Goal: Information Seeking & Learning: Learn about a topic

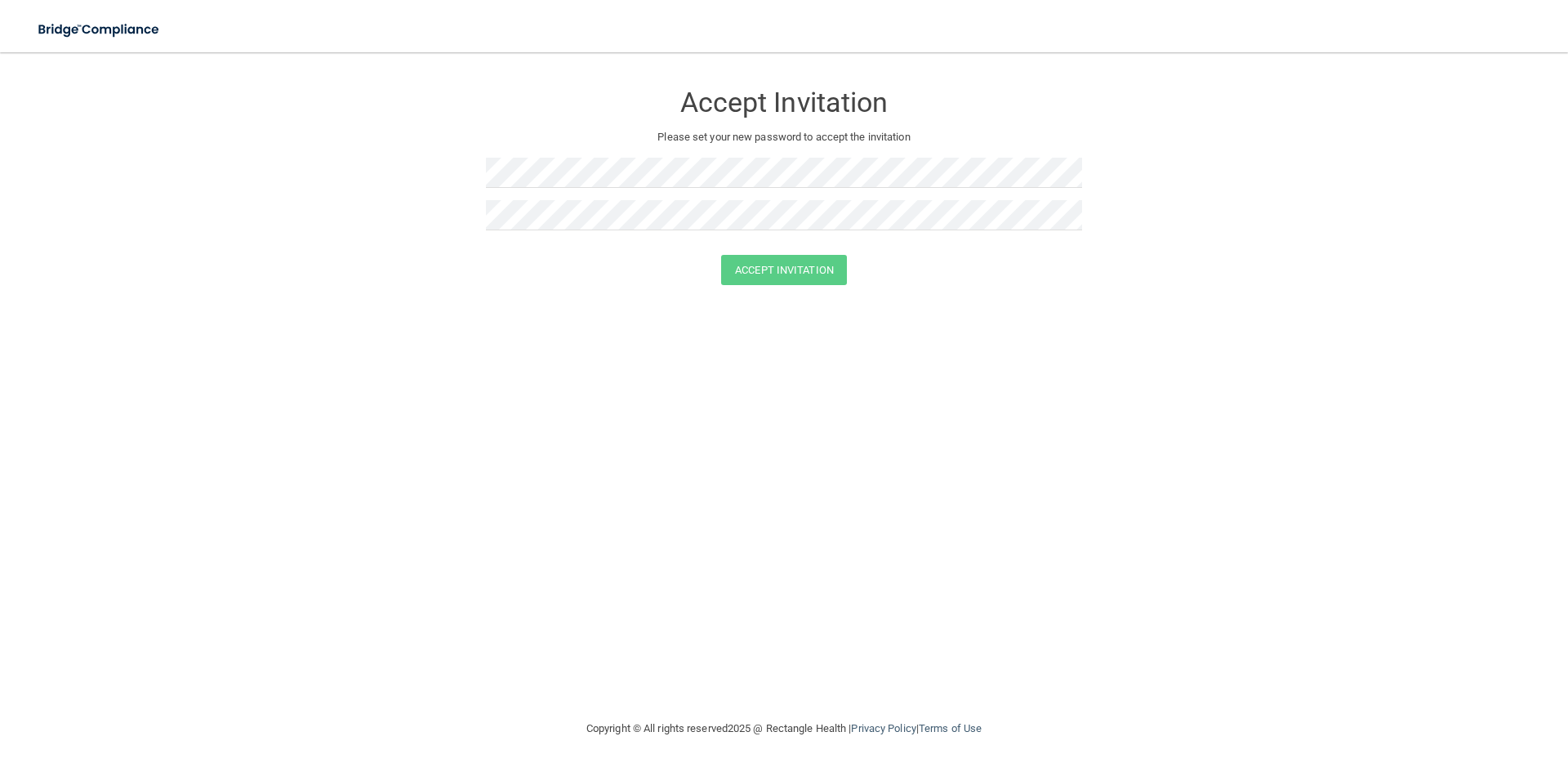
click at [580, 193] on div at bounding box center [783, 179] width 596 height 43
click at [721, 255] on button "Accept Invitation" at bounding box center [784, 270] width 126 height 31
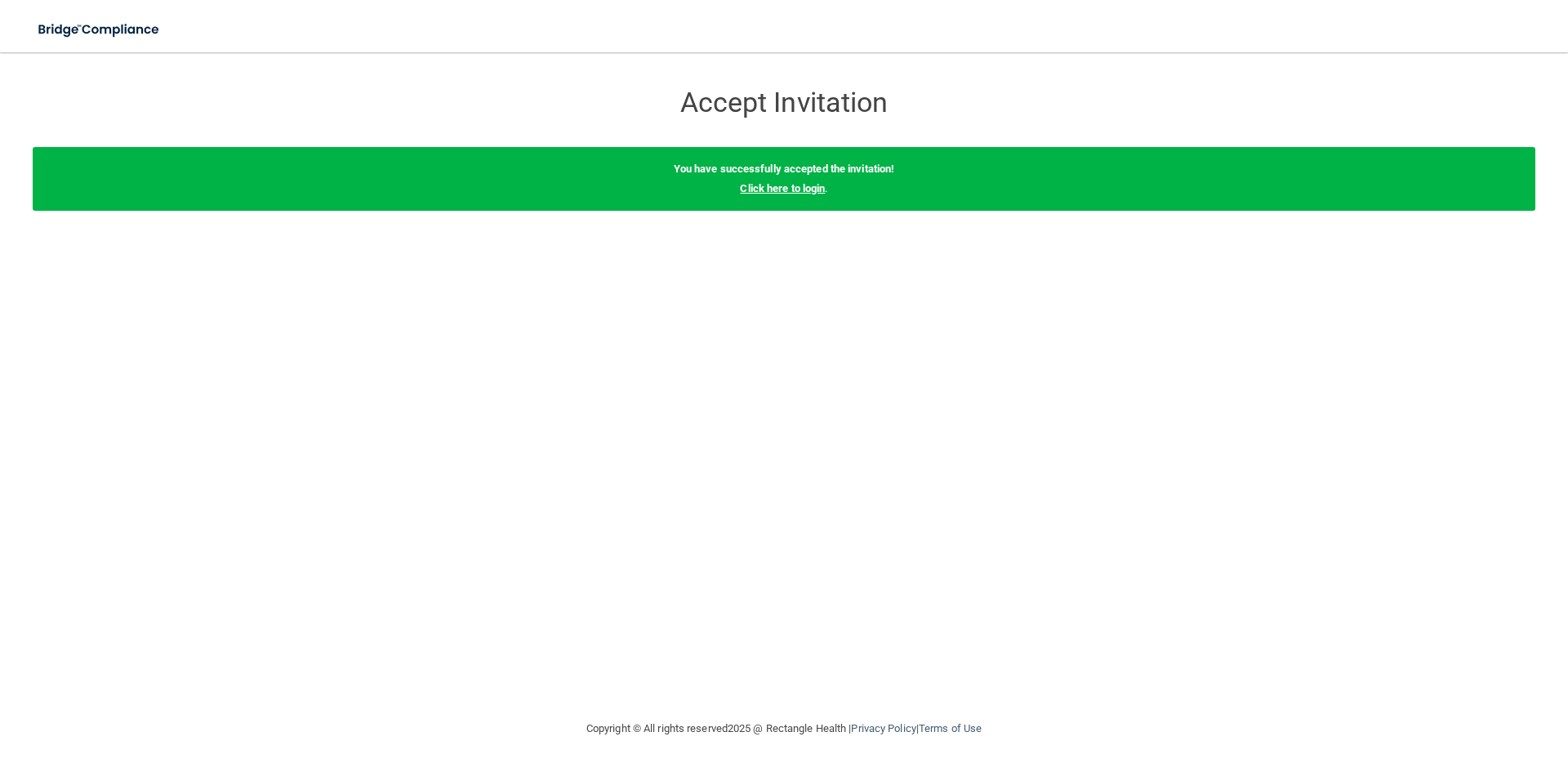
click at [791, 186] on link "Click here to login" at bounding box center [782, 188] width 85 height 12
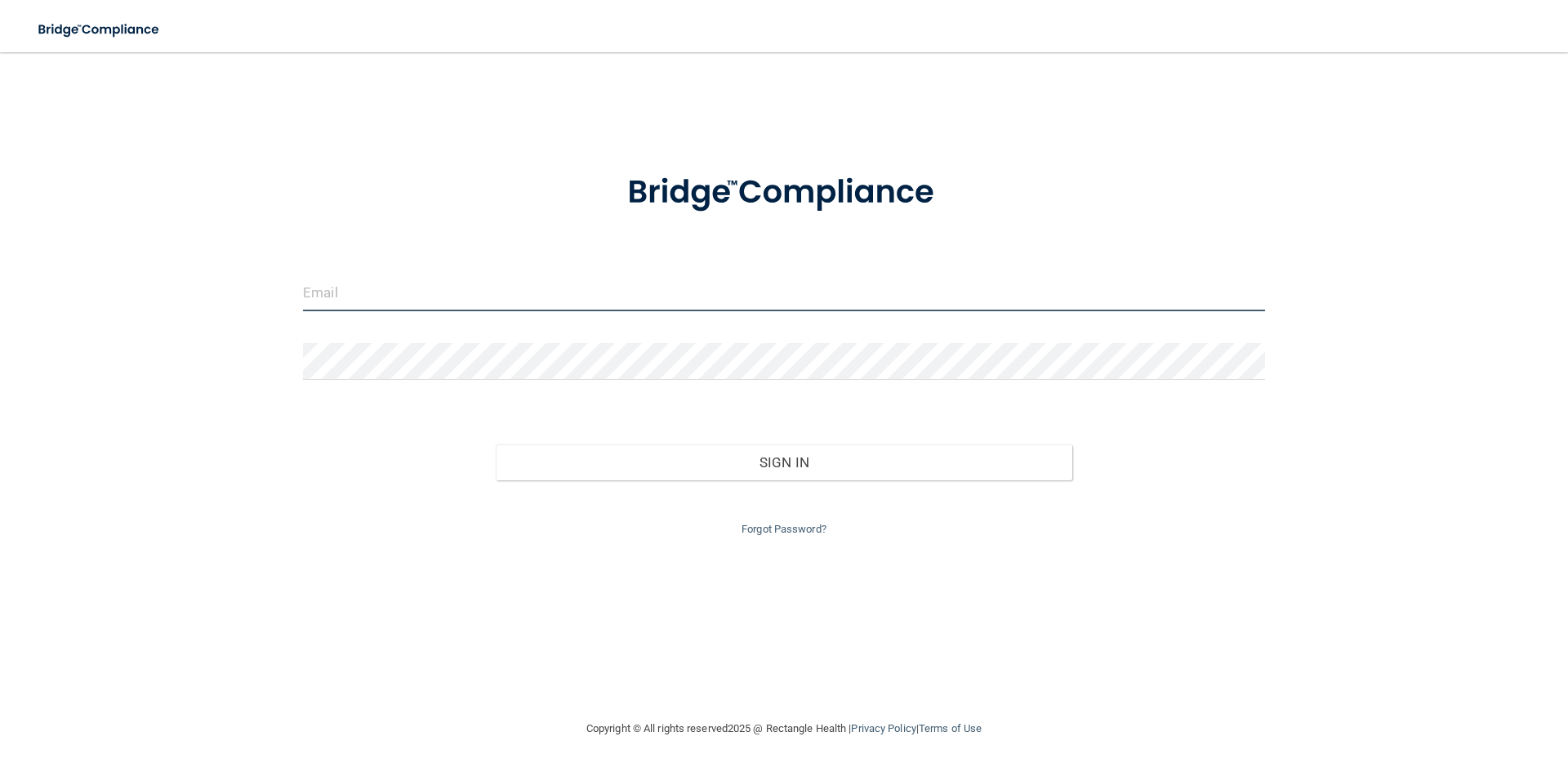
click at [391, 302] on input "email" at bounding box center [783, 293] width 962 height 37
type input "[EMAIL_ADDRESS][DOMAIN_NAME]"
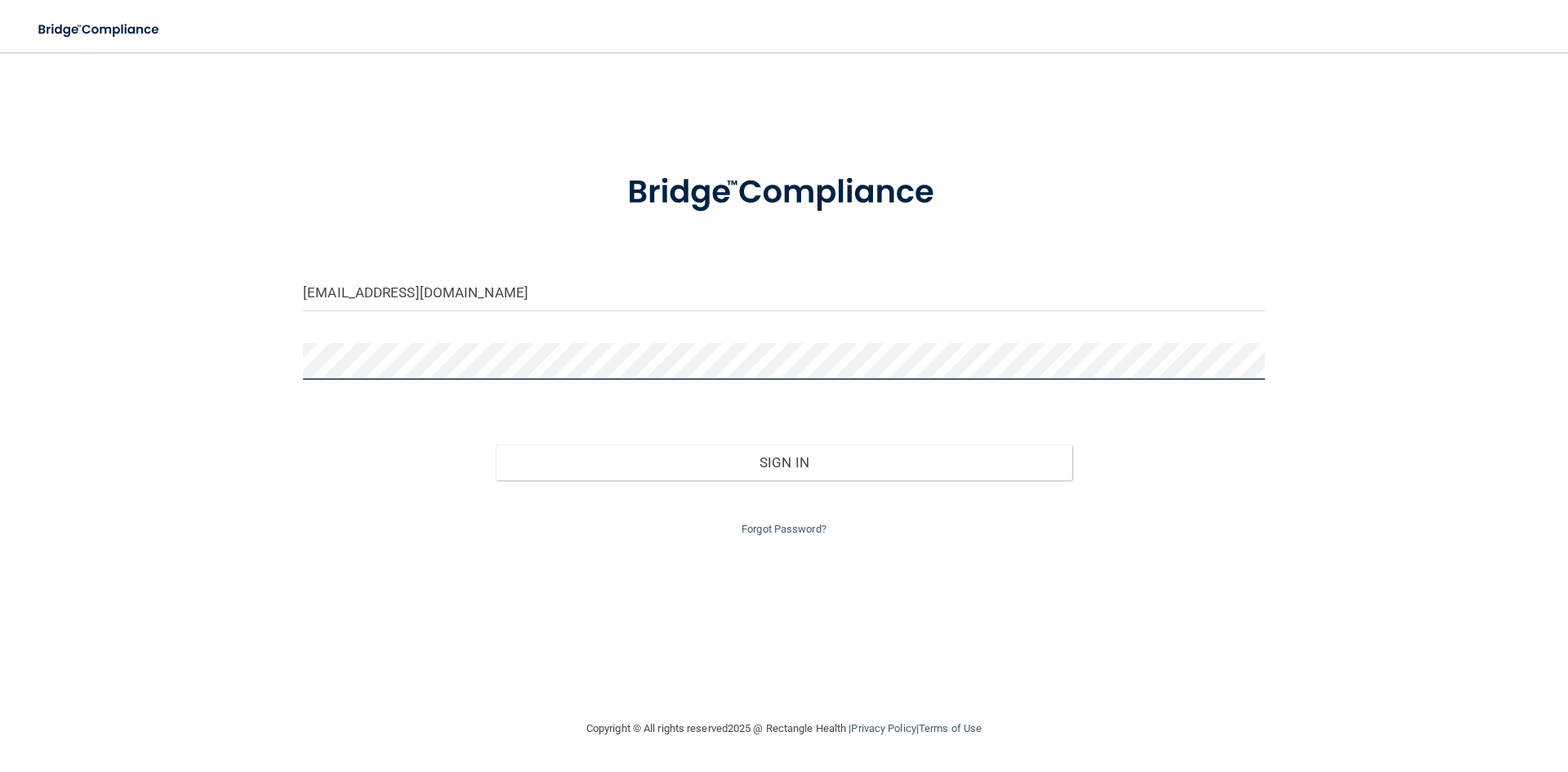
click at [496, 445] on button "Sign In" at bounding box center [785, 462] width 578 height 36
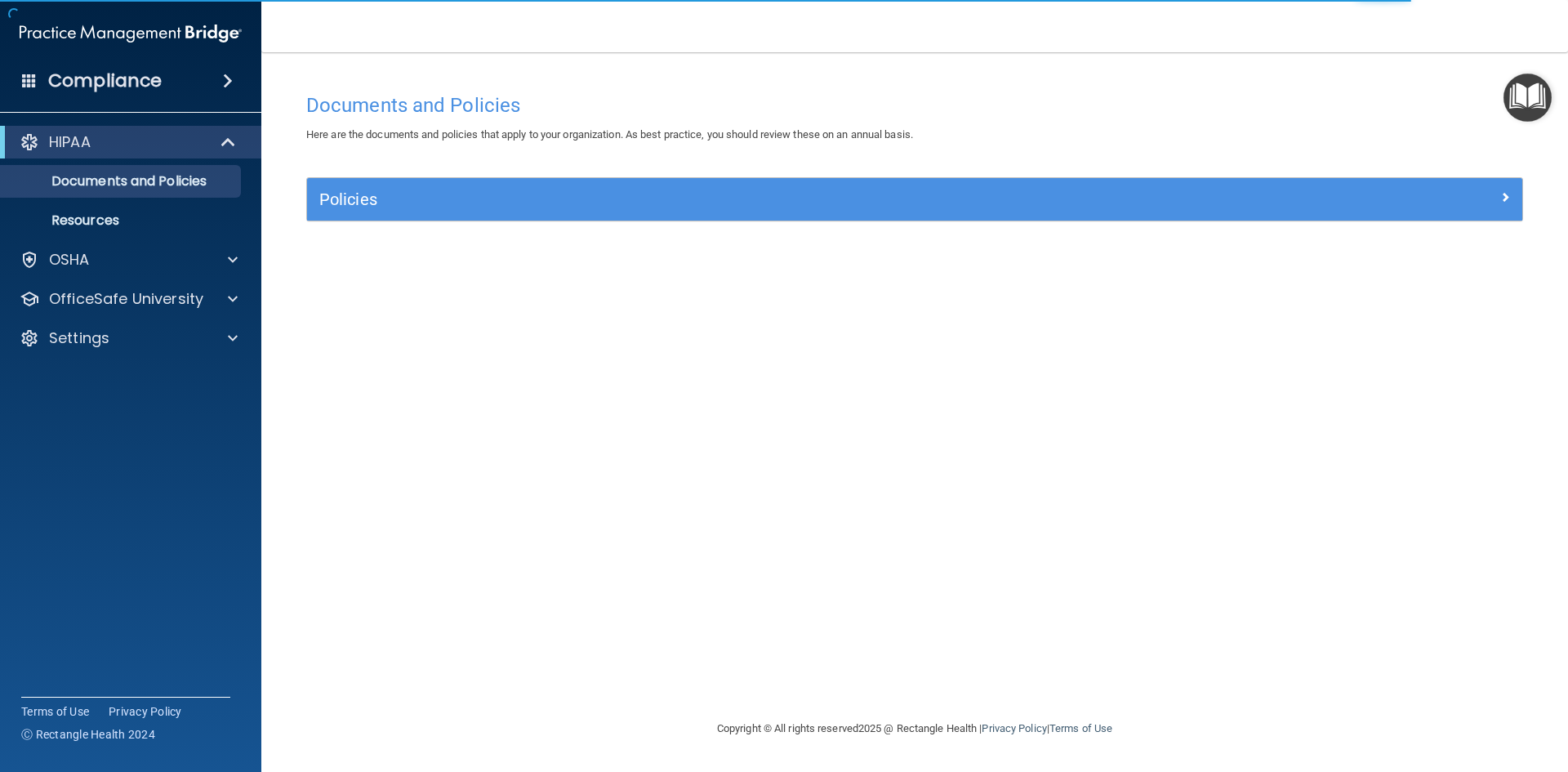
click at [233, 80] on span at bounding box center [228, 81] width 10 height 19
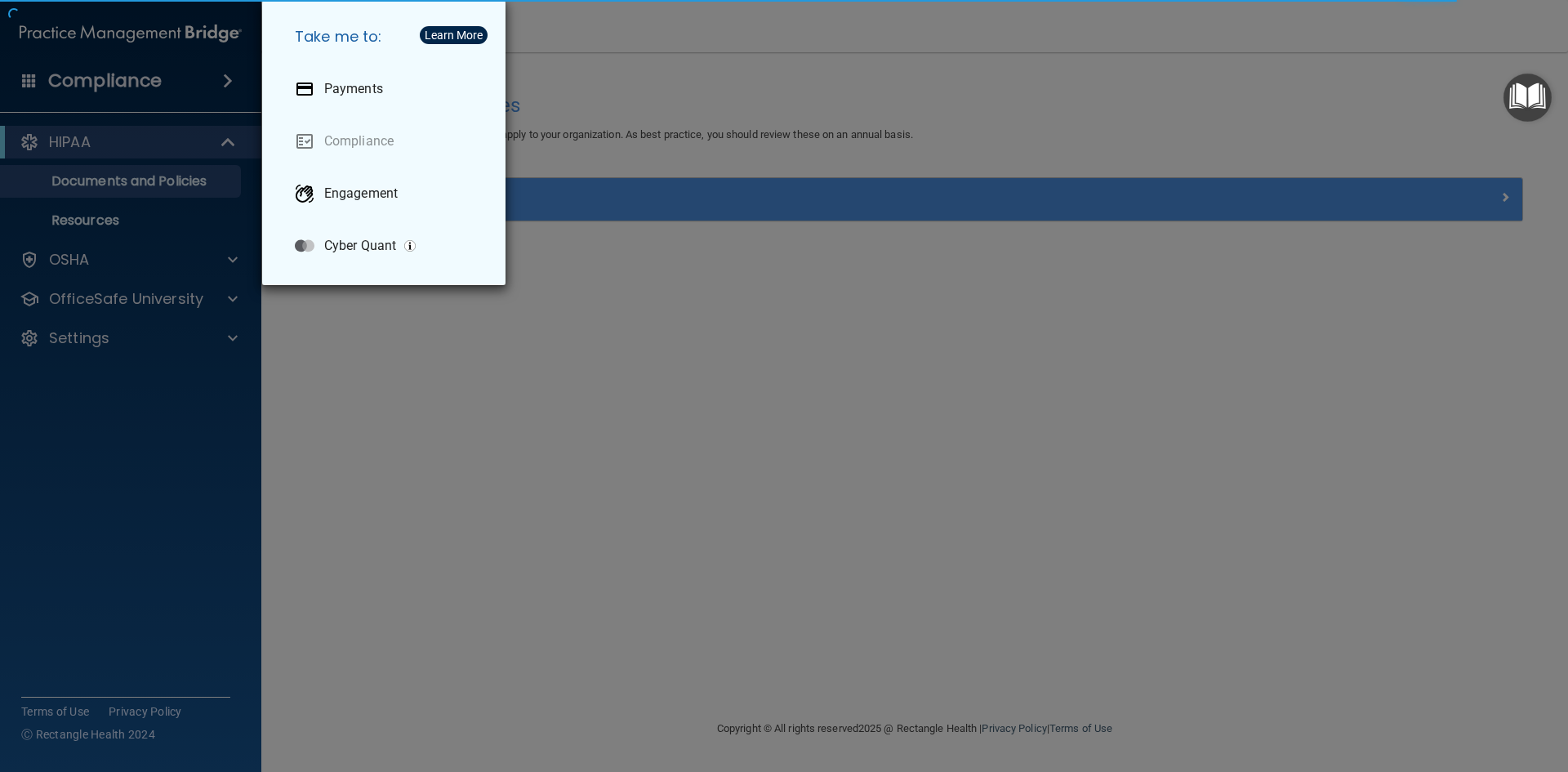
click at [211, 77] on div "Take me to: Payments Compliance Engagement Cyber Quant" at bounding box center [784, 386] width 1568 height 772
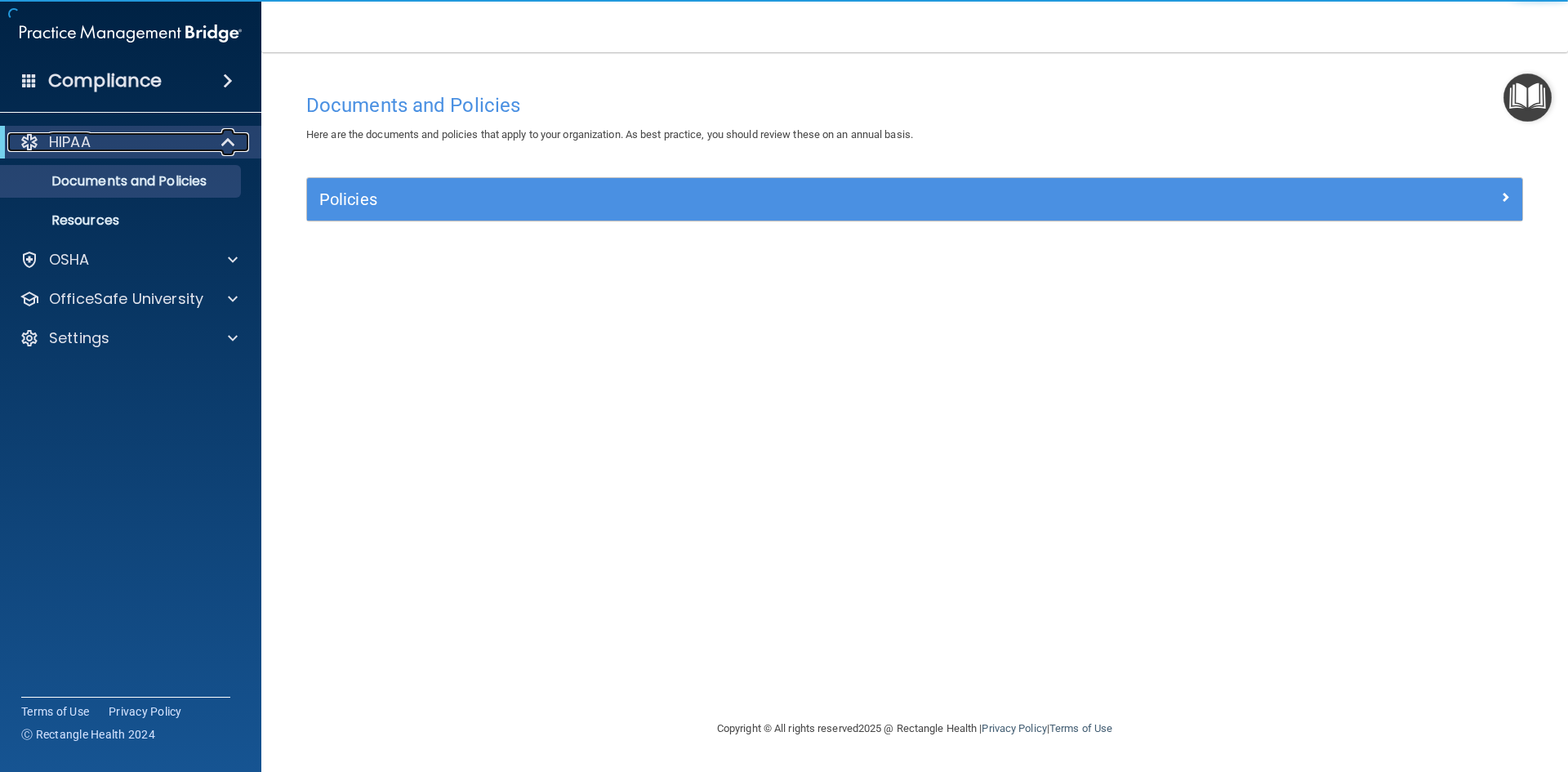
click at [209, 144] on div at bounding box center [229, 142] width 40 height 19
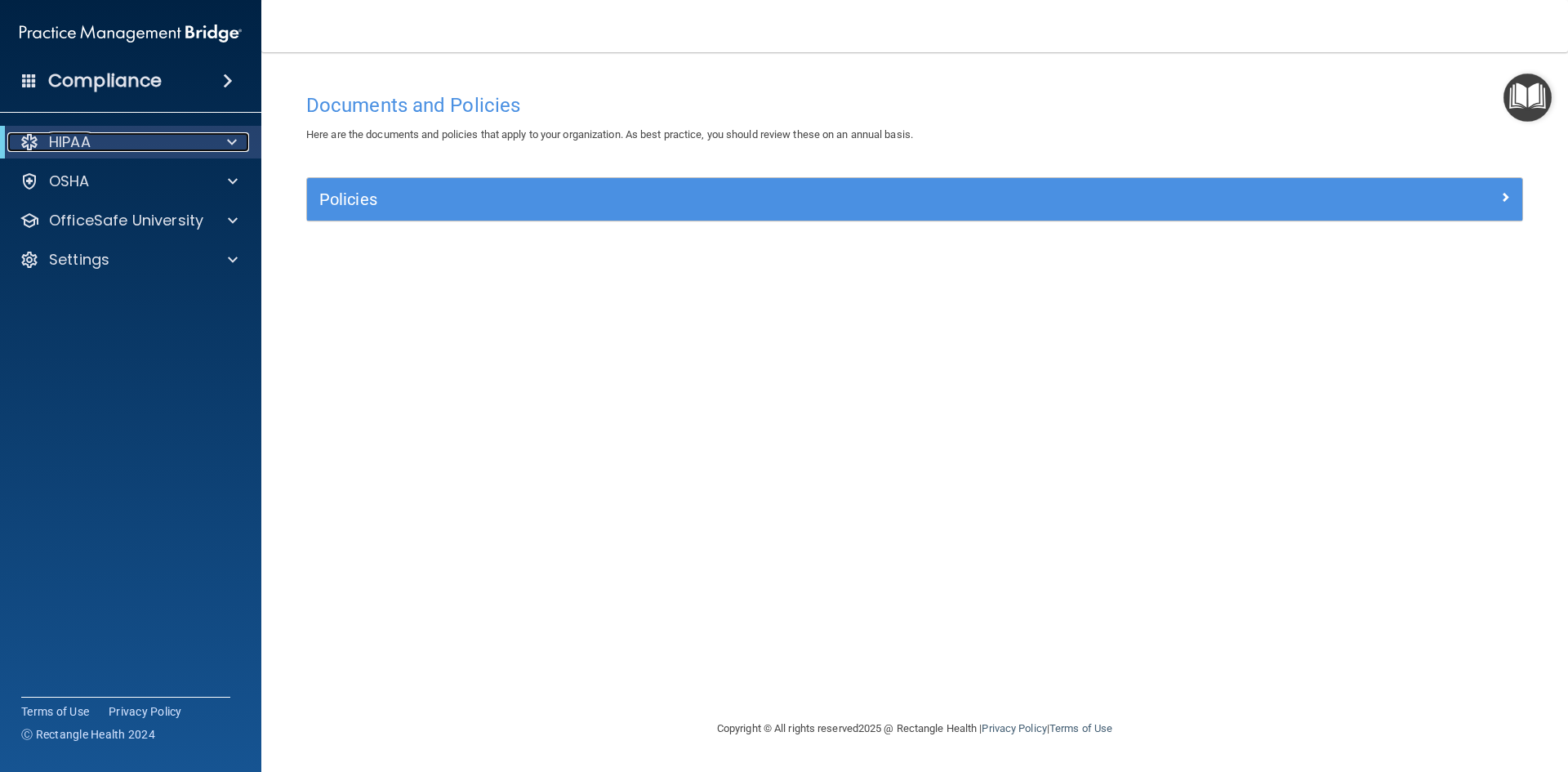
click at [234, 141] on span at bounding box center [231, 142] width 10 height 19
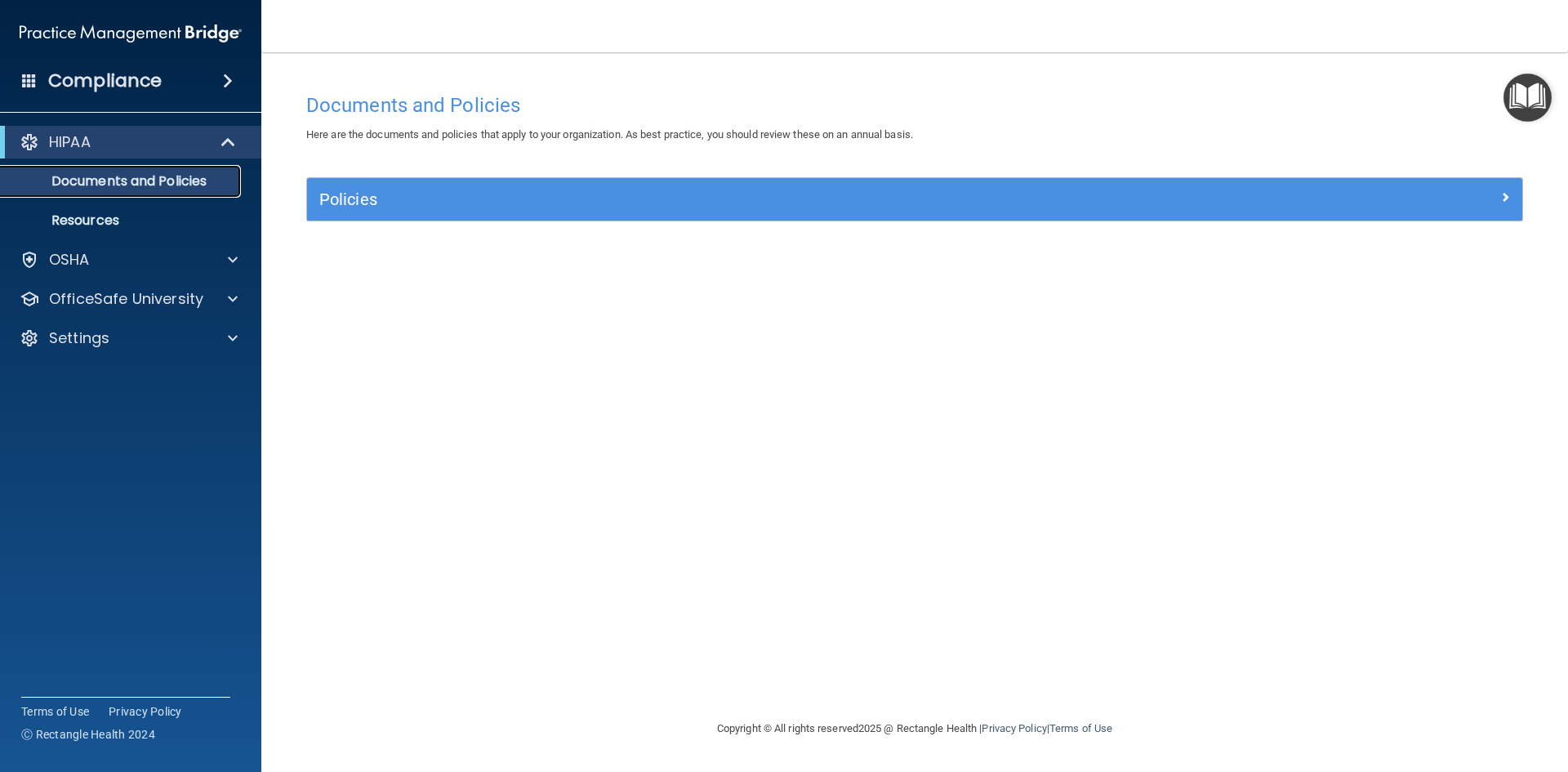
click at [159, 176] on p "Documents and Policies" at bounding box center [122, 181] width 223 height 17
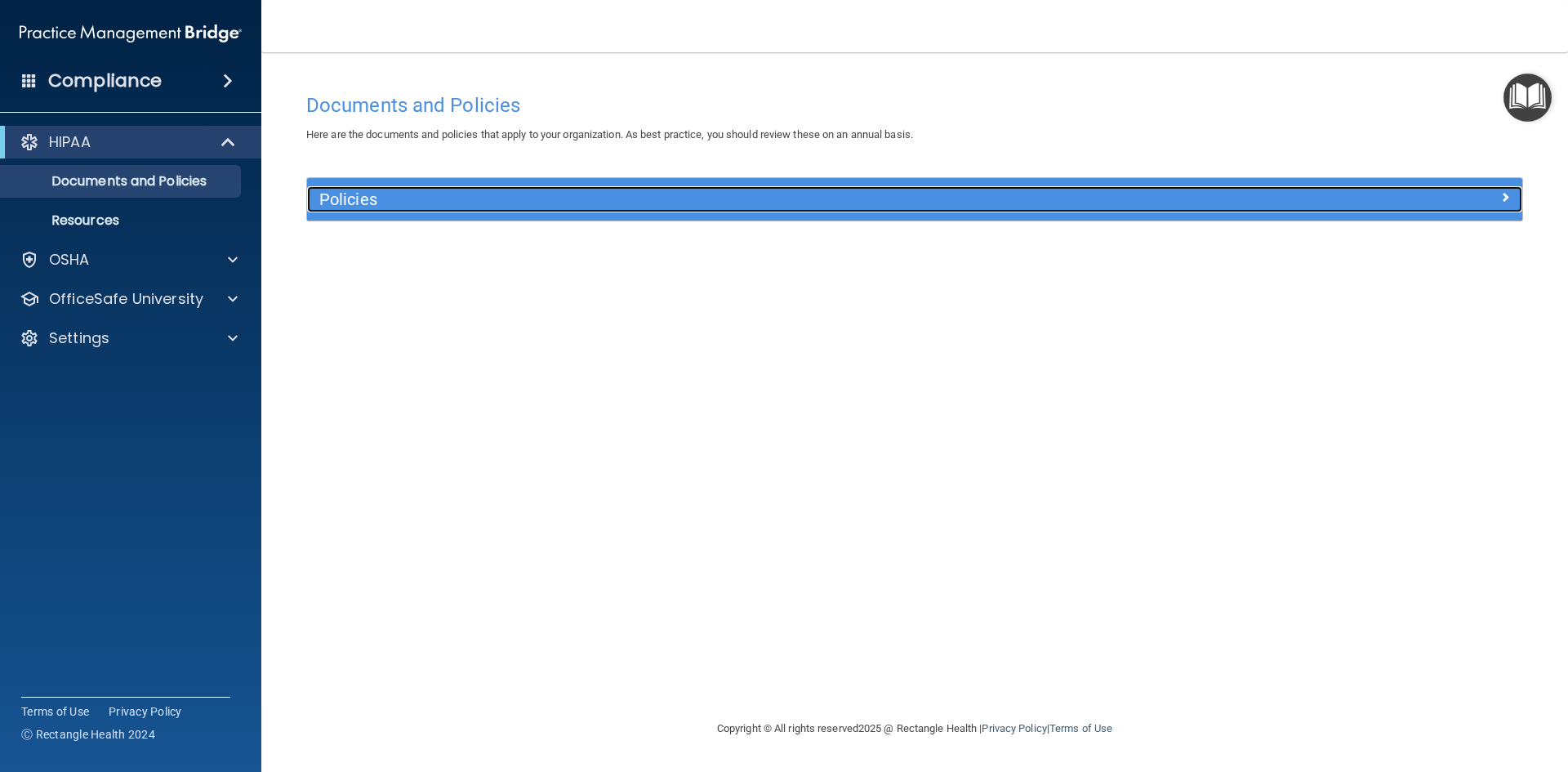
click at [1491, 202] on div at bounding box center [1369, 196] width 304 height 19
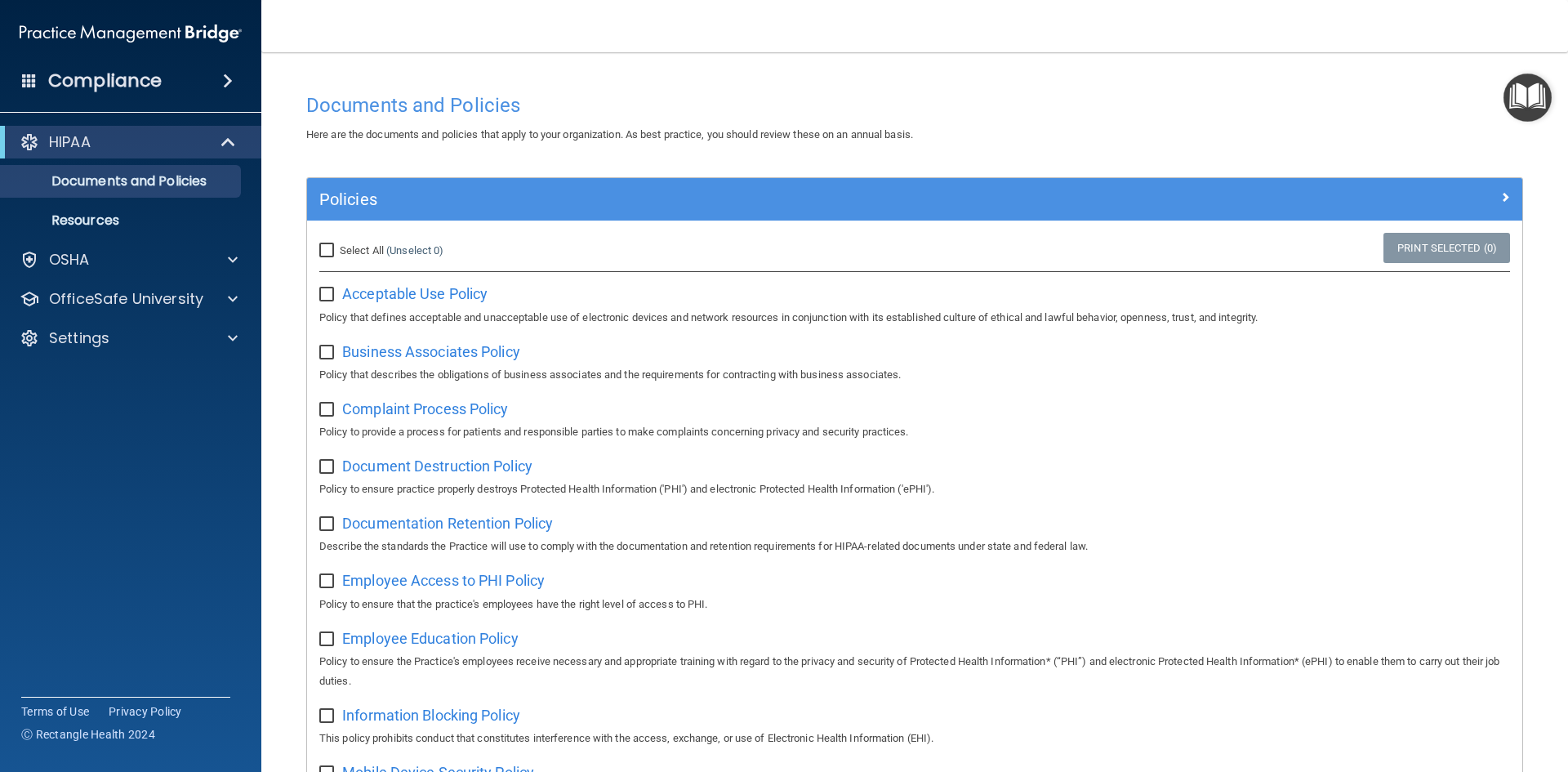
click at [330, 249] on input "Select All (Unselect 0) Unselect All" at bounding box center [328, 250] width 18 height 13
checkbox input "true"
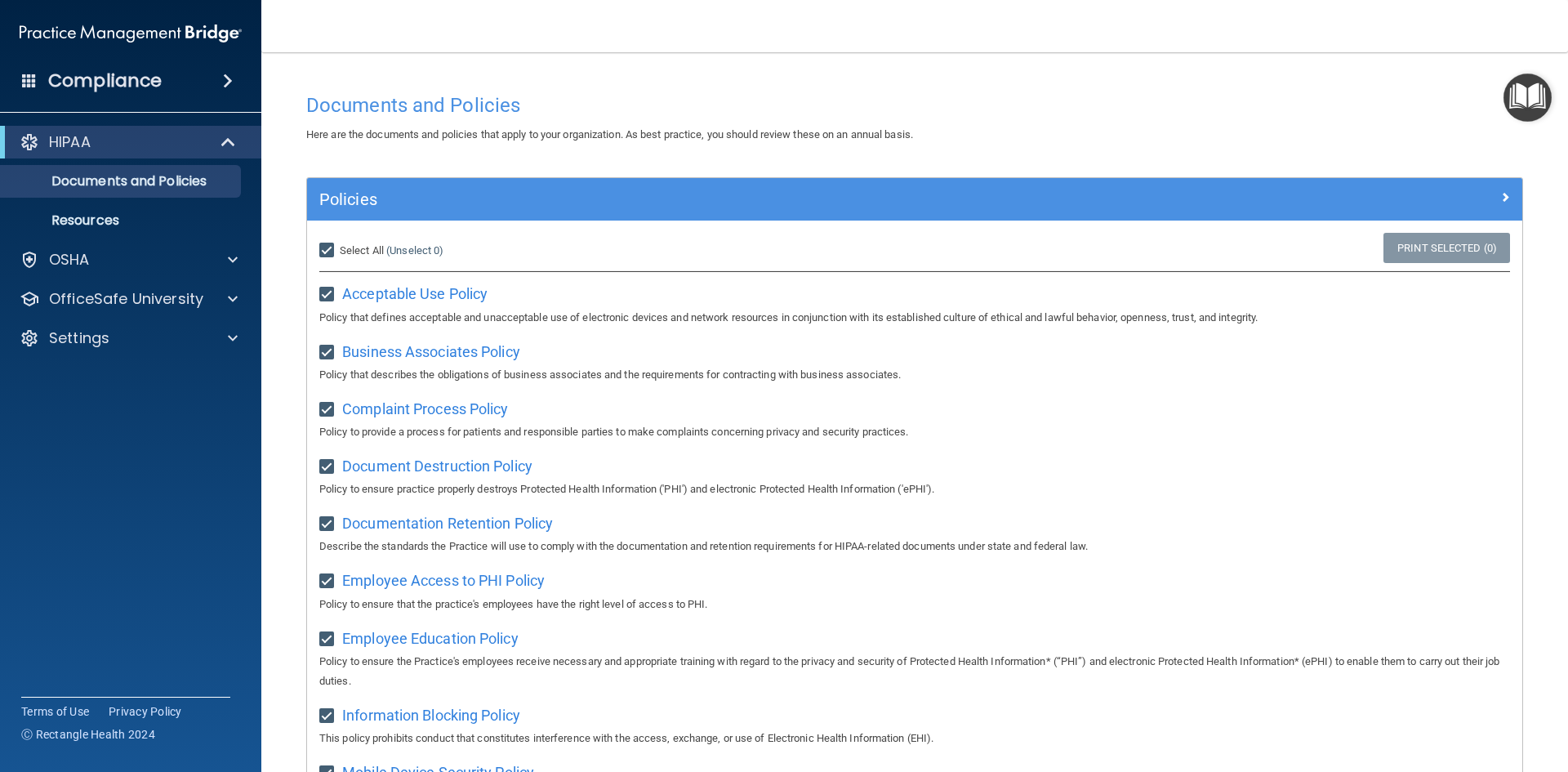
checkbox input "true"
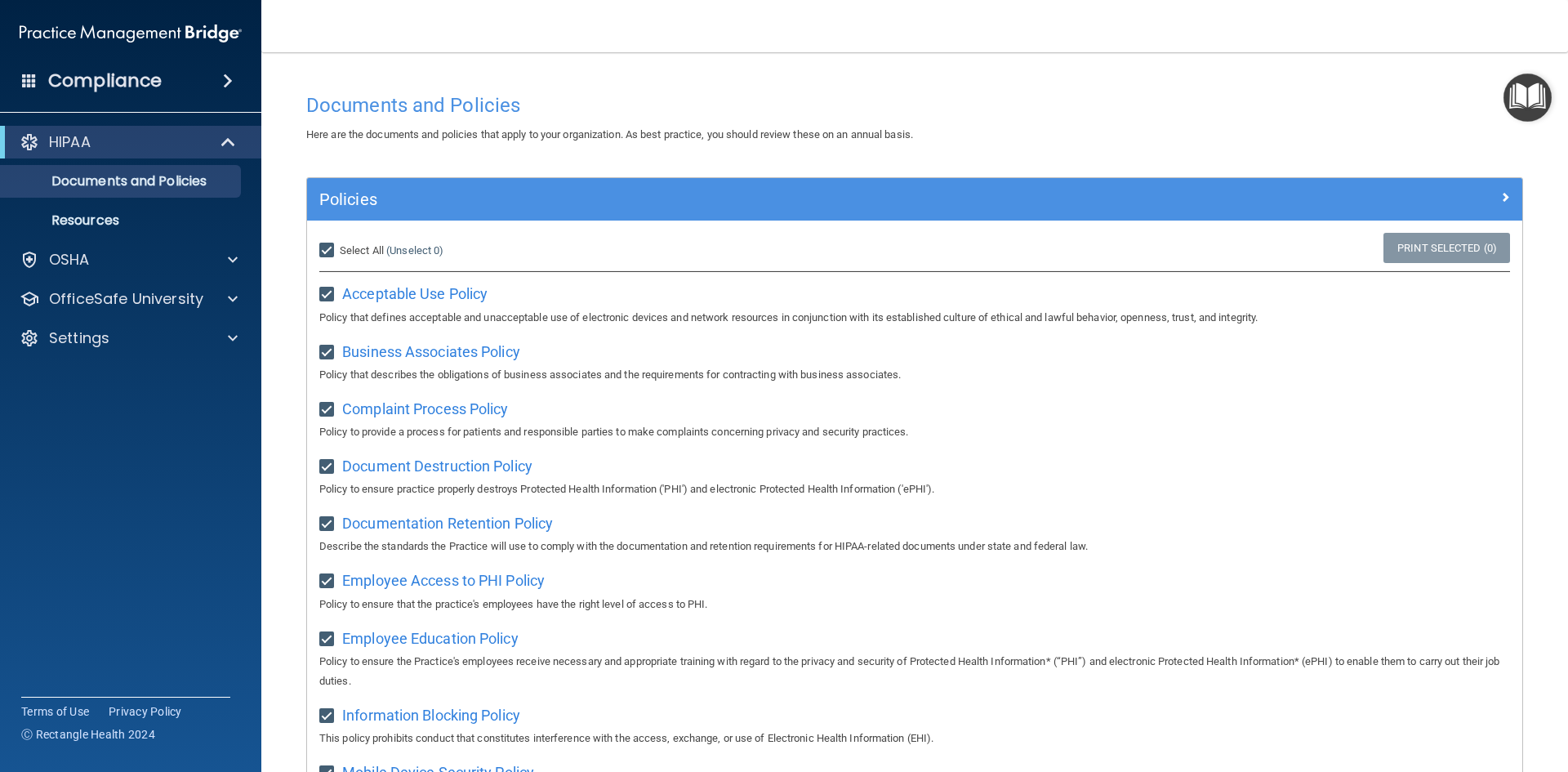
checkbox input "true"
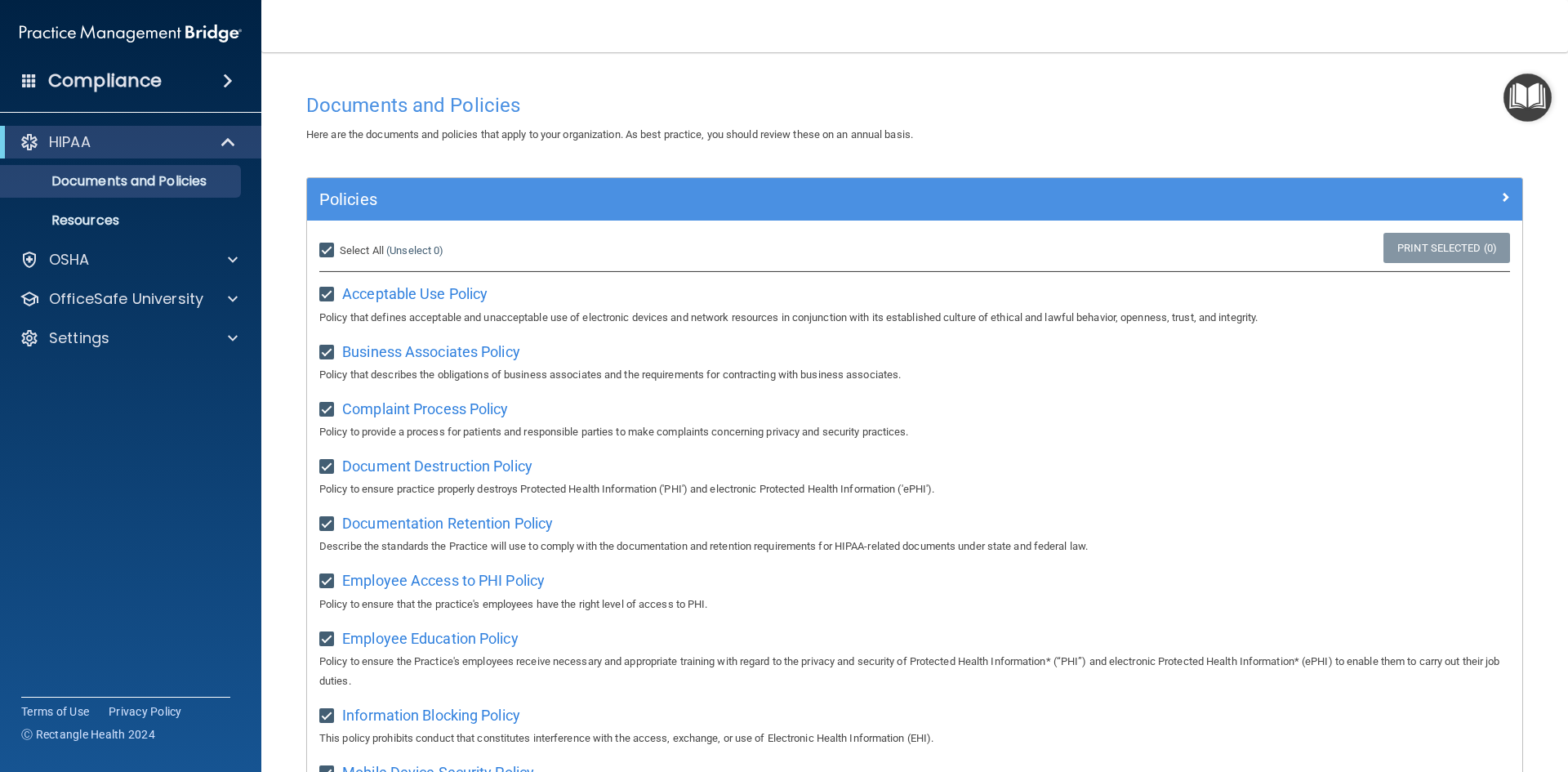
checkbox input "true"
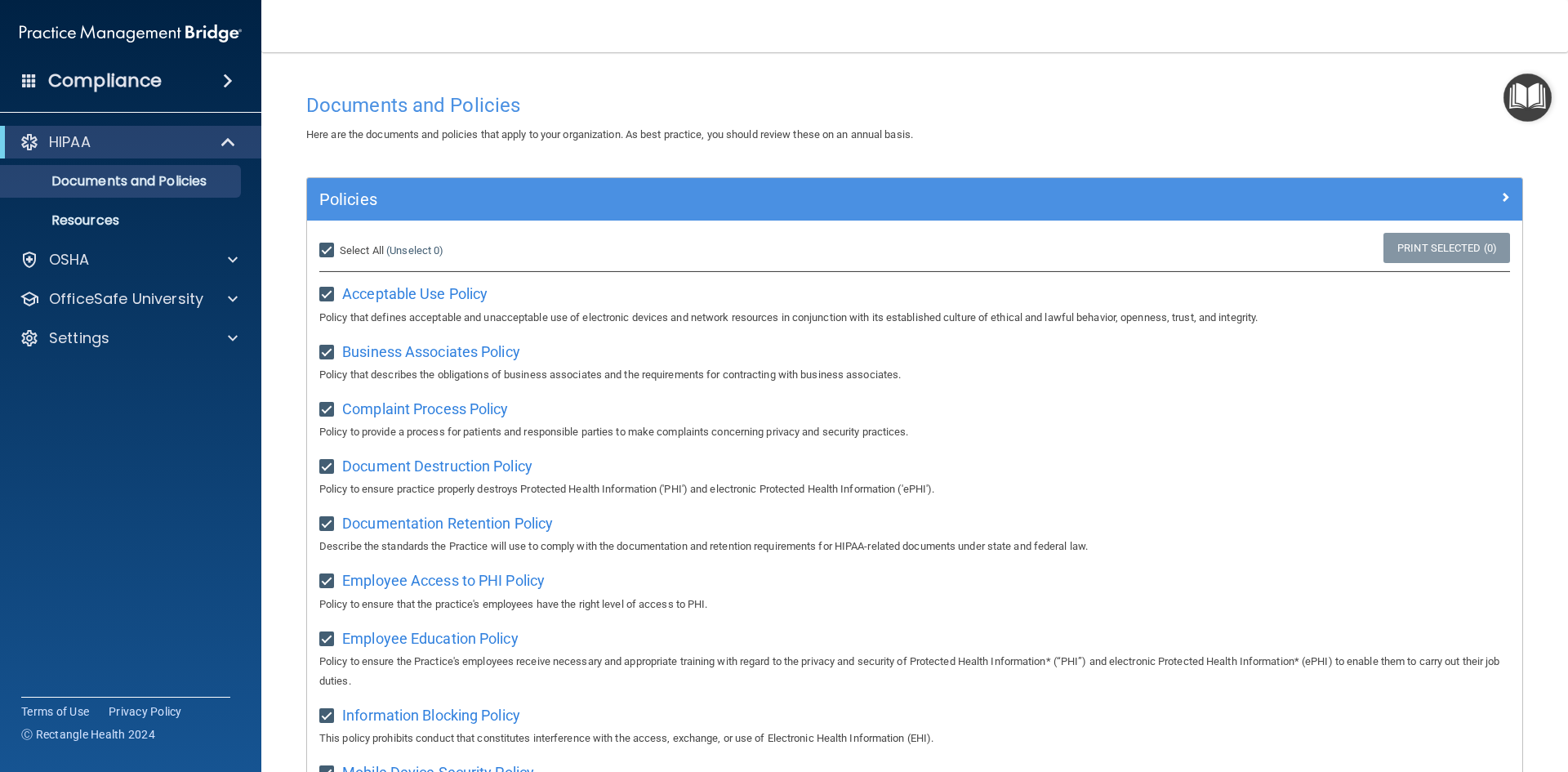
checkbox input "true"
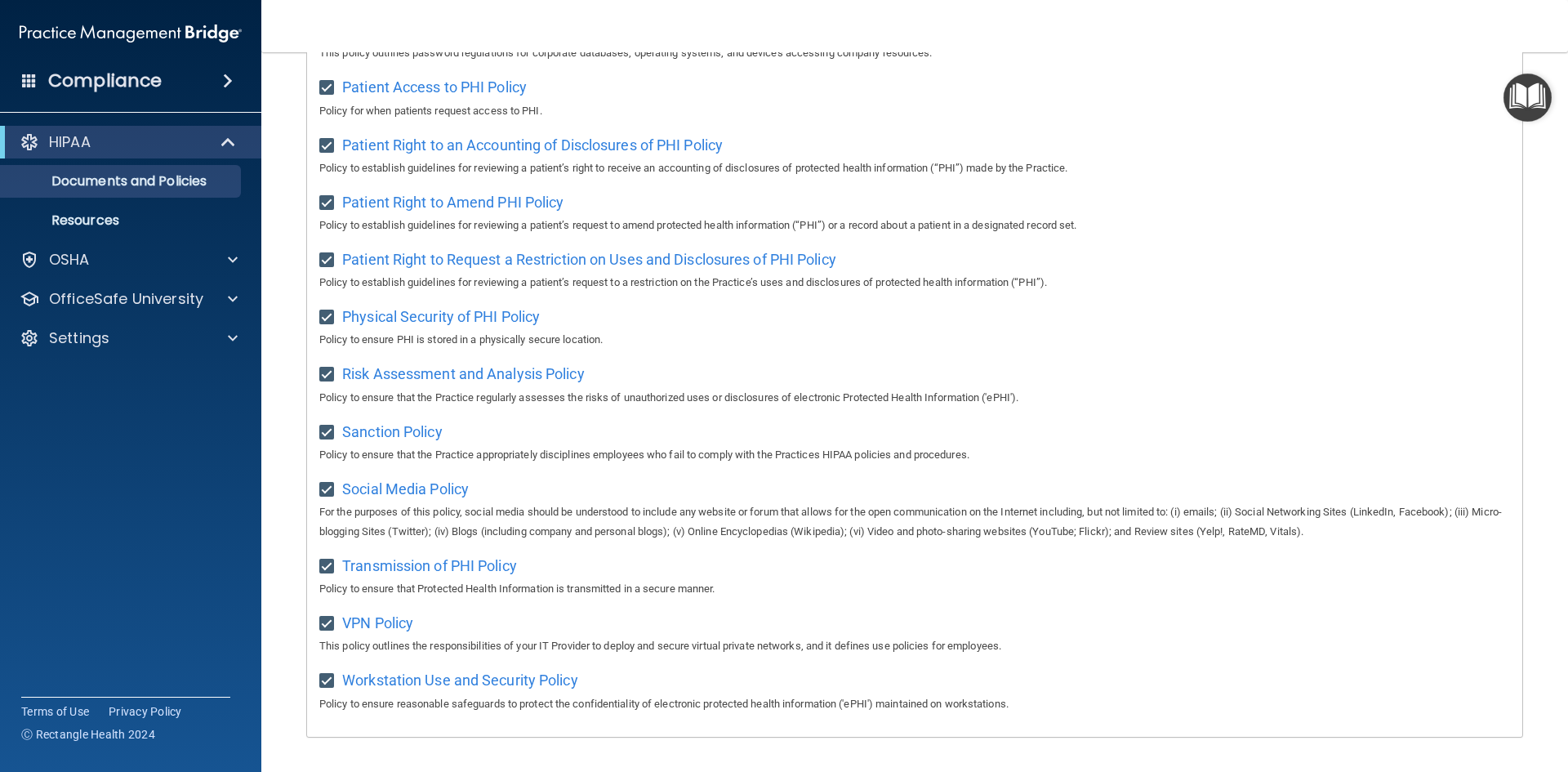
scroll to position [867, 0]
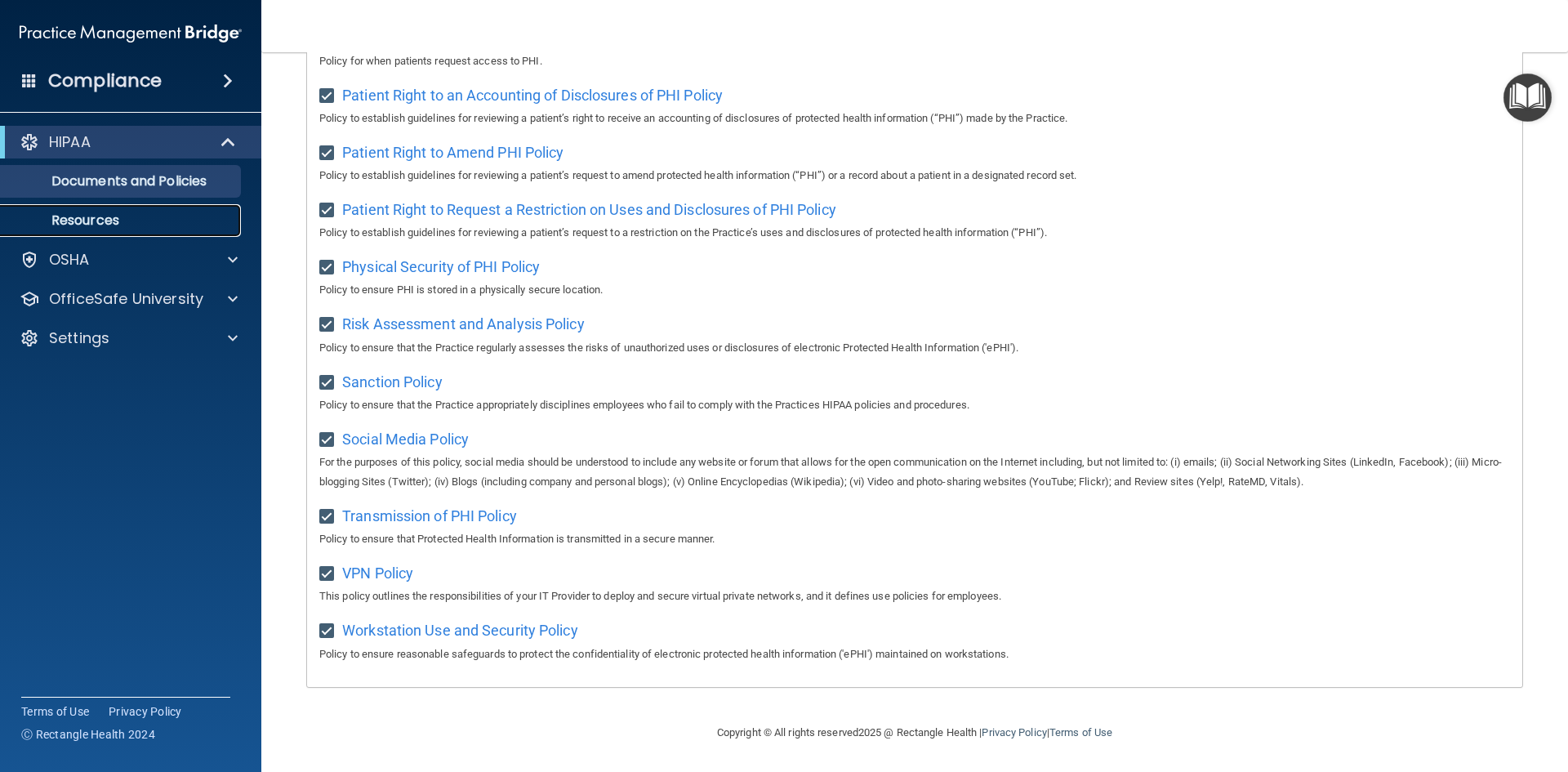
click at [86, 227] on p "Resources" at bounding box center [122, 221] width 223 height 17
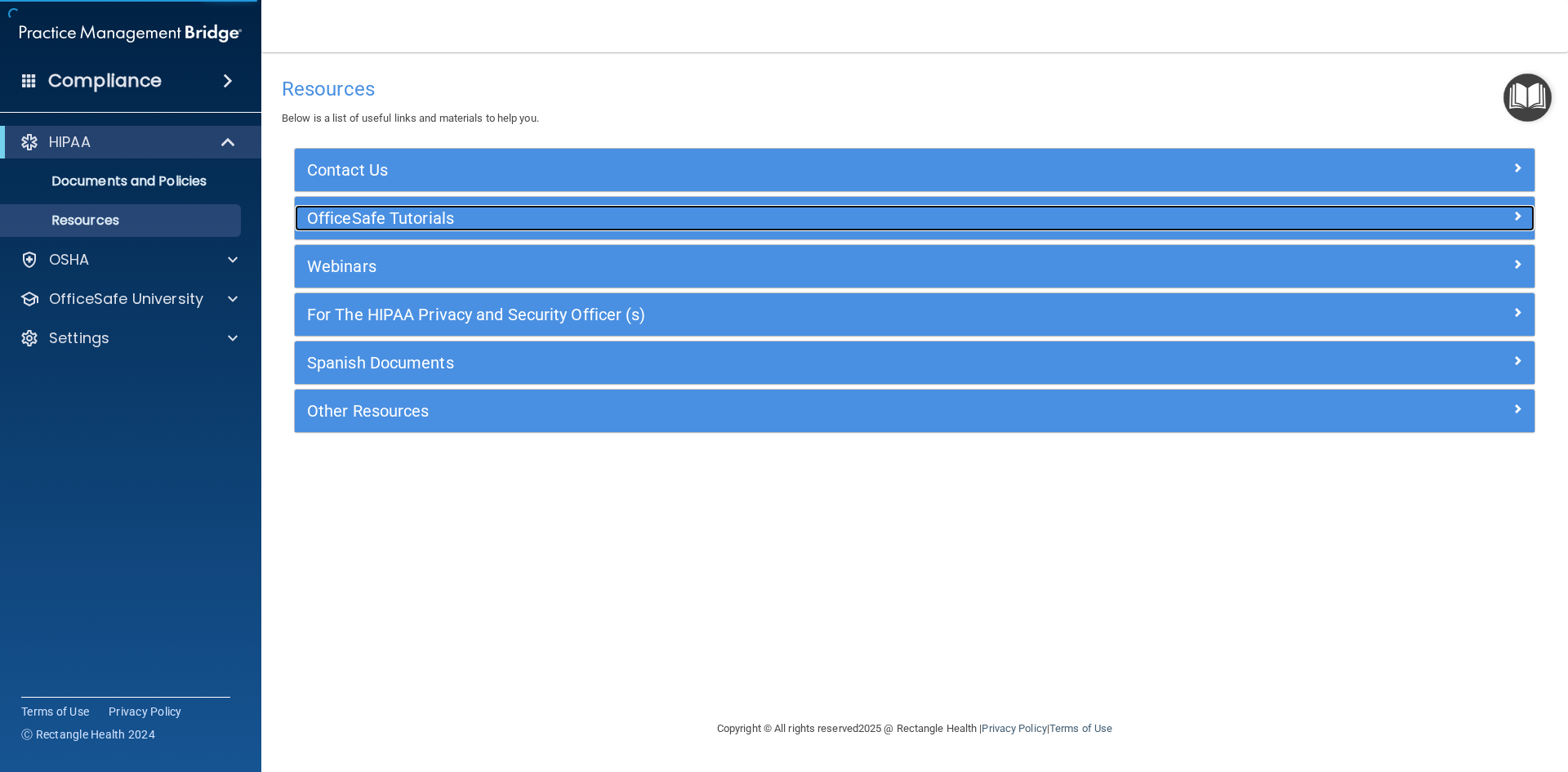
click at [407, 214] on h5 "OfficeSafe Tutorials" at bounding box center [760, 218] width 906 height 18
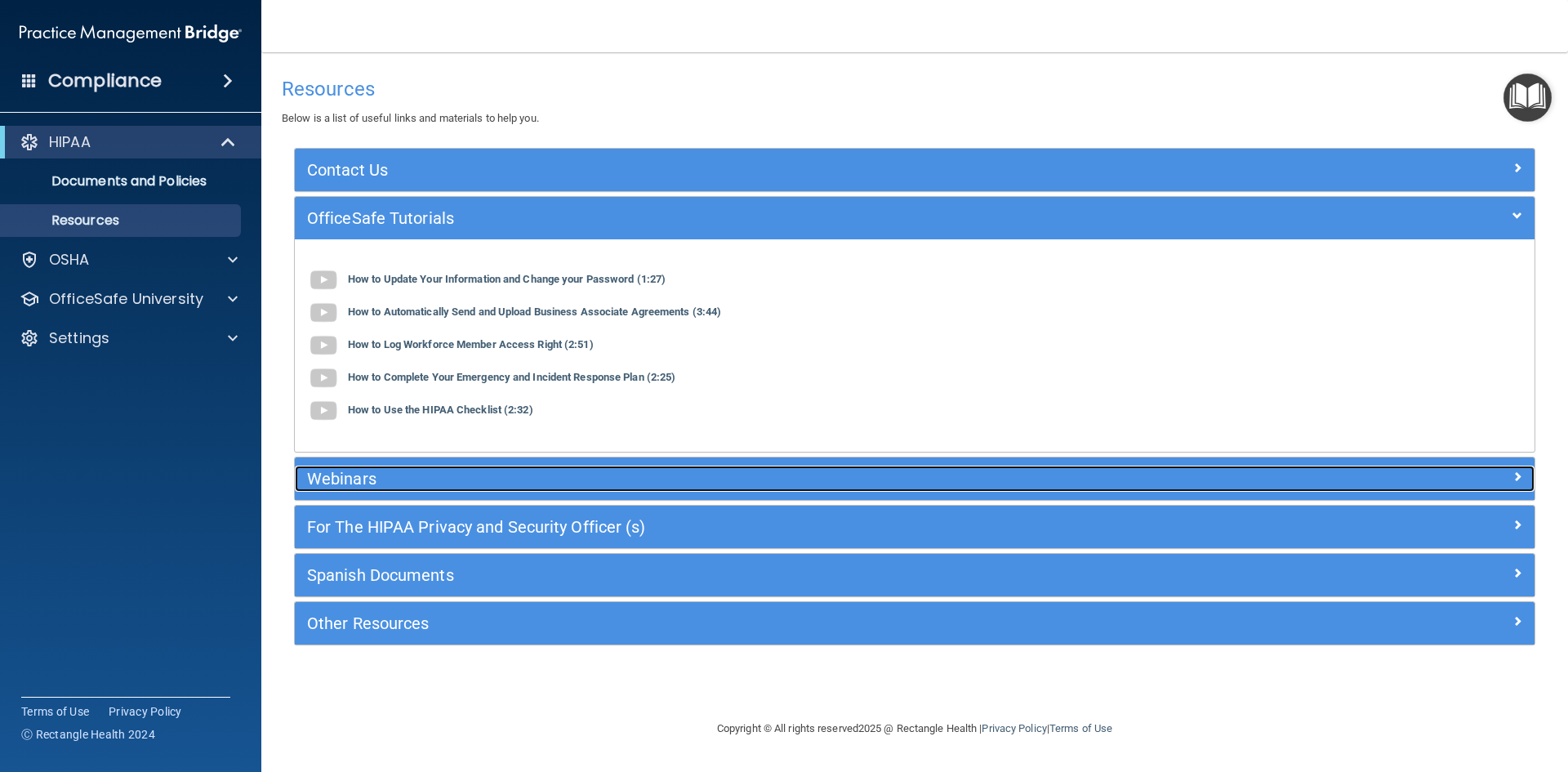
click at [408, 476] on h5 "Webinars" at bounding box center [760, 479] width 906 height 18
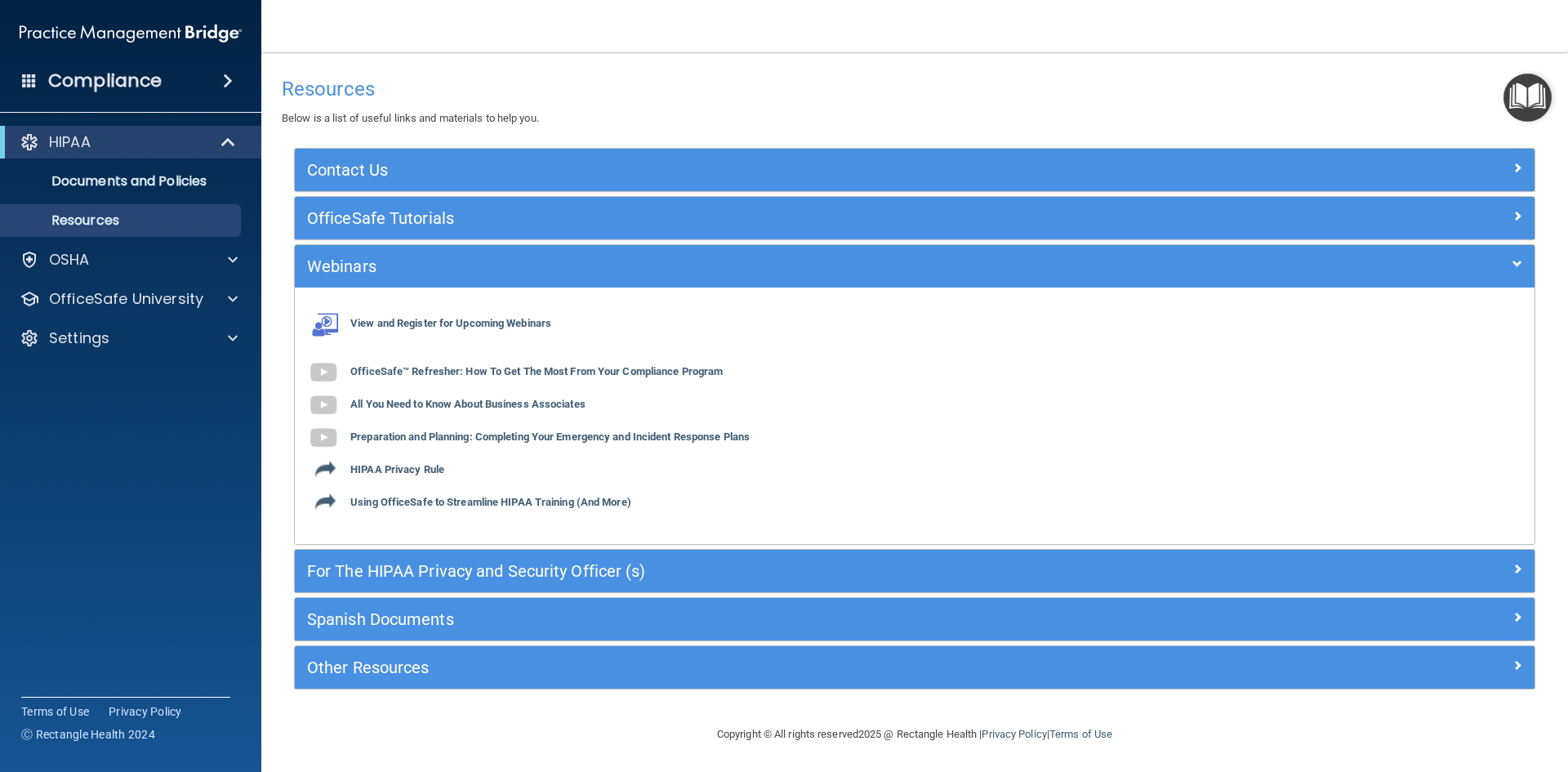
click at [425, 591] on div "For The HIPAA Privacy and Security Officer (s)" at bounding box center [914, 571] width 1240 height 43
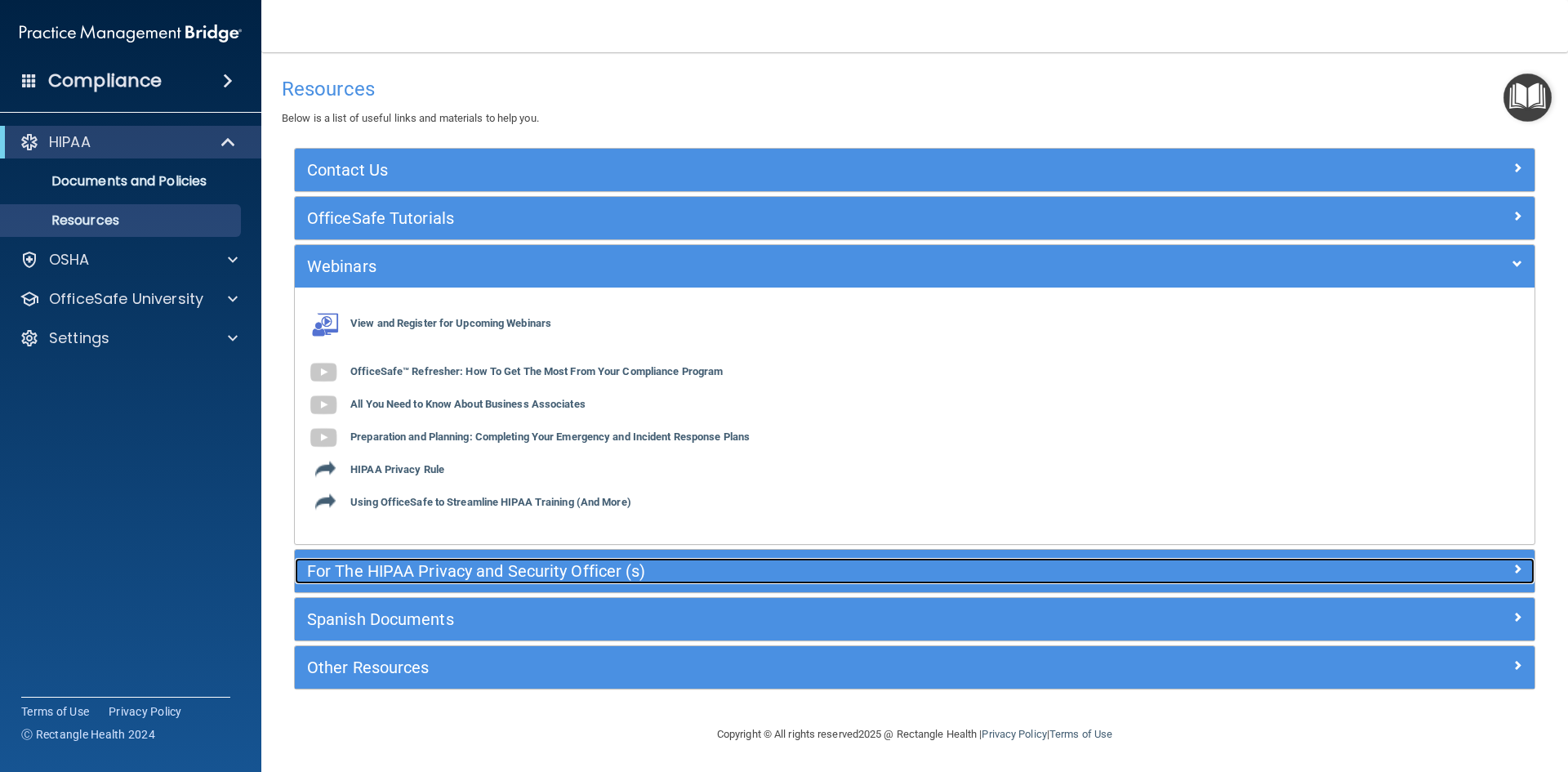
click at [424, 577] on h5 "For The HIPAA Privacy and Security Officer (s)" at bounding box center [760, 571] width 906 height 18
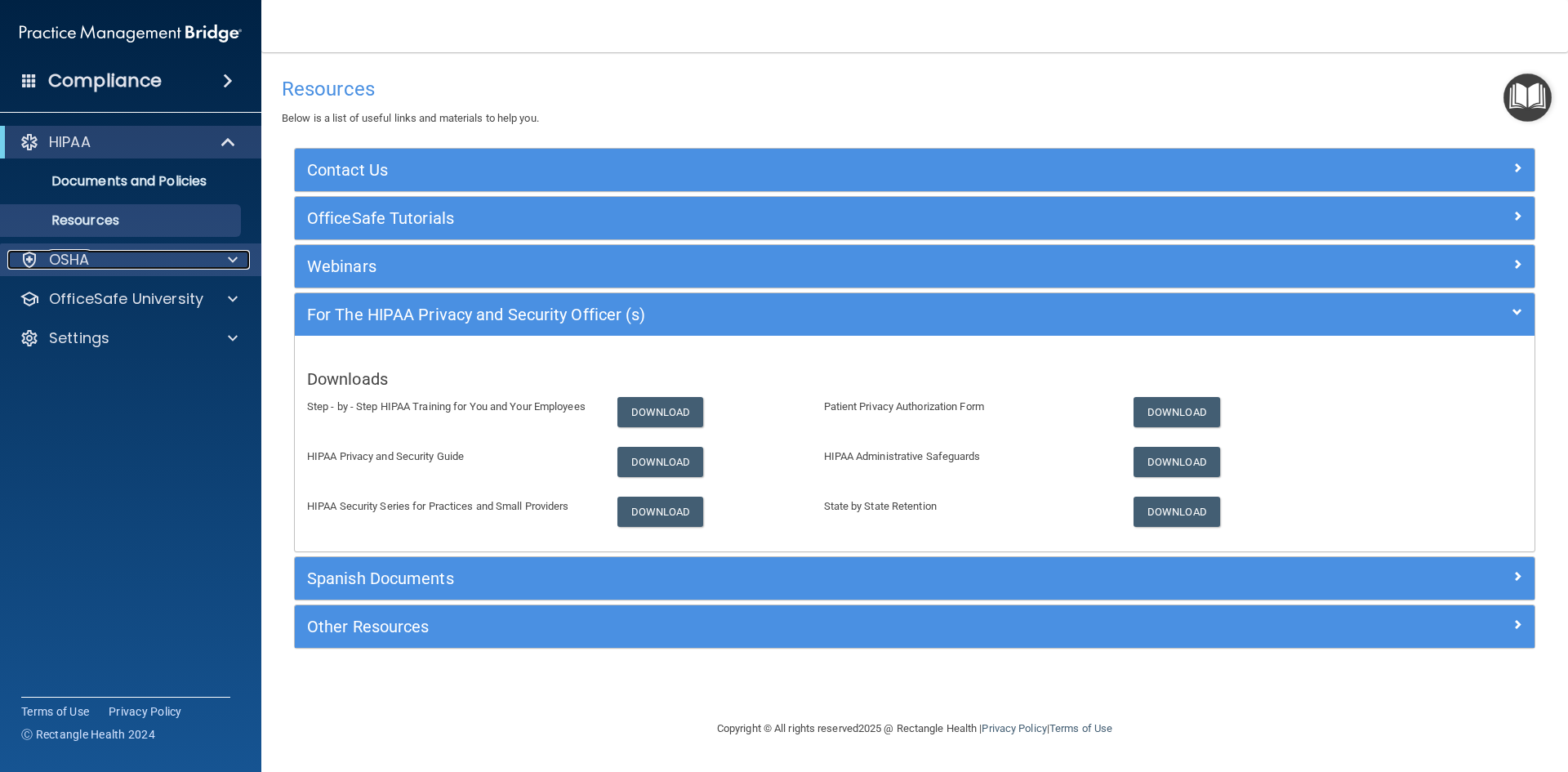
click at [97, 261] on div "OSHA" at bounding box center [108, 260] width 202 height 19
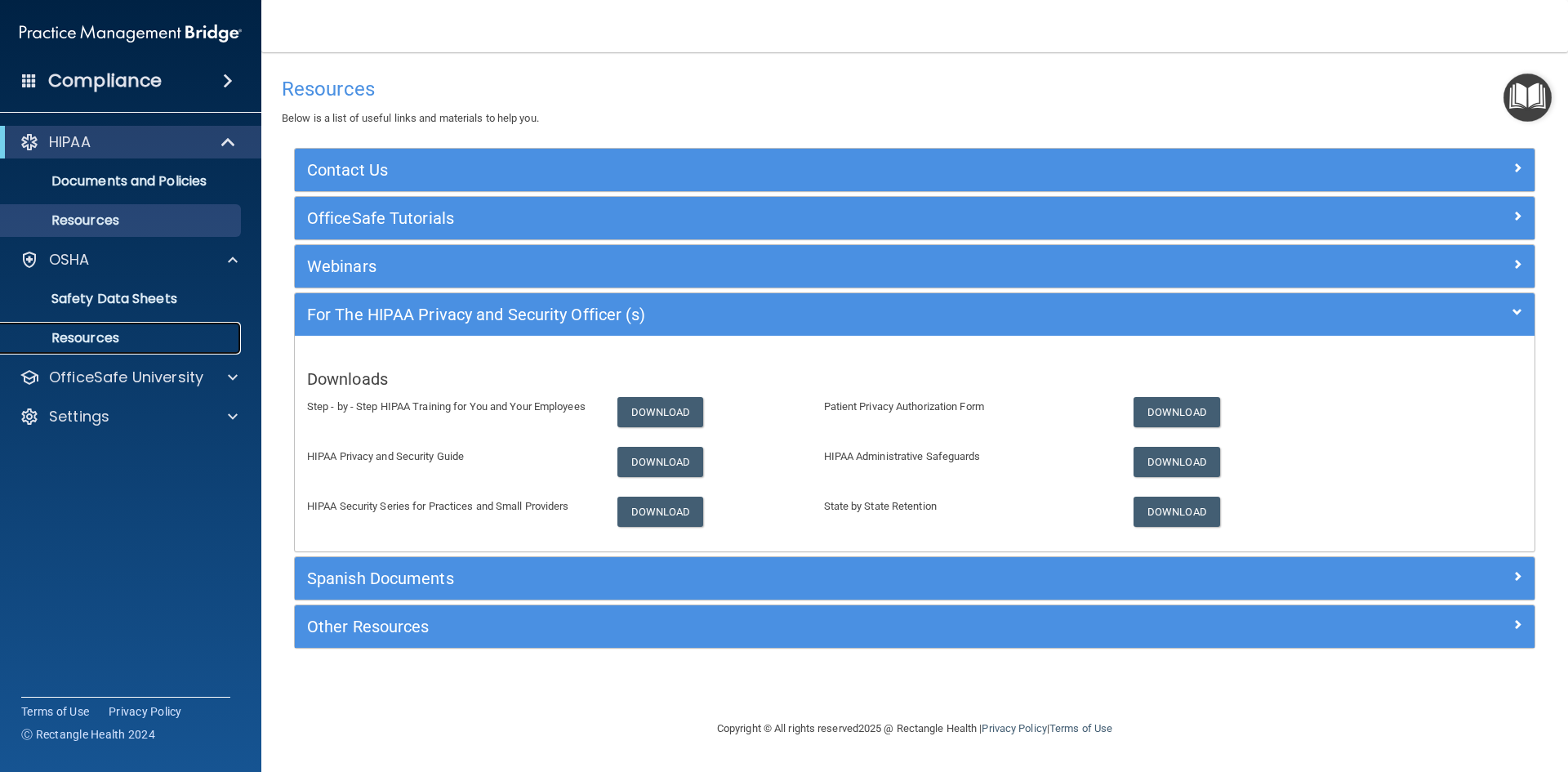
click at [99, 344] on p "Resources" at bounding box center [122, 338] width 223 height 17
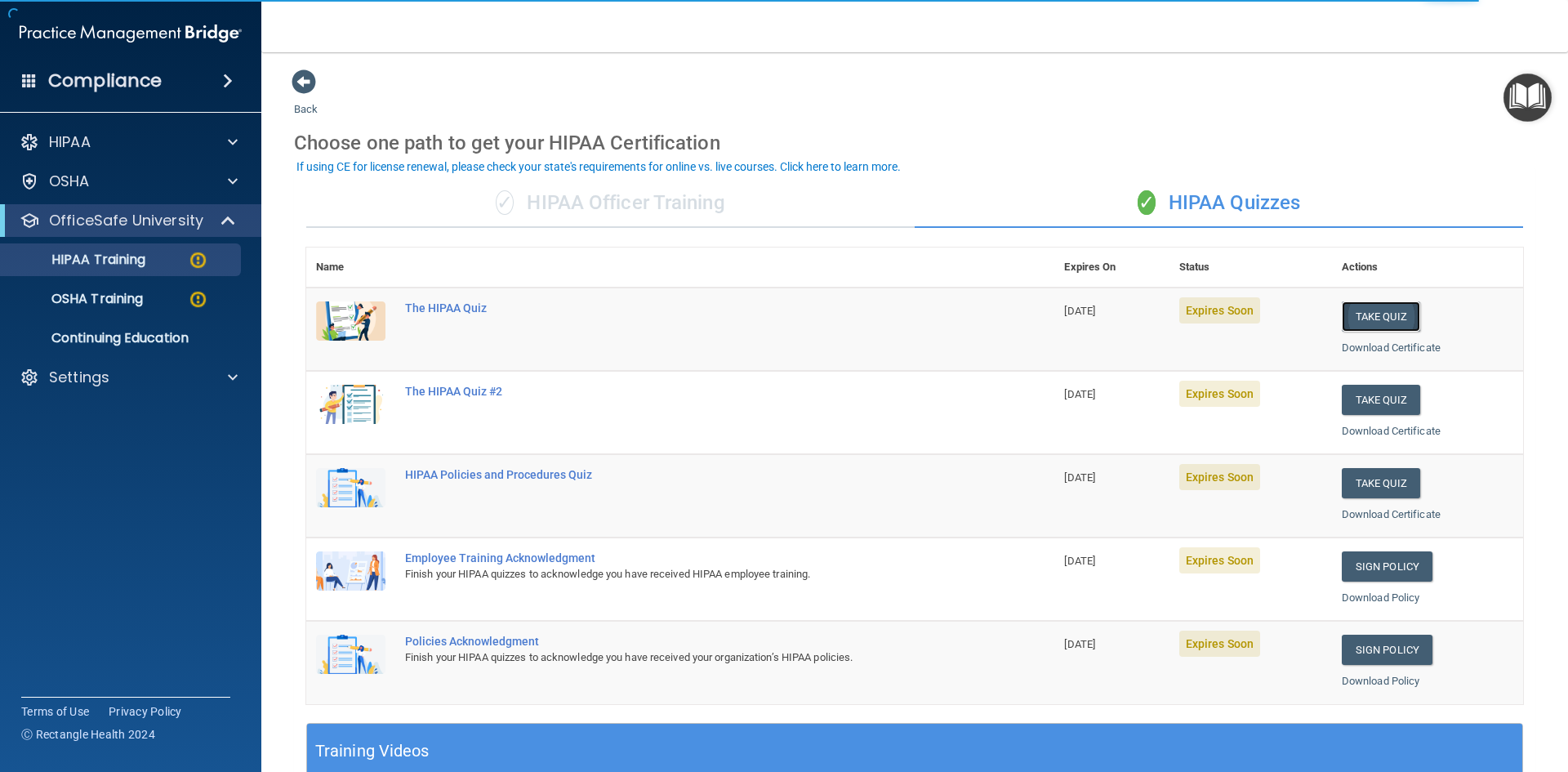
click at [1352, 311] on button "Take Quiz" at bounding box center [1381, 316] width 79 height 31
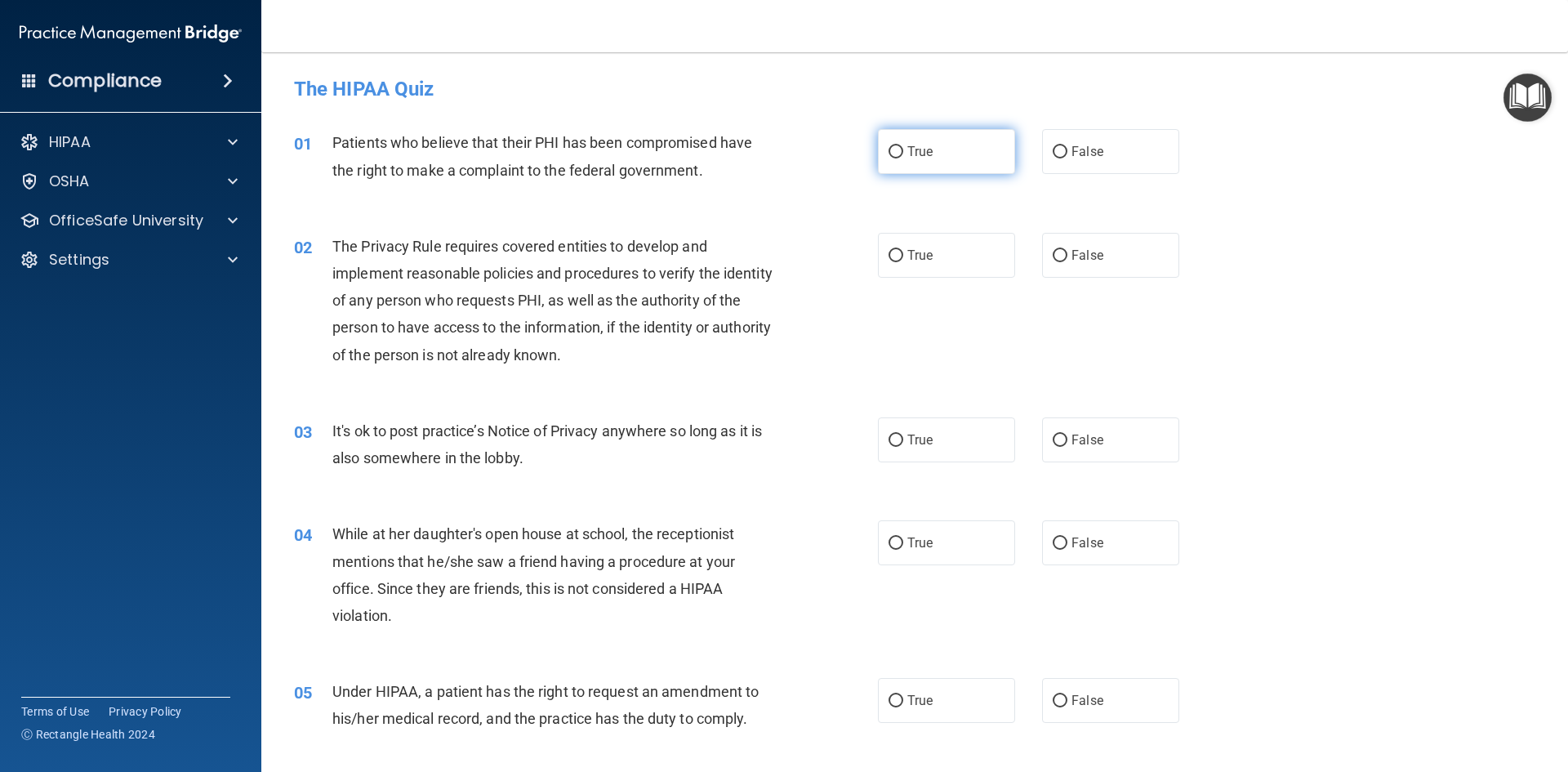
click at [922, 155] on span "True" at bounding box center [920, 151] width 25 height 16
click at [903, 155] on input "True" at bounding box center [895, 152] width 15 height 12
radio input "true"
click at [919, 262] on span "True" at bounding box center [920, 256] width 25 height 16
click at [903, 262] on input "True" at bounding box center [895, 256] width 15 height 12
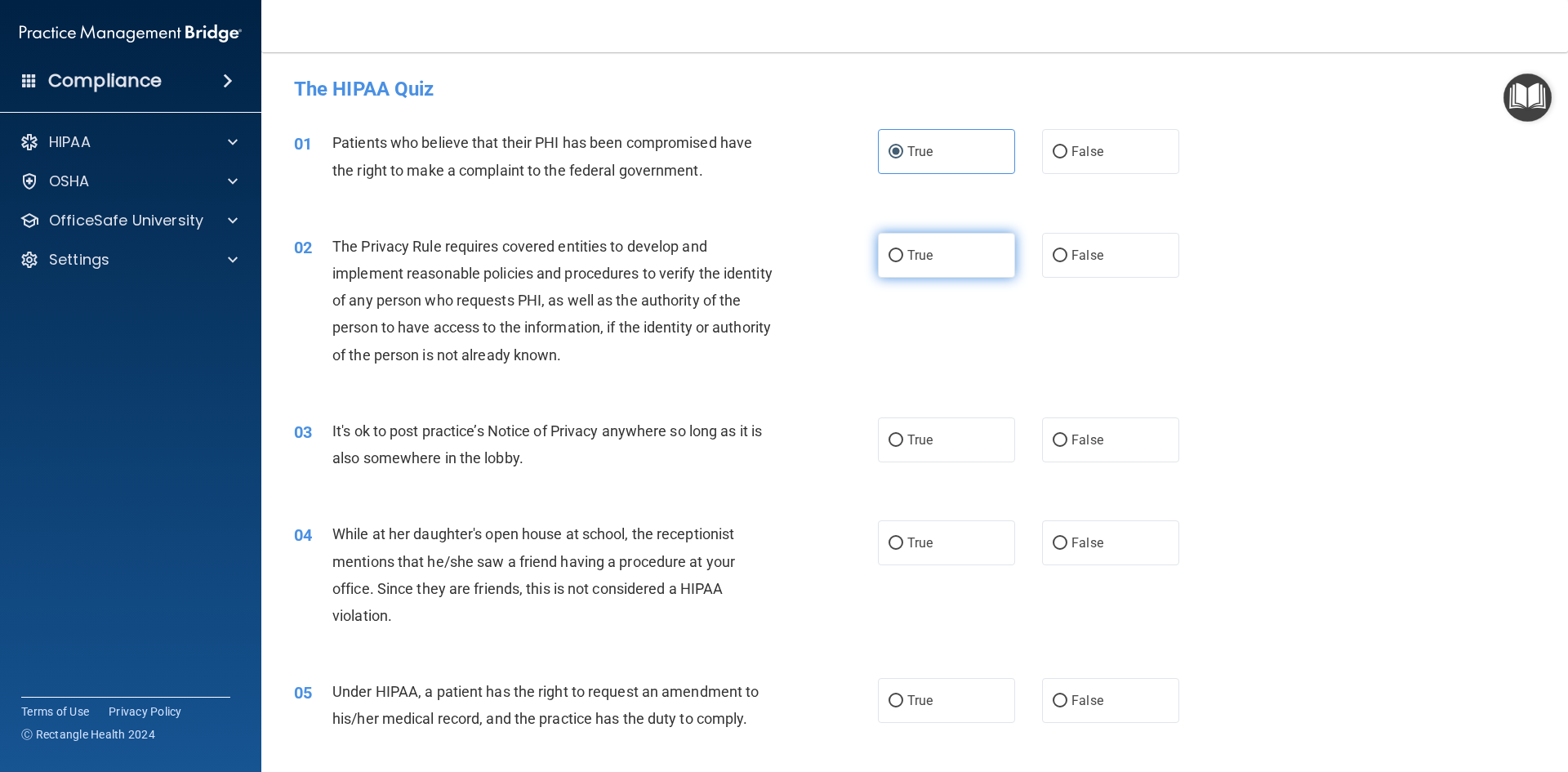
radio input "true"
click at [898, 443] on label "True" at bounding box center [946, 439] width 137 height 45
click at [898, 443] on input "True" at bounding box center [895, 441] width 15 height 12
radio input "true"
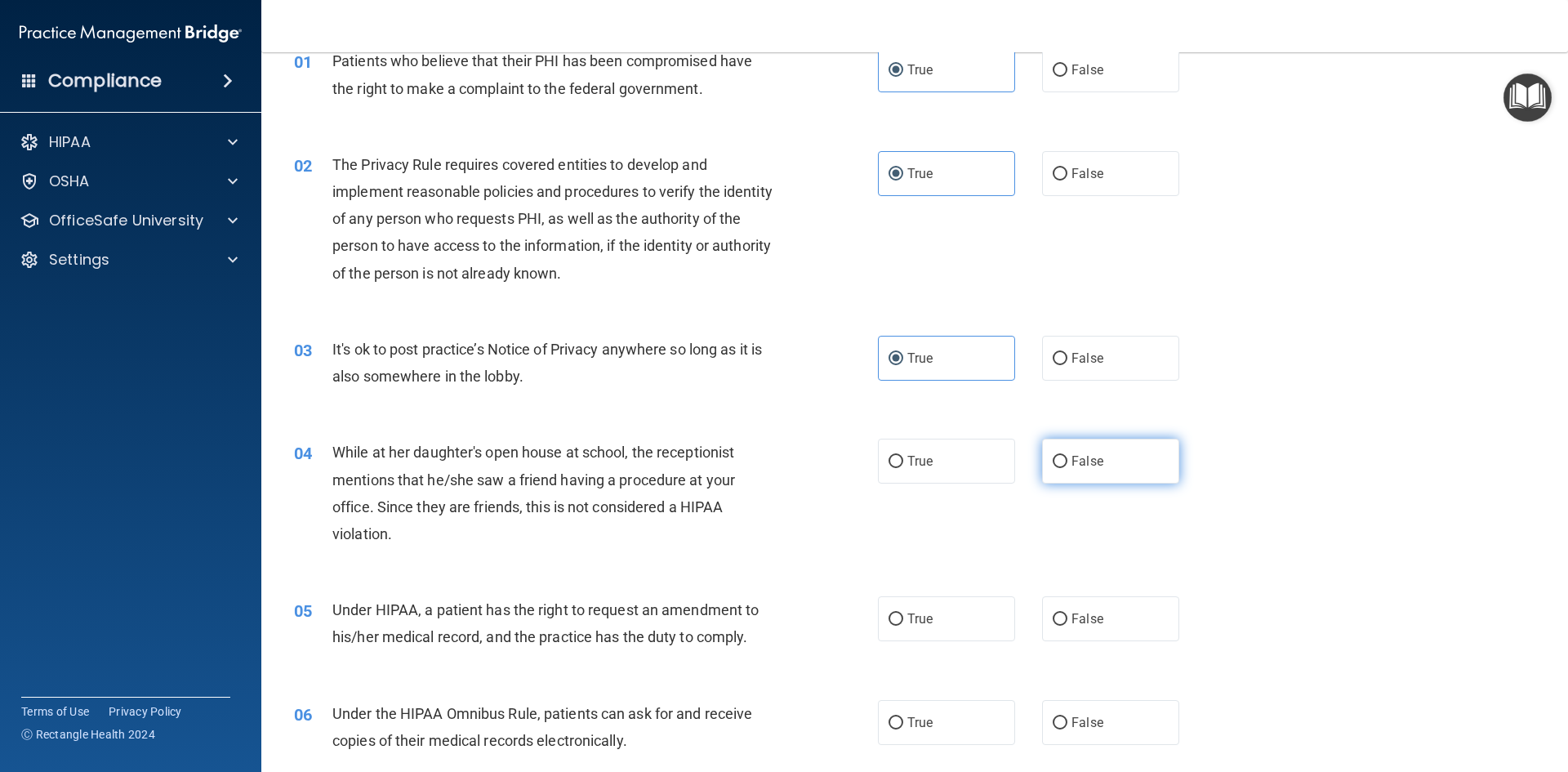
click at [1058, 451] on label "False" at bounding box center [1110, 460] width 137 height 45
click at [1058, 456] on input "False" at bounding box center [1060, 462] width 15 height 12
radio input "true"
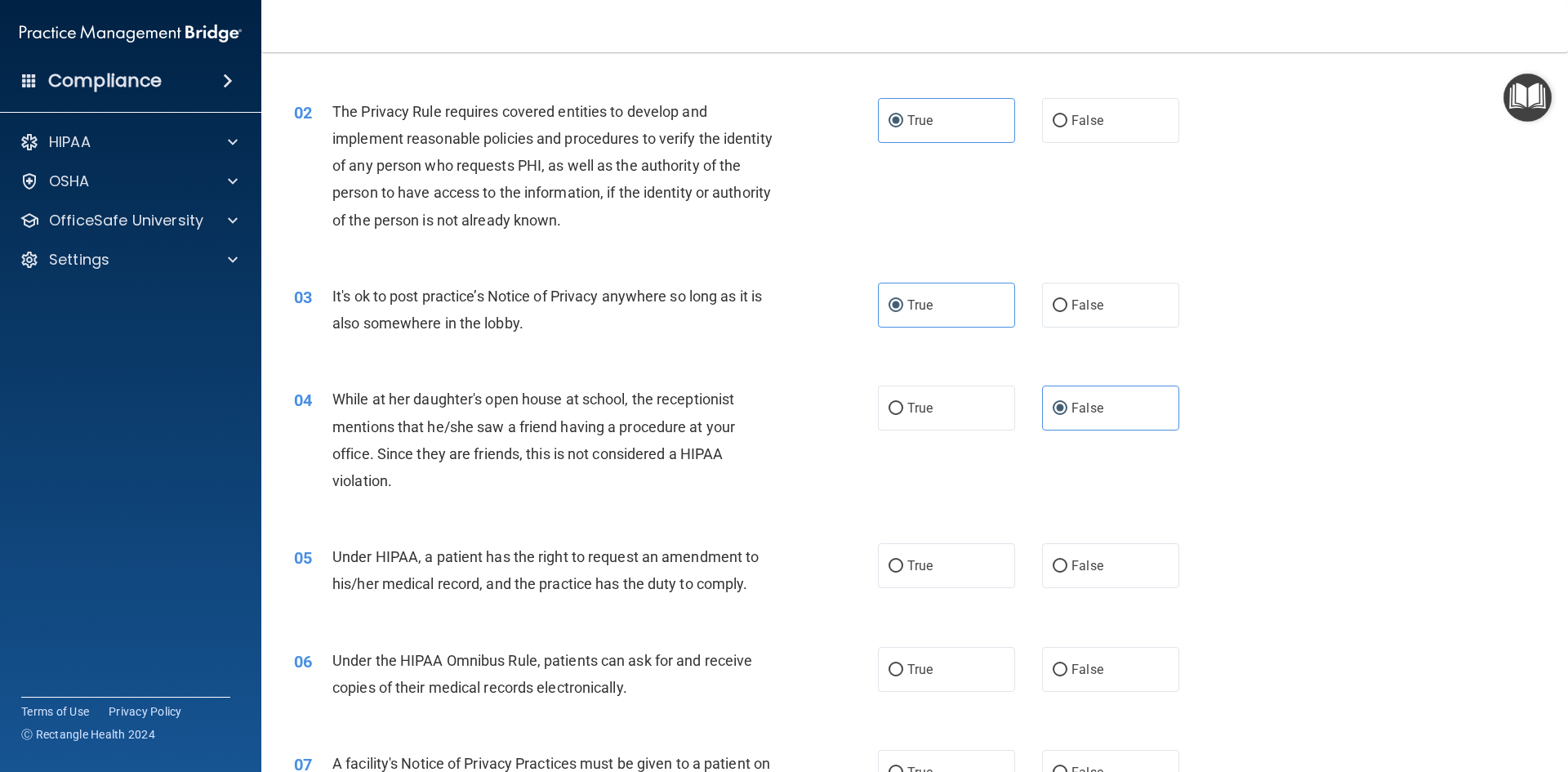
scroll to position [164, 0]
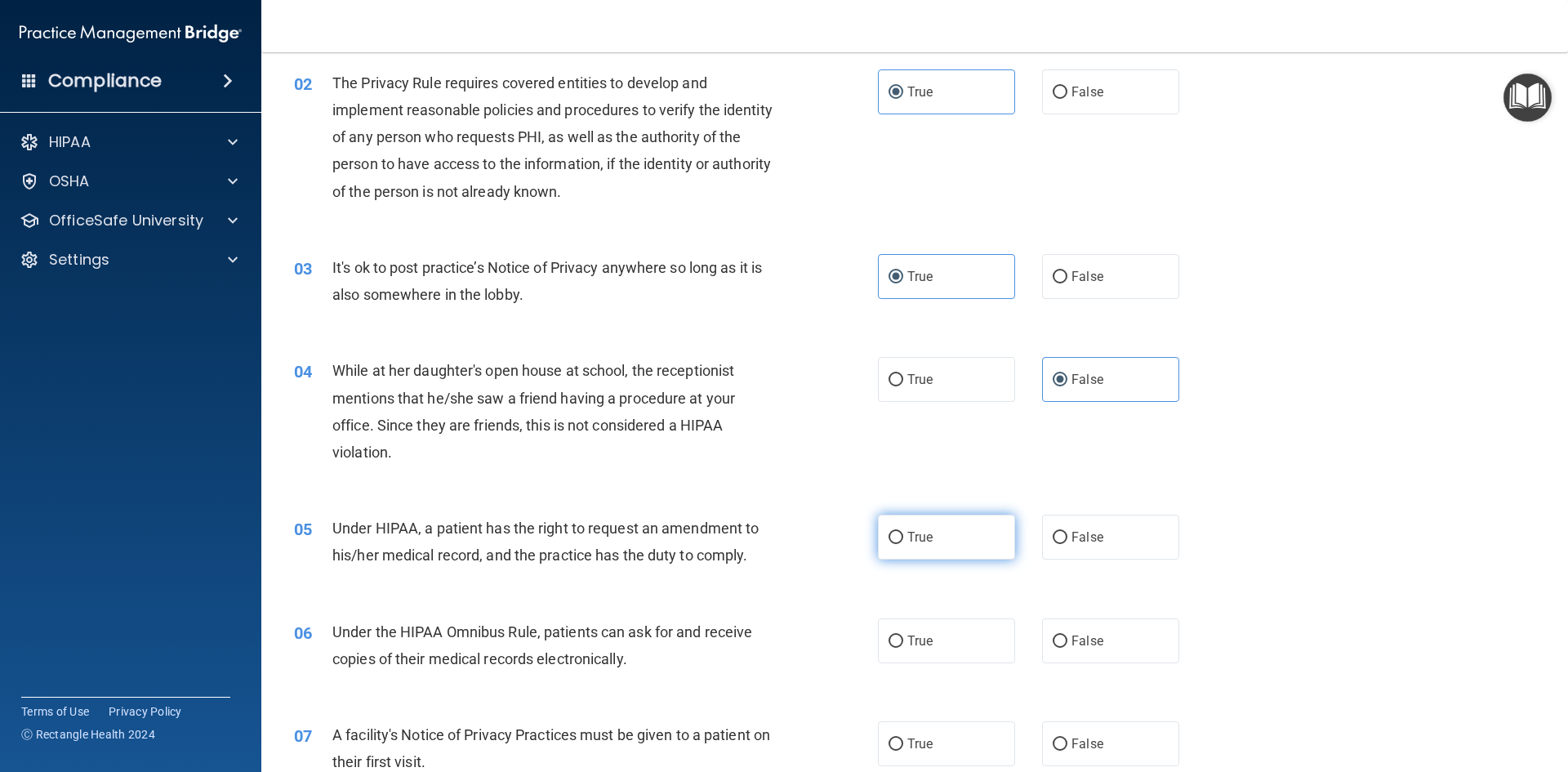
click at [946, 541] on label "True" at bounding box center [946, 537] width 137 height 45
click at [903, 541] on input "True" at bounding box center [895, 538] width 15 height 12
radio input "true"
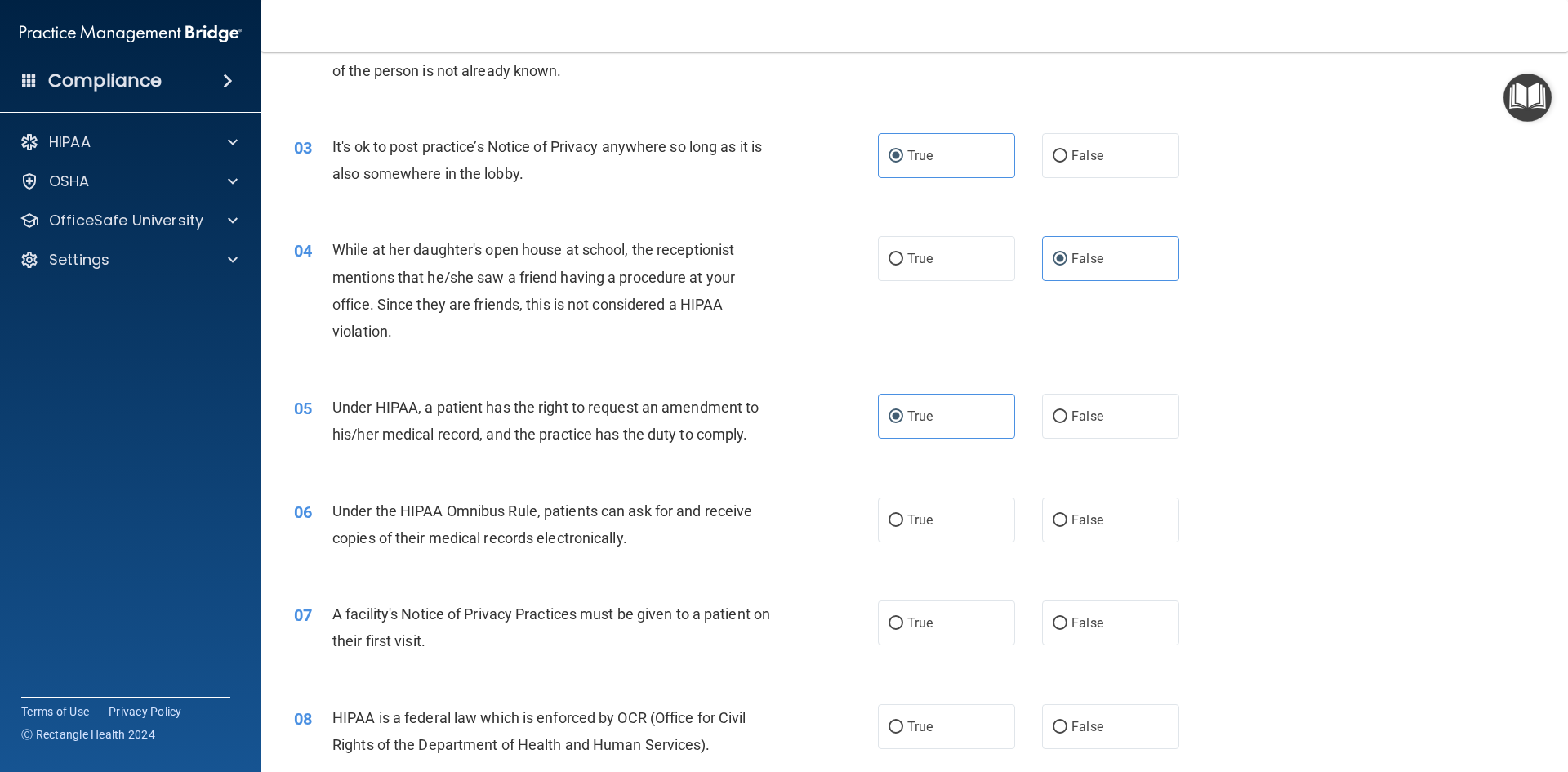
scroll to position [326, 0]
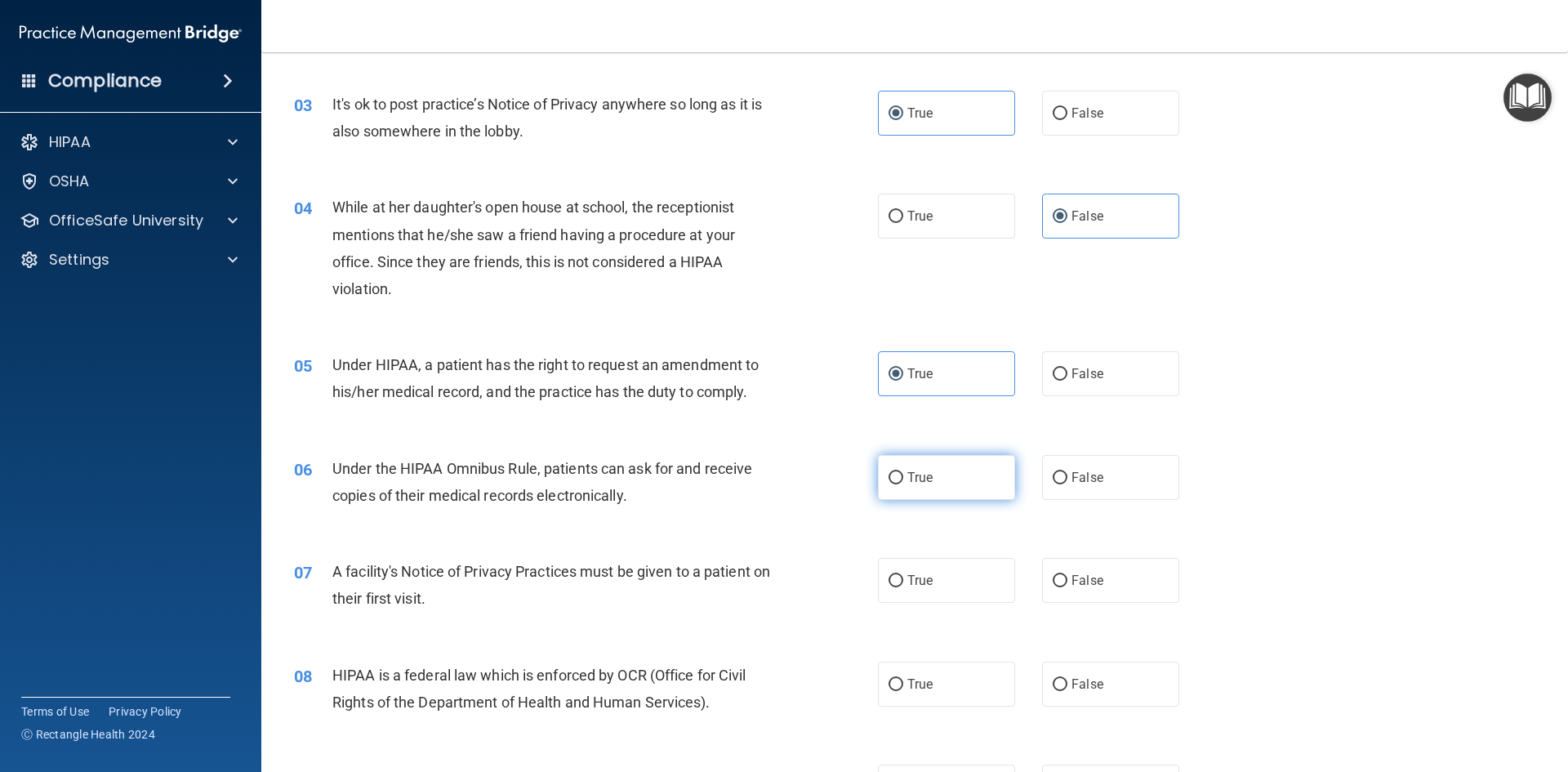
click at [903, 486] on label "True" at bounding box center [946, 477] width 137 height 45
click at [903, 484] on input "True" at bounding box center [895, 478] width 15 height 12
radio input "true"
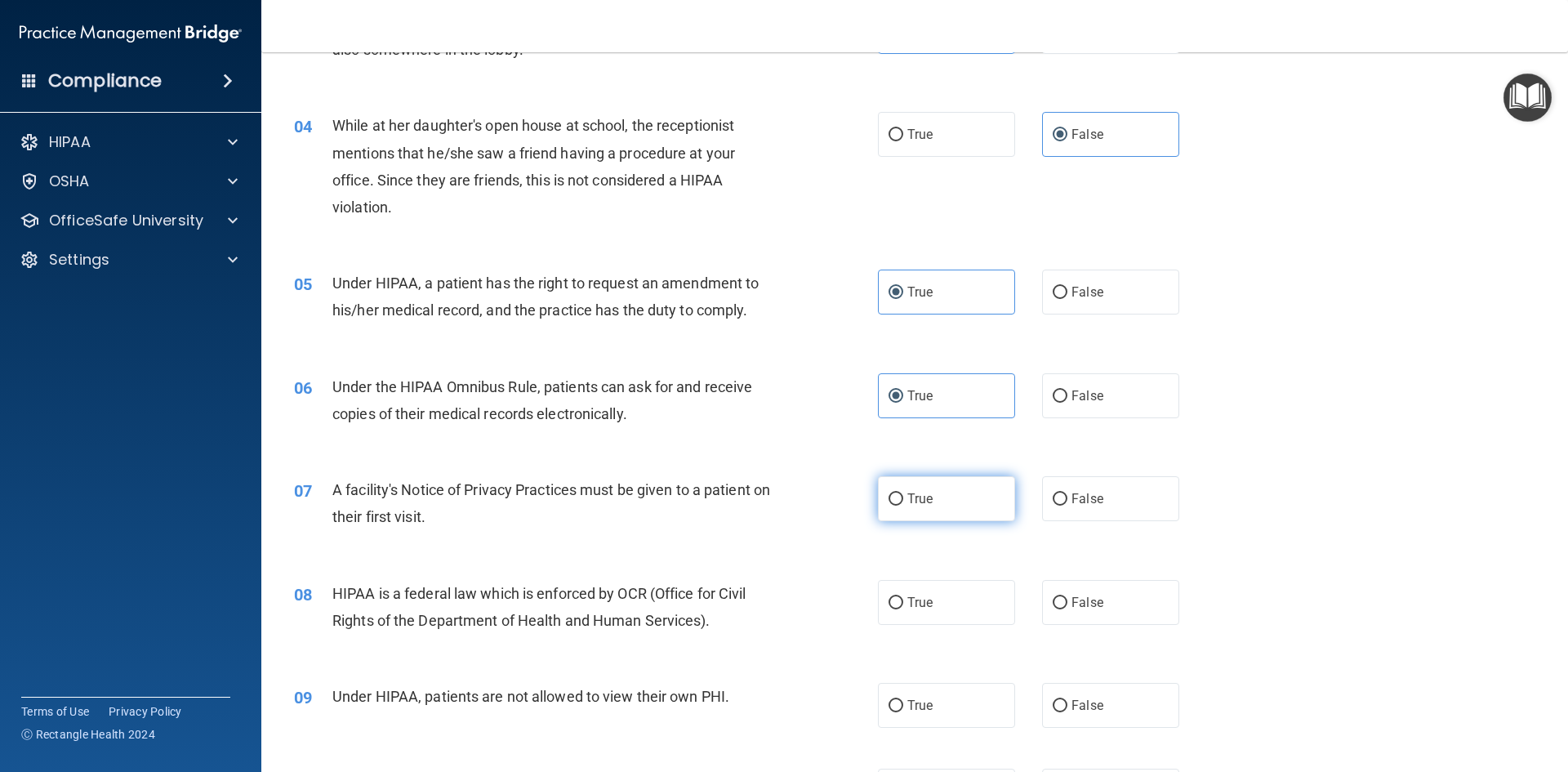
click at [948, 505] on label "True" at bounding box center [946, 498] width 137 height 45
click at [903, 505] on input "True" at bounding box center [895, 500] width 15 height 12
radio input "true"
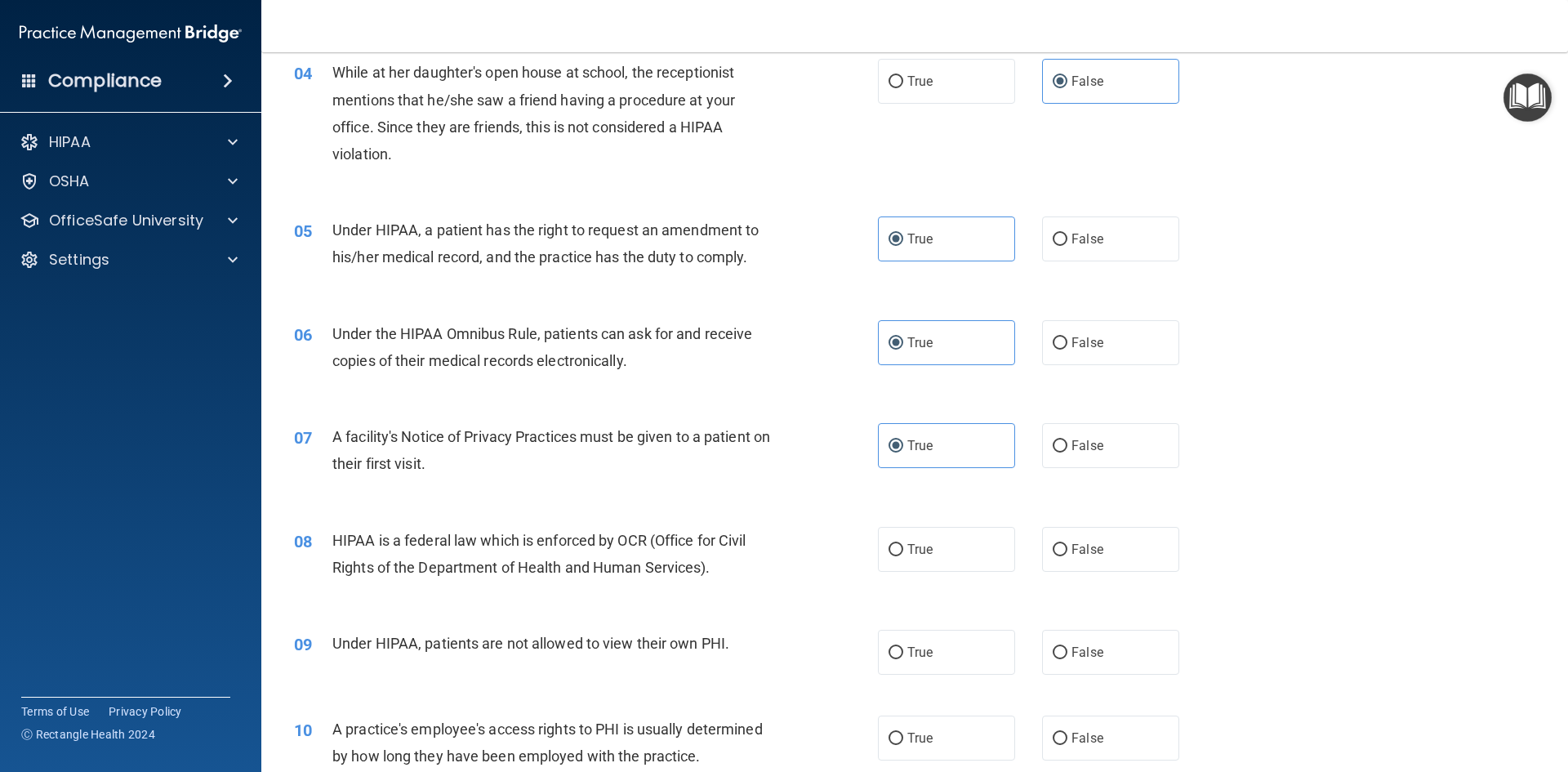
scroll to position [490, 0]
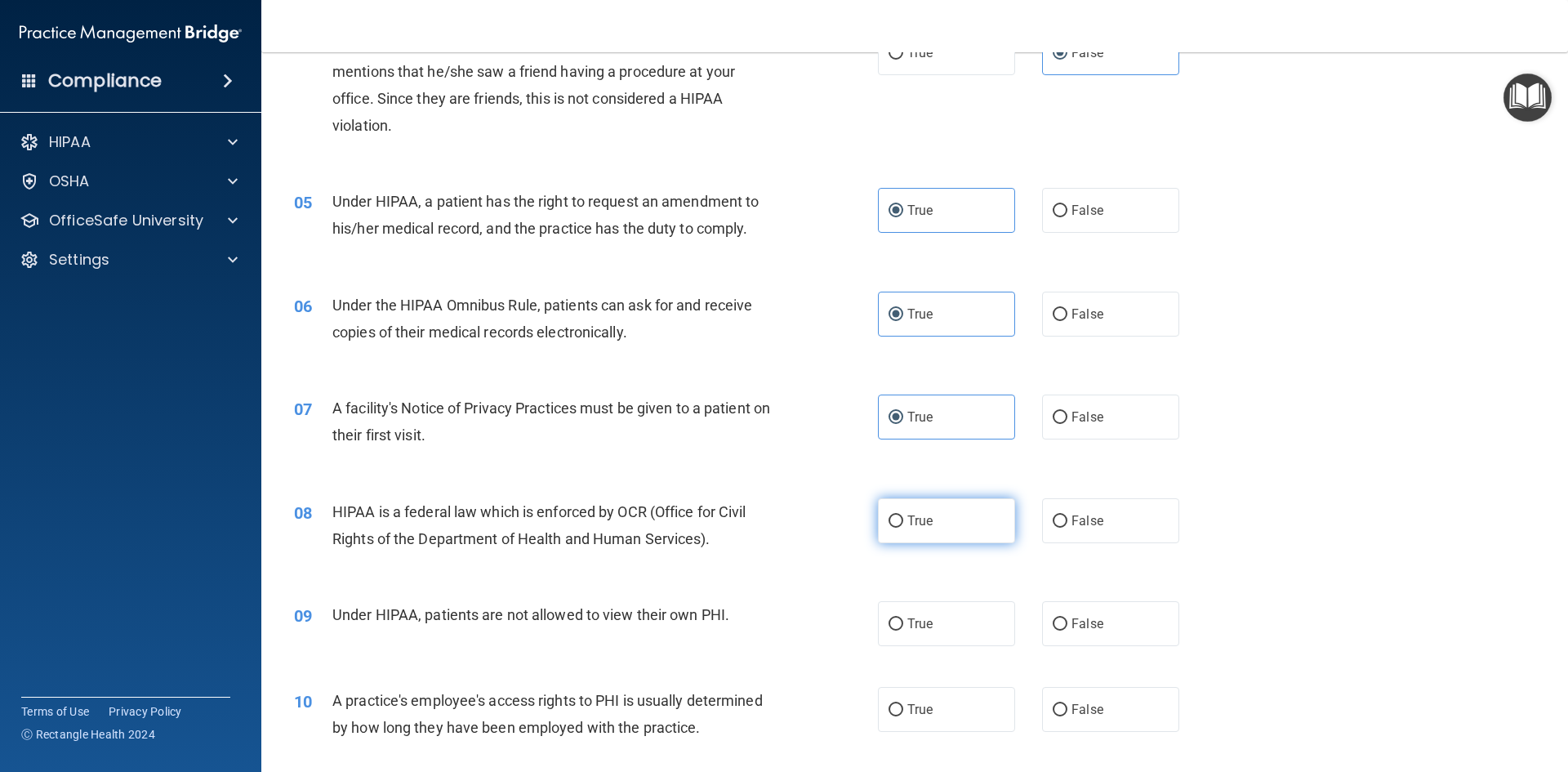
click at [942, 520] on label "True" at bounding box center [946, 520] width 137 height 45
click at [903, 520] on input "True" at bounding box center [895, 522] width 15 height 12
radio input "true"
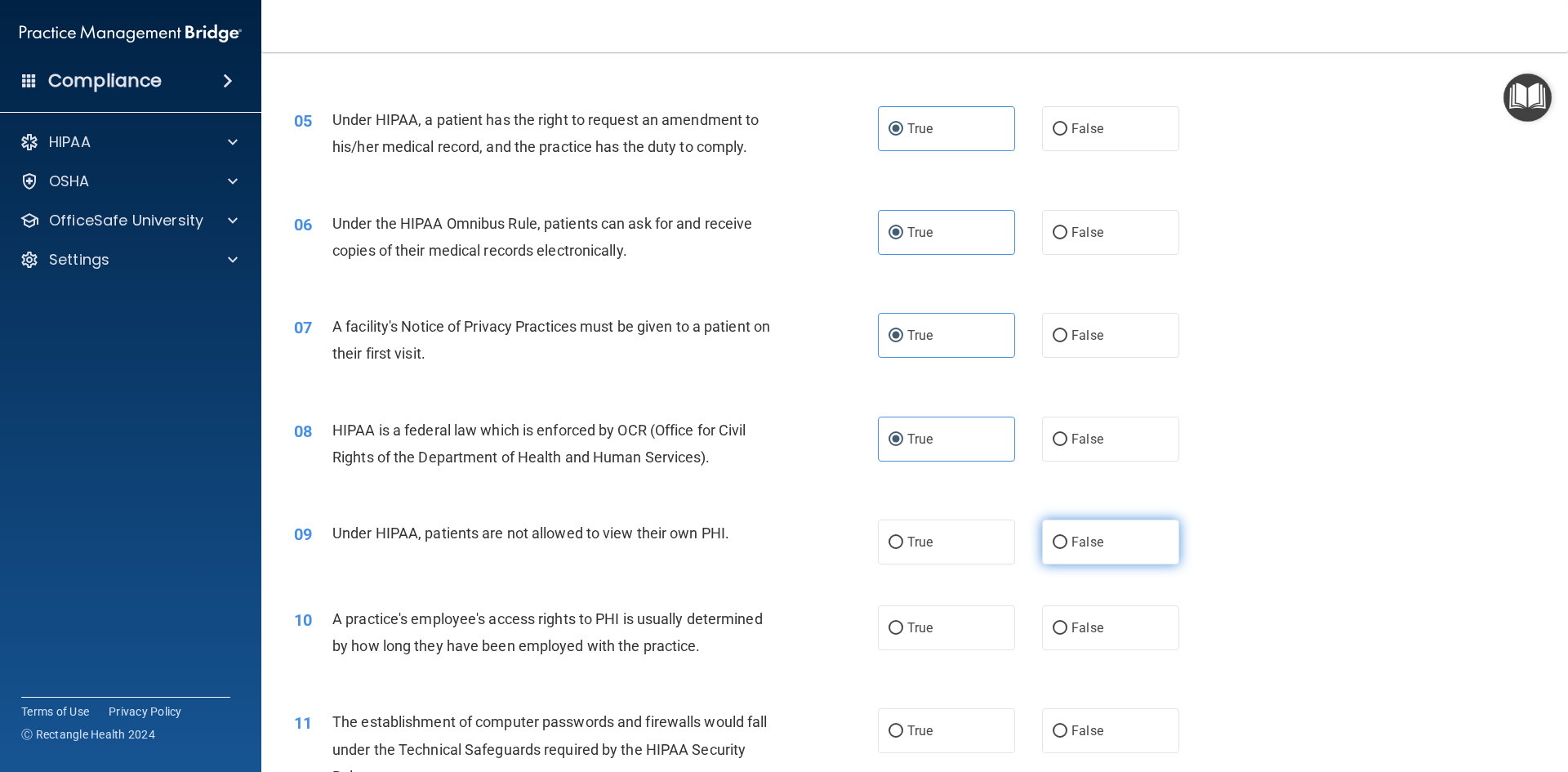
click at [1071, 542] on span "False" at bounding box center [1087, 542] width 32 height 16
click at [1068, 542] on input "False" at bounding box center [1060, 543] width 15 height 12
radio input "true"
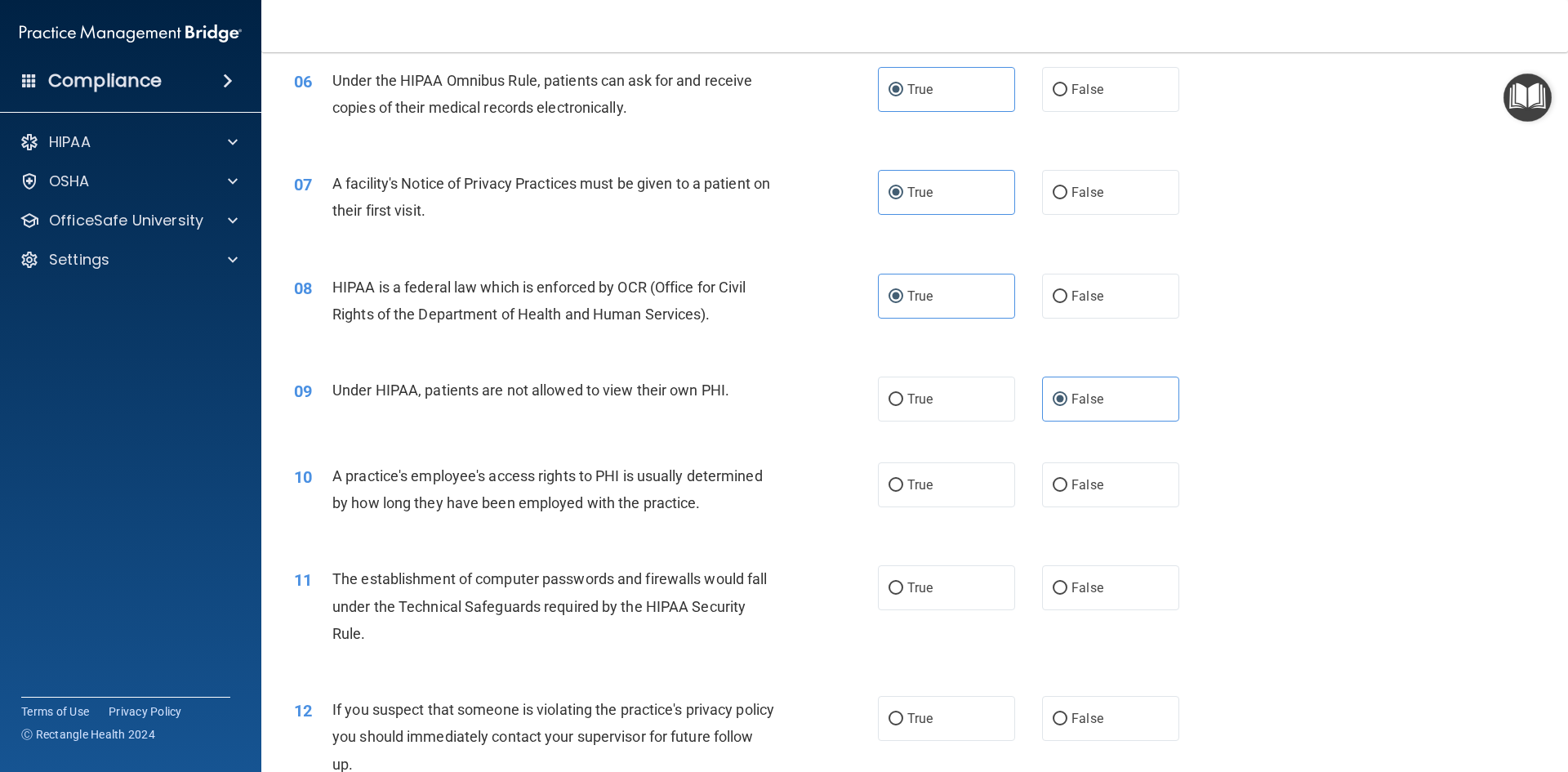
scroll to position [735, 0]
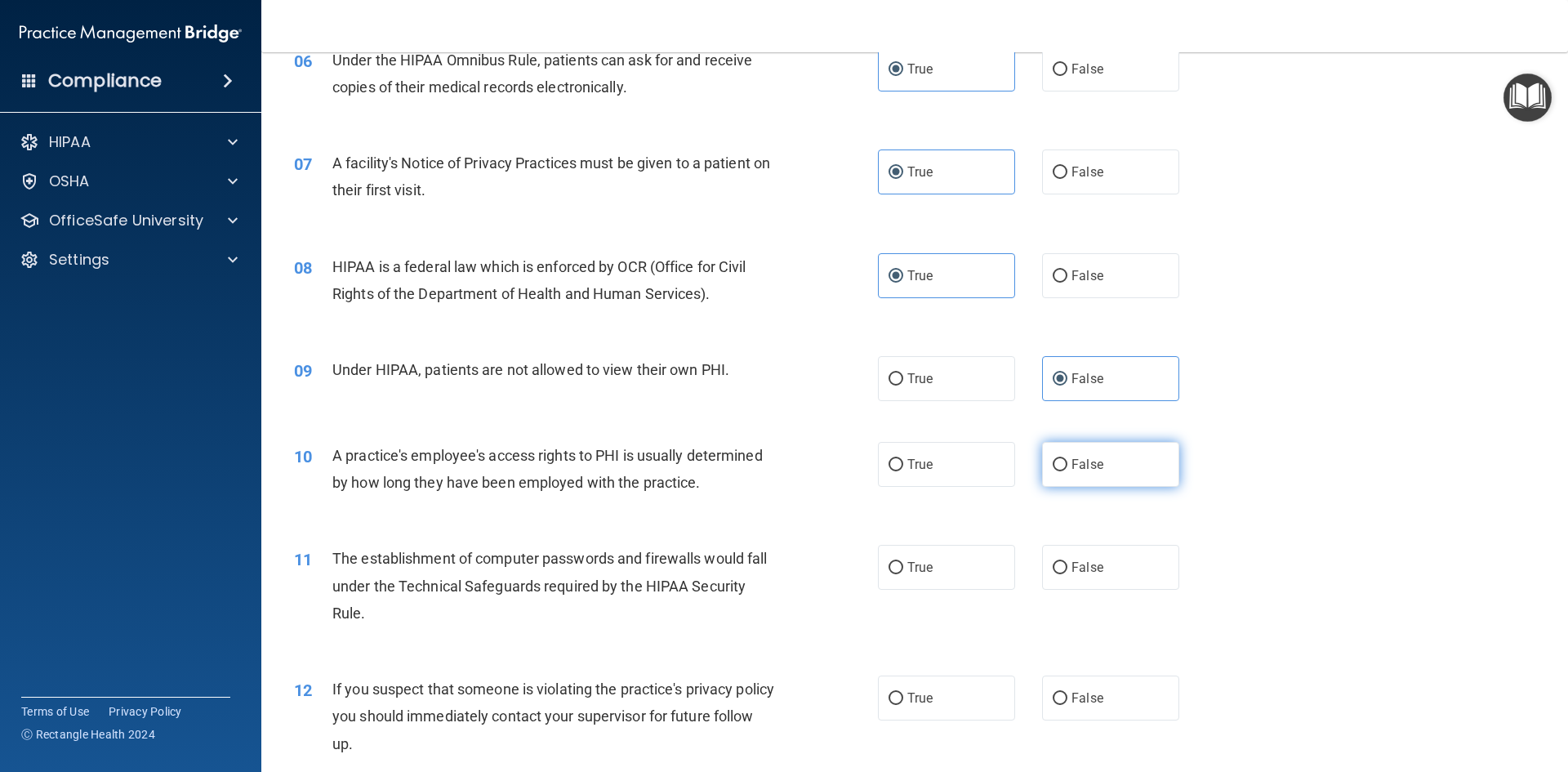
click at [1132, 474] on label "False" at bounding box center [1110, 464] width 137 height 45
click at [1068, 472] on input "False" at bounding box center [1060, 466] width 15 height 12
radio input "true"
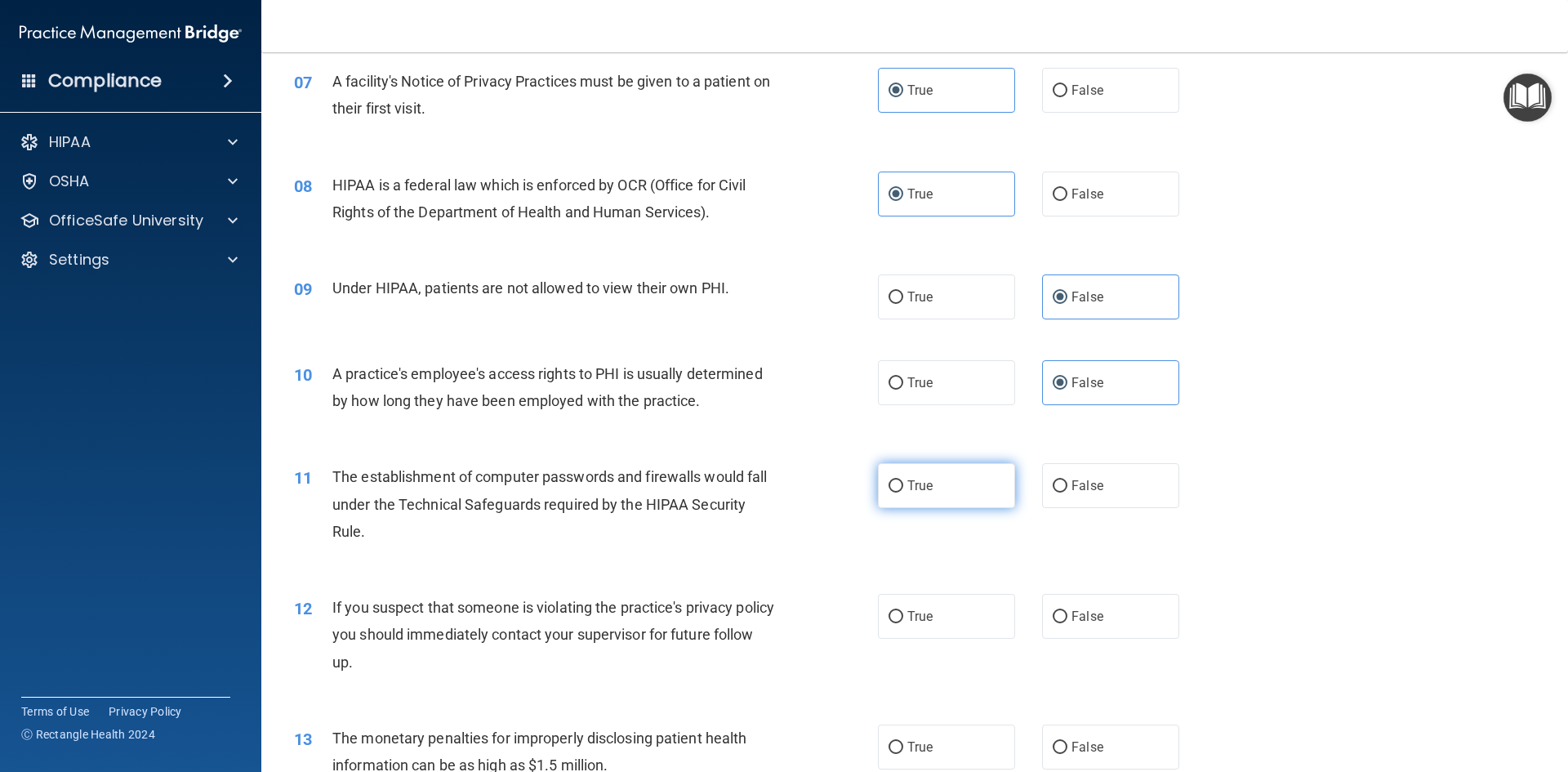
click at [967, 493] on label "True" at bounding box center [946, 485] width 137 height 45
click at [903, 493] on input "True" at bounding box center [895, 487] width 15 height 12
radio input "true"
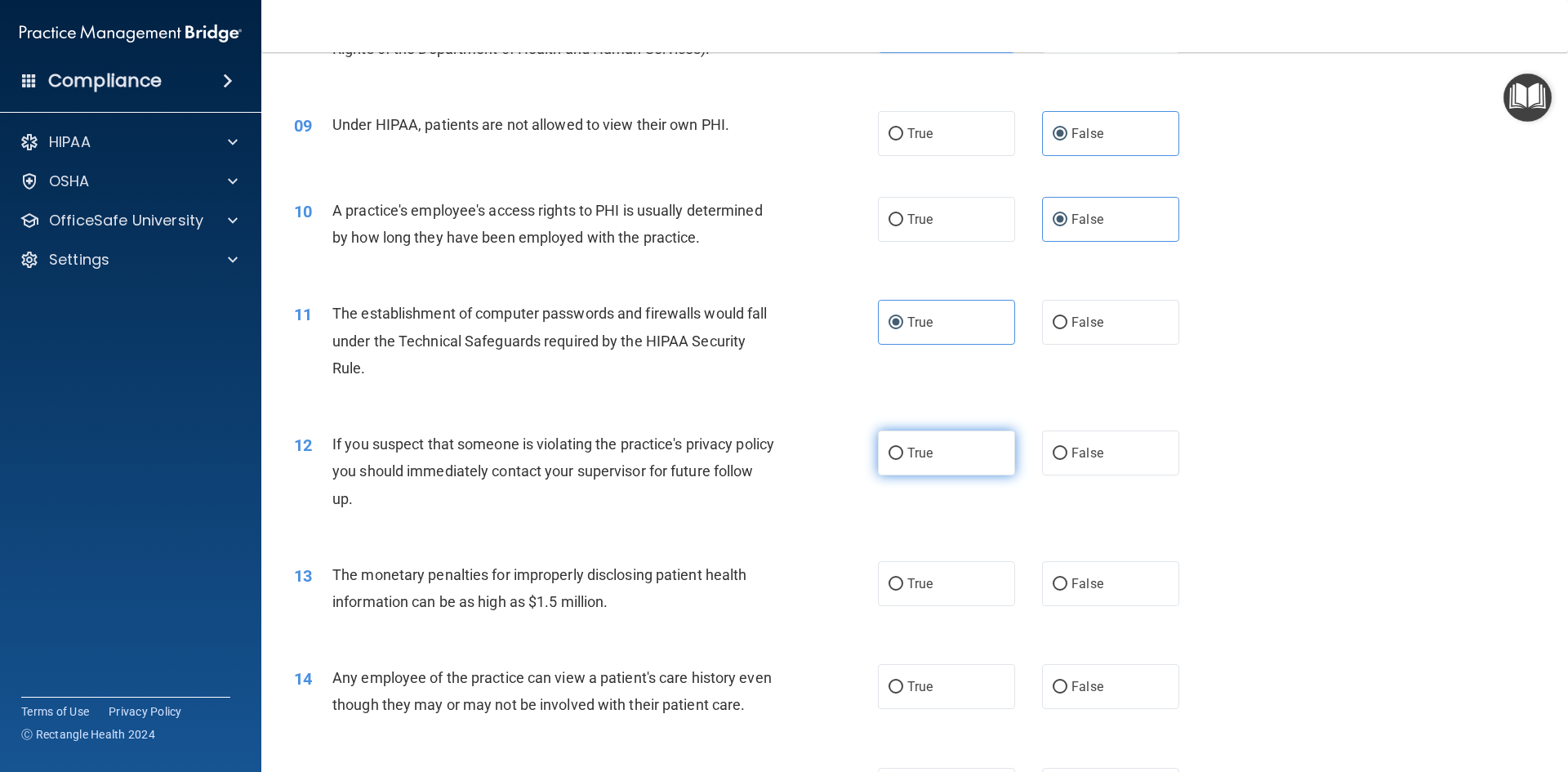
click at [998, 457] on label "True" at bounding box center [946, 453] width 137 height 45
click at [903, 457] on input "True" at bounding box center [895, 453] width 15 height 12
radio input "true"
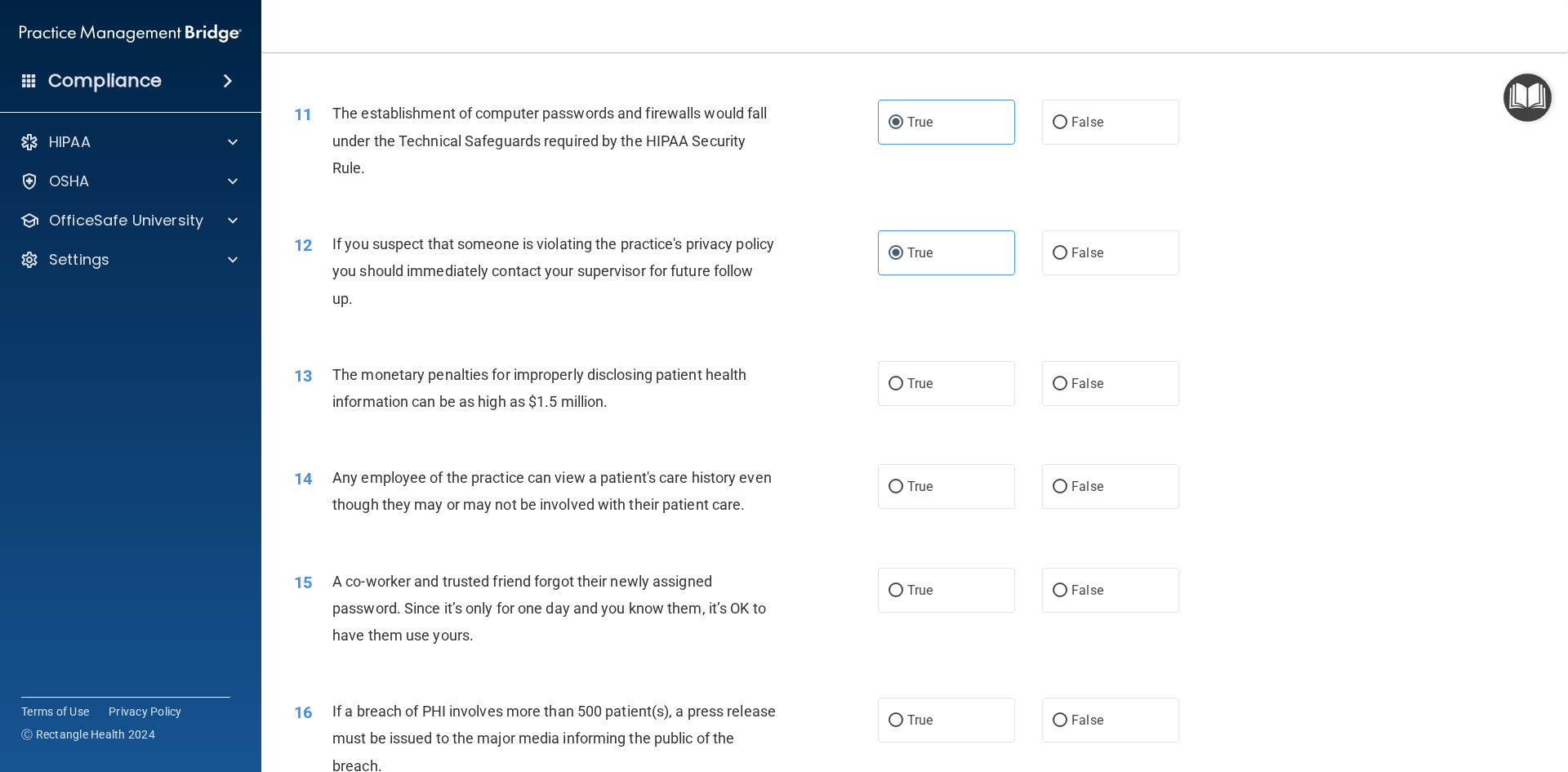
scroll to position [1225, 0]
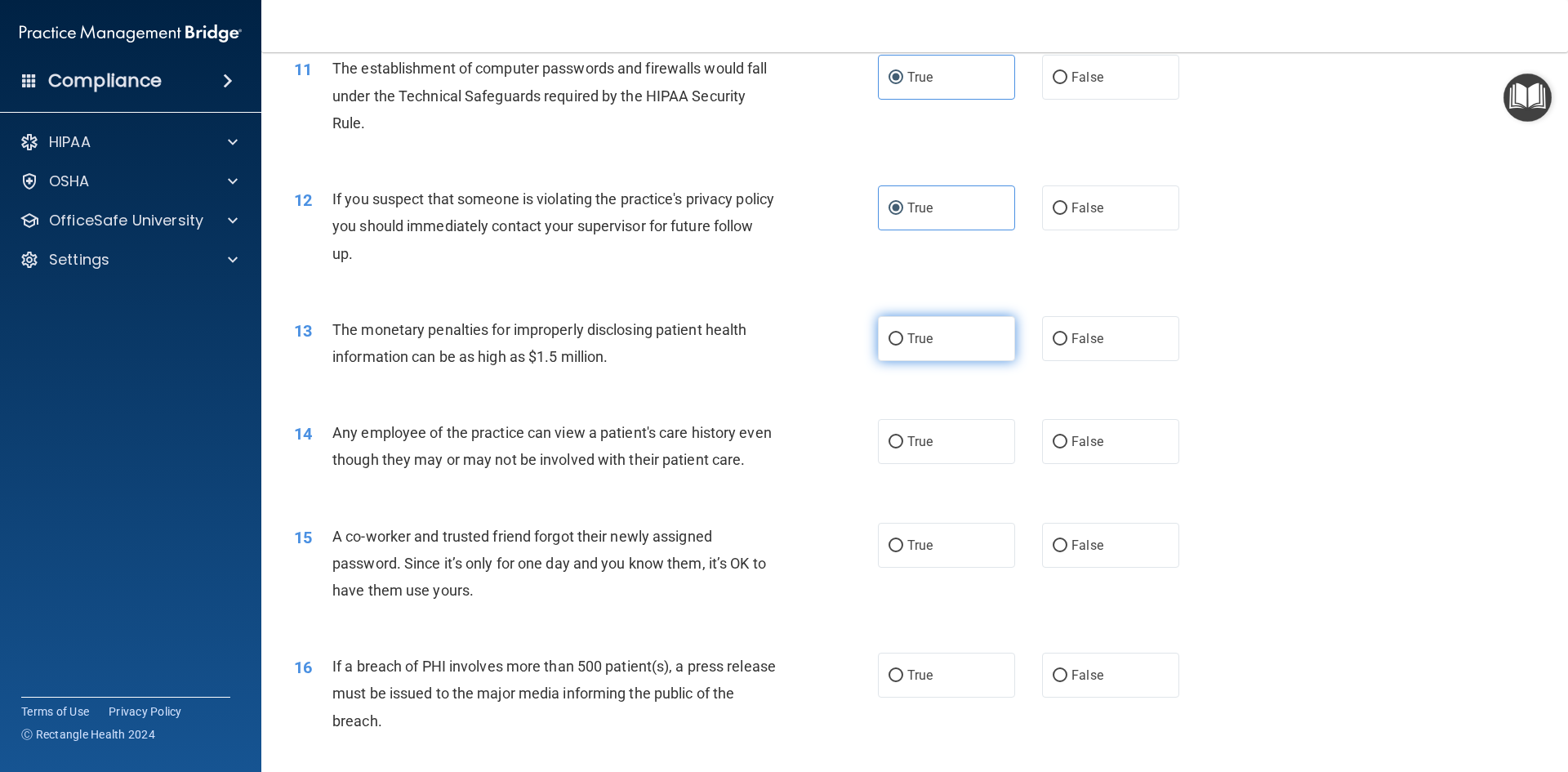
click at [887, 347] on label "True" at bounding box center [946, 338] width 137 height 45
click at [888, 346] on input "True" at bounding box center [895, 340] width 15 height 12
radio input "true"
click at [1085, 432] on label "False" at bounding box center [1110, 441] width 137 height 45
click at [1068, 436] on input "False" at bounding box center [1060, 442] width 15 height 12
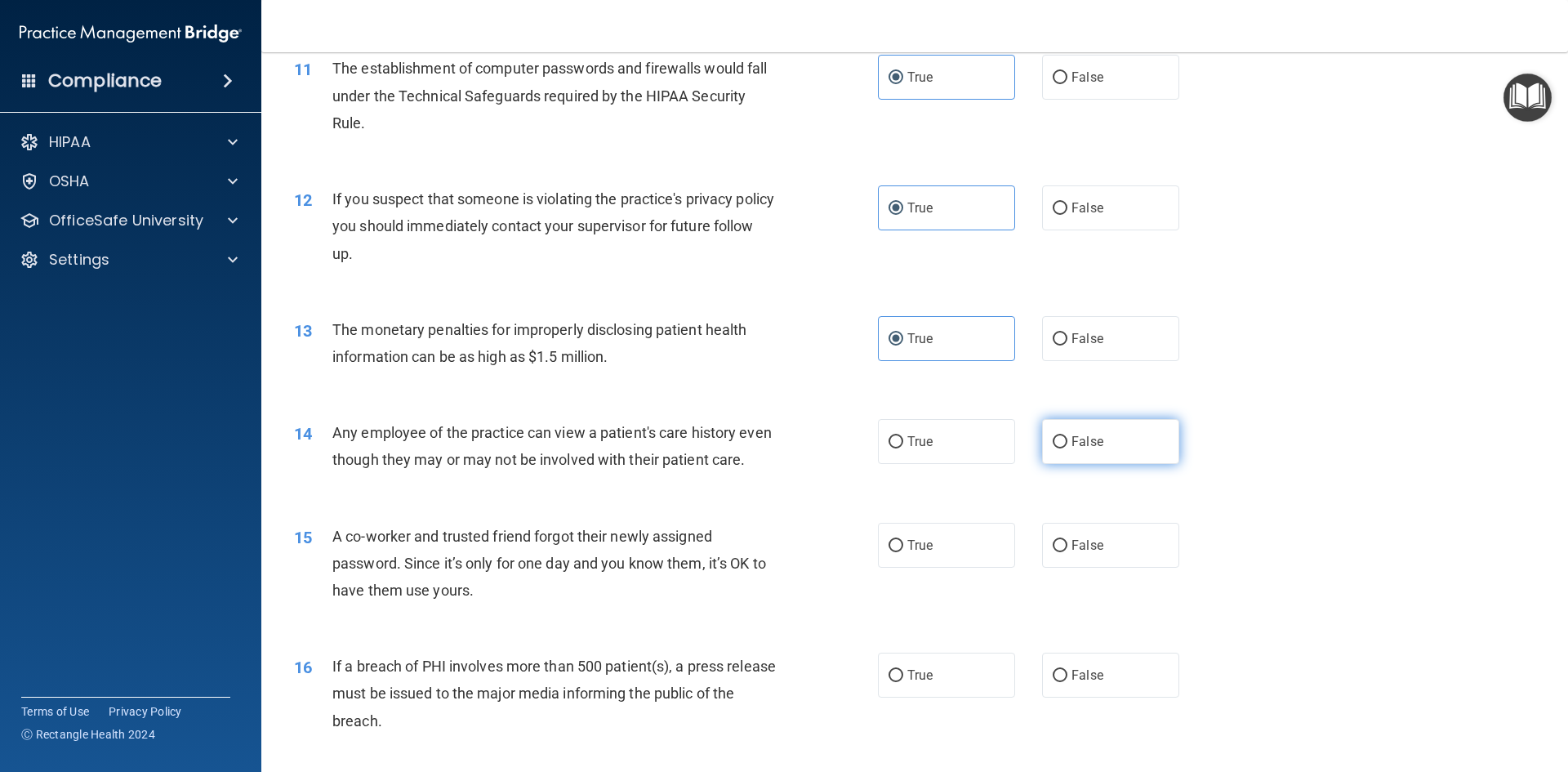
radio input "true"
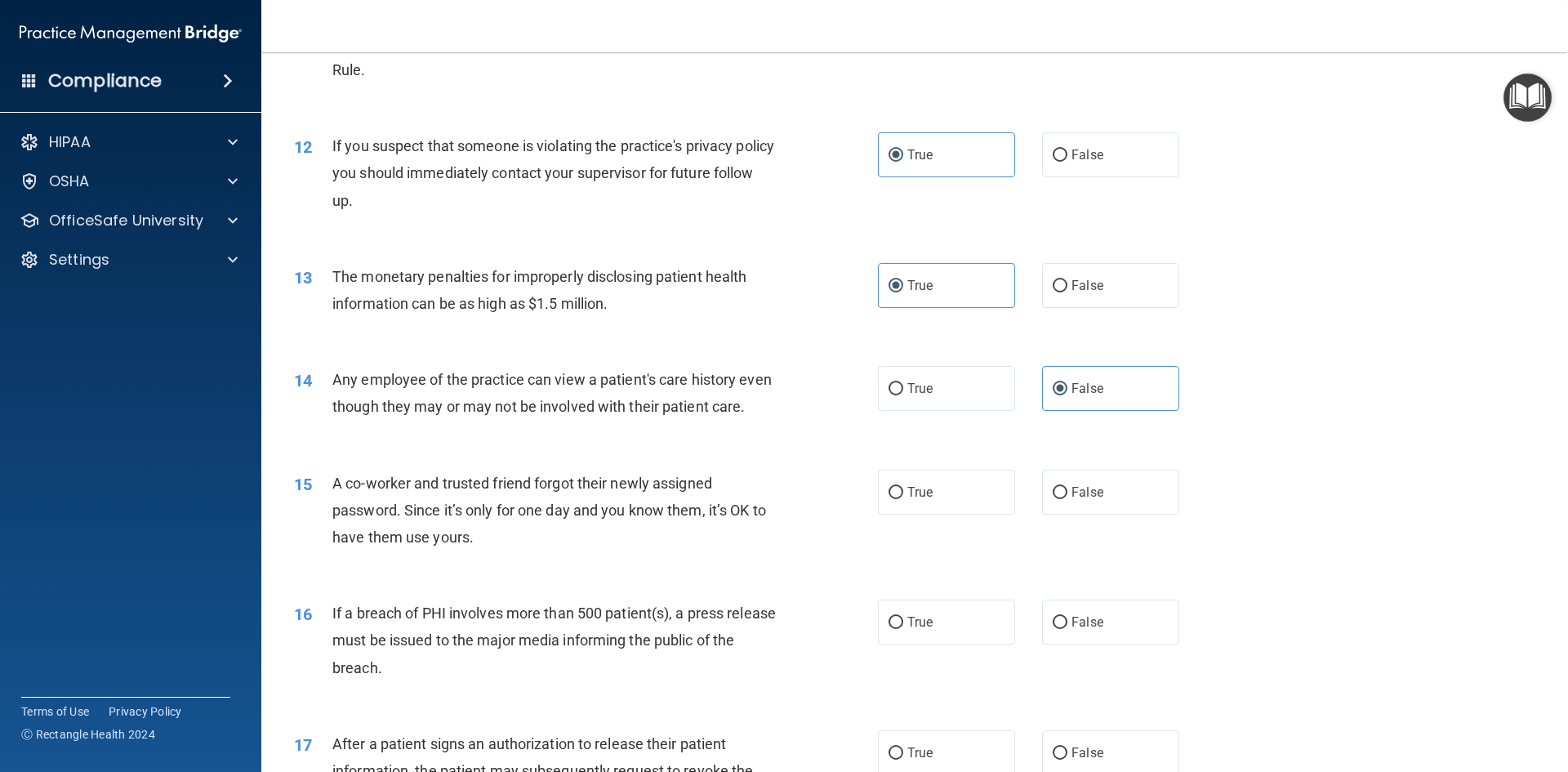
scroll to position [1307, 0]
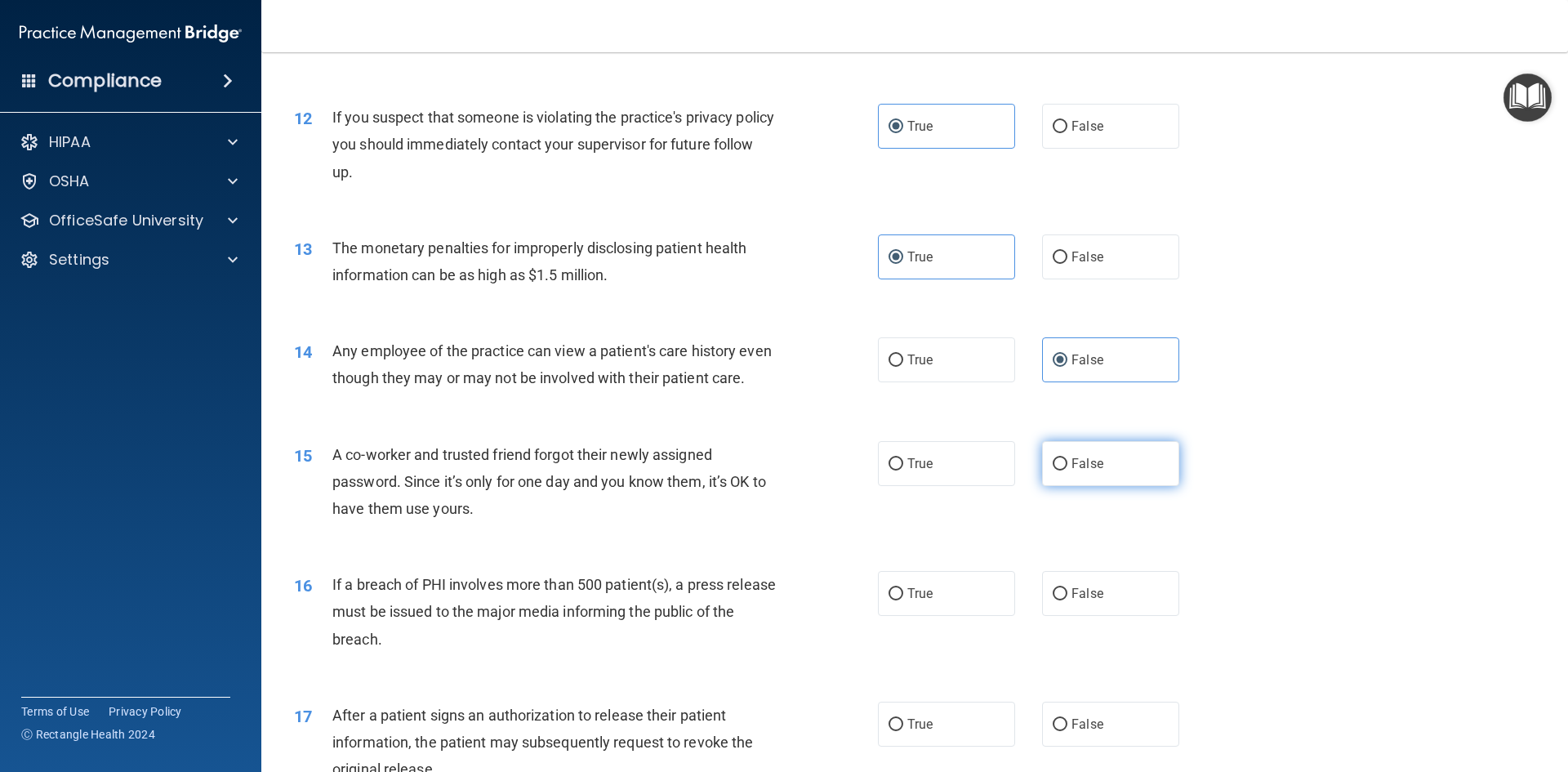
click at [1073, 472] on span "False" at bounding box center [1087, 464] width 32 height 16
click at [1068, 471] on input "False" at bounding box center [1060, 465] width 15 height 12
radio input "true"
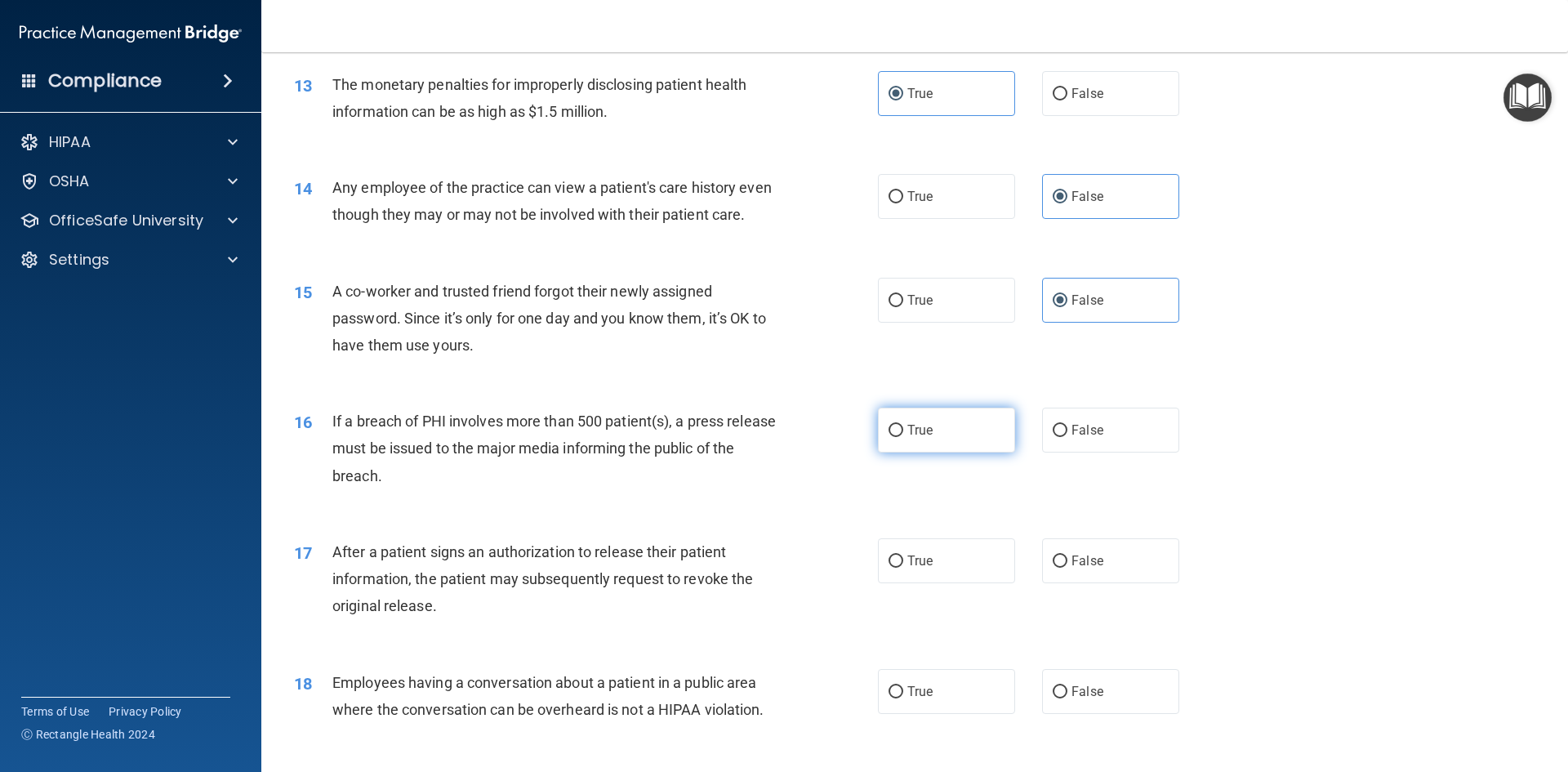
click at [948, 453] on label "True" at bounding box center [946, 430] width 137 height 45
click at [903, 437] on input "True" at bounding box center [895, 431] width 15 height 12
radio input "true"
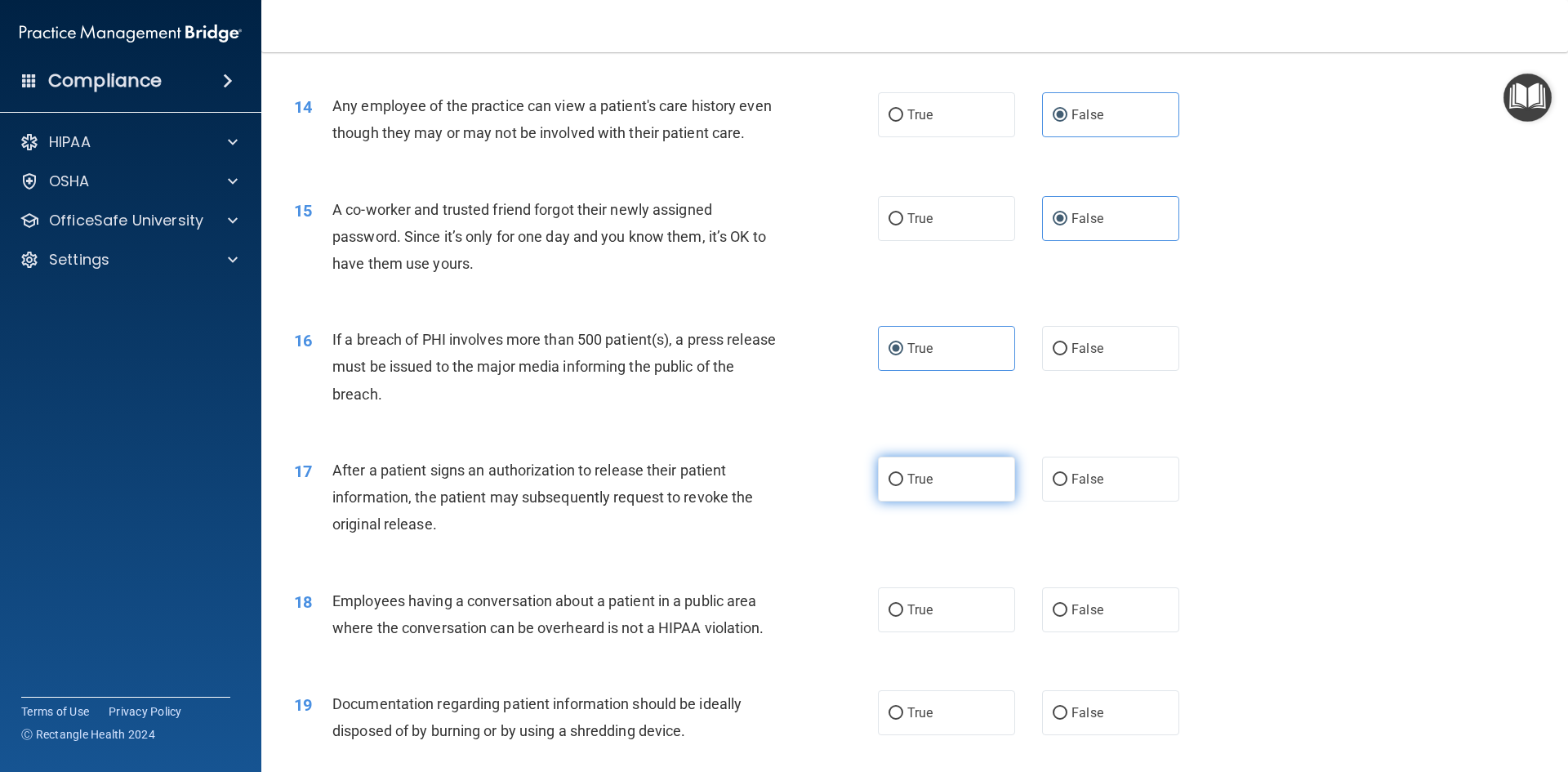
click at [916, 487] on span "True" at bounding box center [920, 480] width 25 height 16
click at [903, 486] on input "True" at bounding box center [895, 480] width 15 height 12
radio input "true"
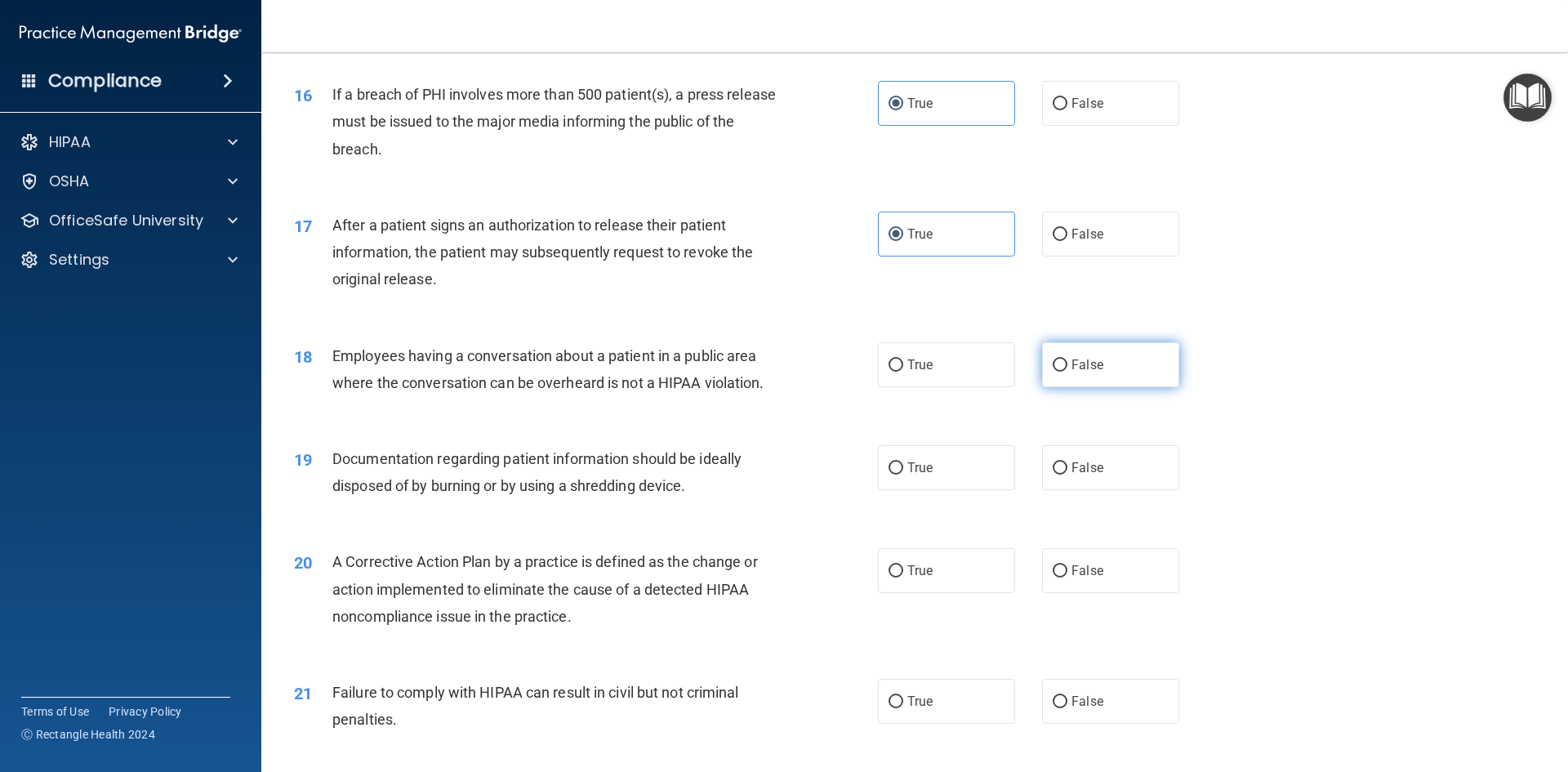
click at [1124, 387] on label "False" at bounding box center [1110, 364] width 137 height 45
click at [1068, 372] on input "False" at bounding box center [1060, 366] width 15 height 12
radio input "true"
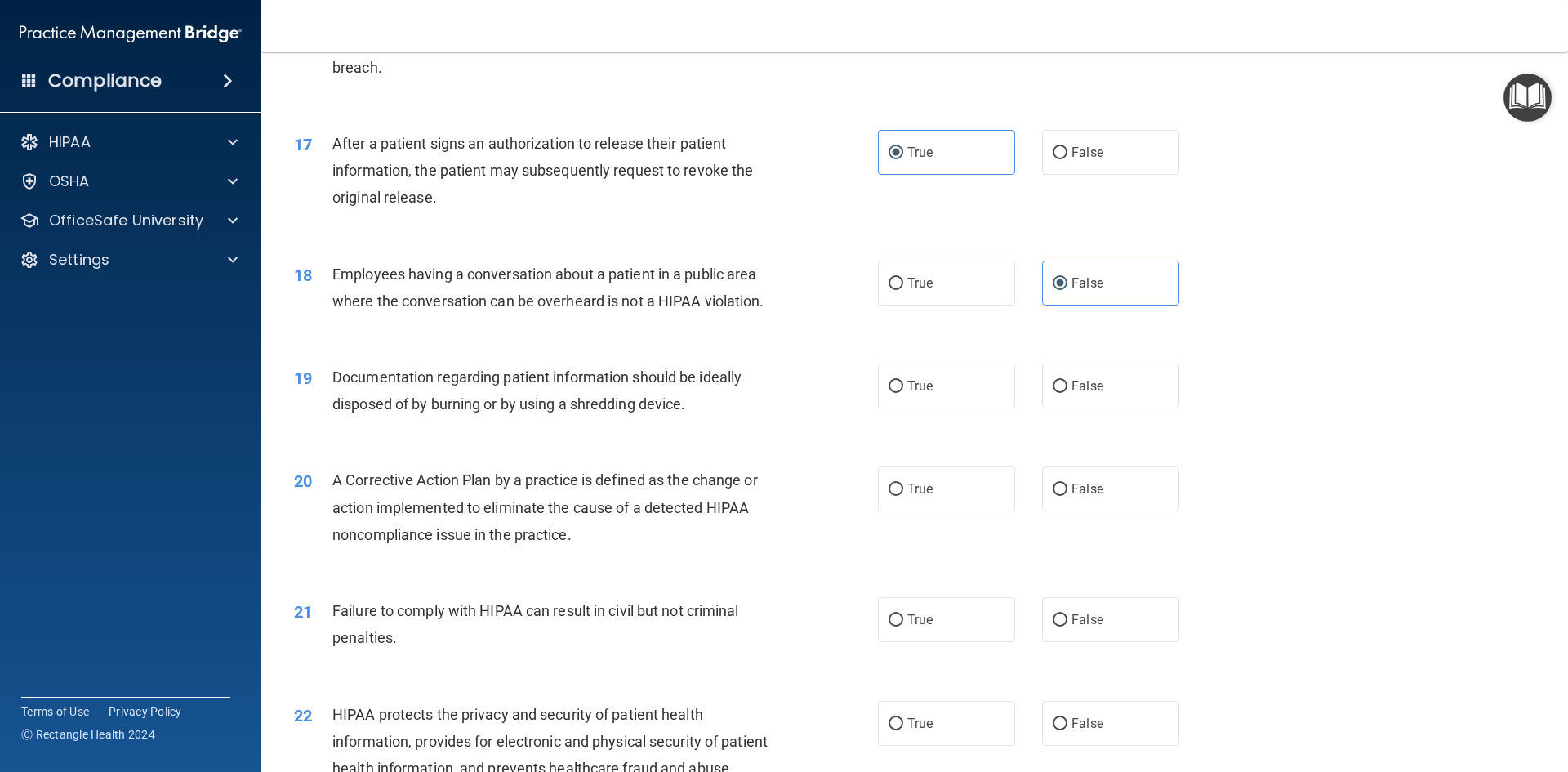
scroll to position [1961, 0]
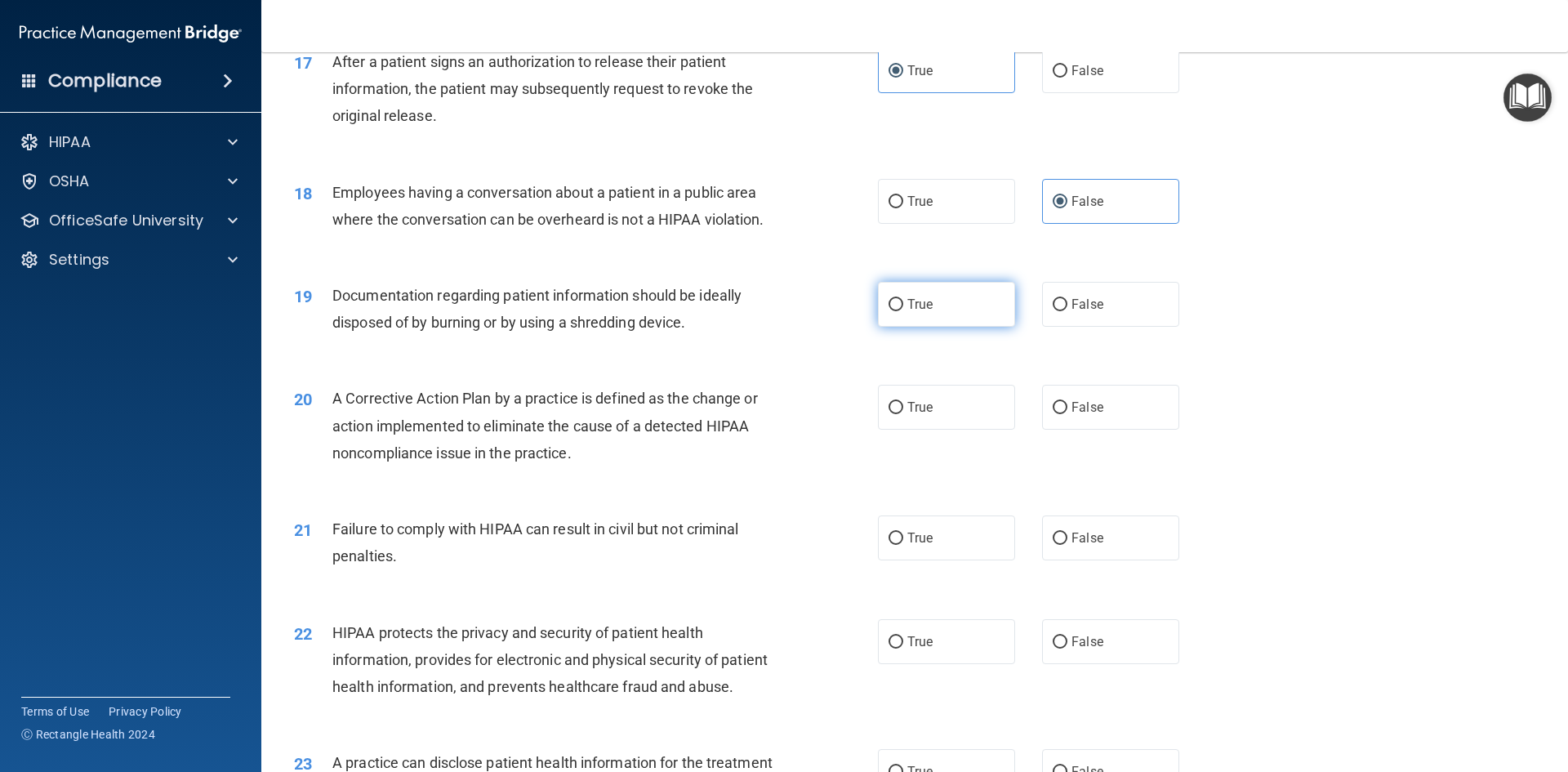
click at [948, 326] on label "True" at bounding box center [946, 304] width 137 height 45
click at [903, 312] on input "True" at bounding box center [895, 305] width 15 height 12
radio input "true"
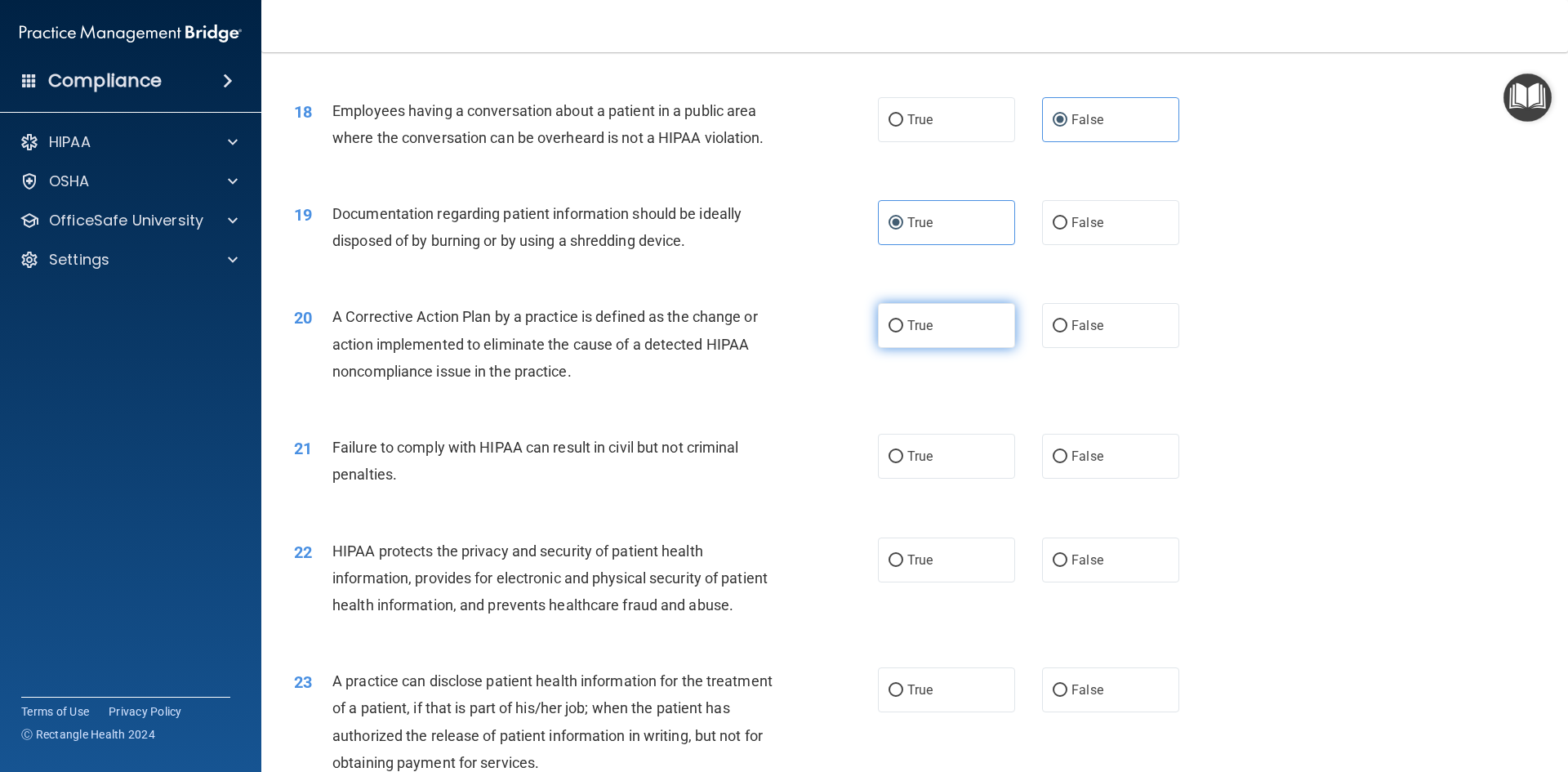
click at [889, 333] on input "True" at bounding box center [895, 326] width 15 height 12
radio input "true"
click at [1138, 479] on label "False" at bounding box center [1110, 456] width 137 height 45
click at [1068, 463] on input "False" at bounding box center [1060, 457] width 15 height 12
radio input "true"
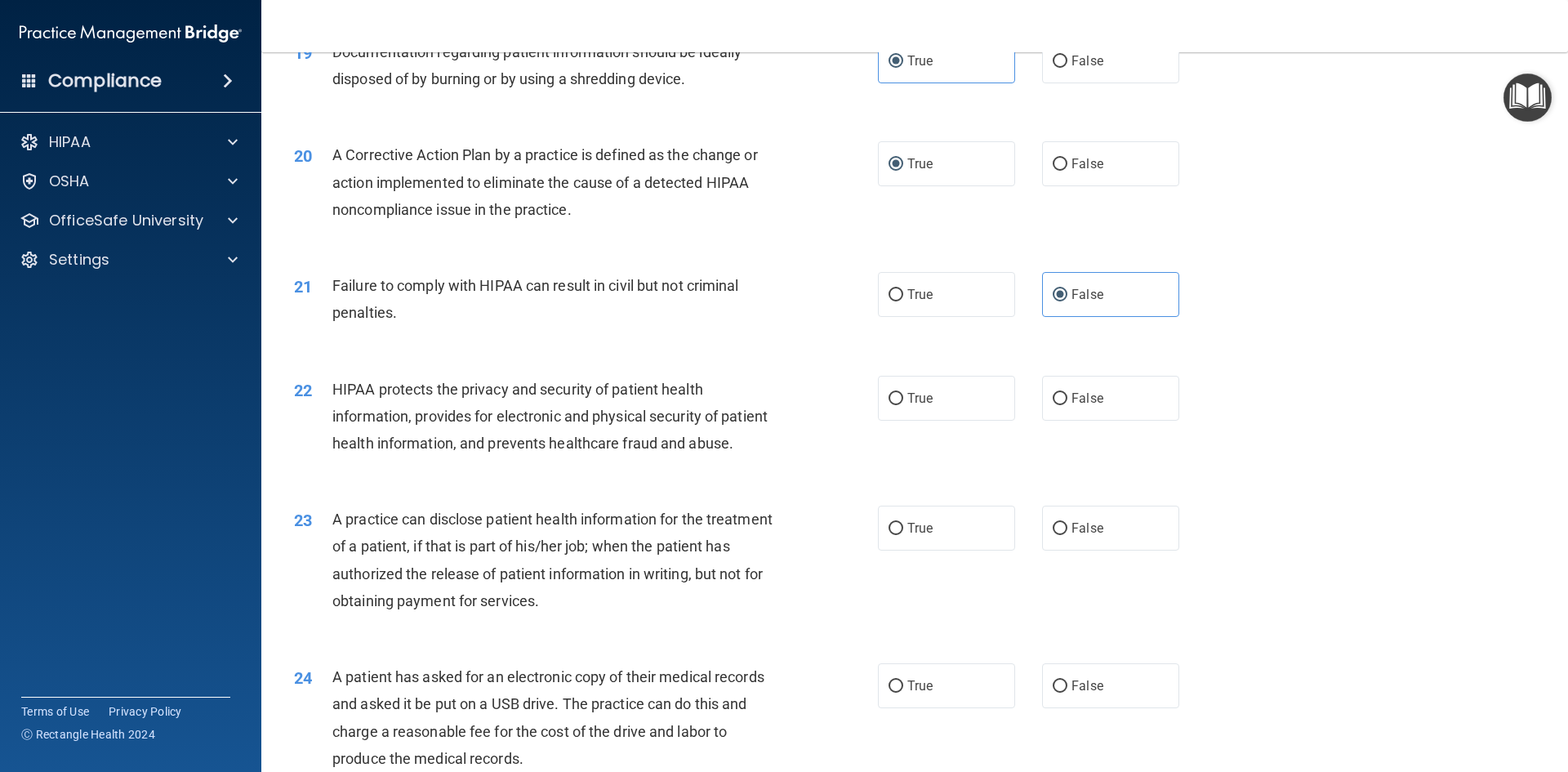
scroll to position [2206, 0]
click at [983, 419] on label "True" at bounding box center [946, 396] width 137 height 45
click at [903, 404] on input "True" at bounding box center [895, 397] width 15 height 12
radio input "true"
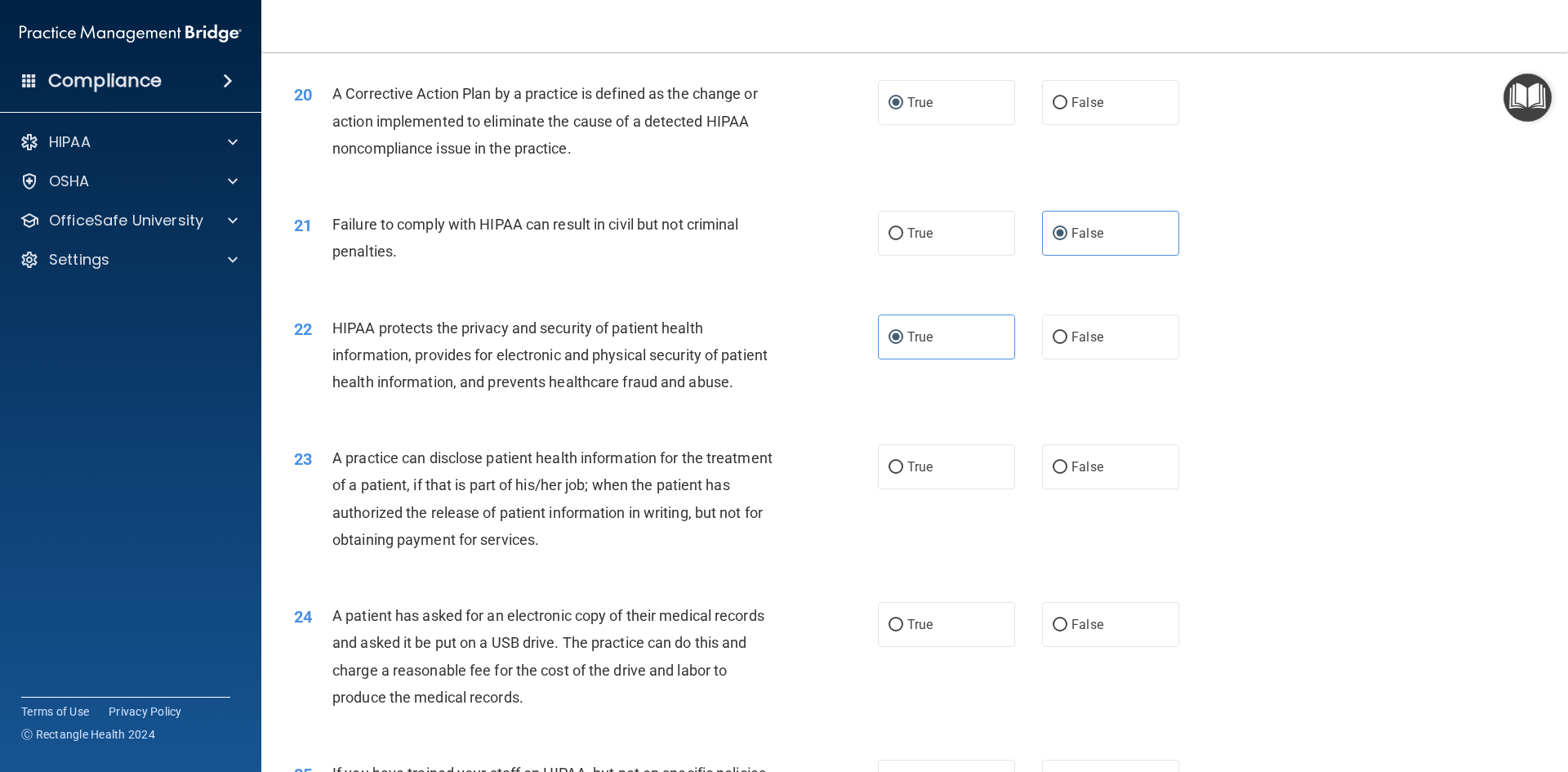
scroll to position [2369, 0]
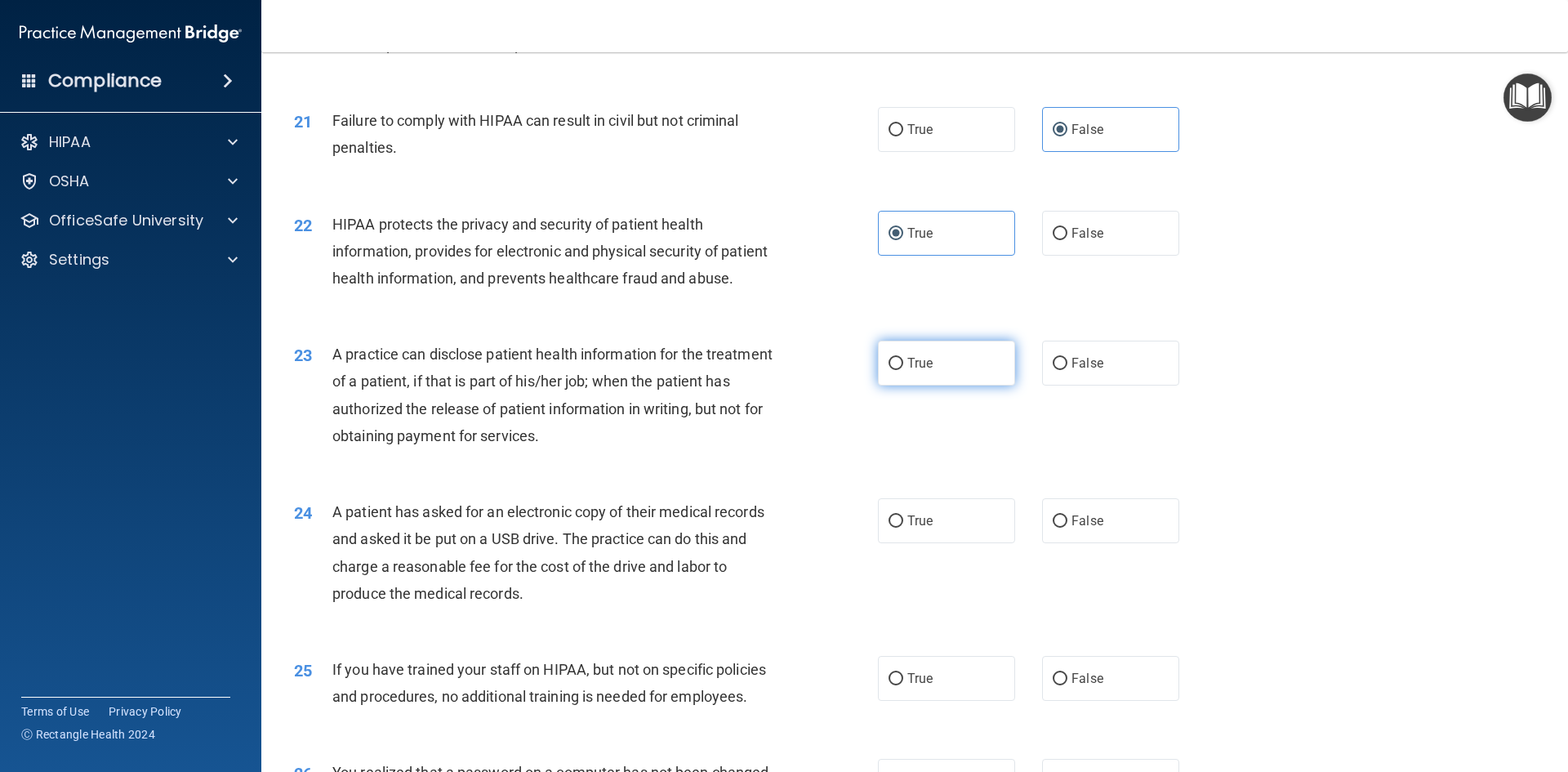
click at [934, 386] on label "True" at bounding box center [946, 362] width 137 height 45
click at [903, 370] on input "True" at bounding box center [895, 364] width 15 height 12
radio input "true"
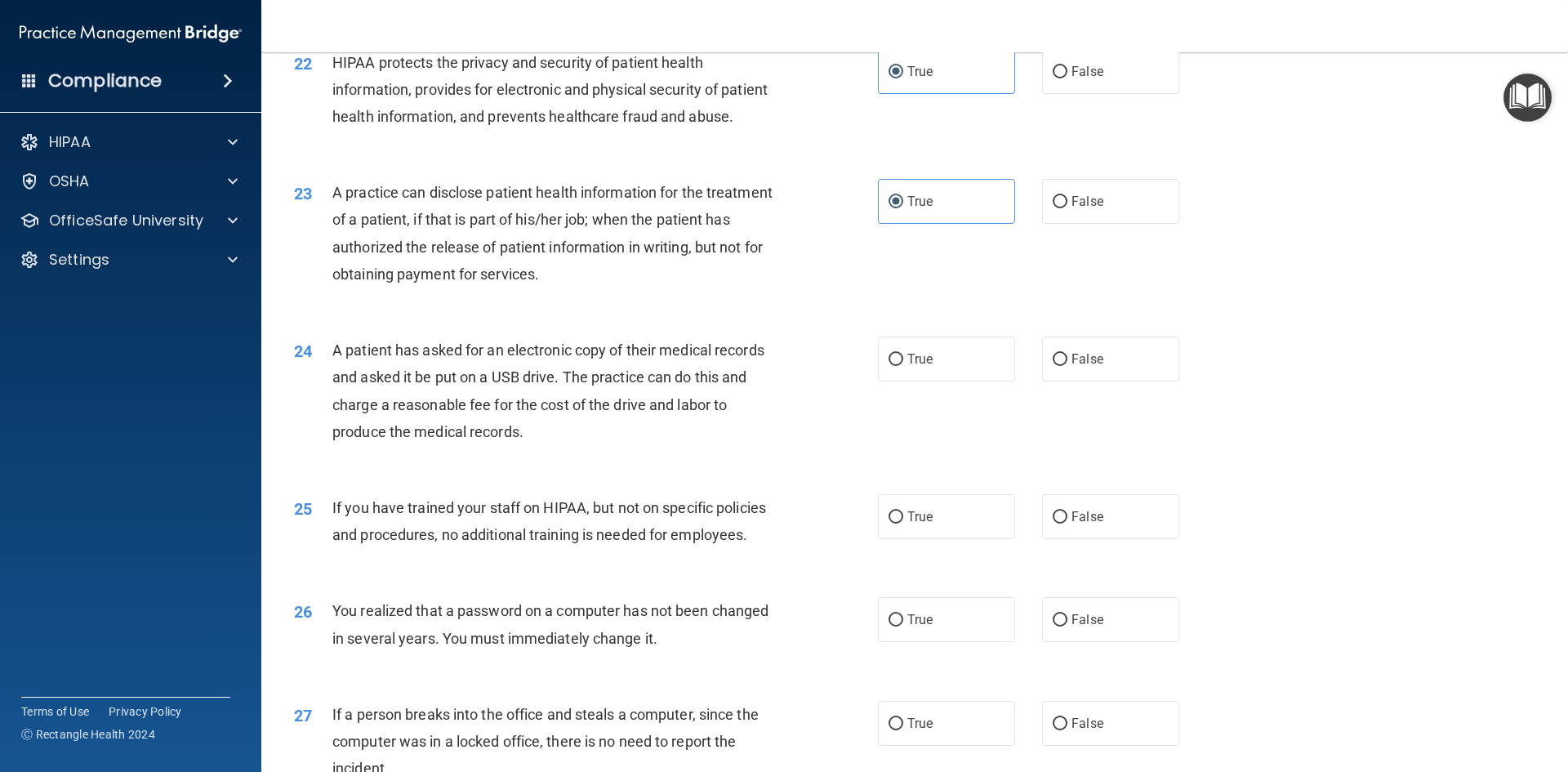
scroll to position [2532, 0]
click at [928, 380] on label "True" at bounding box center [946, 357] width 137 height 45
click at [903, 364] on input "True" at bounding box center [895, 358] width 15 height 12
radio input "true"
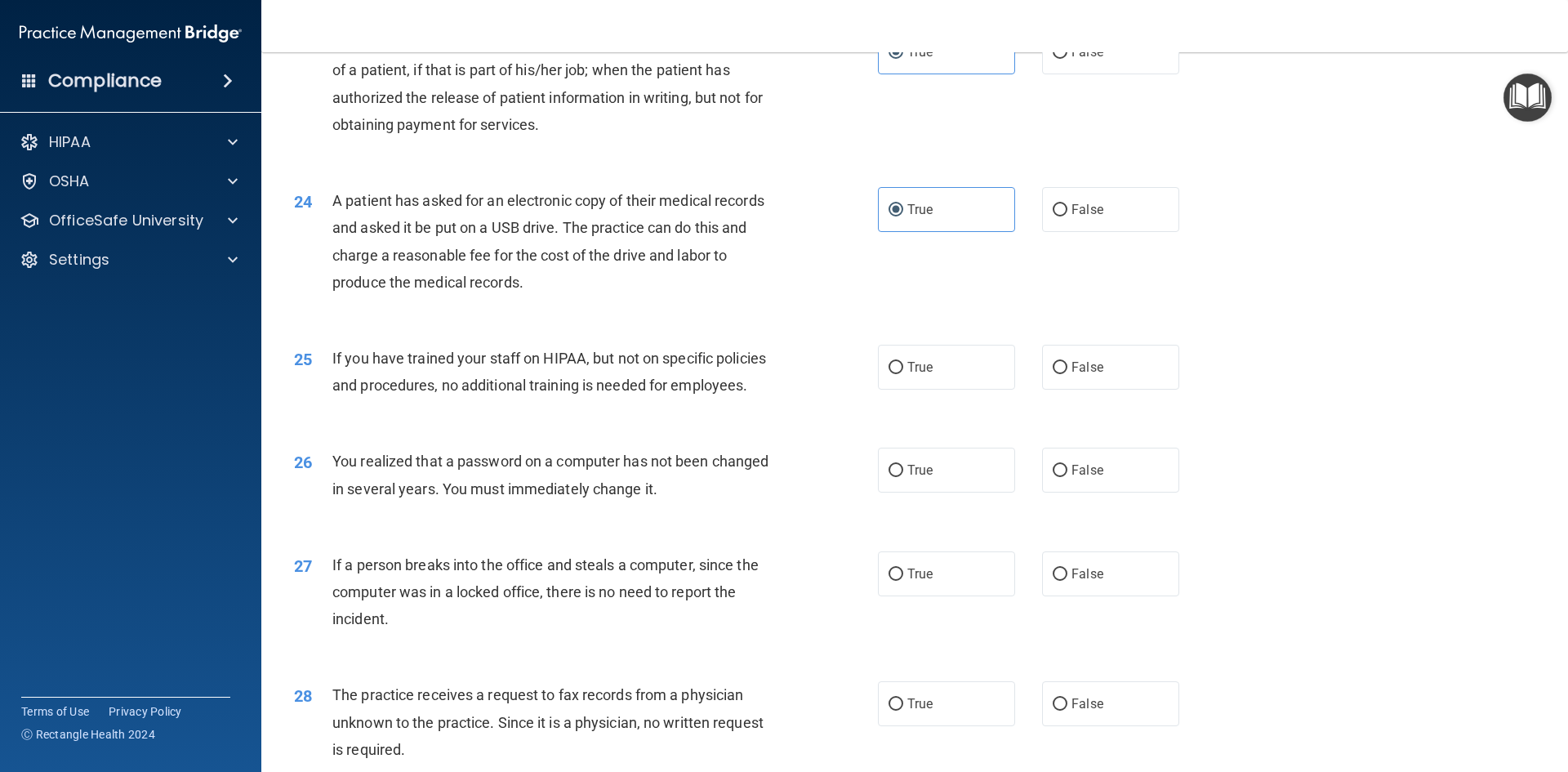
scroll to position [2696, 0]
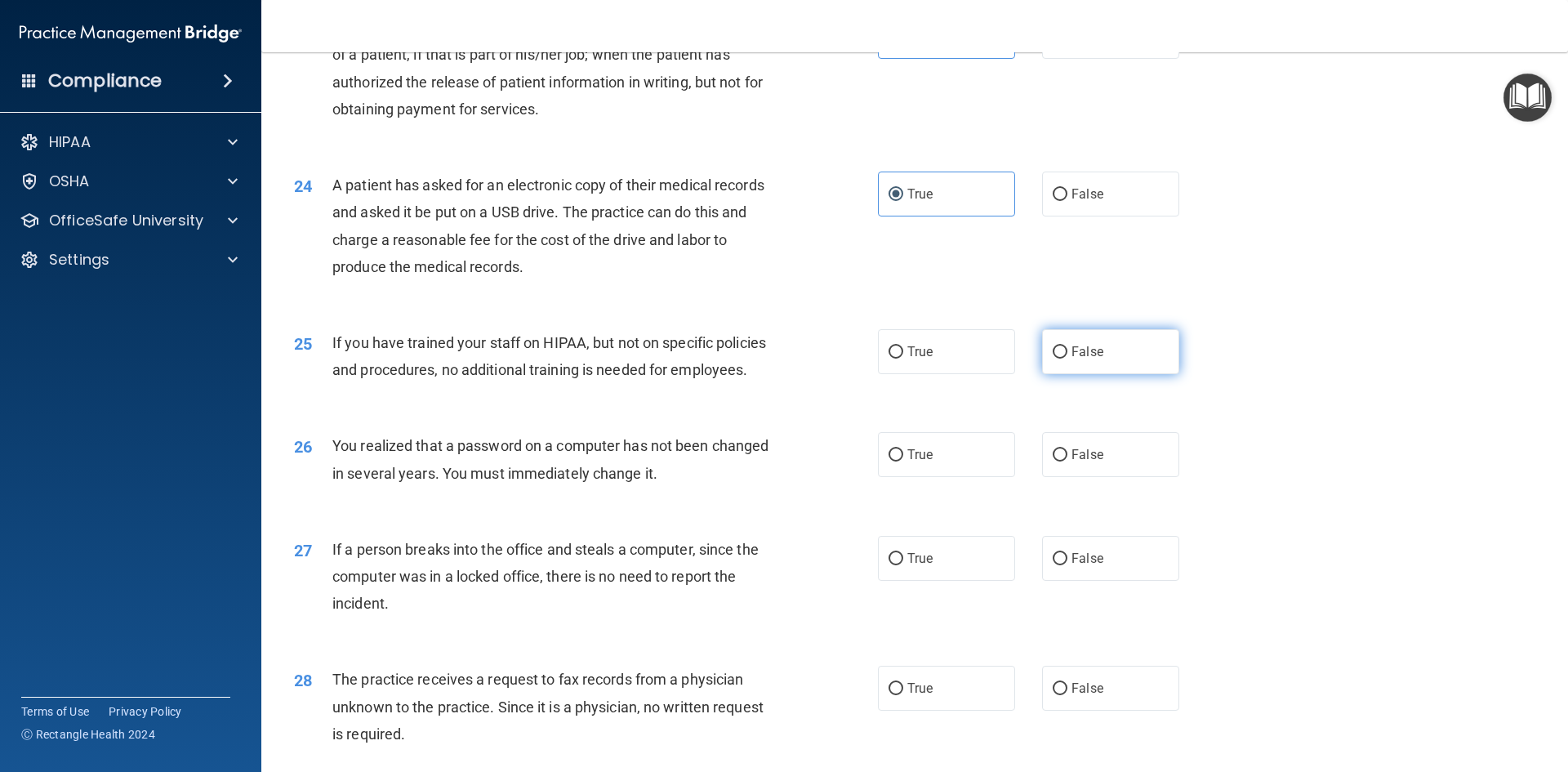
click at [1056, 374] on label "False" at bounding box center [1110, 351] width 137 height 45
click at [1056, 359] on input "False" at bounding box center [1060, 353] width 15 height 12
radio input "true"
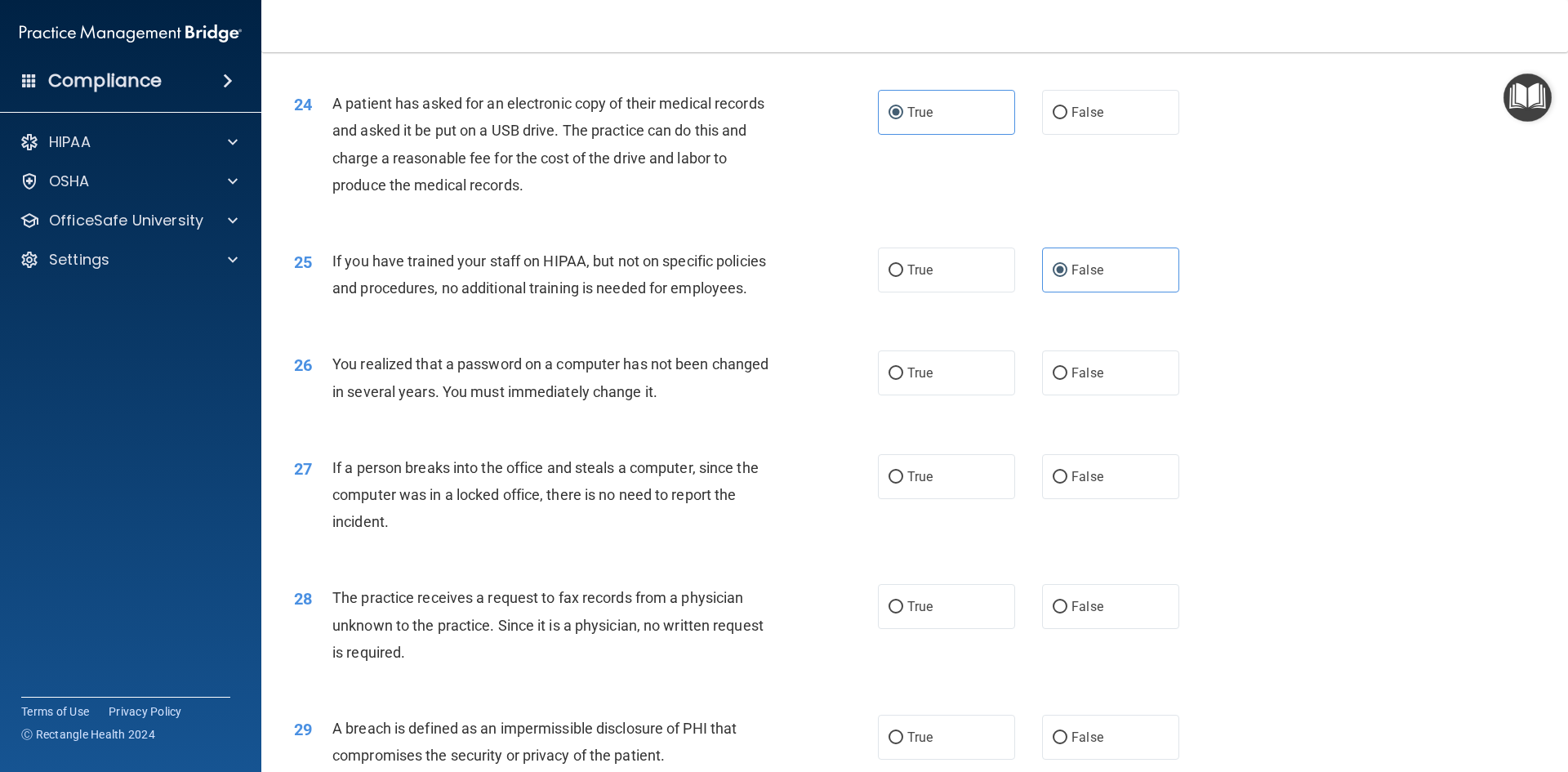
scroll to position [2859, 0]
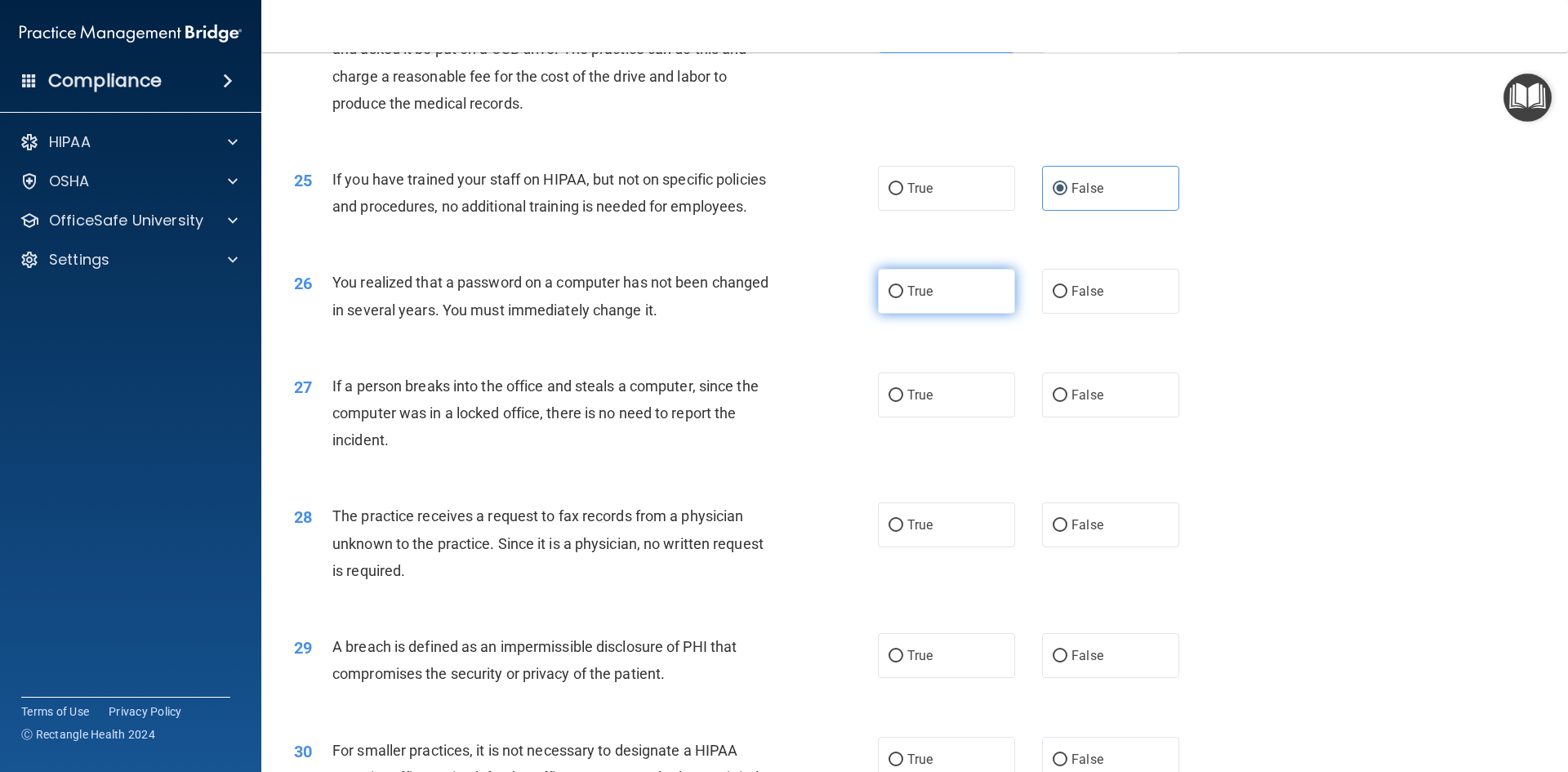
click at [951, 313] on label "True" at bounding box center [946, 291] width 137 height 45
click at [903, 298] on input "True" at bounding box center [895, 292] width 15 height 12
radio input "true"
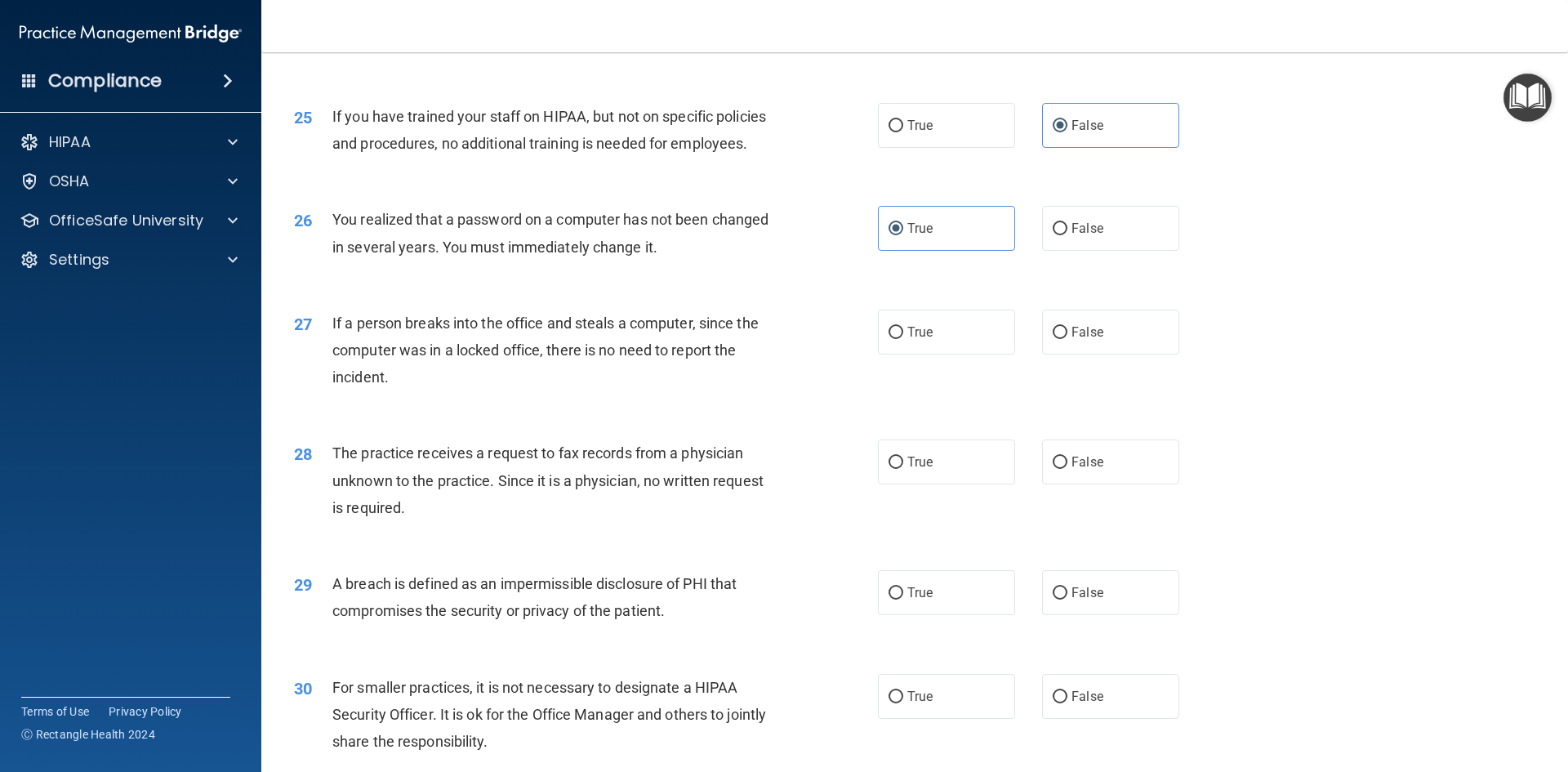
scroll to position [2941, 0]
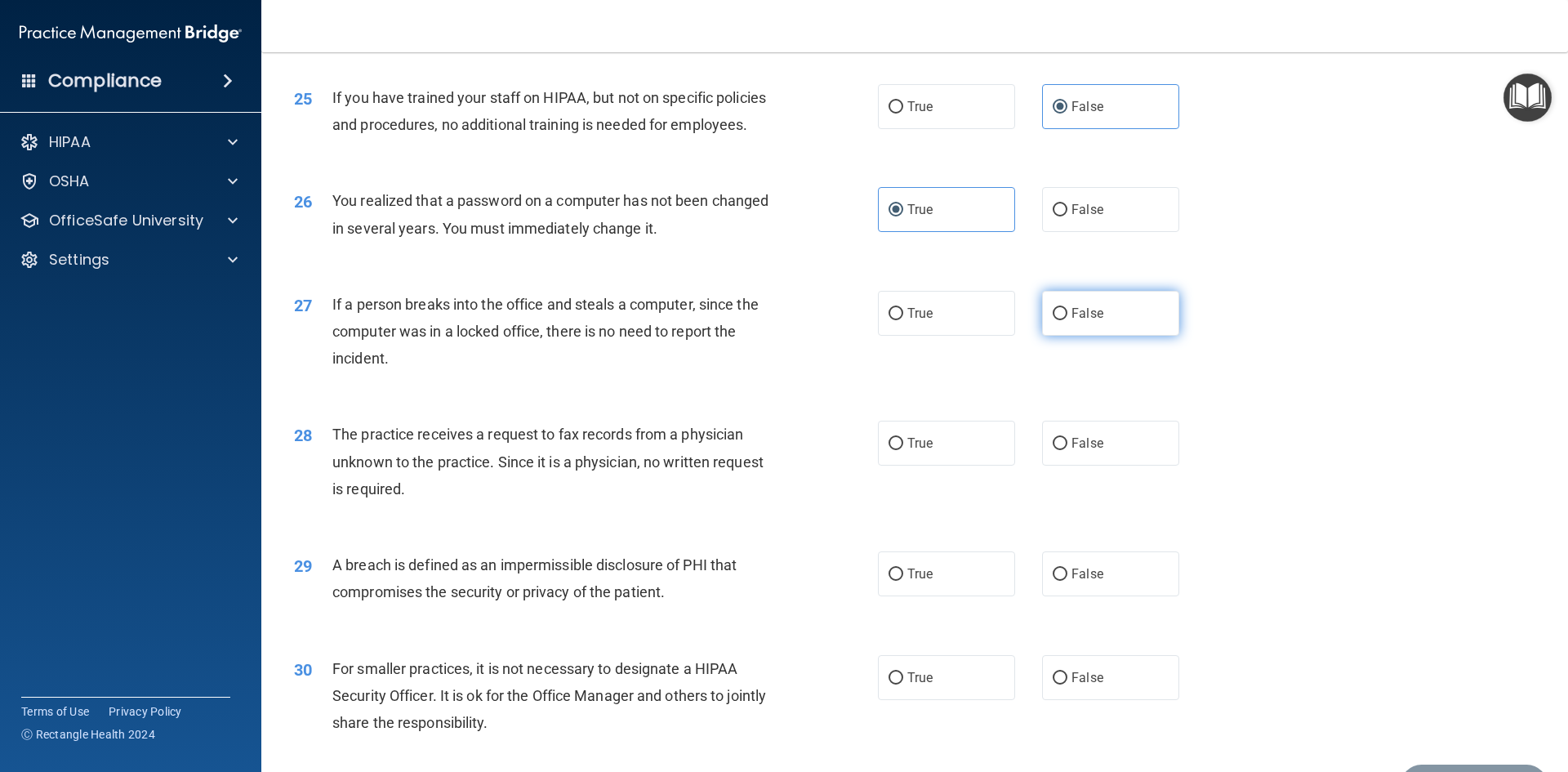
click at [1086, 321] on span "False" at bounding box center [1087, 313] width 32 height 16
click at [1068, 320] on input "False" at bounding box center [1060, 314] width 15 height 12
radio input "true"
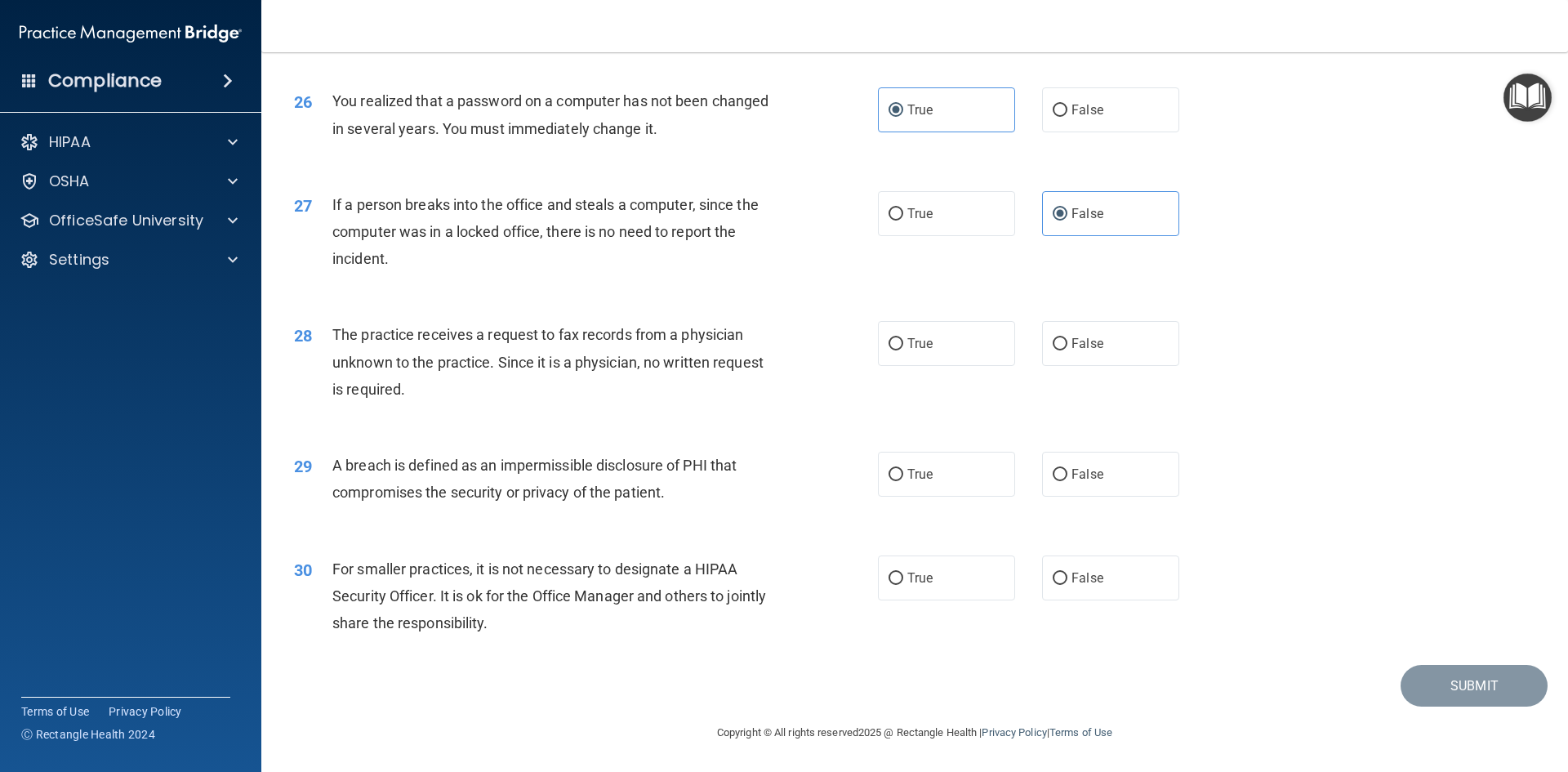
scroll to position [3121, 0]
click at [1115, 347] on label "False" at bounding box center [1110, 343] width 137 height 45
click at [1068, 347] on input "False" at bounding box center [1060, 344] width 15 height 12
radio input "true"
click at [969, 475] on label "True" at bounding box center [946, 474] width 137 height 45
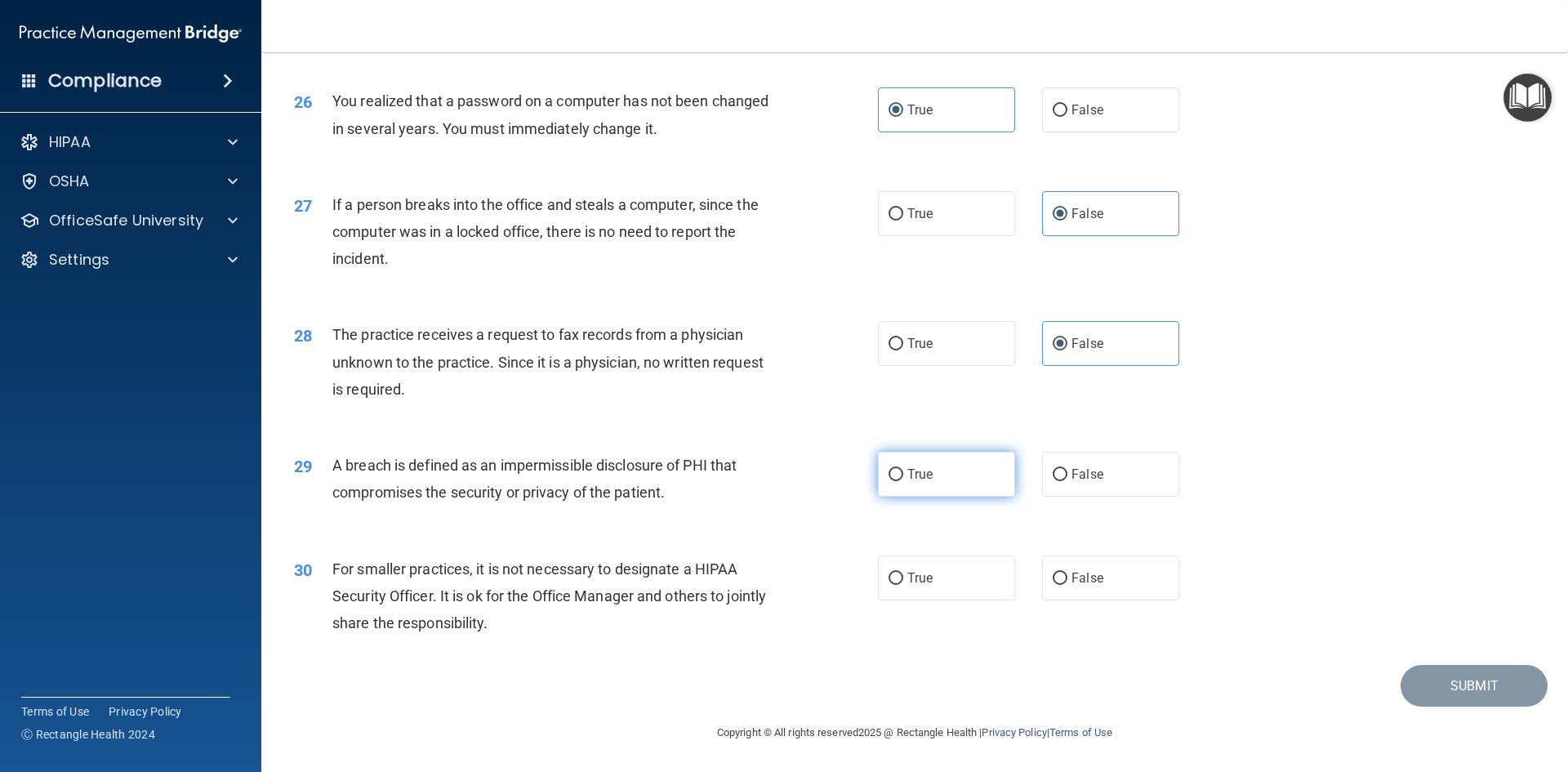
click at [903, 475] on input "True" at bounding box center [895, 475] width 15 height 12
radio input "true"
click at [1120, 580] on label "False" at bounding box center [1110, 578] width 137 height 45
click at [1068, 580] on input "False" at bounding box center [1060, 579] width 15 height 12
radio input "true"
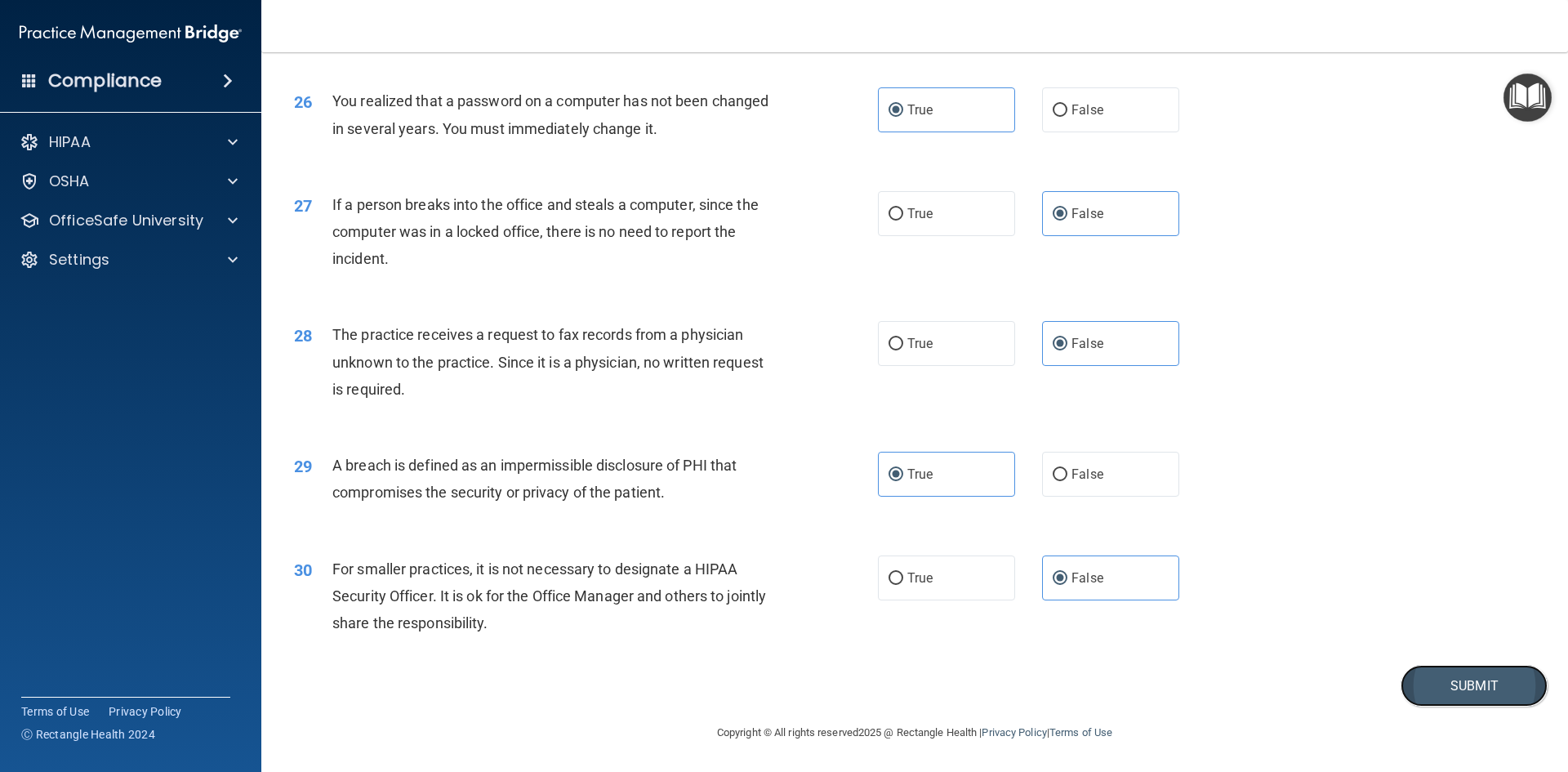
click at [1466, 687] on button "Submit" at bounding box center [1474, 686] width 147 height 42
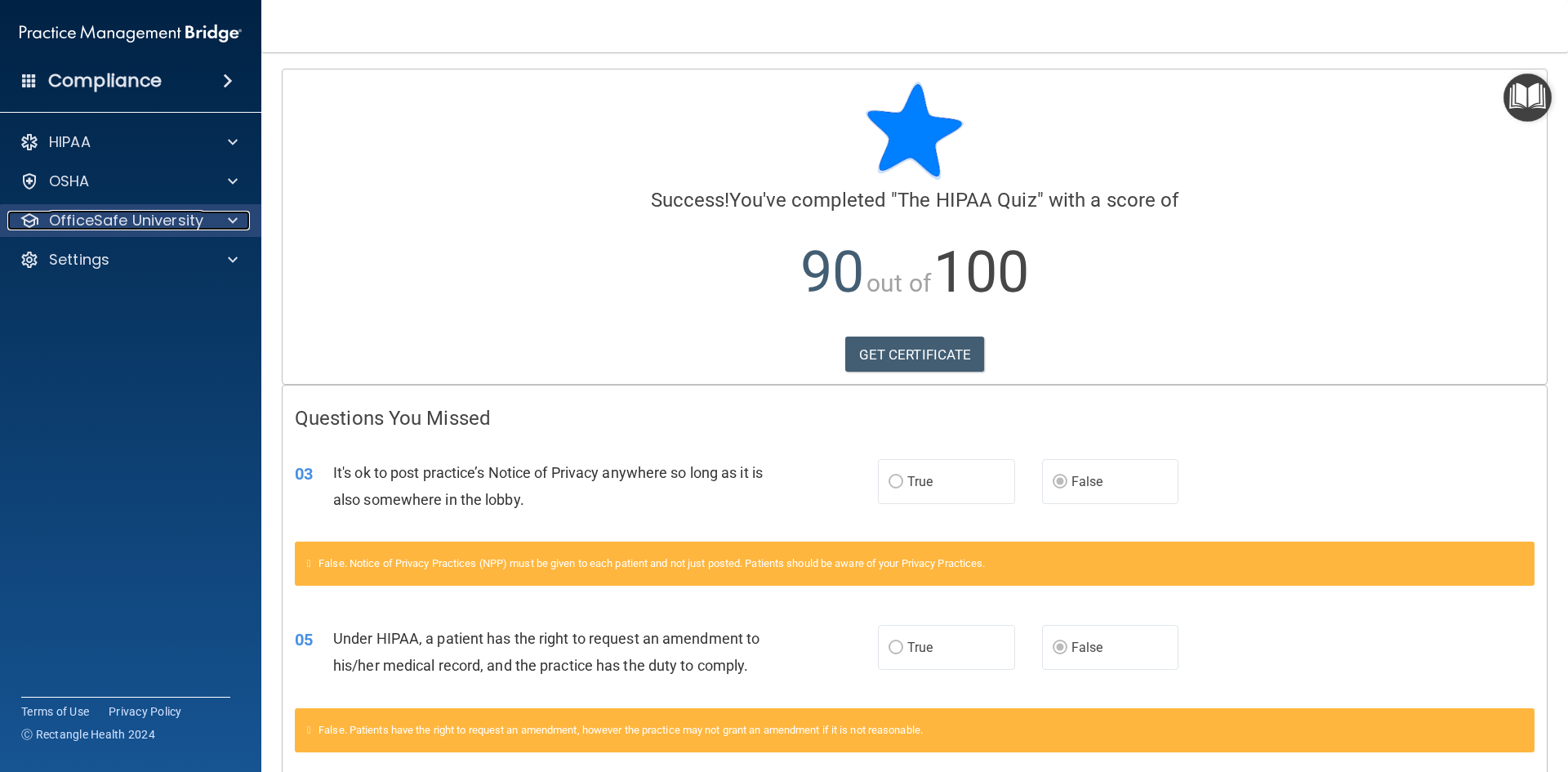
click at [118, 219] on p "OfficeSafe University" at bounding box center [126, 221] width 154 height 19
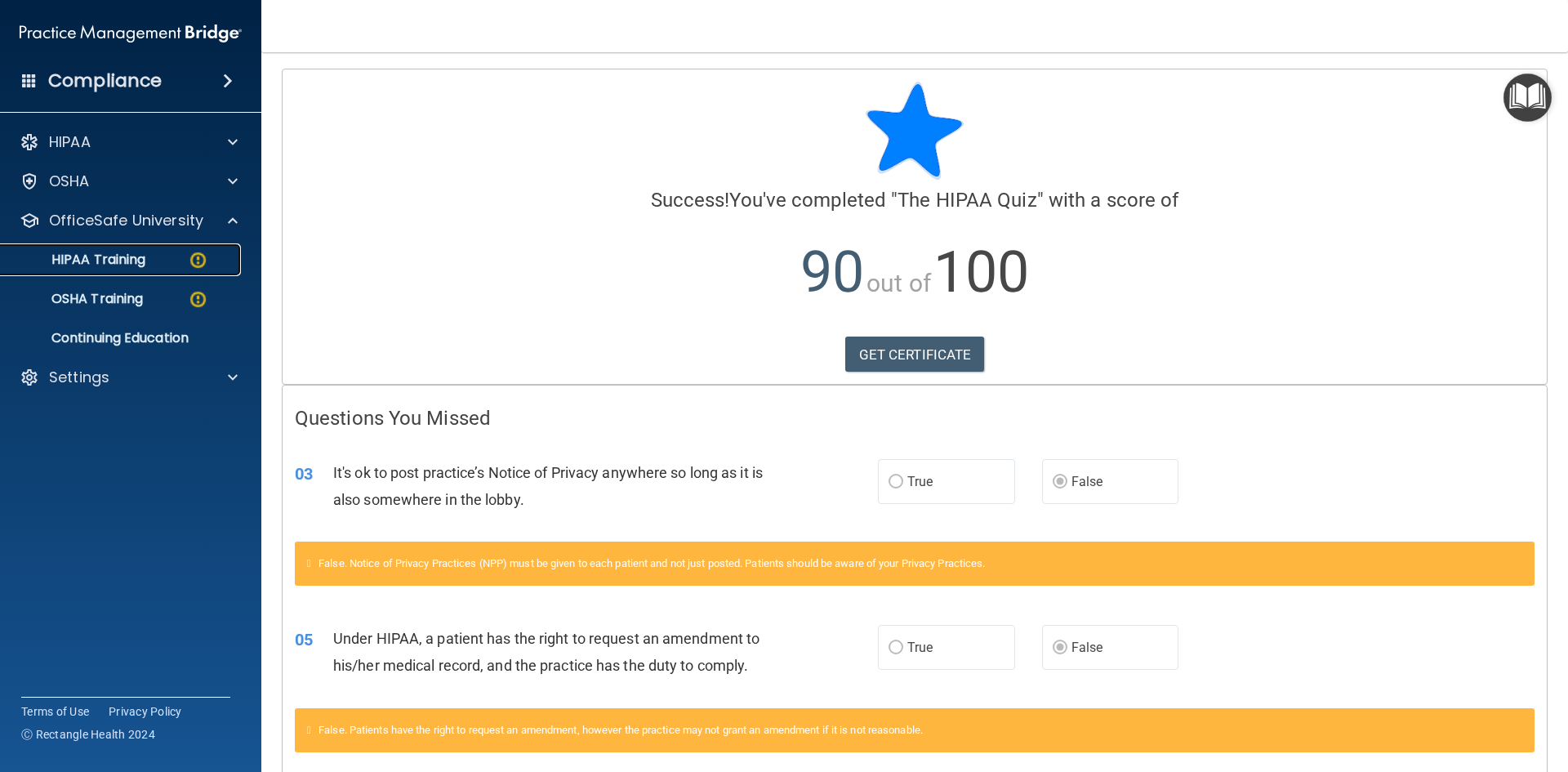
click at [116, 256] on p "HIPAA Training" at bounding box center [78, 259] width 135 height 17
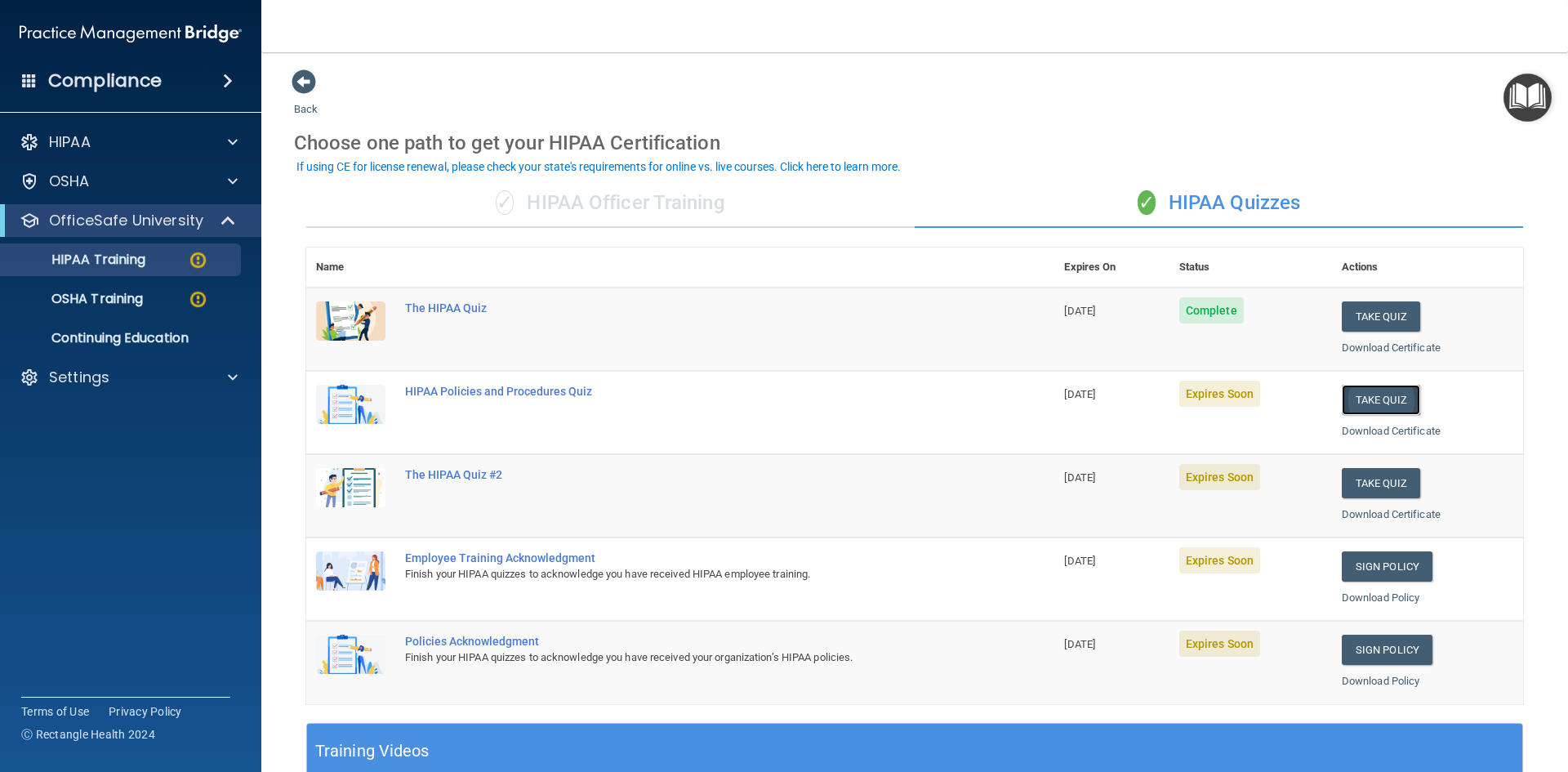
click at [1359, 406] on button "Take Quiz" at bounding box center [1381, 400] width 79 height 31
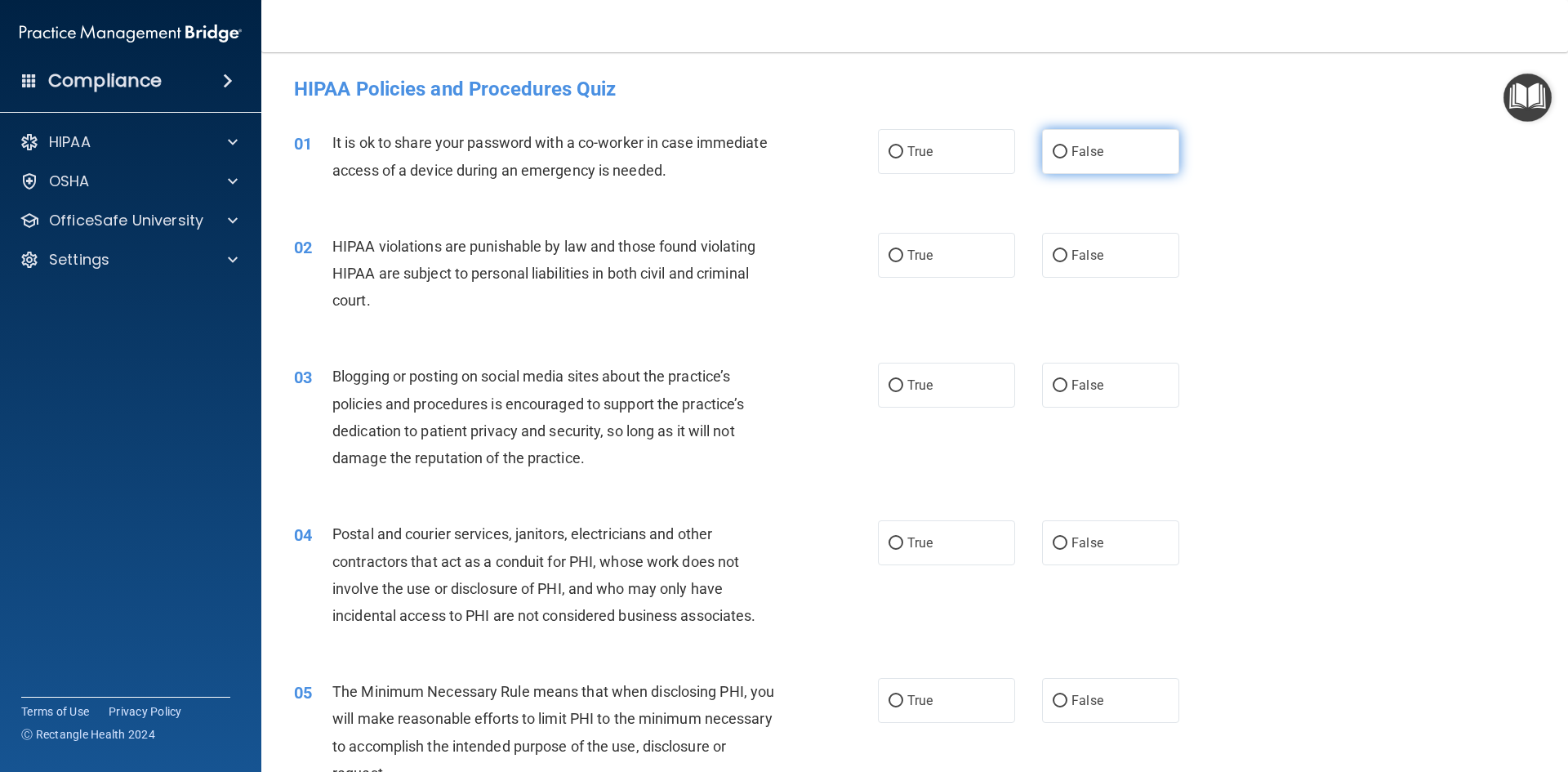
click at [1092, 155] on span "False" at bounding box center [1087, 151] width 32 height 16
click at [1068, 155] on input "False" at bounding box center [1060, 152] width 15 height 12
radio input "true"
click at [888, 259] on input "True" at bounding box center [895, 256] width 15 height 12
radio input "true"
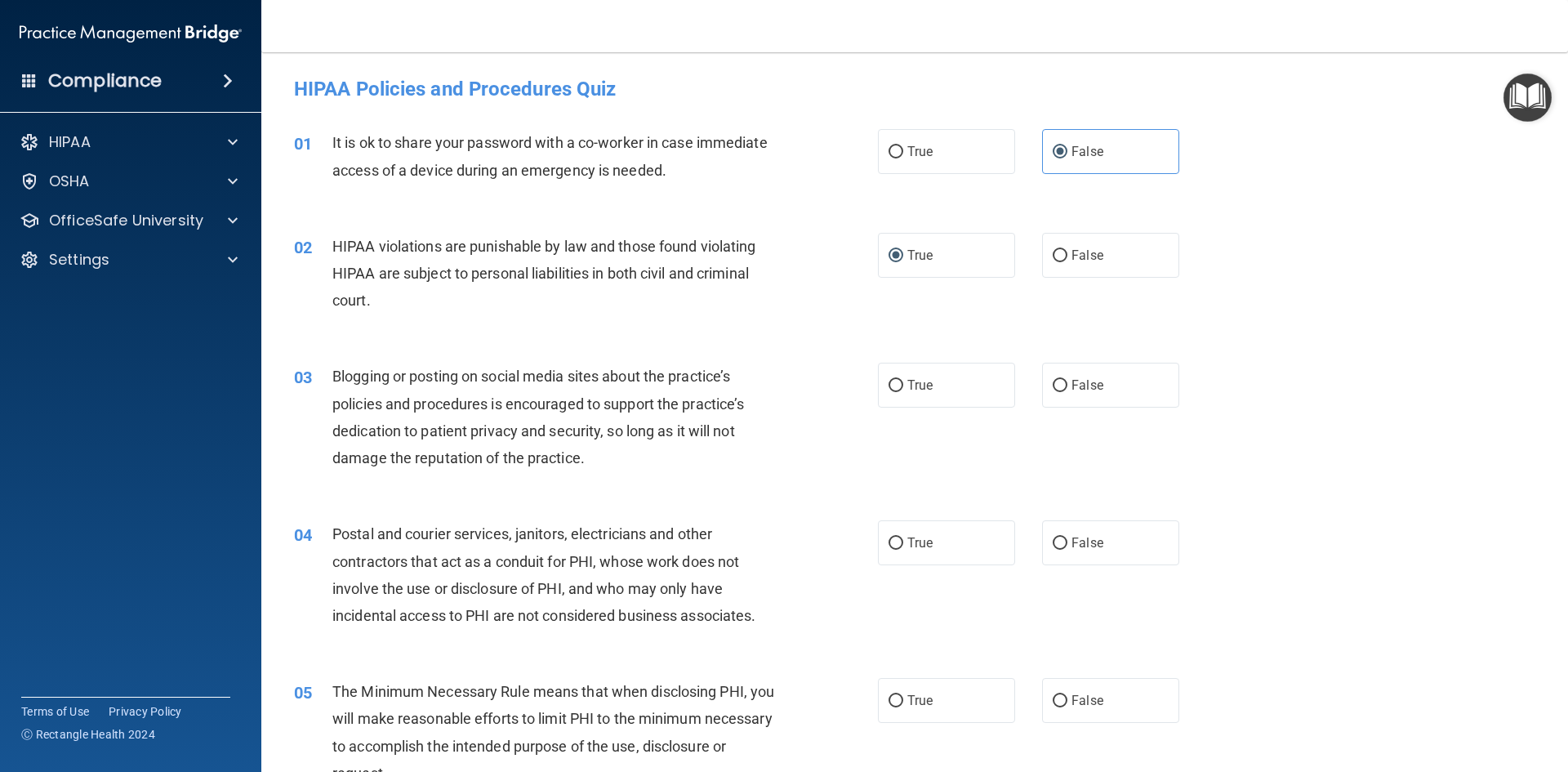
scroll to position [81, 0]
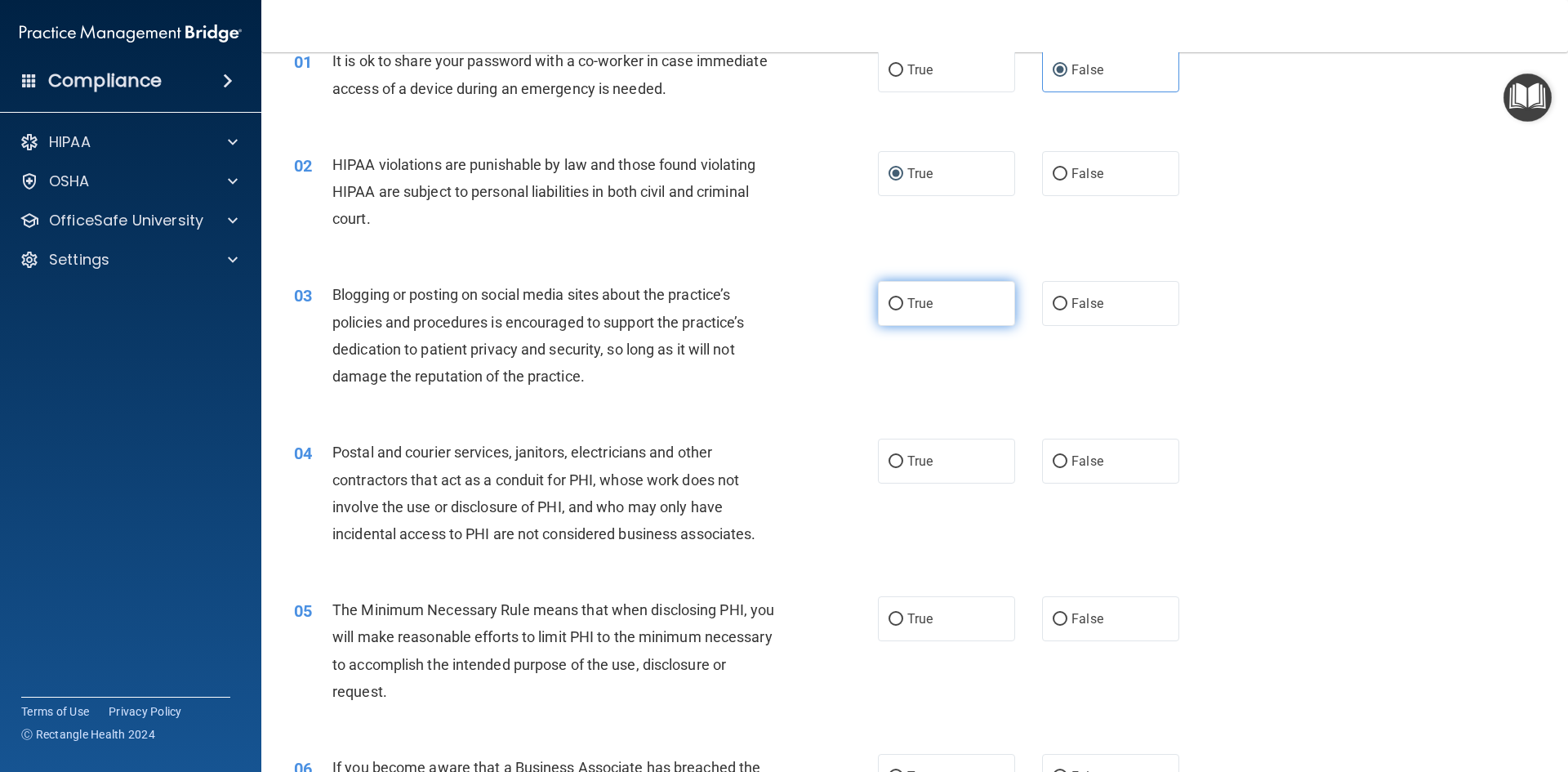
click at [907, 318] on label "True" at bounding box center [946, 303] width 137 height 45
click at [903, 311] on input "True" at bounding box center [895, 305] width 15 height 12
radio input "true"
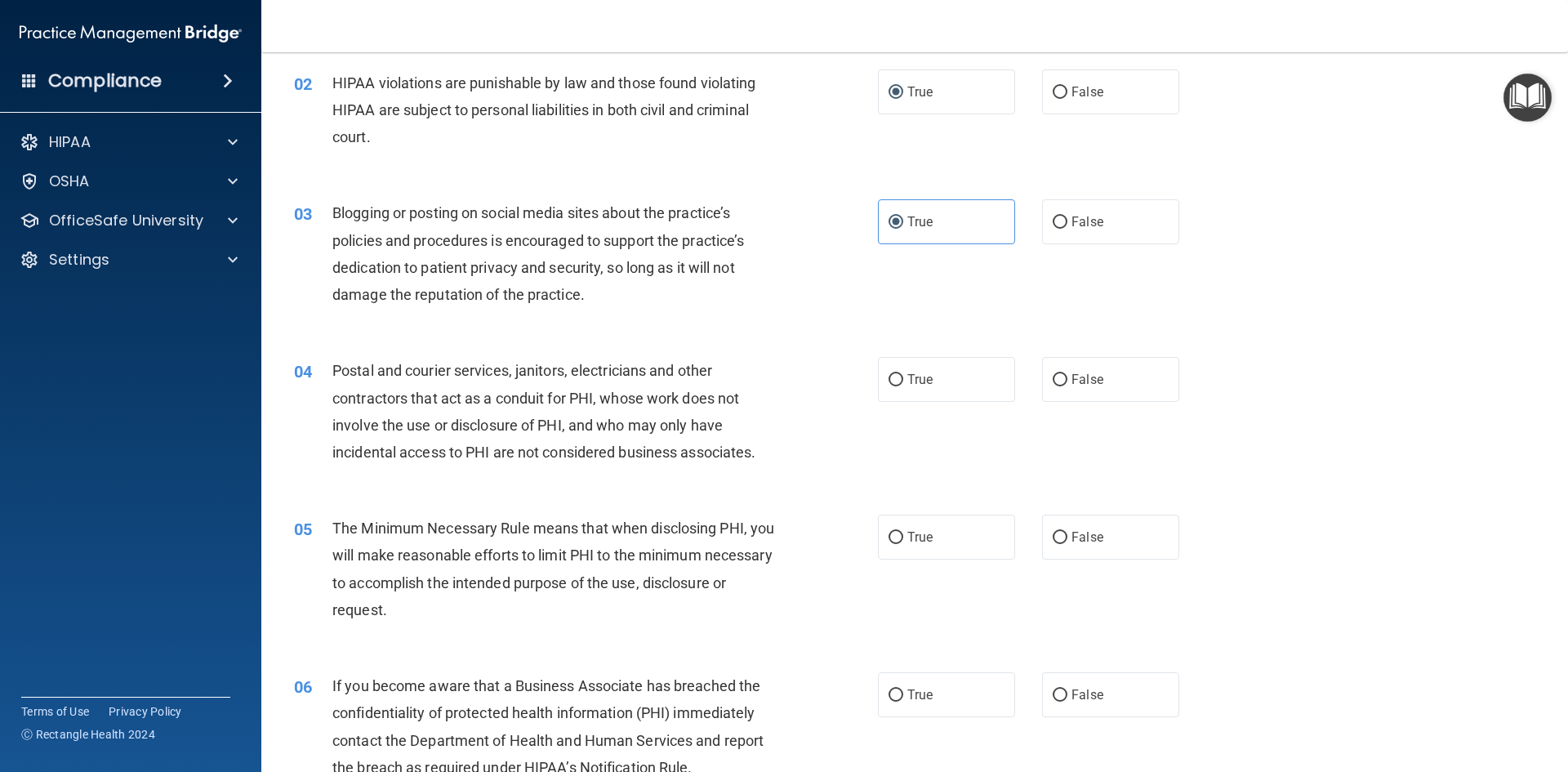
scroll to position [245, 0]
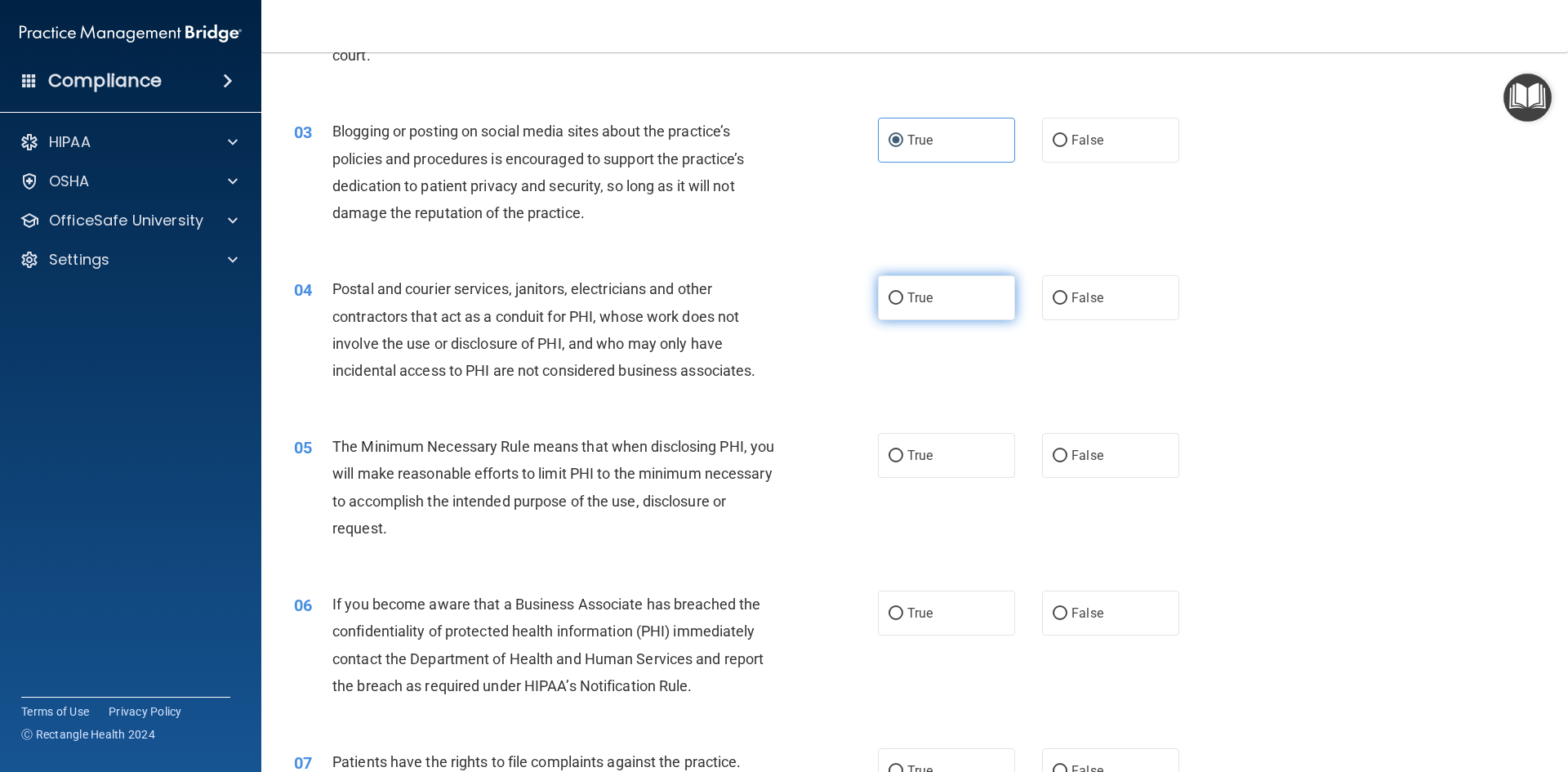
click at [908, 294] on span "True" at bounding box center [920, 298] width 25 height 16
click at [903, 294] on input "True" at bounding box center [895, 298] width 15 height 12
radio input "true"
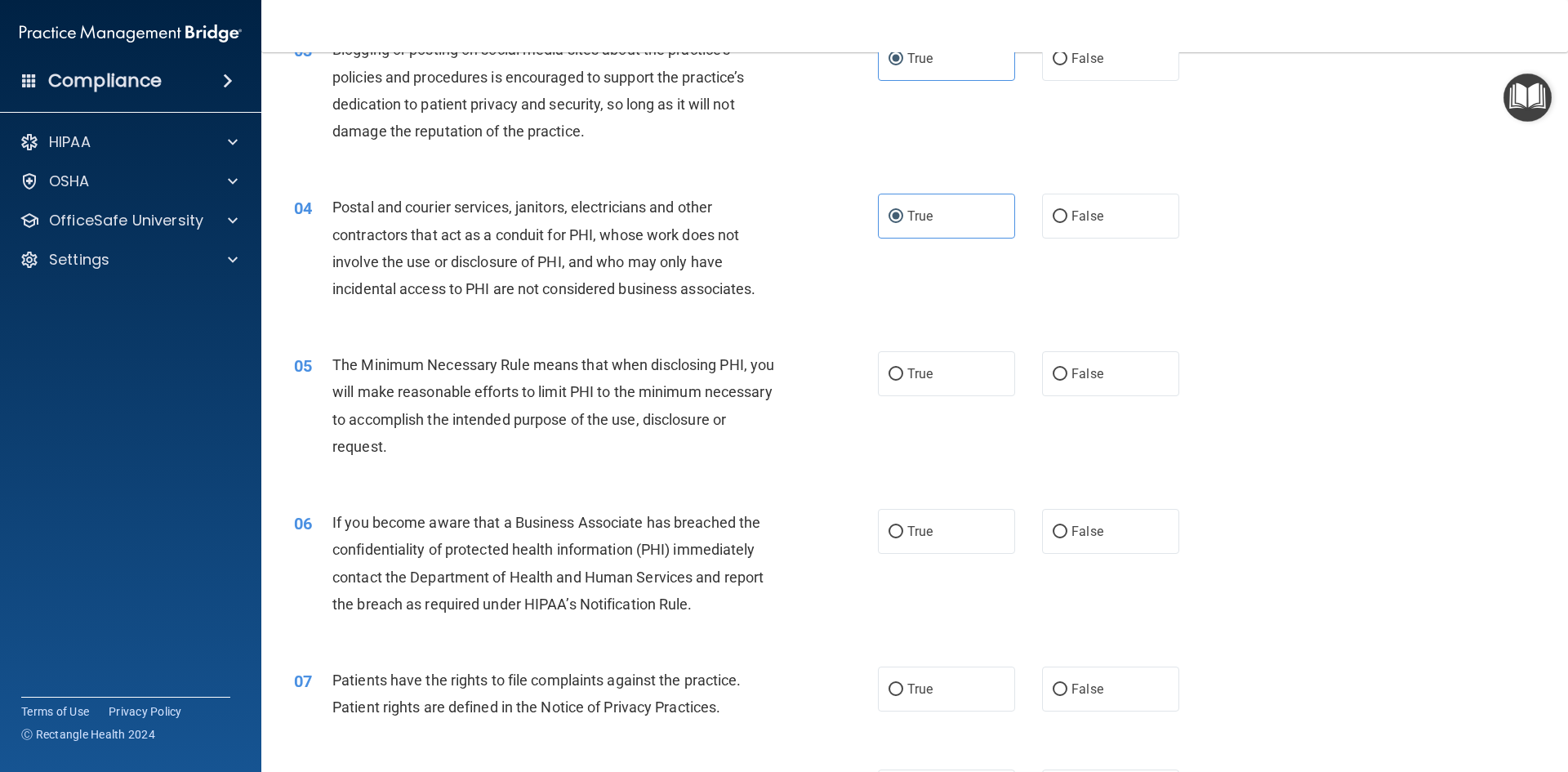
scroll to position [409, 0]
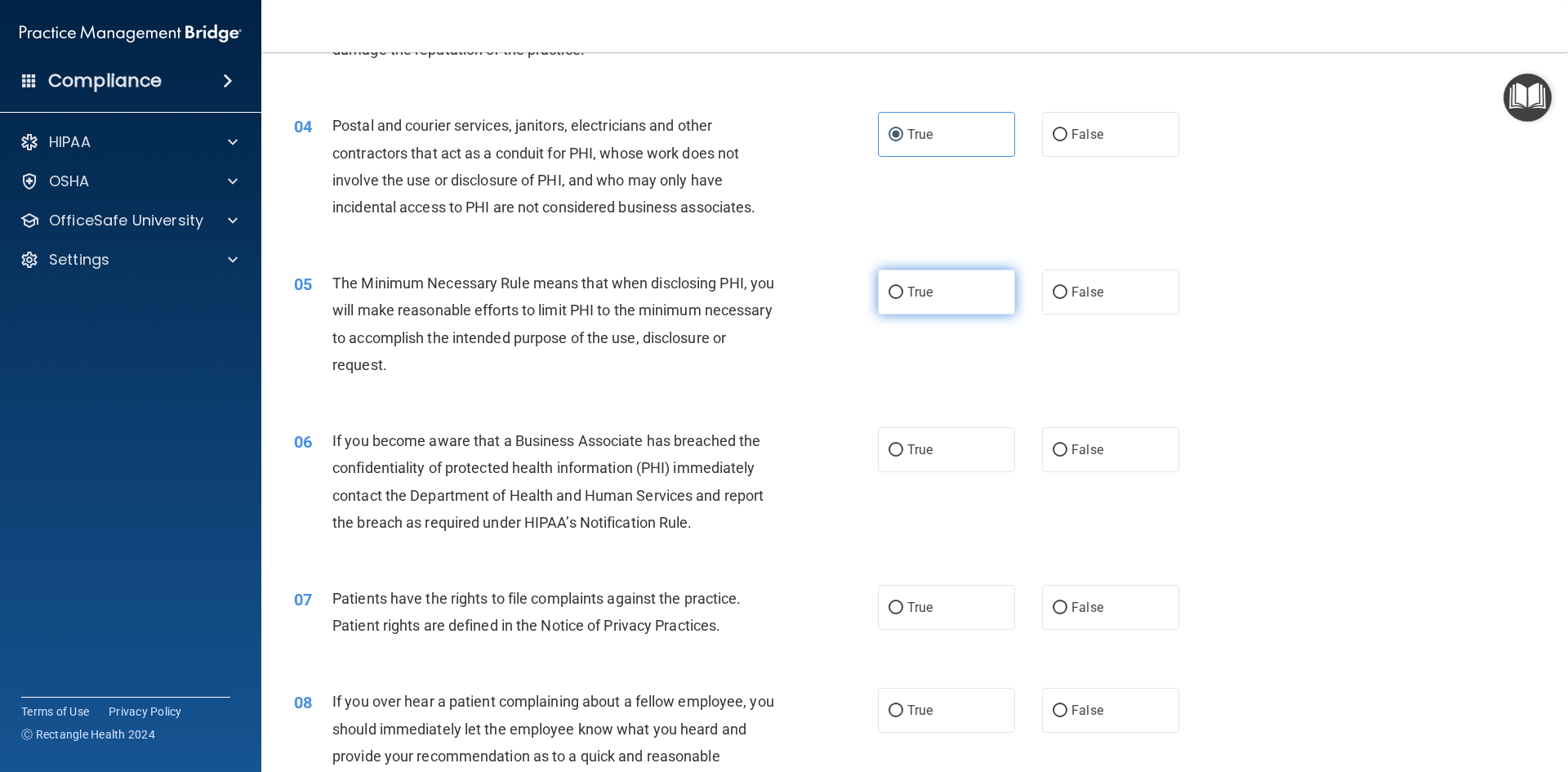
click at [909, 298] on span "True" at bounding box center [920, 292] width 25 height 16
click at [903, 298] on input "True" at bounding box center [895, 293] width 15 height 12
radio input "true"
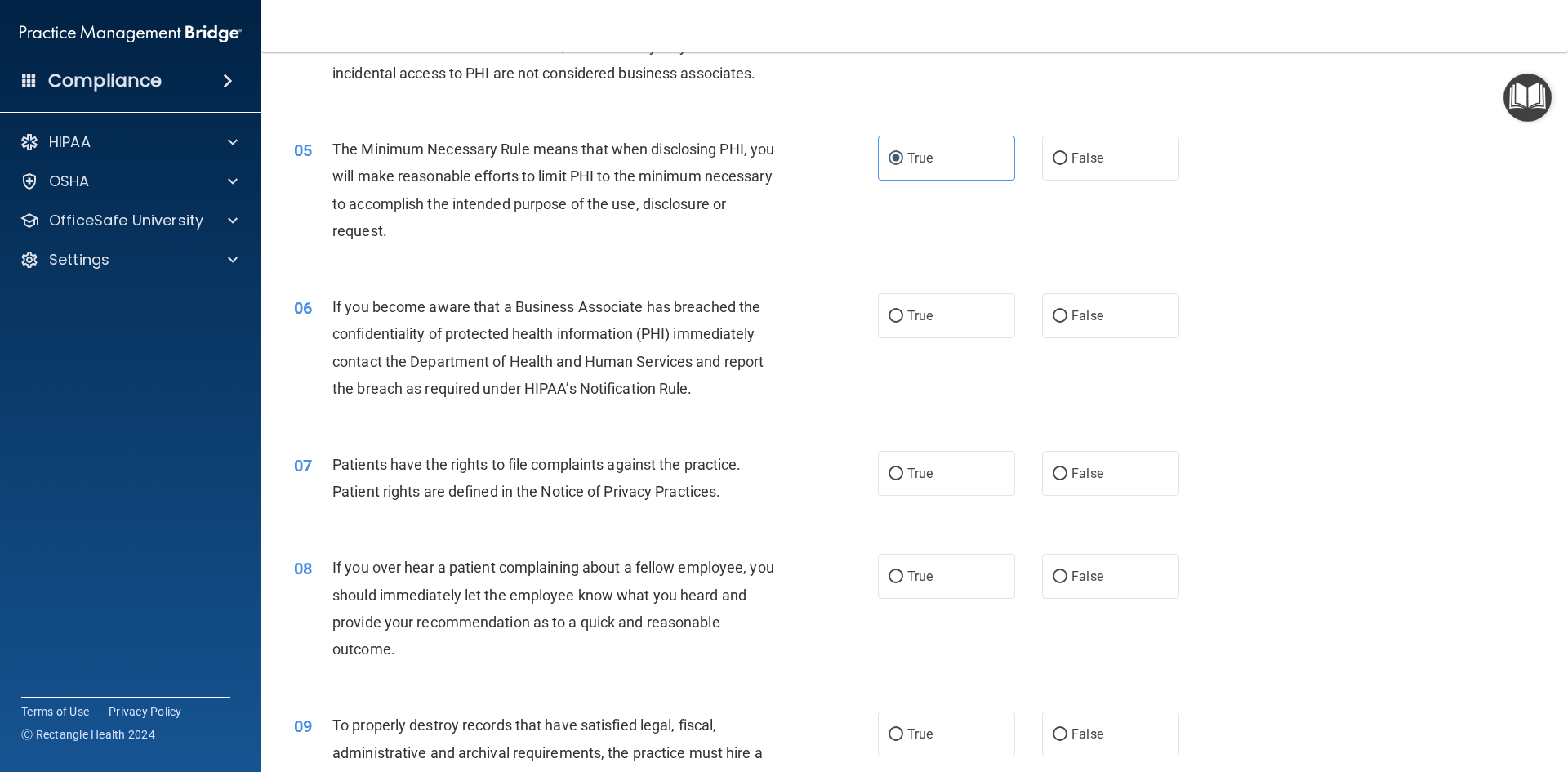
scroll to position [572, 0]
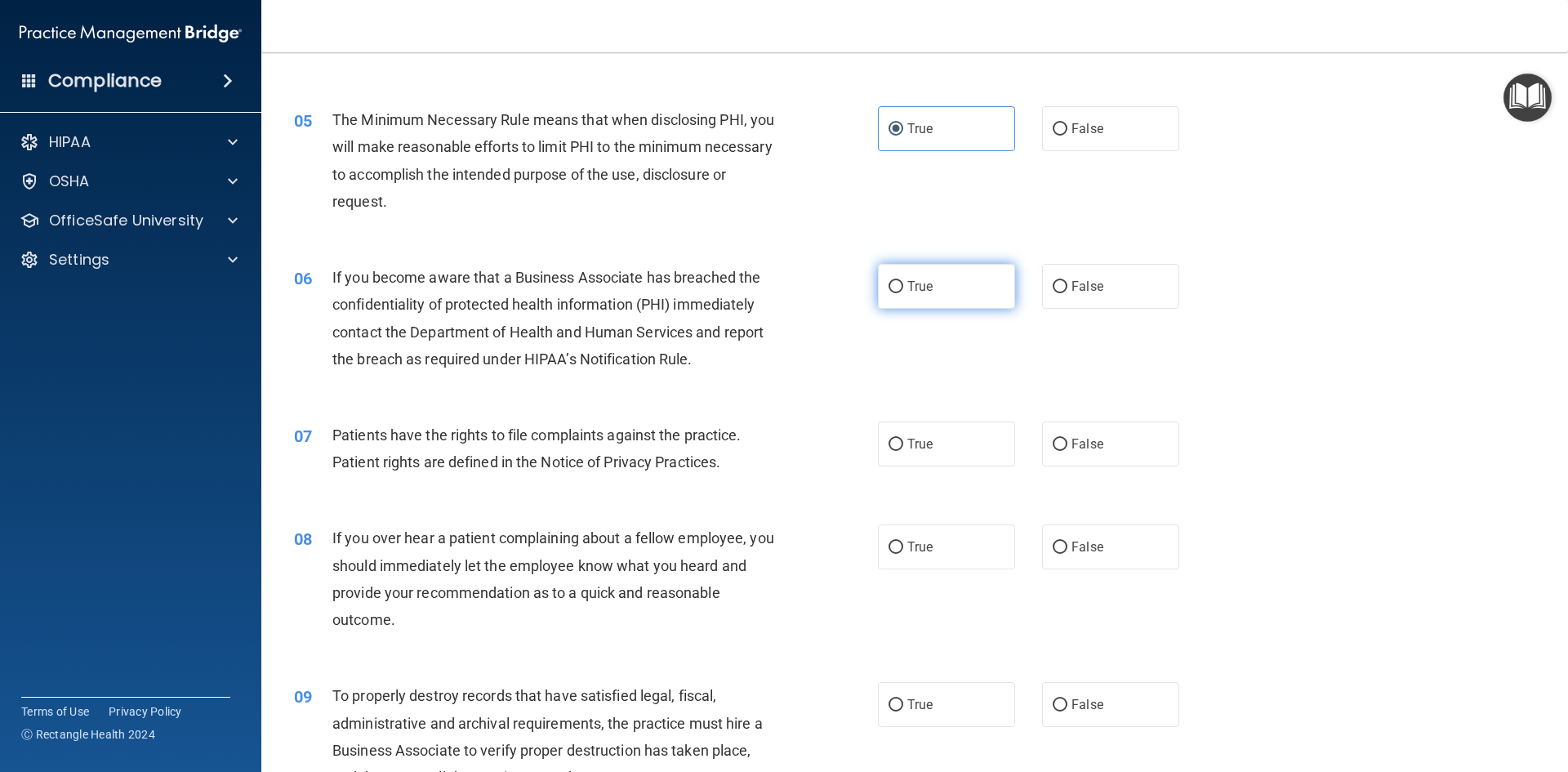
click at [935, 298] on label "True" at bounding box center [946, 285] width 137 height 45
click at [903, 293] on input "True" at bounding box center [895, 287] width 15 height 12
radio input "true"
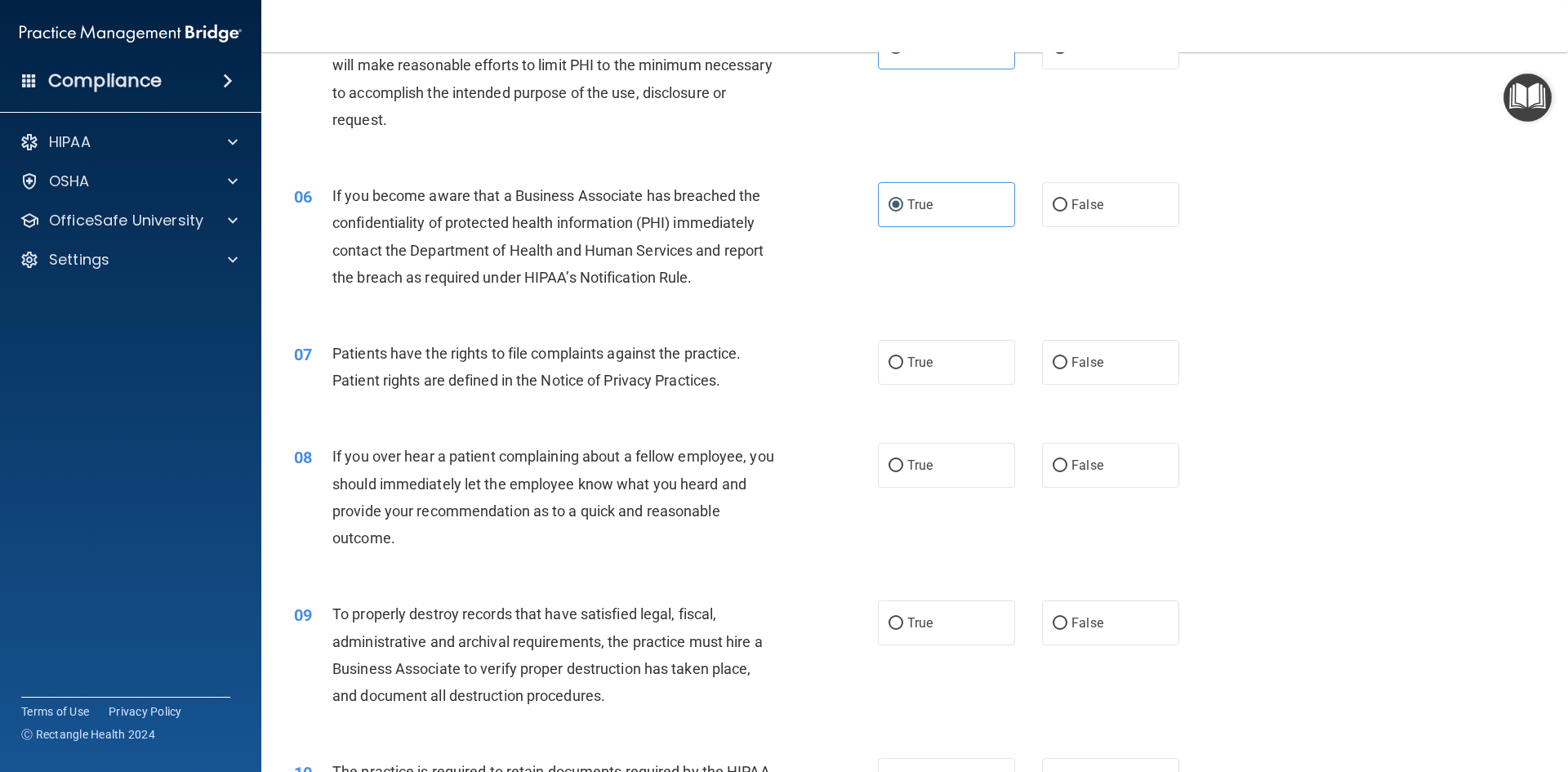
drag, startPoint x: 852, startPoint y: 365, endPoint x: 978, endPoint y: 365, distance: 126.0
click at [856, 365] on div "07 Patients have the rights to file complaints against the practice. Patient ri…" at bounding box center [585, 370] width 633 height 62
click at [978, 365] on label "True" at bounding box center [946, 361] width 137 height 45
click at [903, 365] on input "True" at bounding box center [895, 363] width 15 height 12
radio input "true"
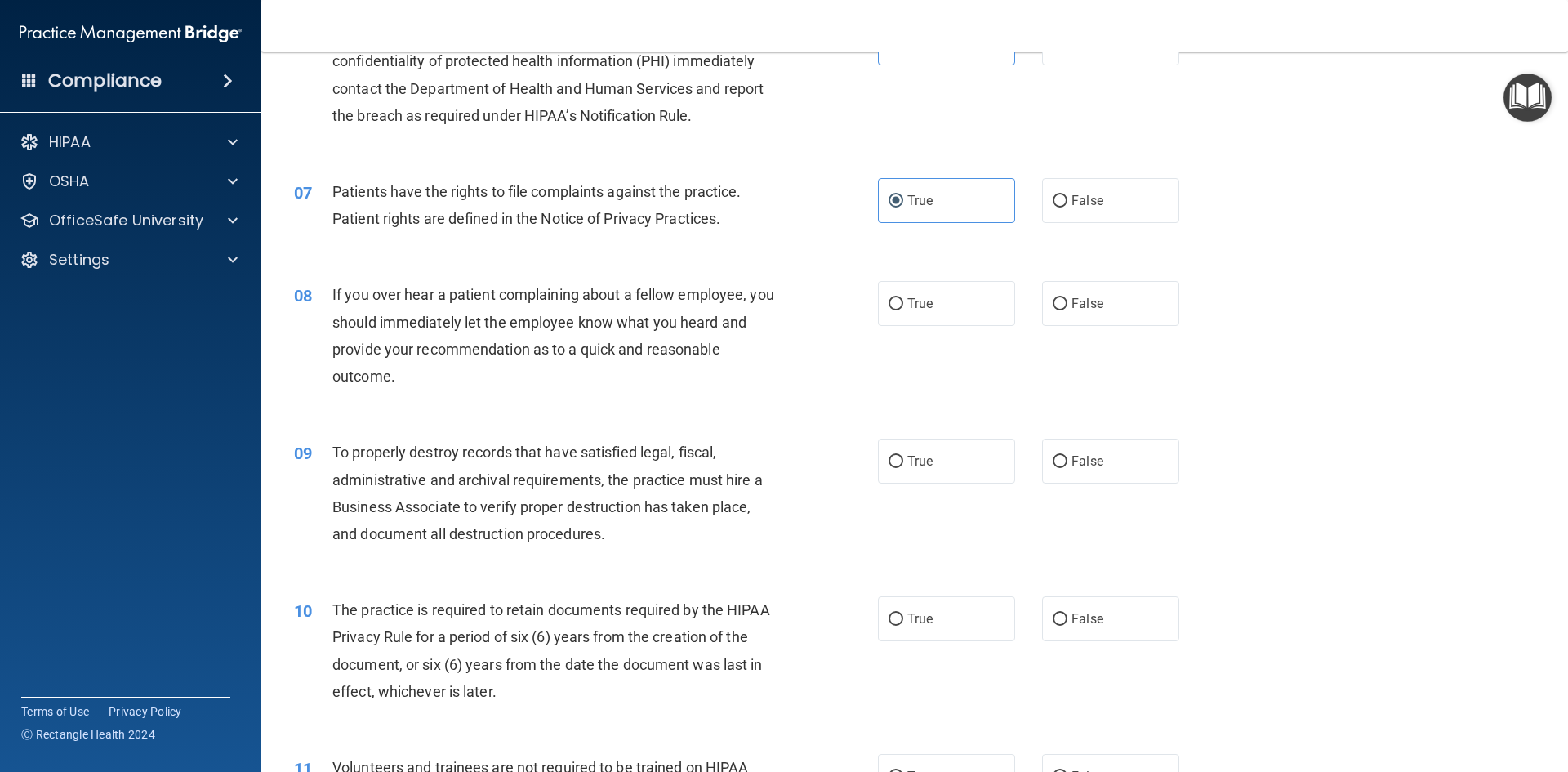
scroll to position [817, 0]
click at [1095, 300] on label "False" at bounding box center [1110, 301] width 137 height 45
click at [1068, 300] on input "False" at bounding box center [1060, 303] width 15 height 12
radio input "true"
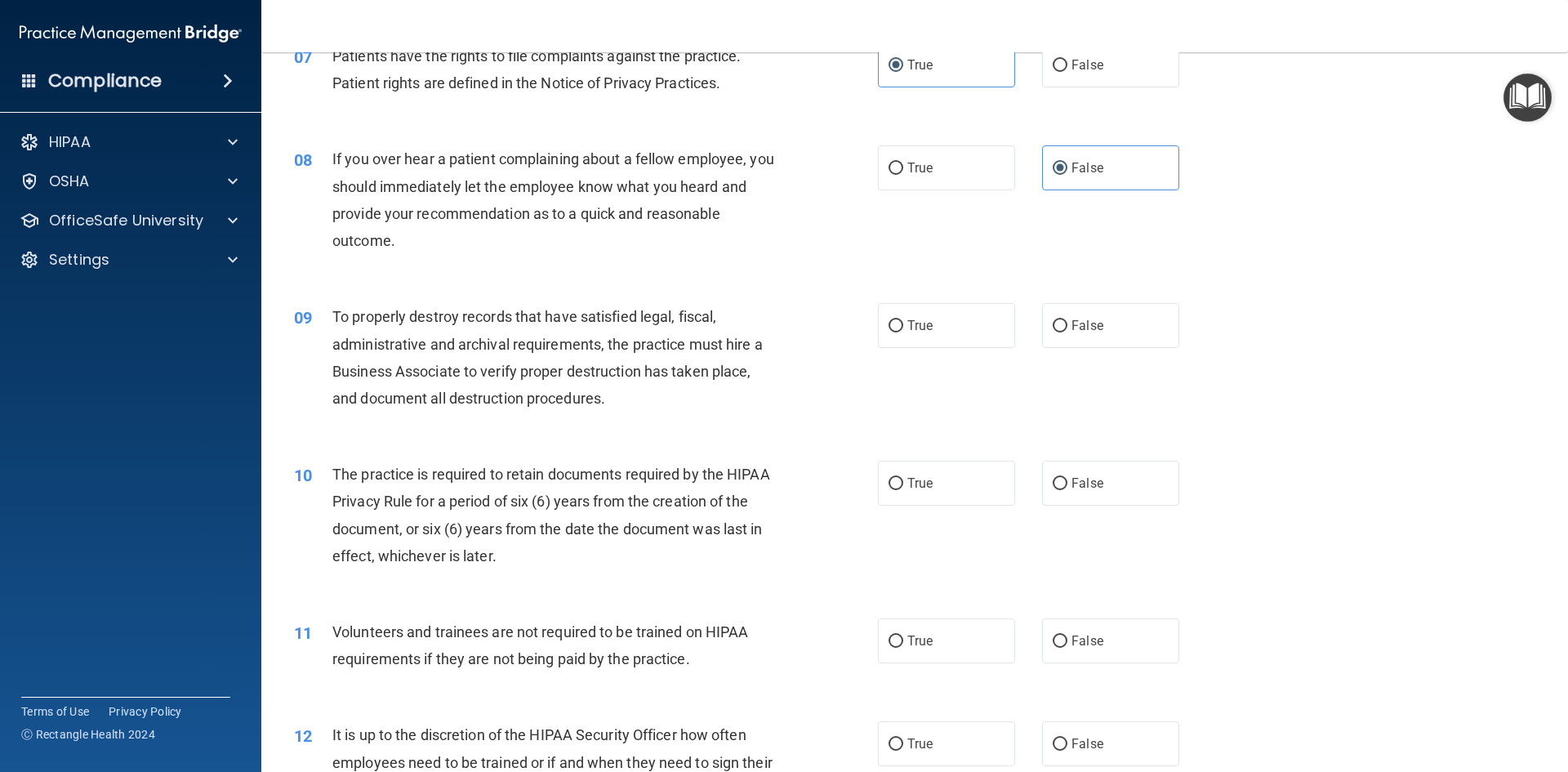
scroll to position [980, 0]
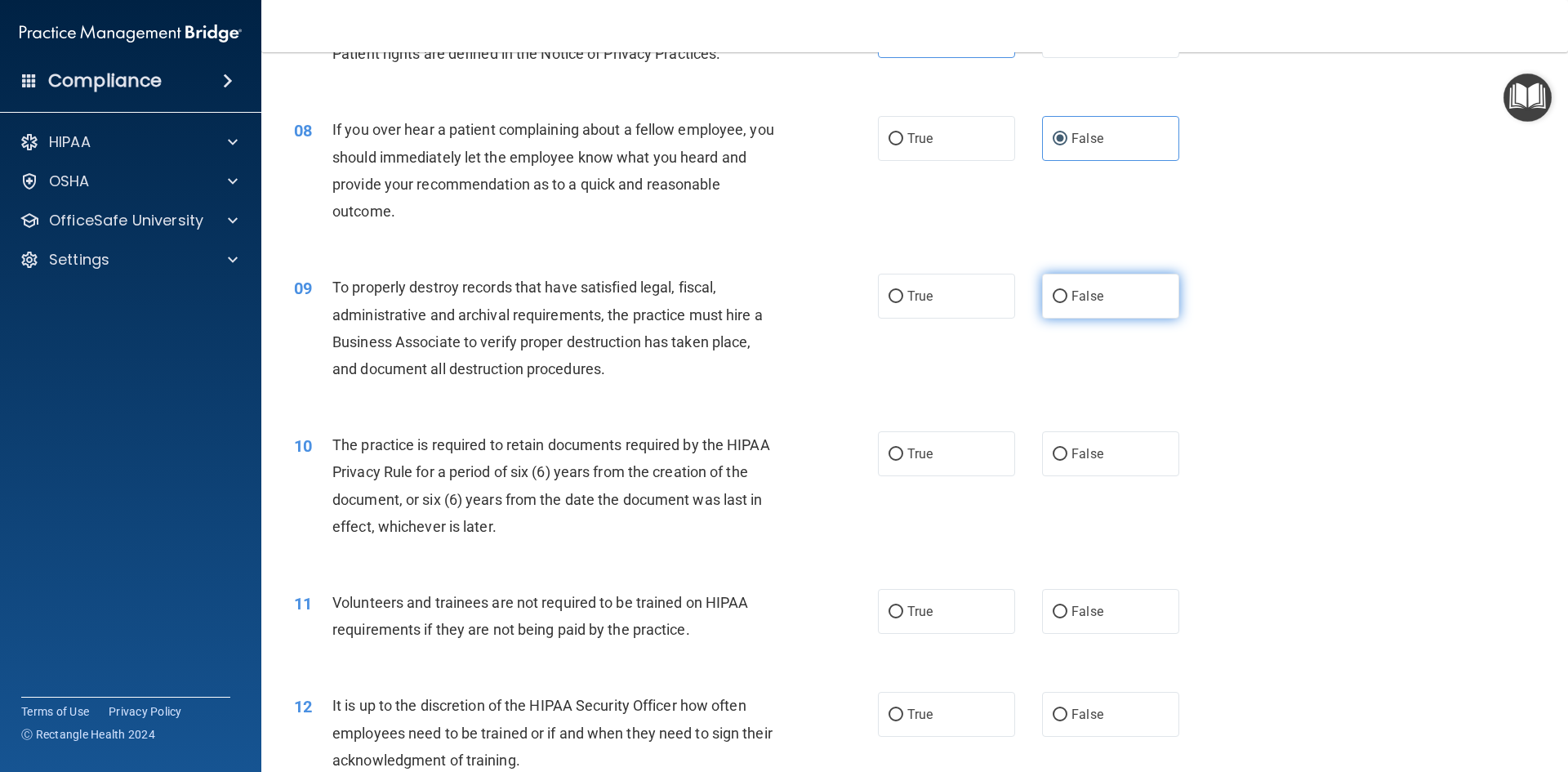
click at [1055, 305] on label "False" at bounding box center [1110, 296] width 137 height 45
click at [1055, 303] on input "False" at bounding box center [1060, 297] width 15 height 12
radio input "true"
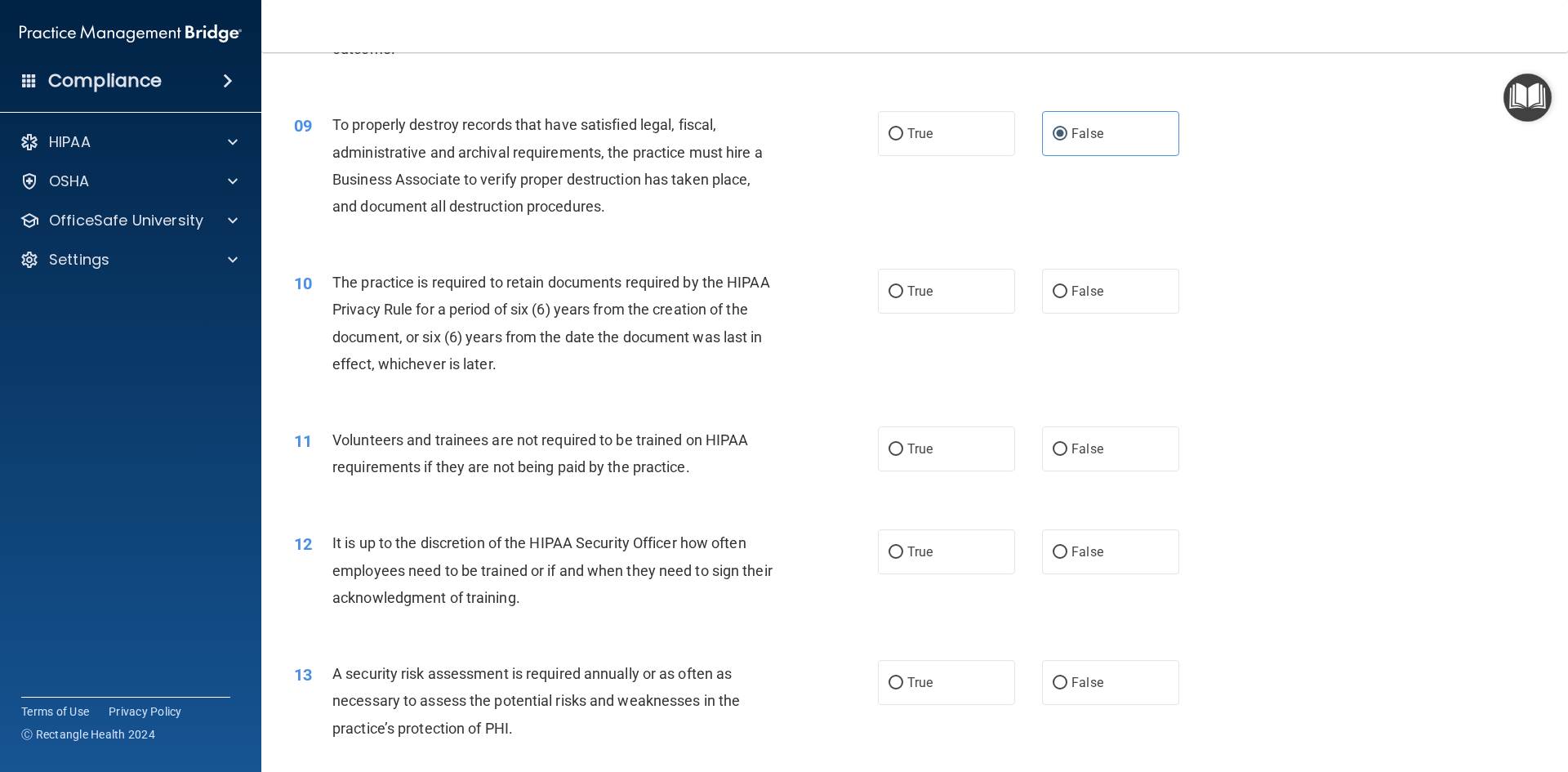
scroll to position [1144, 0]
click at [1133, 298] on label "False" at bounding box center [1110, 290] width 137 height 45
click at [1068, 298] on input "False" at bounding box center [1060, 291] width 15 height 12
radio input "true"
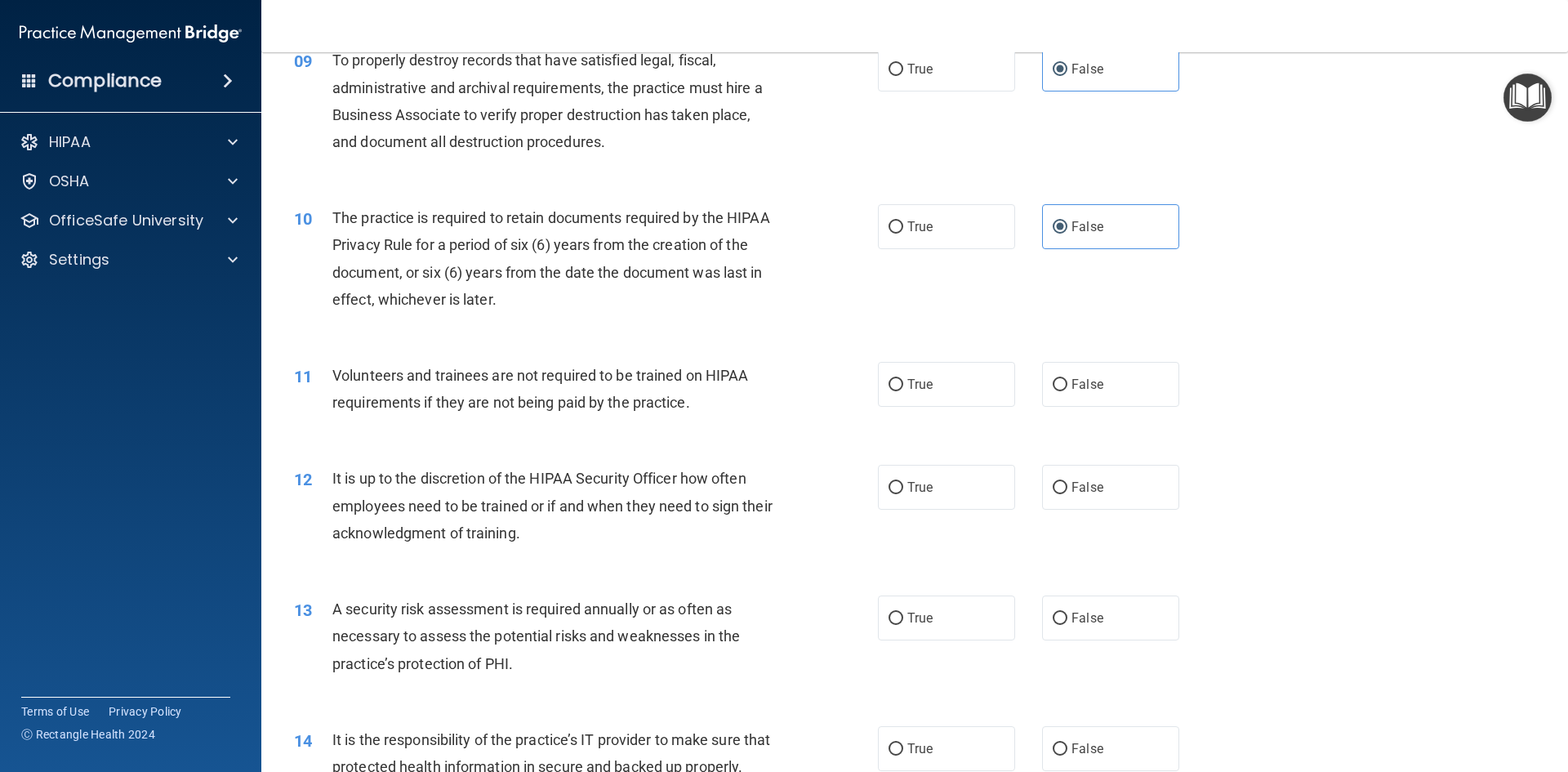
scroll to position [1307, 0]
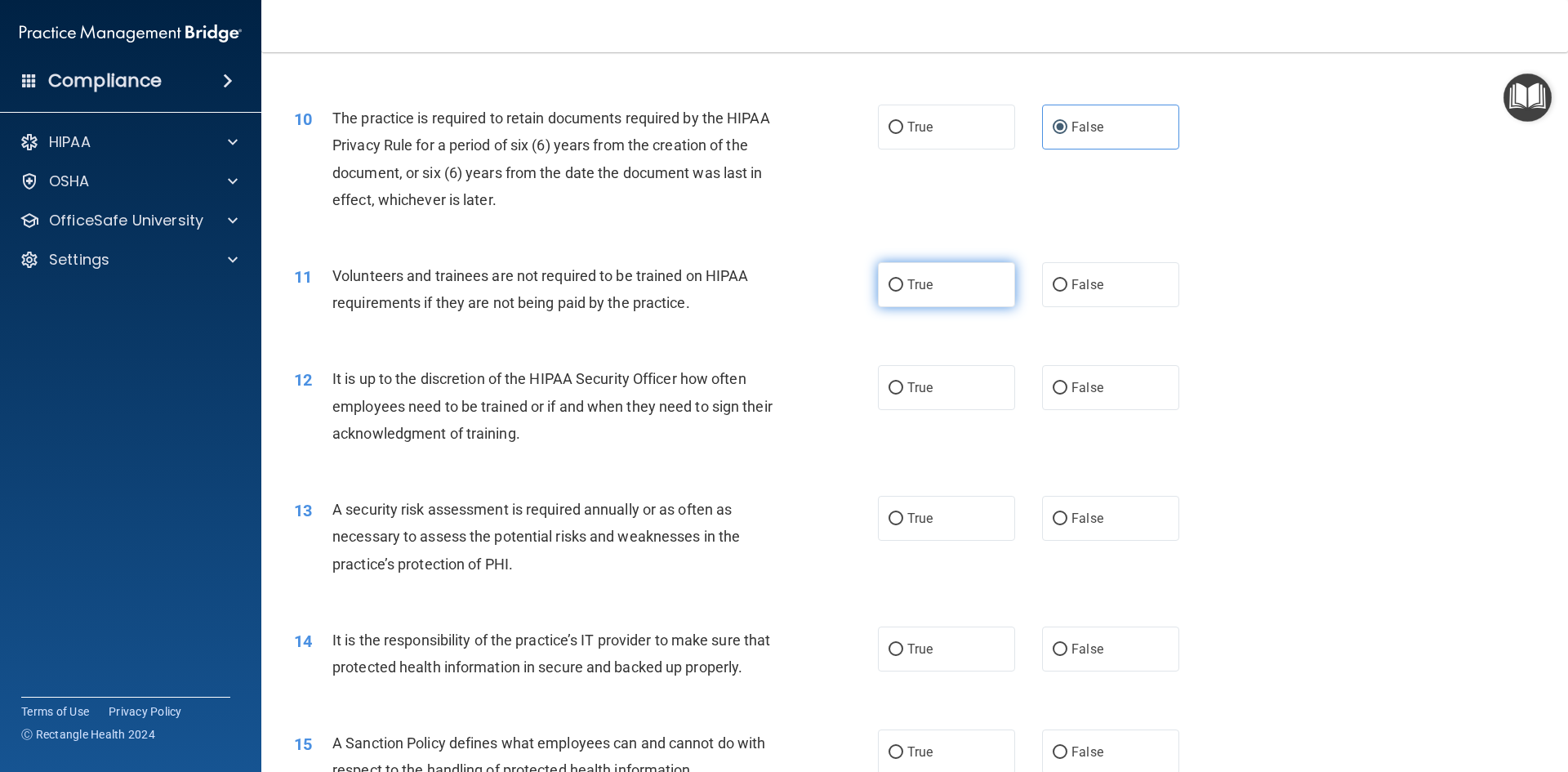
click at [928, 294] on label "True" at bounding box center [946, 284] width 137 height 45
click at [903, 291] on input "True" at bounding box center [895, 285] width 15 height 12
radio input "true"
click at [1124, 291] on label "False" at bounding box center [1110, 284] width 137 height 45
click at [1068, 291] on input "False" at bounding box center [1060, 285] width 15 height 12
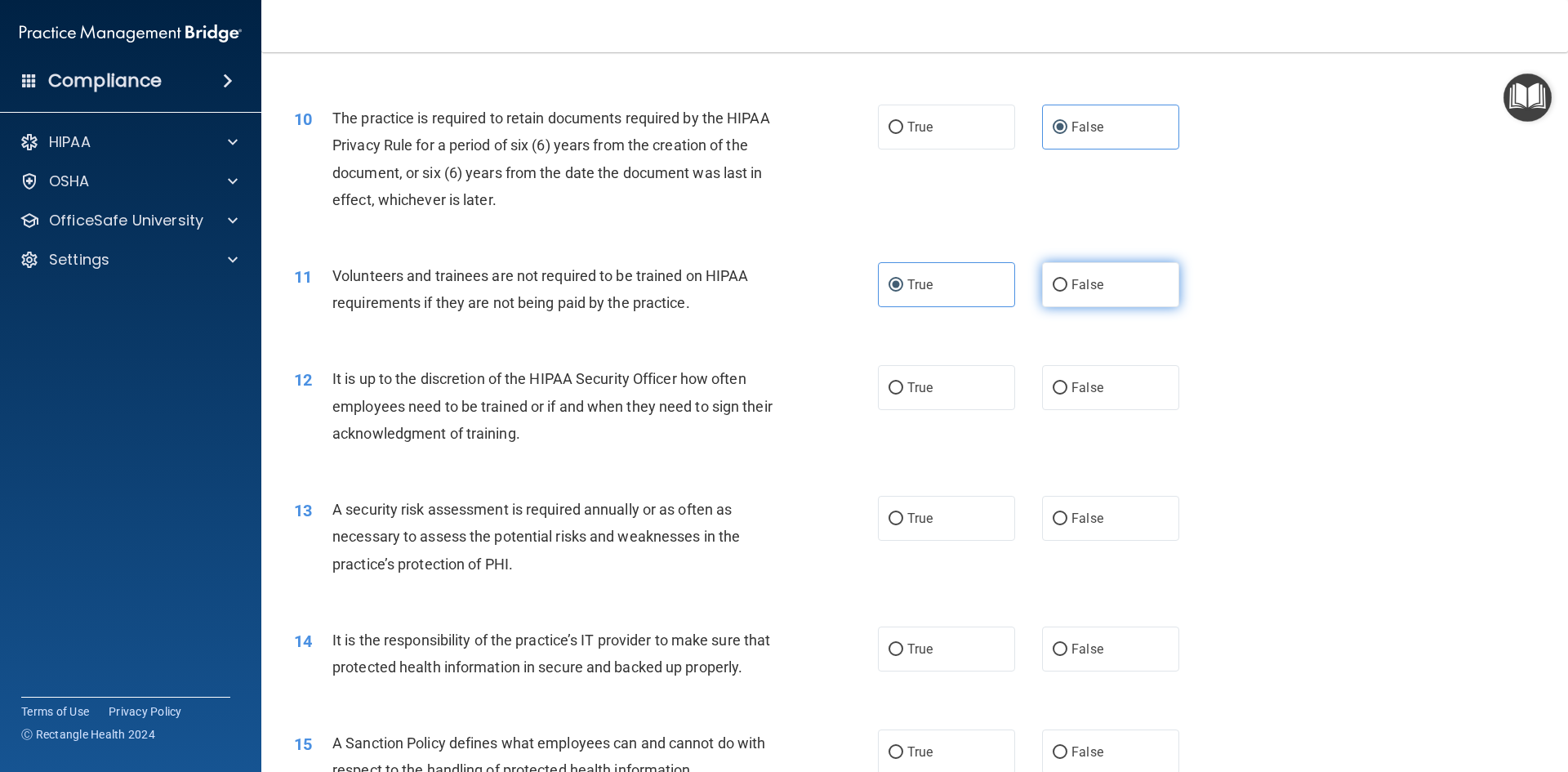
radio input "true"
radio input "false"
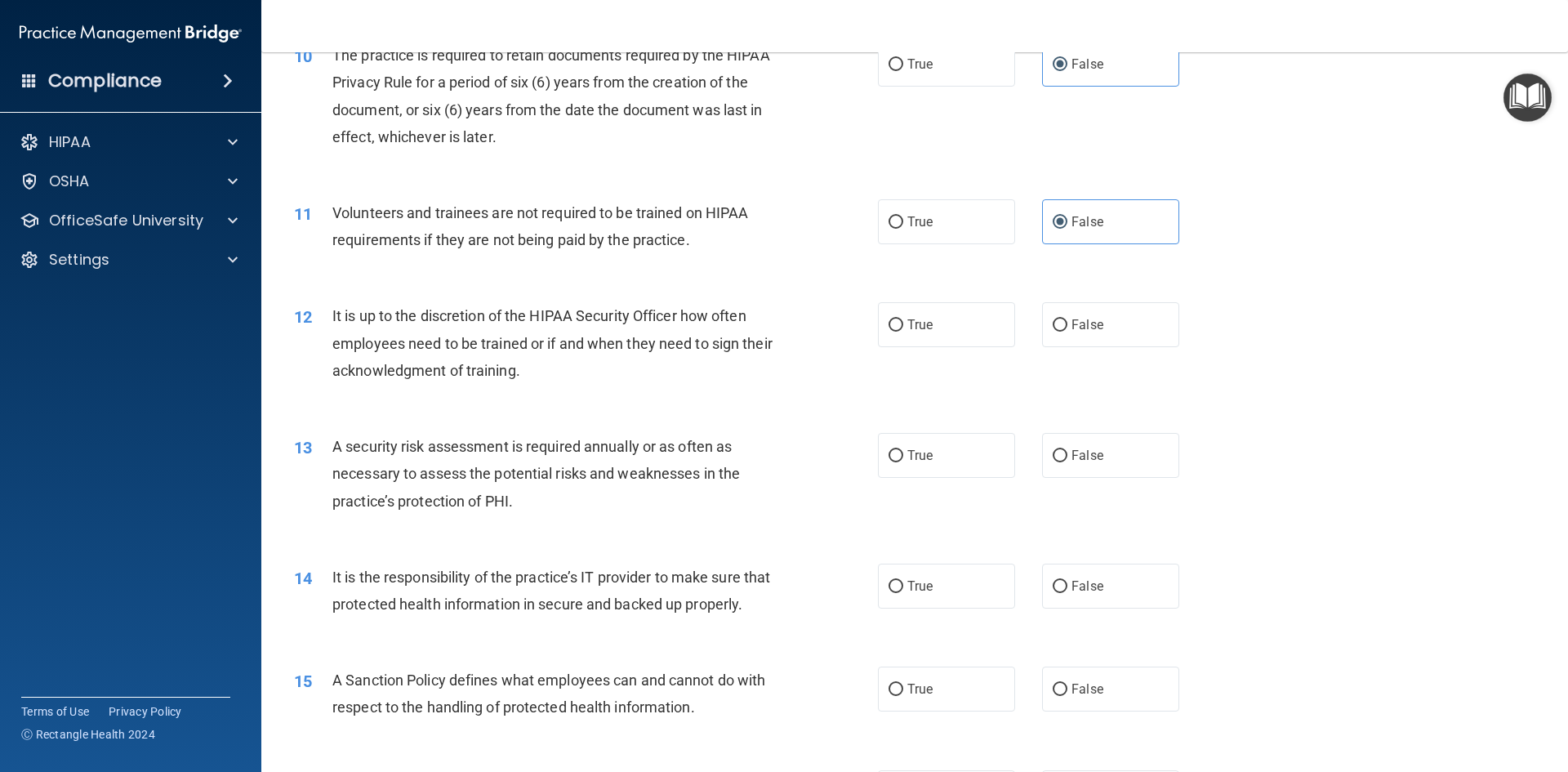
scroll to position [1389, 0]
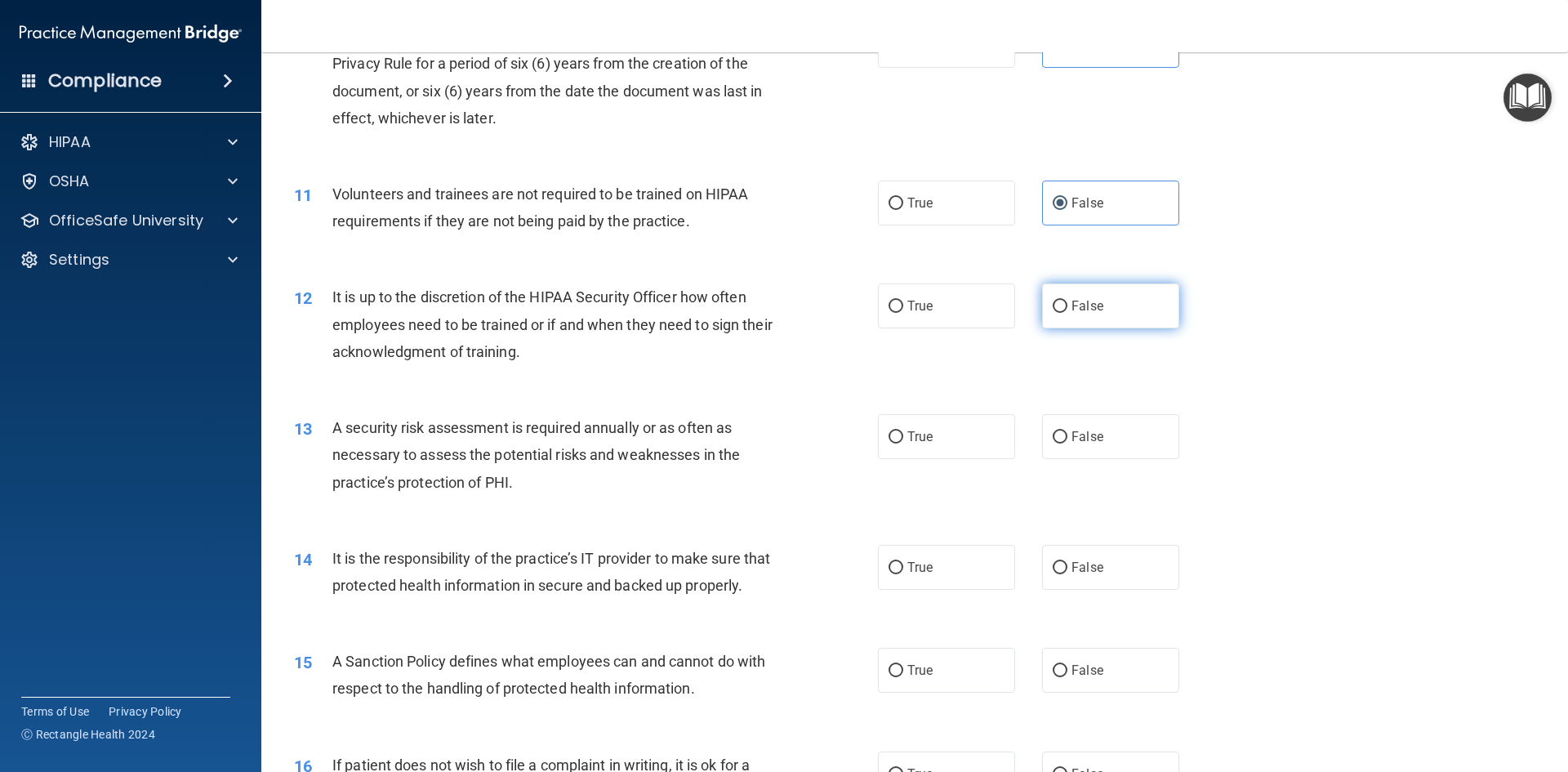
click at [1108, 321] on label "False" at bounding box center [1110, 305] width 137 height 45
click at [1068, 312] on input "False" at bounding box center [1060, 306] width 15 height 12
radio input "true"
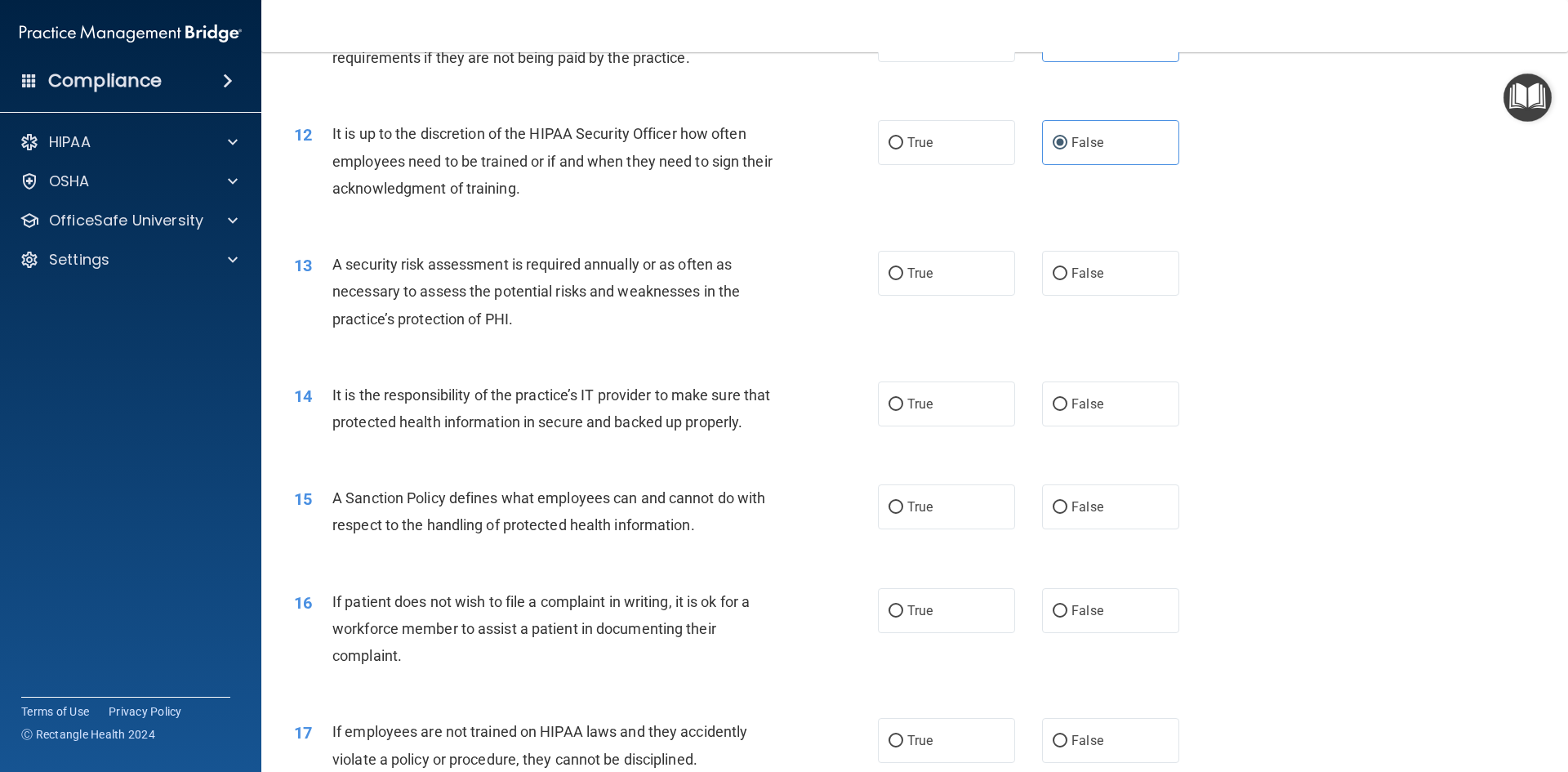
scroll to position [1634, 0]
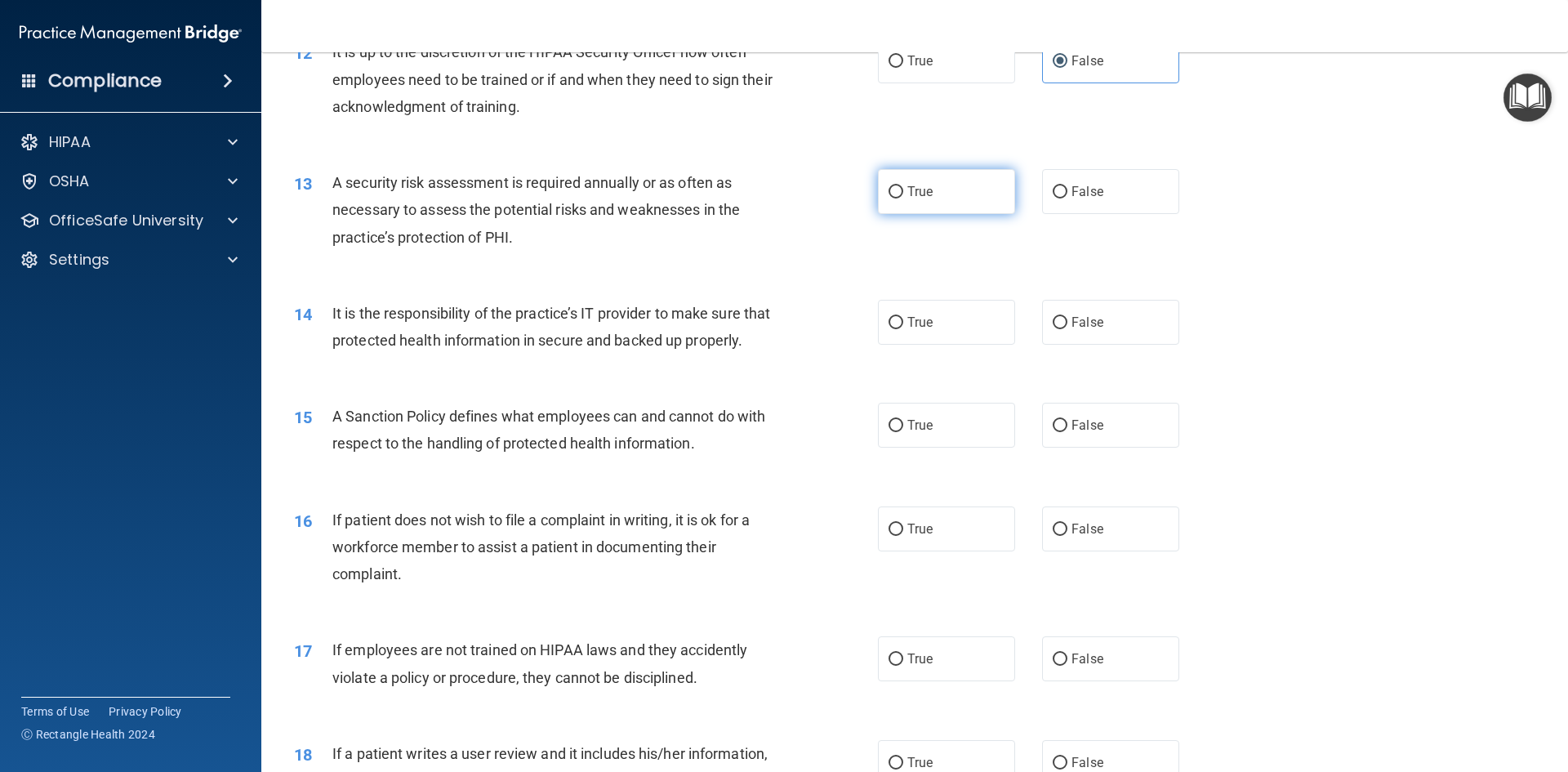
click at [941, 190] on label "True" at bounding box center [946, 191] width 137 height 45
click at [903, 190] on input "True" at bounding box center [895, 193] width 15 height 12
radio input "true"
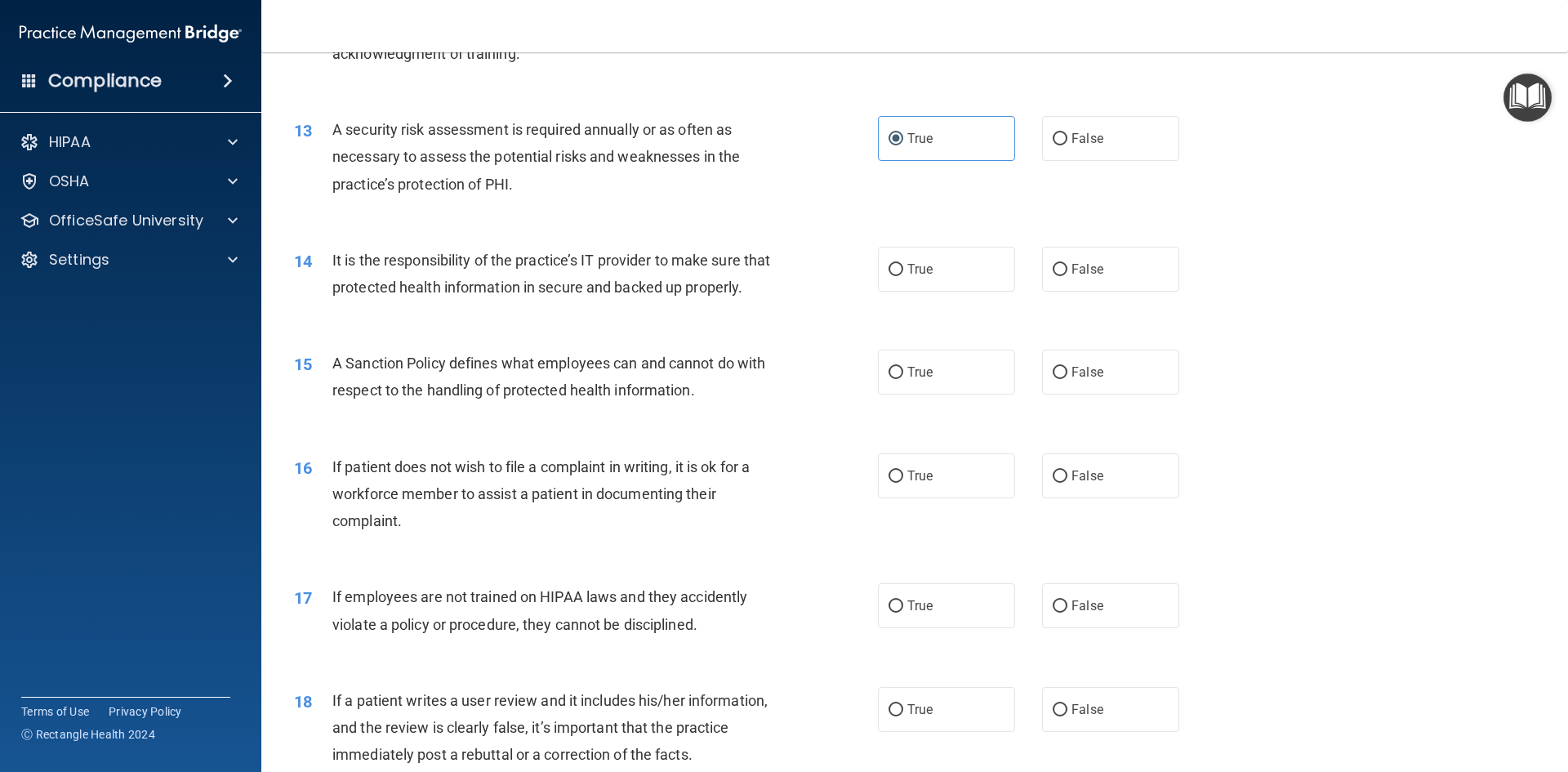
scroll to position [1716, 0]
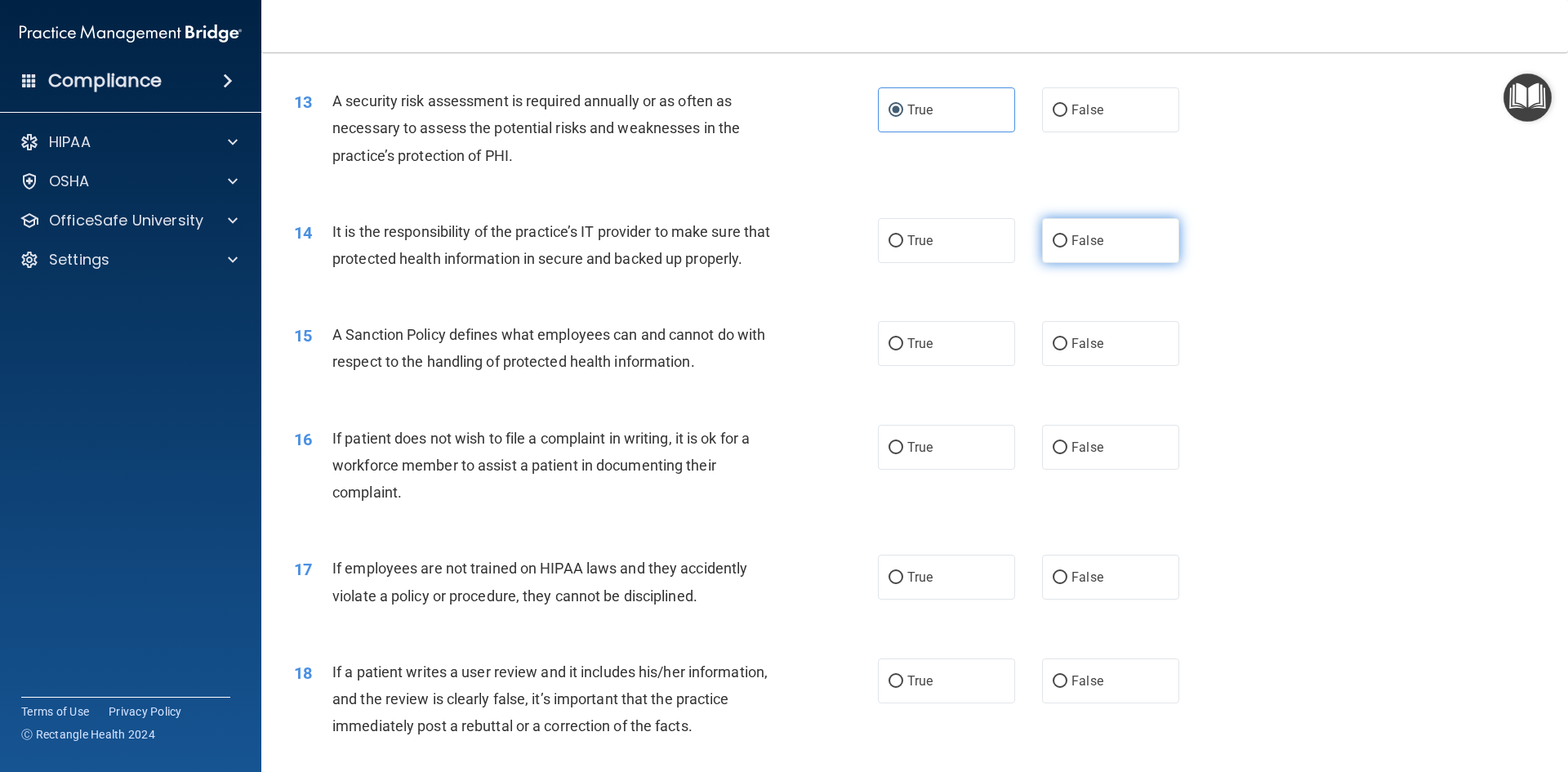
click at [1113, 241] on label "False" at bounding box center [1110, 240] width 137 height 45
click at [1068, 241] on input "False" at bounding box center [1060, 242] width 15 height 12
radio input "true"
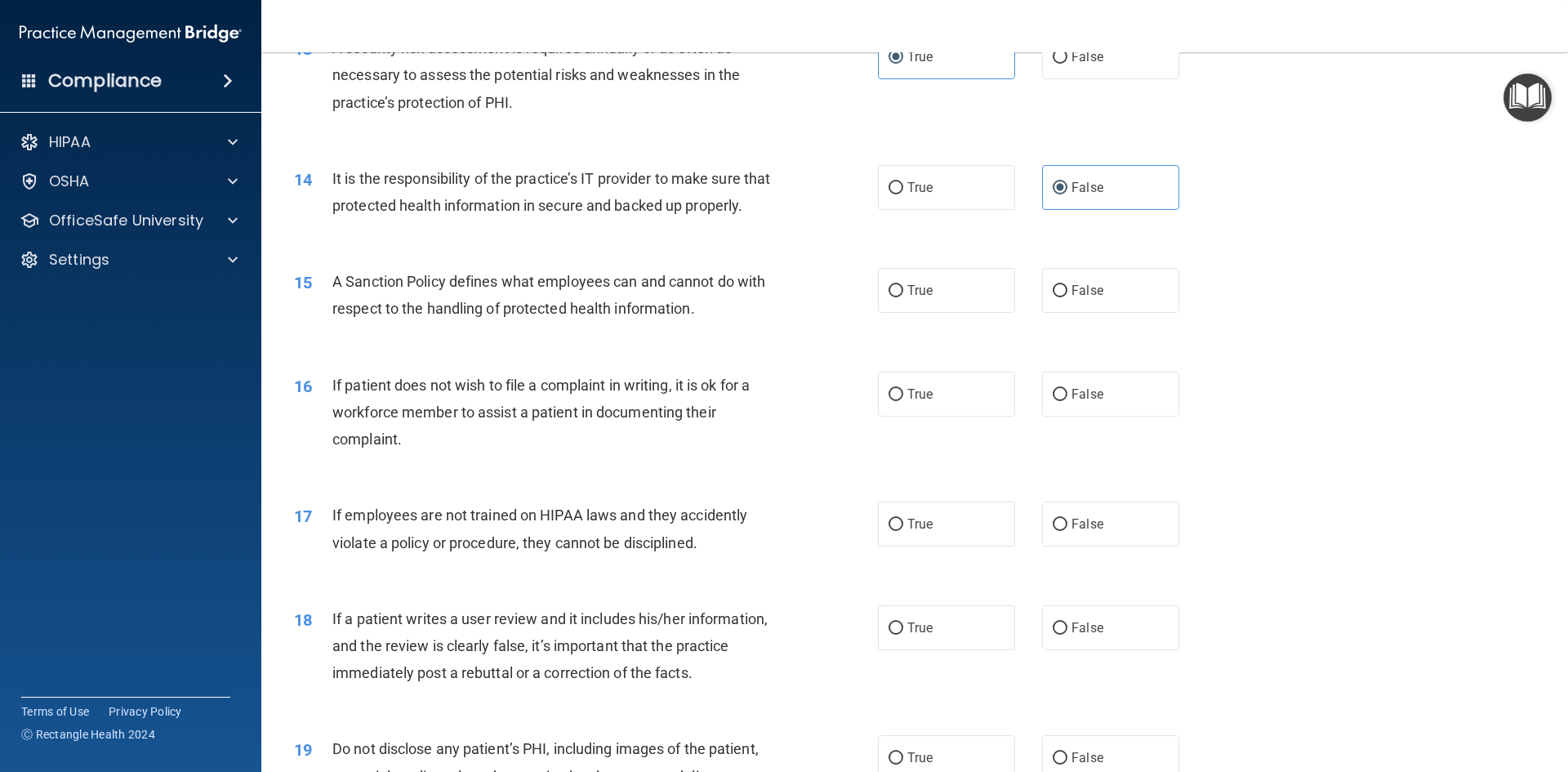
scroll to position [1797, 0]
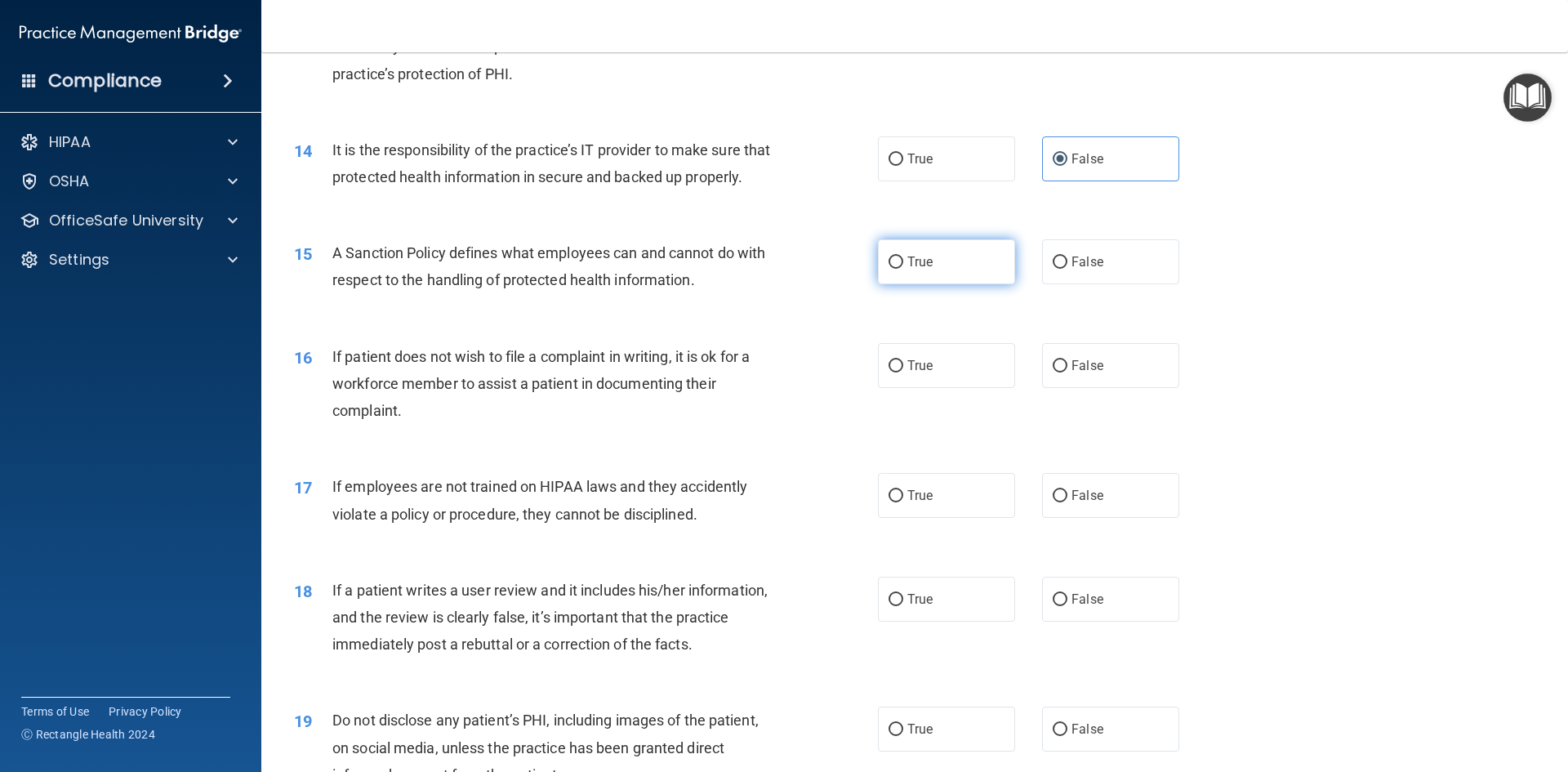
click at [982, 284] on label "True" at bounding box center [946, 261] width 137 height 45
click at [903, 269] on input "True" at bounding box center [895, 263] width 15 height 12
radio input "true"
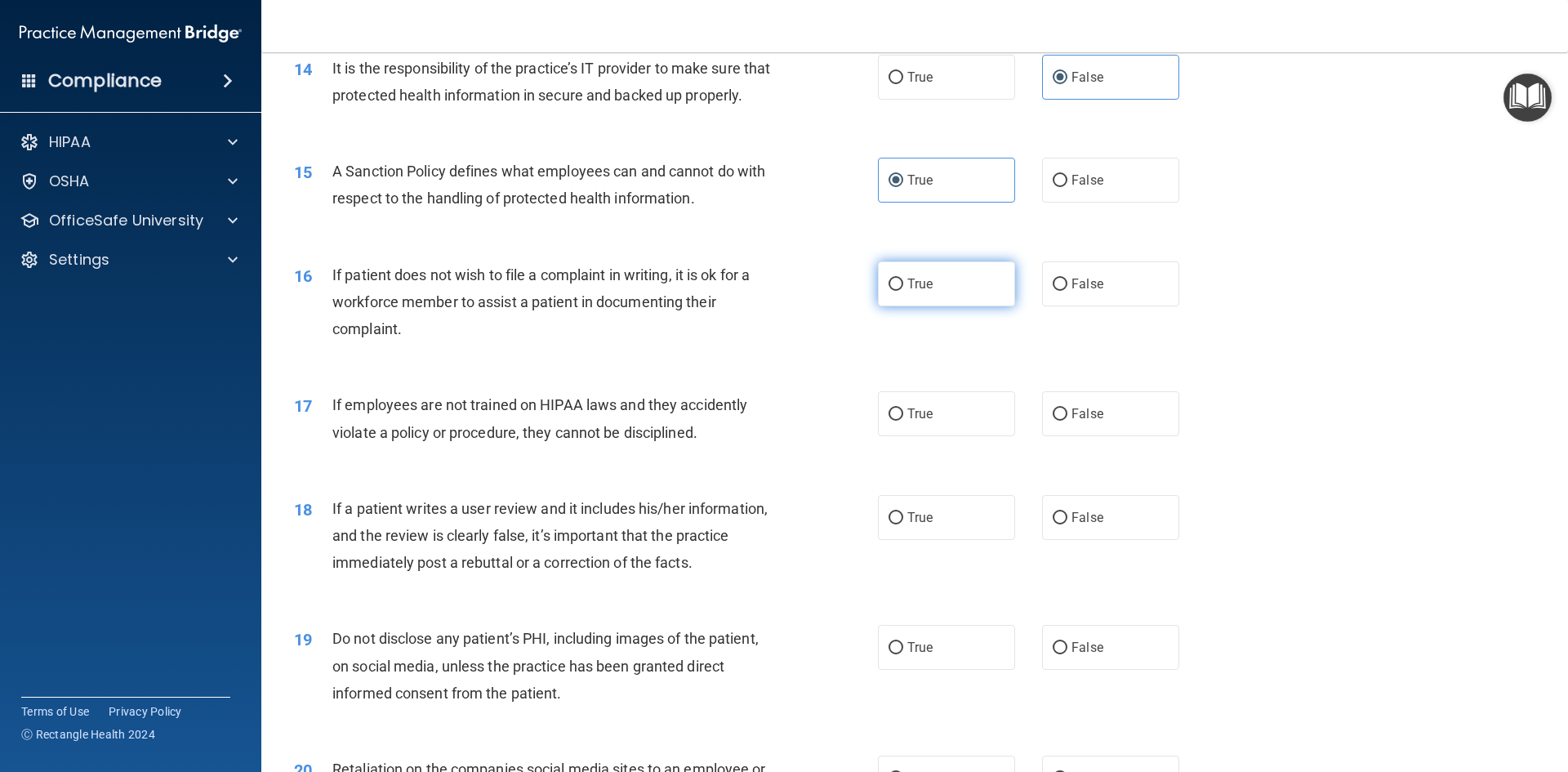
click at [900, 306] on label "True" at bounding box center [946, 284] width 137 height 45
click at [900, 291] on input "True" at bounding box center [895, 284] width 15 height 12
radio input "true"
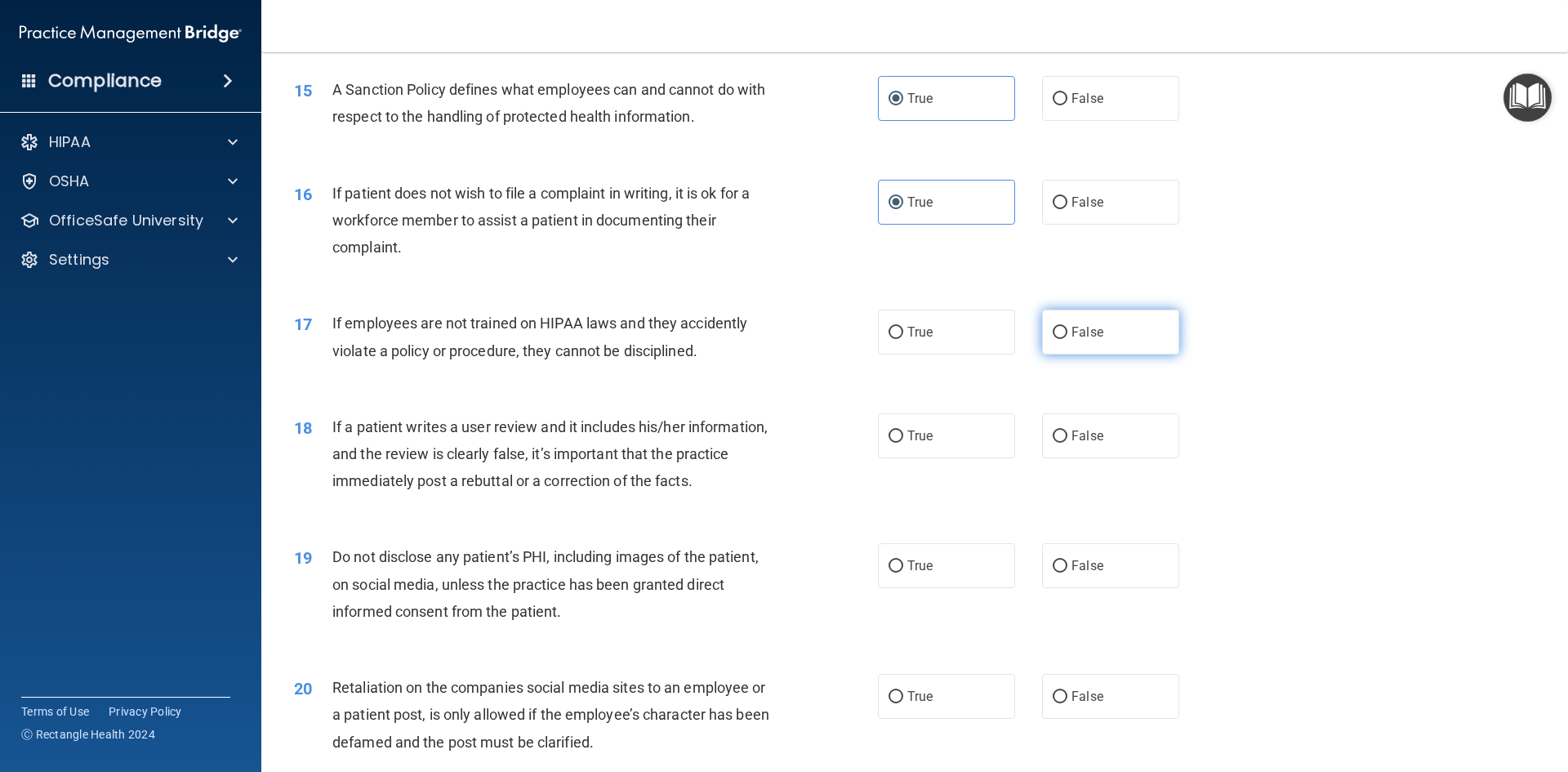
click at [1060, 354] on label "False" at bounding box center [1110, 332] width 137 height 45
click at [1060, 339] on input "False" at bounding box center [1060, 333] width 15 height 12
radio input "true"
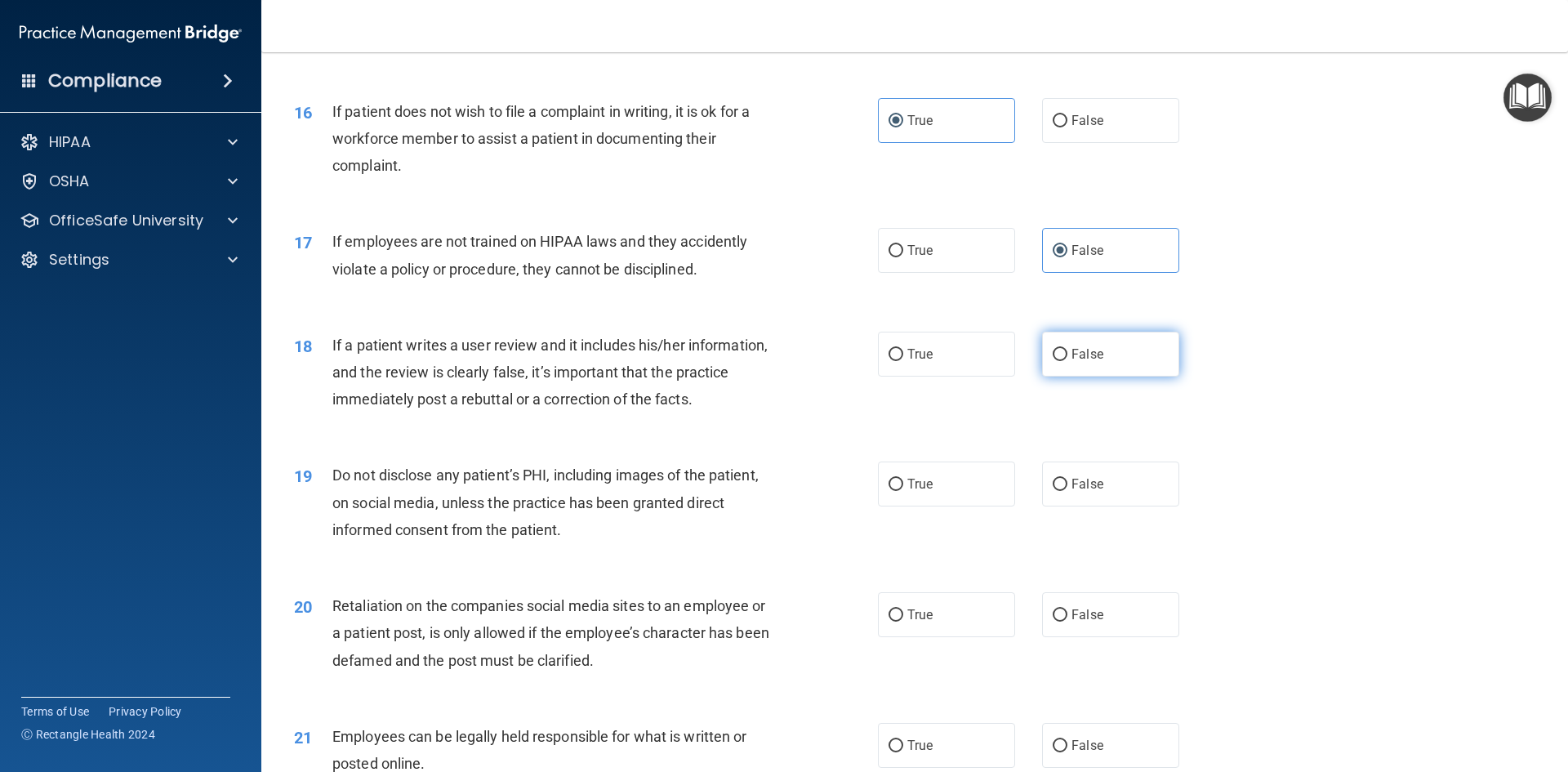
click at [1098, 374] on label "False" at bounding box center [1110, 354] width 137 height 45
click at [1068, 361] on input "False" at bounding box center [1060, 355] width 15 height 12
radio input "true"
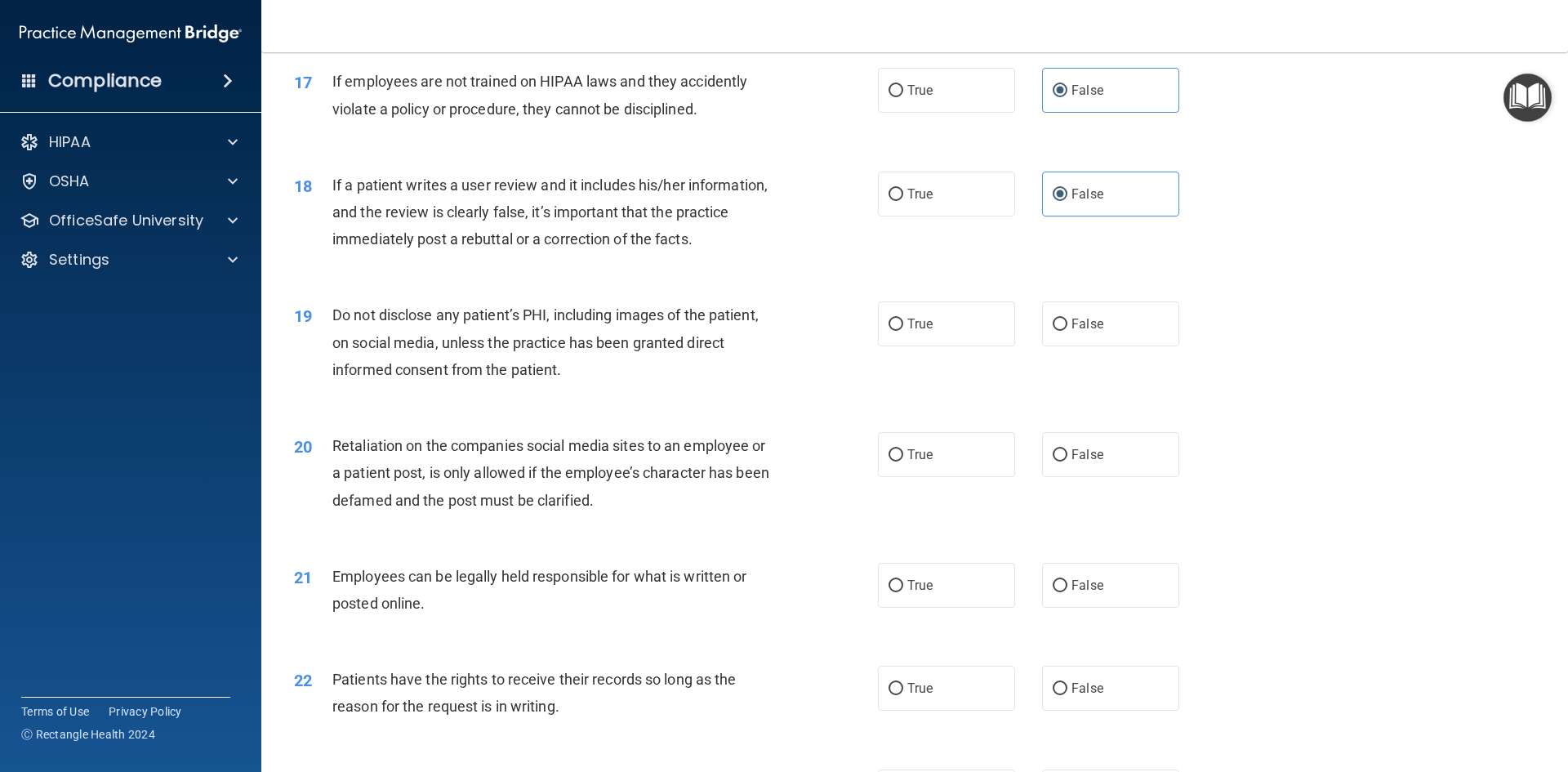
scroll to position [2206, 0]
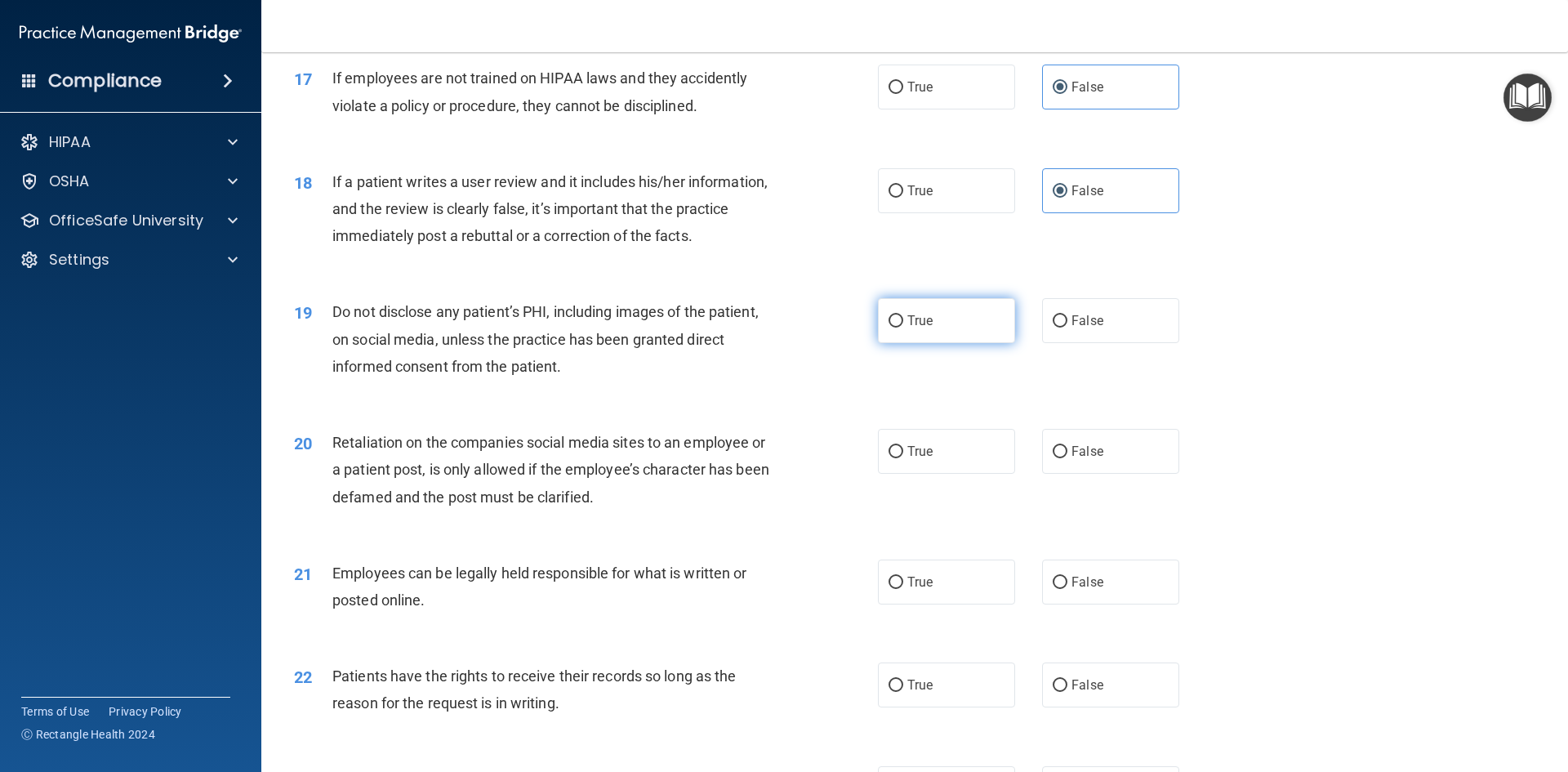
click at [935, 343] on label "True" at bounding box center [946, 320] width 137 height 45
click at [903, 327] on input "True" at bounding box center [895, 321] width 15 height 12
radio input "true"
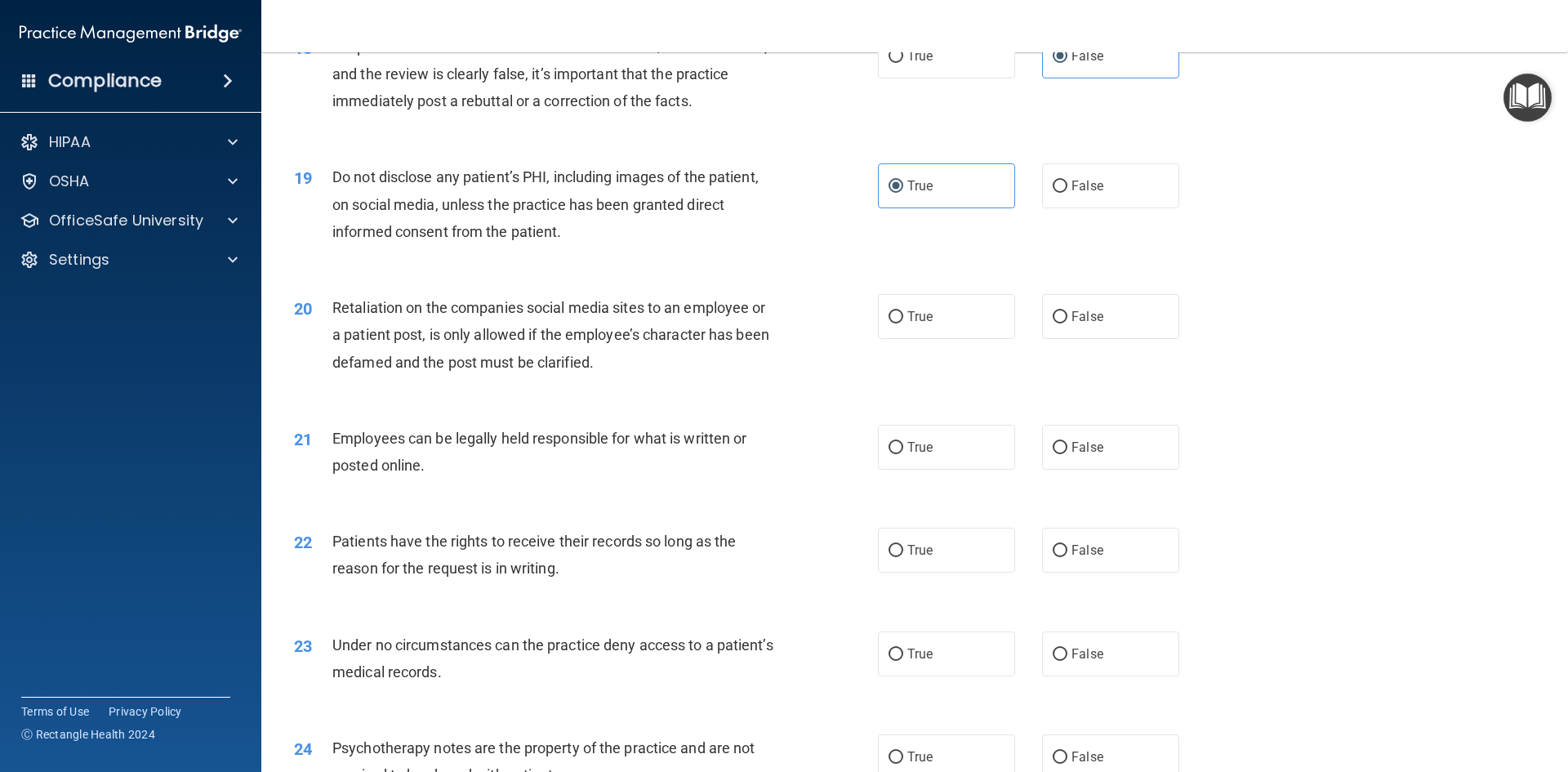
scroll to position [2369, 0]
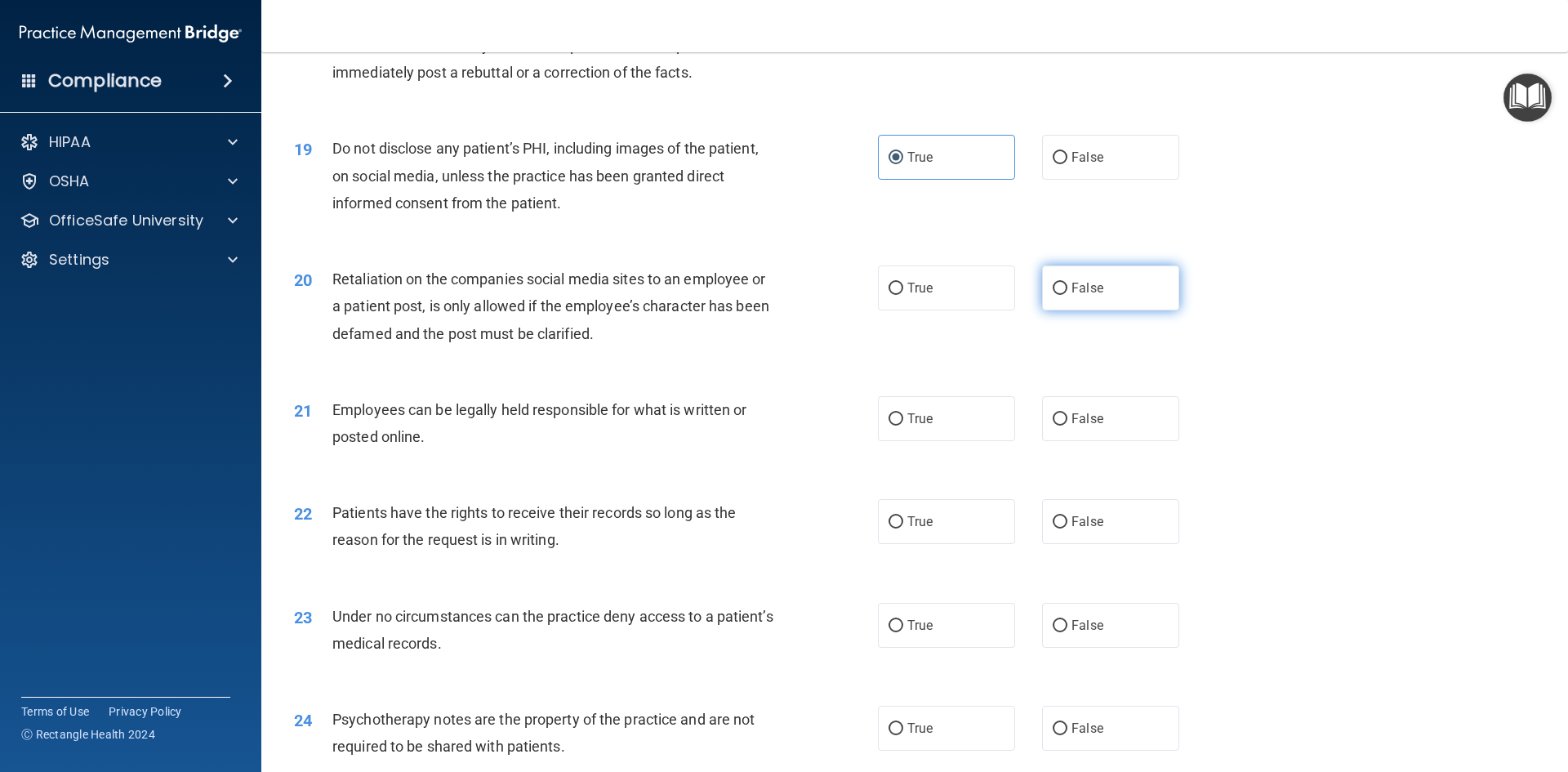
click at [1073, 296] on span "False" at bounding box center [1087, 288] width 32 height 16
click at [1068, 295] on input "False" at bounding box center [1060, 289] width 15 height 12
radio input "true"
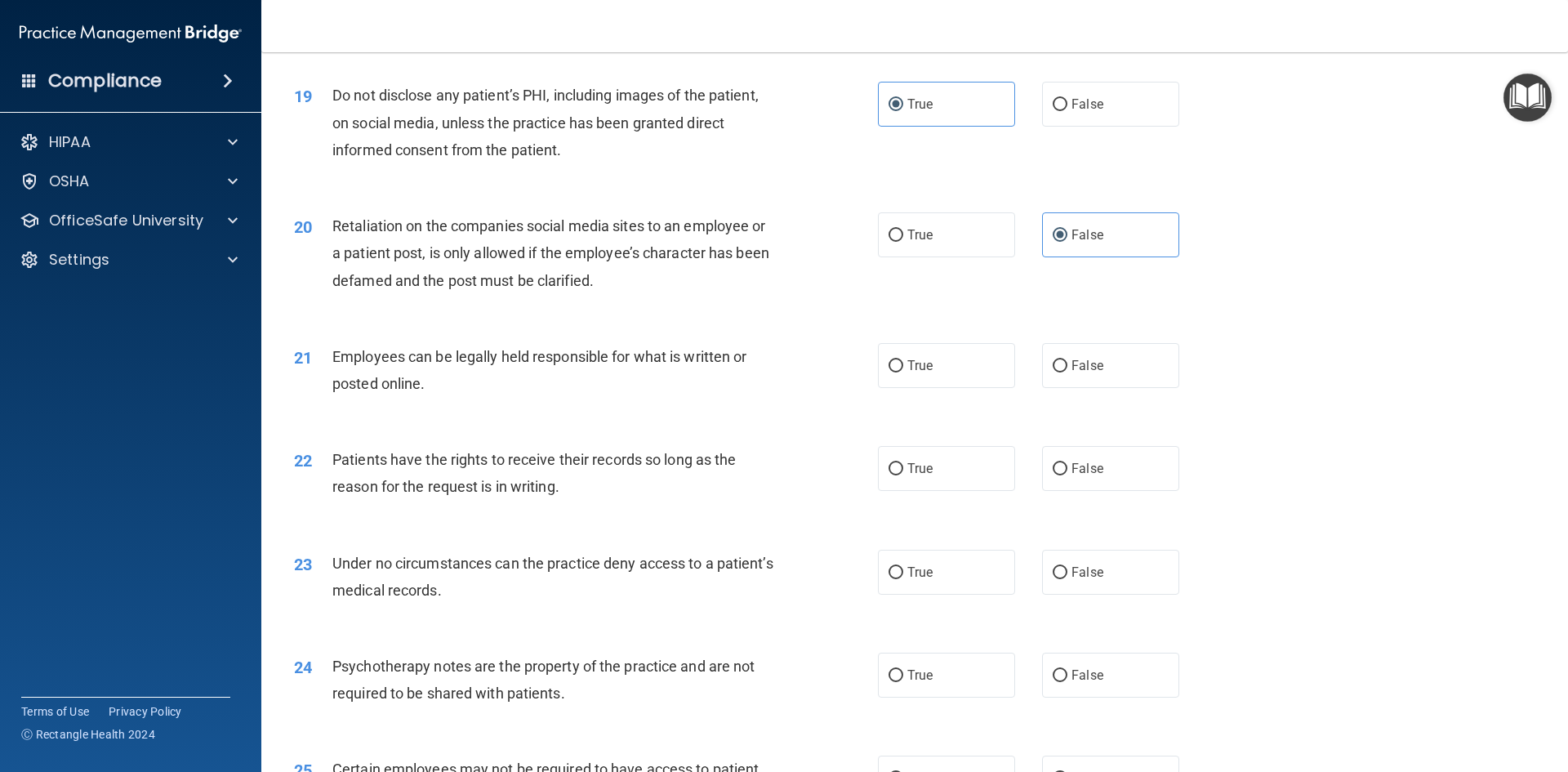
scroll to position [2451, 0]
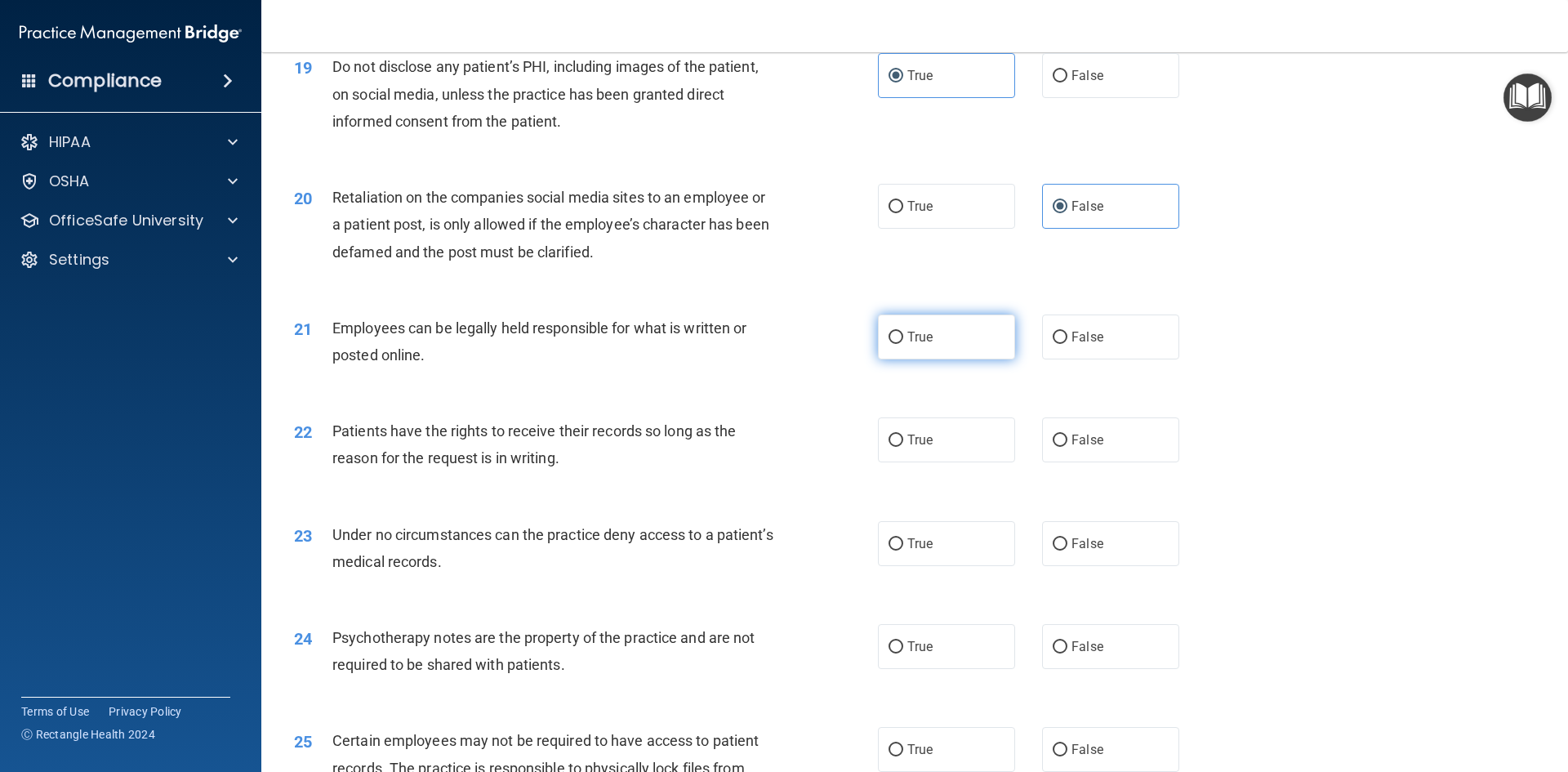
click at [888, 344] on input "True" at bounding box center [895, 338] width 15 height 12
radio input "true"
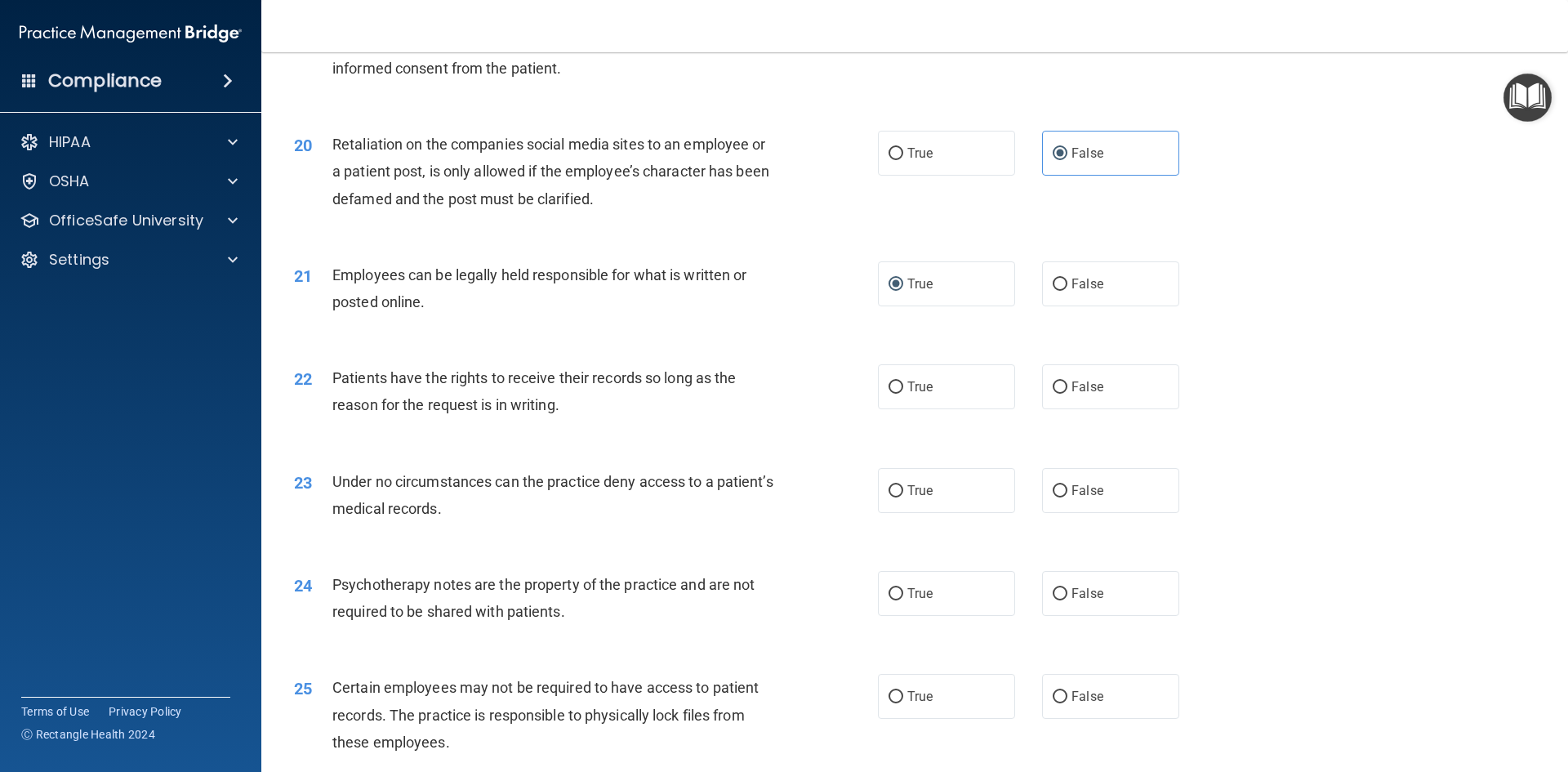
scroll to position [2532, 0]
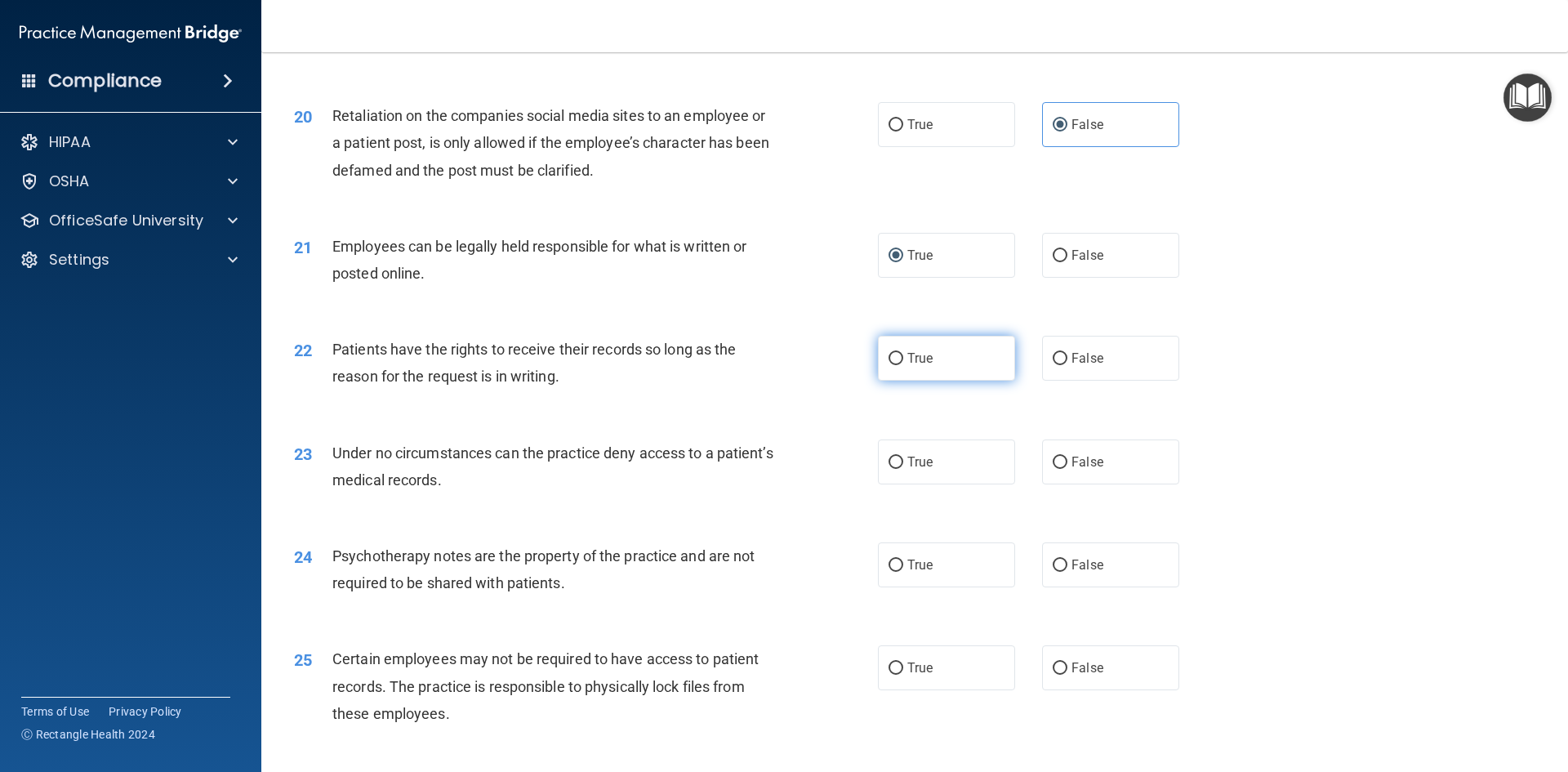
click at [917, 366] on span "True" at bounding box center [920, 358] width 25 height 16
click at [903, 365] on input "True" at bounding box center [895, 359] width 15 height 12
radio input "true"
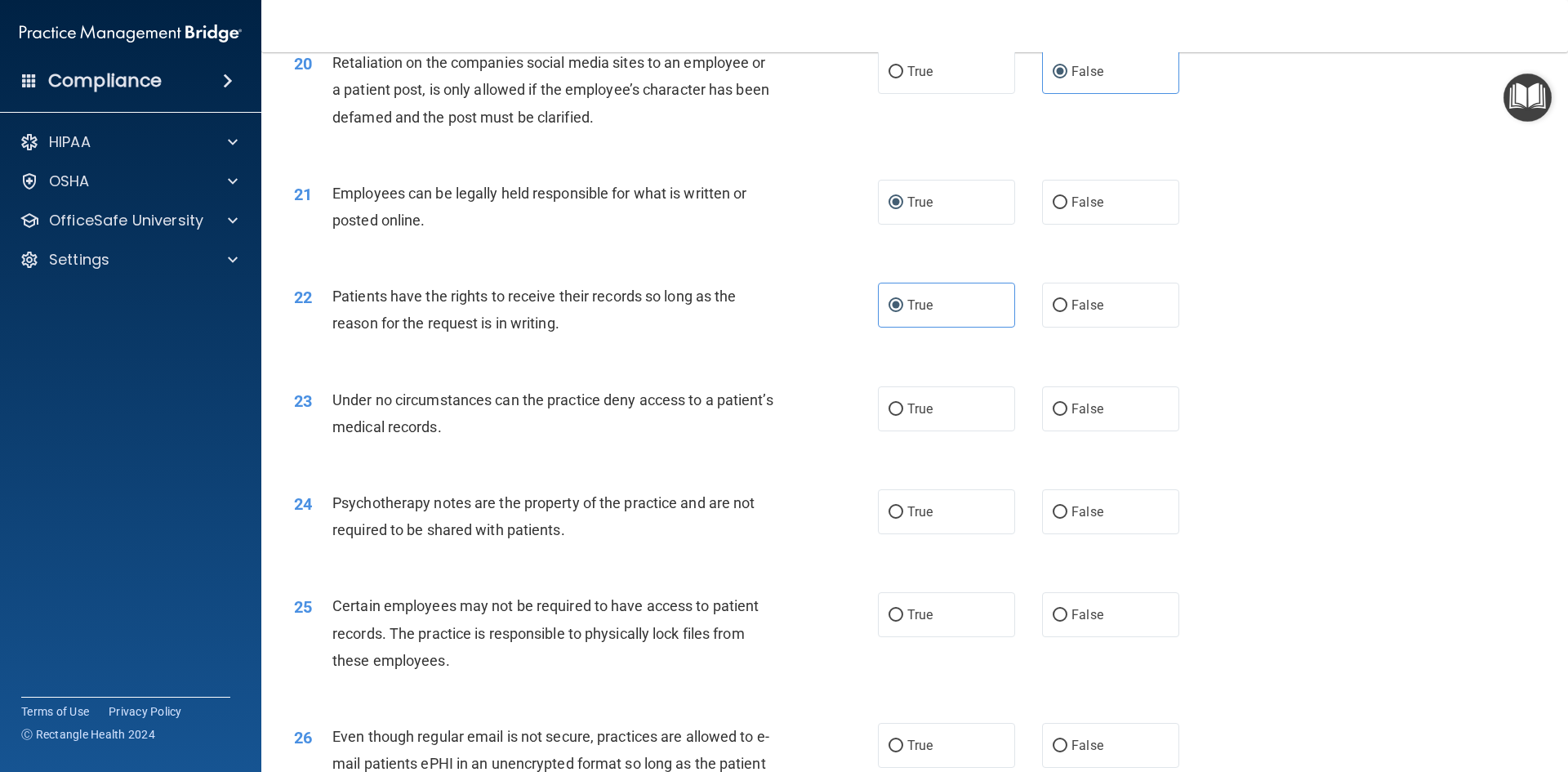
scroll to position [2614, 0]
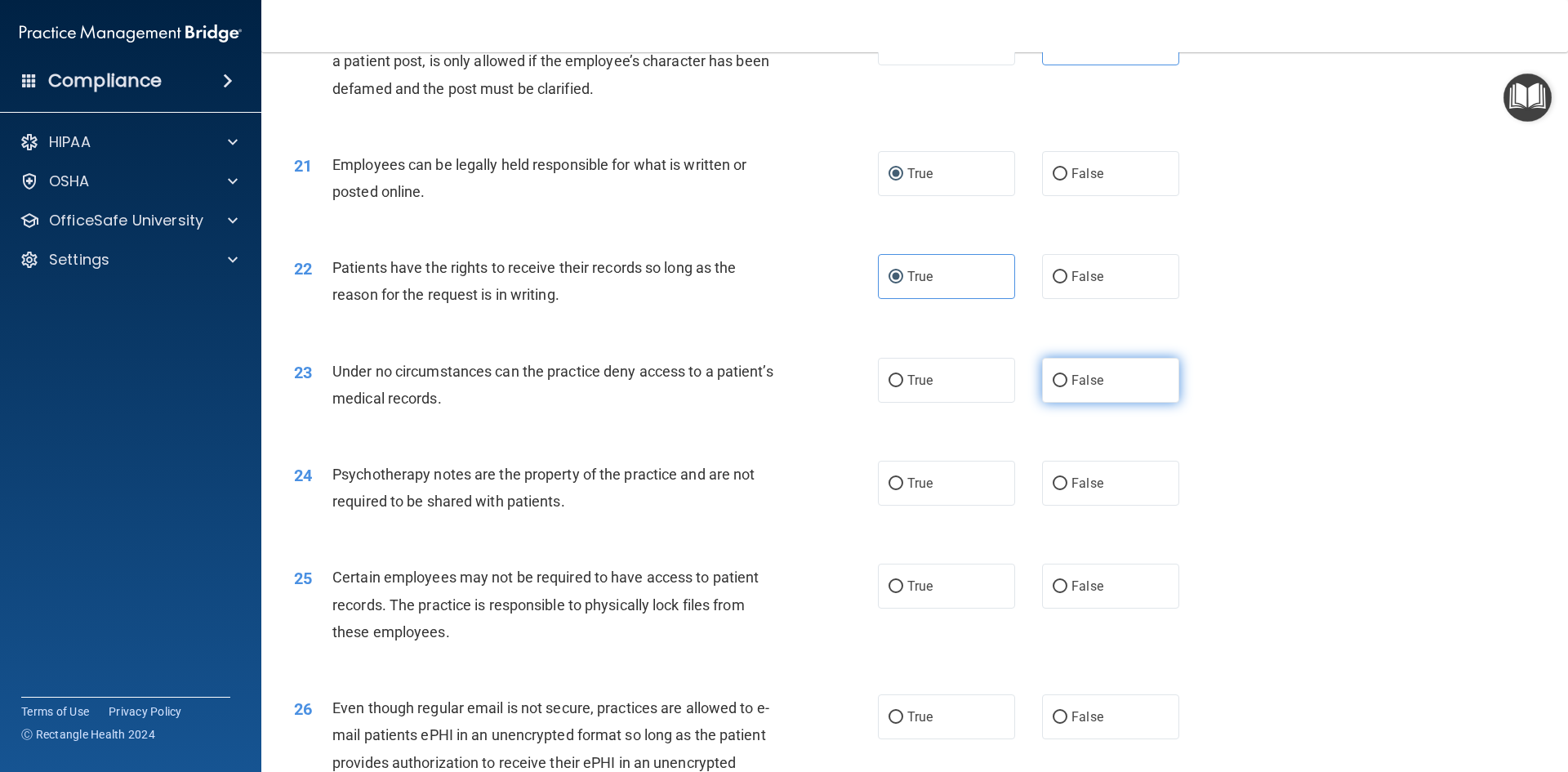
click at [1053, 387] on input "False" at bounding box center [1060, 381] width 15 height 12
radio input "true"
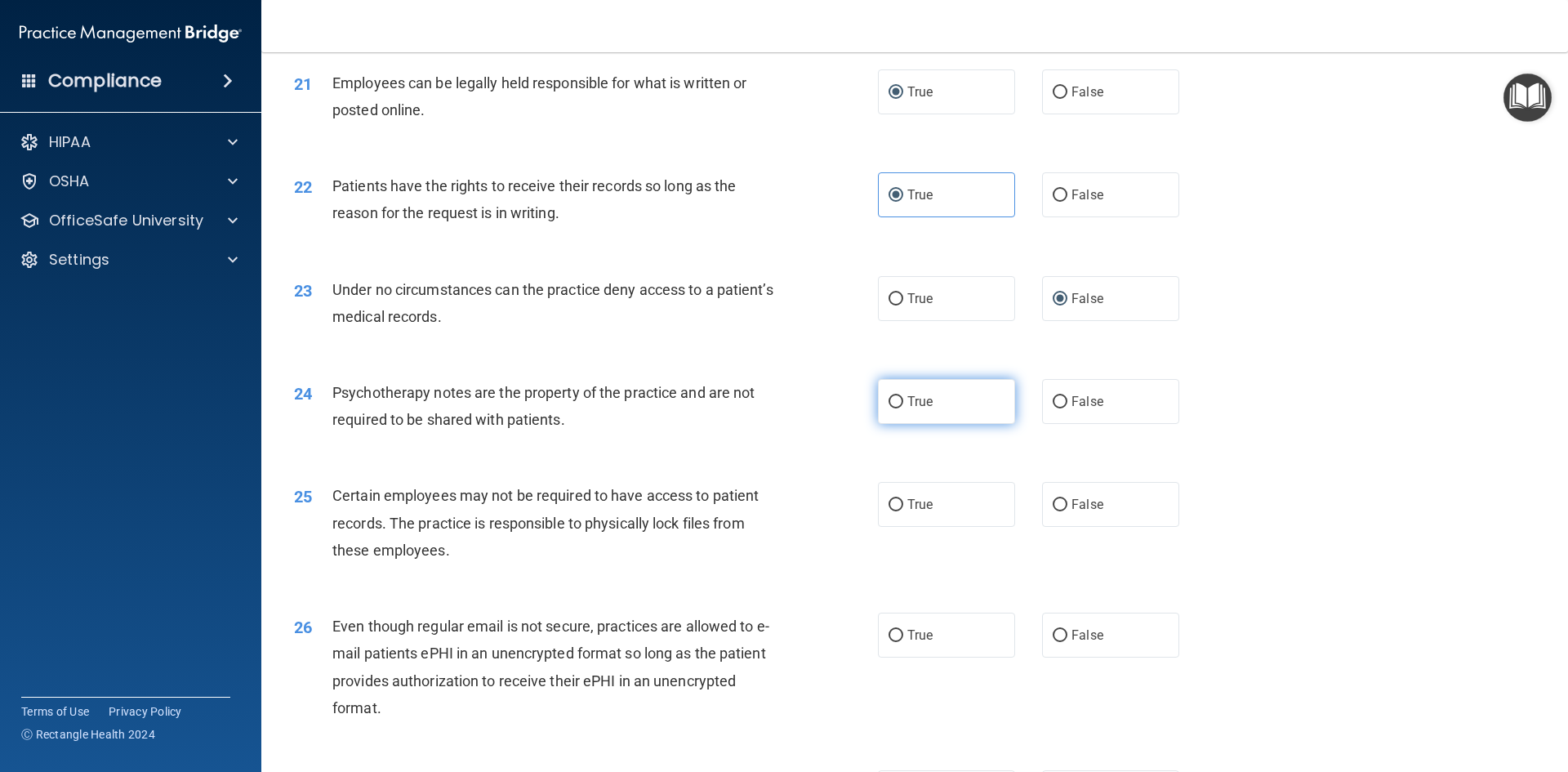
click at [897, 424] on label "True" at bounding box center [946, 401] width 137 height 45
click at [897, 409] on input "True" at bounding box center [895, 403] width 15 height 12
radio input "true"
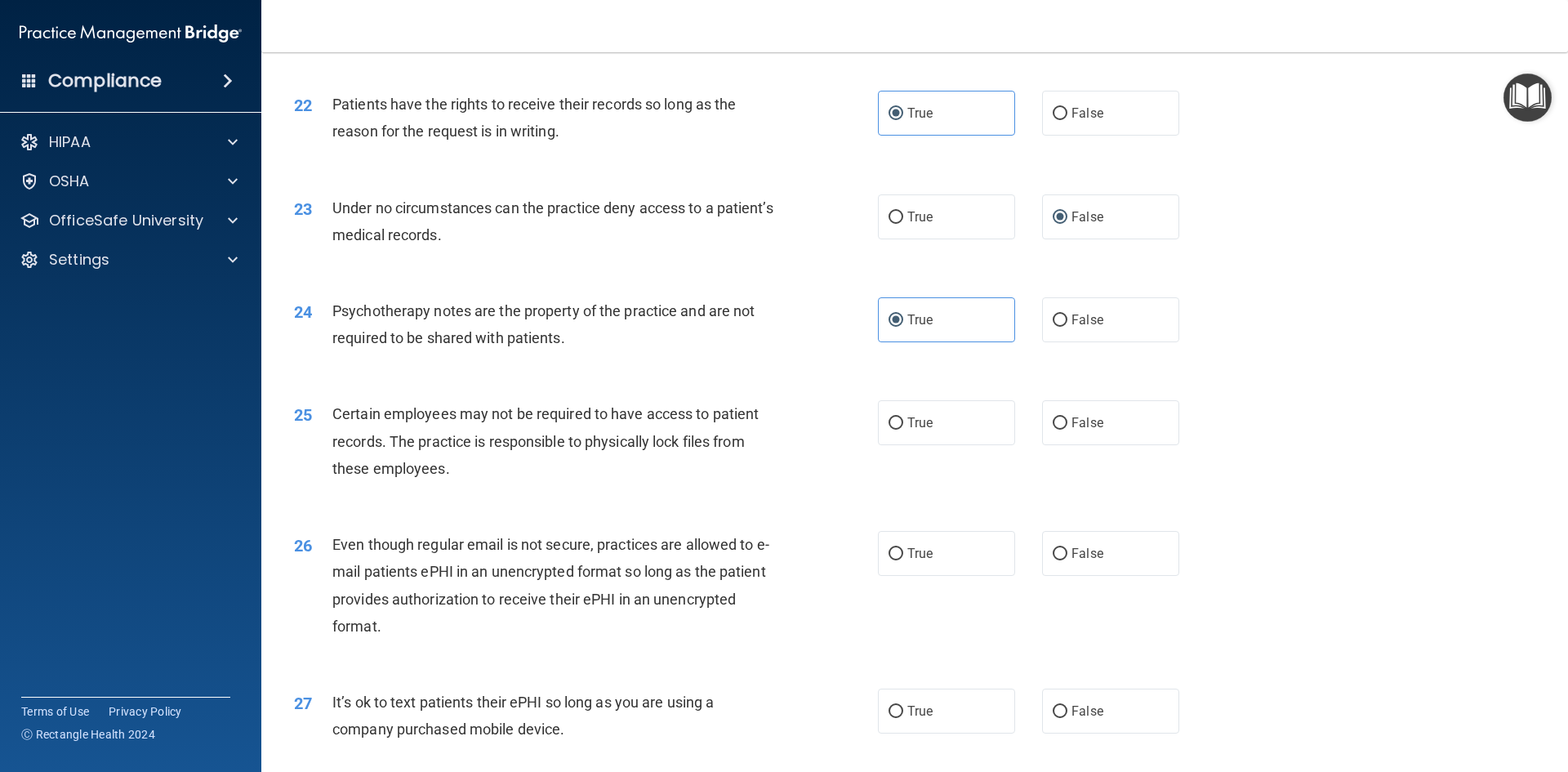
scroll to position [2859, 0]
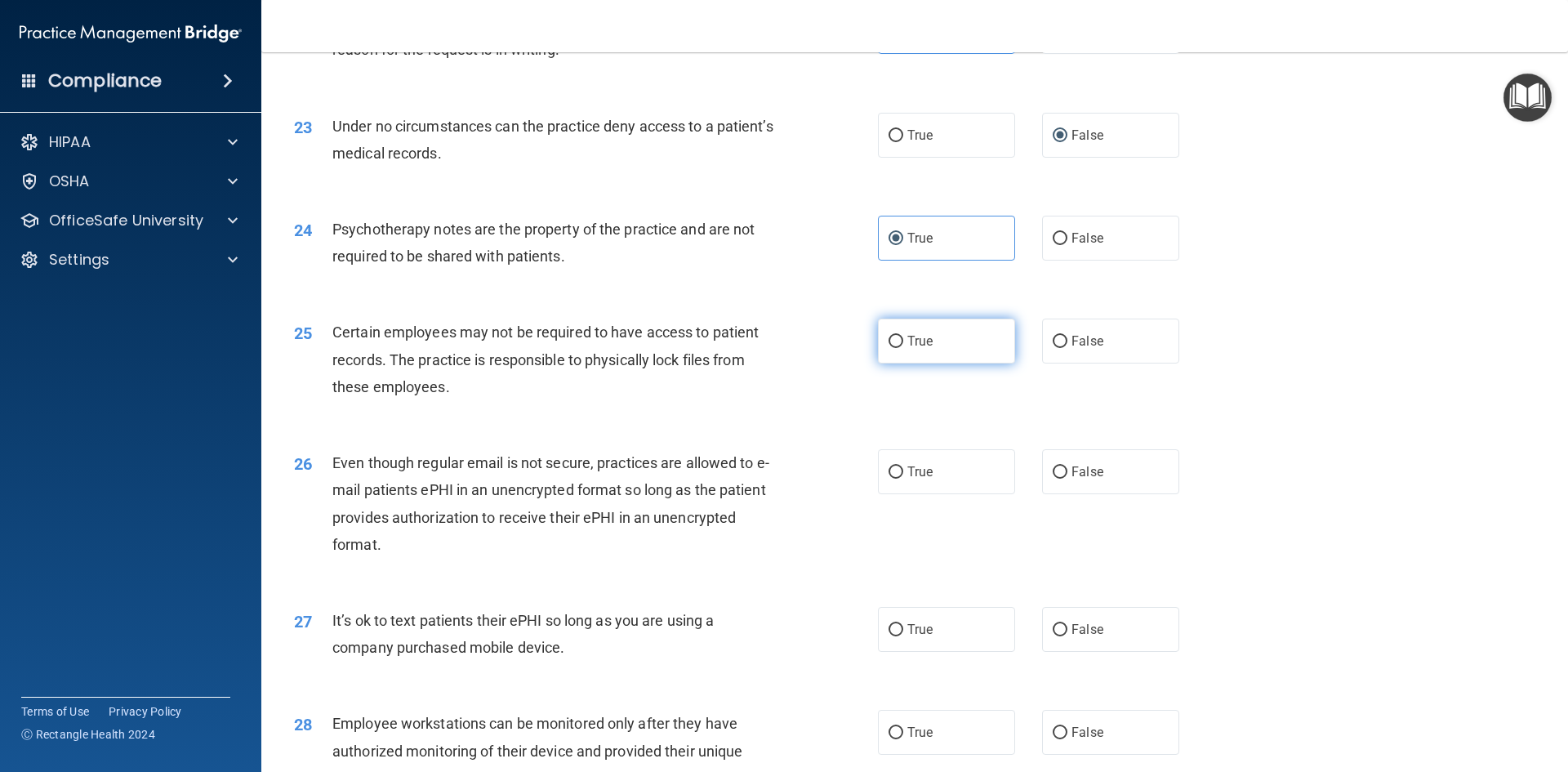
click at [921, 363] on label "True" at bounding box center [946, 340] width 137 height 45
click at [903, 348] on input "True" at bounding box center [895, 342] width 15 height 12
radio input "true"
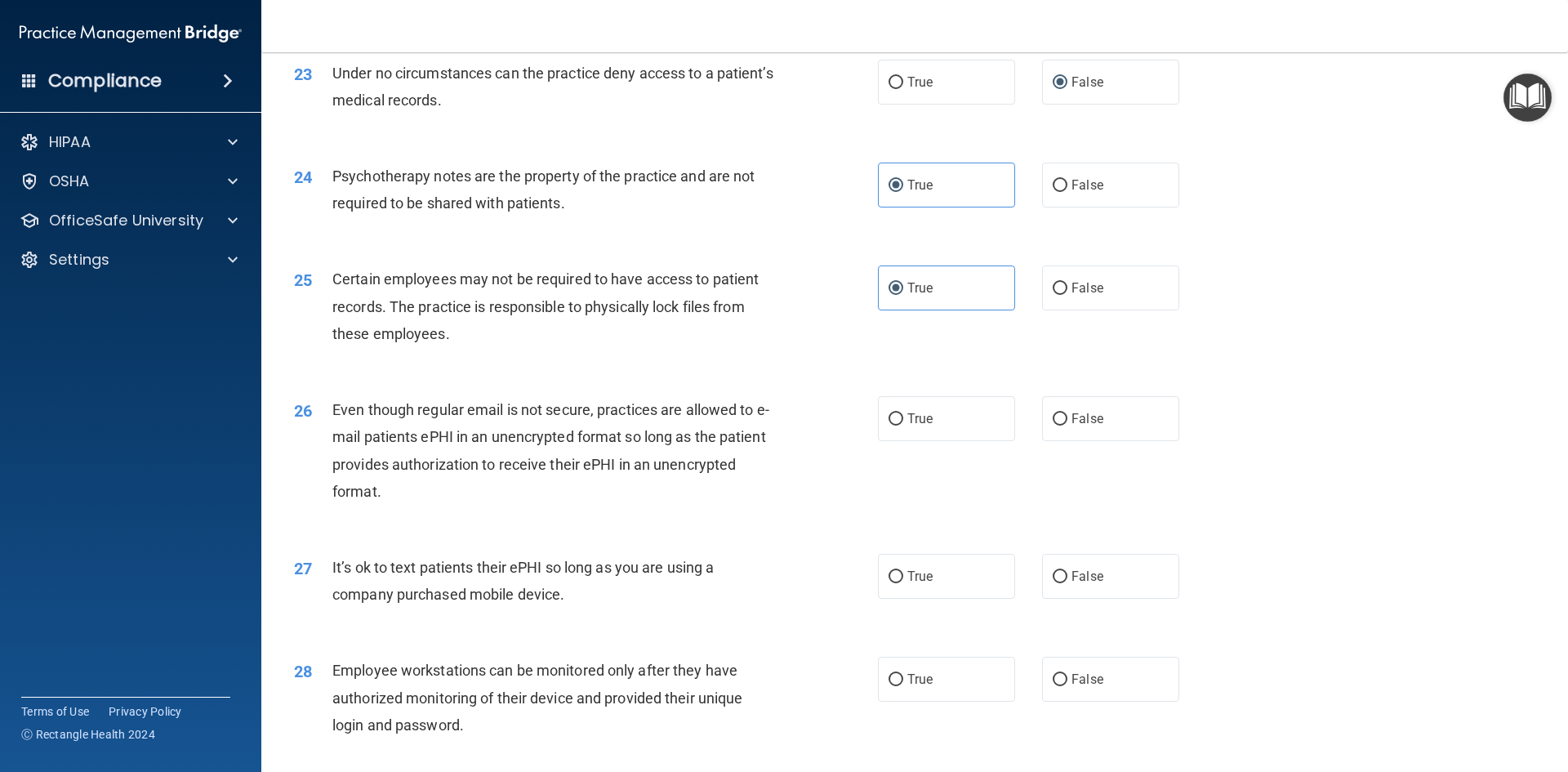
scroll to position [2941, 0]
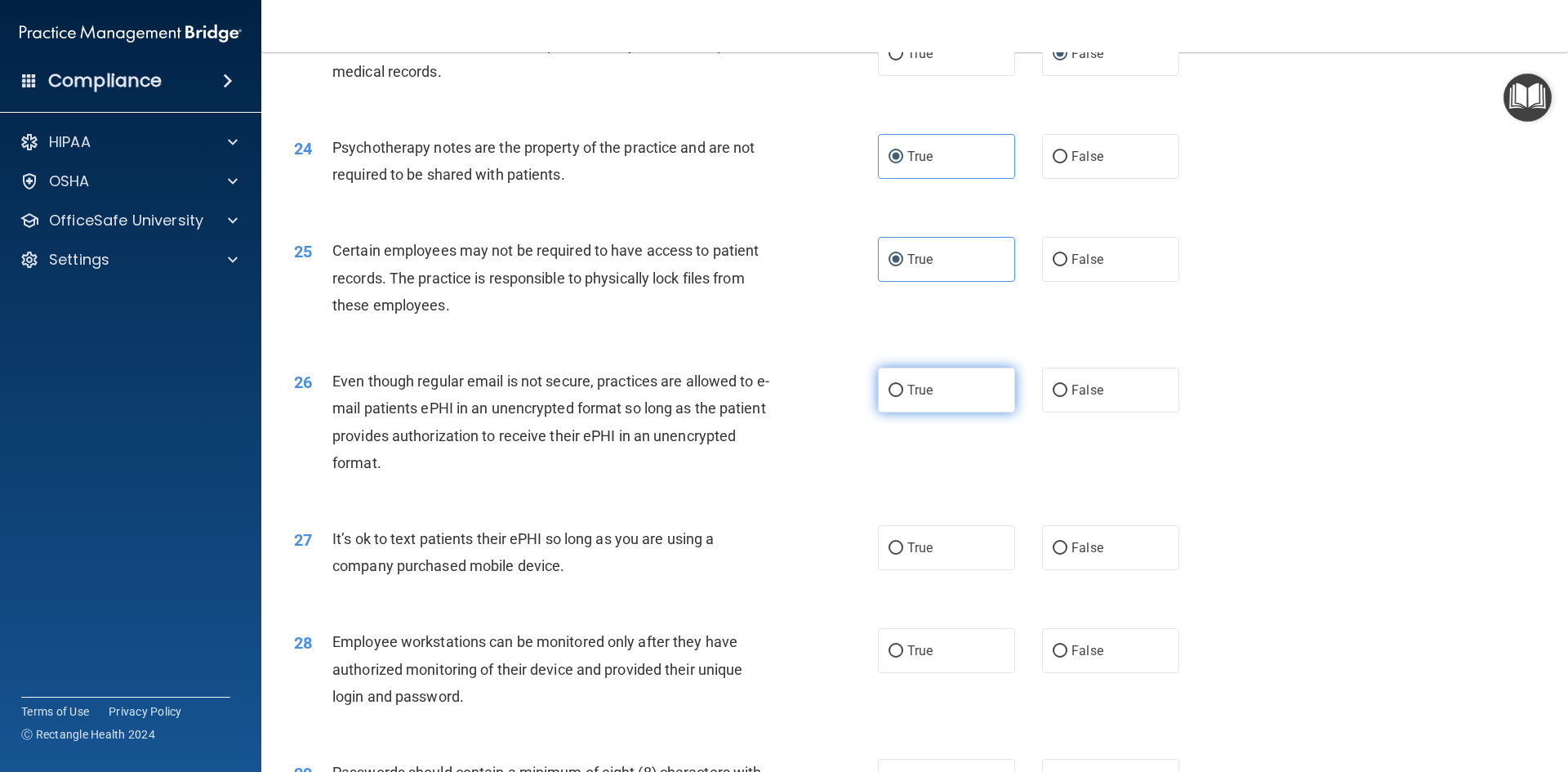
click at [956, 412] on label "True" at bounding box center [946, 390] width 137 height 45
click at [903, 397] on input "True" at bounding box center [895, 391] width 15 height 12
radio input "true"
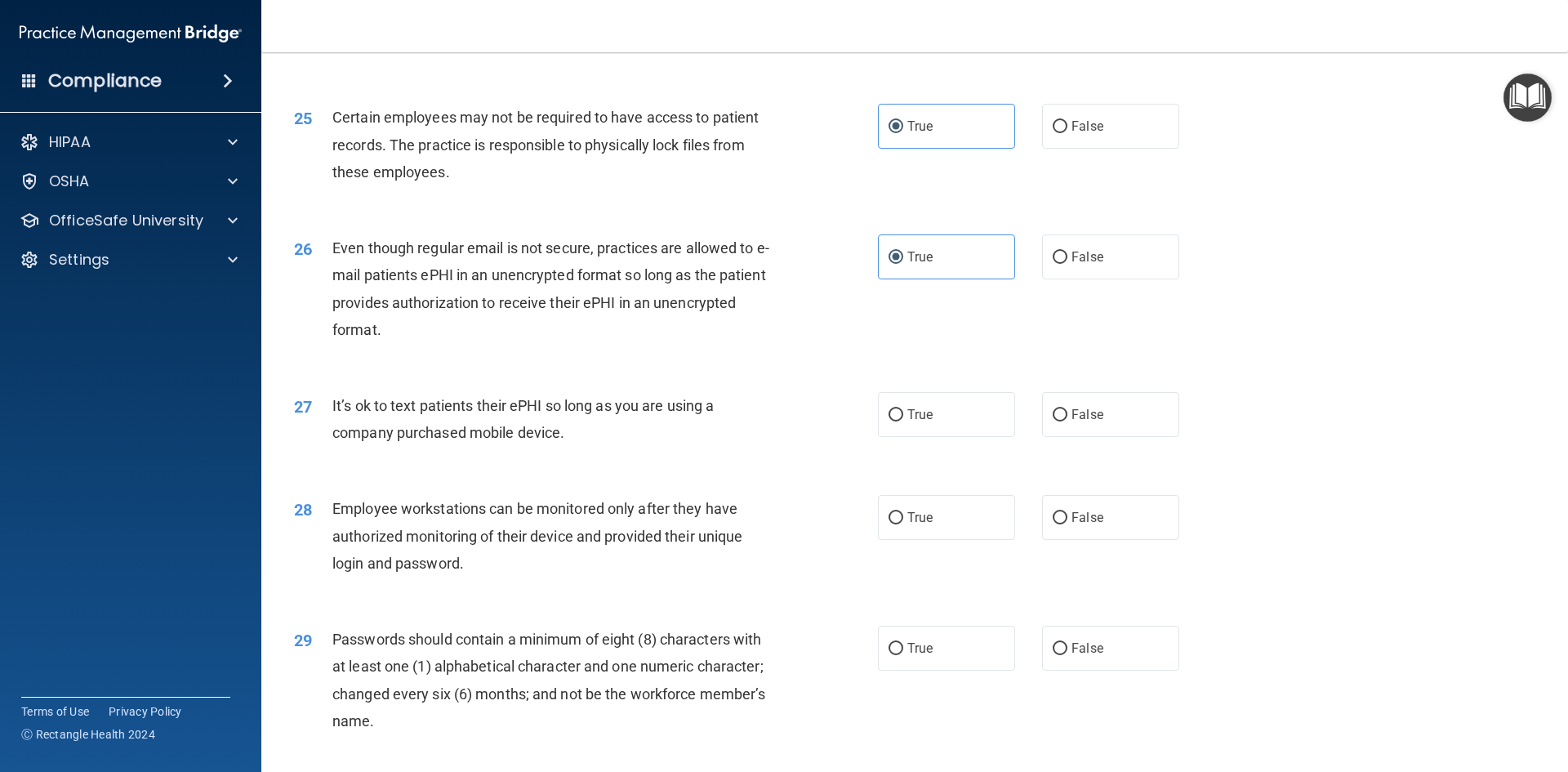
scroll to position [3104, 0]
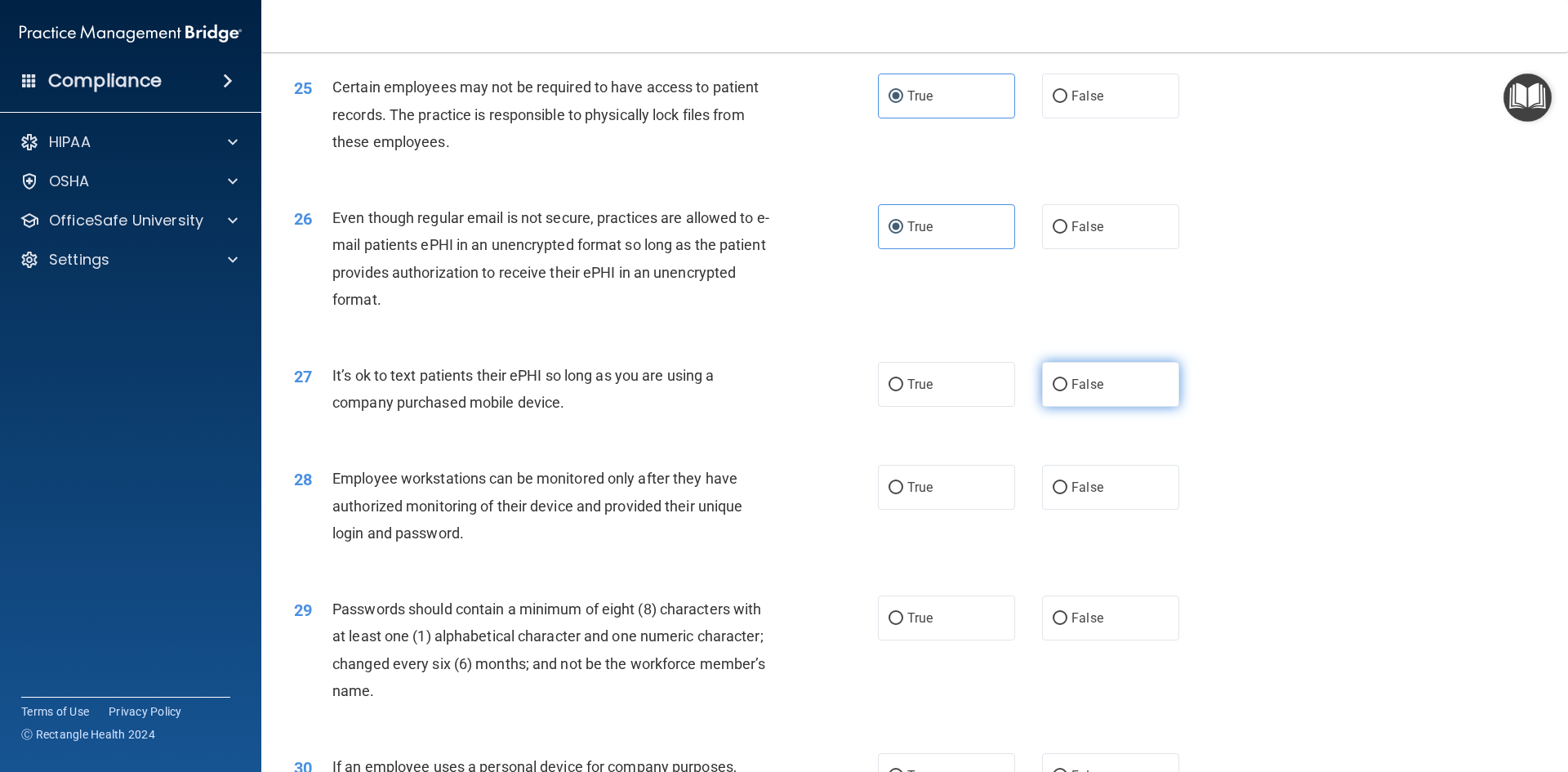
click at [1085, 392] on span "False" at bounding box center [1087, 384] width 32 height 16
click at [1068, 391] on input "False" at bounding box center [1060, 385] width 15 height 12
radio input "true"
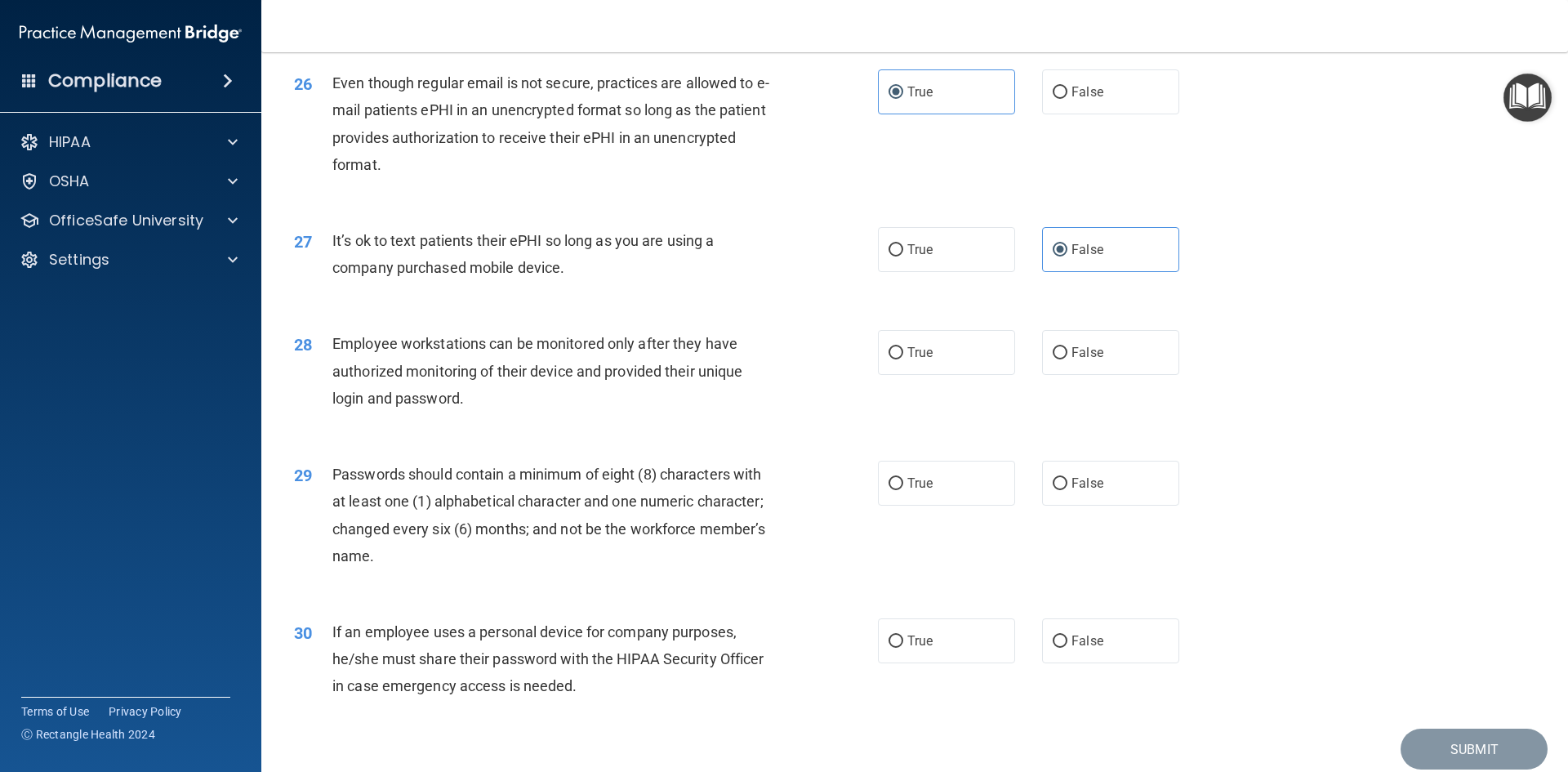
scroll to position [3267, 0]
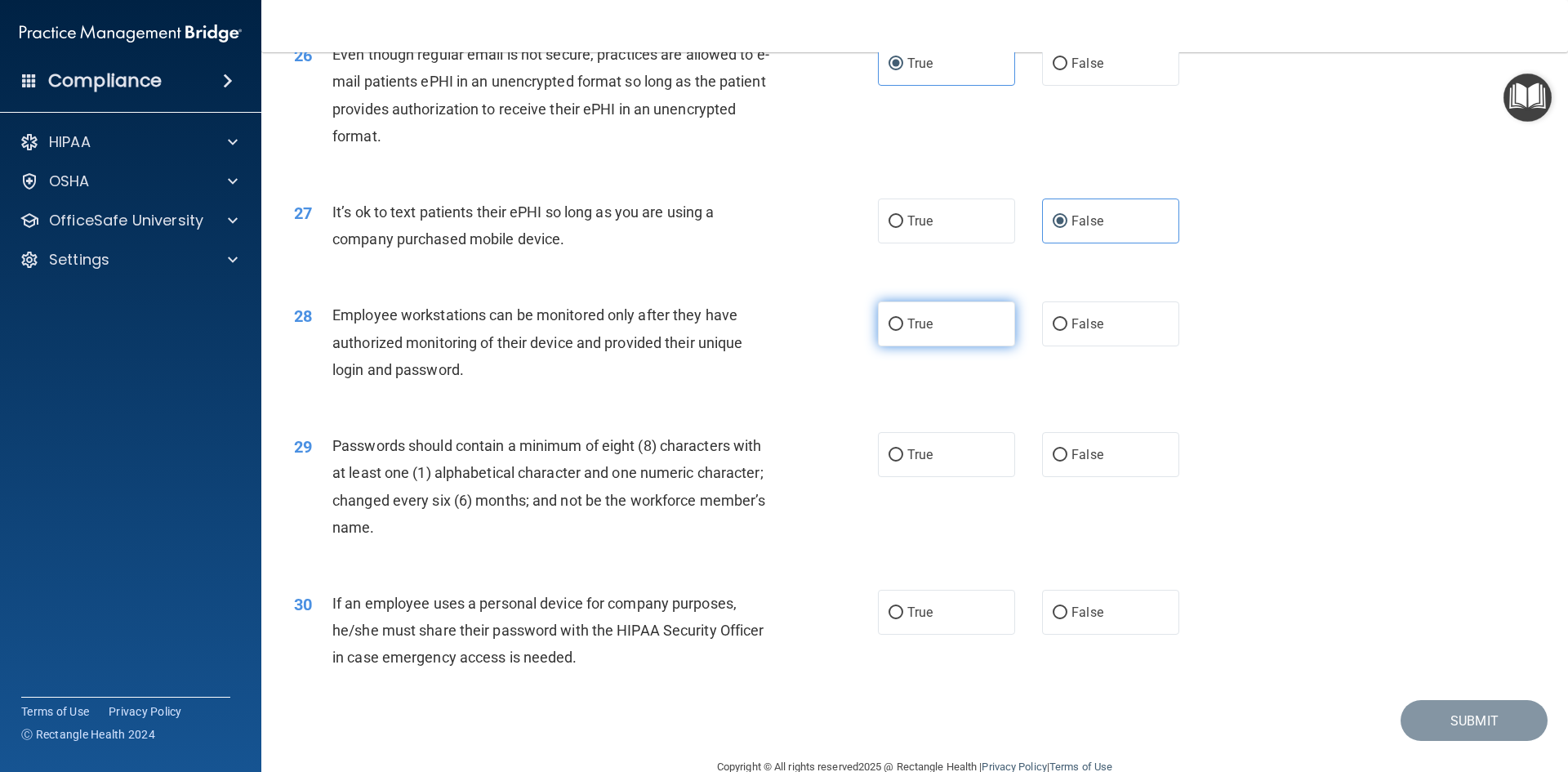
click at [943, 345] on label "True" at bounding box center [946, 323] width 137 height 45
click at [903, 331] on input "True" at bounding box center [895, 325] width 15 height 12
radio input "true"
click at [1163, 347] on label "False" at bounding box center [1110, 323] width 137 height 45
click at [1068, 331] on input "False" at bounding box center [1060, 325] width 15 height 12
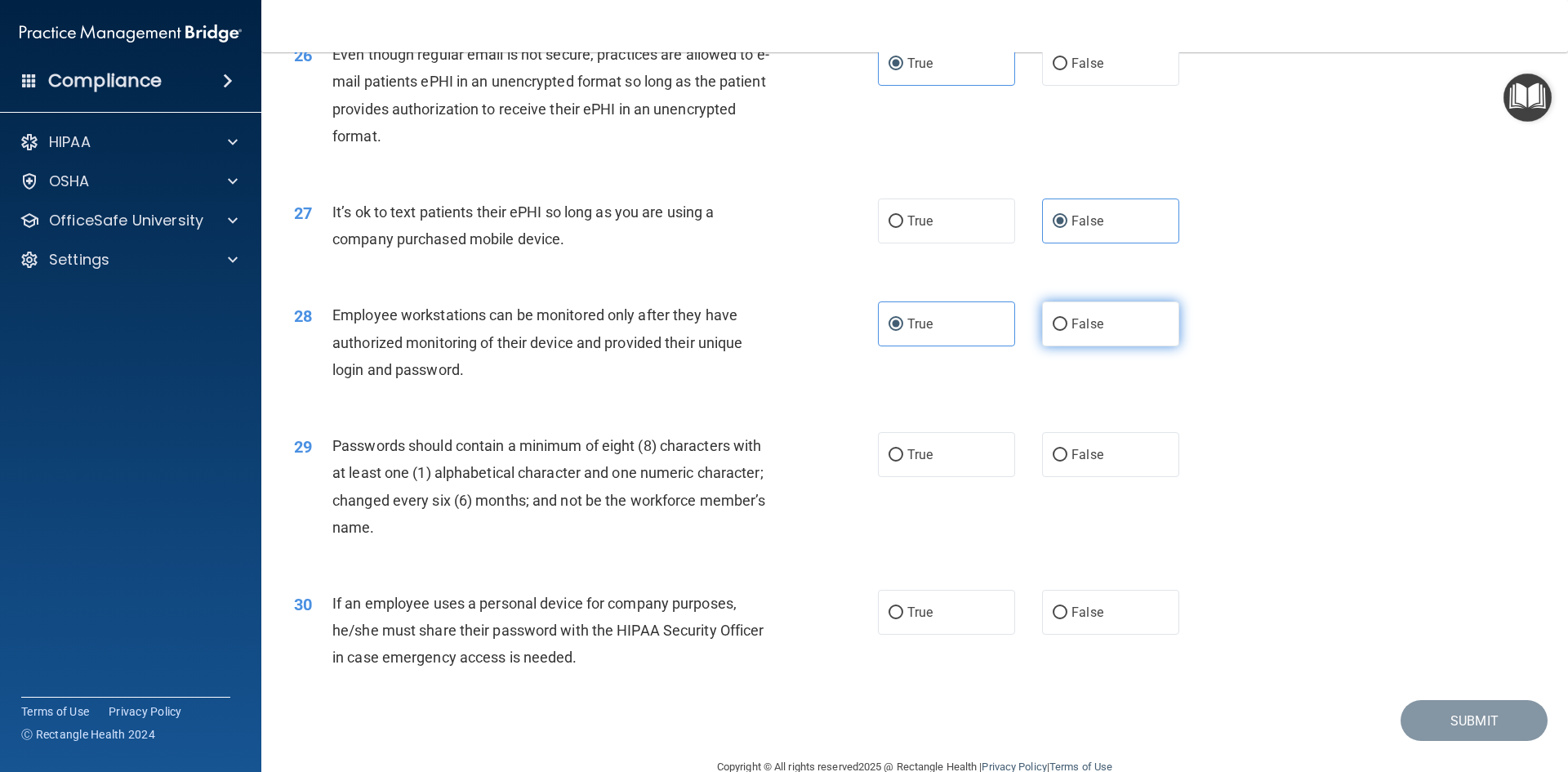
radio input "true"
radio input "false"
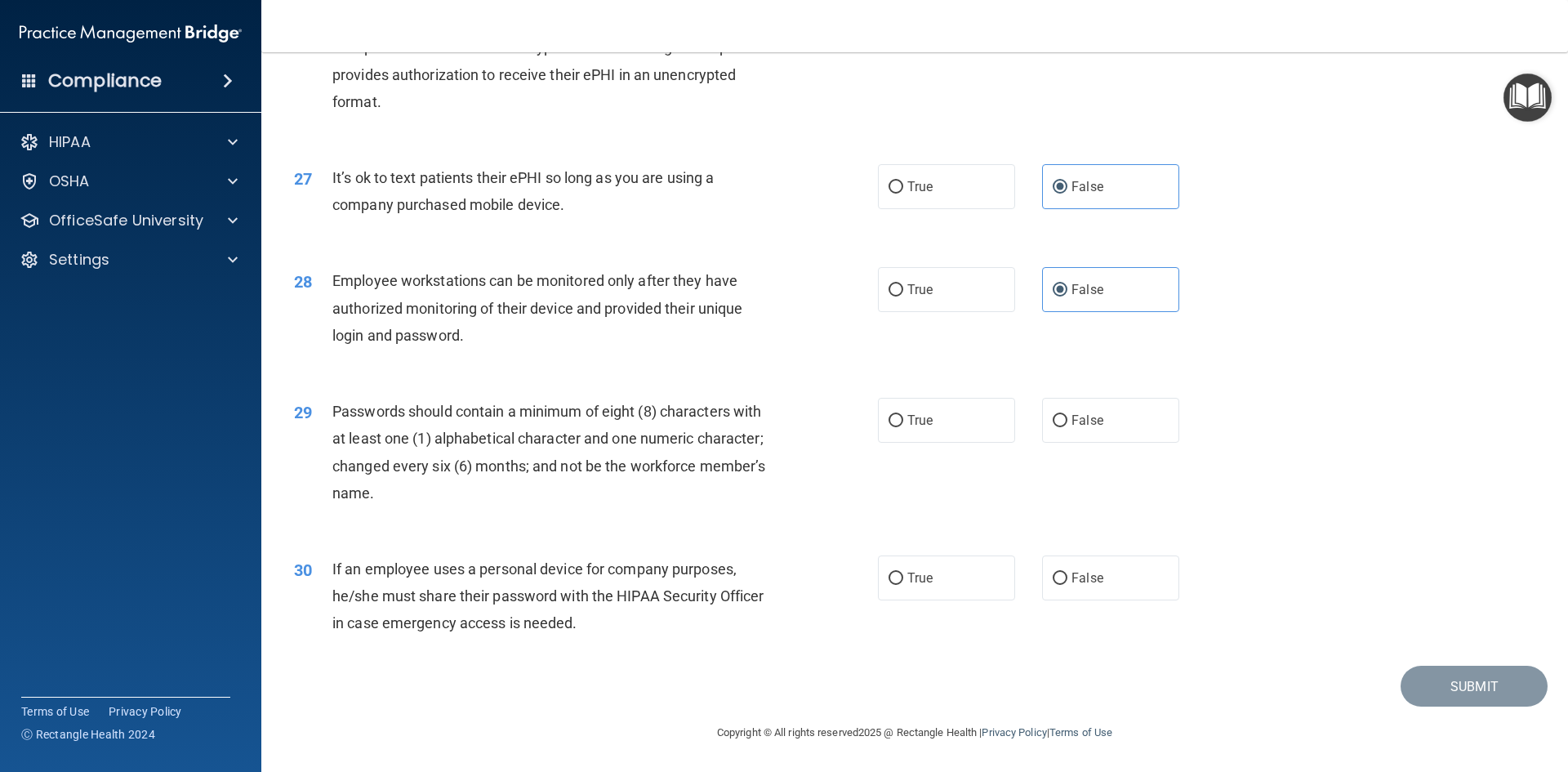
scroll to position [3329, 0]
click at [966, 421] on label "True" at bounding box center [946, 420] width 137 height 45
click at [903, 421] on input "True" at bounding box center [895, 421] width 15 height 12
radio input "true"
click at [1053, 573] on input "False" at bounding box center [1060, 579] width 15 height 12
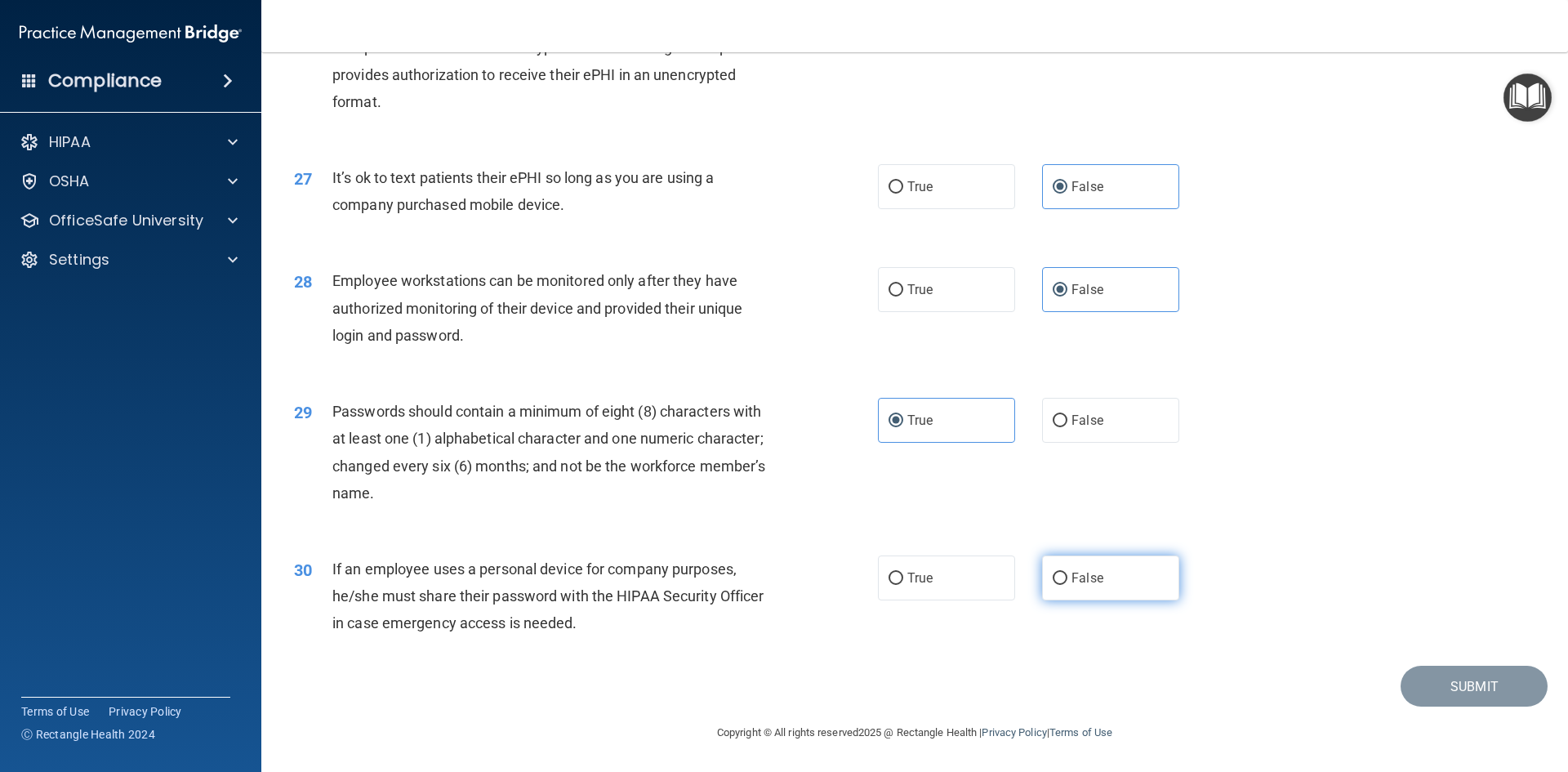
radio input "true"
click at [1466, 691] on button "Submit" at bounding box center [1474, 687] width 147 height 42
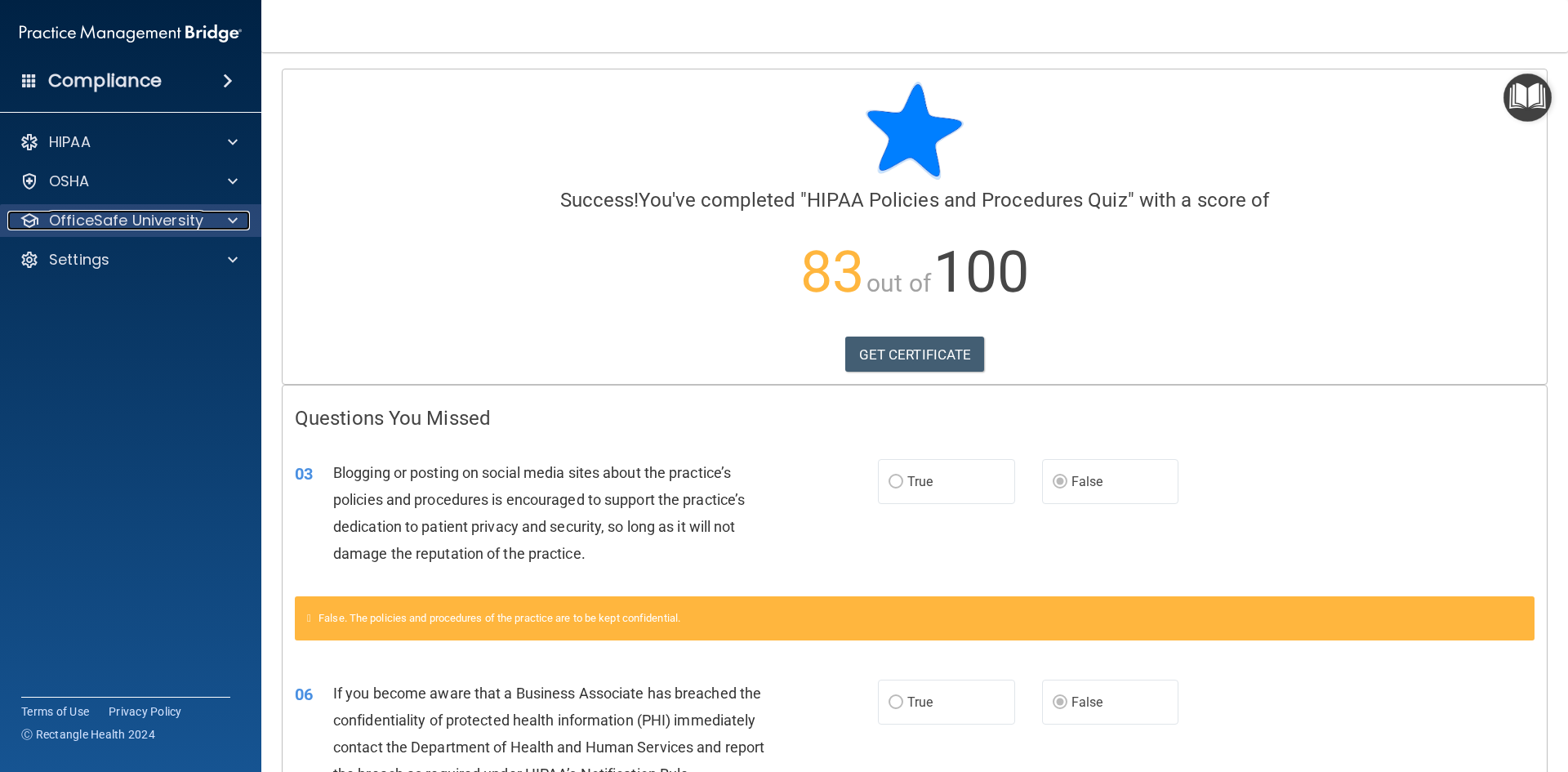
click at [129, 219] on p "OfficeSafe University" at bounding box center [126, 221] width 154 height 19
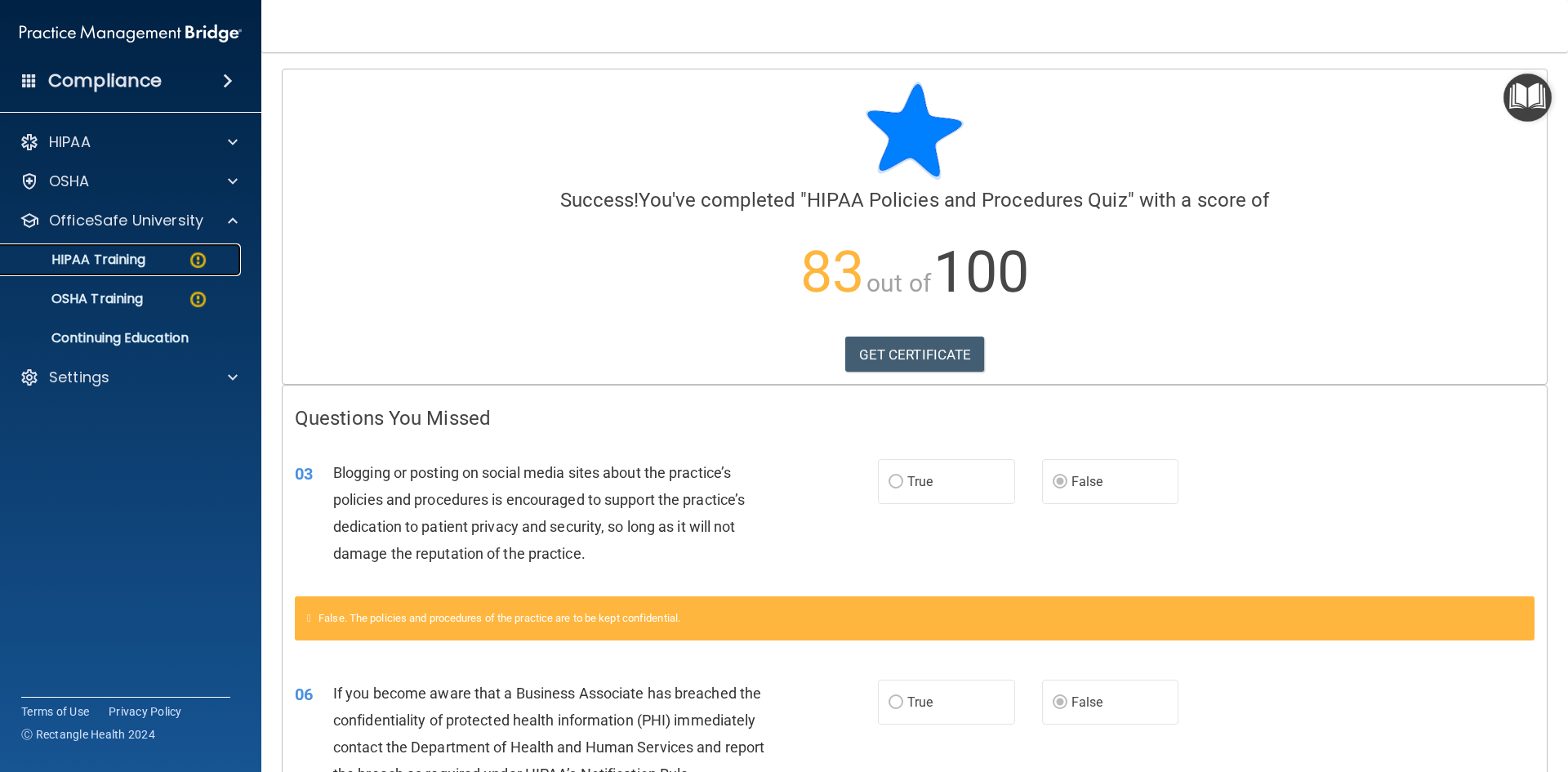
click at [102, 263] on p "HIPAA Training" at bounding box center [78, 259] width 135 height 17
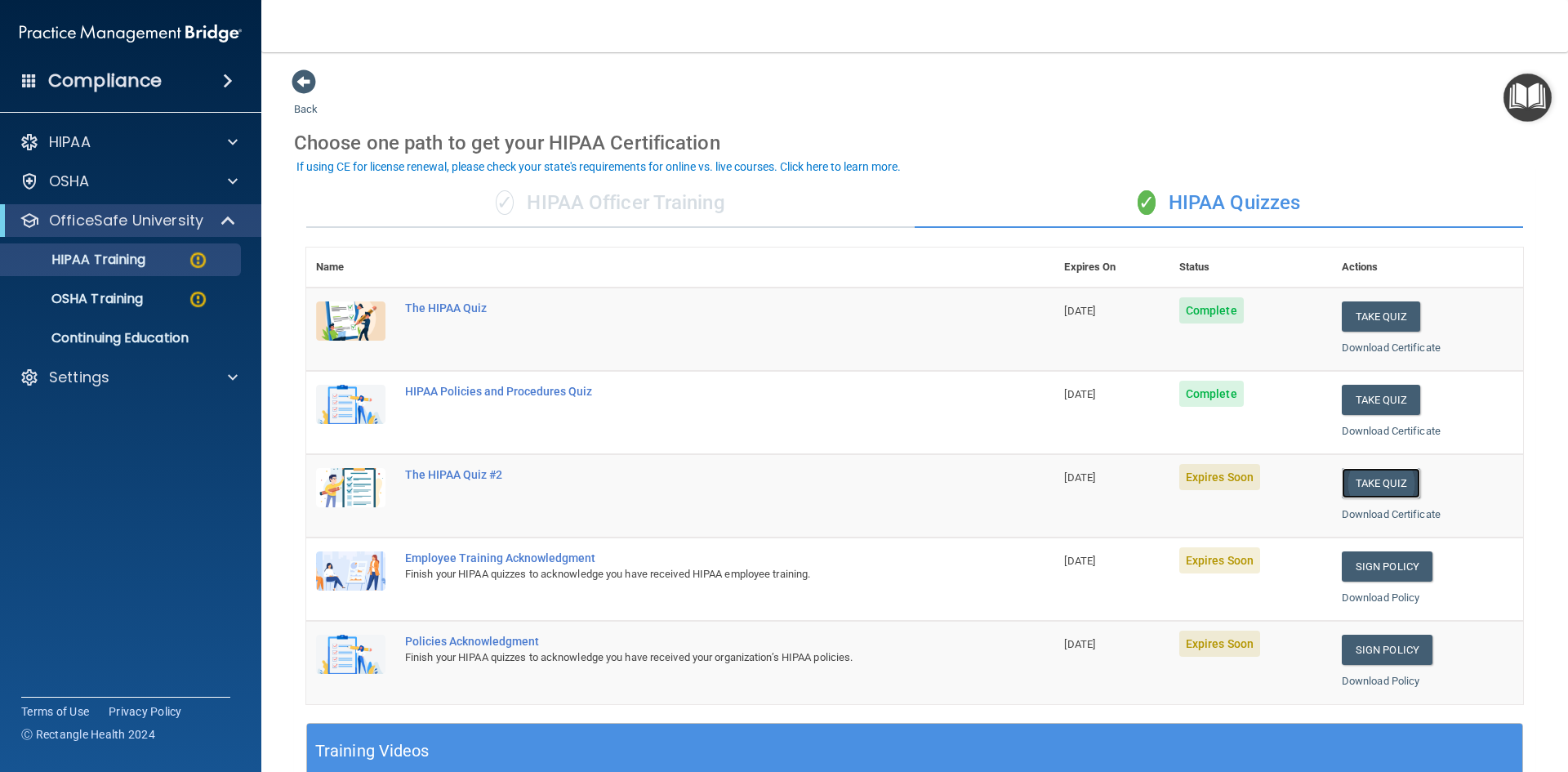
click at [1376, 482] on button "Take Quiz" at bounding box center [1381, 483] width 79 height 31
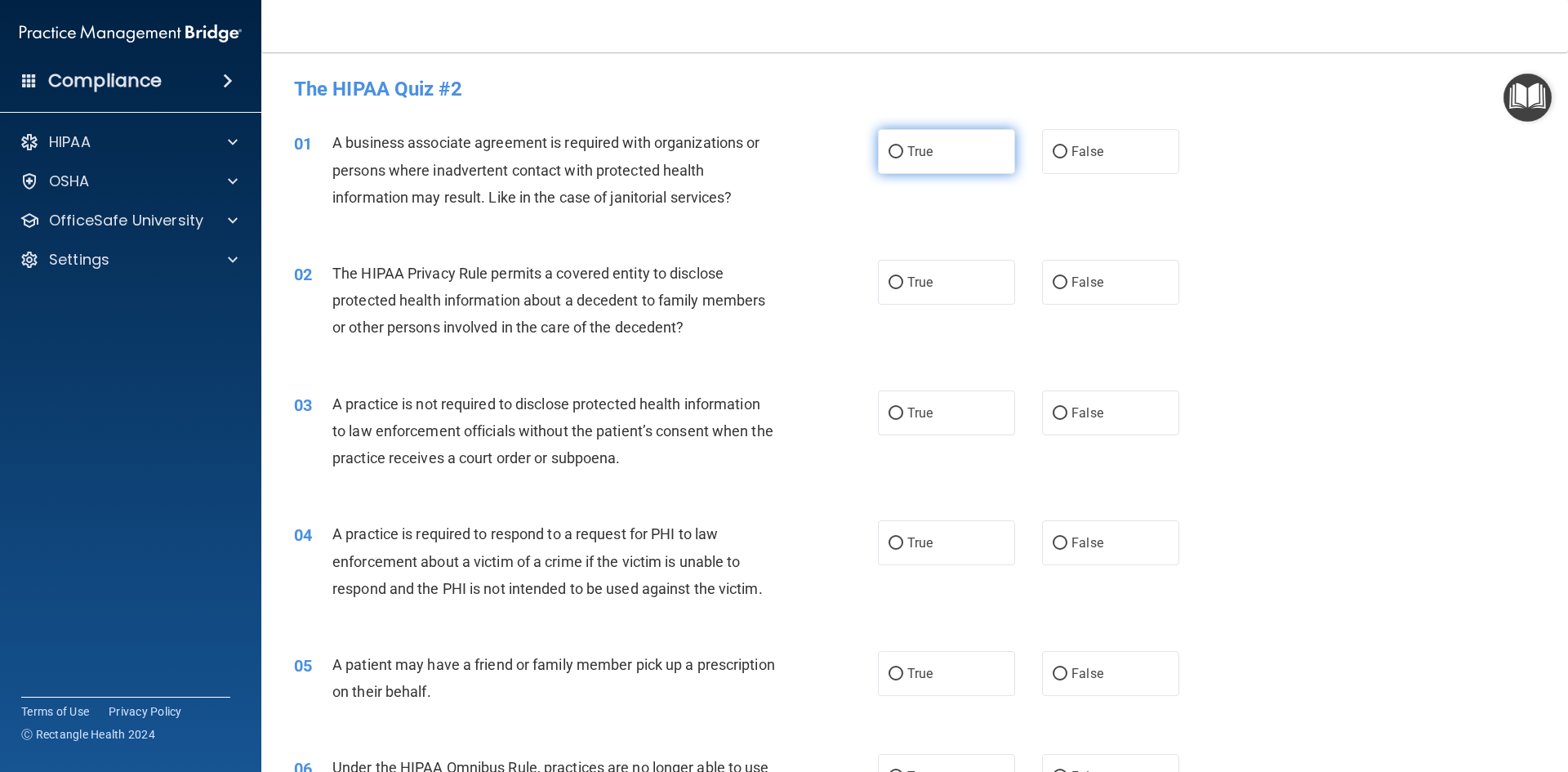
click at [953, 164] on label "True" at bounding box center [946, 151] width 137 height 45
click at [903, 158] on input "True" at bounding box center [895, 152] width 15 height 12
radio input "true"
click at [957, 263] on label "True" at bounding box center [946, 282] width 137 height 45
click at [903, 277] on input "True" at bounding box center [895, 283] width 15 height 12
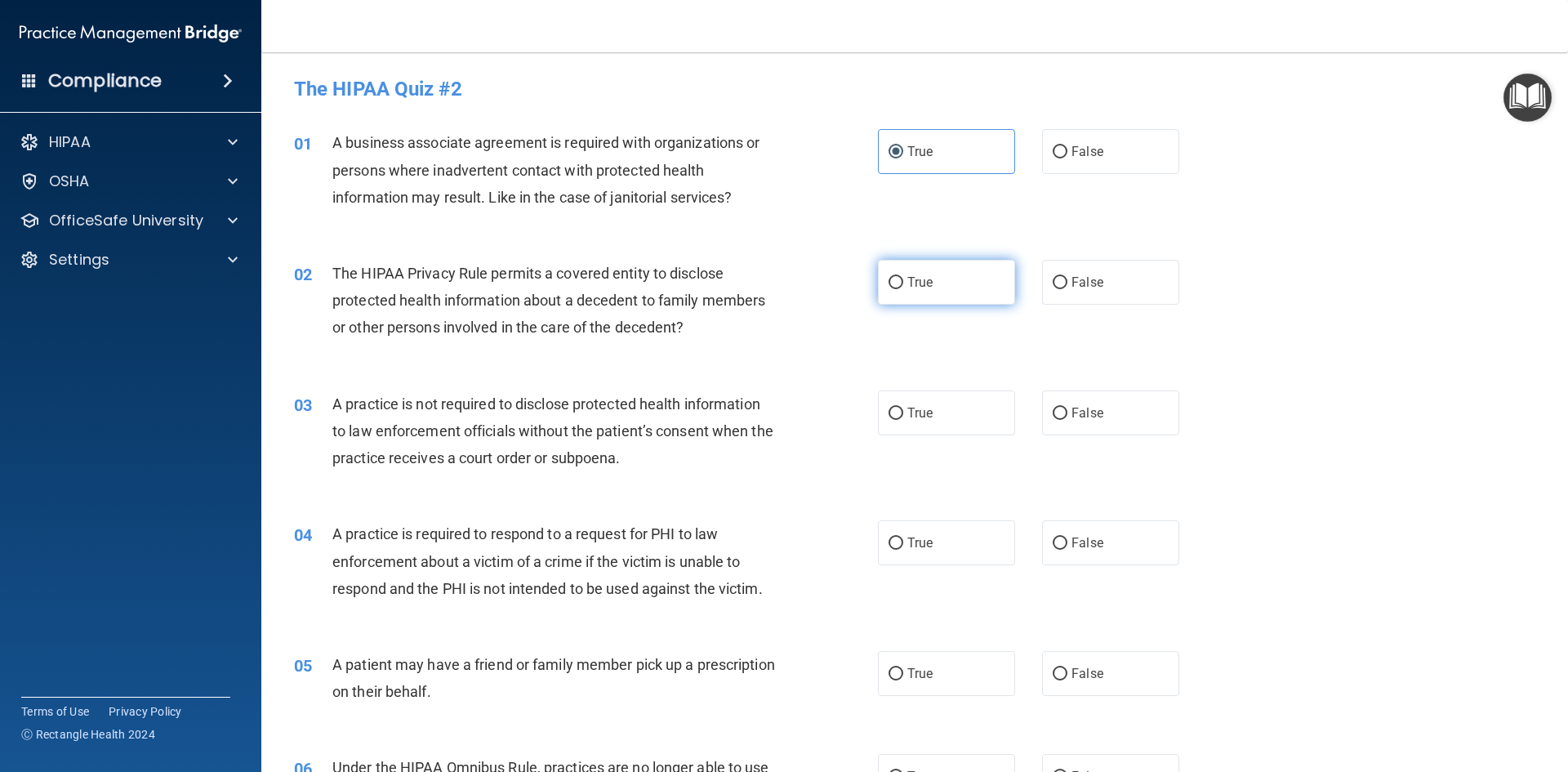
radio input "true"
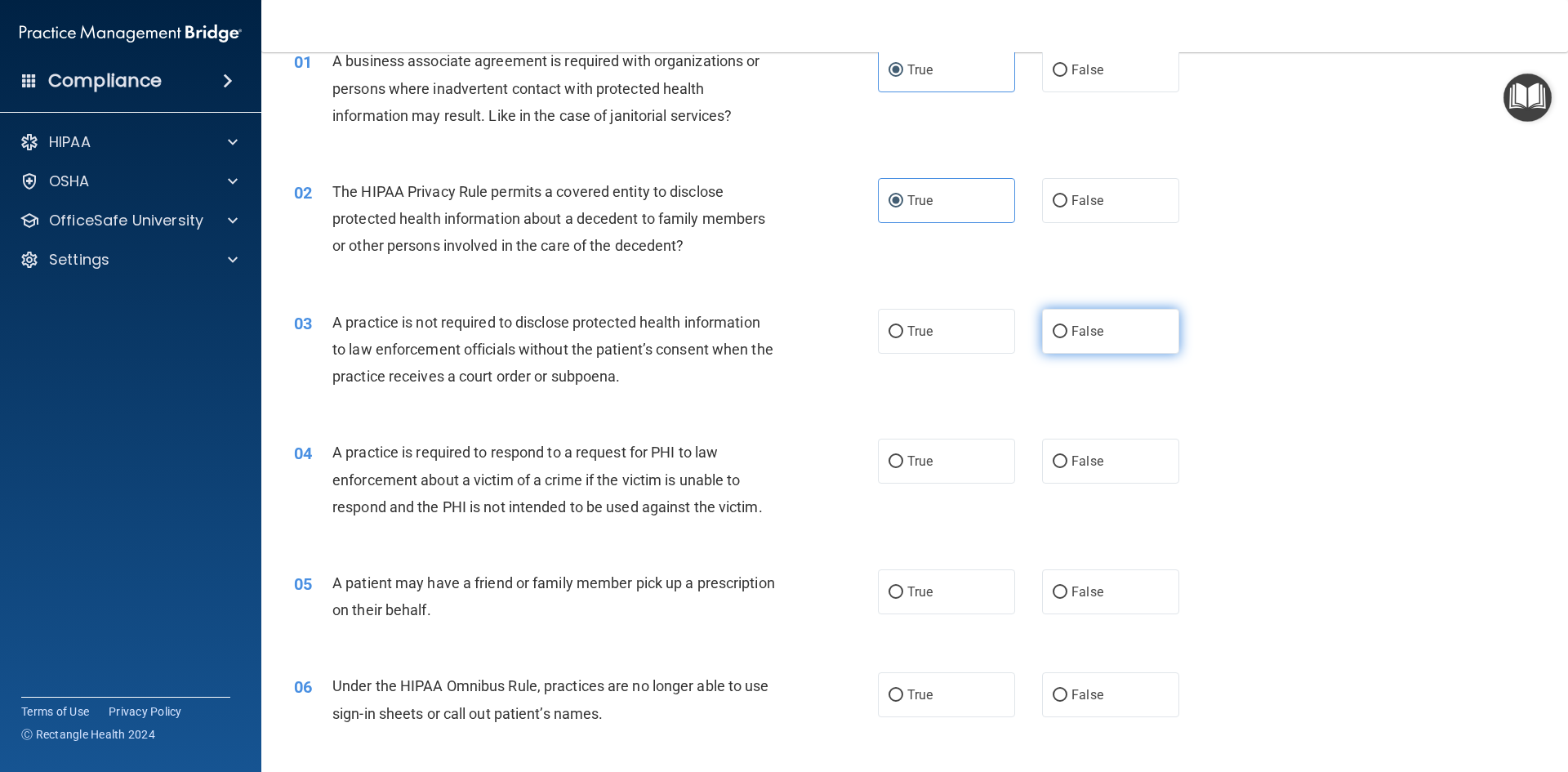
click at [1053, 337] on input "False" at bounding box center [1060, 332] width 15 height 12
radio input "true"
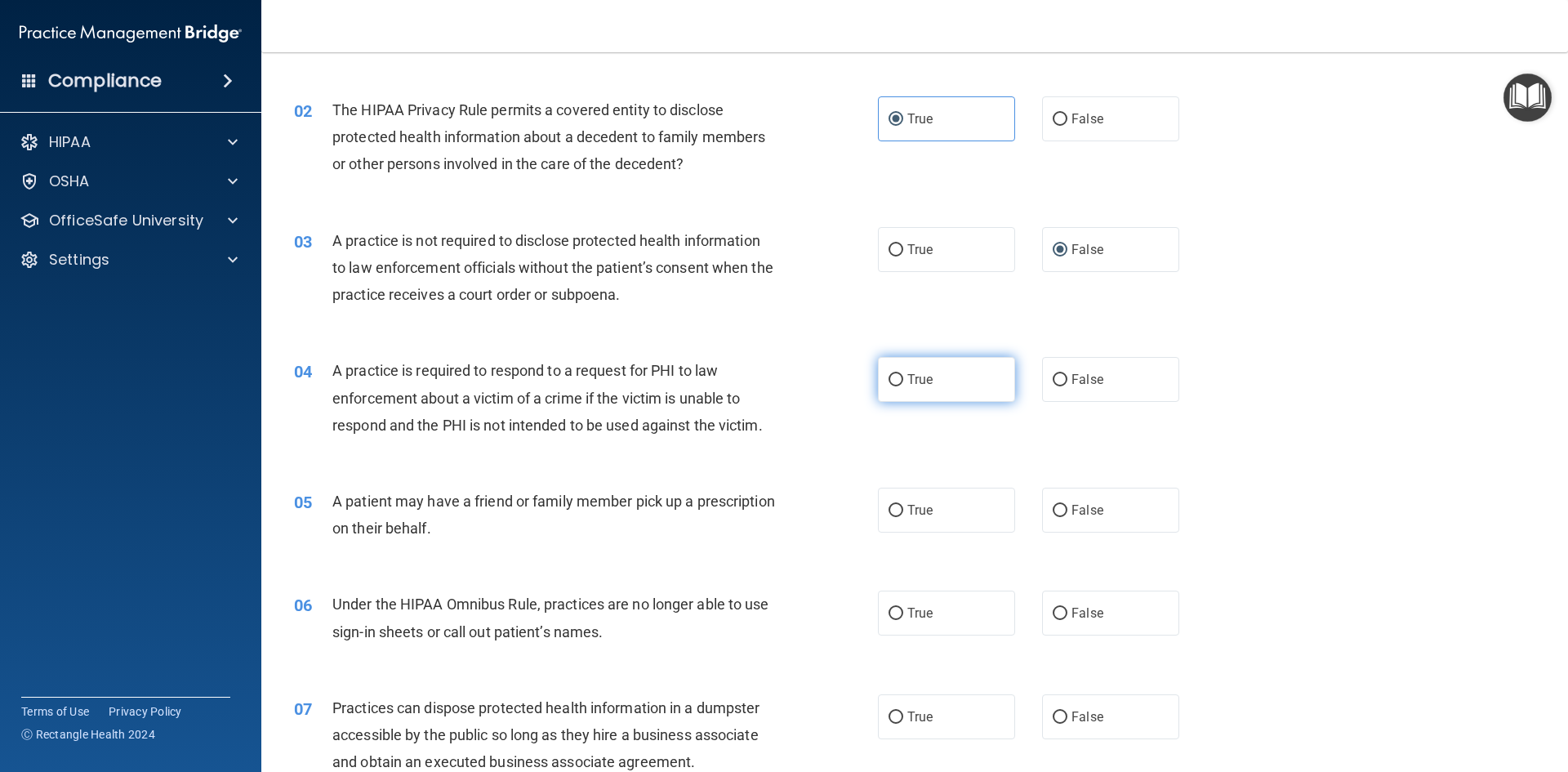
click at [907, 381] on span "True" at bounding box center [920, 380] width 25 height 16
click at [903, 381] on input "True" at bounding box center [895, 380] width 15 height 12
radio input "true"
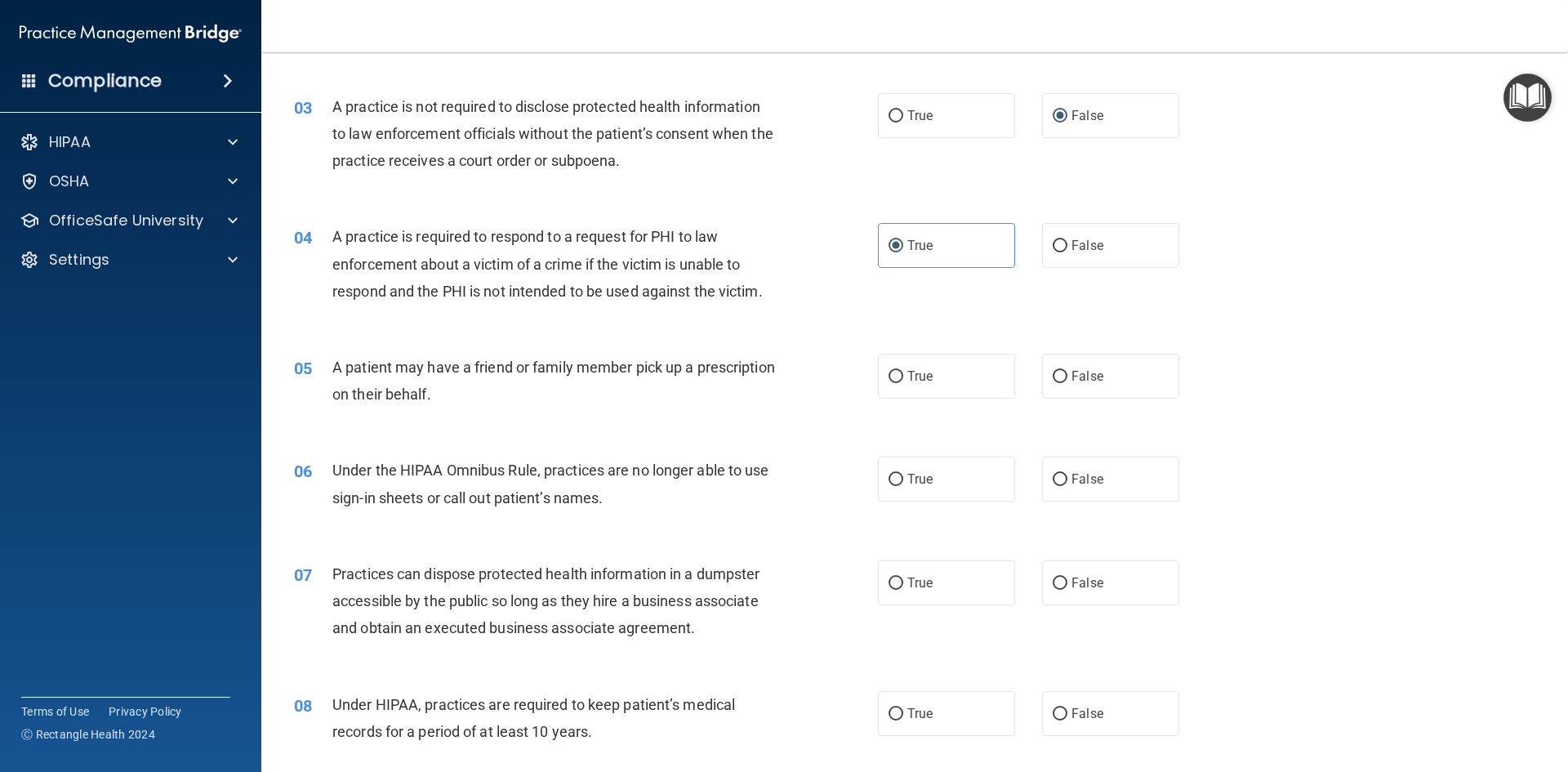
scroll to position [326, 0]
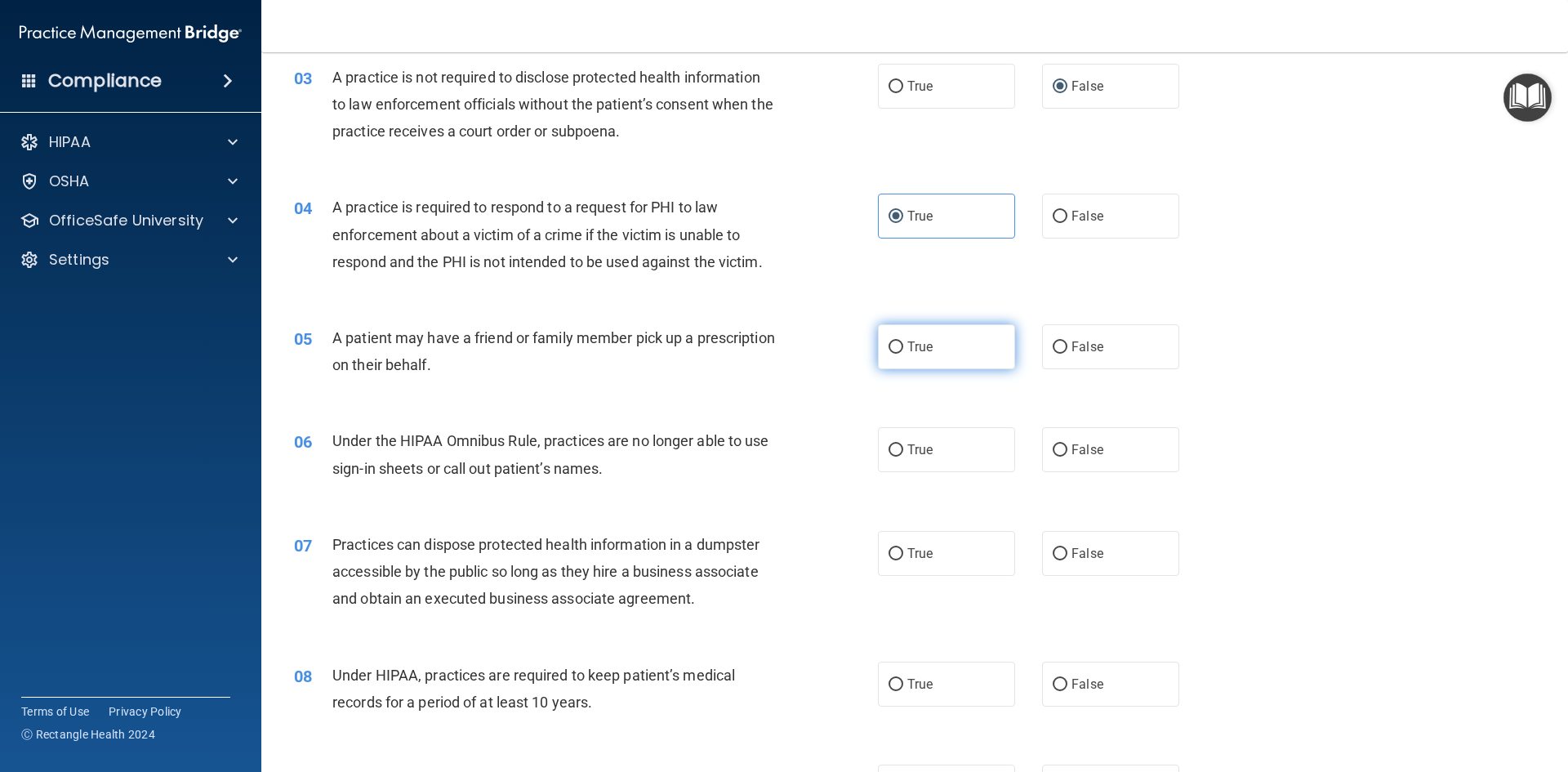
click at [957, 347] on label "True" at bounding box center [946, 347] width 137 height 45
click at [903, 347] on input "True" at bounding box center [895, 347] width 15 height 12
radio input "true"
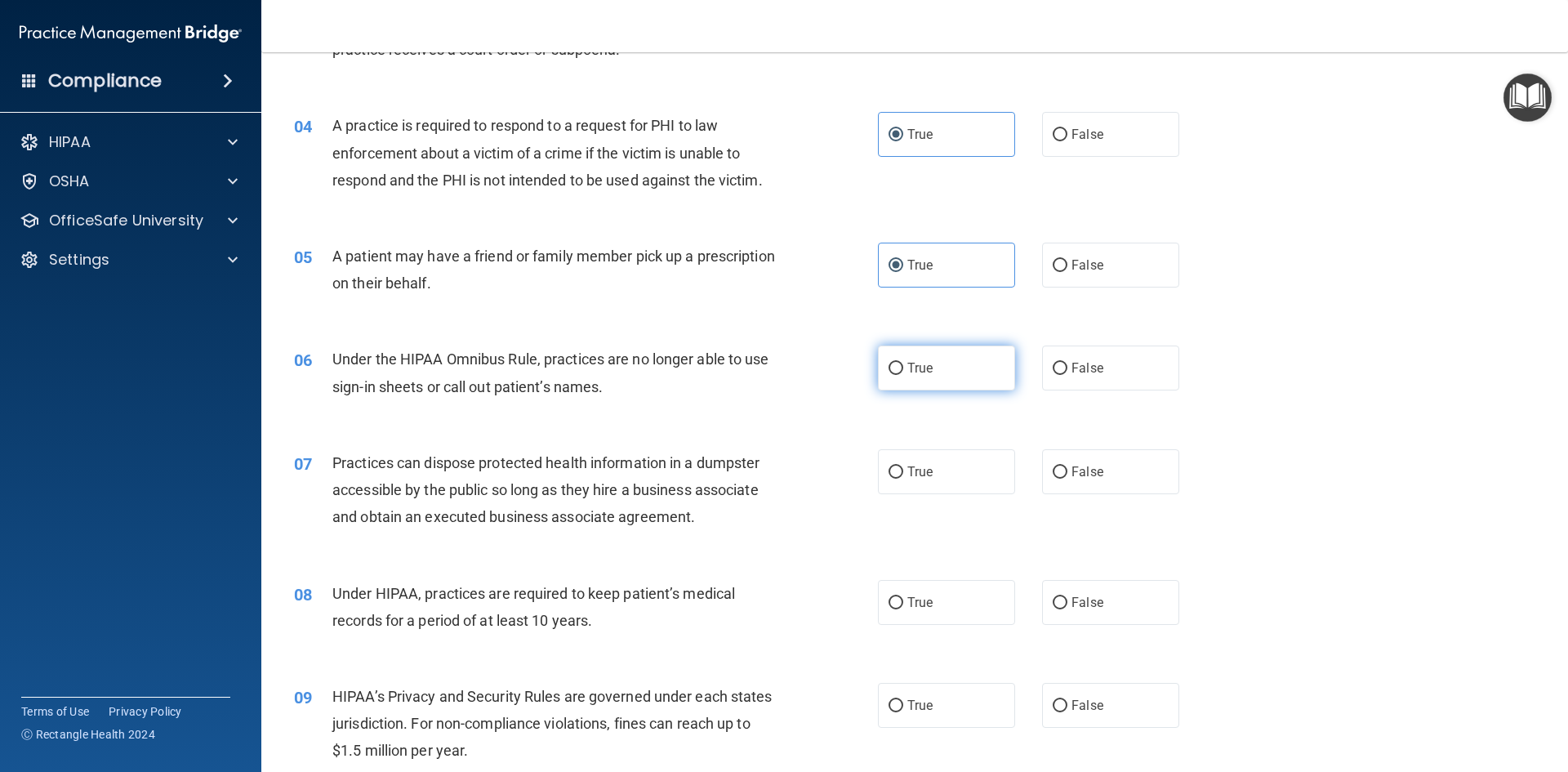
click at [907, 364] on span "True" at bounding box center [920, 368] width 25 height 16
click at [903, 364] on input "True" at bounding box center [895, 368] width 15 height 12
radio input "true"
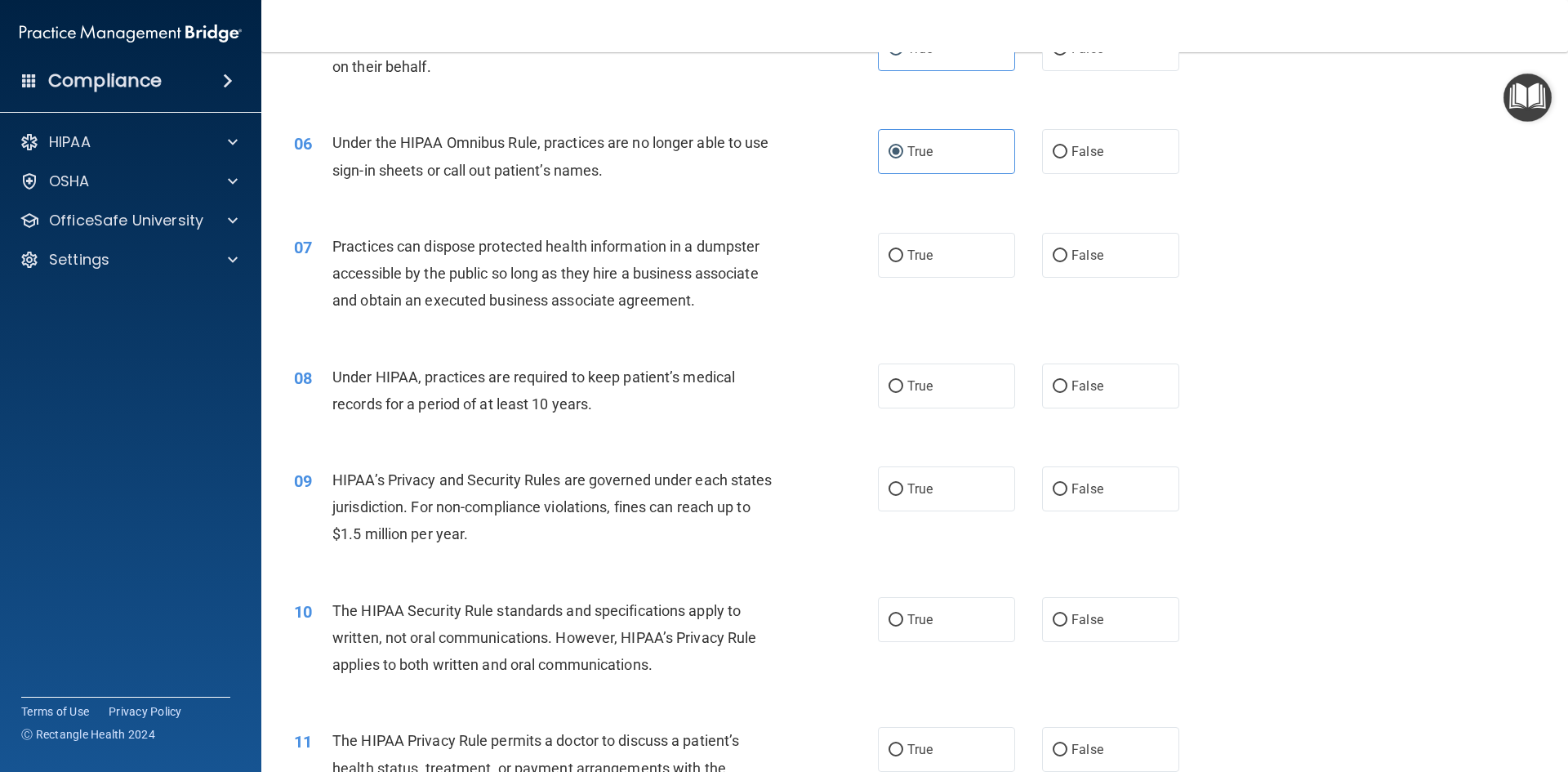
scroll to position [654, 0]
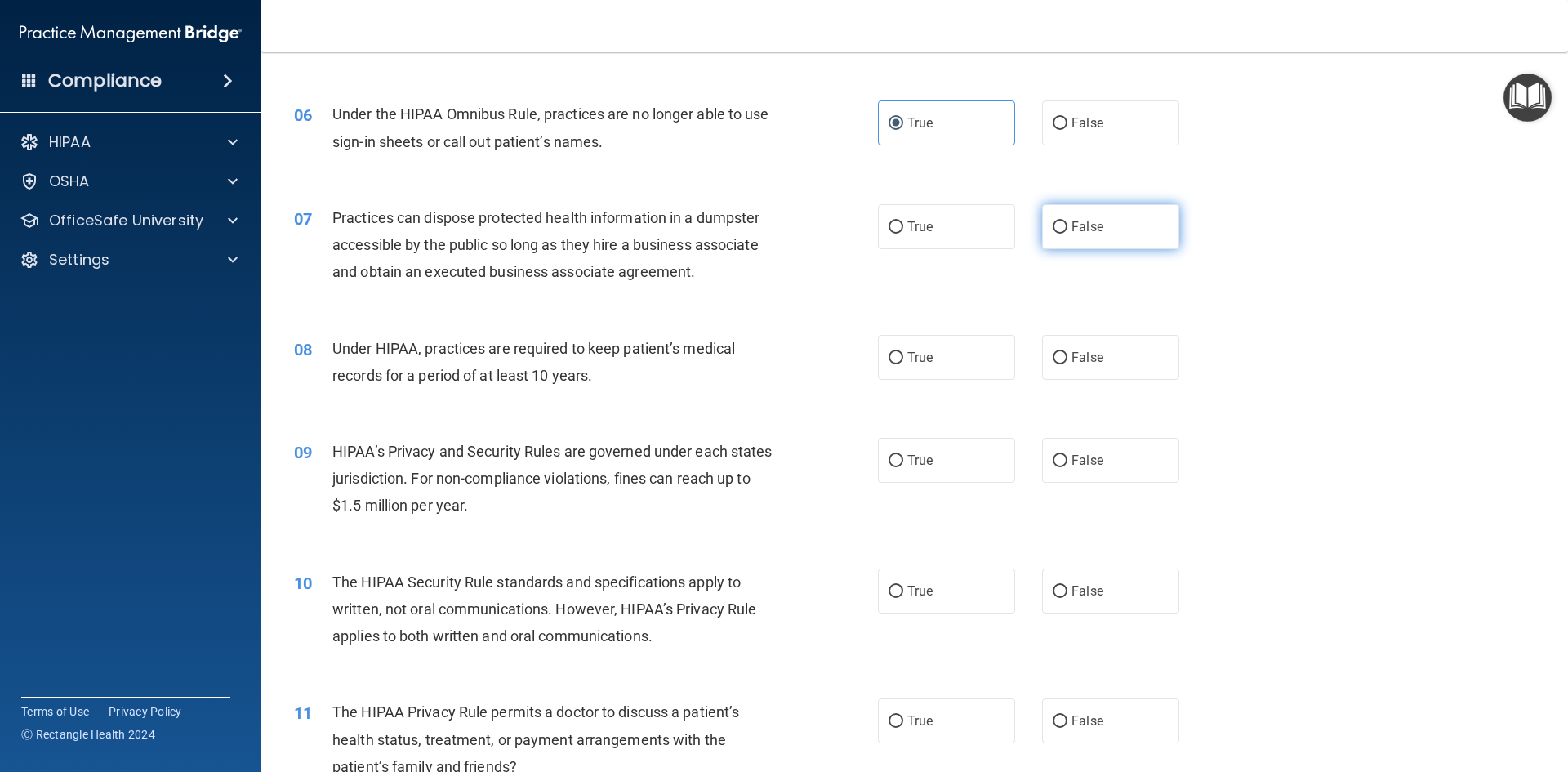
click at [1079, 215] on label "False" at bounding box center [1110, 226] width 137 height 45
click at [1068, 221] on input "False" at bounding box center [1060, 228] width 15 height 12
radio input "true"
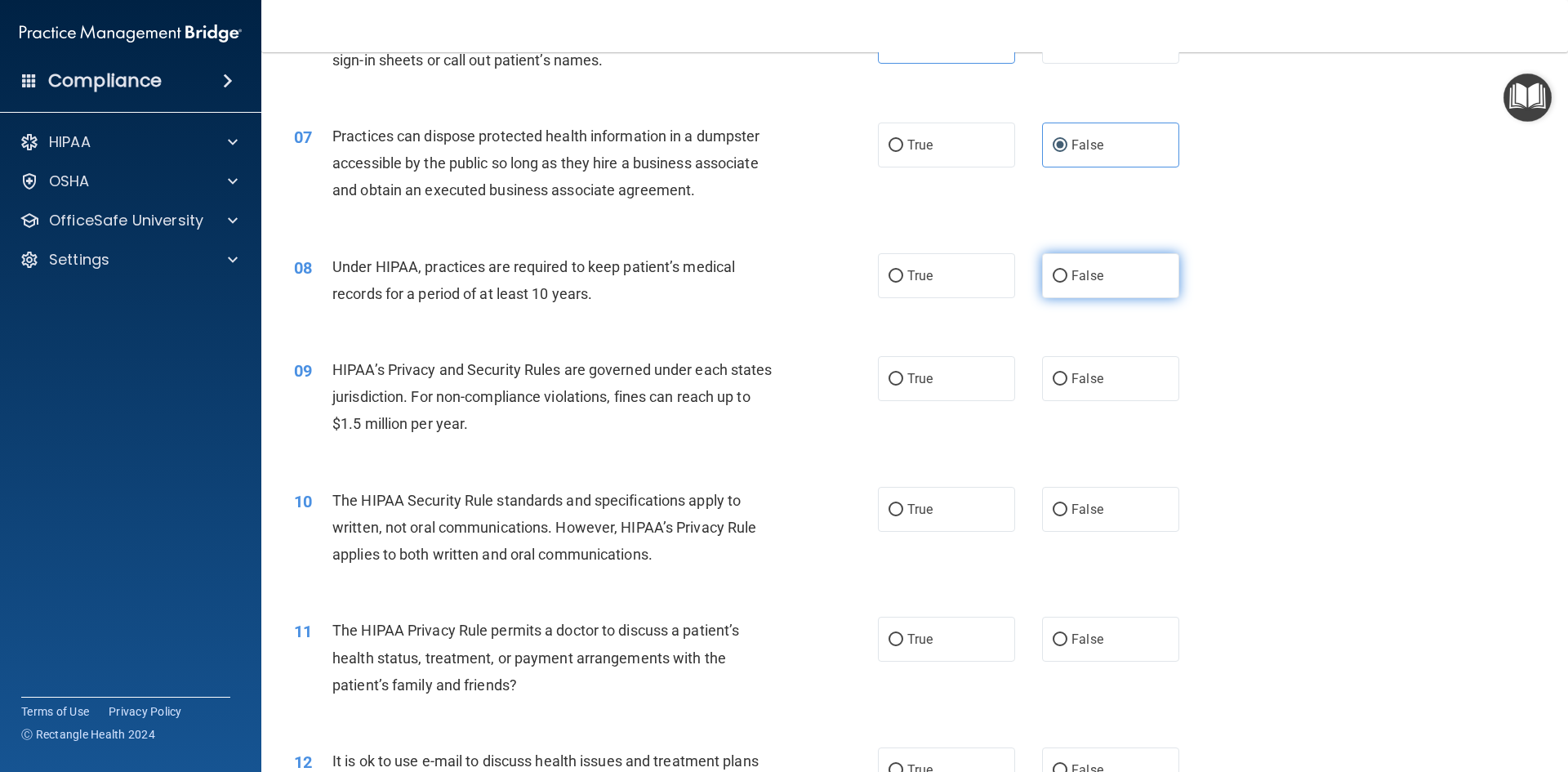
click at [1132, 273] on label "False" at bounding box center [1110, 275] width 137 height 45
click at [1068, 273] on input "False" at bounding box center [1060, 277] width 15 height 12
radio input "true"
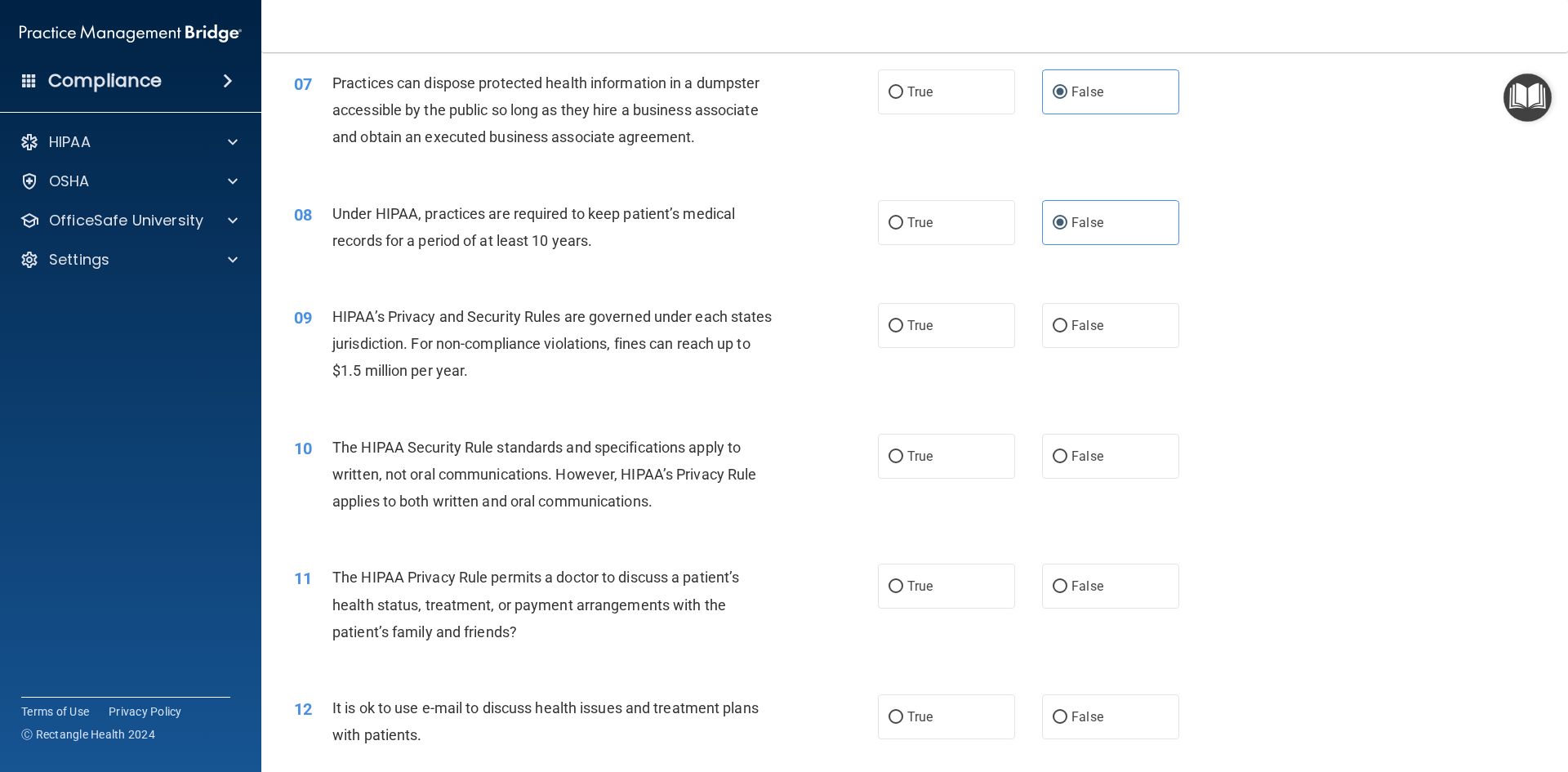
scroll to position [817, 0]
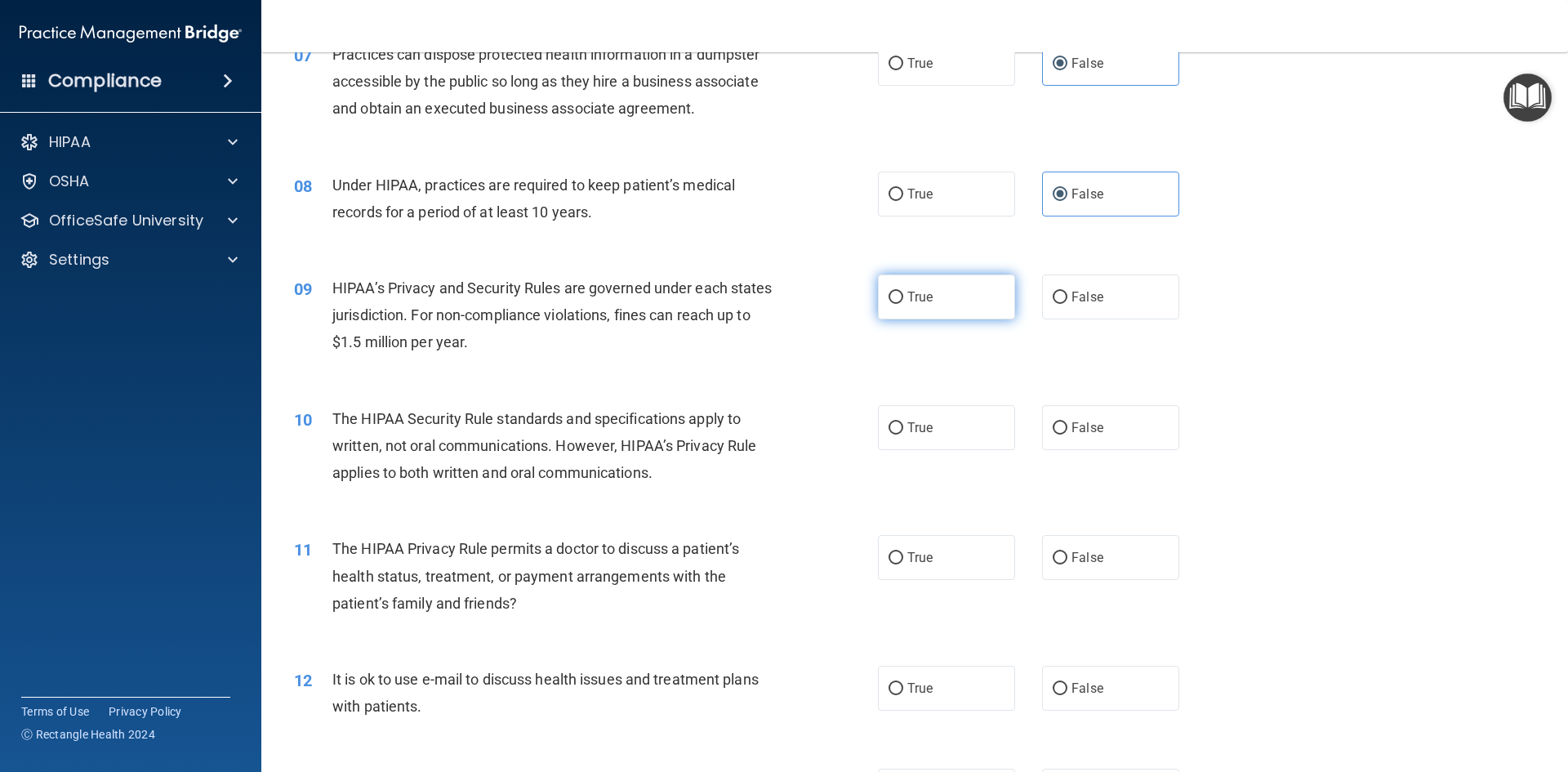
click at [966, 298] on label "True" at bounding box center [946, 297] width 137 height 45
click at [903, 298] on input "True" at bounding box center [895, 298] width 15 height 12
radio input "true"
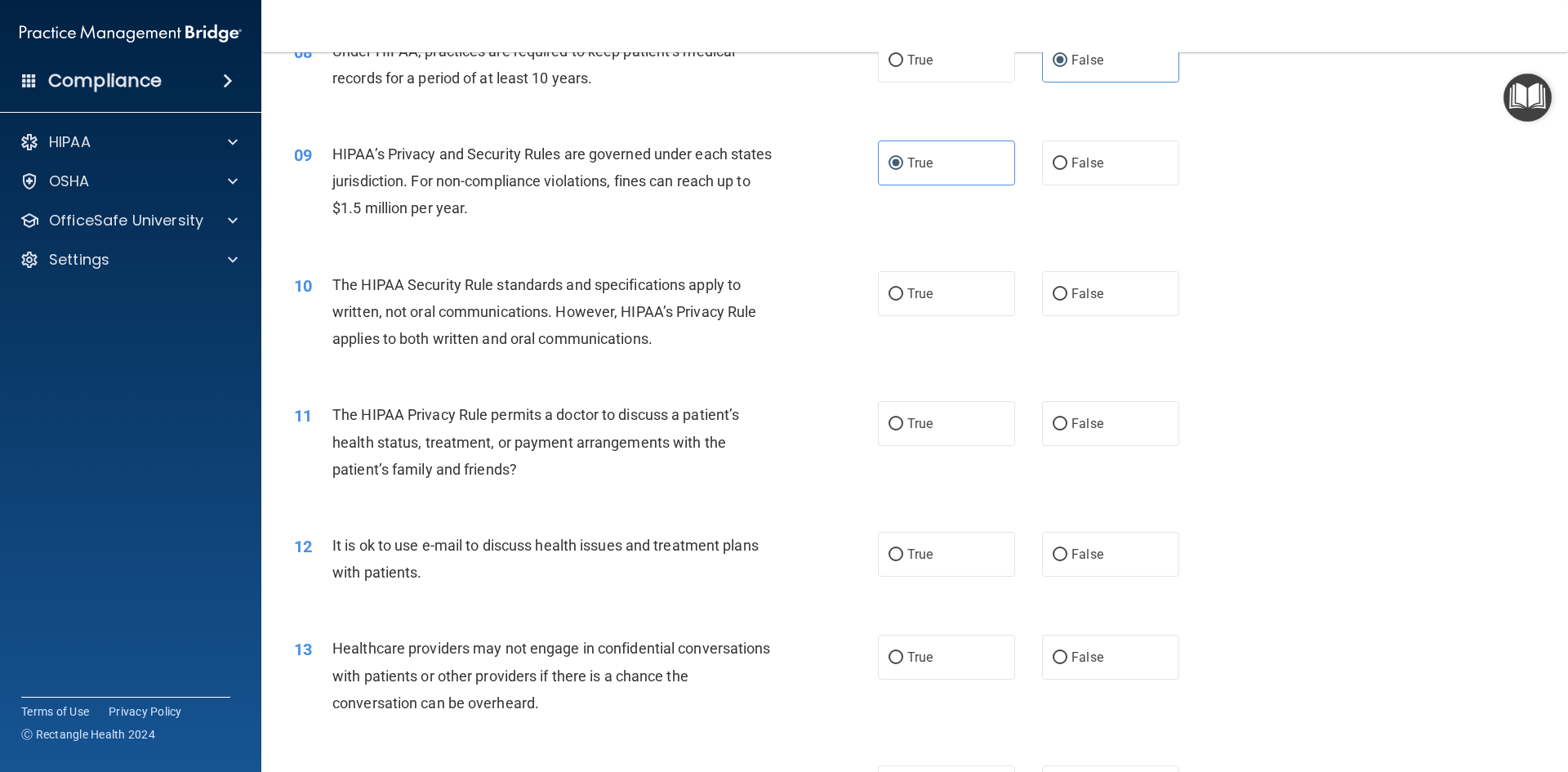
scroll to position [980, 0]
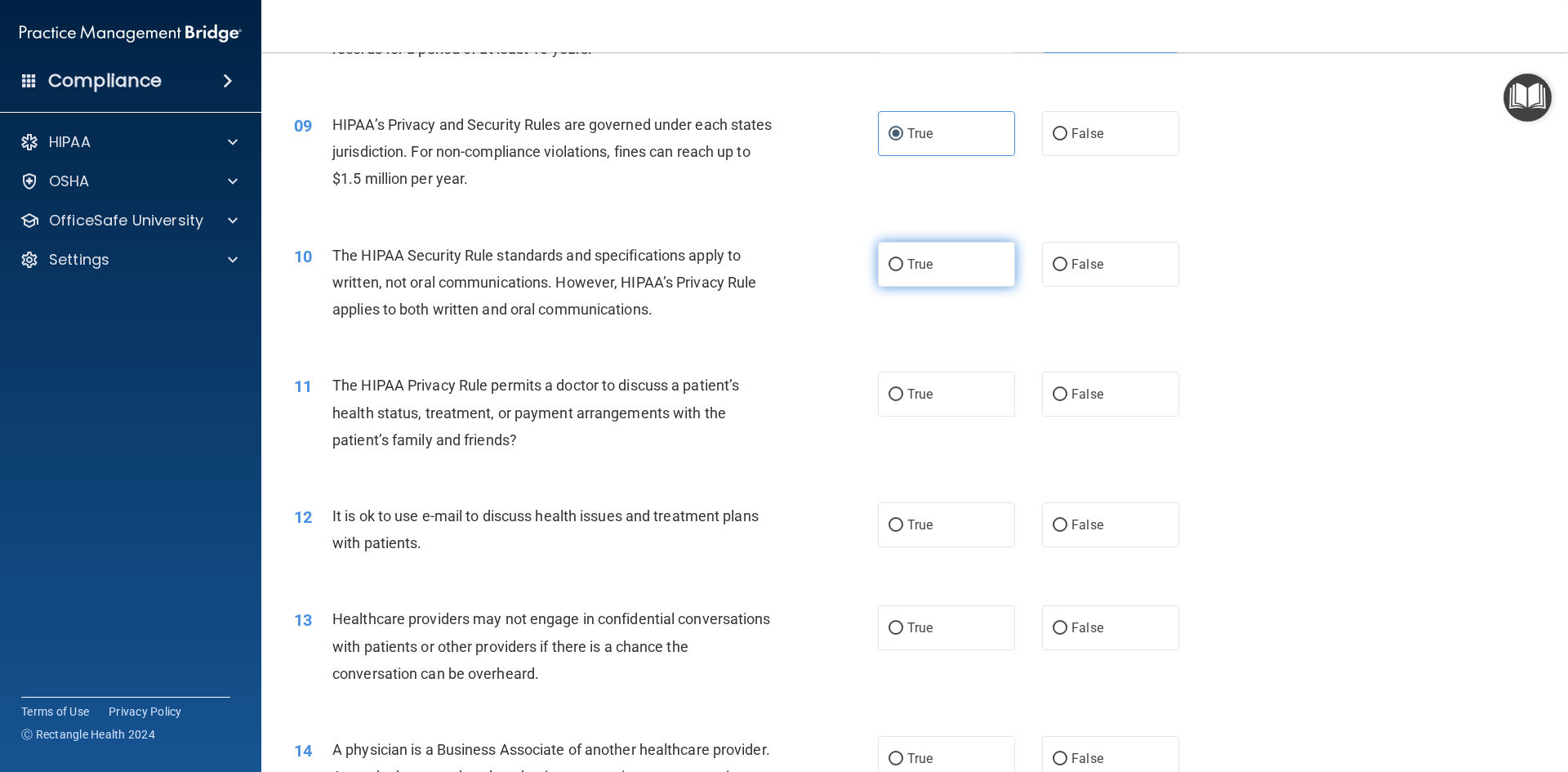
click at [908, 276] on label "True" at bounding box center [946, 263] width 137 height 45
click at [903, 271] on input "True" at bounding box center [895, 265] width 15 height 12
radio input "true"
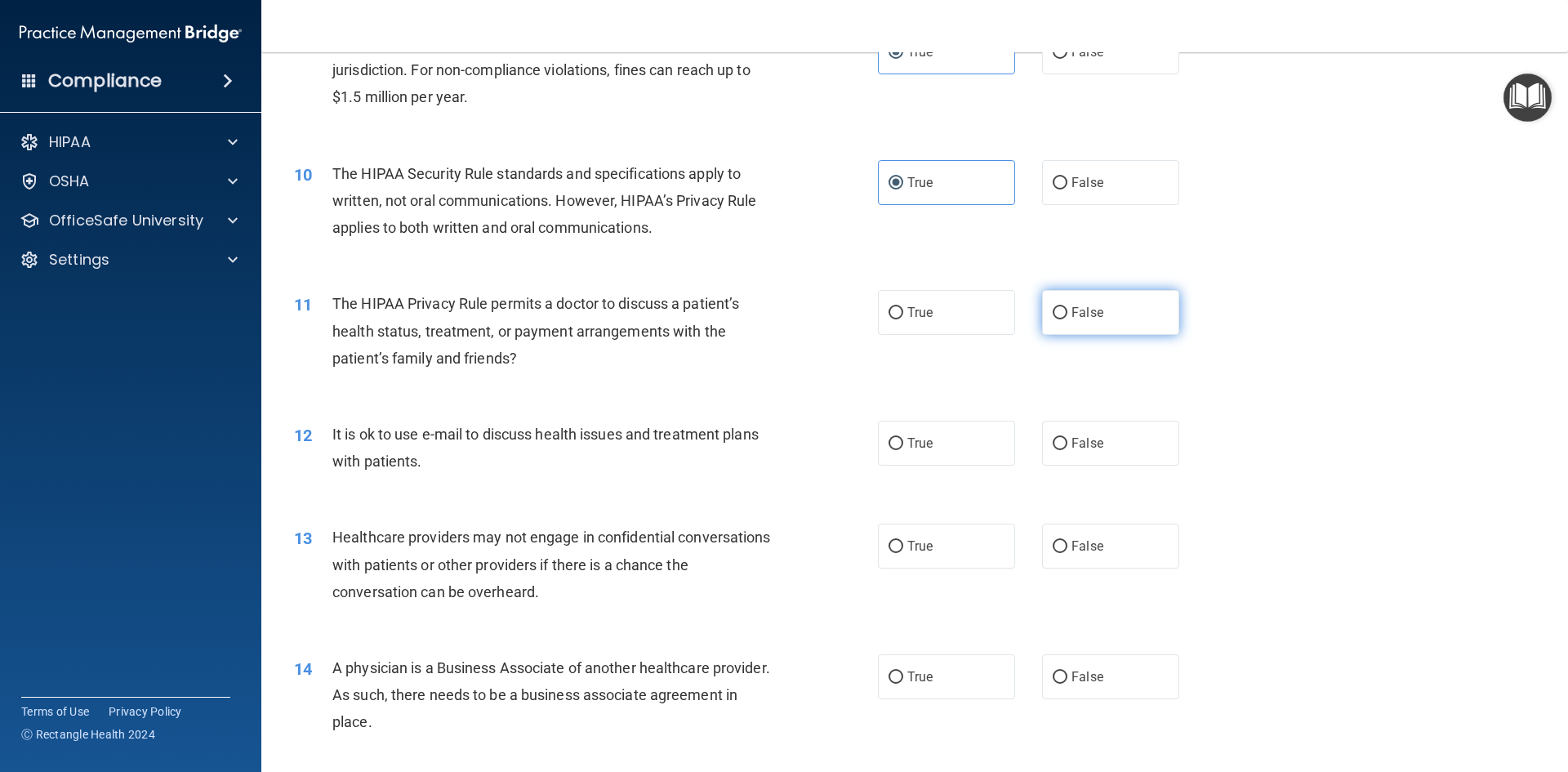
click at [1057, 312] on input "False" at bounding box center [1060, 313] width 15 height 12
radio input "true"
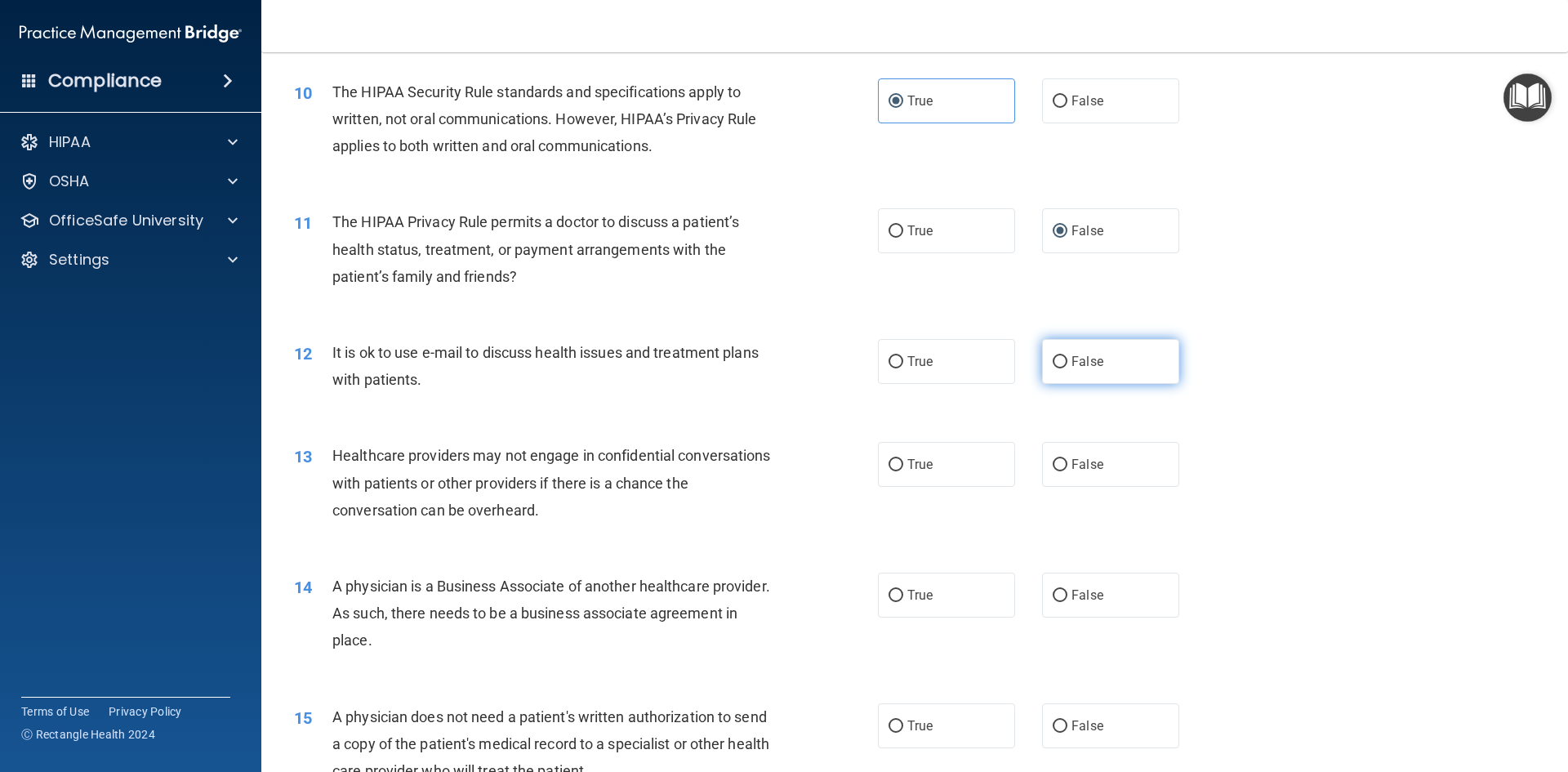
click at [1059, 359] on input "False" at bounding box center [1060, 362] width 15 height 12
radio input "true"
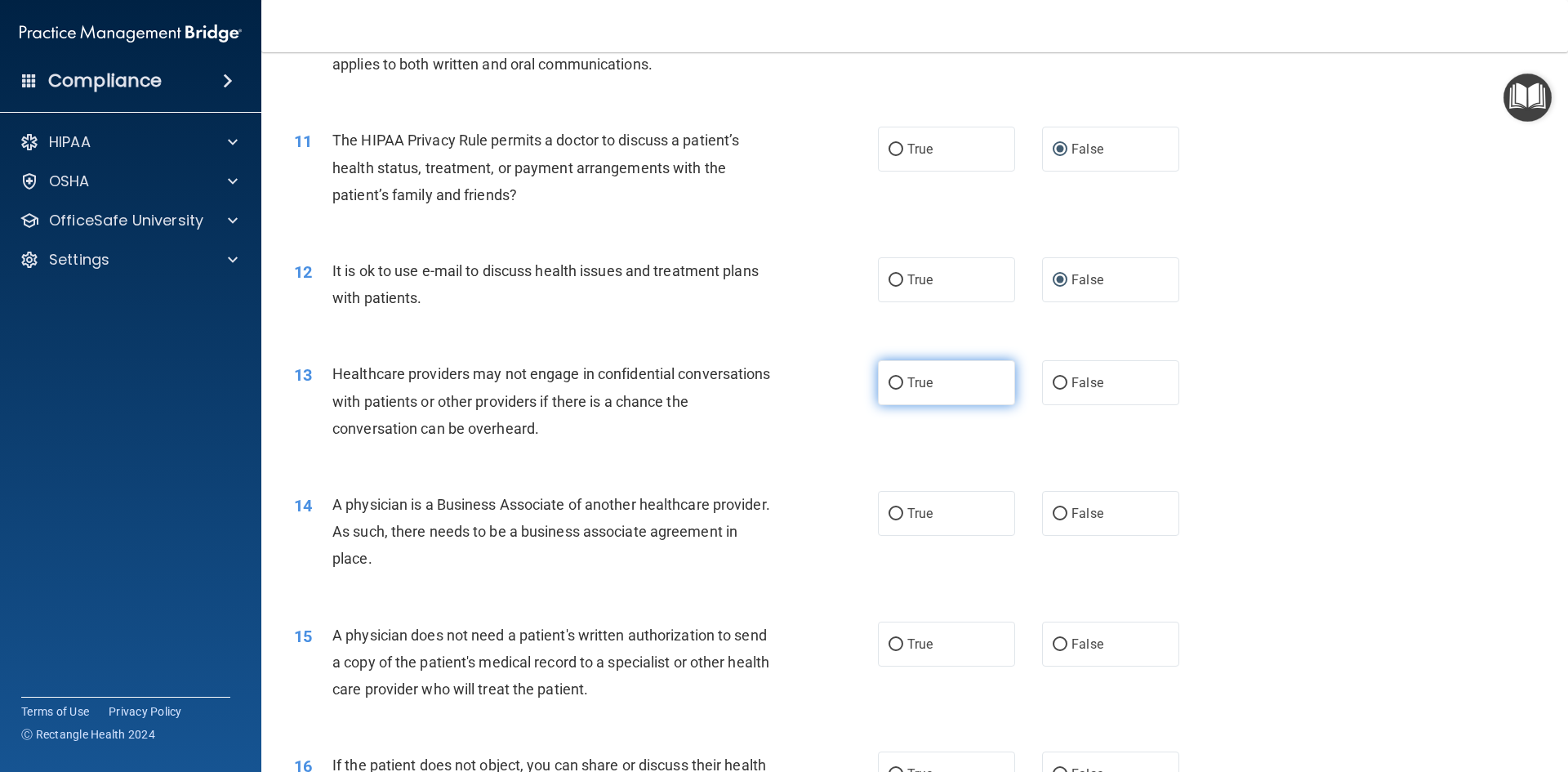
click at [911, 364] on label "True" at bounding box center [946, 382] width 137 height 45
click at [903, 377] on input "True" at bounding box center [895, 383] width 15 height 12
radio input "true"
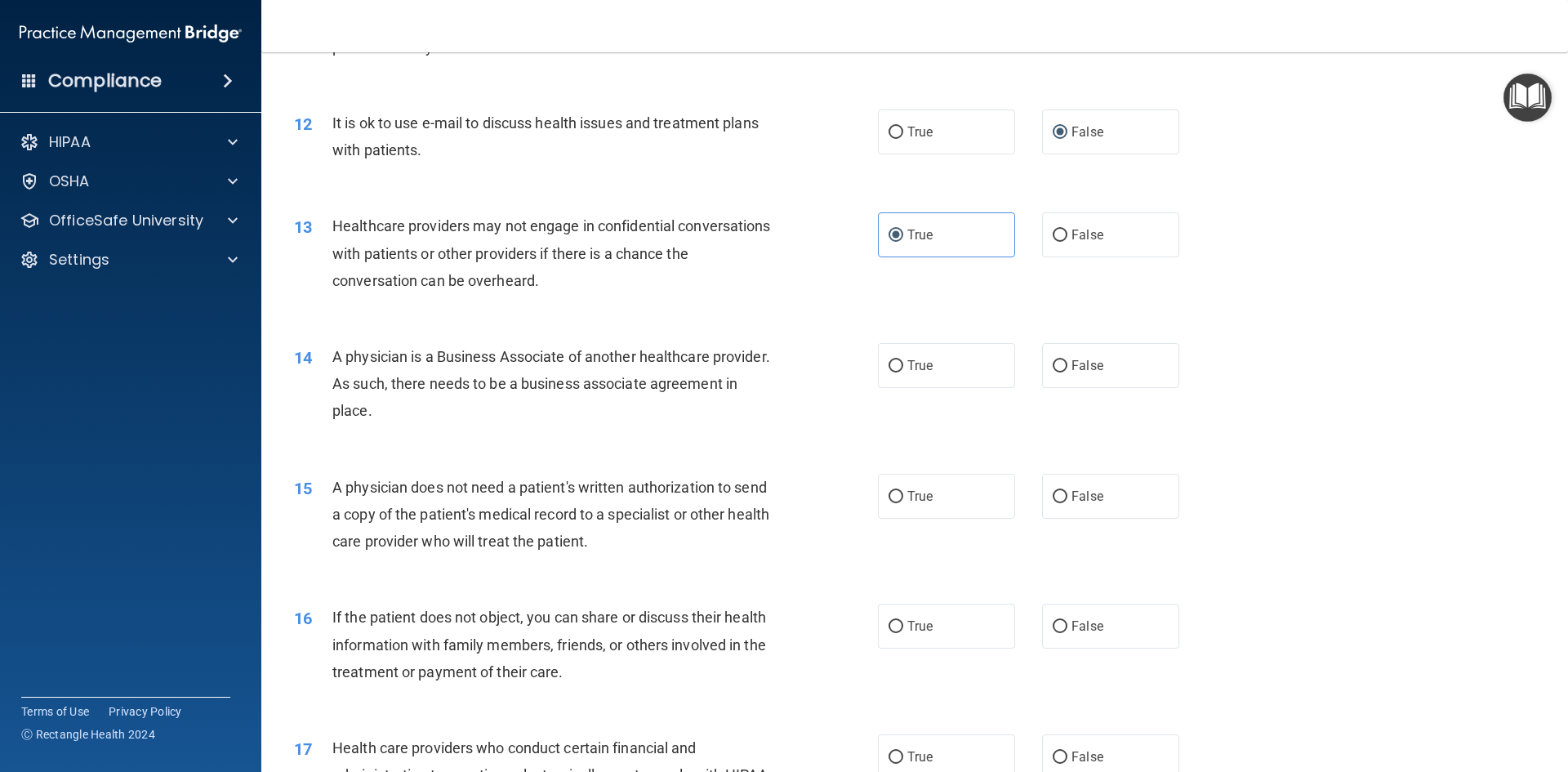
scroll to position [1470, 0]
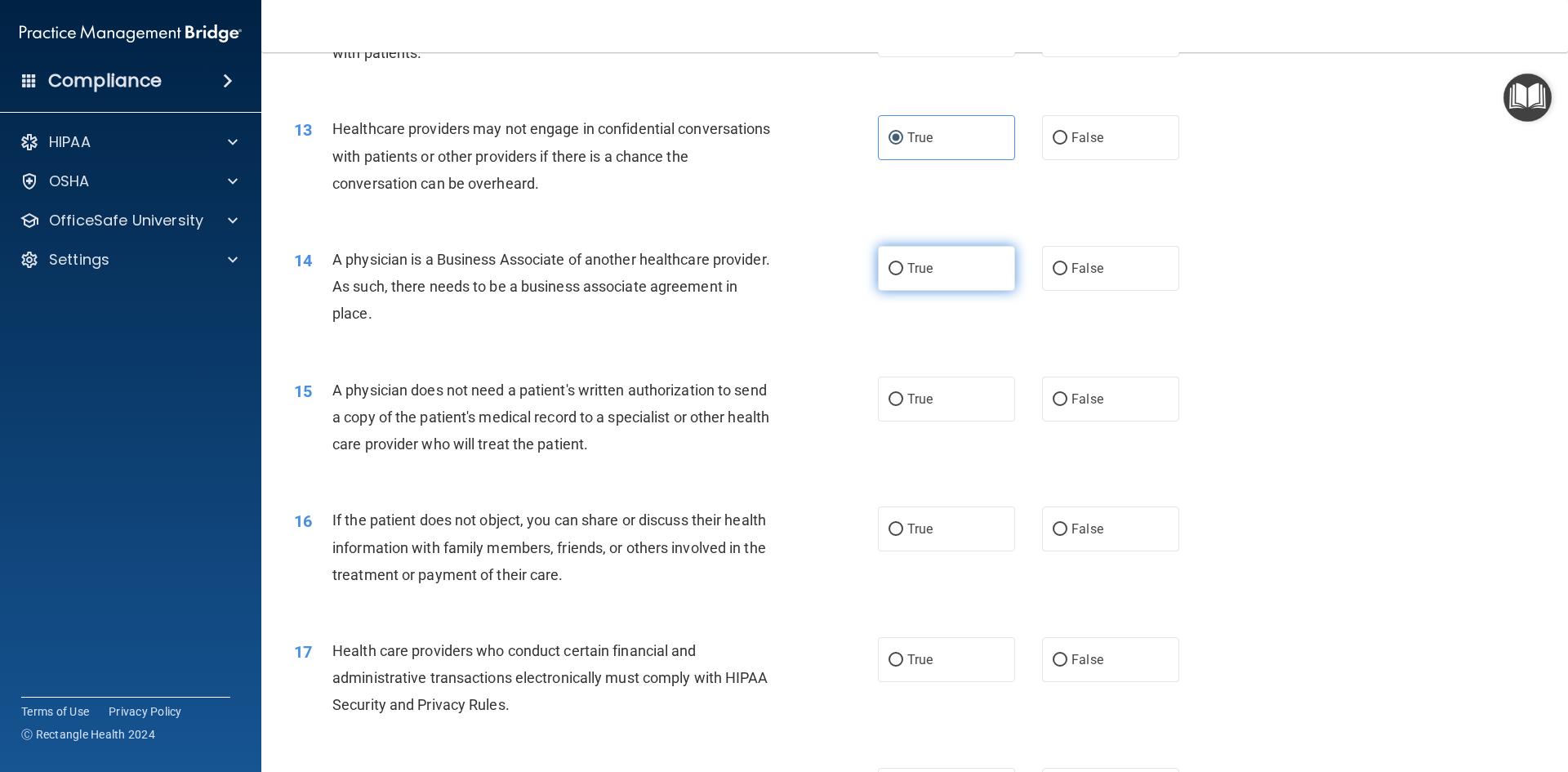
click at [907, 259] on label "True" at bounding box center [946, 268] width 137 height 45
click at [903, 263] on input "True" at bounding box center [895, 270] width 15 height 12
radio input "true"
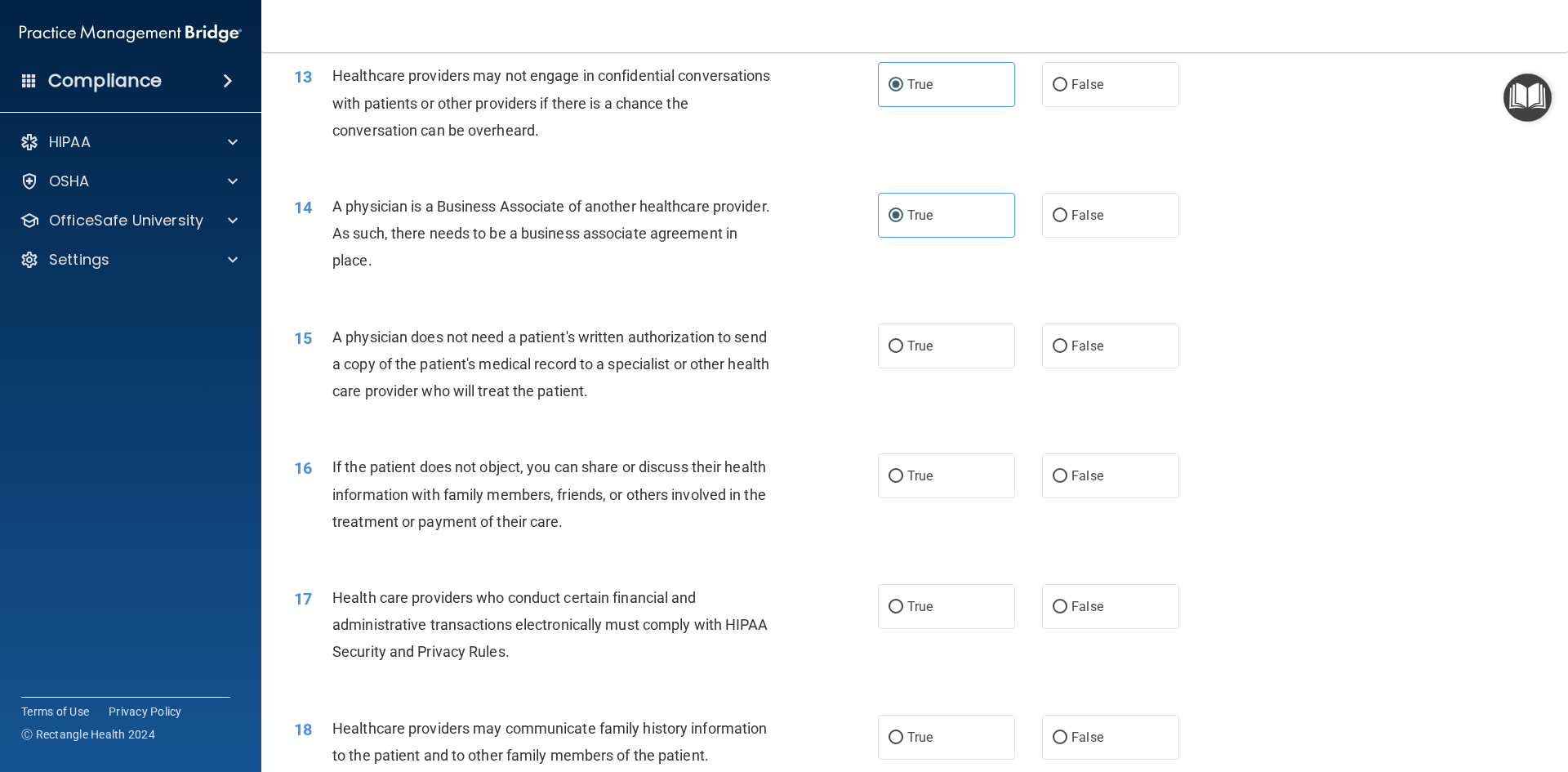
scroll to position [1552, 0]
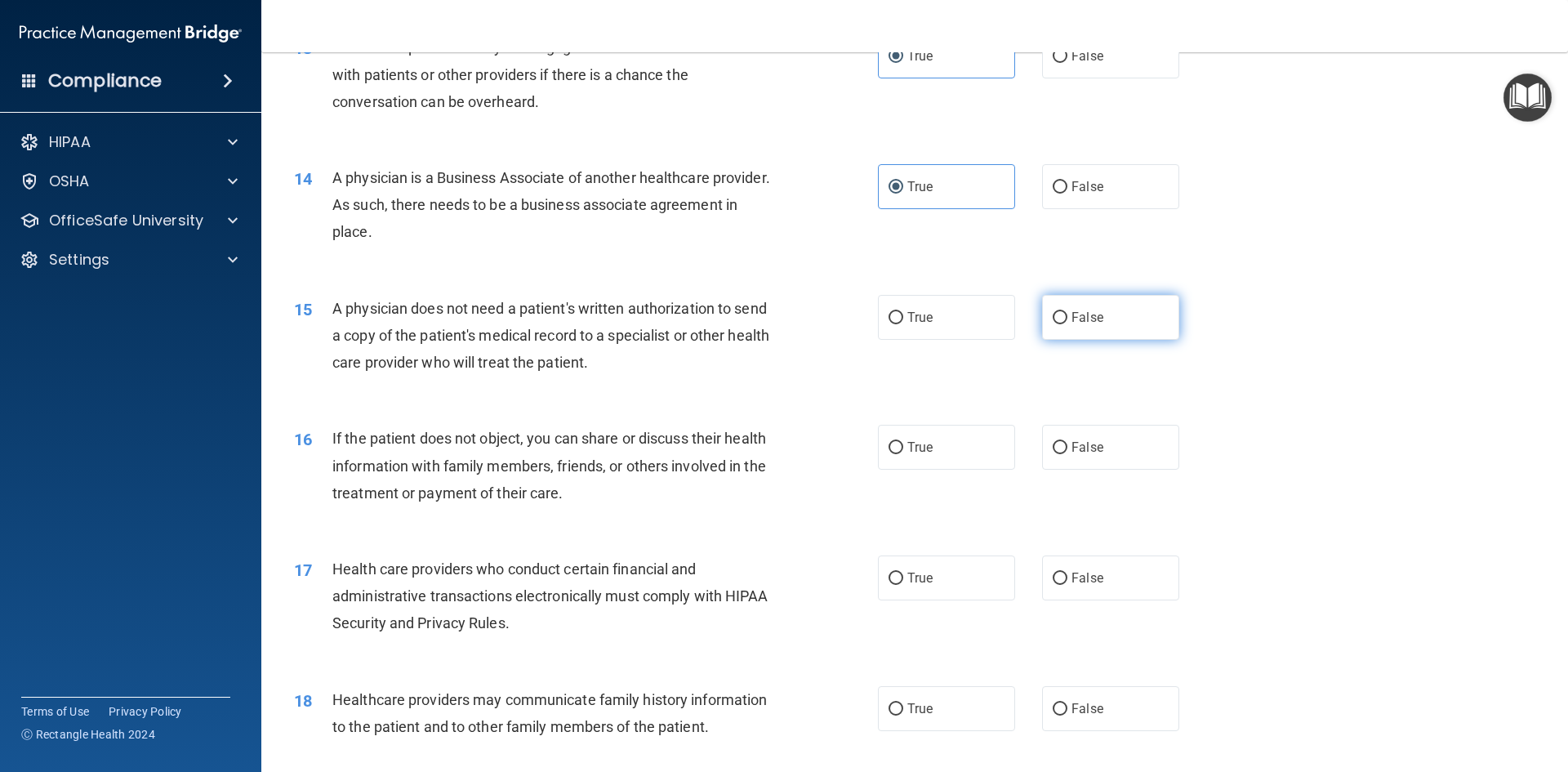
click at [1048, 304] on label "False" at bounding box center [1110, 317] width 137 height 45
click at [1053, 312] on input "False" at bounding box center [1060, 319] width 15 height 12
radio input "true"
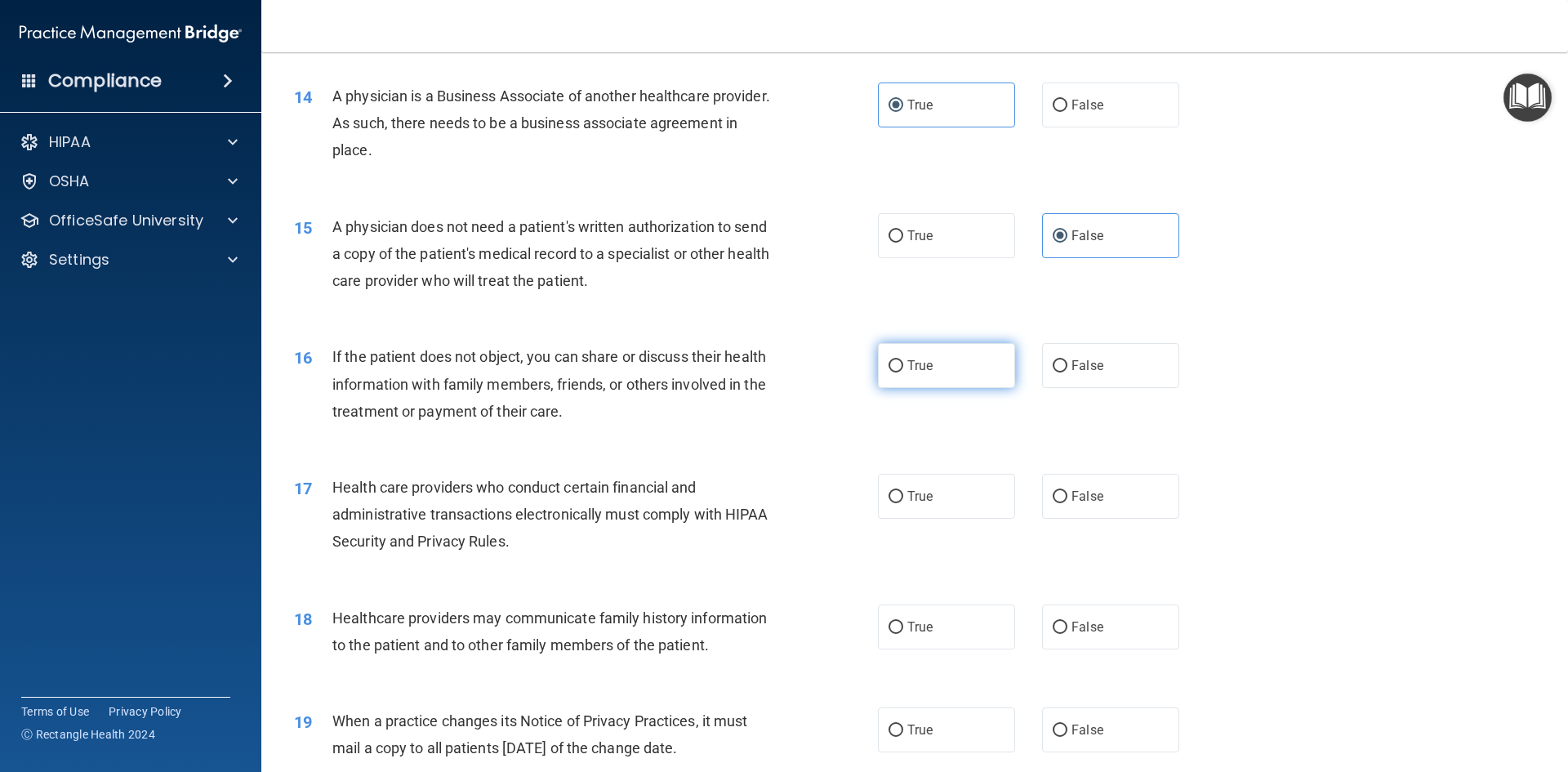
click at [900, 354] on label "True" at bounding box center [946, 365] width 137 height 45
click at [900, 361] on input "True" at bounding box center [895, 367] width 15 height 12
radio input "true"
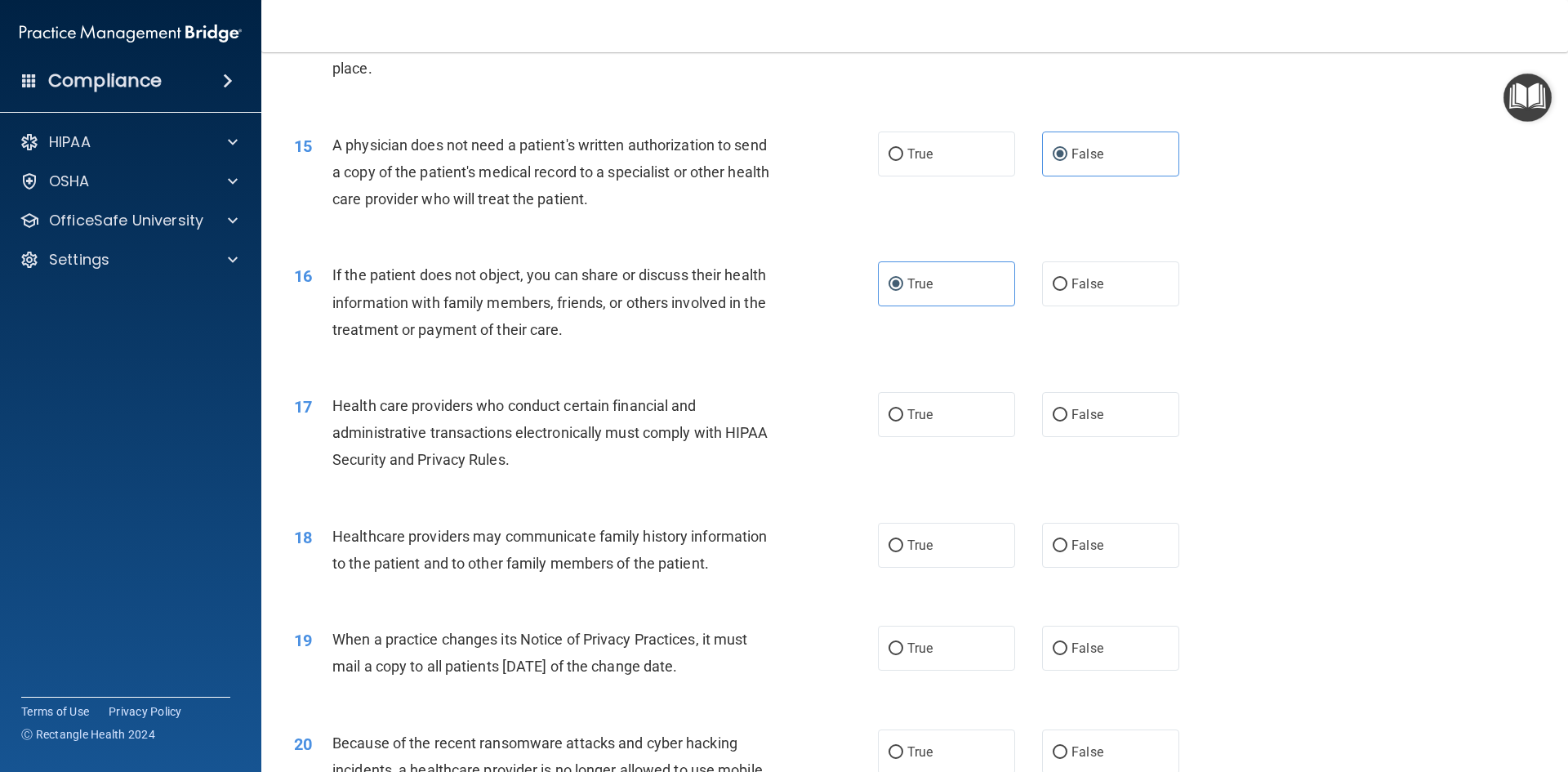
scroll to position [1797, 0]
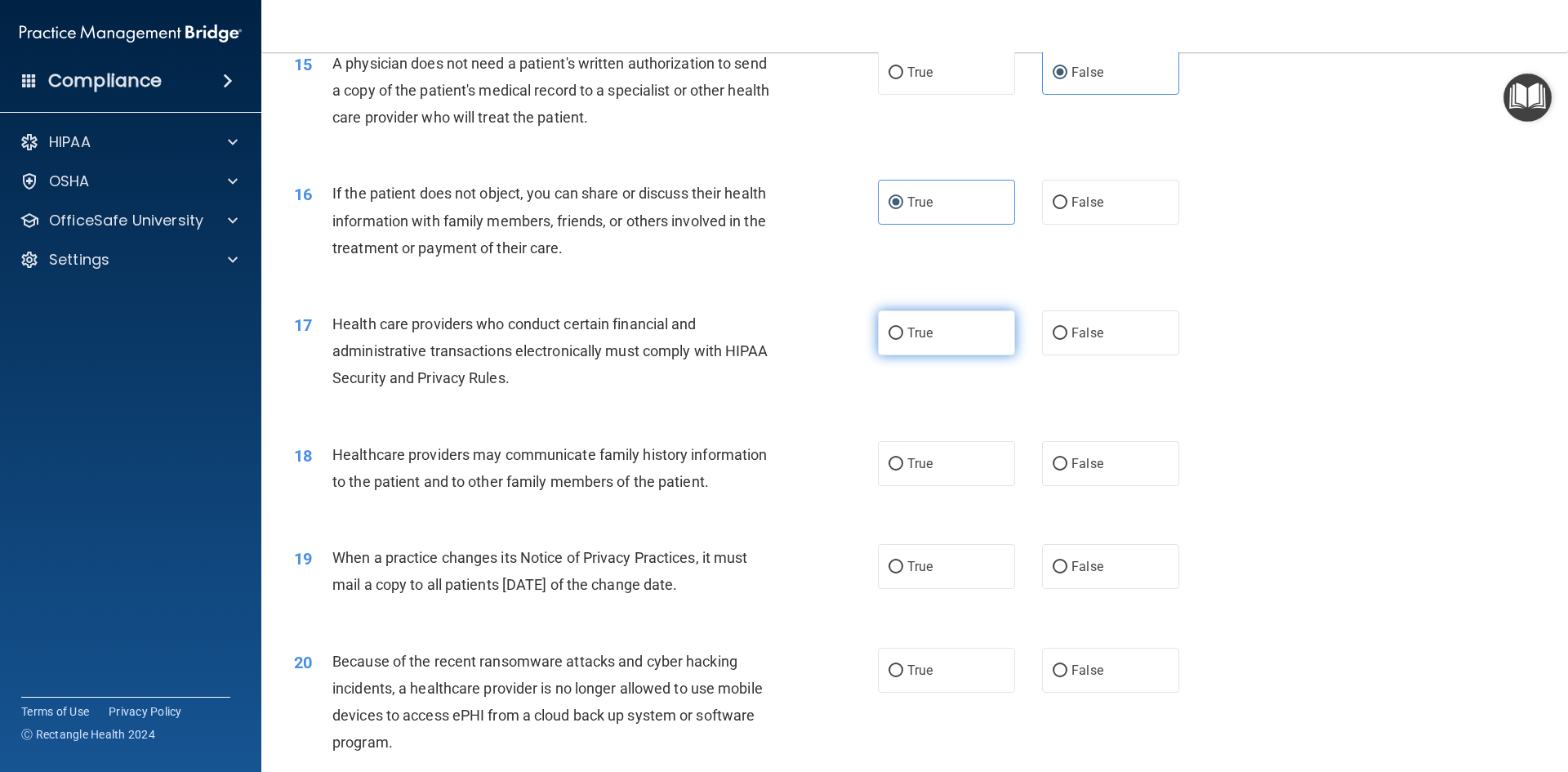
click at [878, 331] on label "True" at bounding box center [946, 333] width 137 height 45
click at [888, 331] on input "True" at bounding box center [895, 333] width 15 height 12
radio input "true"
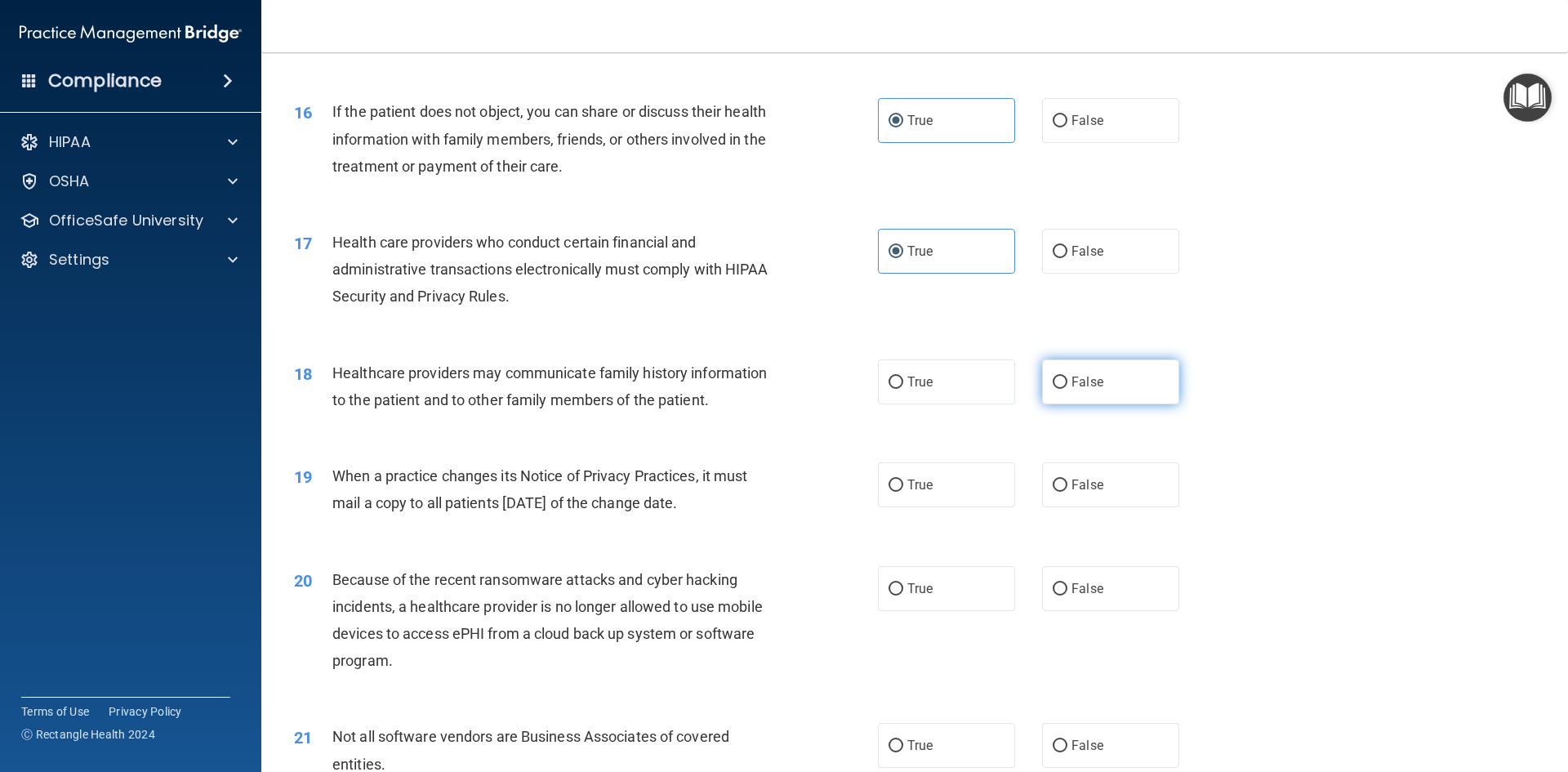
click at [1117, 376] on label "False" at bounding box center [1110, 382] width 137 height 45
click at [1068, 376] on input "False" at bounding box center [1060, 382] width 15 height 12
radio input "true"
click at [745, 414] on div "18 Healthcare providers may communicate family history information to the patie…" at bounding box center [585, 390] width 633 height 62
click at [920, 374] on label "True" at bounding box center [946, 382] width 137 height 45
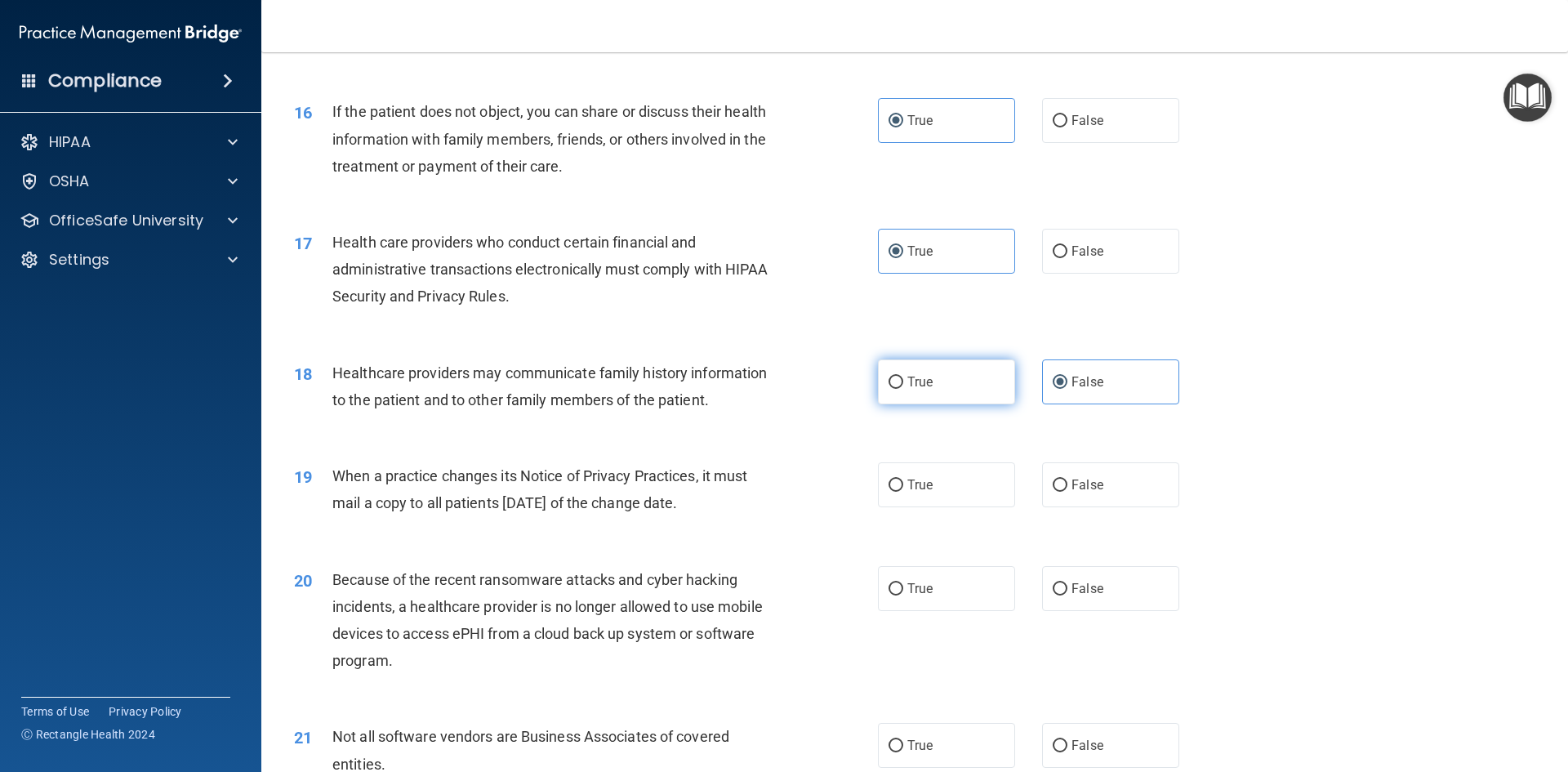
click at [903, 376] on input "True" at bounding box center [895, 382] width 15 height 12
radio input "true"
radio input "false"
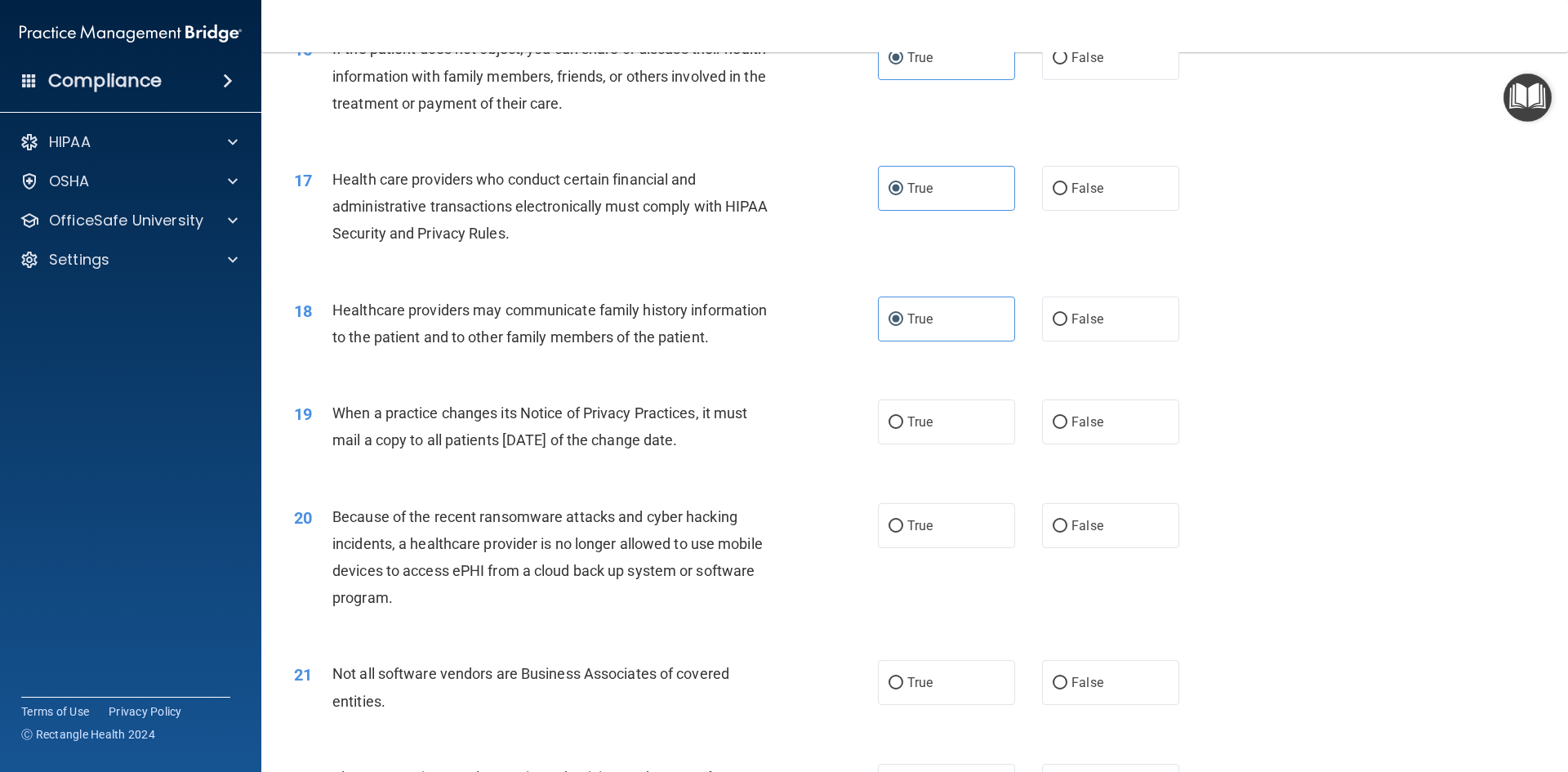
scroll to position [1961, 0]
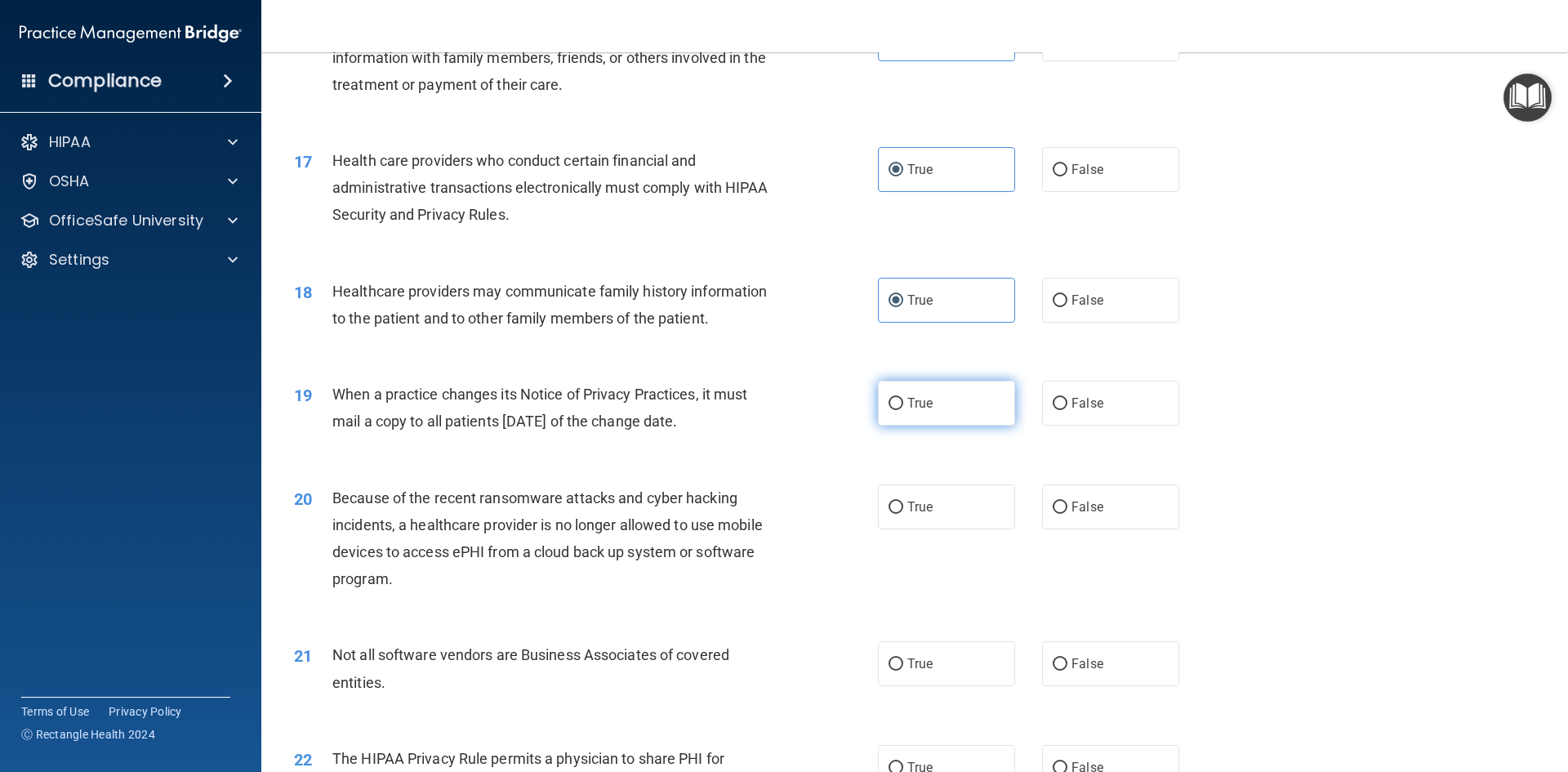
click at [909, 407] on span "True" at bounding box center [920, 404] width 25 height 16
click at [903, 407] on input "True" at bounding box center [895, 404] width 15 height 12
radio input "true"
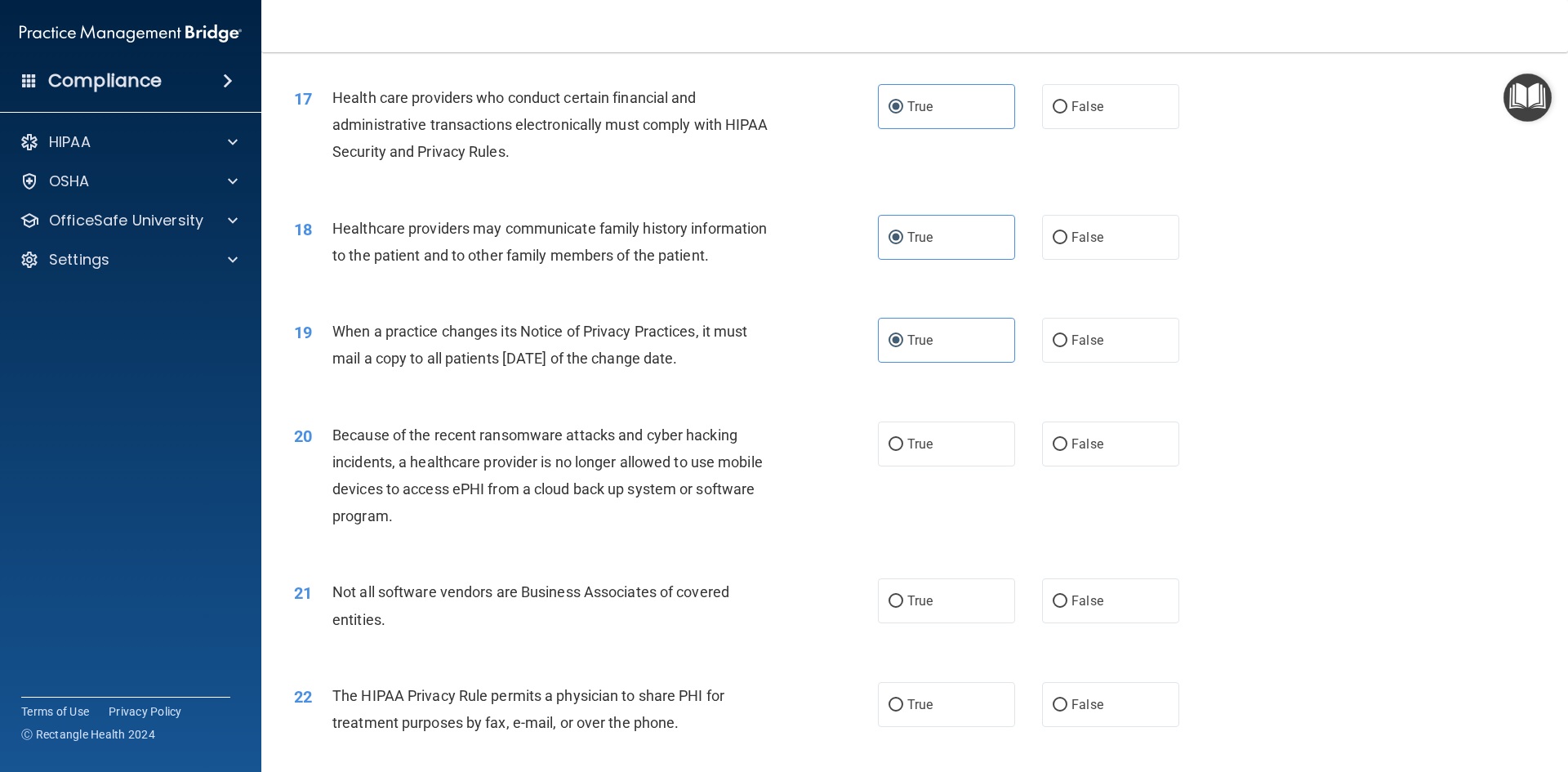
scroll to position [2042, 0]
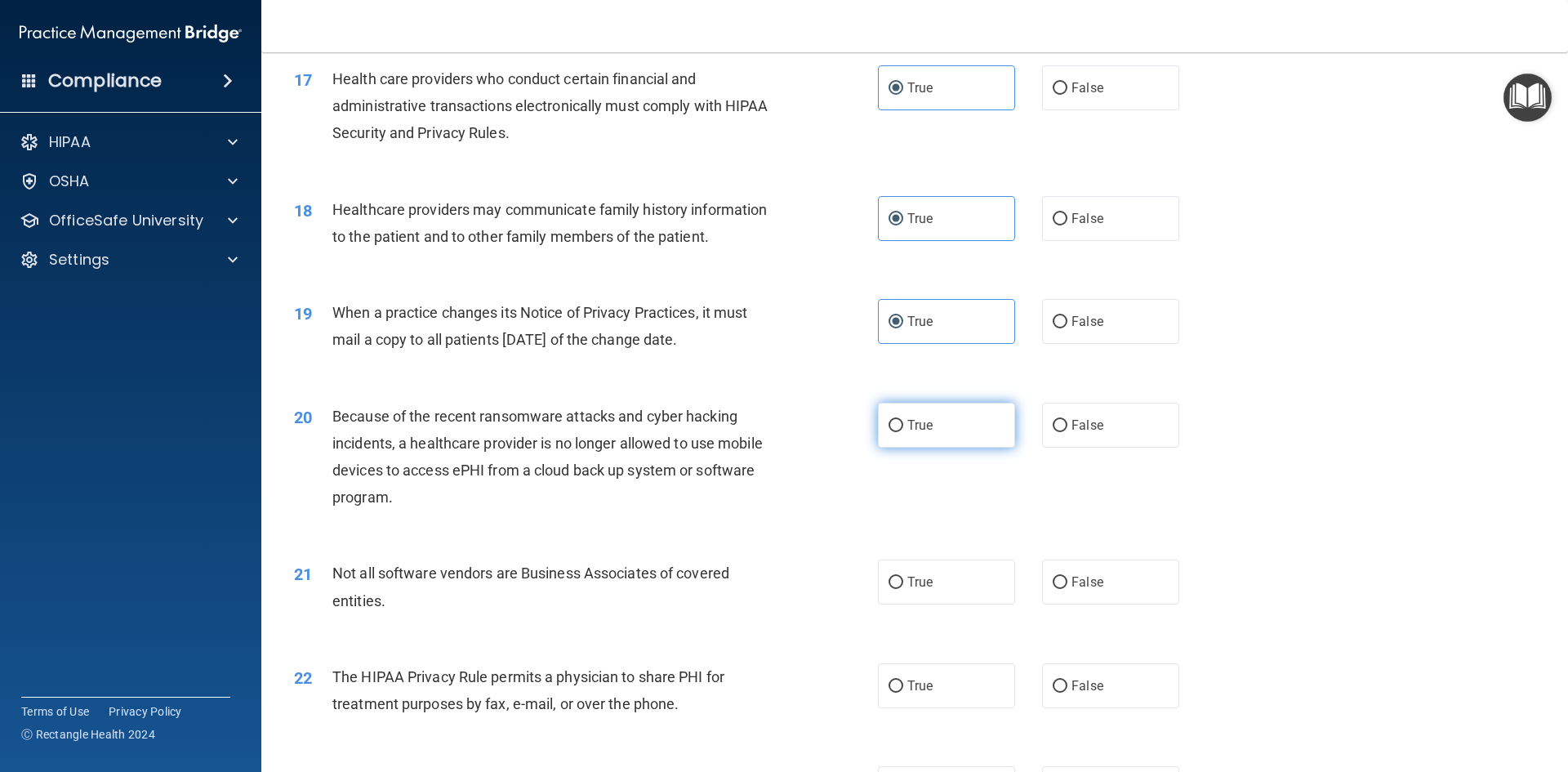
click at [961, 429] on label "True" at bounding box center [946, 425] width 137 height 45
click at [903, 429] on input "True" at bounding box center [895, 426] width 15 height 12
radio input "true"
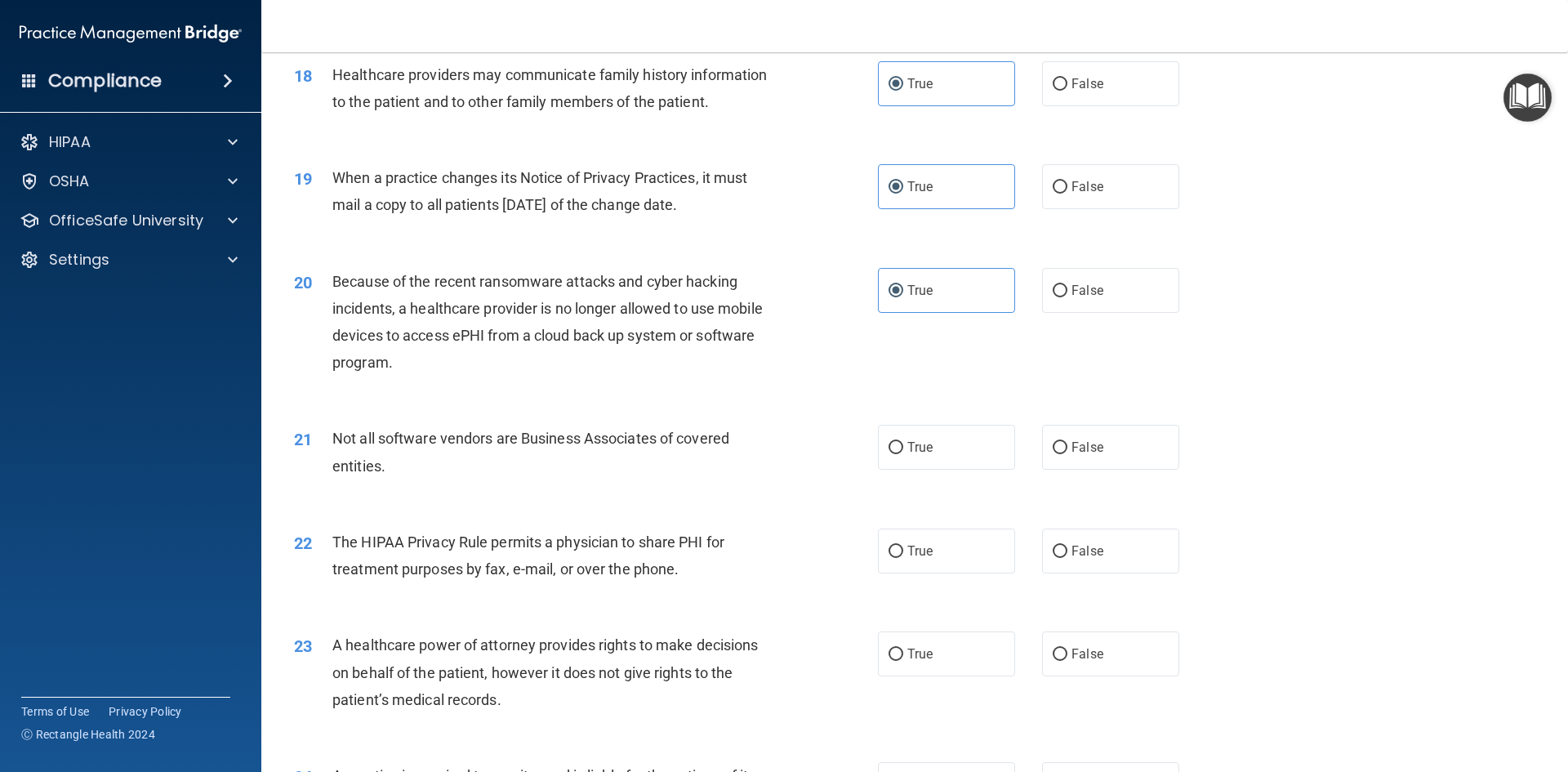
scroll to position [2206, 0]
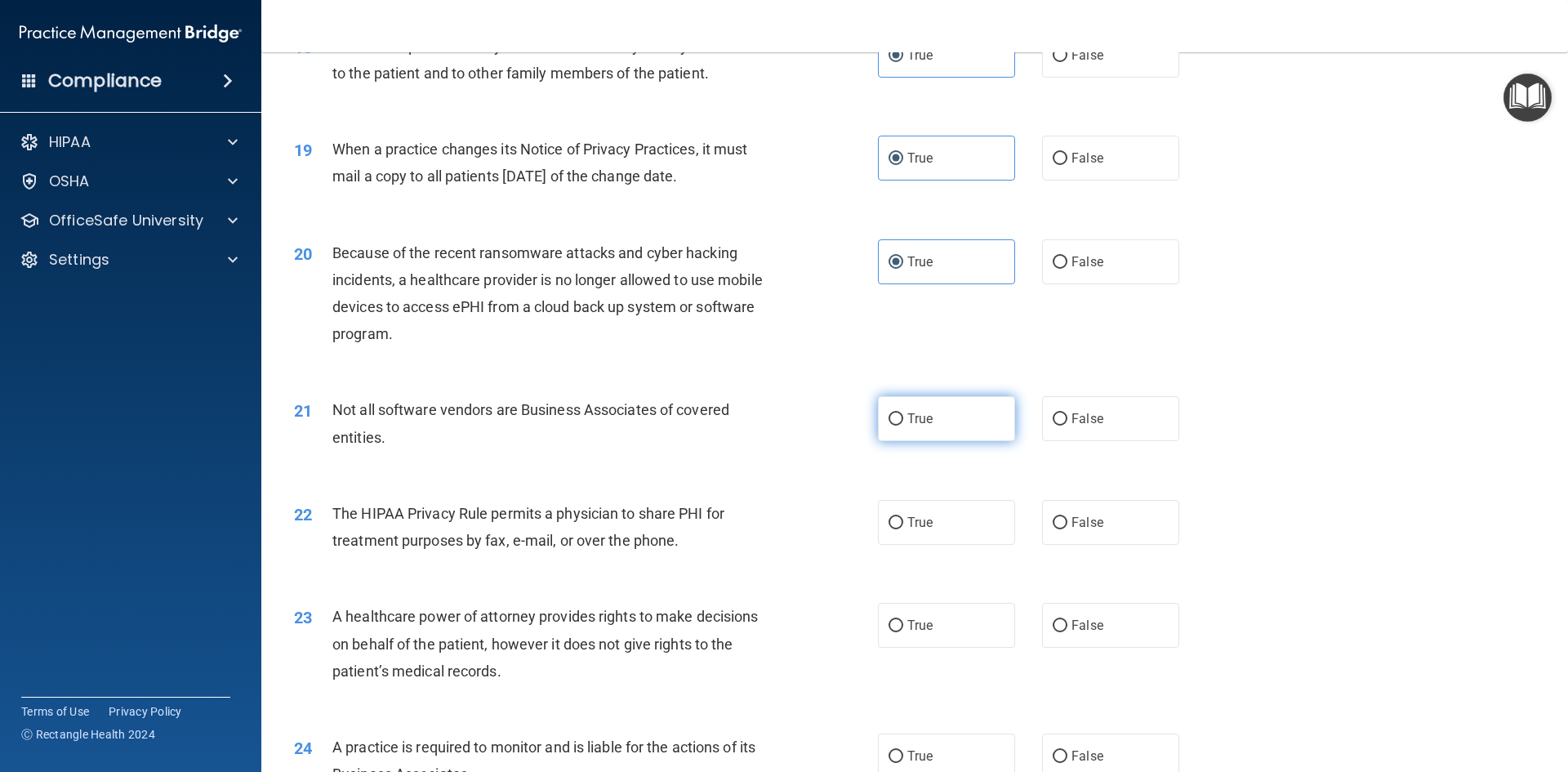
click at [936, 425] on label "True" at bounding box center [946, 418] width 137 height 45
click at [903, 425] on input "True" at bounding box center [895, 419] width 15 height 12
radio input "true"
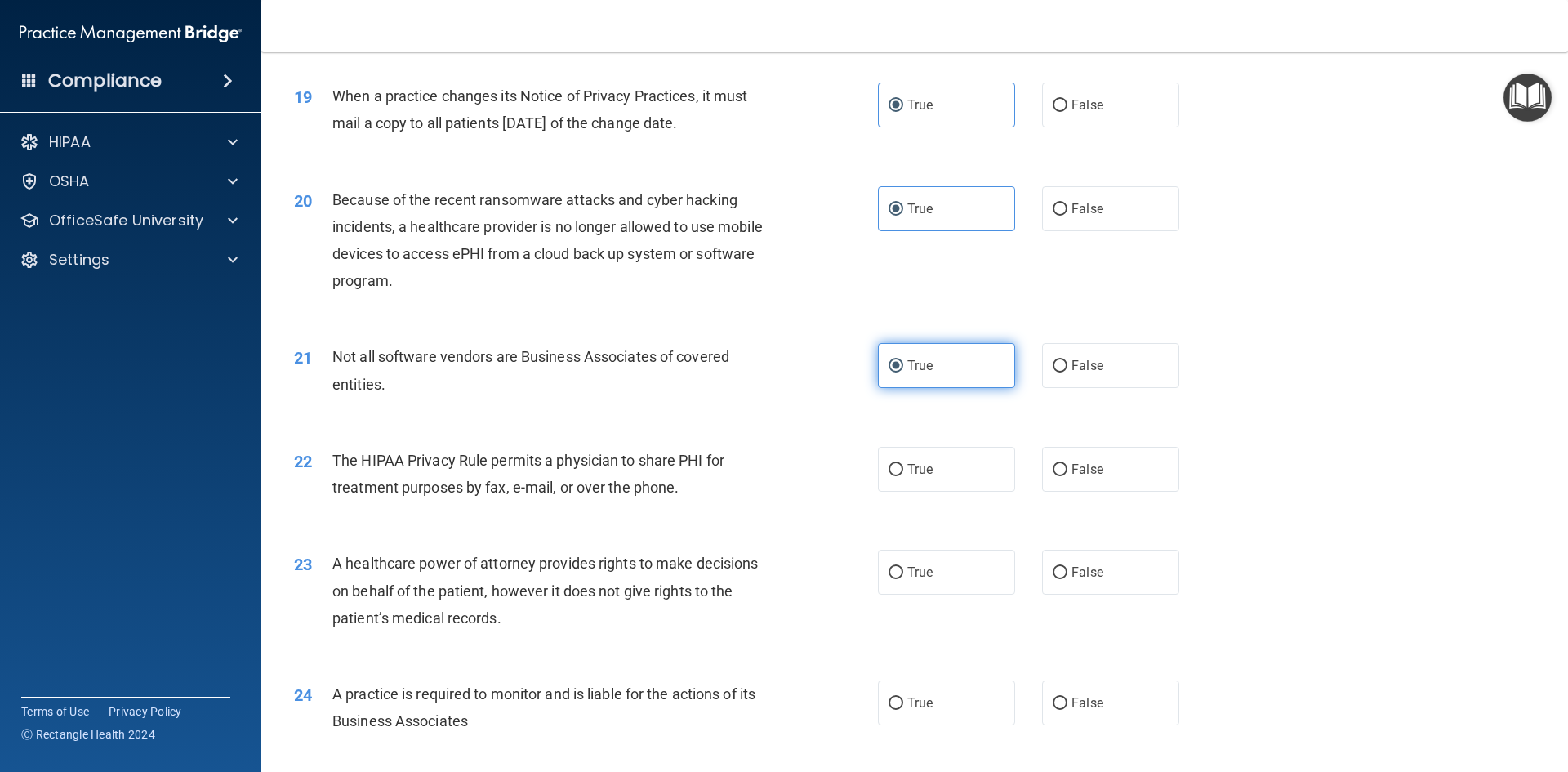
scroll to position [2287, 0]
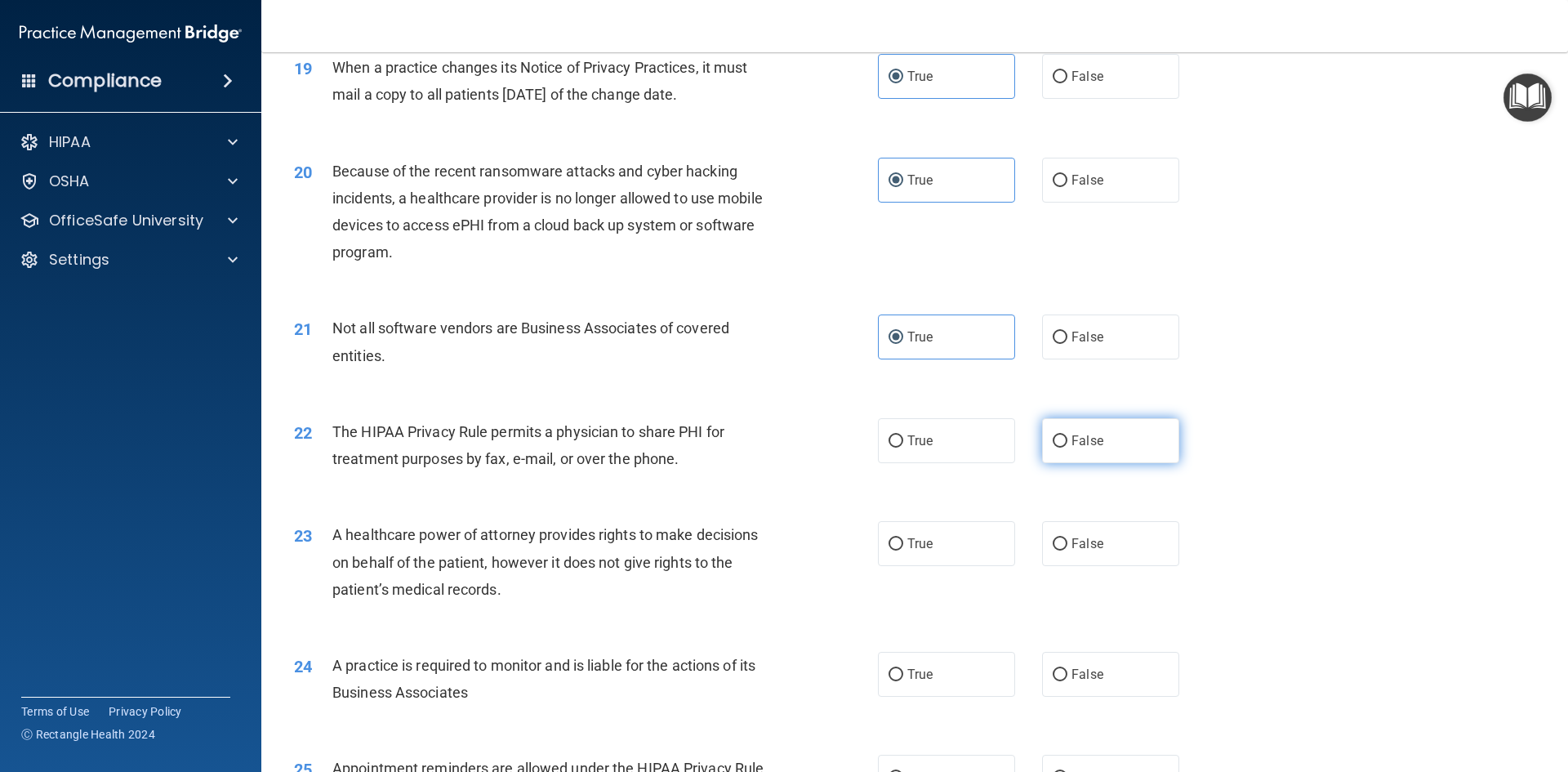
click at [1077, 439] on span "False" at bounding box center [1087, 441] width 32 height 16
click at [1068, 439] on input "False" at bounding box center [1060, 441] width 15 height 12
radio input "true"
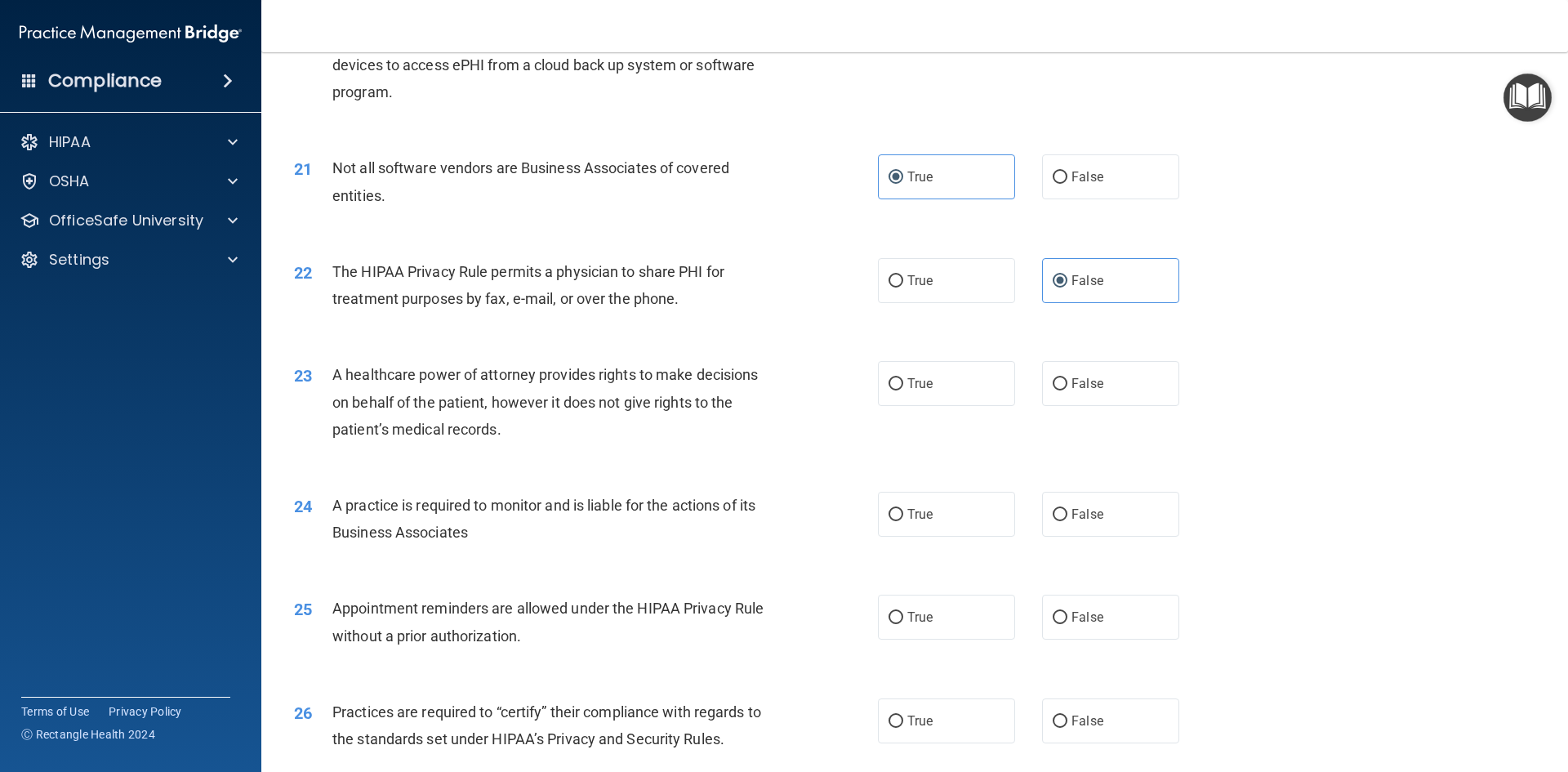
scroll to position [2451, 0]
click at [913, 382] on span "True" at bounding box center [920, 381] width 25 height 16
click at [903, 382] on input "True" at bounding box center [895, 381] width 15 height 12
radio input "true"
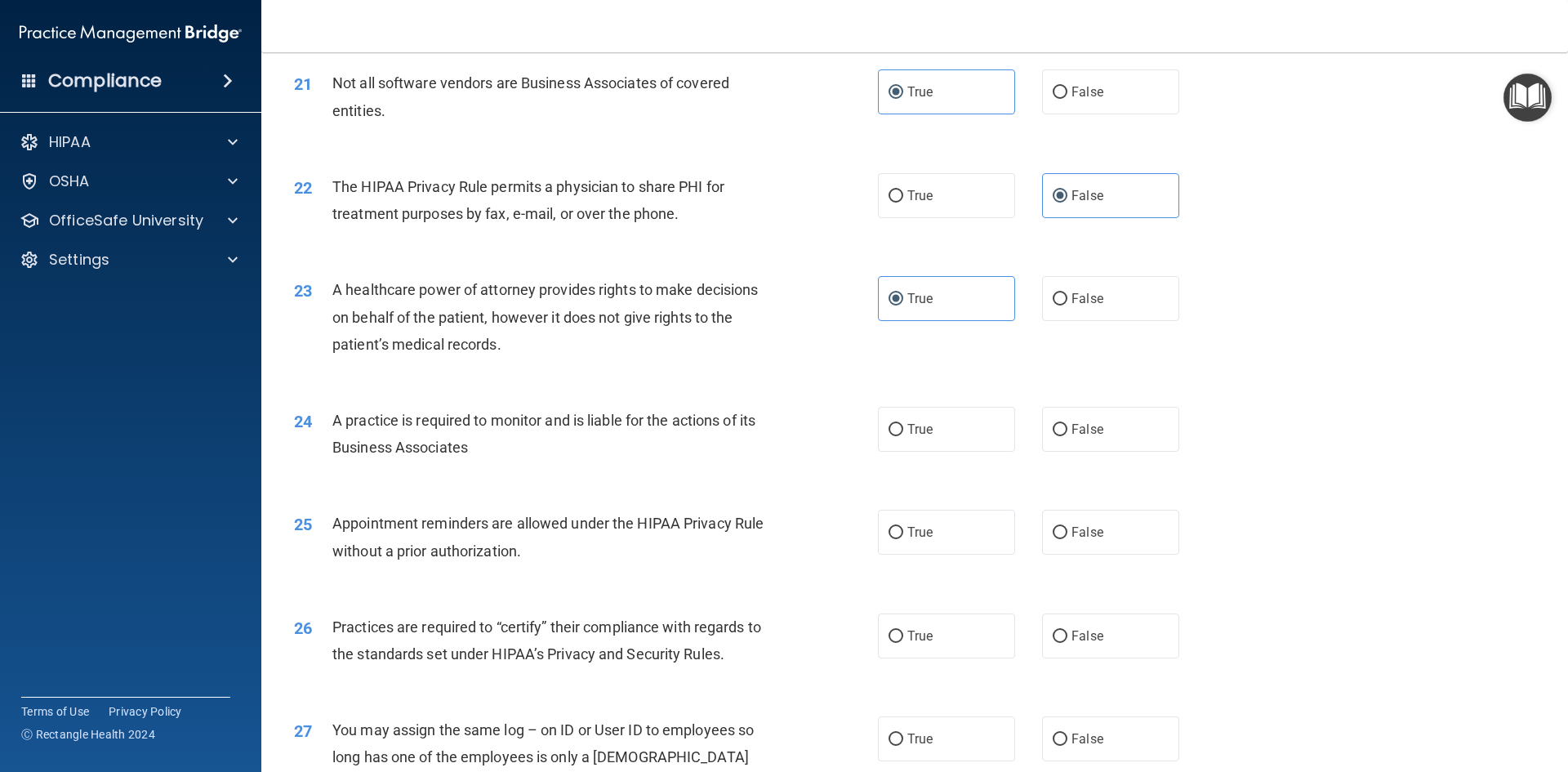
scroll to position [2614, 0]
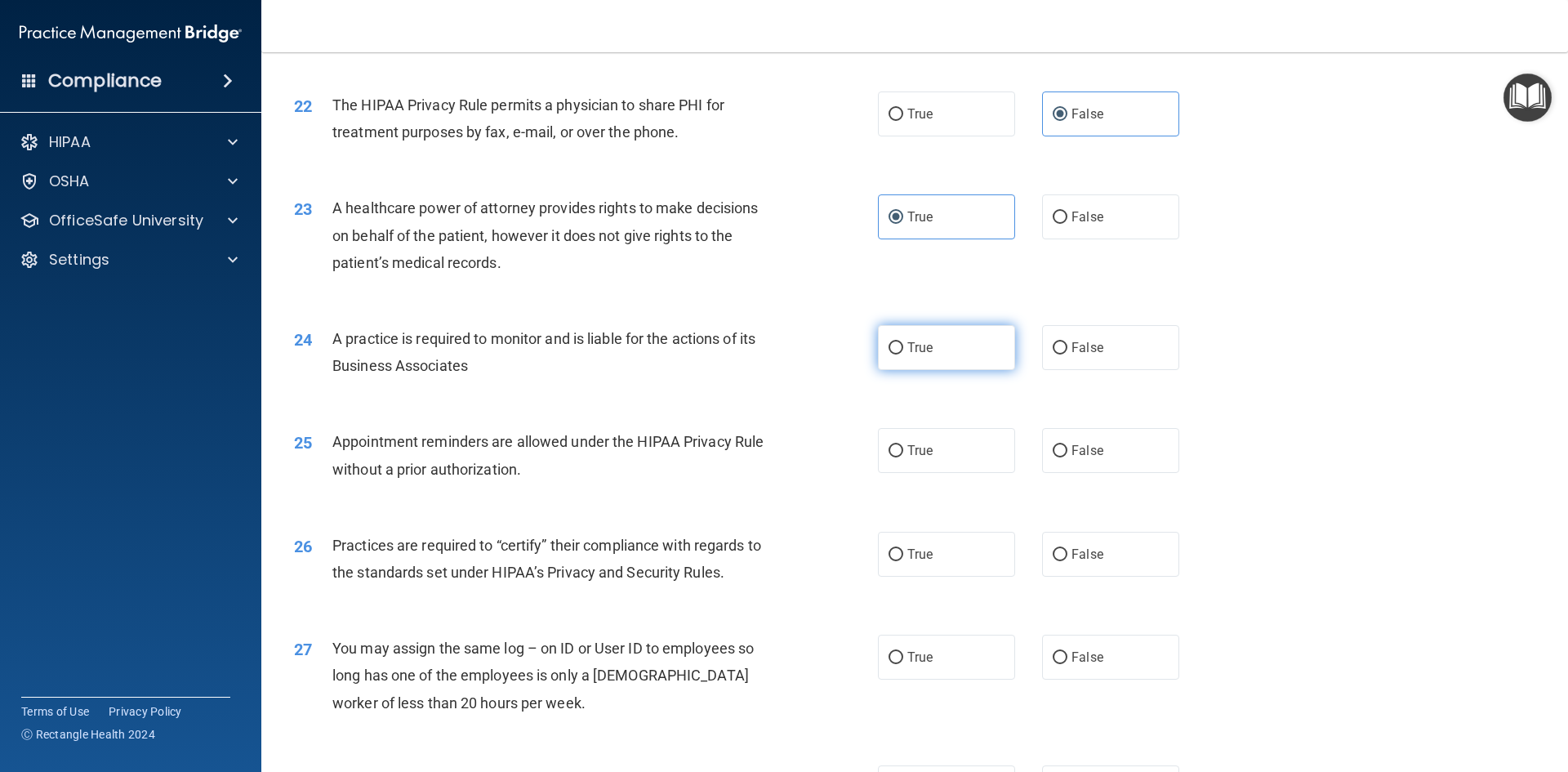
click at [984, 354] on label "True" at bounding box center [946, 347] width 137 height 45
click at [903, 354] on input "True" at bounding box center [895, 348] width 15 height 12
radio input "true"
click at [936, 439] on label "True" at bounding box center [946, 450] width 137 height 45
click at [903, 446] on input "True" at bounding box center [895, 452] width 15 height 12
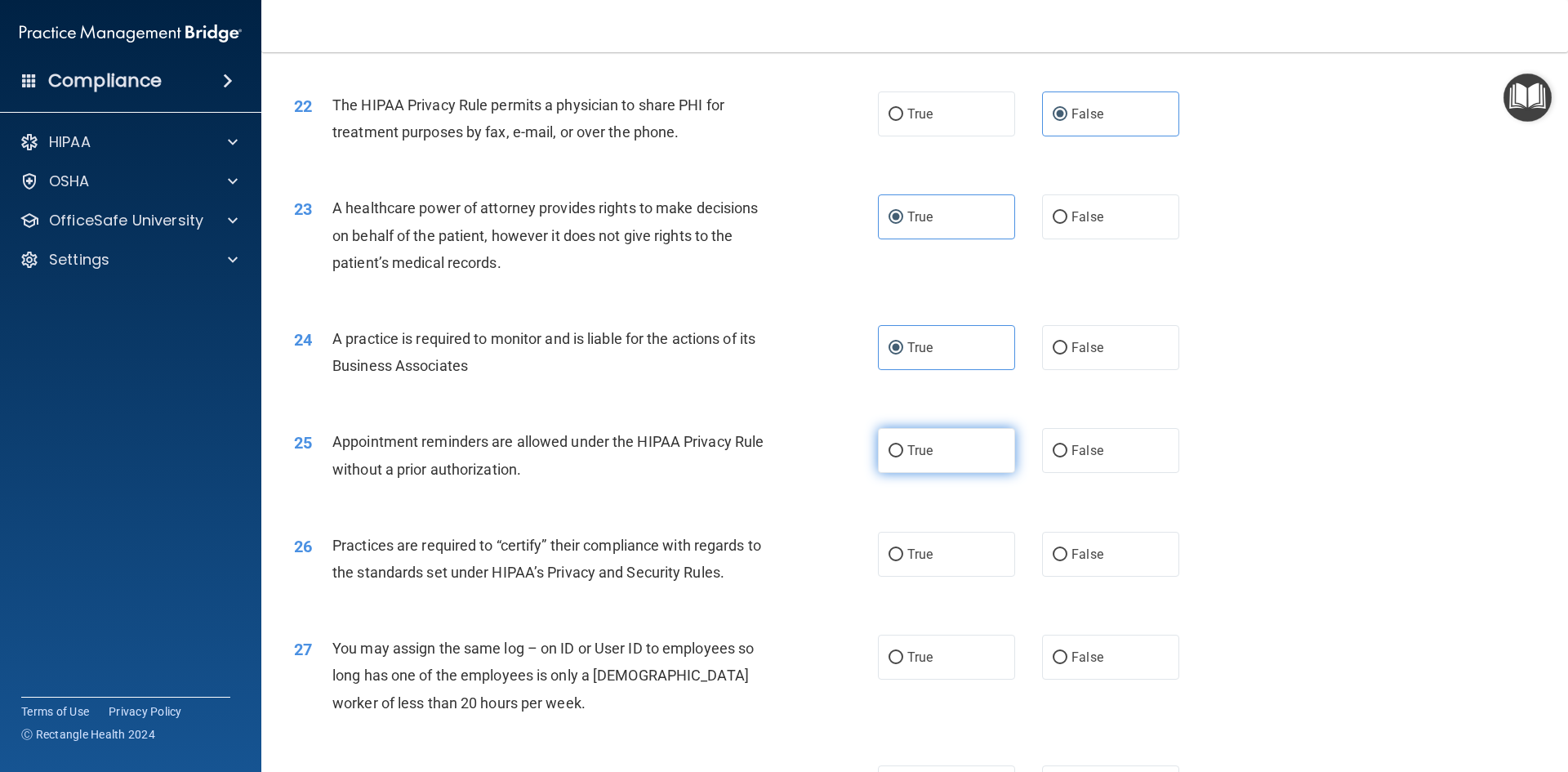
radio input "true"
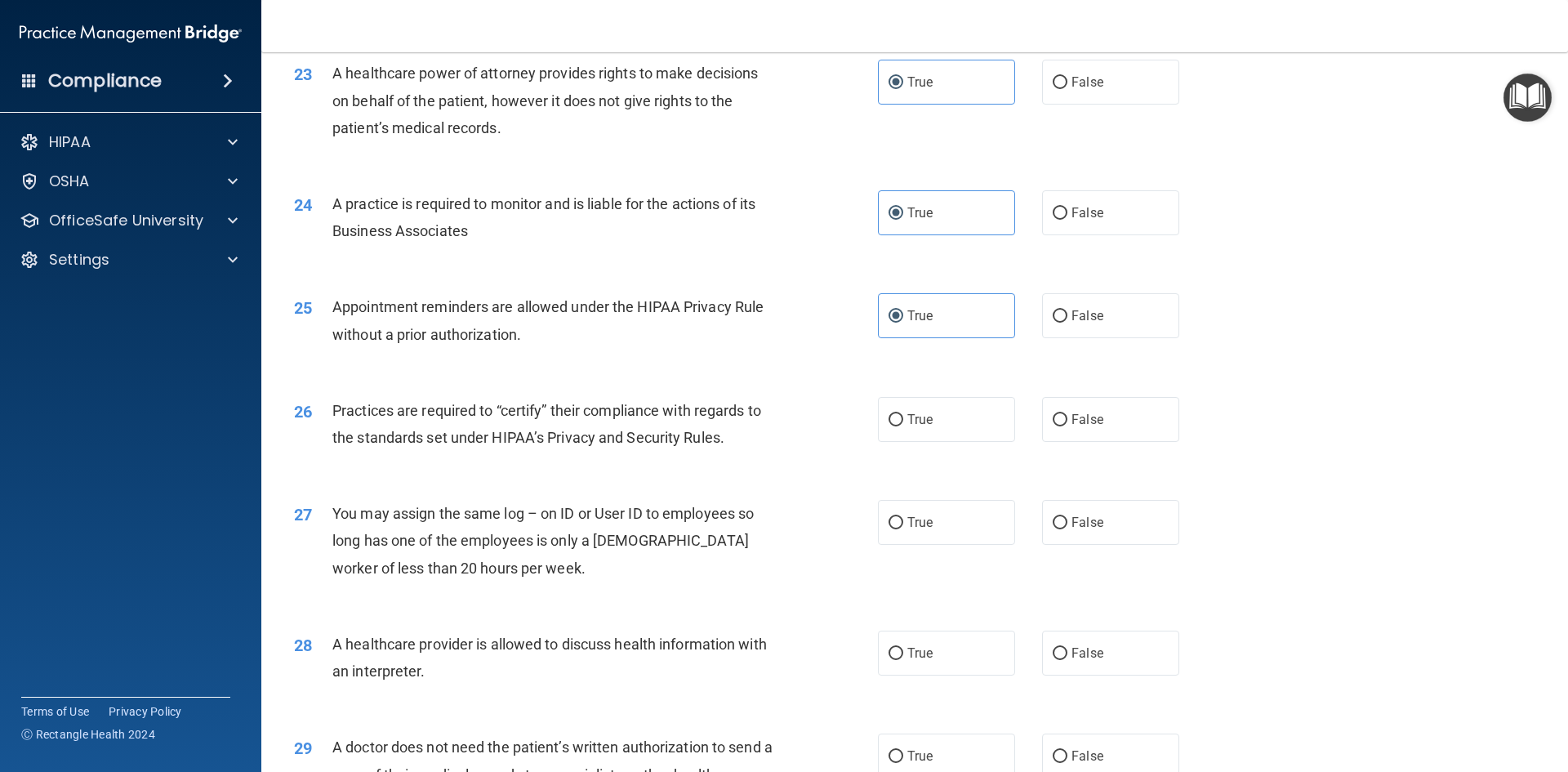
scroll to position [2777, 0]
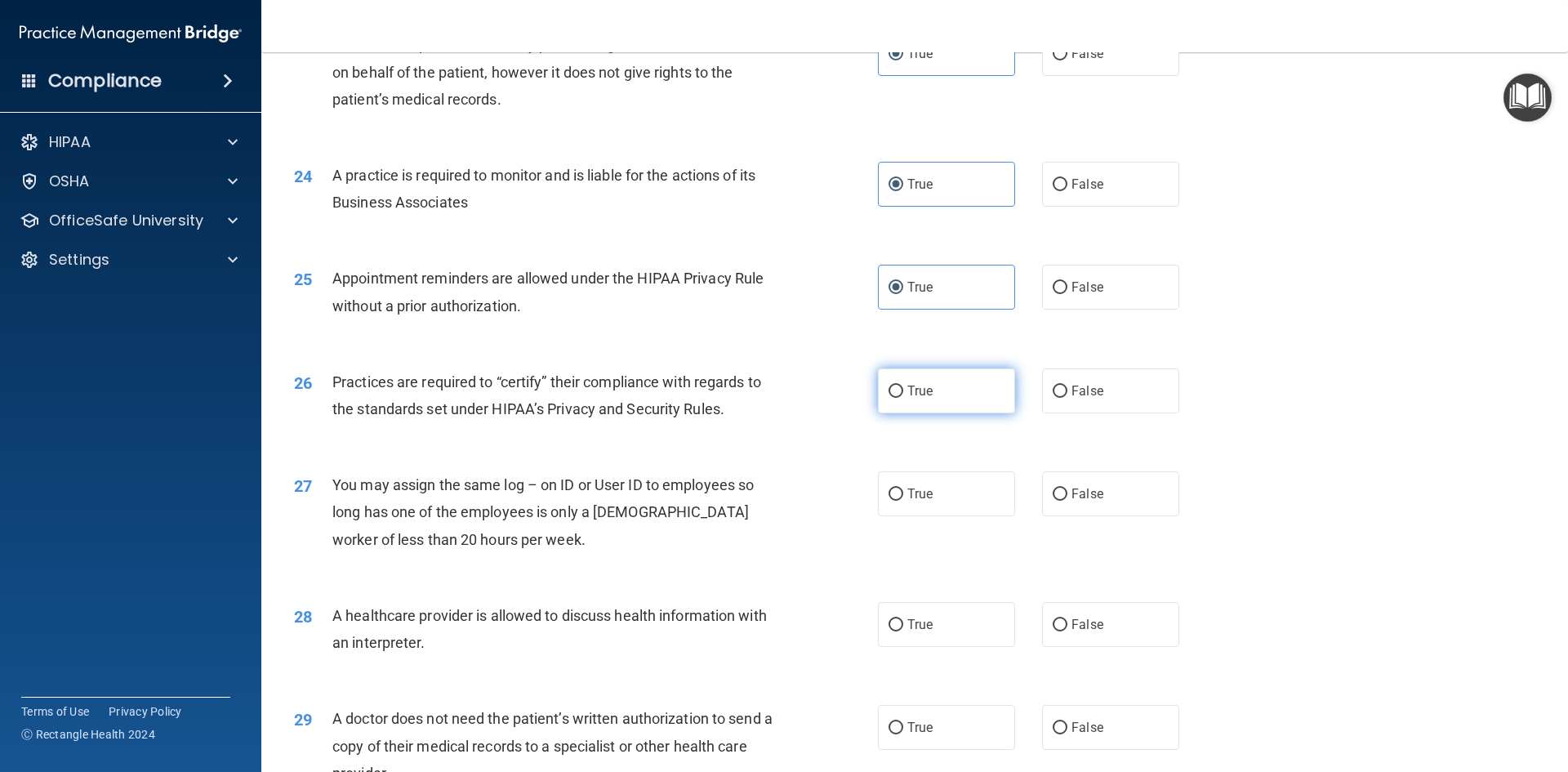
click at [927, 385] on label "True" at bounding box center [946, 390] width 137 height 45
click at [903, 386] on input "True" at bounding box center [895, 392] width 15 height 12
radio input "true"
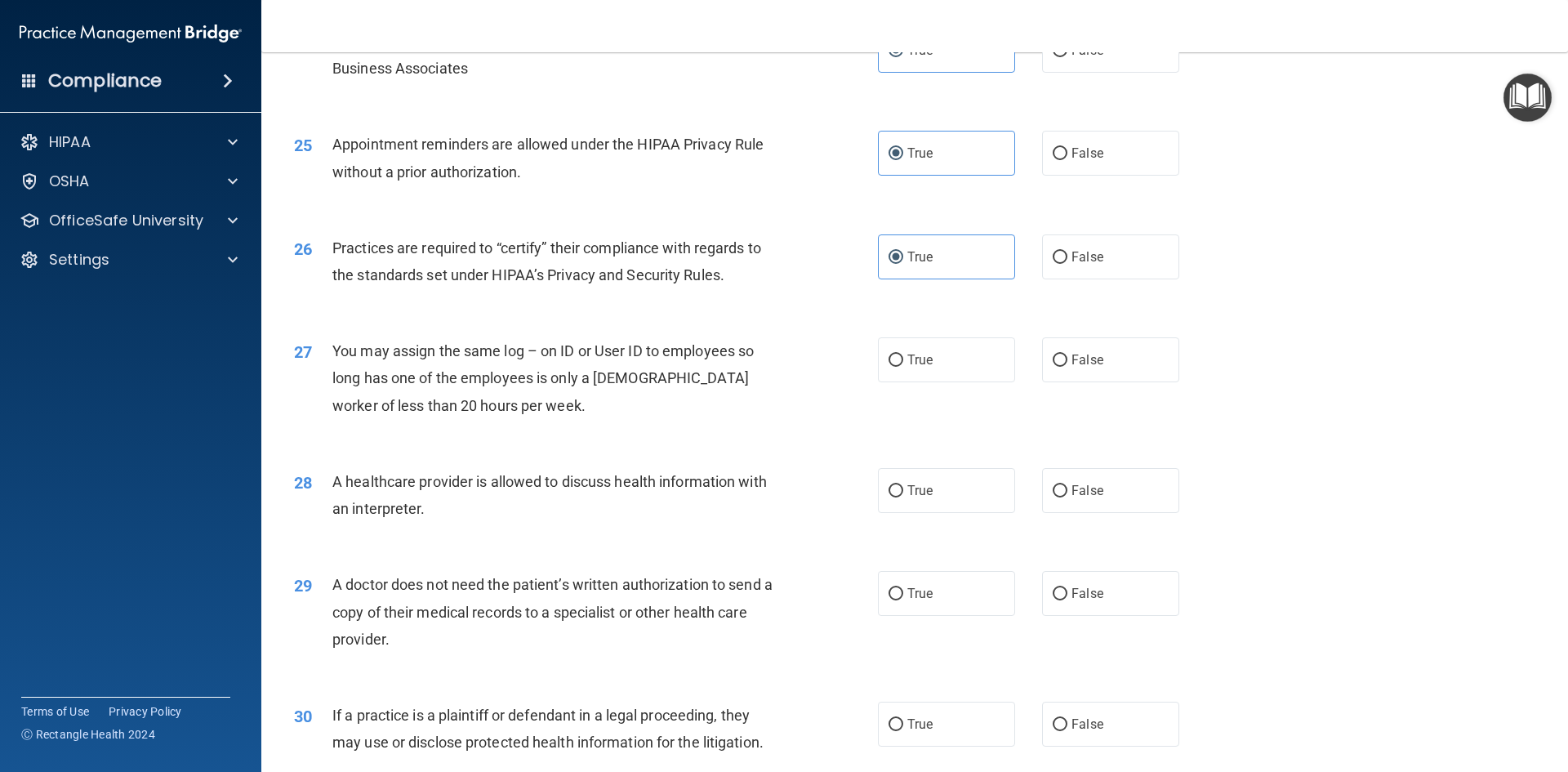
scroll to position [2941, 0]
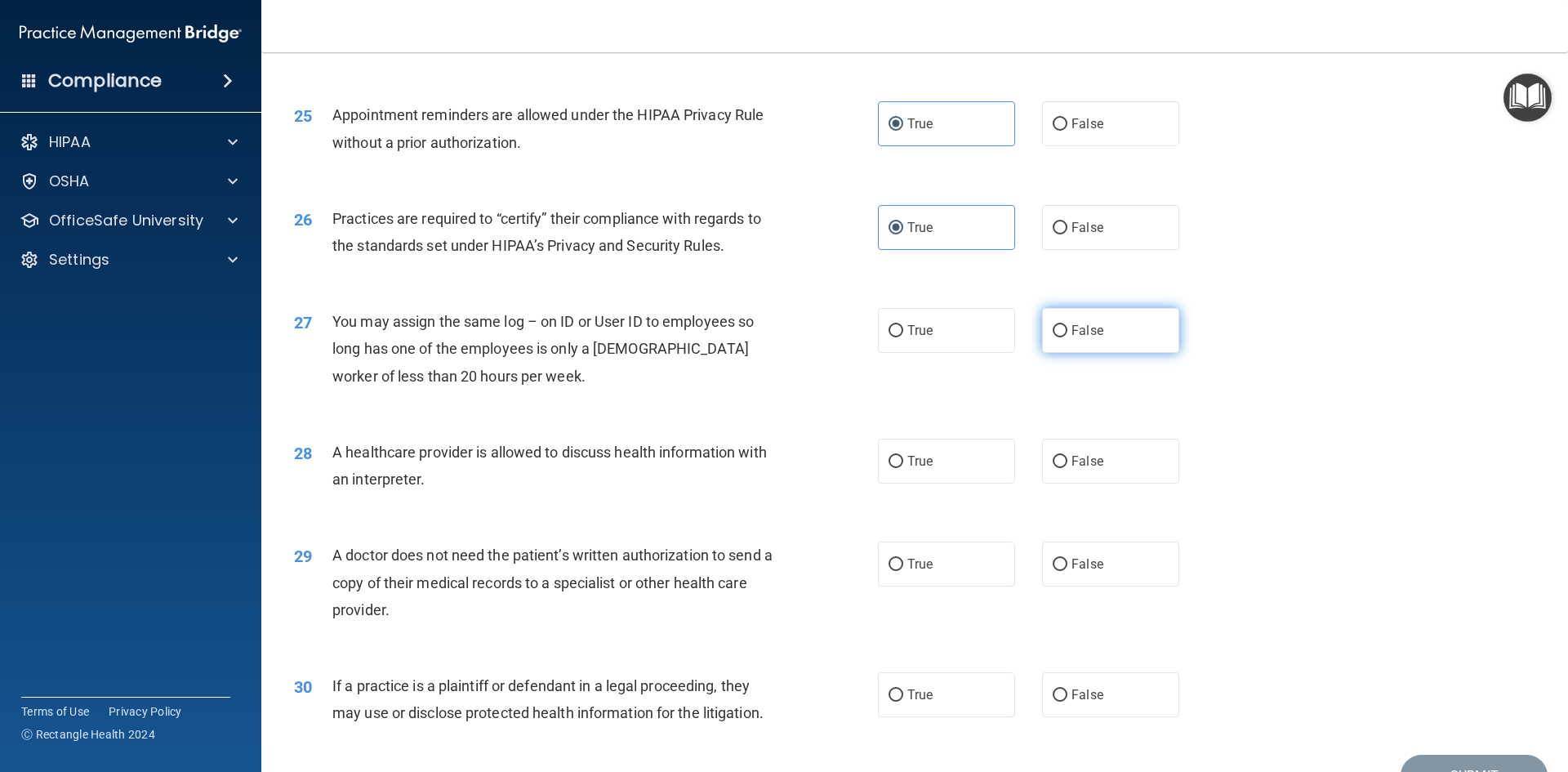
click at [1130, 328] on label "False" at bounding box center [1110, 330] width 137 height 45
click at [1068, 328] on input "False" at bounding box center [1060, 331] width 15 height 12
radio input "true"
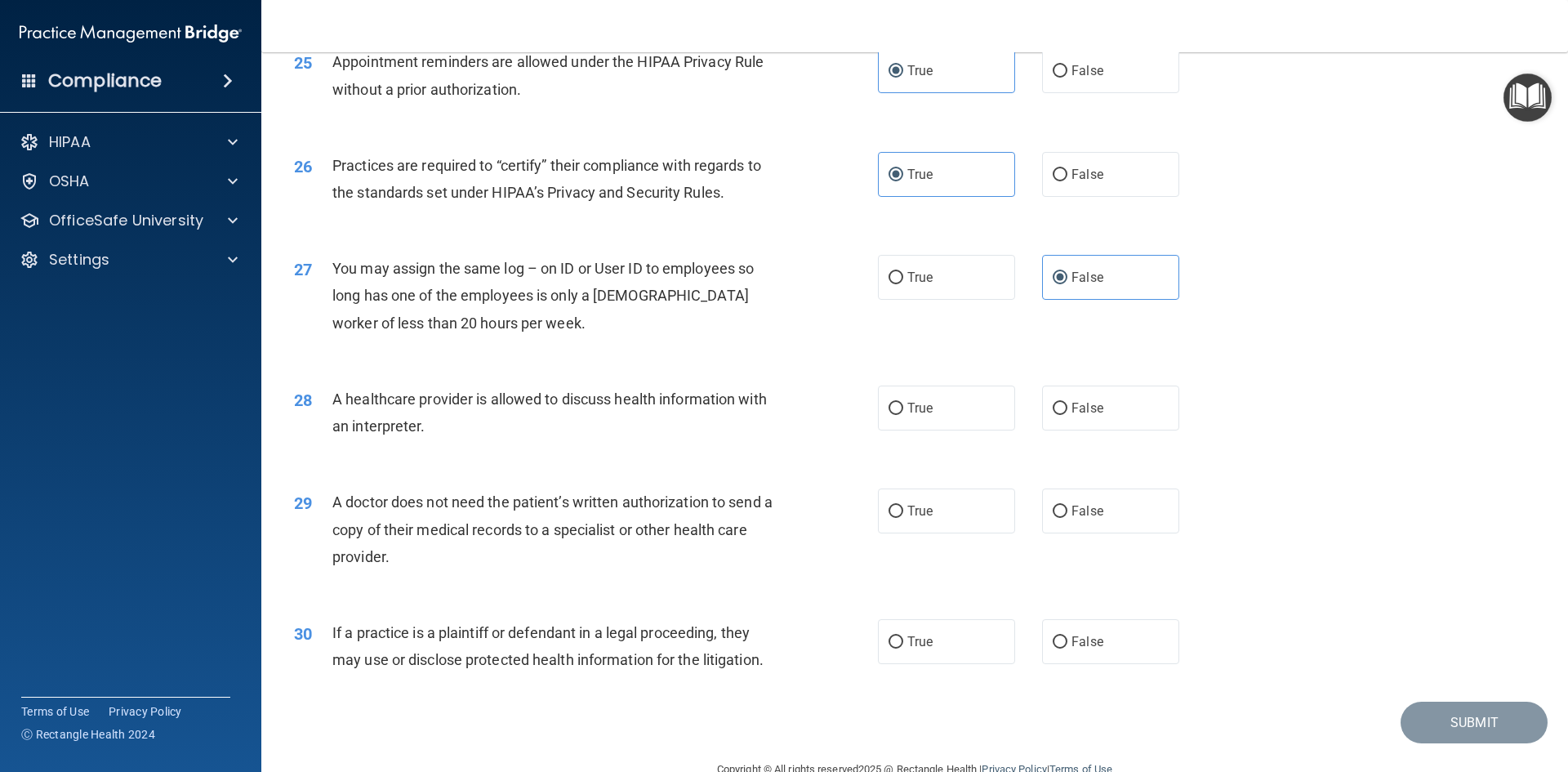
scroll to position [3022, 0]
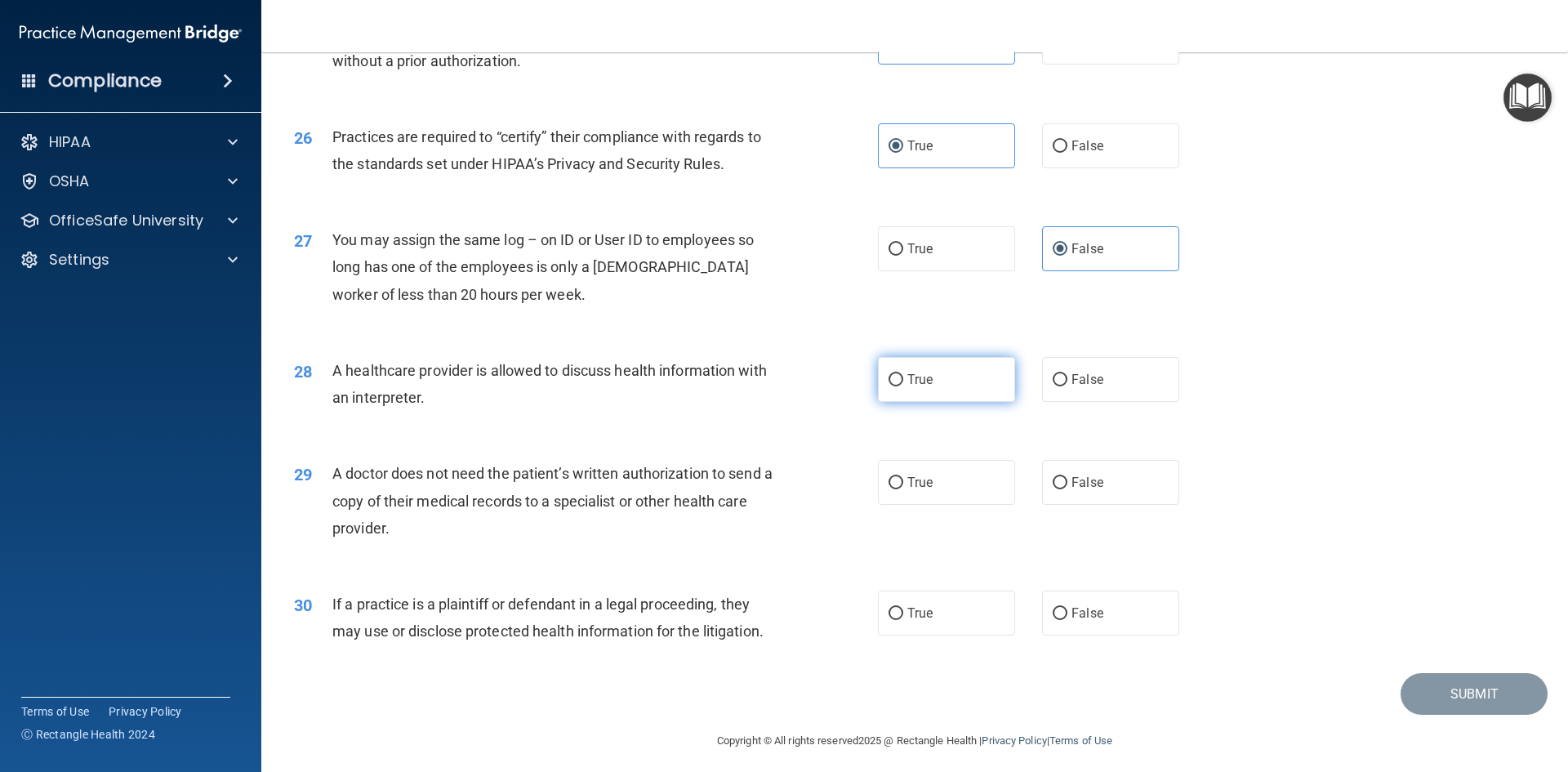
click at [948, 396] on label "True" at bounding box center [946, 379] width 137 height 45
click at [903, 386] on input "True" at bounding box center [895, 380] width 15 height 12
radio input "true"
click at [1103, 486] on label "False" at bounding box center [1110, 481] width 137 height 45
click at [1068, 486] on input "False" at bounding box center [1060, 483] width 15 height 12
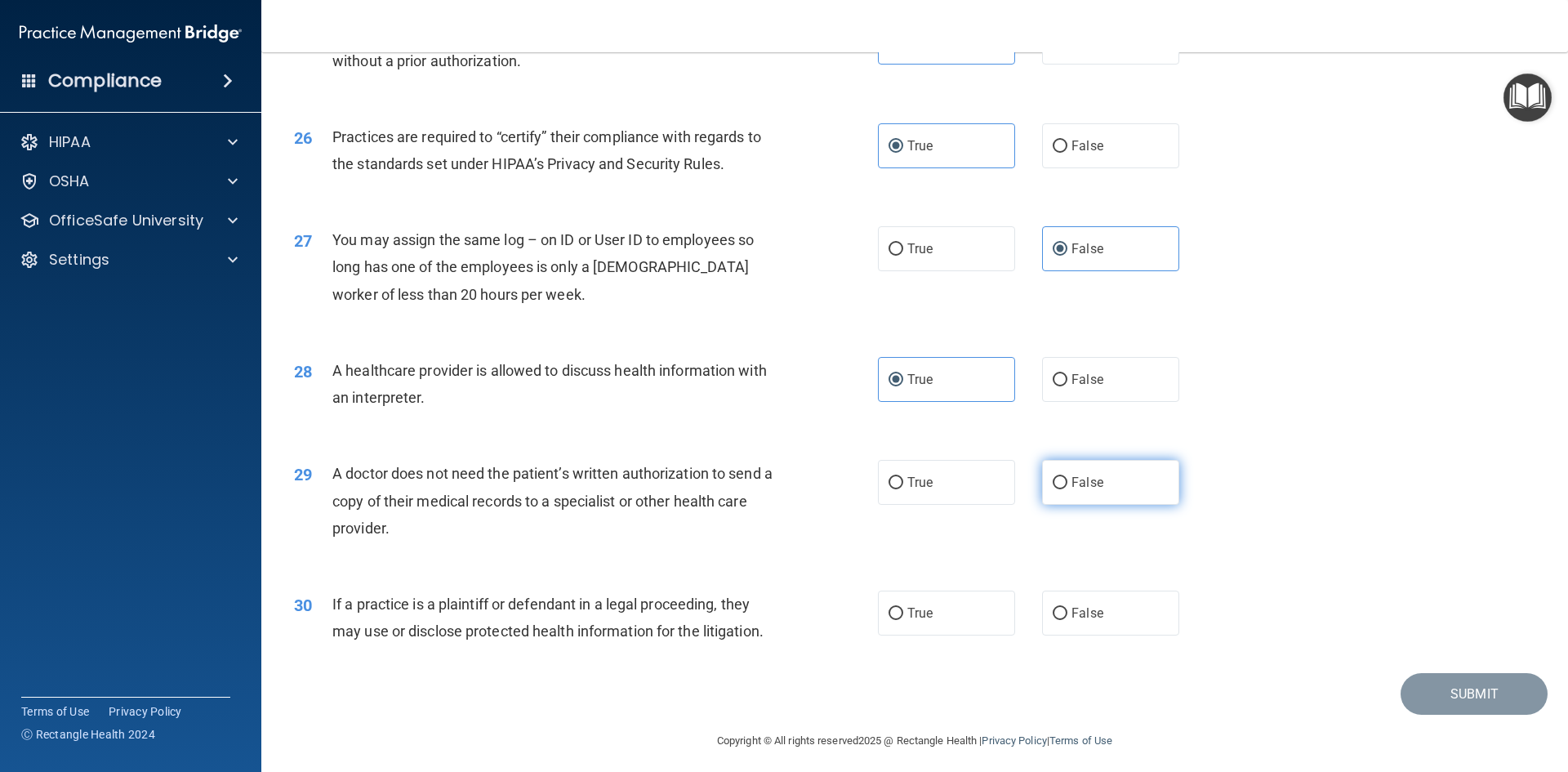
radio input "true"
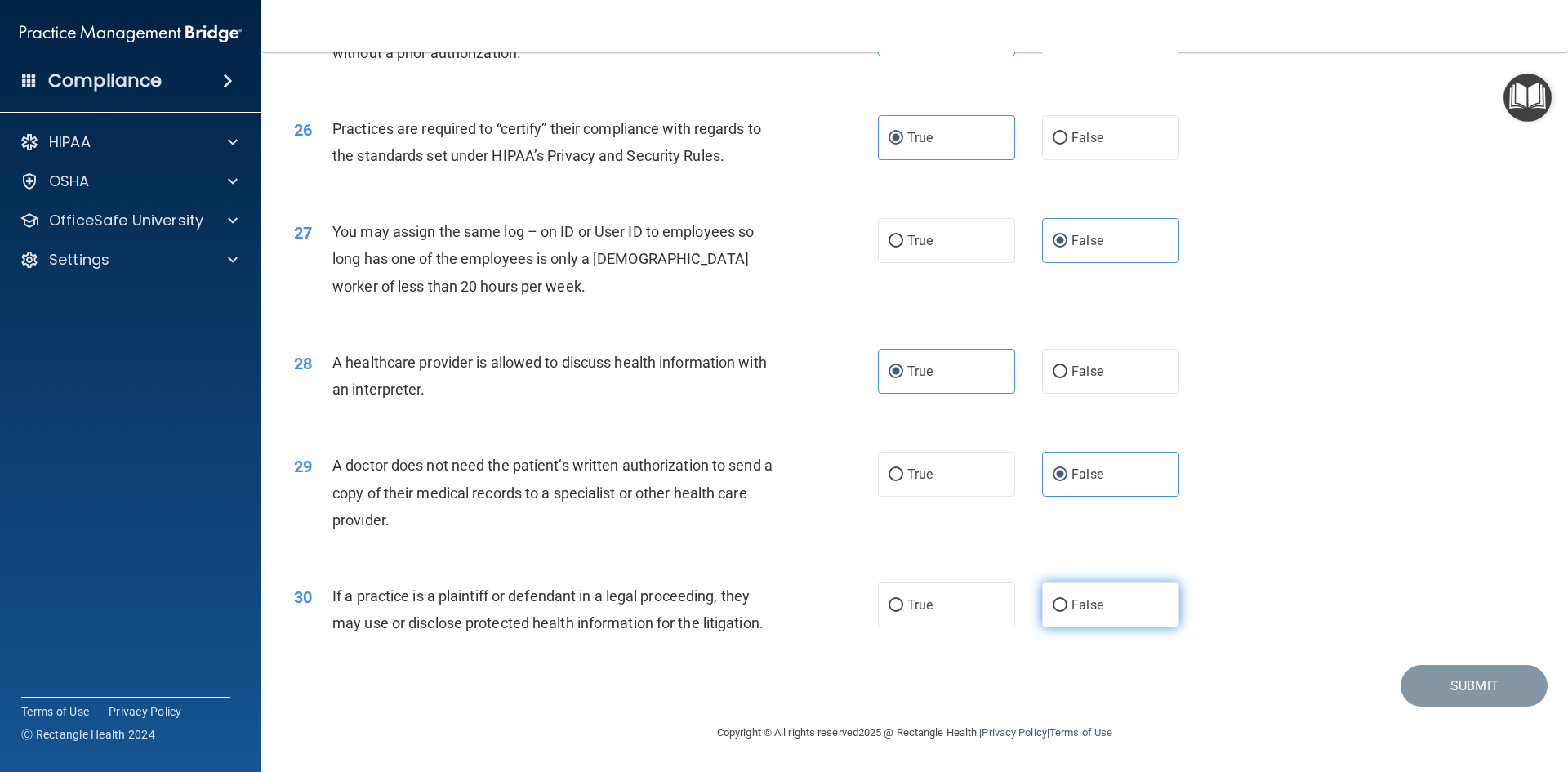
click at [1089, 603] on span "False" at bounding box center [1087, 605] width 32 height 16
click at [1068, 603] on input "False" at bounding box center [1060, 606] width 15 height 12
radio input "true"
click at [1446, 685] on button "Submit" at bounding box center [1474, 686] width 147 height 42
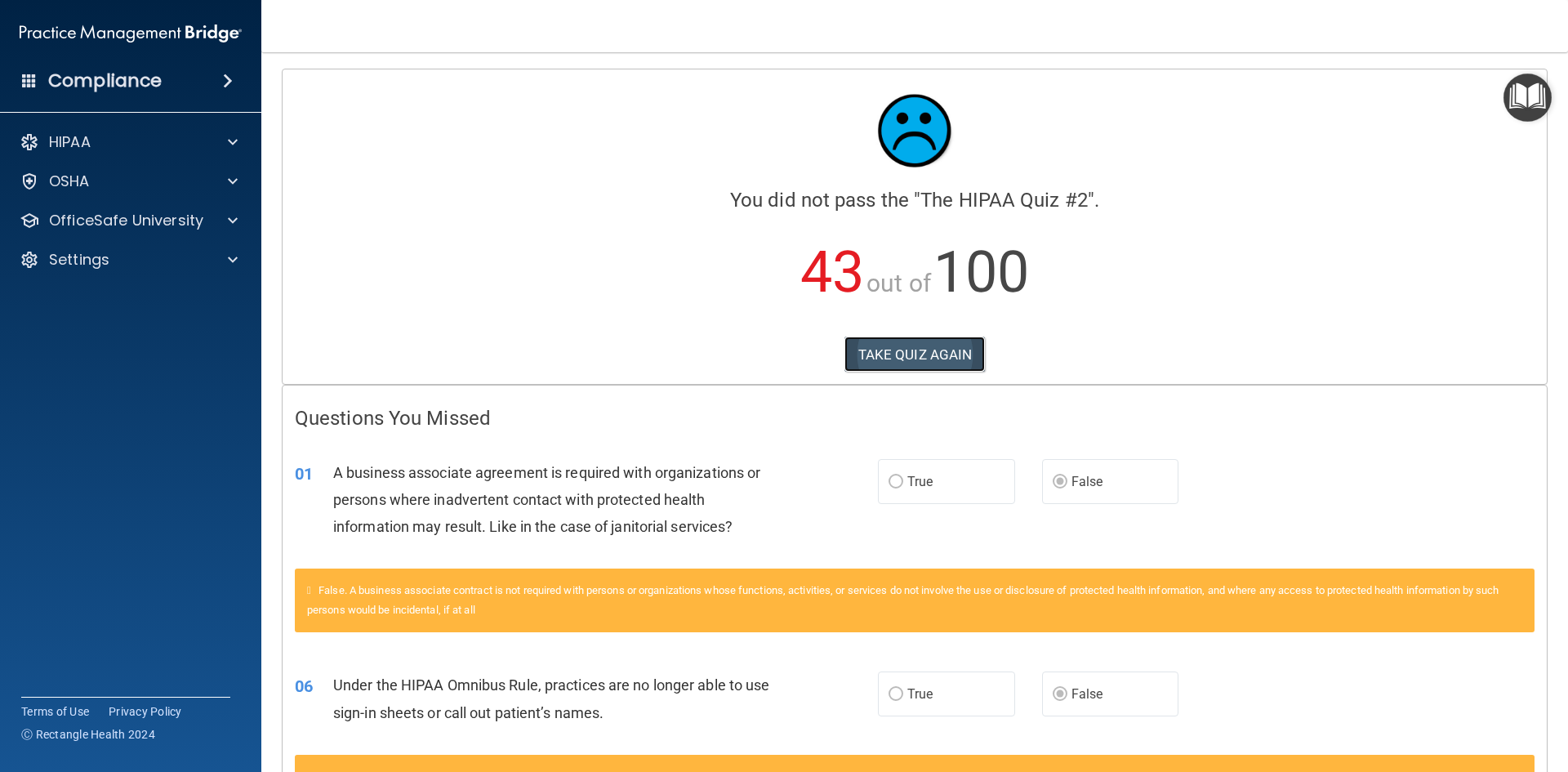
click at [926, 346] on button "TAKE QUIZ AGAIN" at bounding box center [914, 354] width 141 height 36
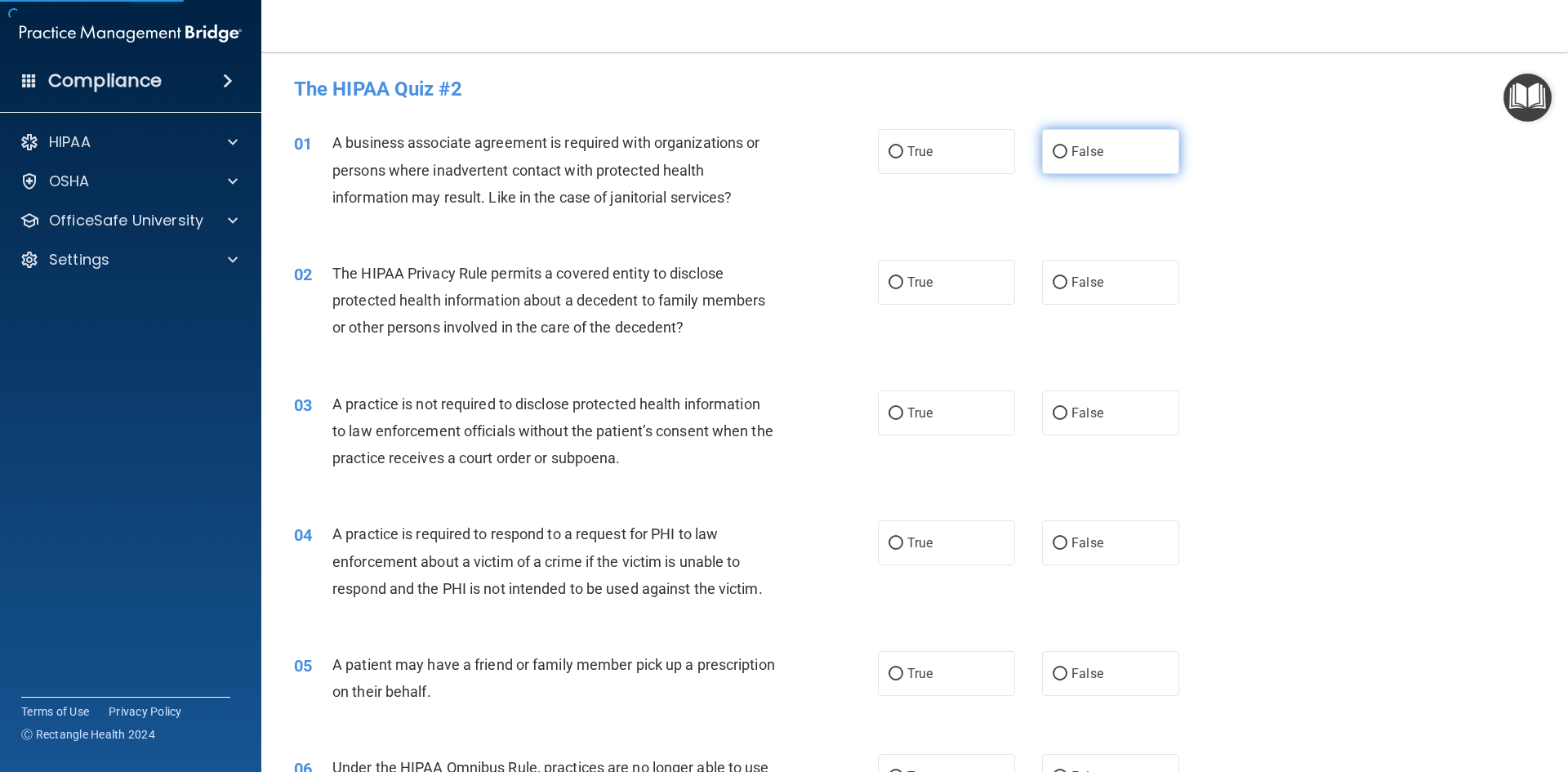
click at [1096, 136] on label "False" at bounding box center [1110, 151] width 137 height 45
click at [1068, 146] on input "False" at bounding box center [1060, 152] width 15 height 12
radio input "true"
click at [950, 281] on label "True" at bounding box center [946, 282] width 137 height 45
click at [903, 281] on input "True" at bounding box center [895, 283] width 15 height 12
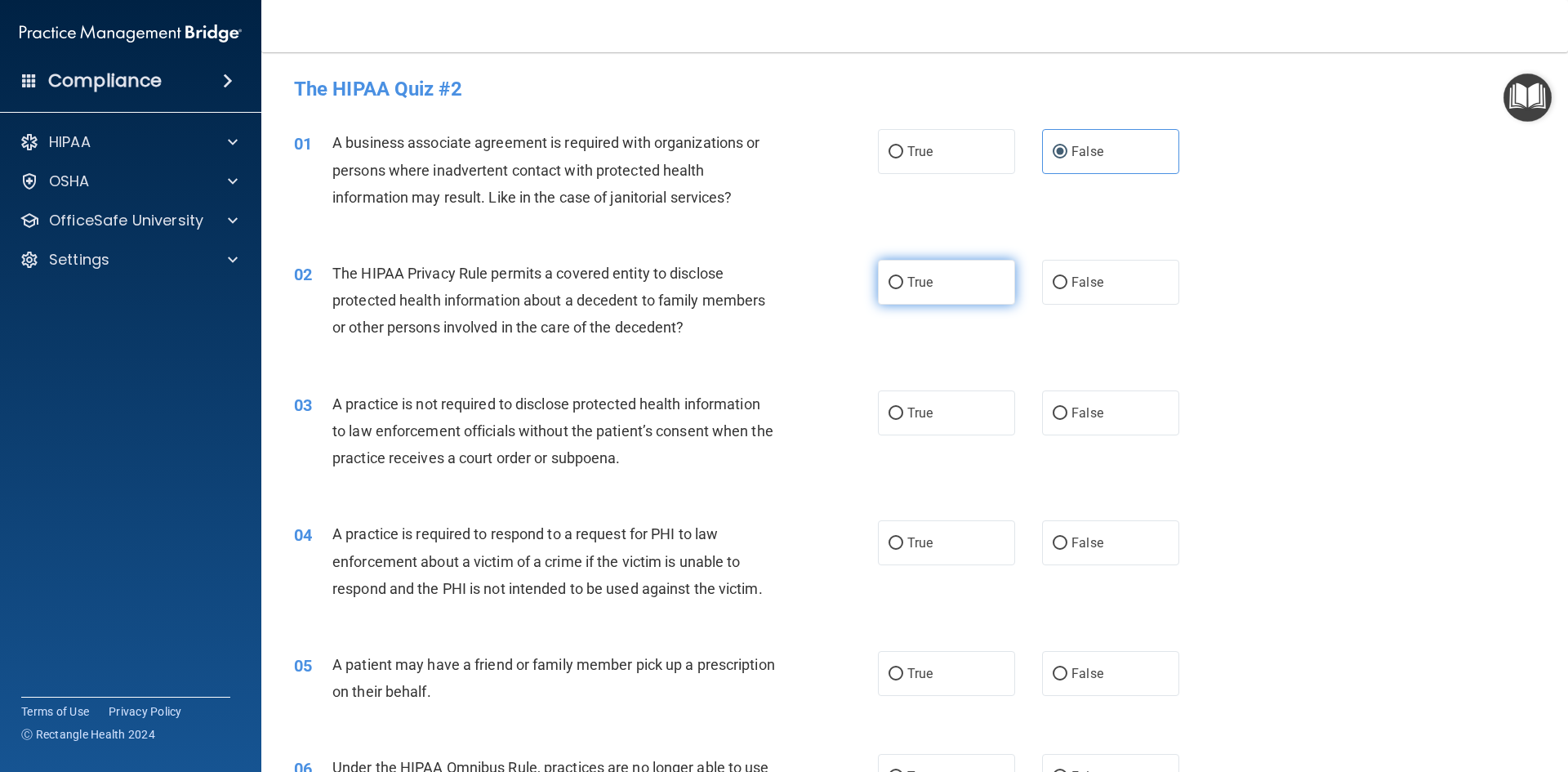
radio input "true"
click at [1103, 426] on label "False" at bounding box center [1110, 412] width 137 height 45
click at [1068, 420] on input "False" at bounding box center [1060, 414] width 15 height 12
radio input "true"
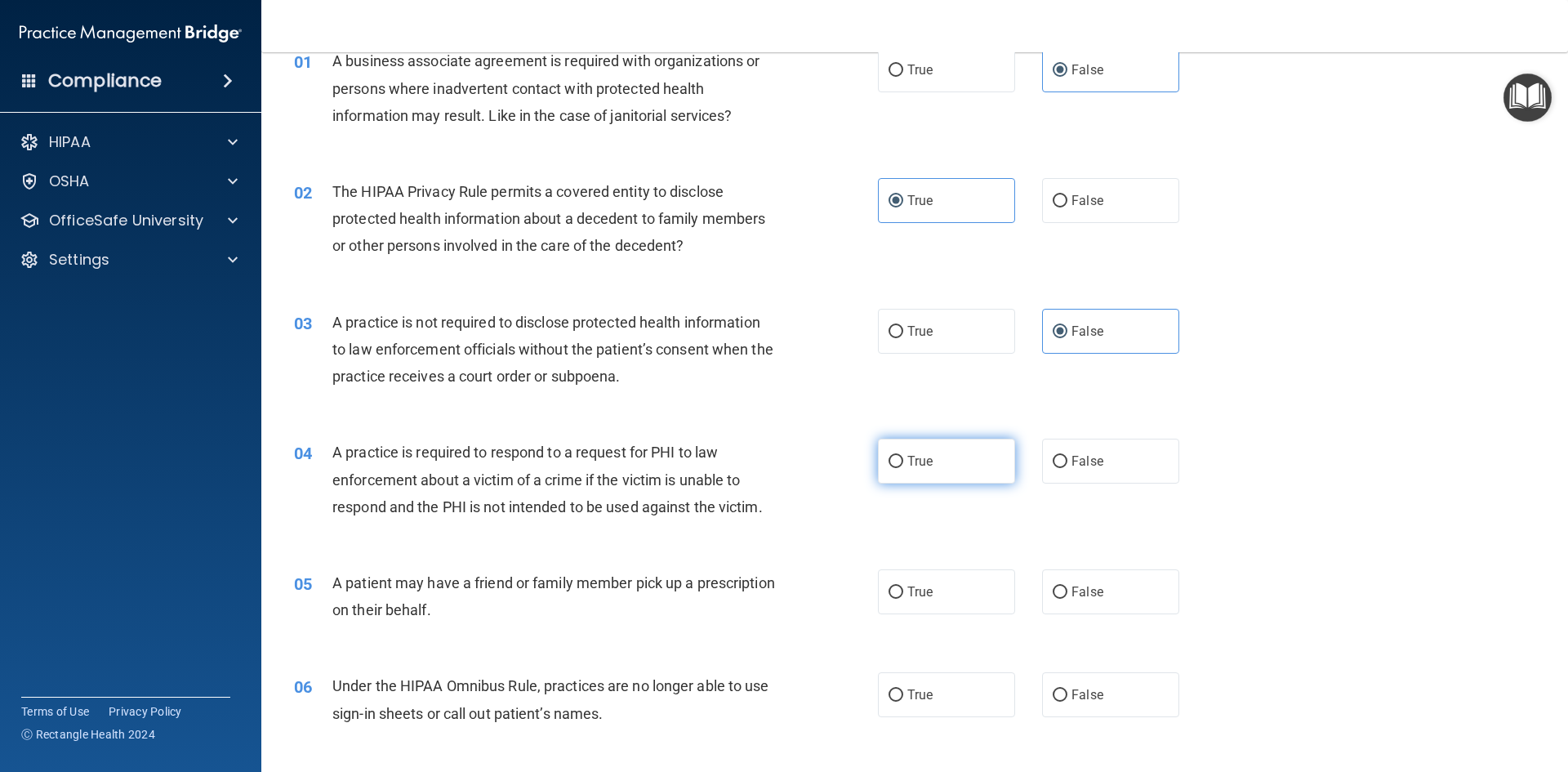
click at [915, 464] on span "True" at bounding box center [920, 461] width 25 height 16
click at [903, 464] on input "True" at bounding box center [895, 462] width 15 height 12
radio input "true"
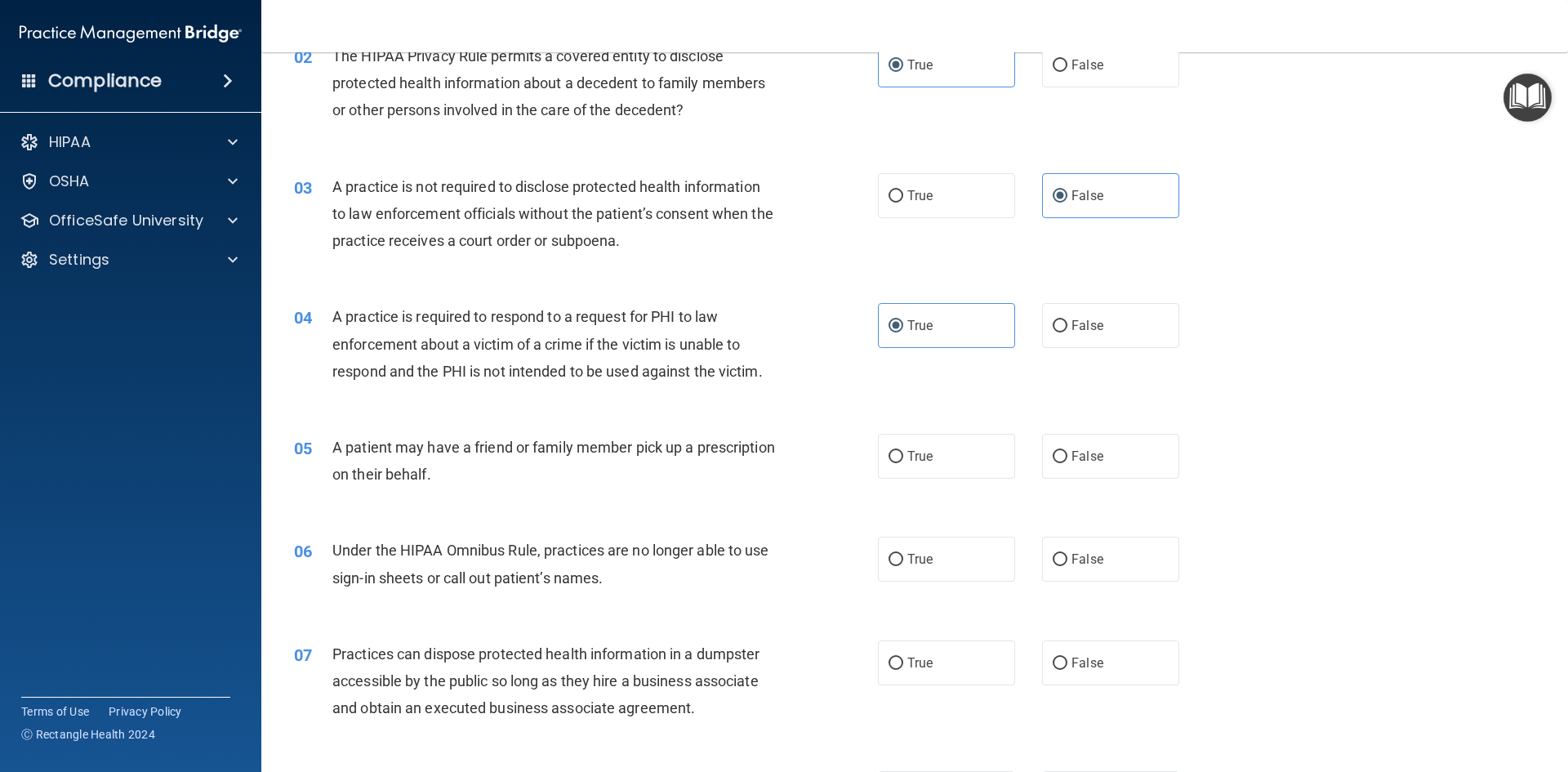
scroll to position [245, 0]
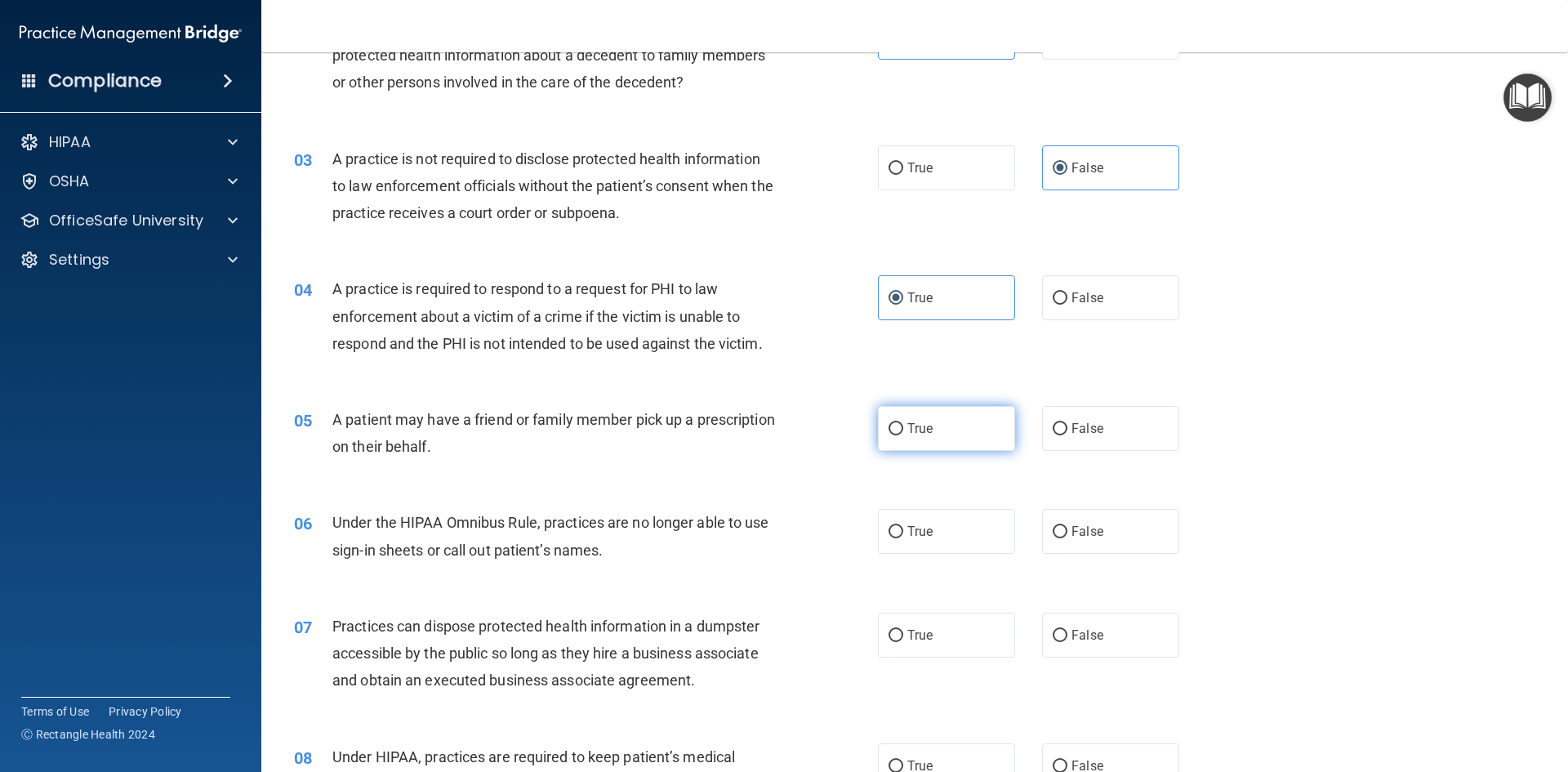
click at [897, 425] on label "True" at bounding box center [946, 428] width 137 height 45
click at [897, 425] on input "True" at bounding box center [895, 429] width 15 height 12
radio input "true"
click at [1103, 524] on label "False" at bounding box center [1110, 530] width 137 height 45
click at [1068, 526] on input "False" at bounding box center [1060, 532] width 15 height 12
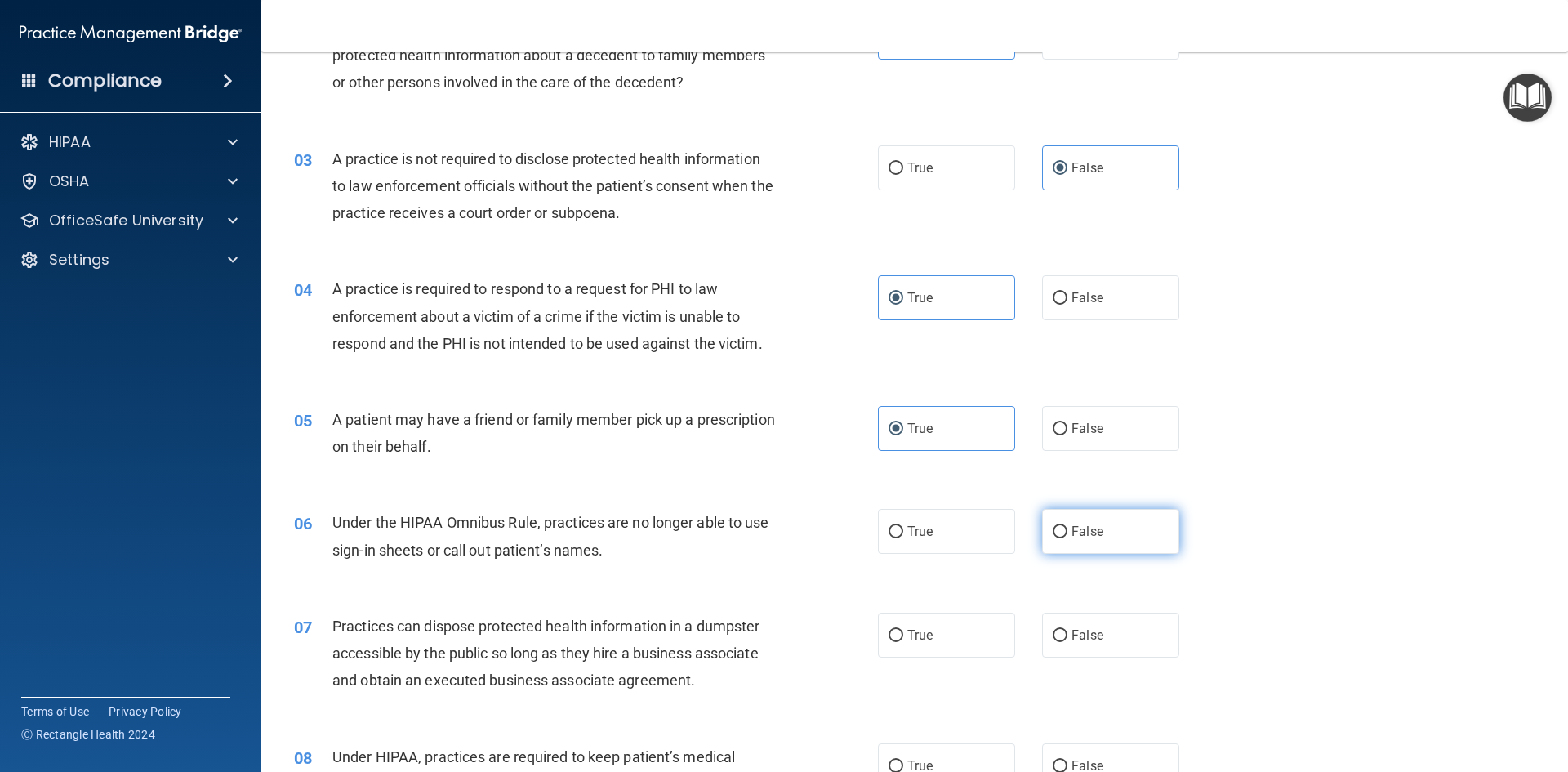
radio input "true"
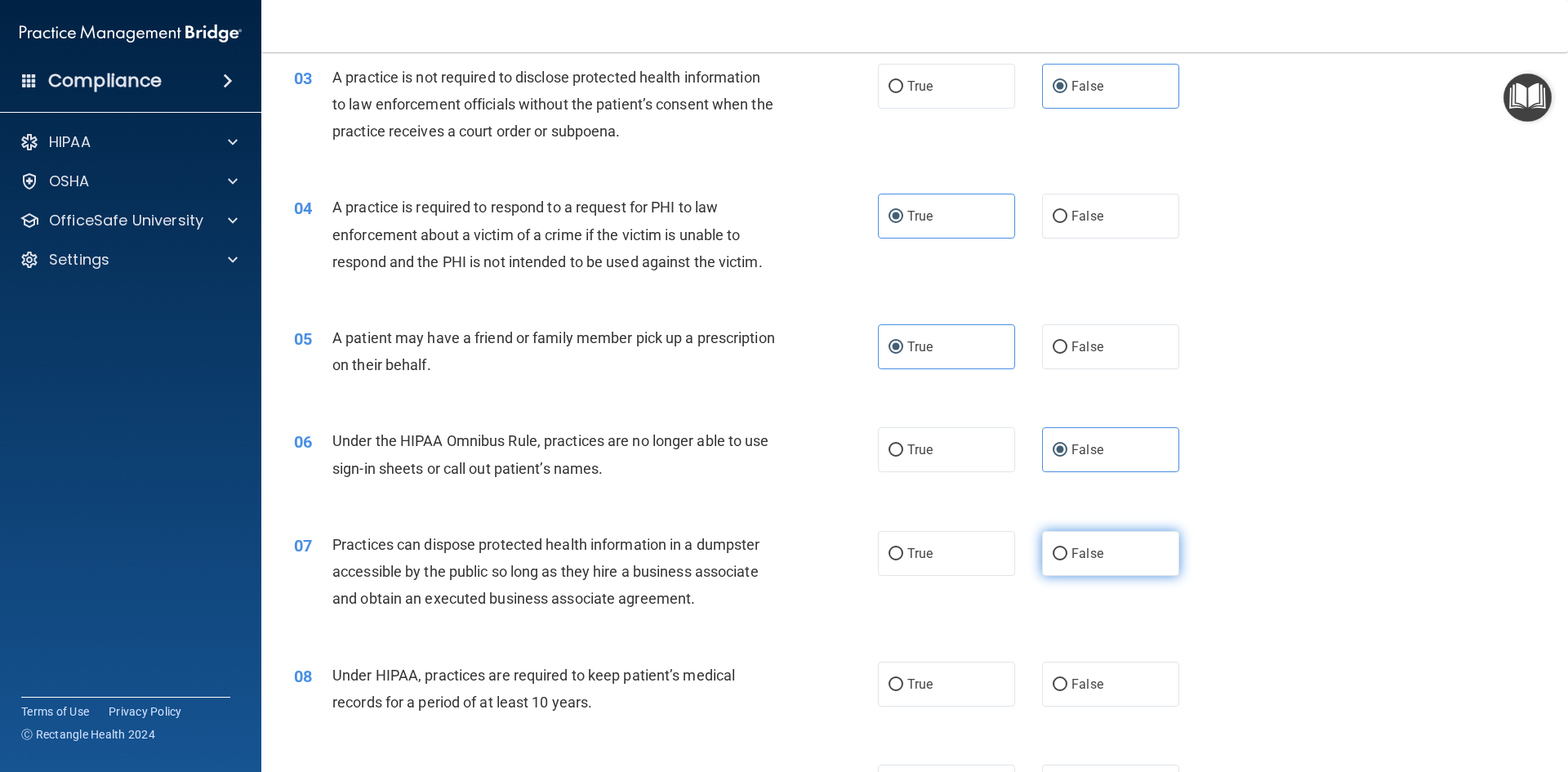
click at [1106, 564] on label "False" at bounding box center [1110, 553] width 137 height 45
click at [1068, 560] on input "False" at bounding box center [1060, 554] width 15 height 12
radio input "true"
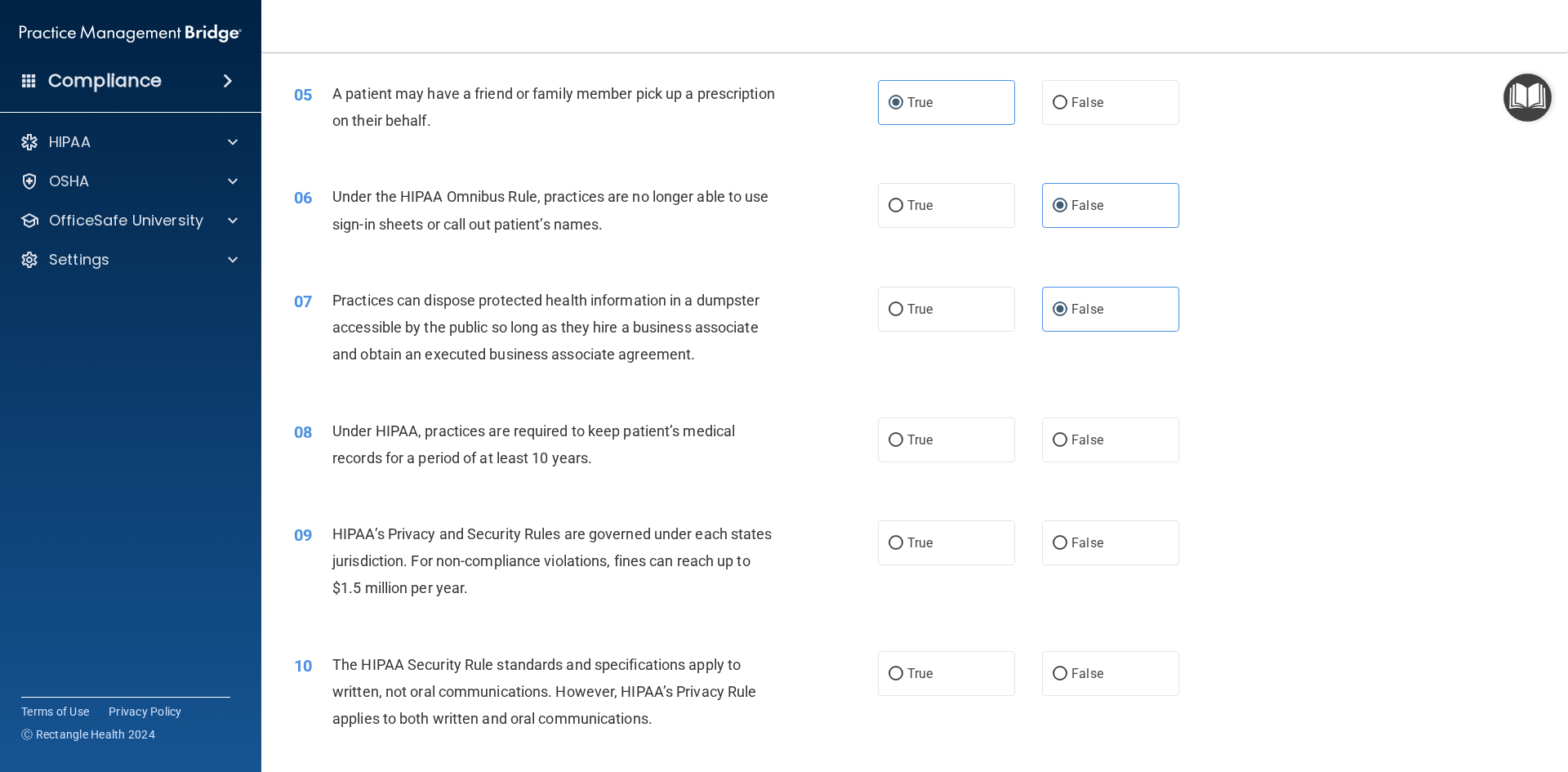
scroll to position [572, 0]
click at [1095, 425] on label "False" at bounding box center [1110, 439] width 137 height 45
click at [1068, 434] on input "False" at bounding box center [1060, 440] width 15 height 12
radio input "true"
click at [1076, 548] on span "False" at bounding box center [1087, 542] width 32 height 16
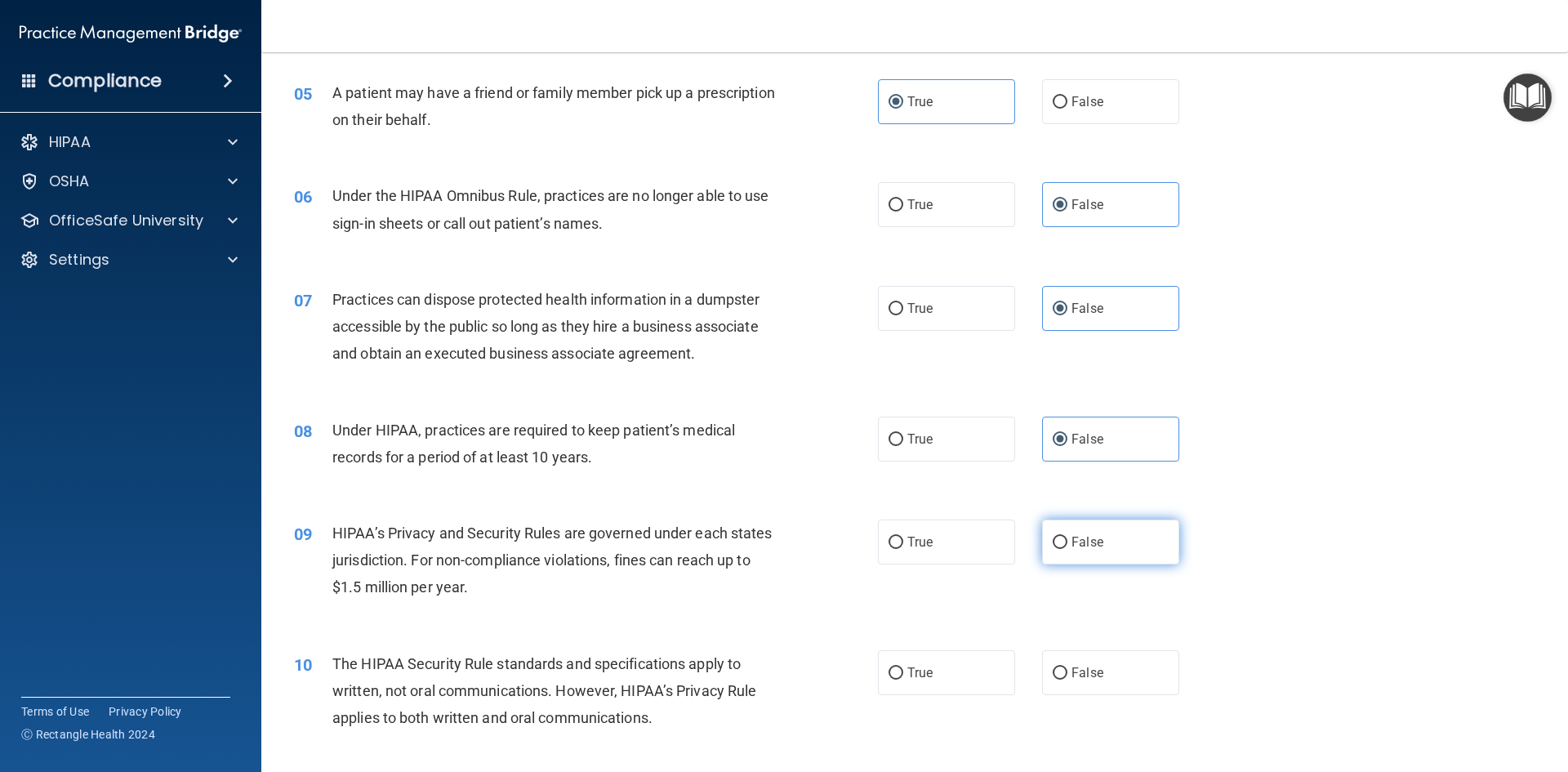
click at [1068, 548] on input "False" at bounding box center [1060, 543] width 15 height 12
radio input "true"
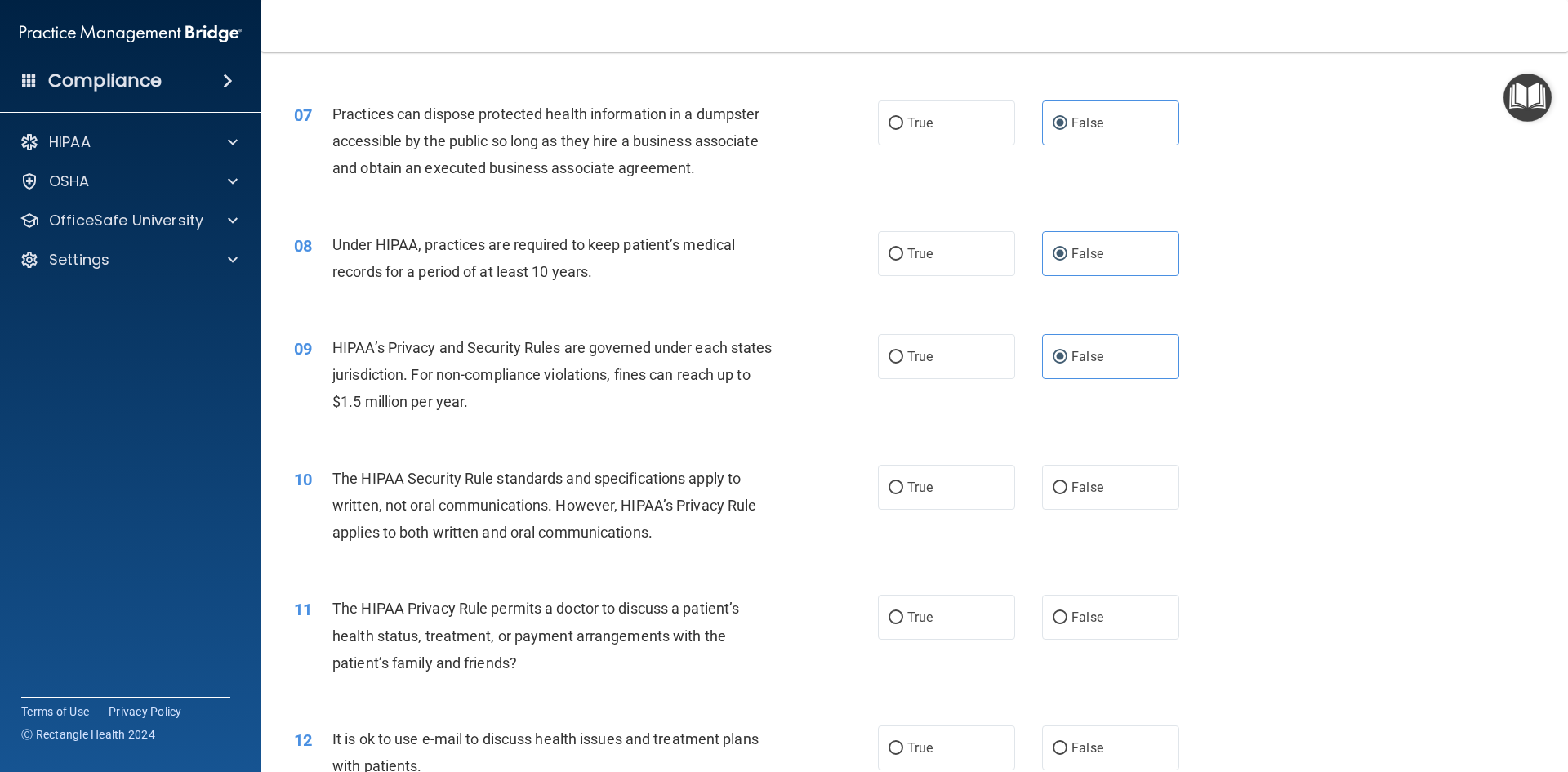
scroll to position [817, 0]
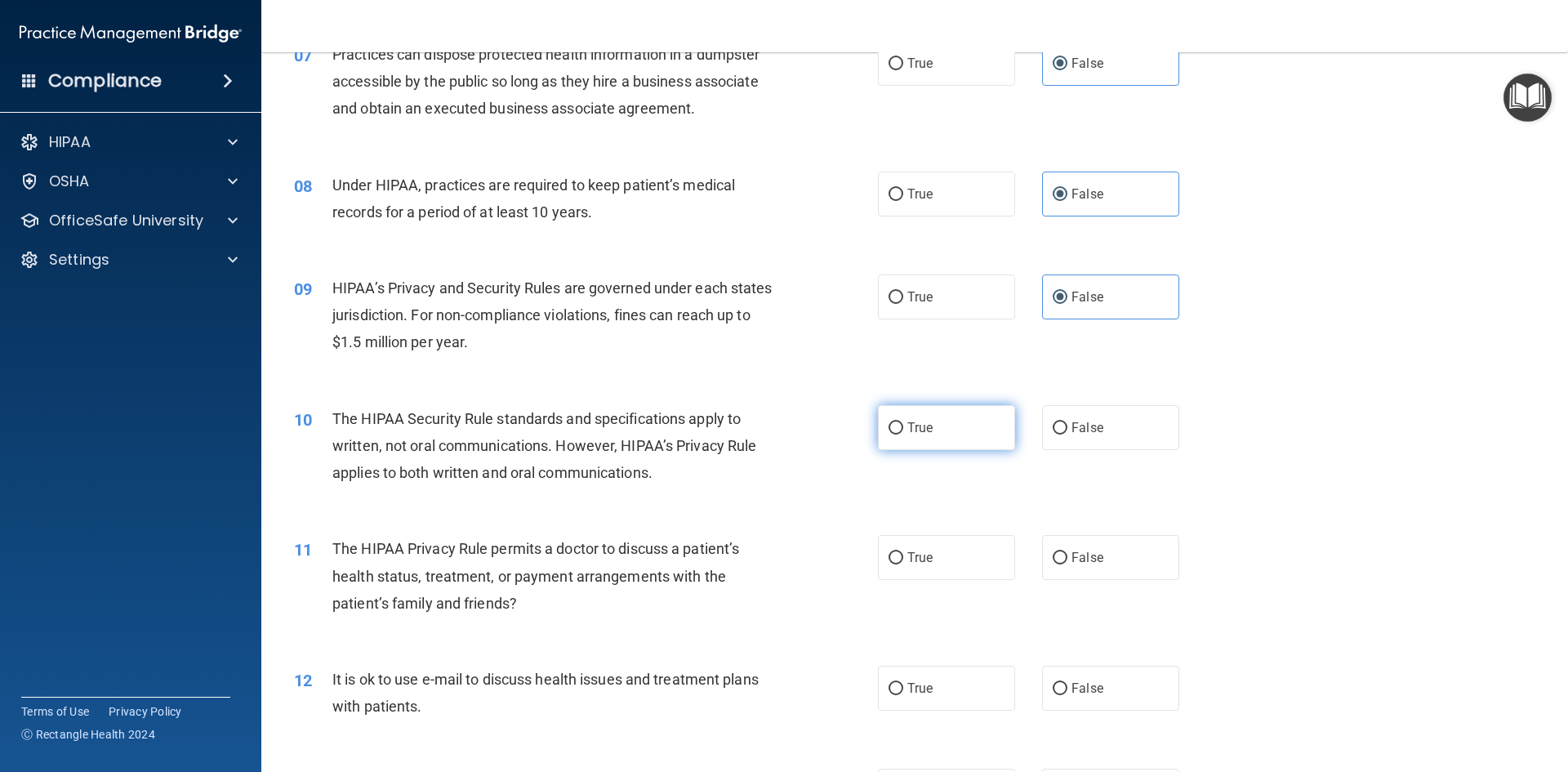
click at [946, 434] on label "True" at bounding box center [946, 427] width 137 height 45
click at [903, 434] on input "True" at bounding box center [895, 429] width 15 height 12
radio input "true"
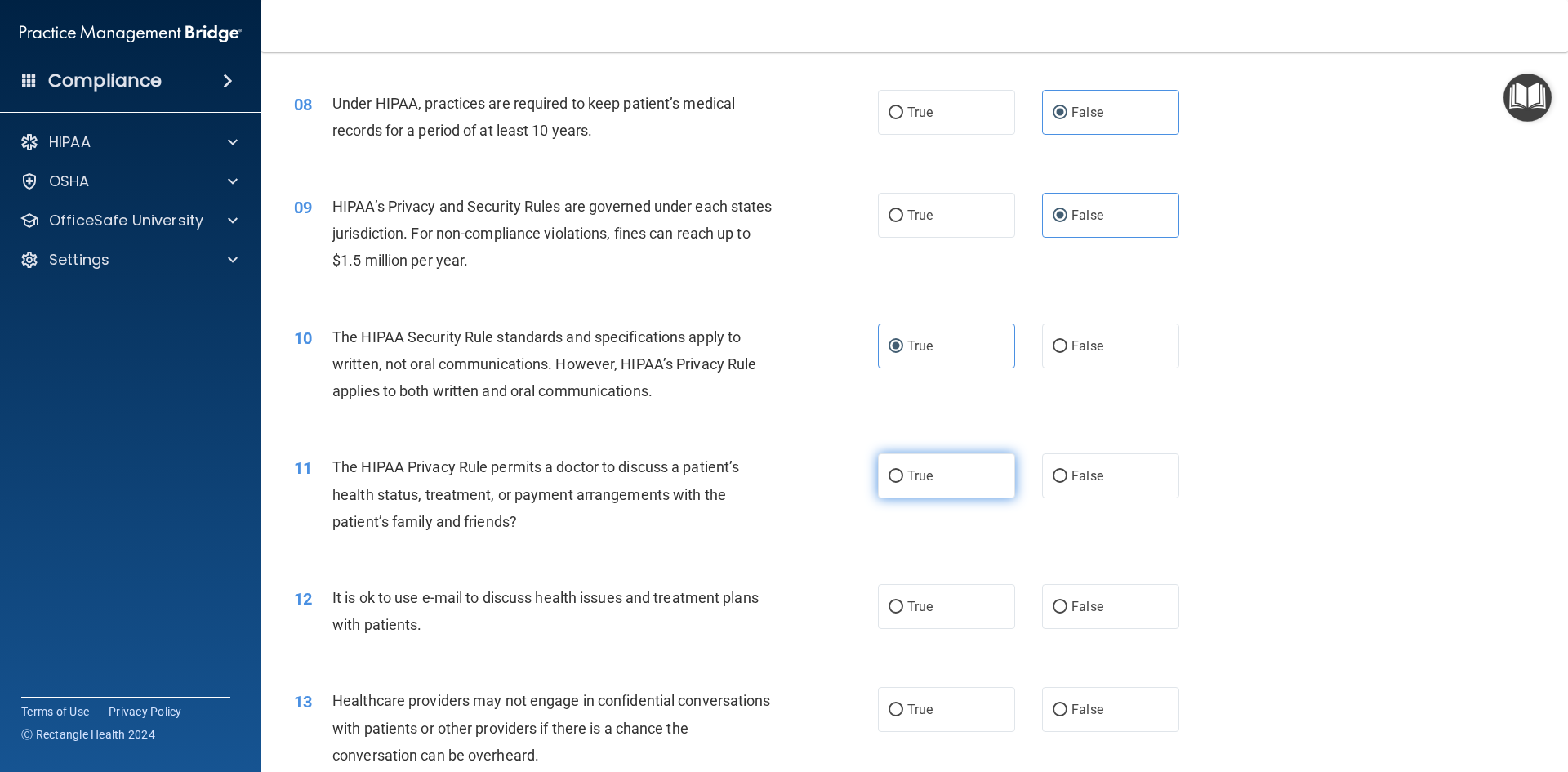
click at [928, 488] on label "True" at bounding box center [946, 475] width 137 height 45
click at [903, 483] on input "True" at bounding box center [895, 477] width 15 height 12
radio input "true"
click at [910, 607] on span "True" at bounding box center [920, 607] width 25 height 16
click at [903, 607] on input "True" at bounding box center [895, 607] width 15 height 12
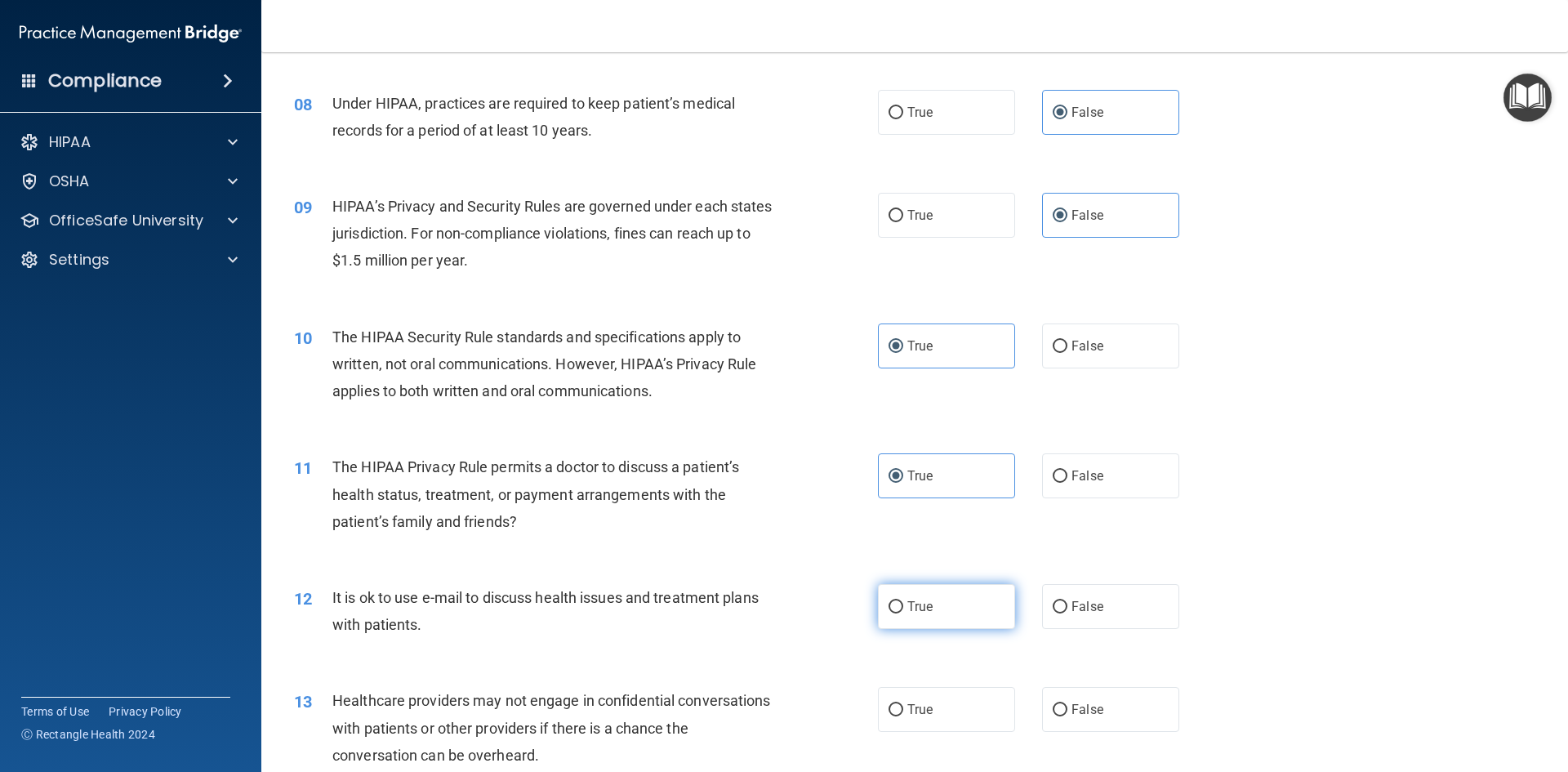
radio input "true"
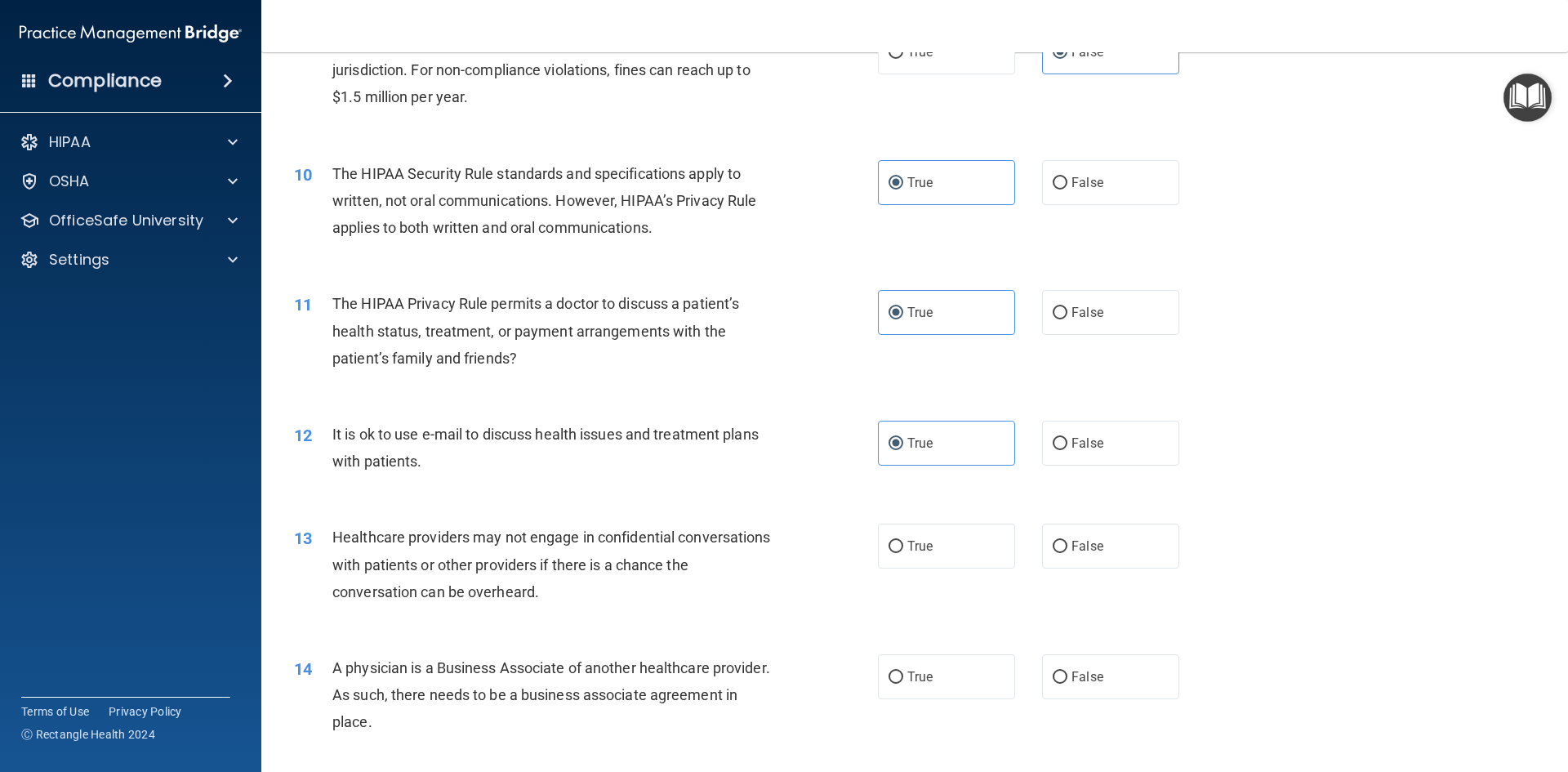
scroll to position [1144, 0]
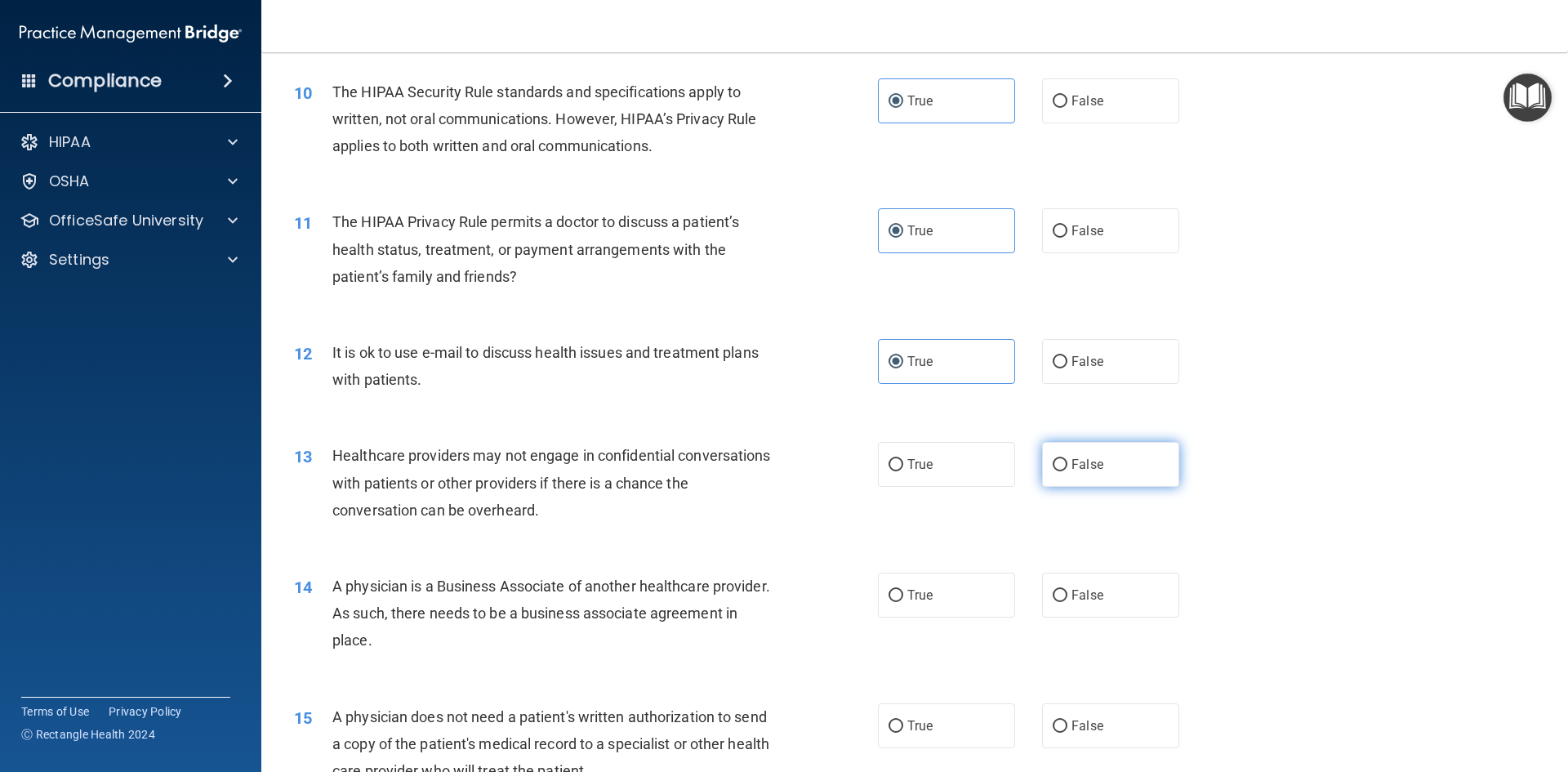
click at [1054, 454] on label "False" at bounding box center [1110, 464] width 137 height 45
click at [1054, 460] on input "False" at bounding box center [1060, 466] width 15 height 12
radio input "true"
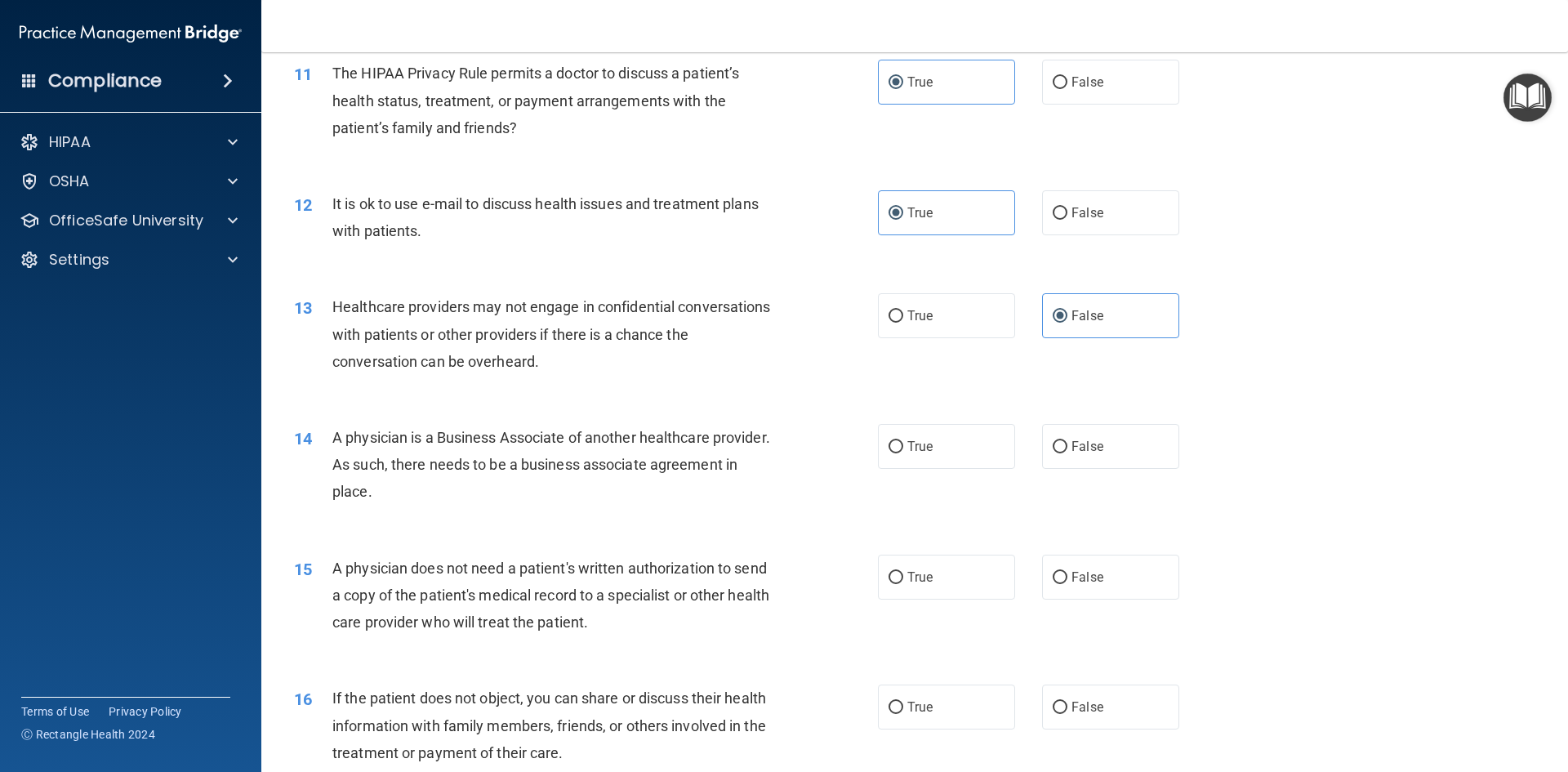
scroll to position [1307, 0]
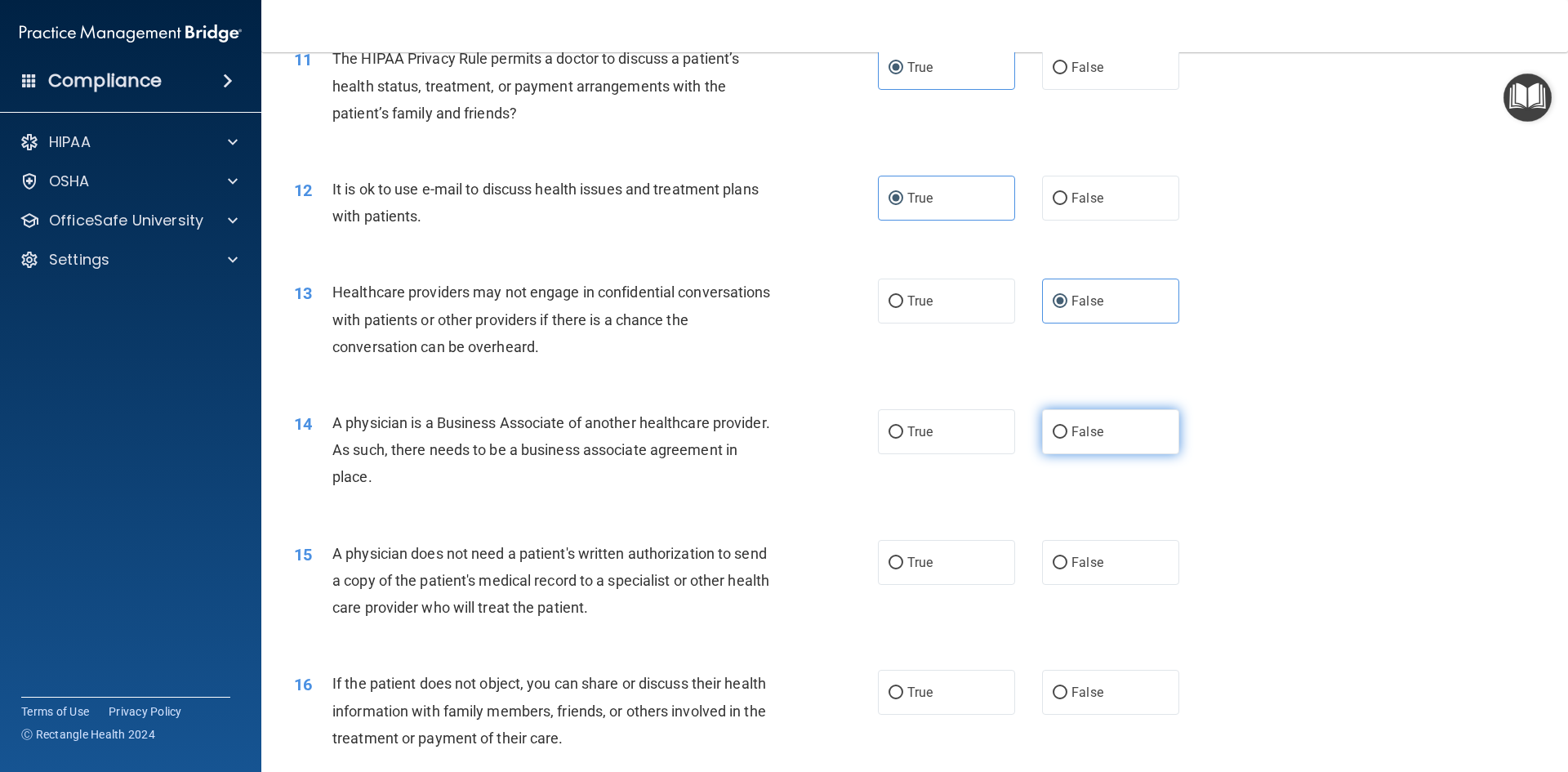
click at [1074, 425] on span "False" at bounding box center [1087, 432] width 32 height 16
click at [1068, 426] on input "False" at bounding box center [1060, 432] width 15 height 12
radio input "true"
click at [901, 576] on label "True" at bounding box center [946, 562] width 137 height 45
click at [901, 569] on input "True" at bounding box center [895, 563] width 15 height 12
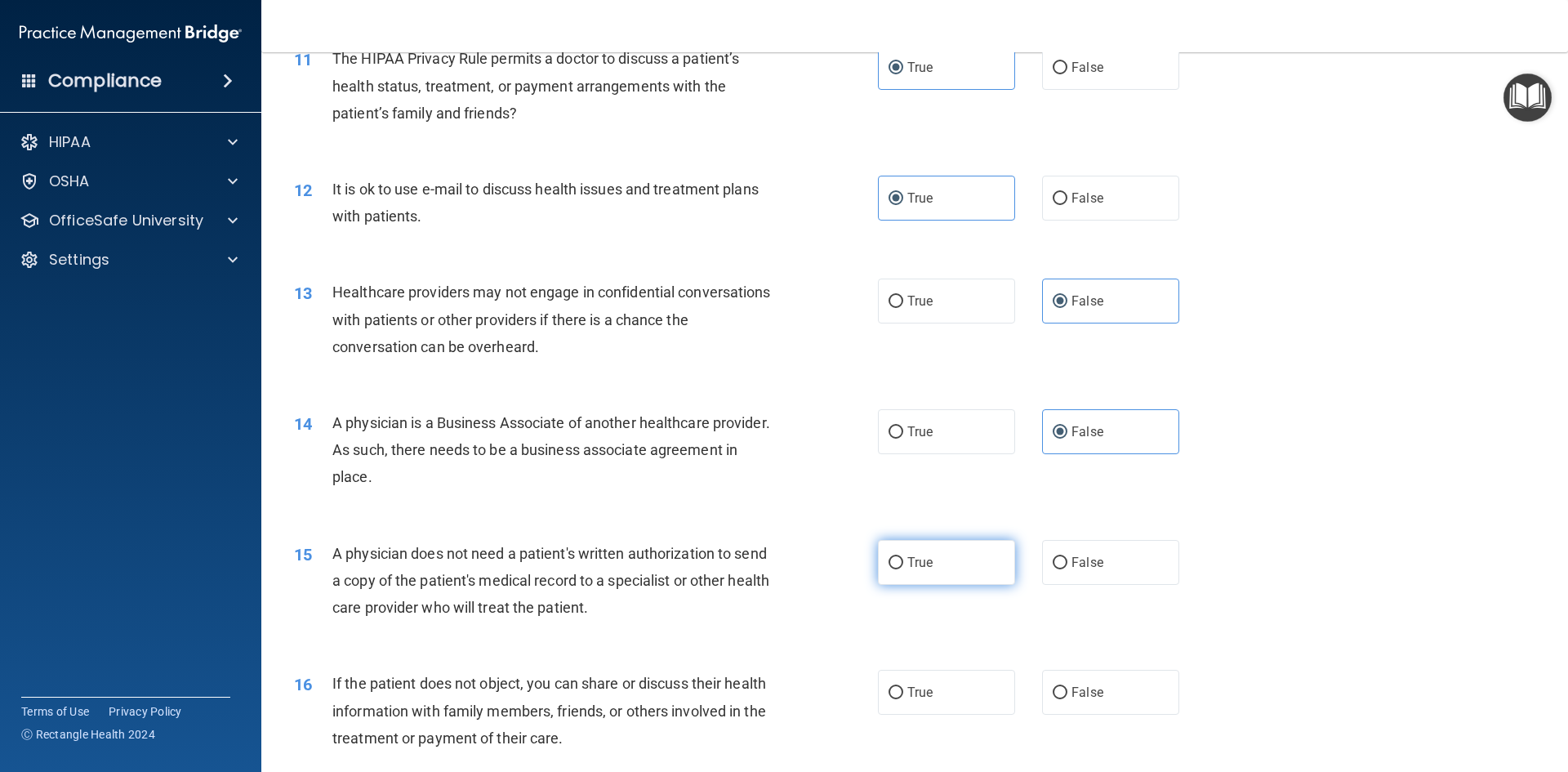
radio input "true"
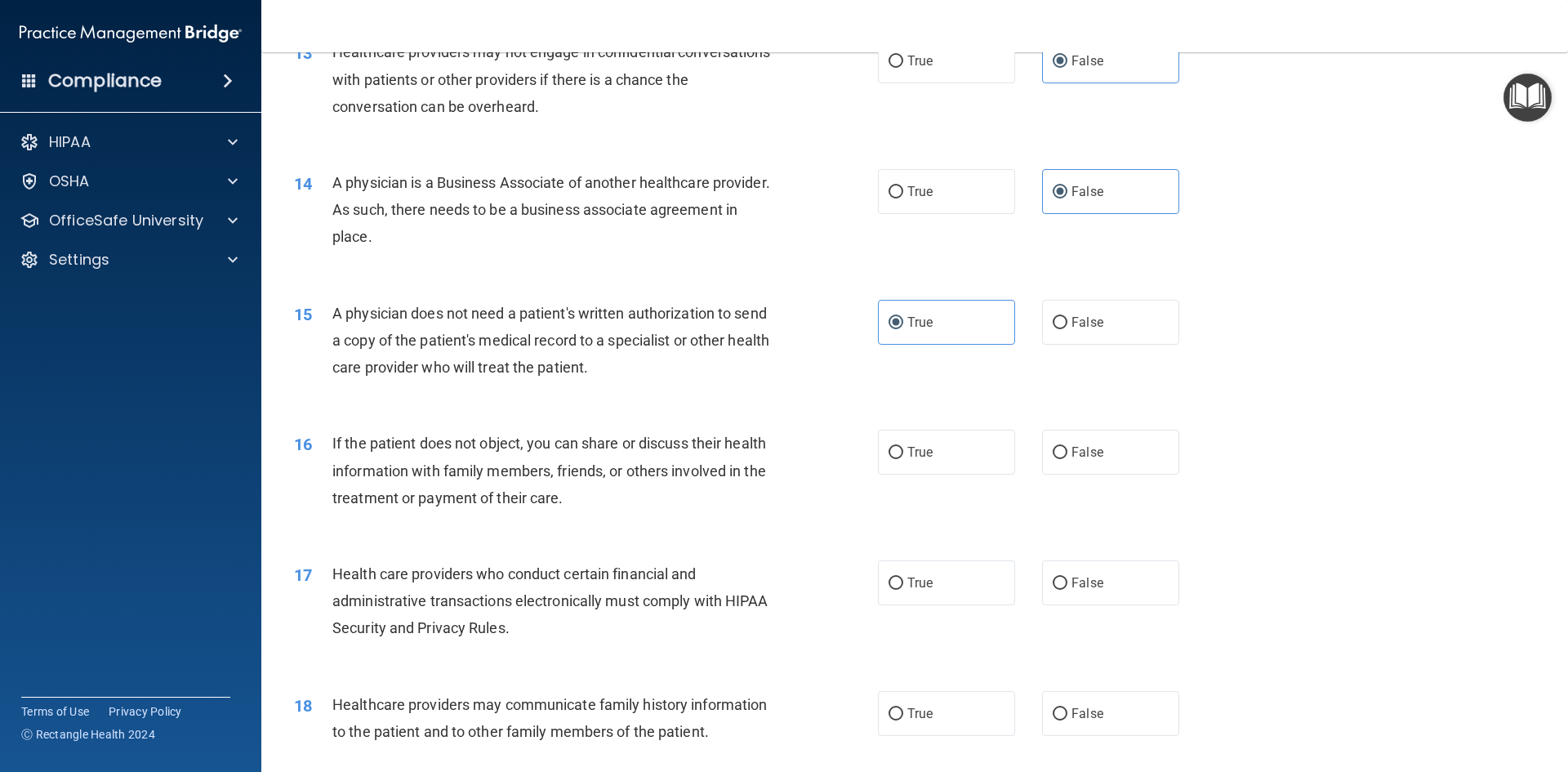
scroll to position [1552, 0]
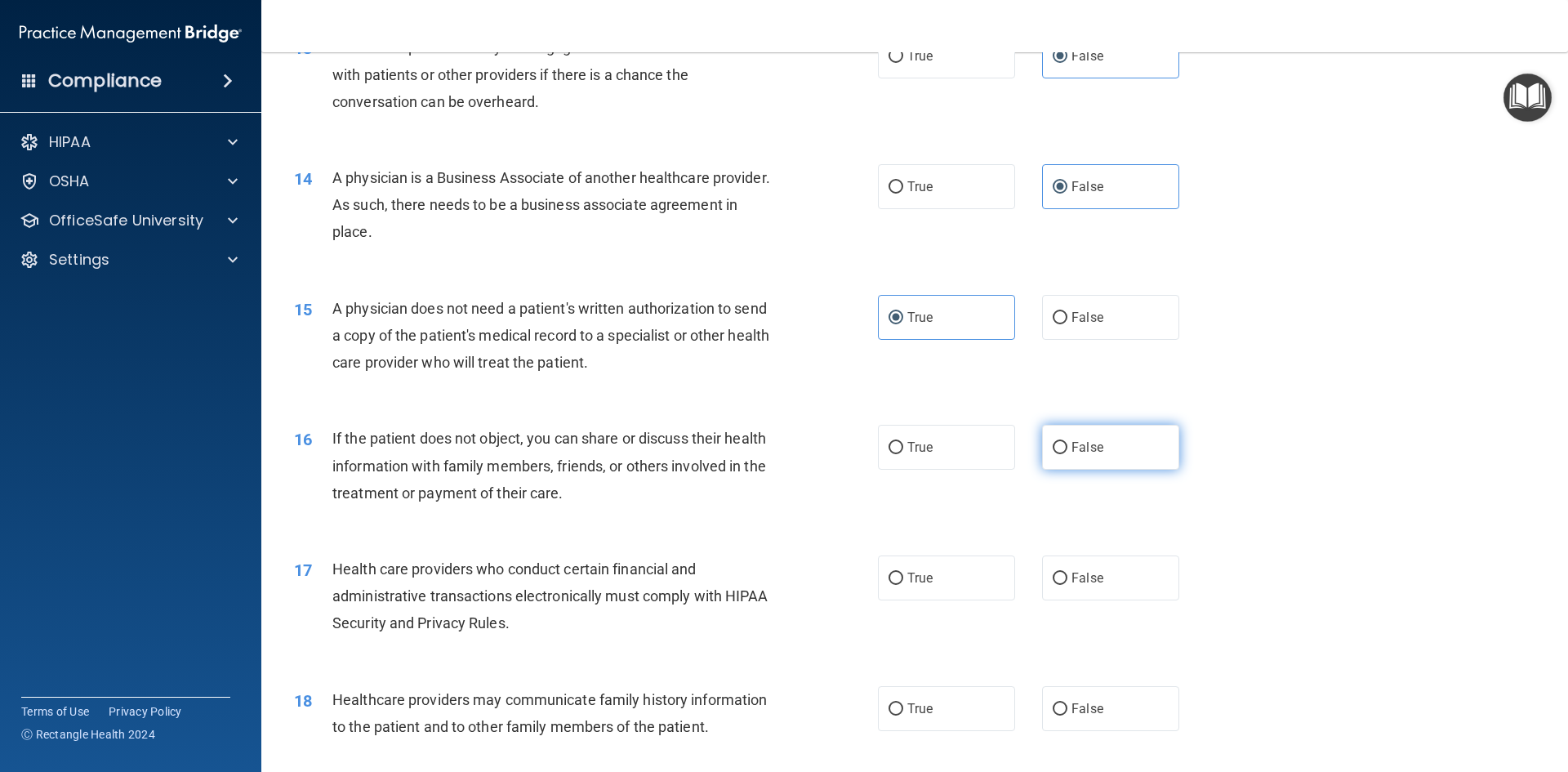
click at [1105, 453] on label "False" at bounding box center [1110, 446] width 137 height 45
click at [1068, 453] on input "False" at bounding box center [1060, 448] width 15 height 12
radio input "true"
click at [850, 461] on div "16 If the patient does not object, you can share or discuss their health inform…" at bounding box center [585, 469] width 633 height 90
click at [968, 446] on label "True" at bounding box center [946, 446] width 137 height 45
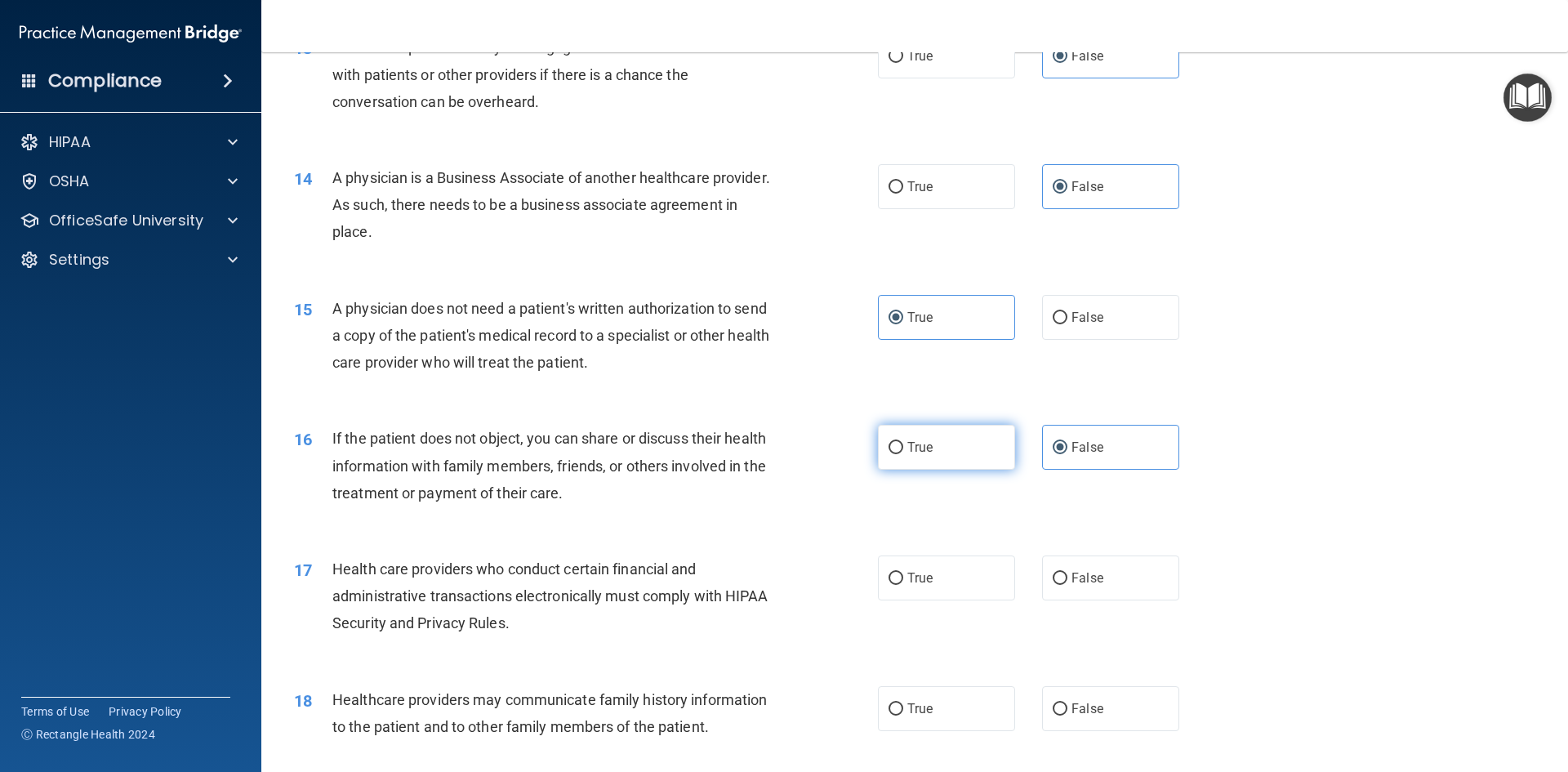
click at [903, 446] on input "True" at bounding box center [895, 448] width 15 height 12
radio input "true"
radio input "false"
click at [980, 581] on label "True" at bounding box center [946, 578] width 137 height 45
click at [903, 581] on input "True" at bounding box center [895, 579] width 15 height 12
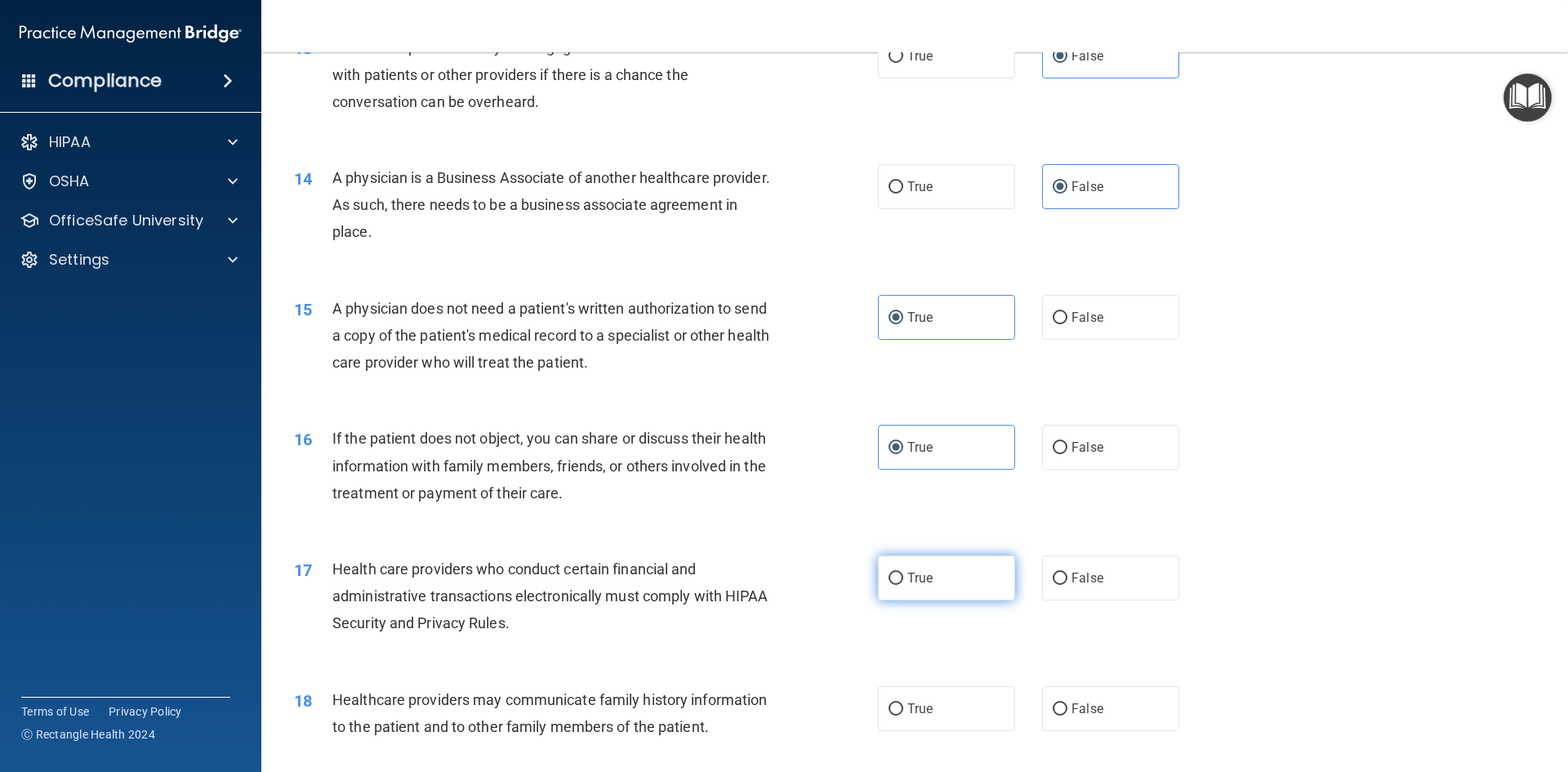
radio input "true"
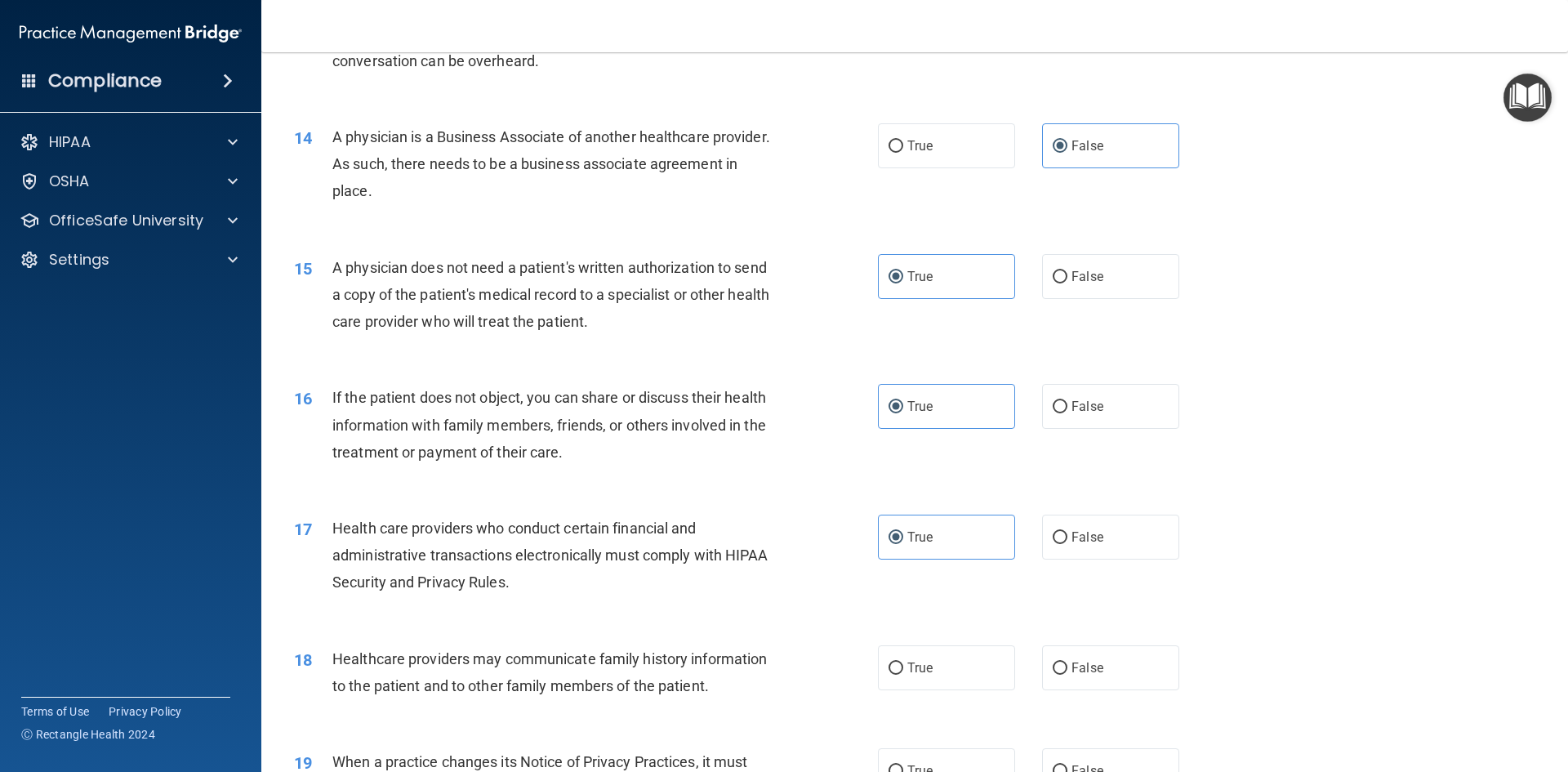
scroll to position [1634, 0]
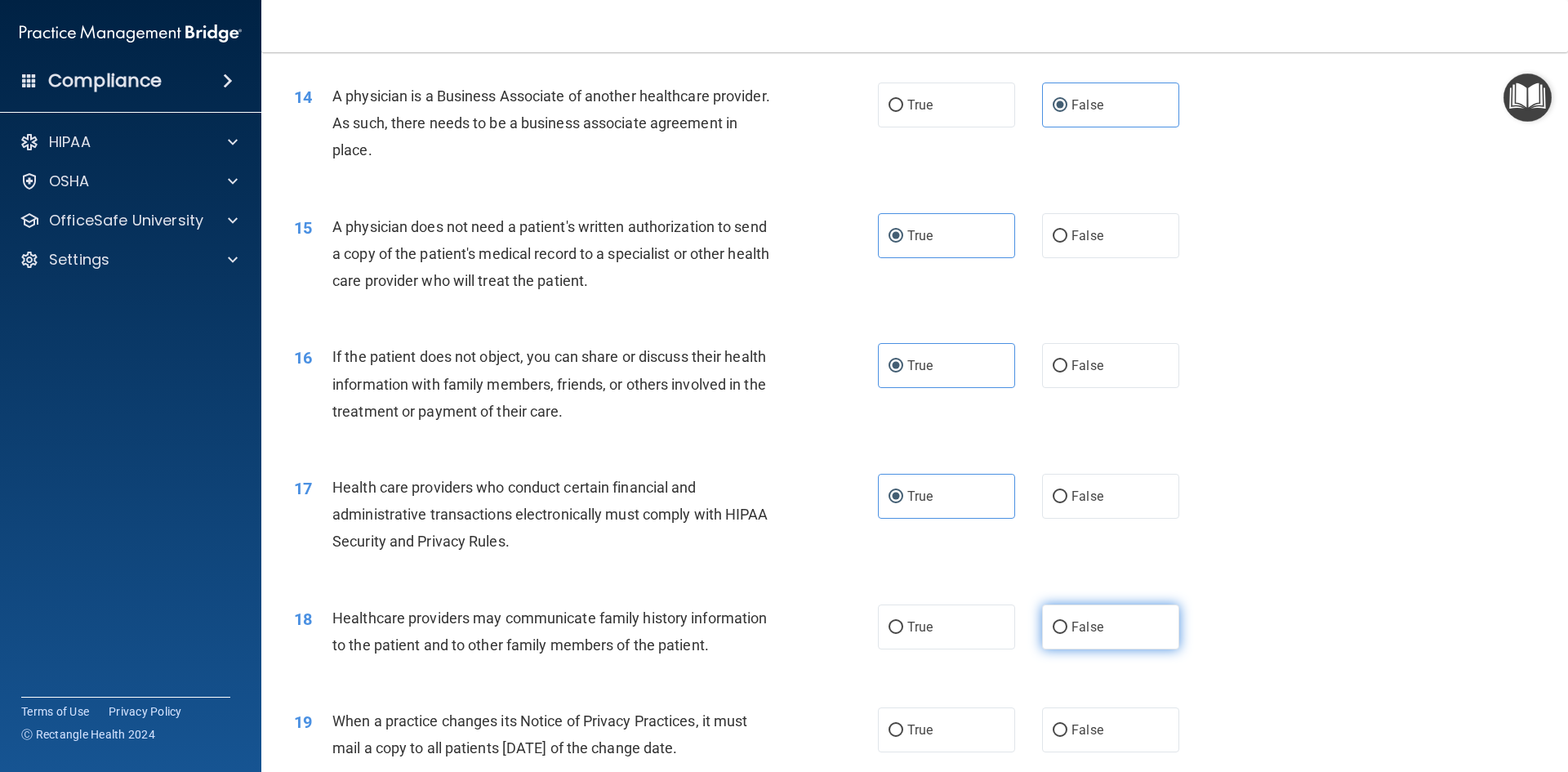
click at [1152, 636] on label "False" at bounding box center [1110, 627] width 137 height 45
click at [1068, 634] on input "False" at bounding box center [1060, 628] width 15 height 12
radio input "true"
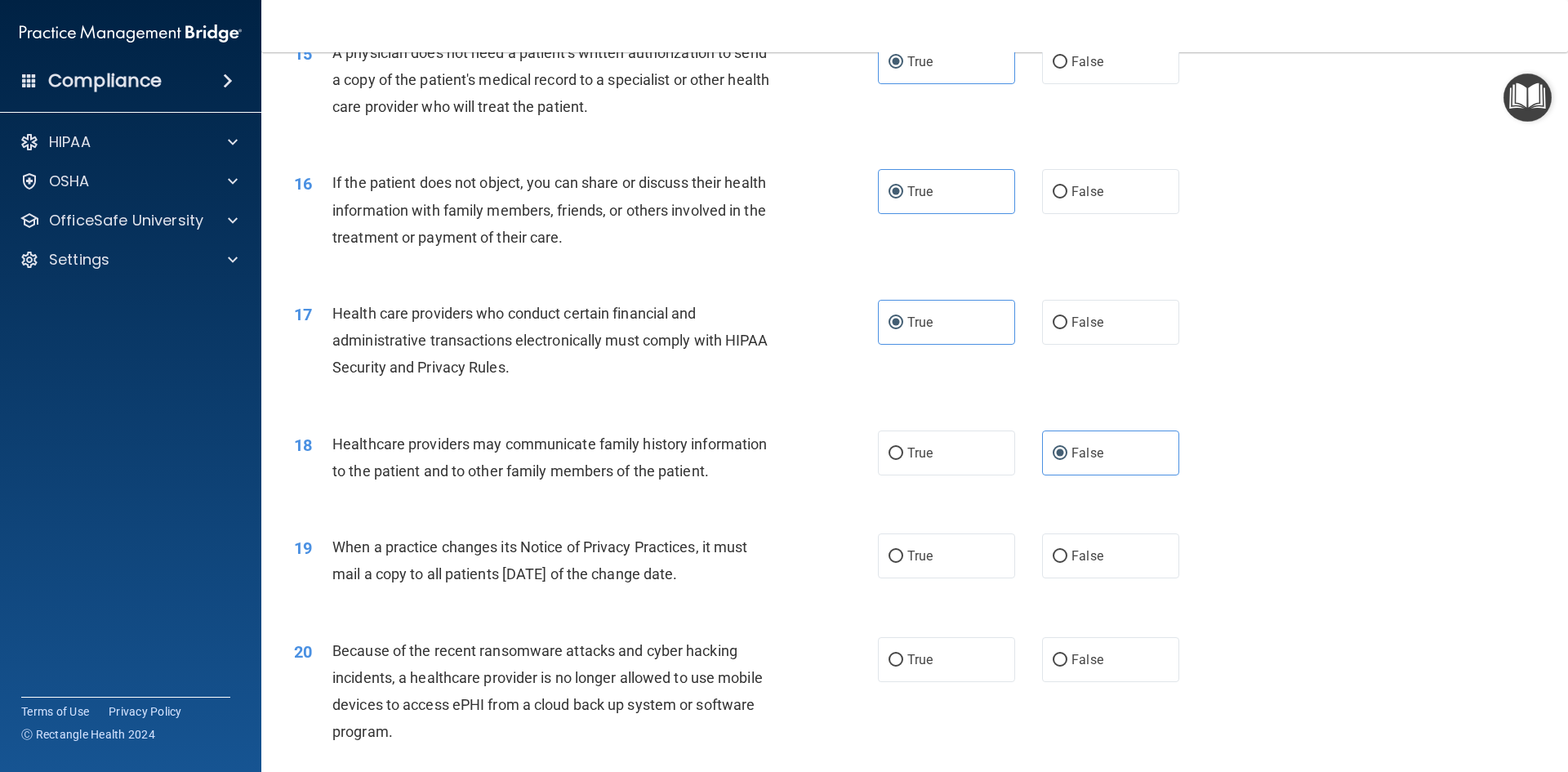
scroll to position [1879, 0]
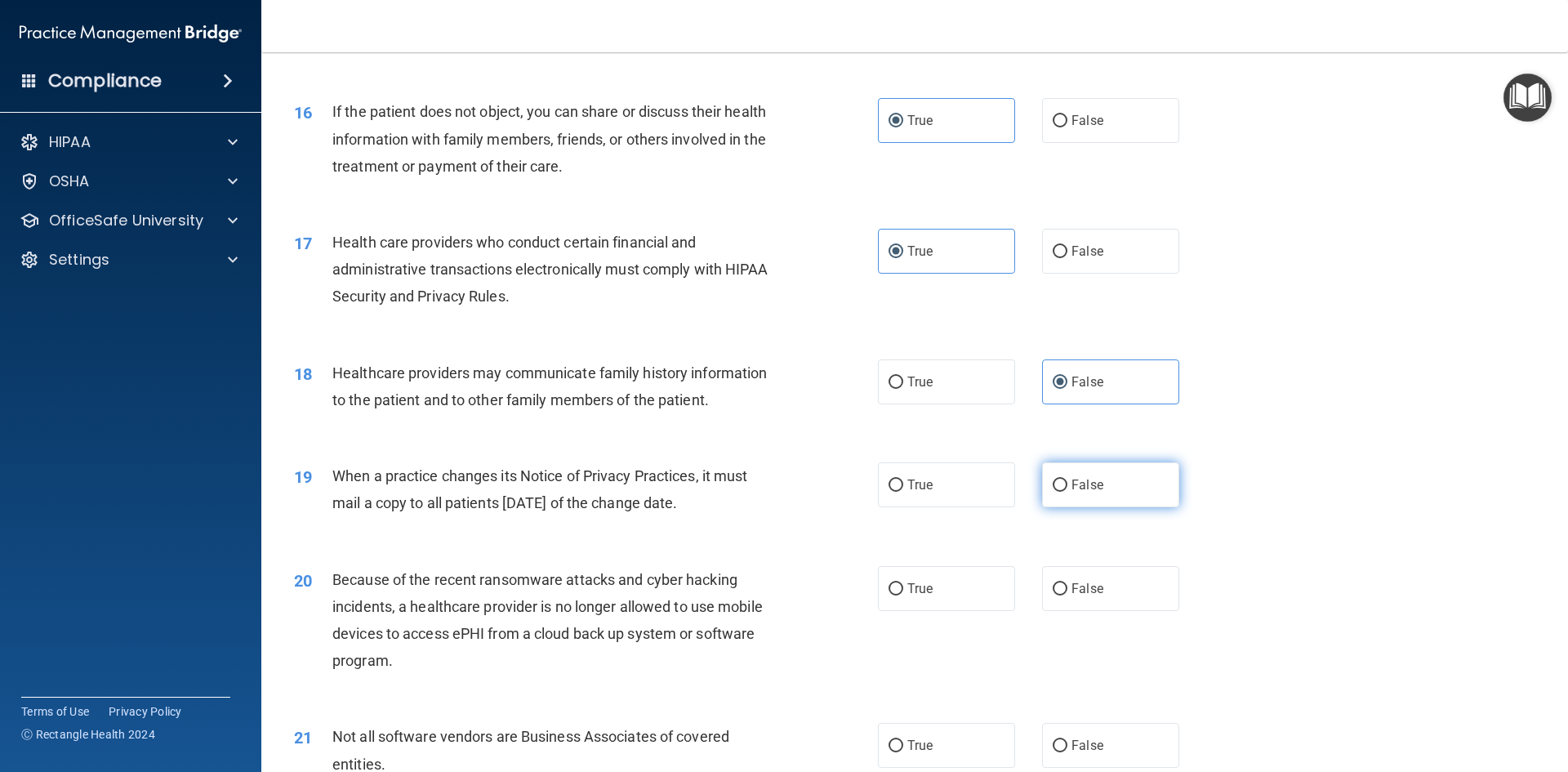
click at [1071, 489] on span "False" at bounding box center [1087, 485] width 32 height 16
click at [1067, 489] on input "False" at bounding box center [1060, 486] width 15 height 12
radio input "true"
click at [1071, 595] on span "False" at bounding box center [1087, 589] width 32 height 16
click at [1068, 595] on input "False" at bounding box center [1060, 589] width 15 height 12
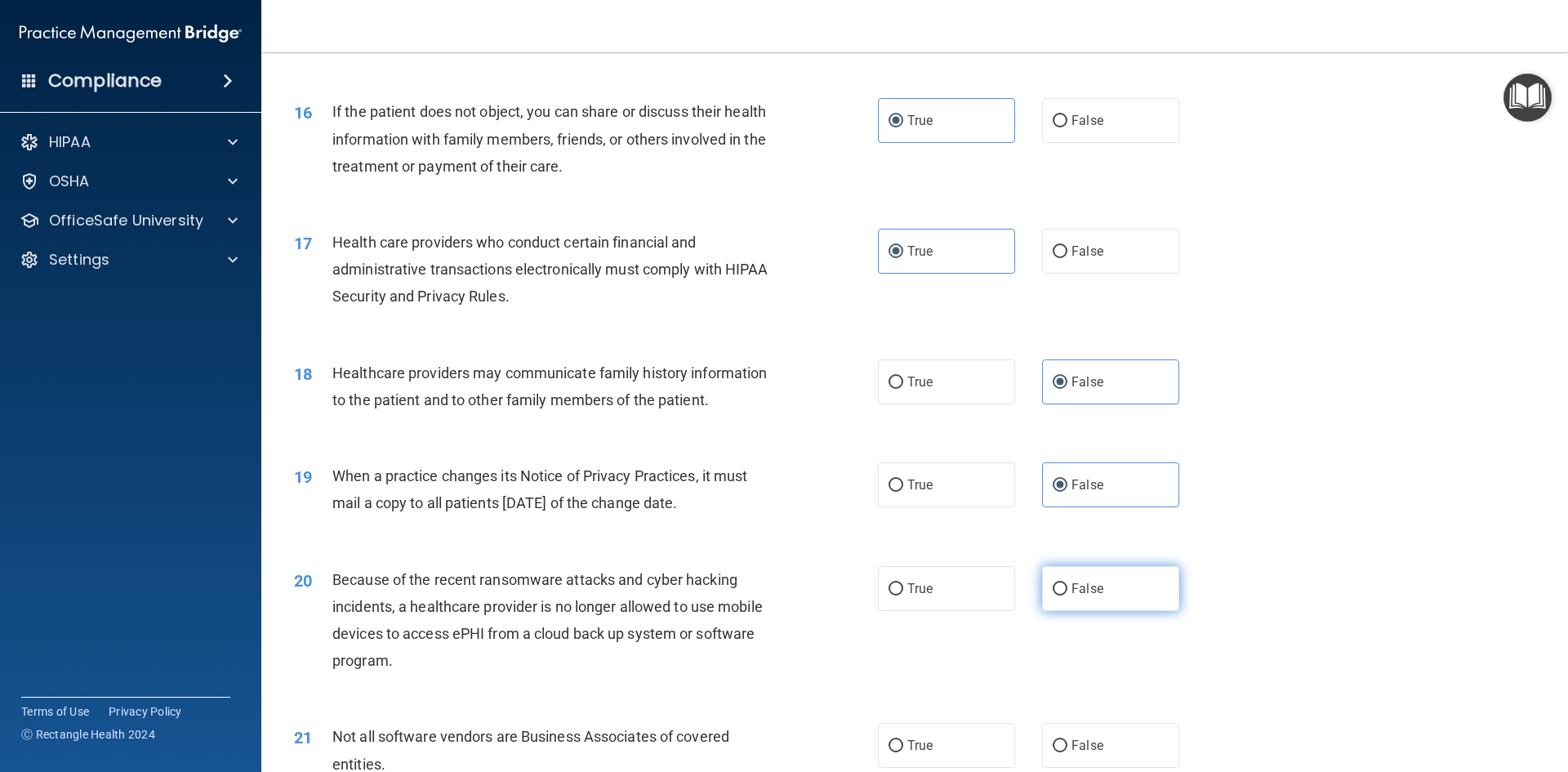
radio input "true"
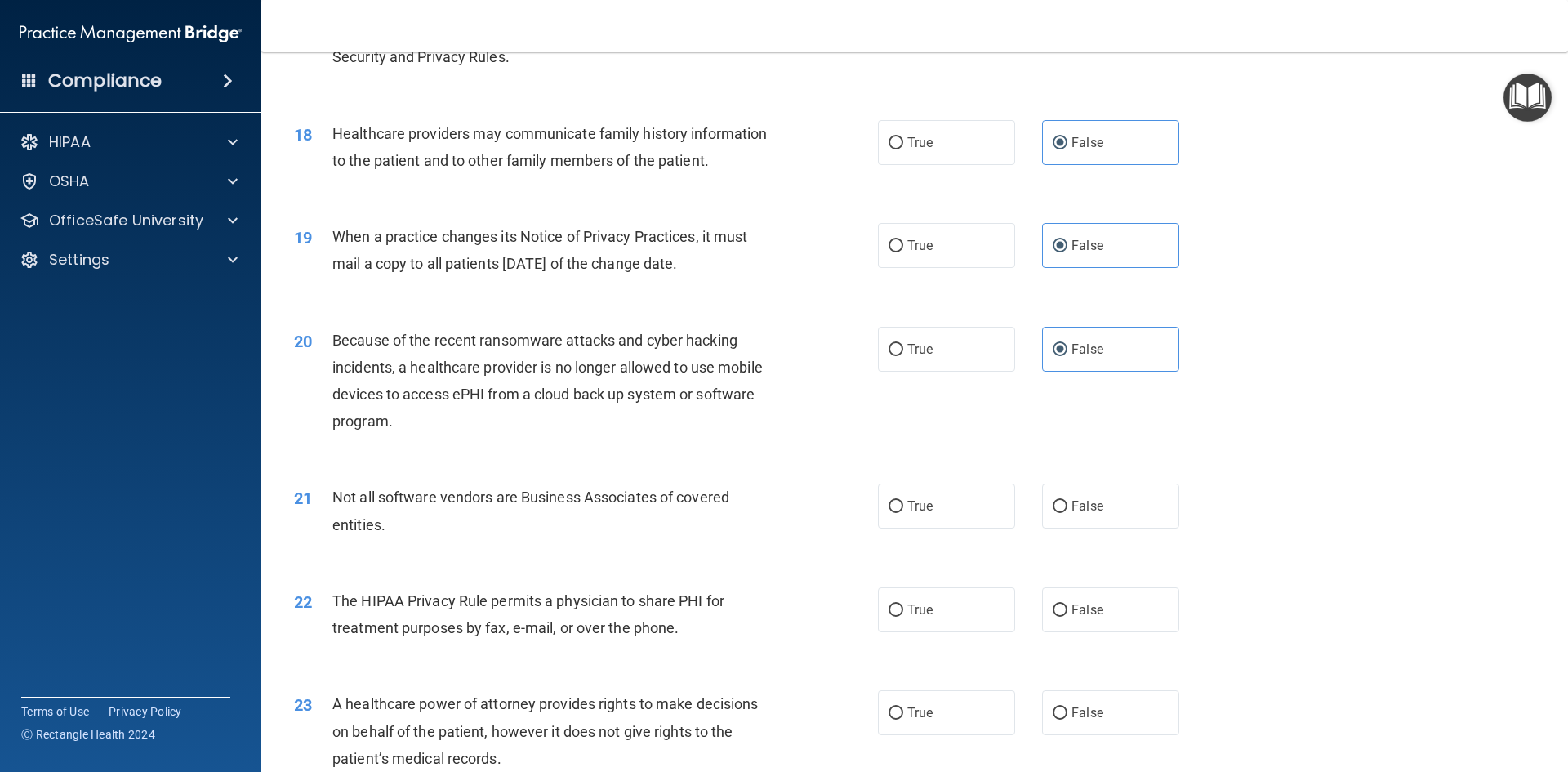
scroll to position [2124, 0]
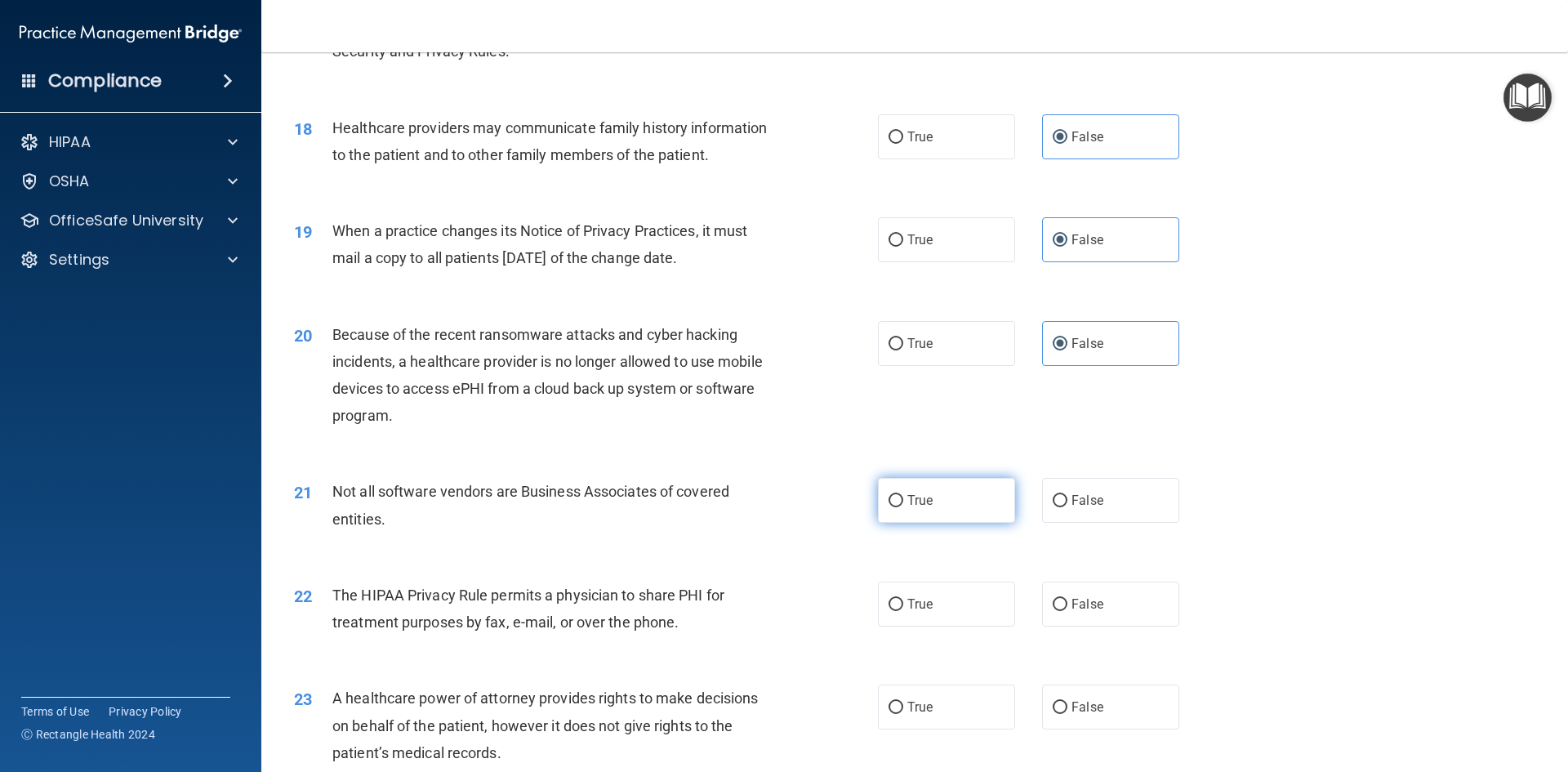
click at [907, 502] on span "True" at bounding box center [920, 501] width 25 height 16
click at [903, 502] on input "True" at bounding box center [895, 502] width 15 height 12
radio input "true"
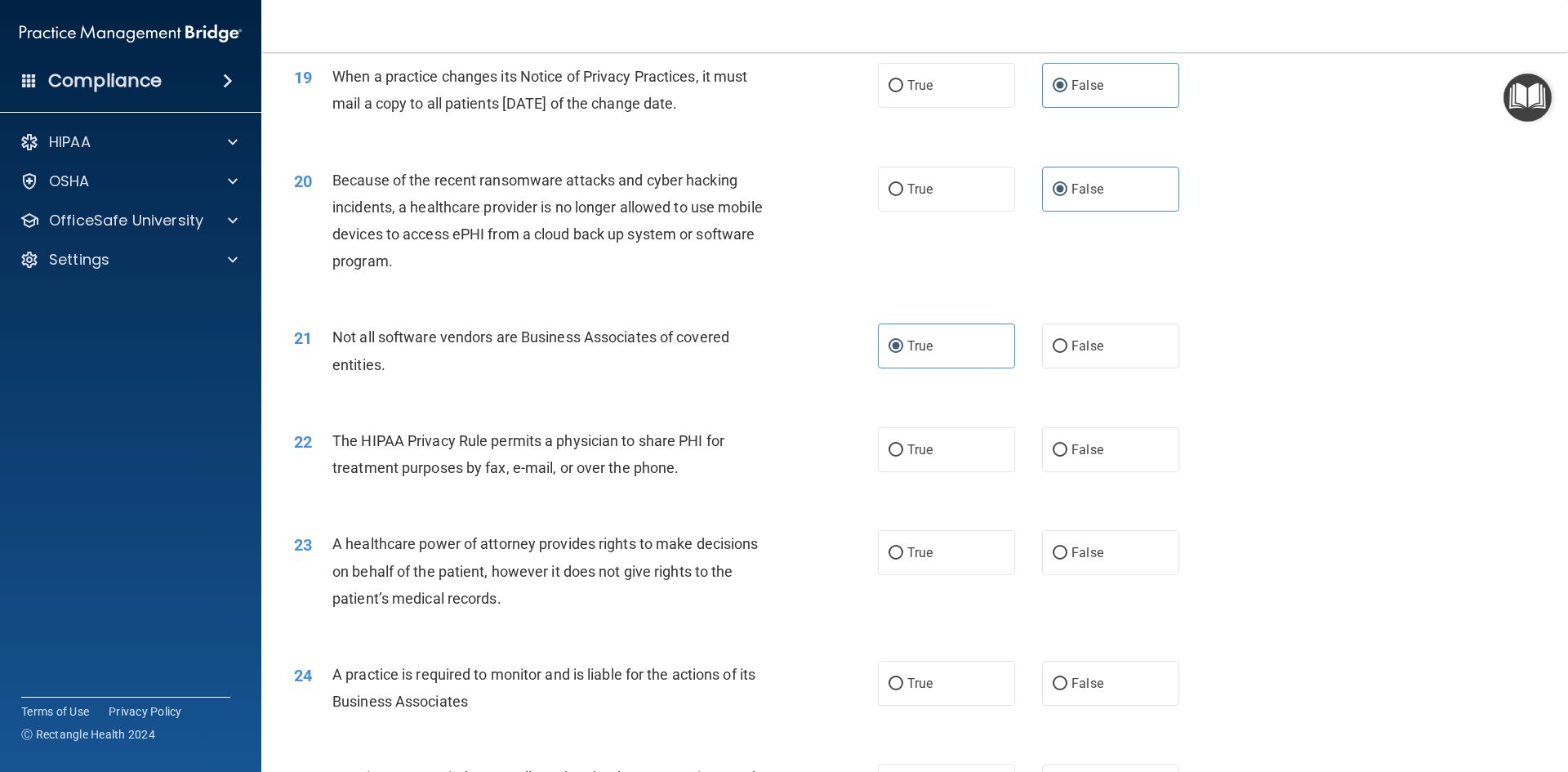
scroll to position [2287, 0]
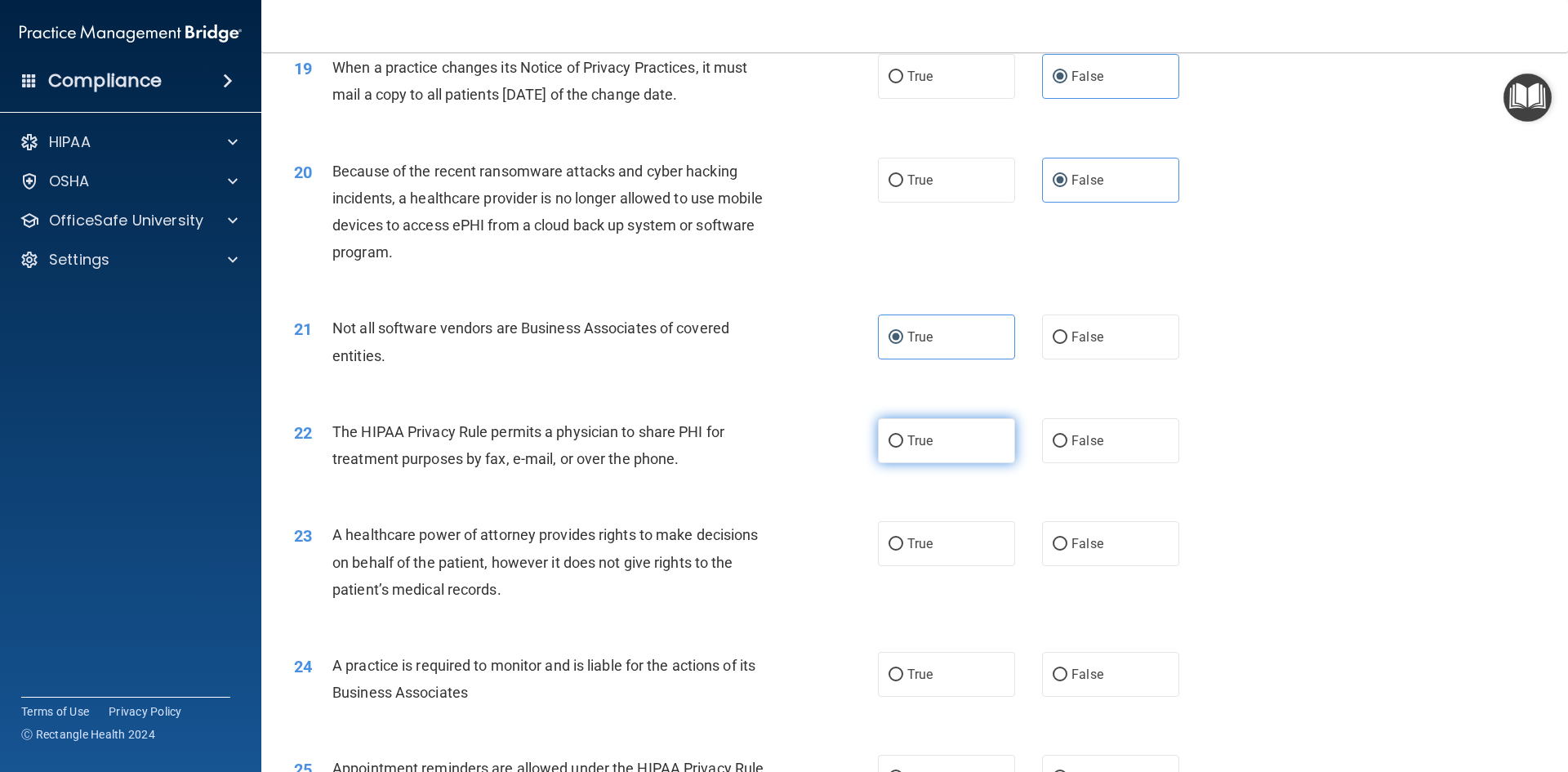
click at [907, 441] on span "True" at bounding box center [920, 441] width 25 height 16
click at [903, 441] on input "True" at bounding box center [895, 441] width 15 height 12
radio input "true"
click at [1055, 544] on input "False" at bounding box center [1060, 544] width 15 height 12
radio input "true"
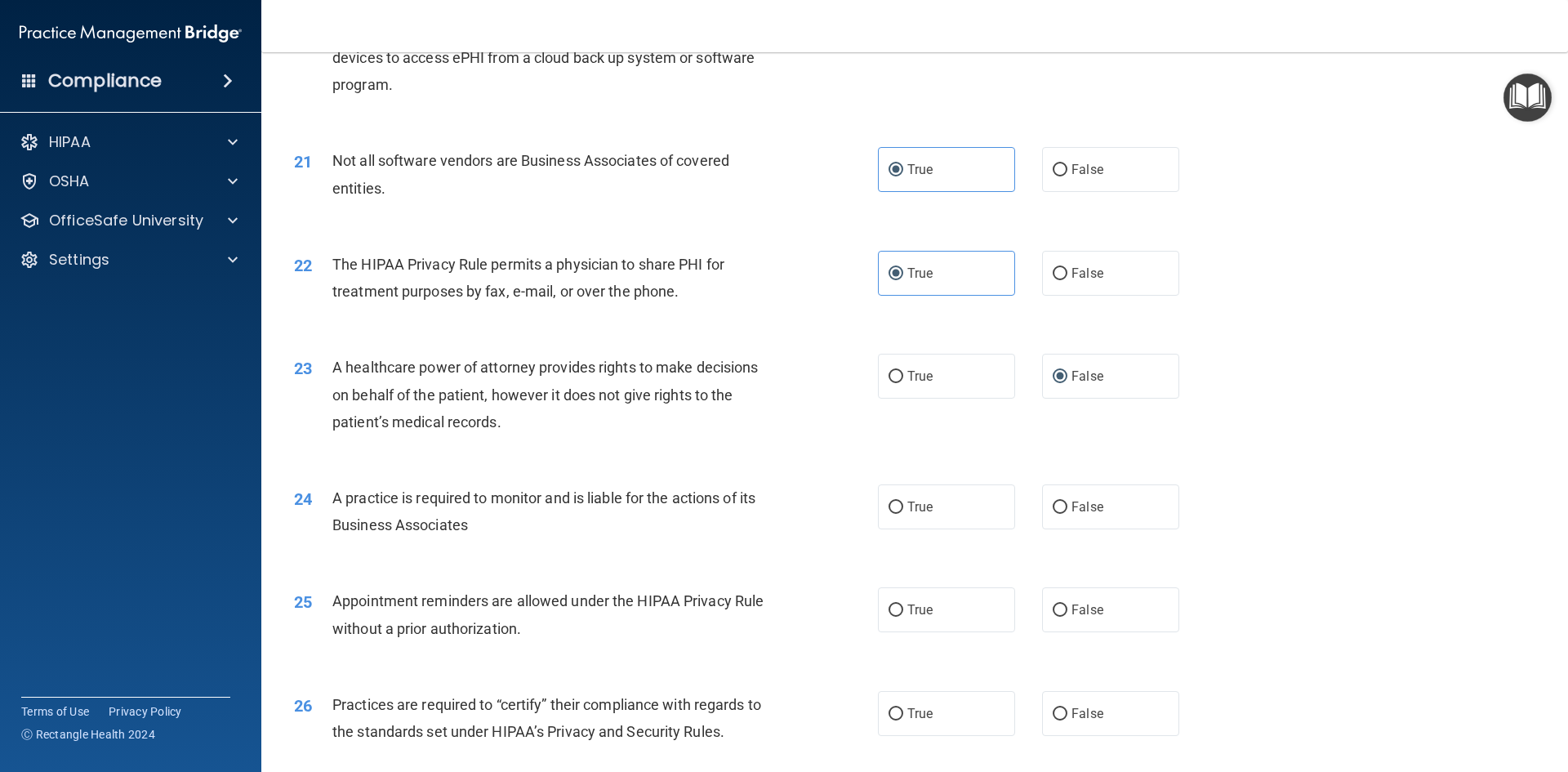
scroll to position [2532, 0]
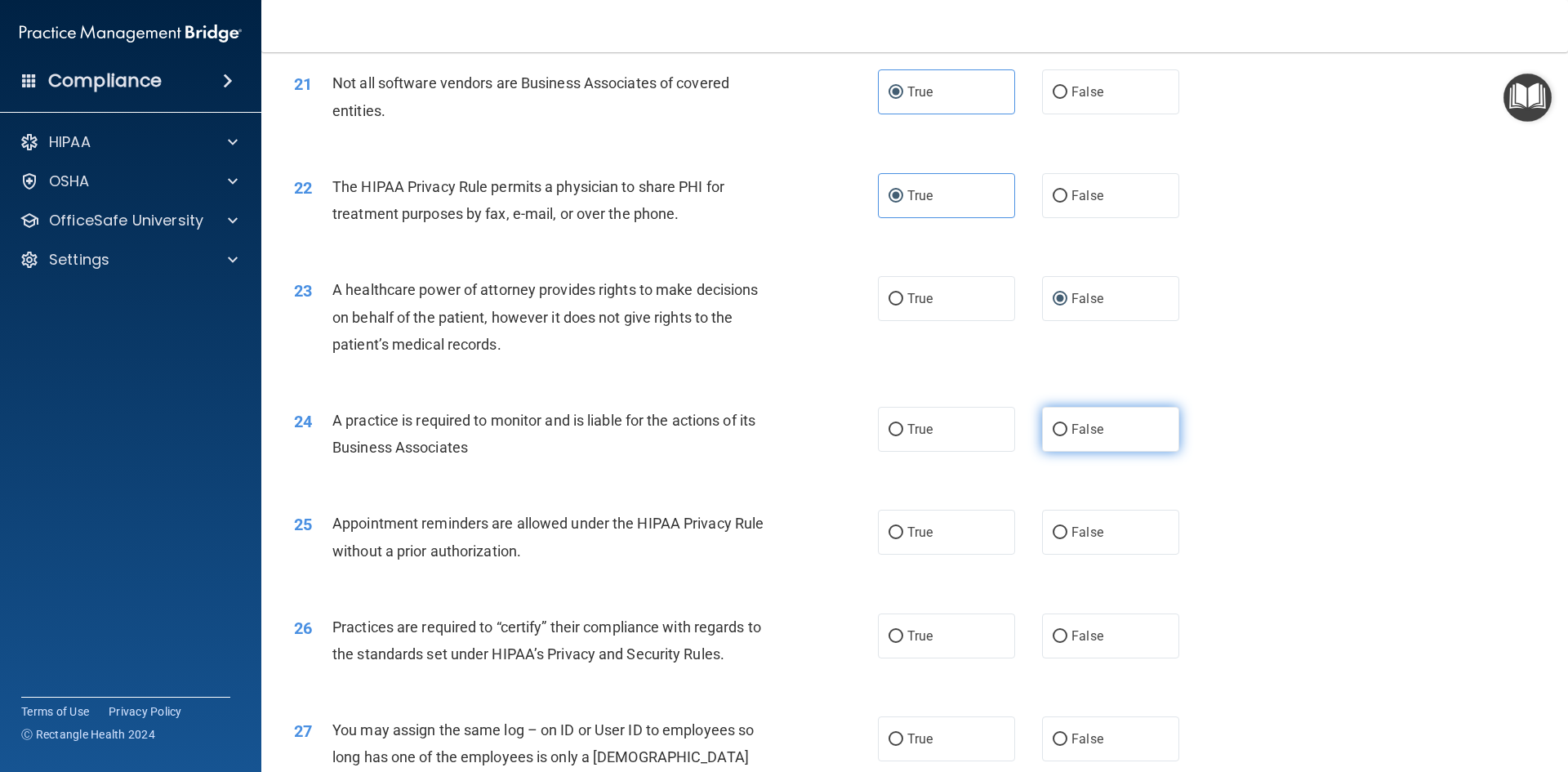
click at [1082, 424] on span "False" at bounding box center [1087, 430] width 32 height 16
click at [1068, 424] on input "False" at bounding box center [1060, 430] width 15 height 12
radio input "true"
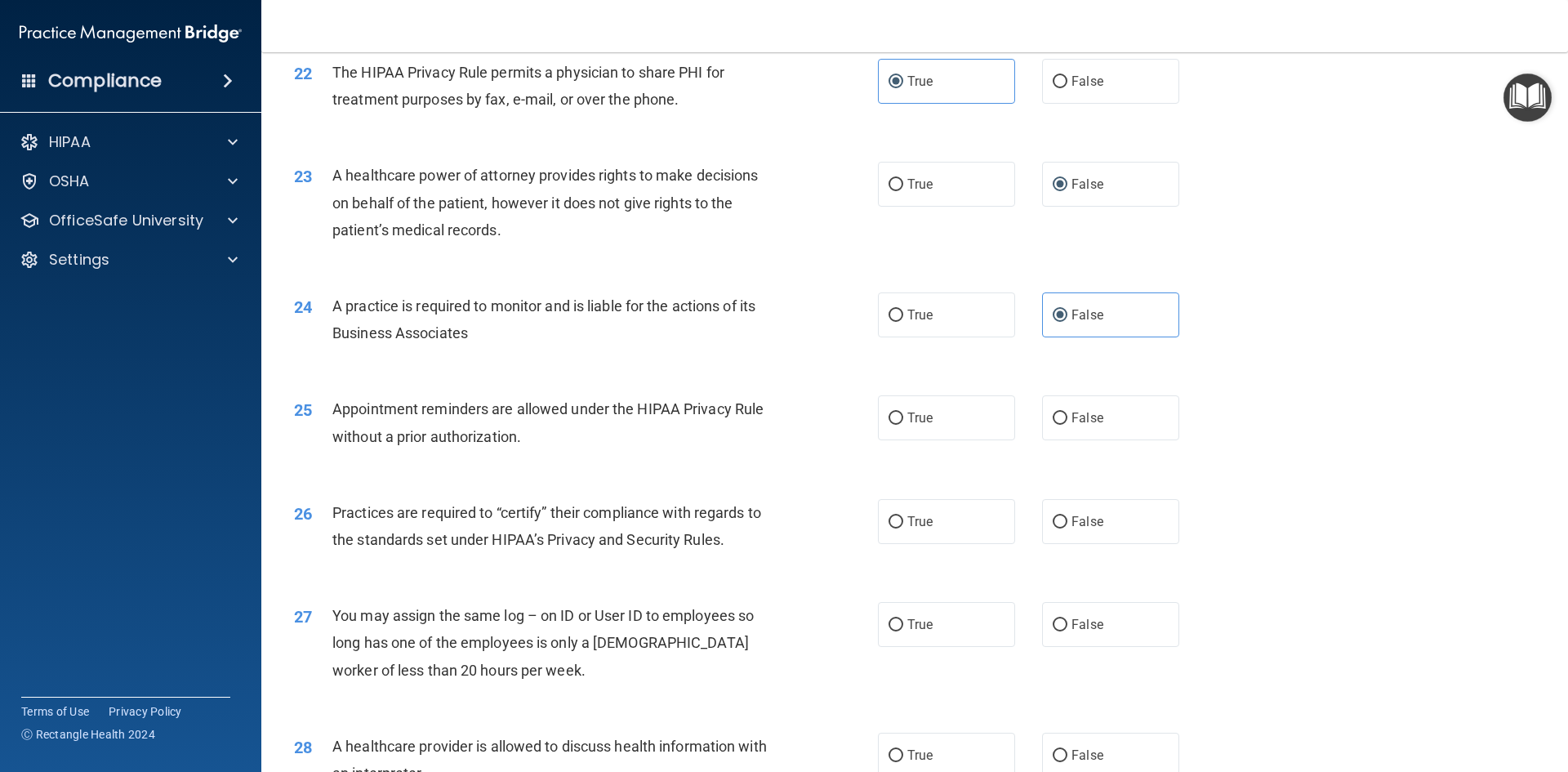
scroll to position [2696, 0]
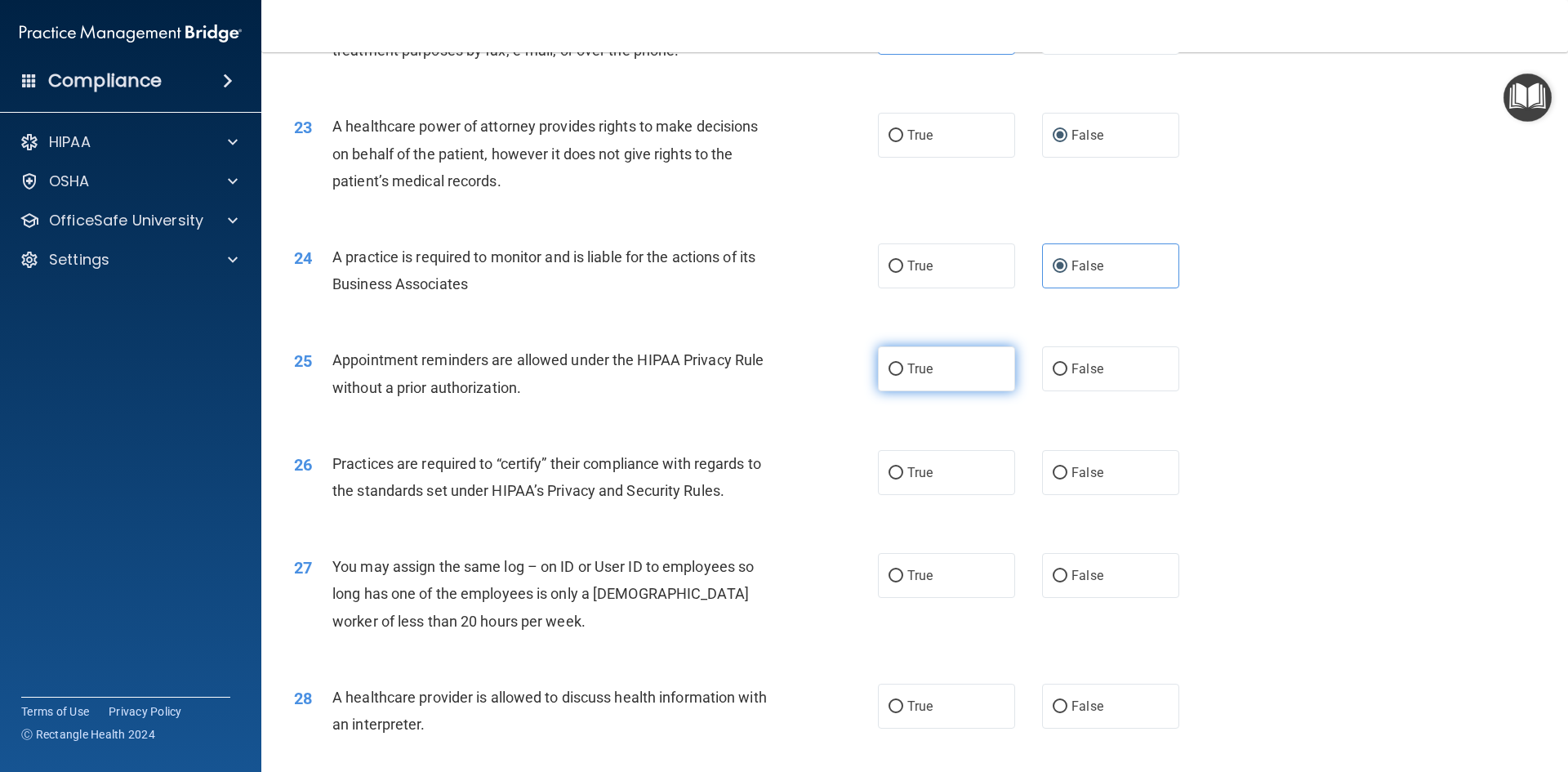
click at [986, 361] on label "True" at bounding box center [946, 368] width 137 height 45
click at [903, 363] on input "True" at bounding box center [895, 369] width 15 height 12
radio input "true"
click at [1090, 464] on label "False" at bounding box center [1110, 472] width 137 height 45
click at [1068, 467] on input "False" at bounding box center [1060, 474] width 15 height 12
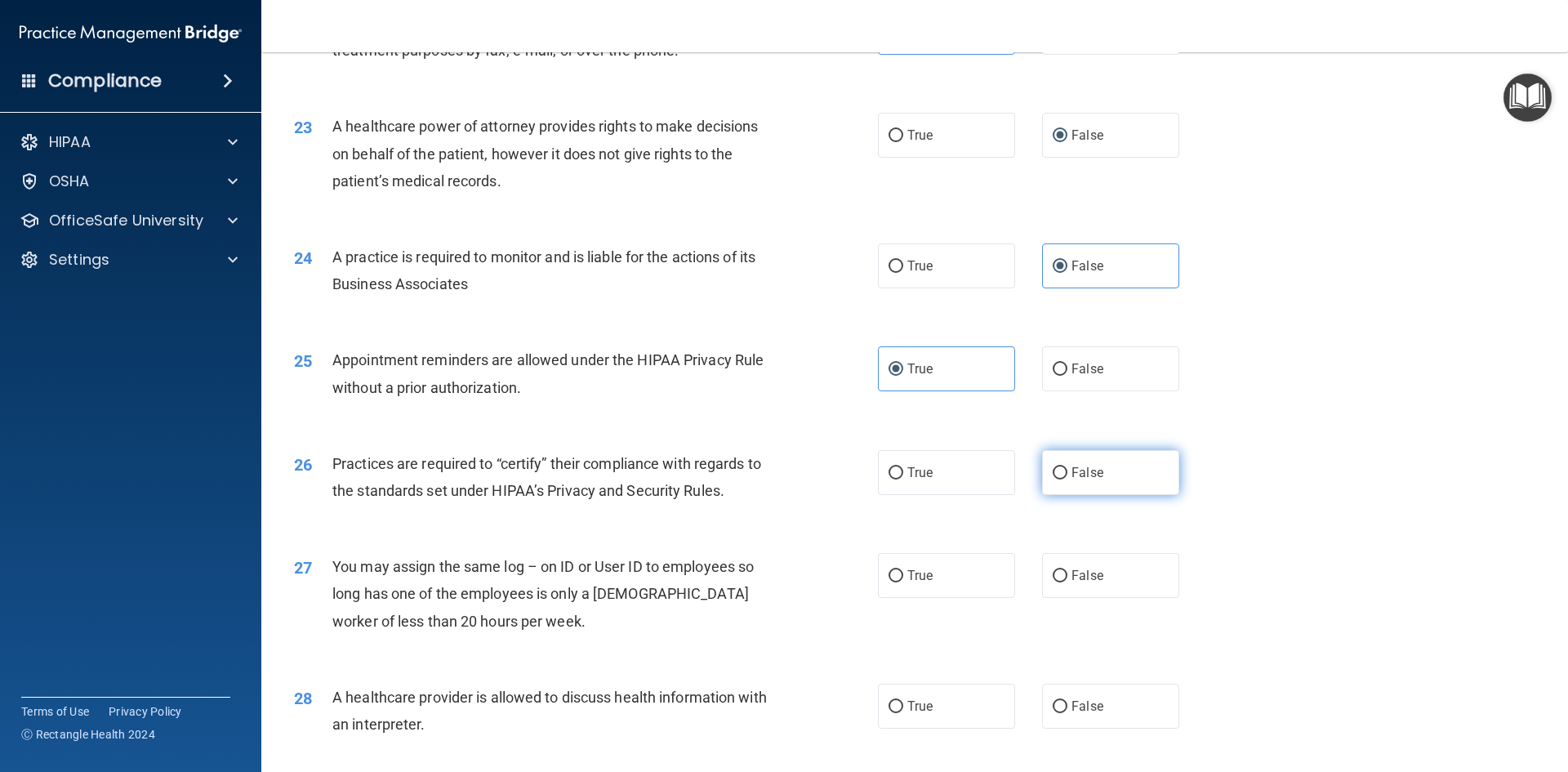
radio input "true"
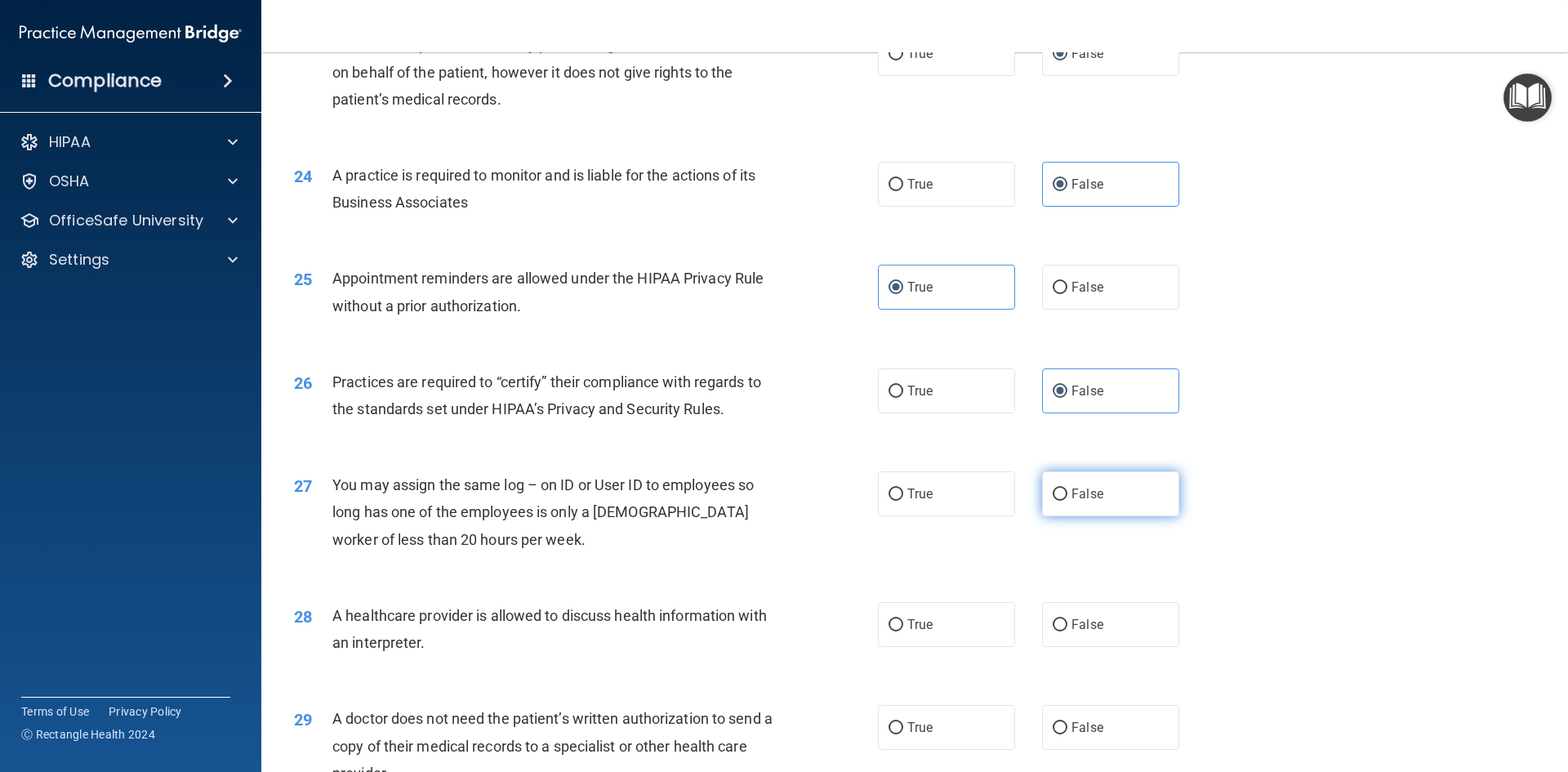
click at [1137, 489] on label "False" at bounding box center [1110, 494] width 137 height 45
click at [1068, 489] on input "False" at bounding box center [1060, 495] width 15 height 12
radio input "true"
click at [955, 614] on label "True" at bounding box center [946, 624] width 137 height 45
click at [903, 619] on input "True" at bounding box center [895, 625] width 15 height 12
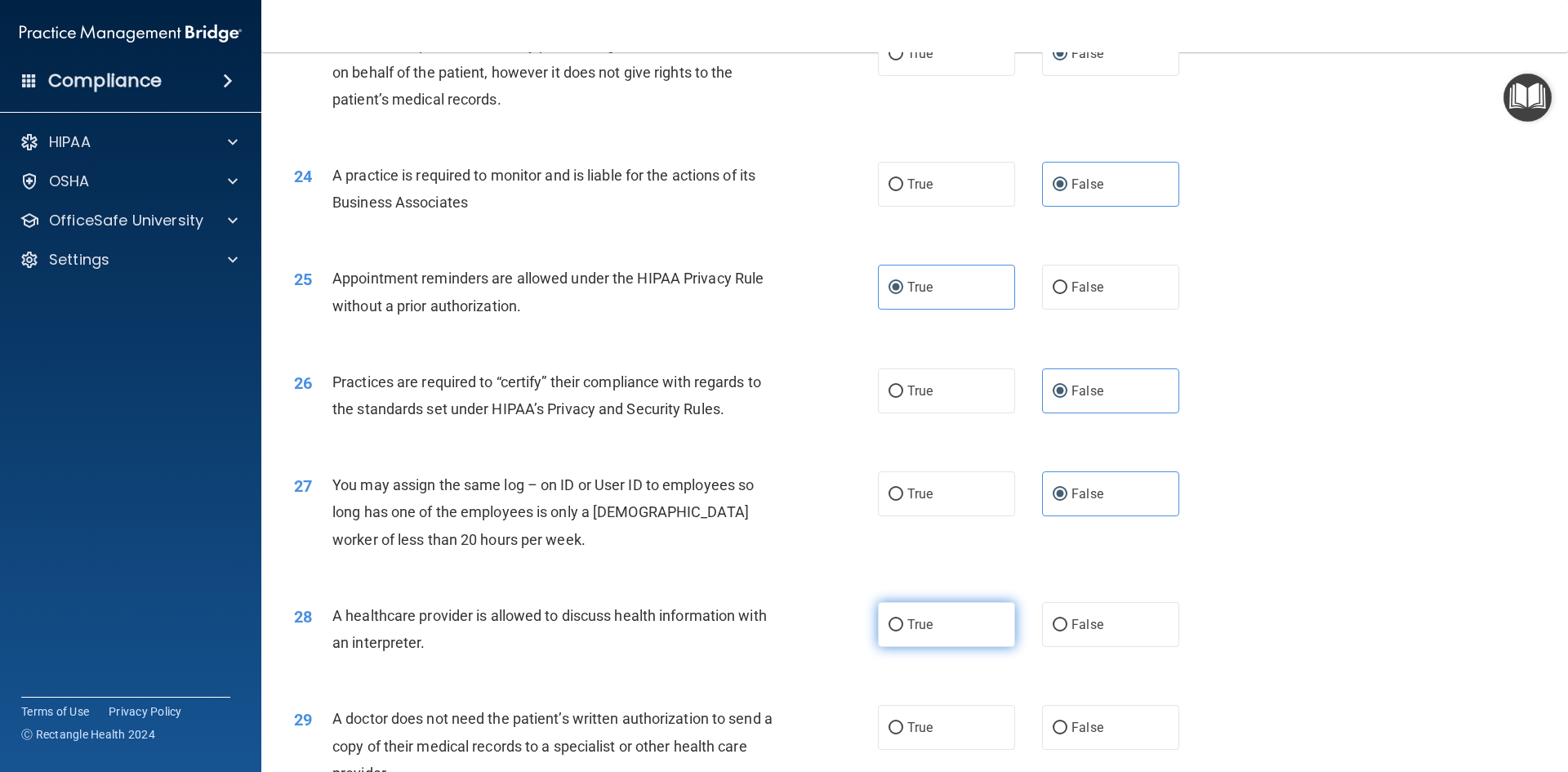
radio input "true"
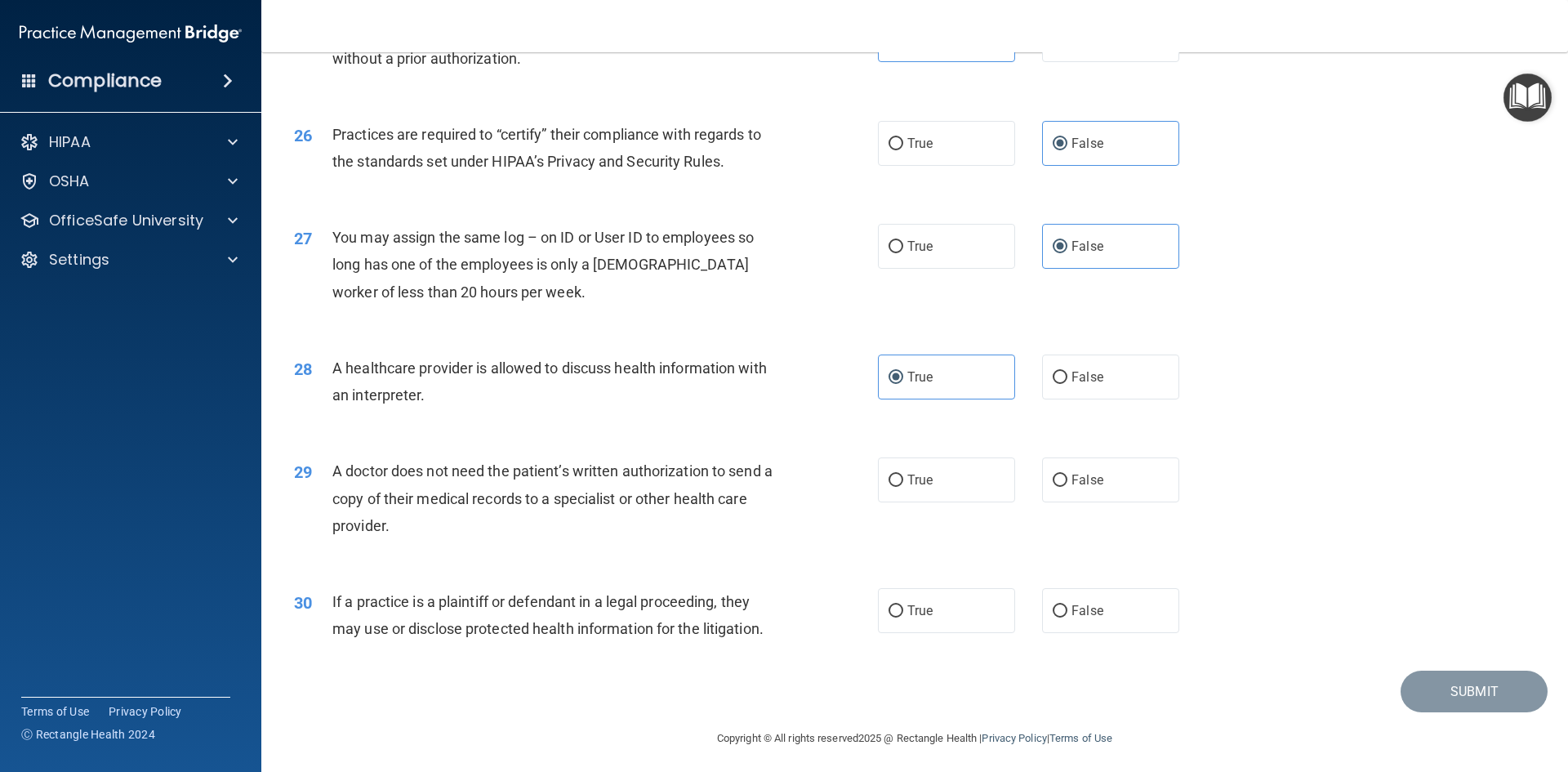
scroll to position [3030, 0]
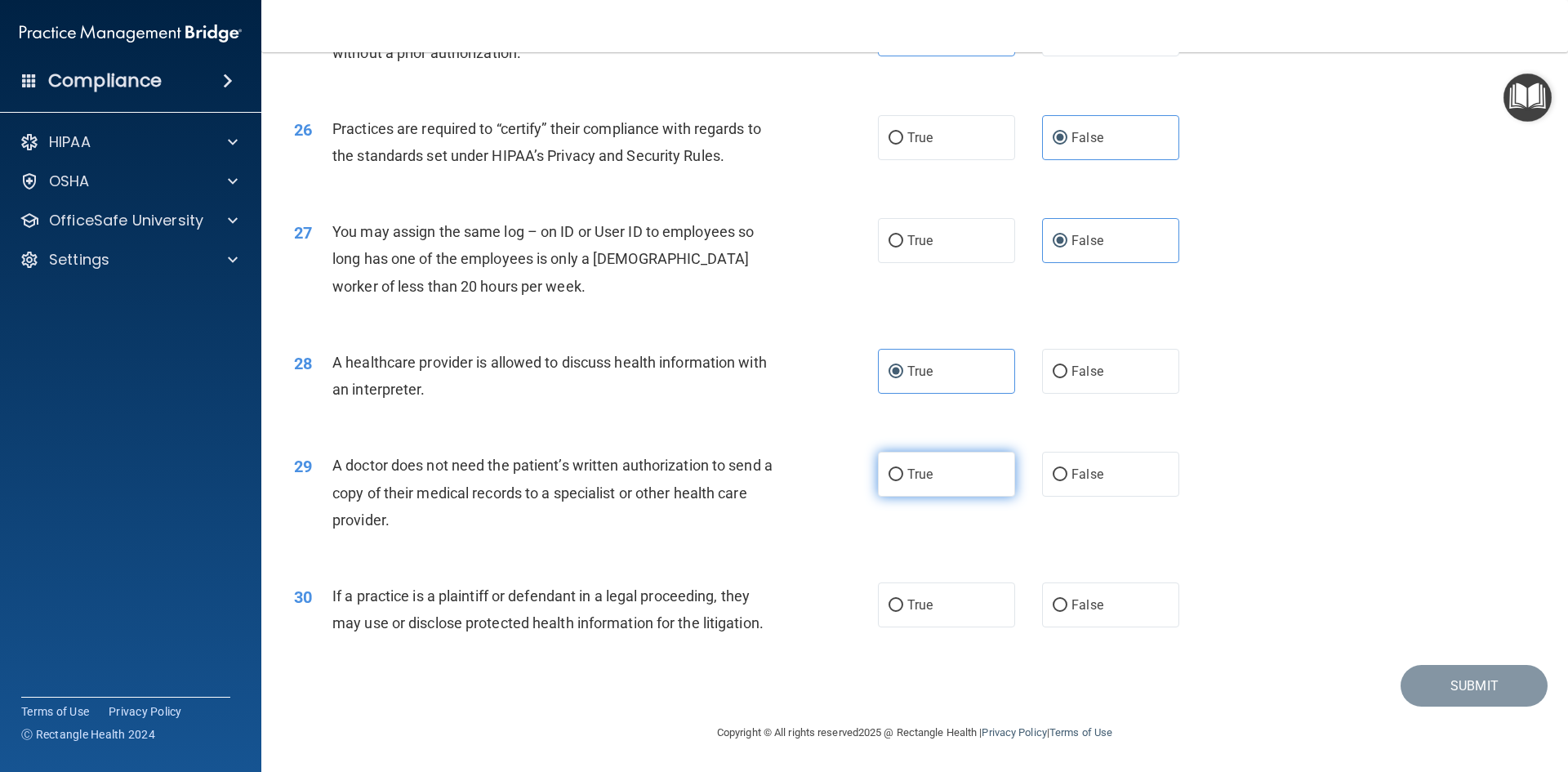
click at [943, 481] on label "True" at bounding box center [946, 474] width 137 height 45
click at [903, 481] on input "True" at bounding box center [895, 475] width 15 height 12
radio input "true"
click at [933, 605] on label "True" at bounding box center [946, 604] width 137 height 45
click at [903, 605] on input "True" at bounding box center [895, 606] width 15 height 12
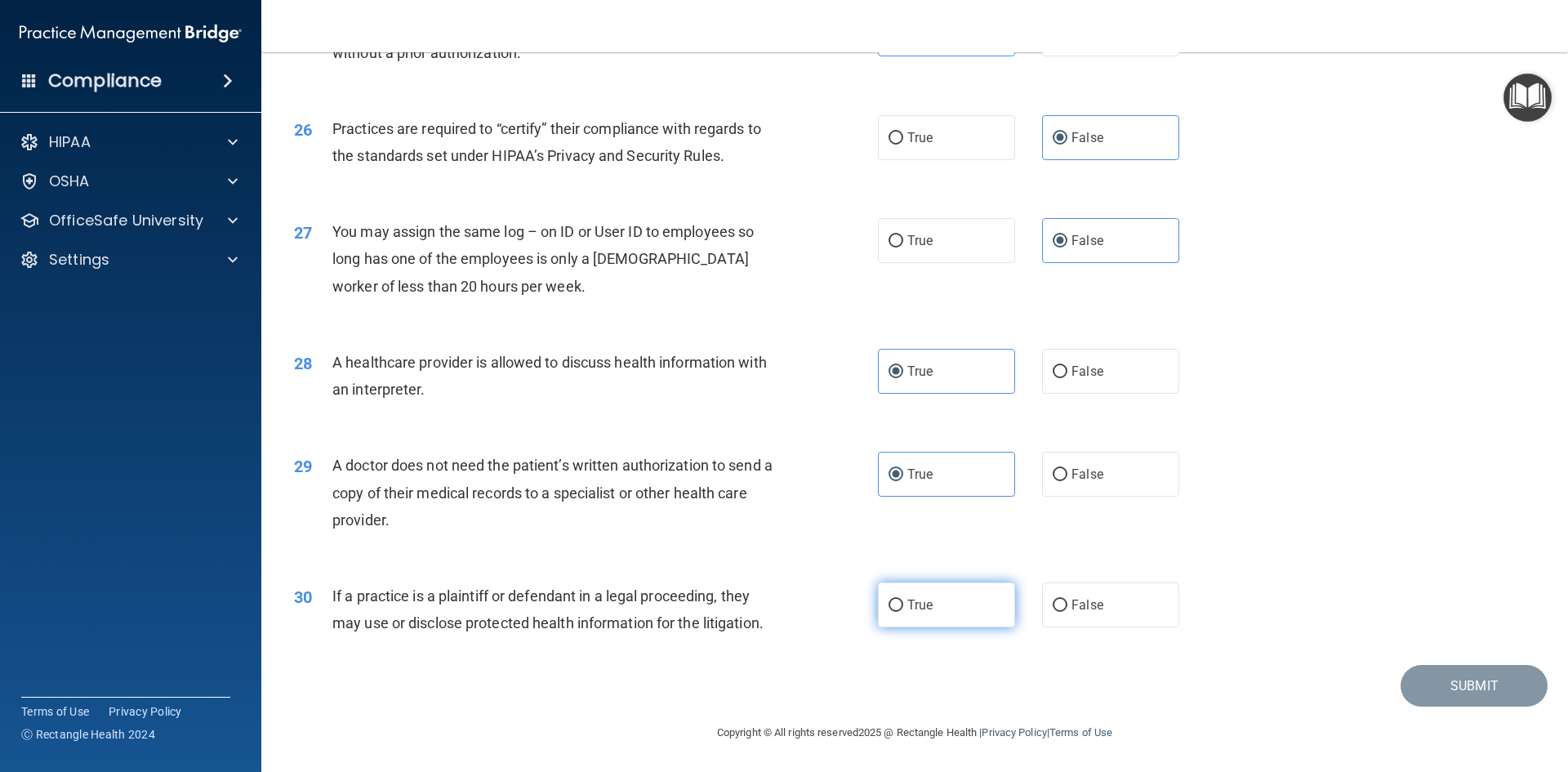
radio input "true"
click at [1449, 677] on button "Submit" at bounding box center [1474, 686] width 147 height 42
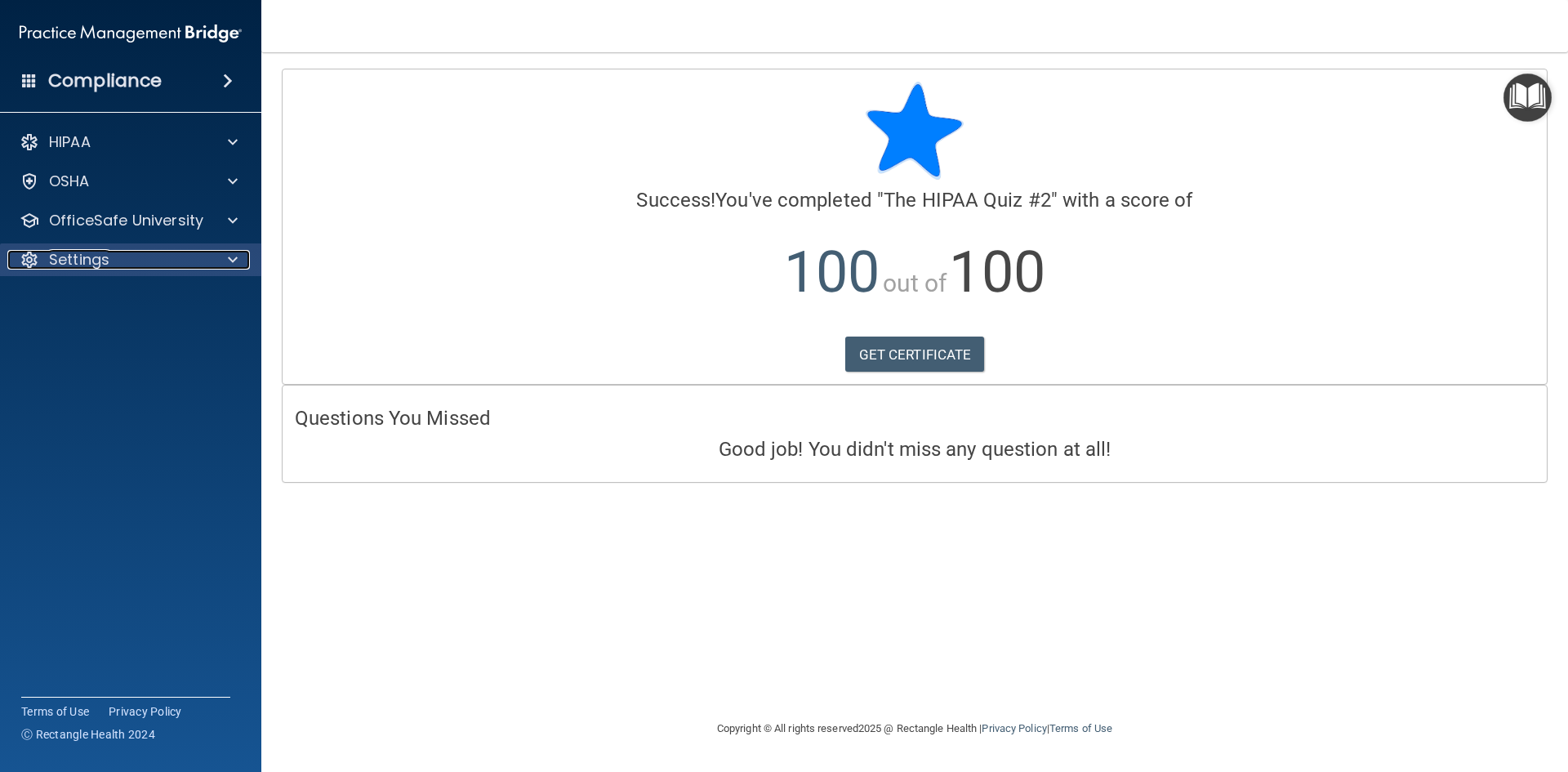
click at [106, 263] on p "Settings" at bounding box center [79, 260] width 60 height 19
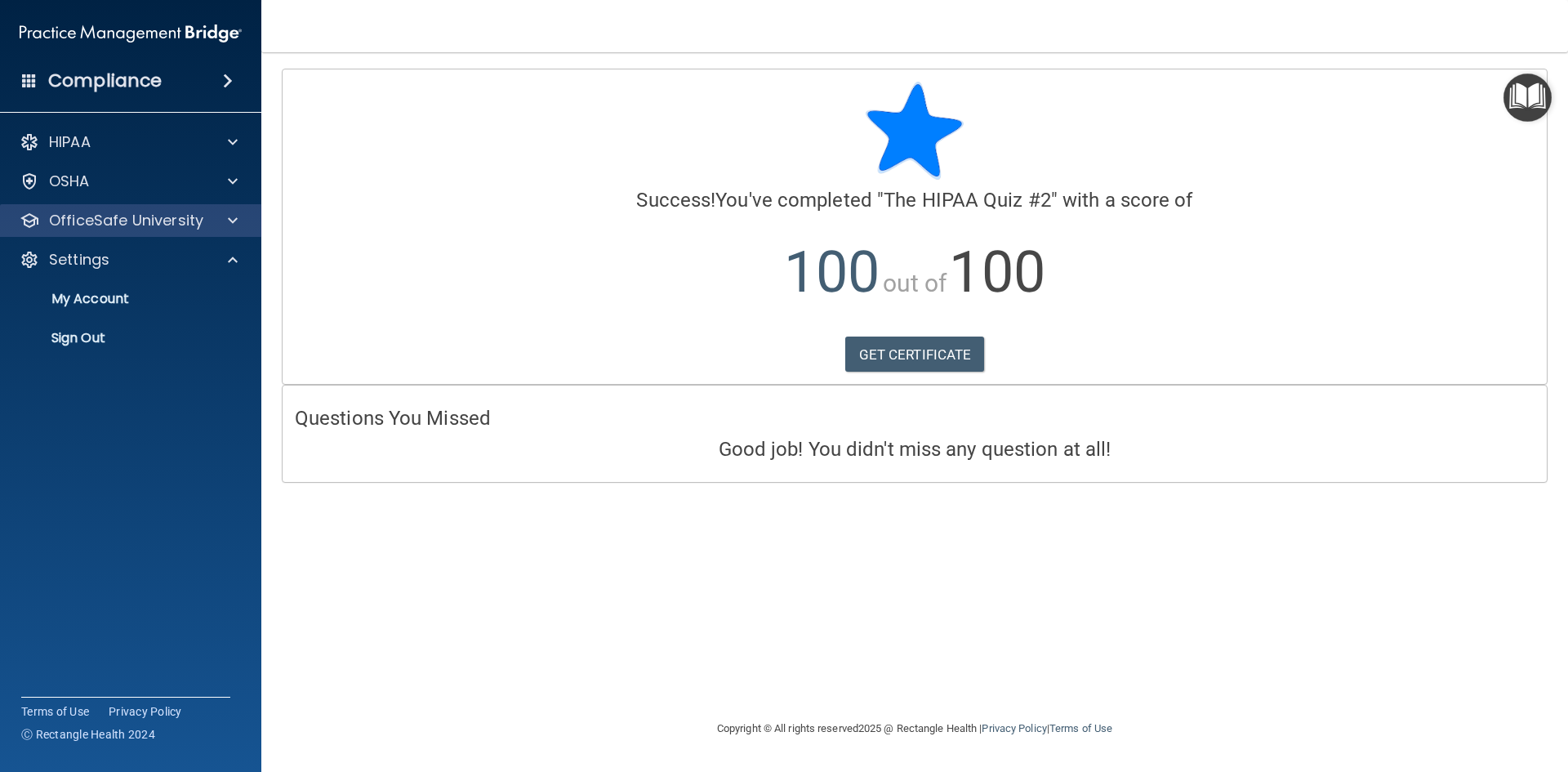
click at [111, 231] on div "OfficeSafe University" at bounding box center [131, 220] width 262 height 32
click at [117, 220] on p "OfficeSafe University" at bounding box center [126, 221] width 154 height 19
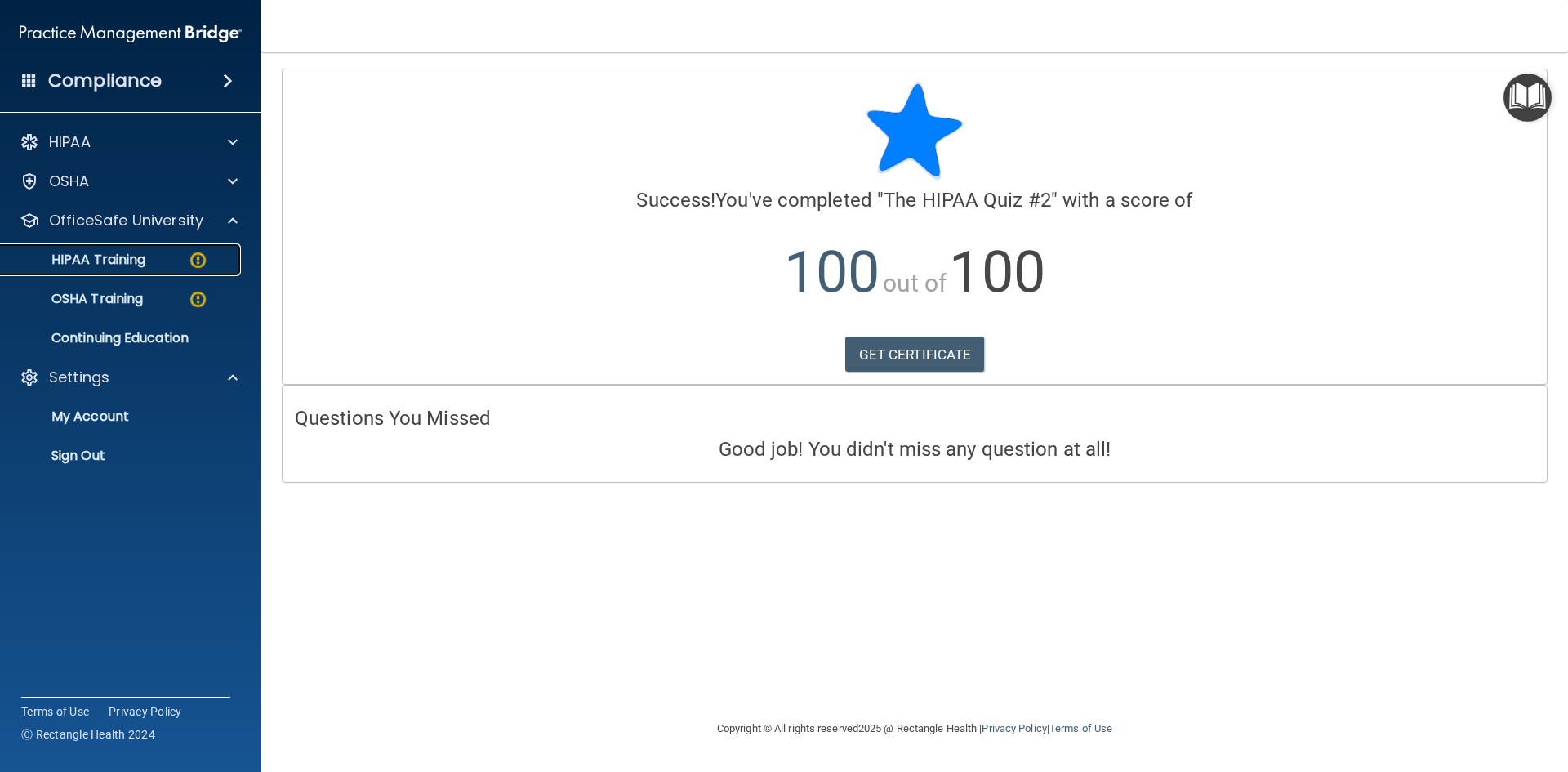
click at [136, 257] on p "HIPAA Training" at bounding box center [78, 259] width 135 height 17
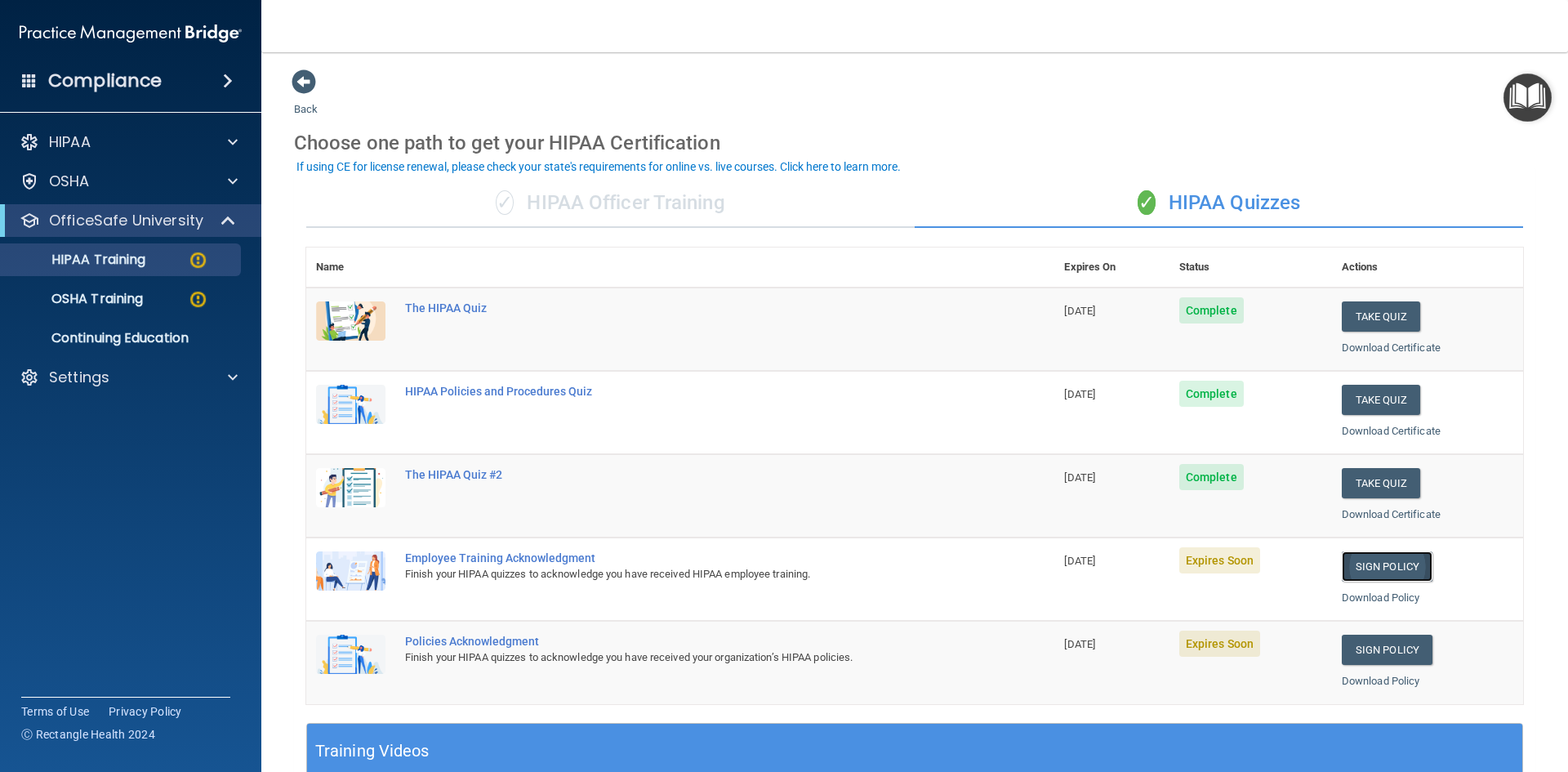
click at [1402, 567] on link "Sign Policy" at bounding box center [1387, 566] width 91 height 31
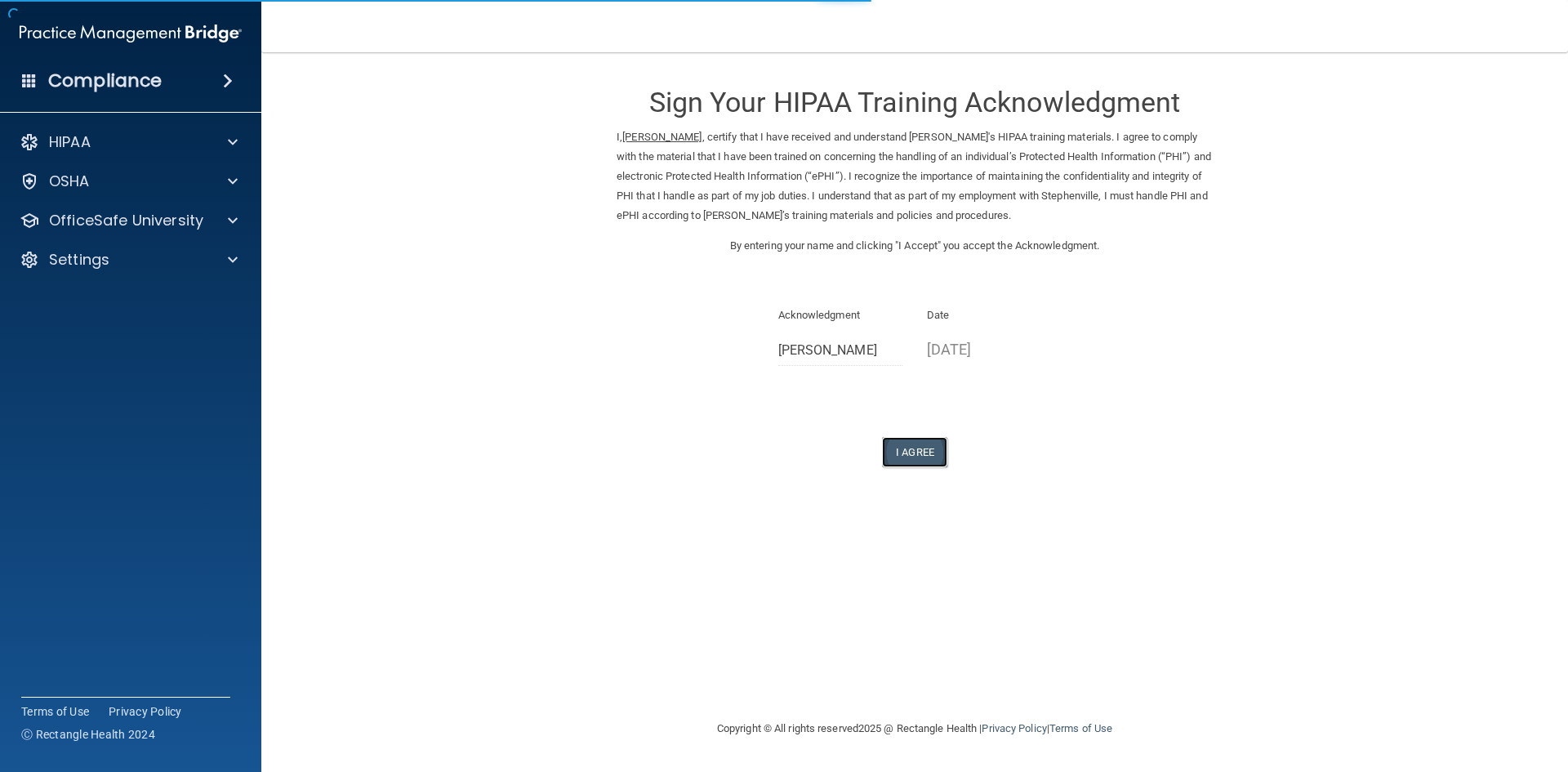
click at [895, 442] on button "I Agree" at bounding box center [914, 452] width 66 height 31
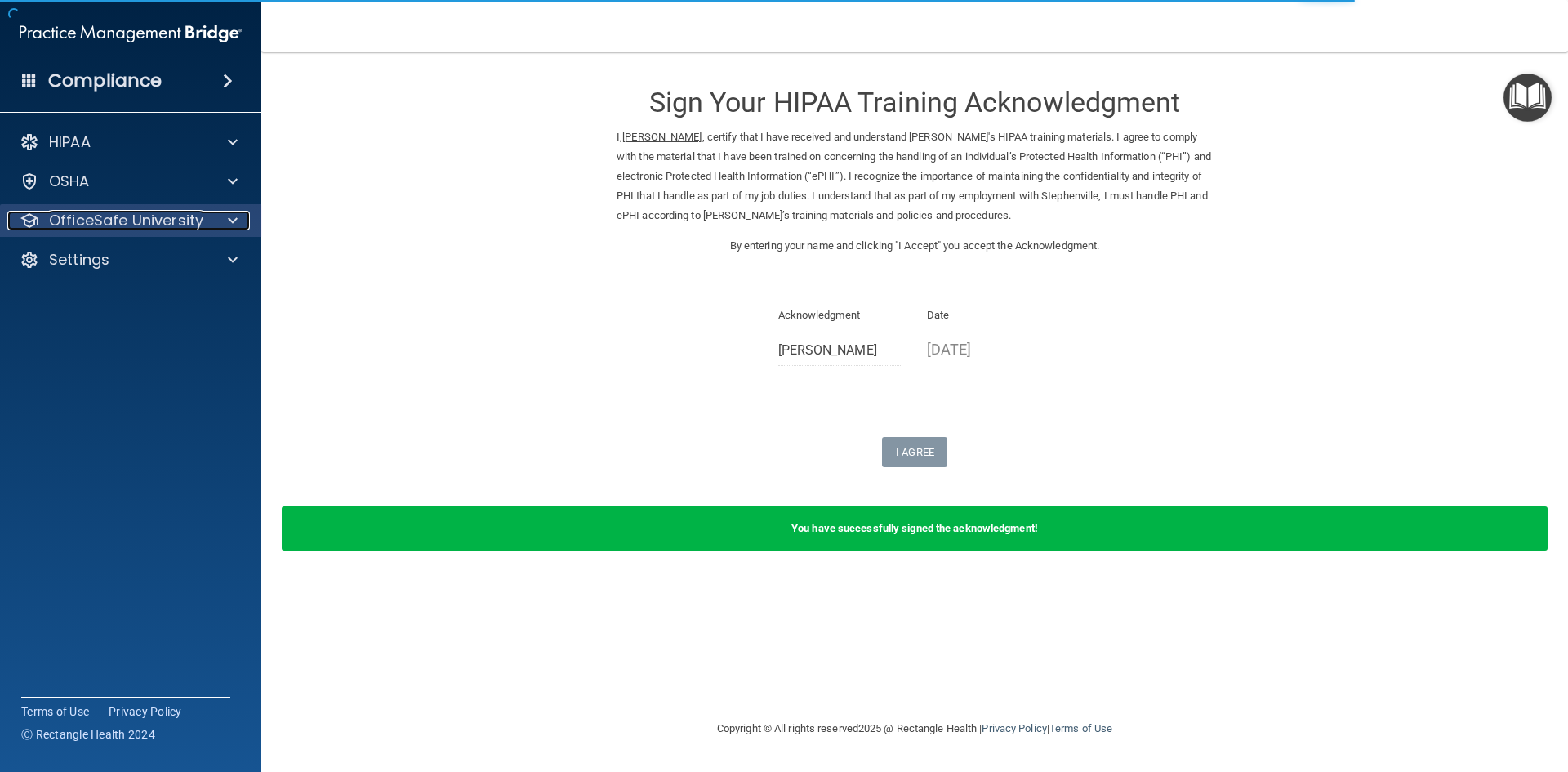
click at [144, 221] on p "OfficeSafe University" at bounding box center [126, 221] width 154 height 19
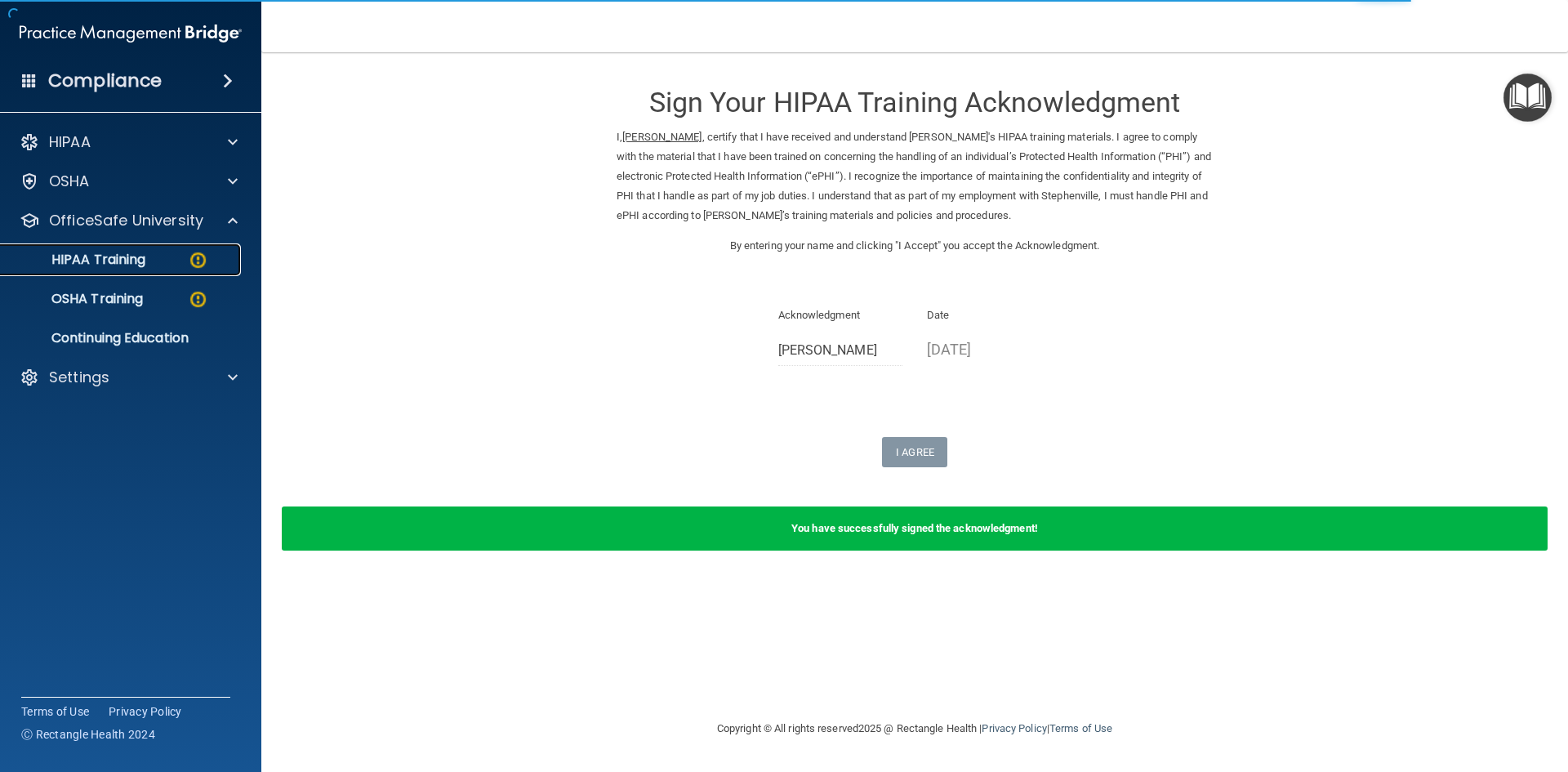
click at [138, 258] on p "HIPAA Training" at bounding box center [78, 259] width 135 height 17
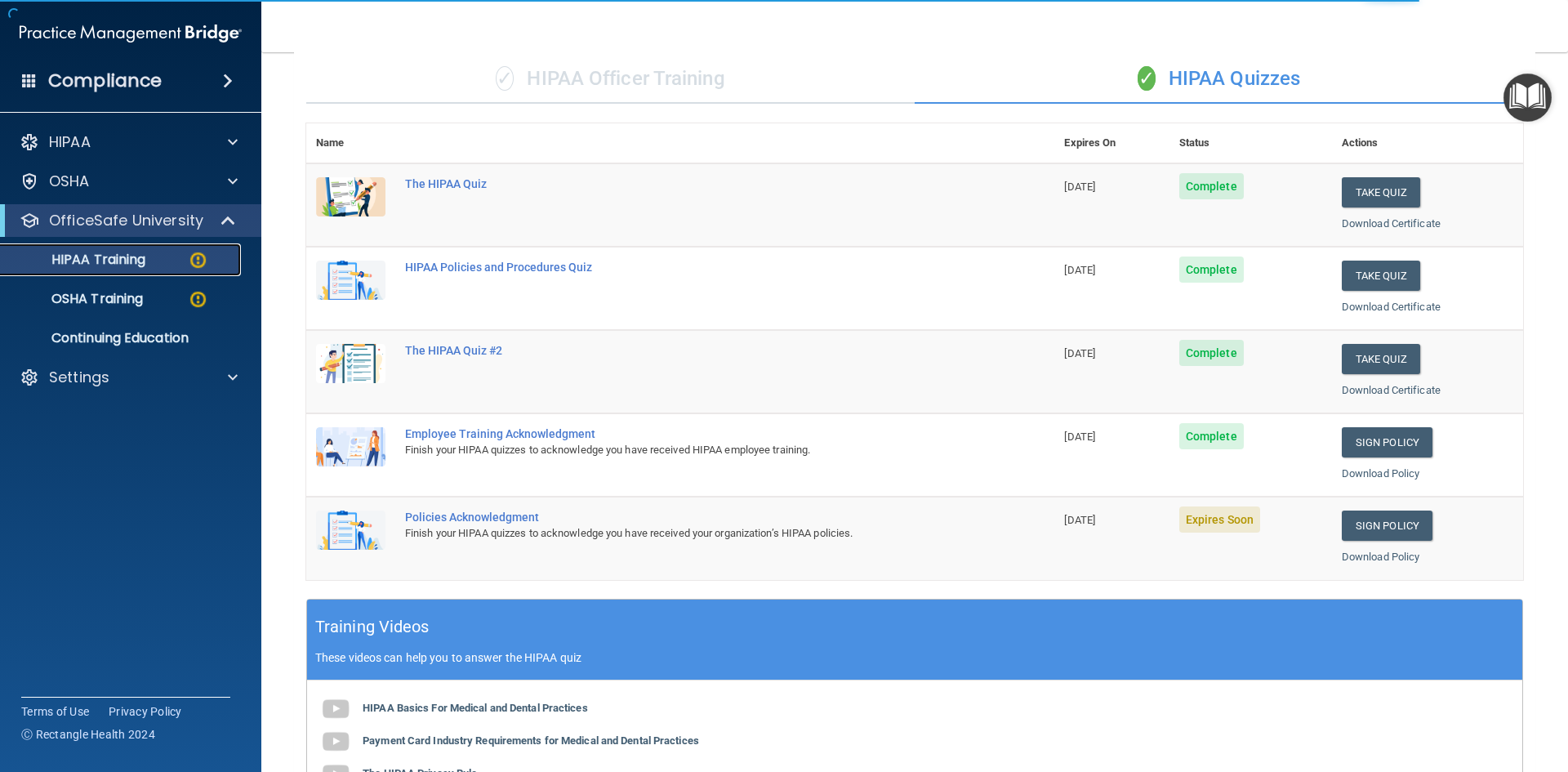
scroll to position [245, 0]
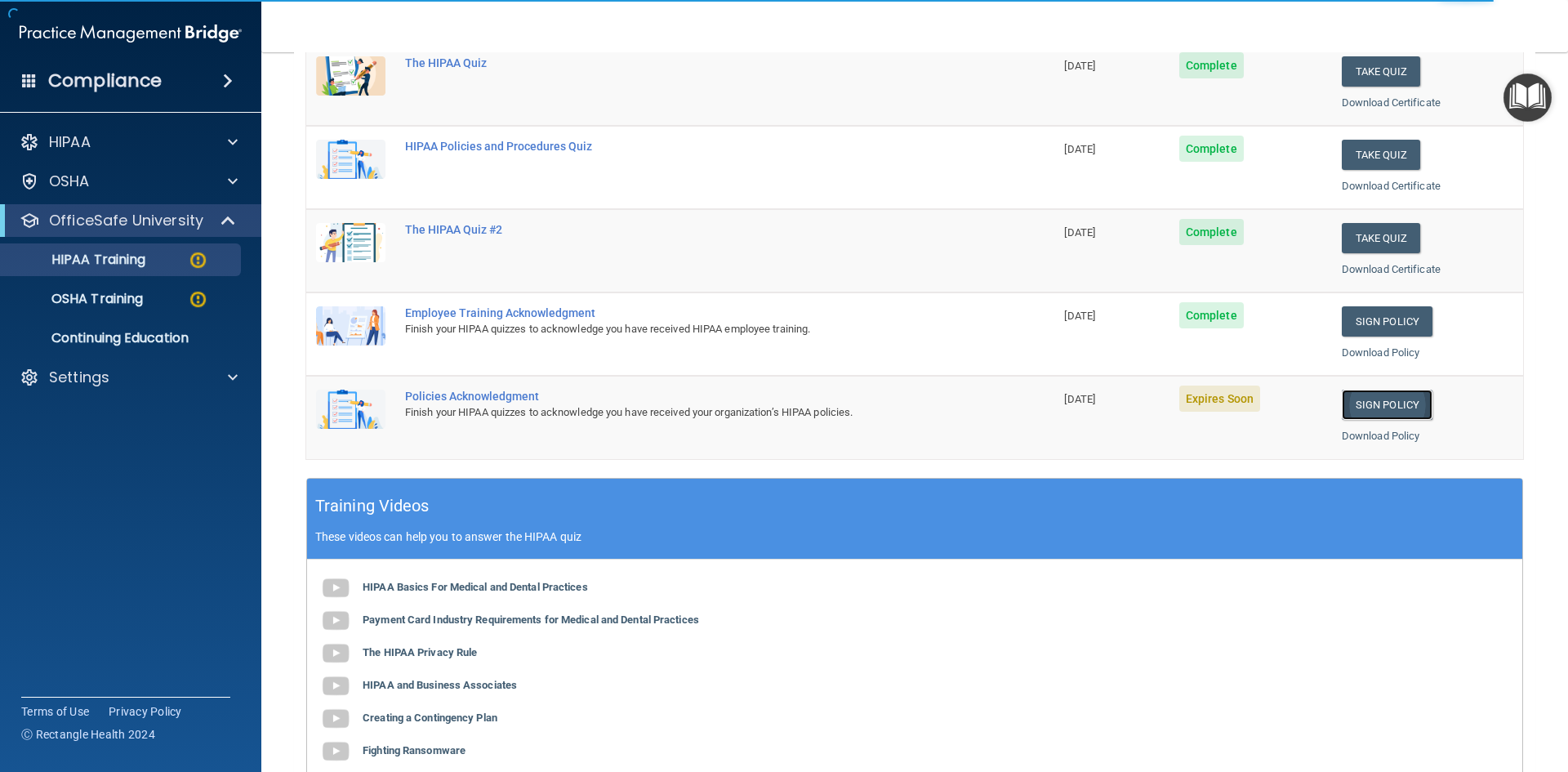
click at [1385, 405] on link "Sign Policy" at bounding box center [1387, 404] width 91 height 31
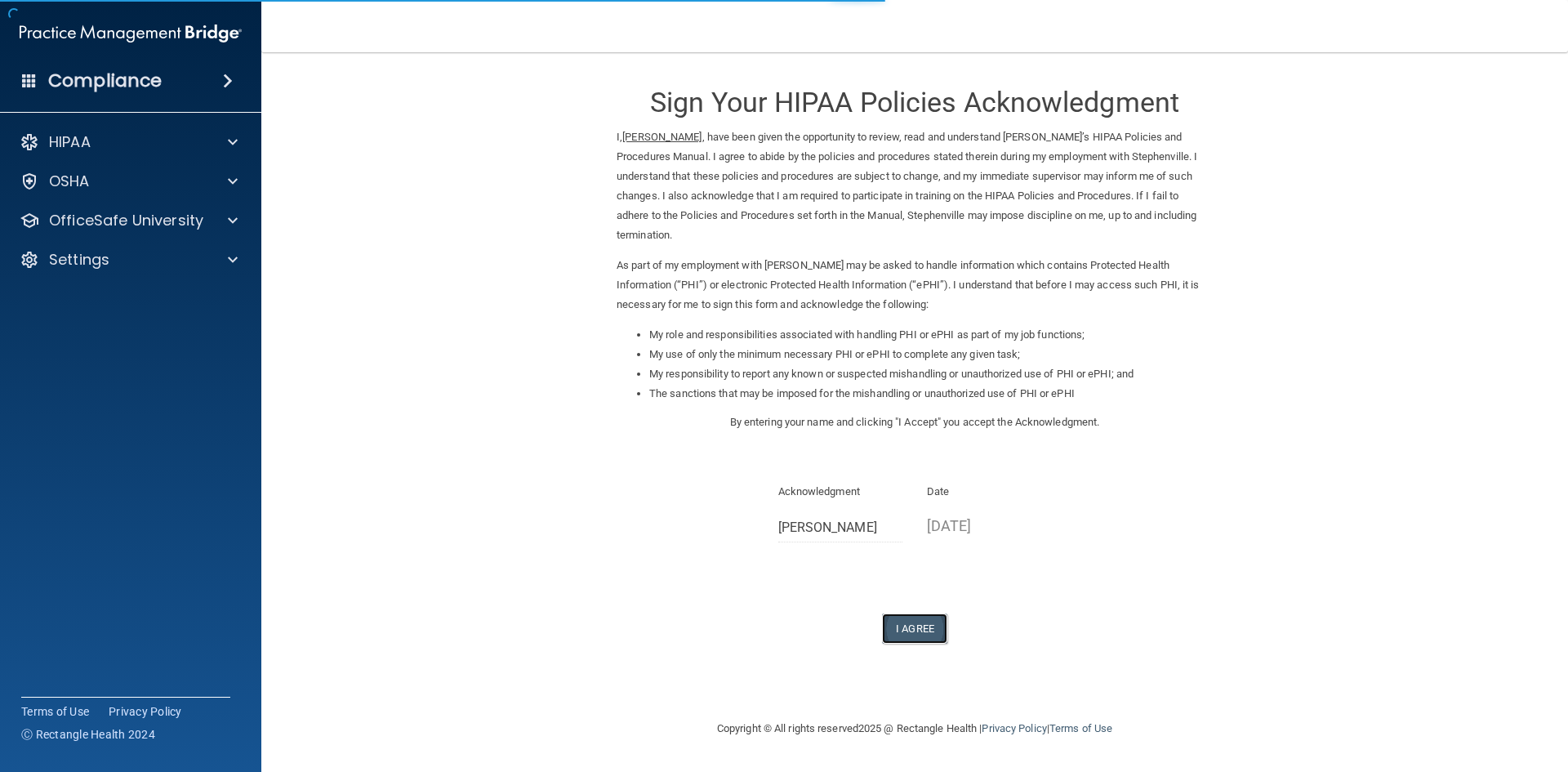
click at [908, 626] on button "I Agree" at bounding box center [914, 628] width 66 height 31
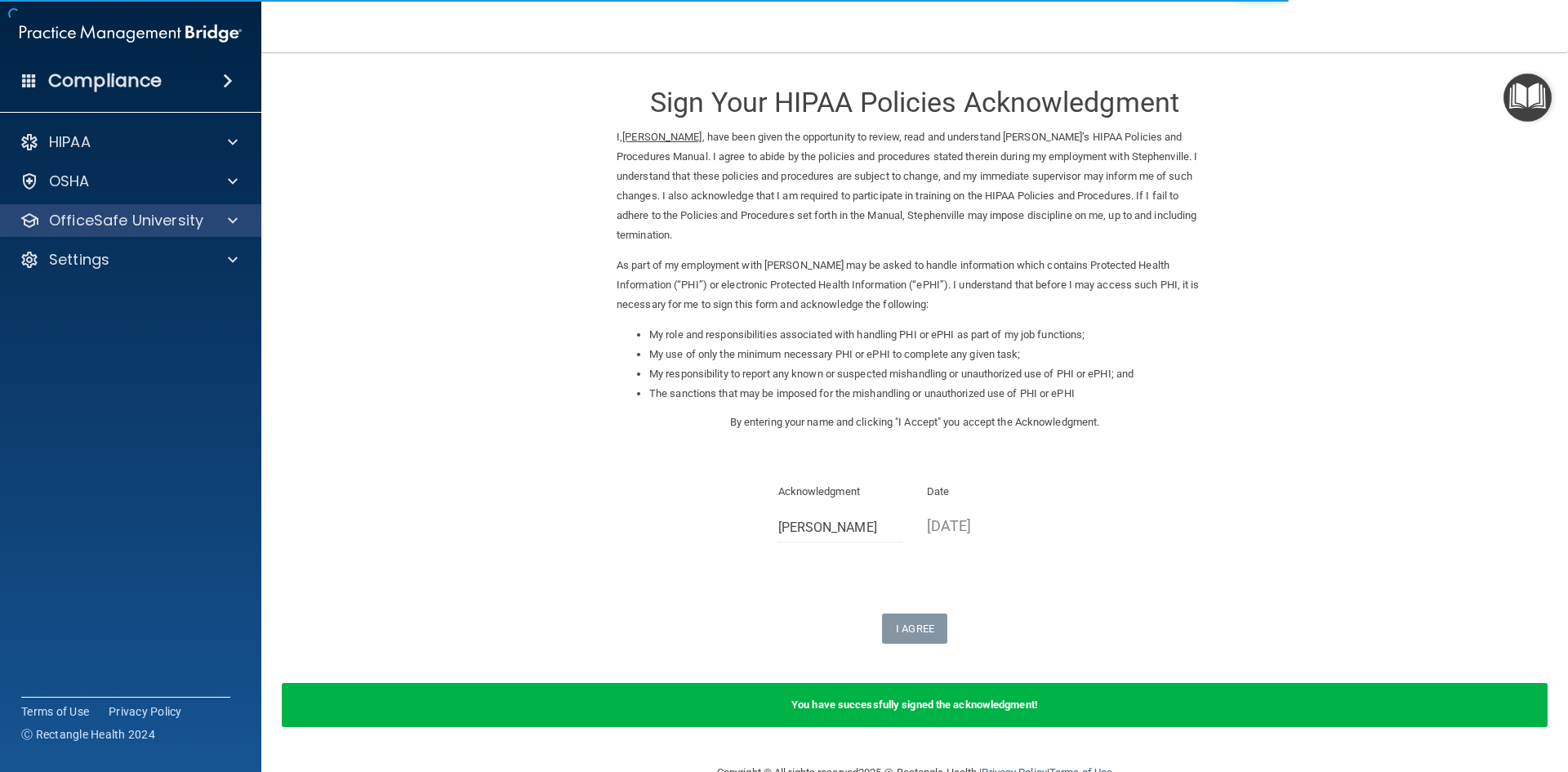
click at [74, 207] on div "OfficeSafe University" at bounding box center [131, 220] width 262 height 32
click at [118, 228] on p "OfficeSafe University" at bounding box center [126, 221] width 154 height 19
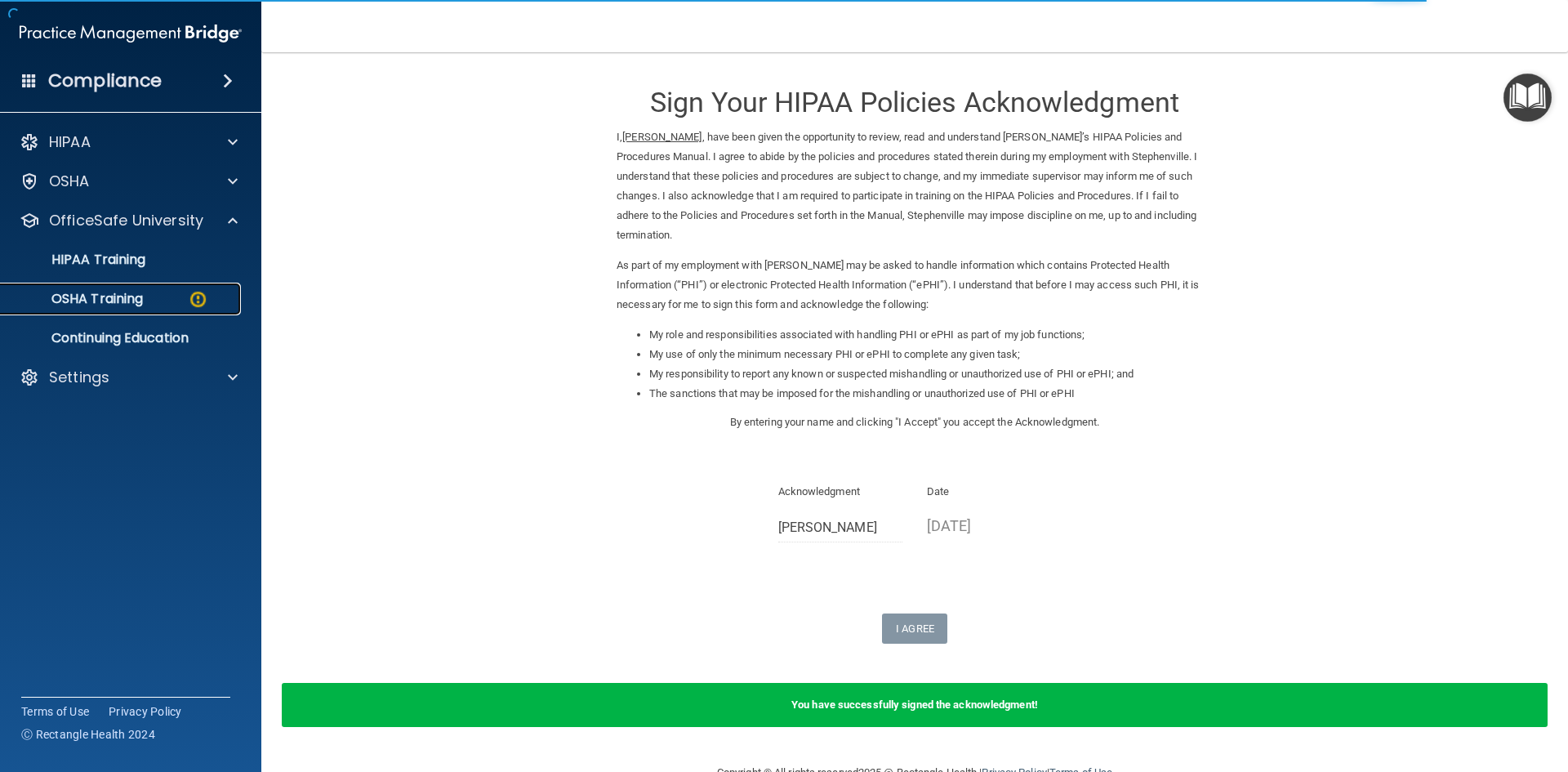
click at [117, 295] on p "OSHA Training" at bounding box center [76, 298] width 132 height 17
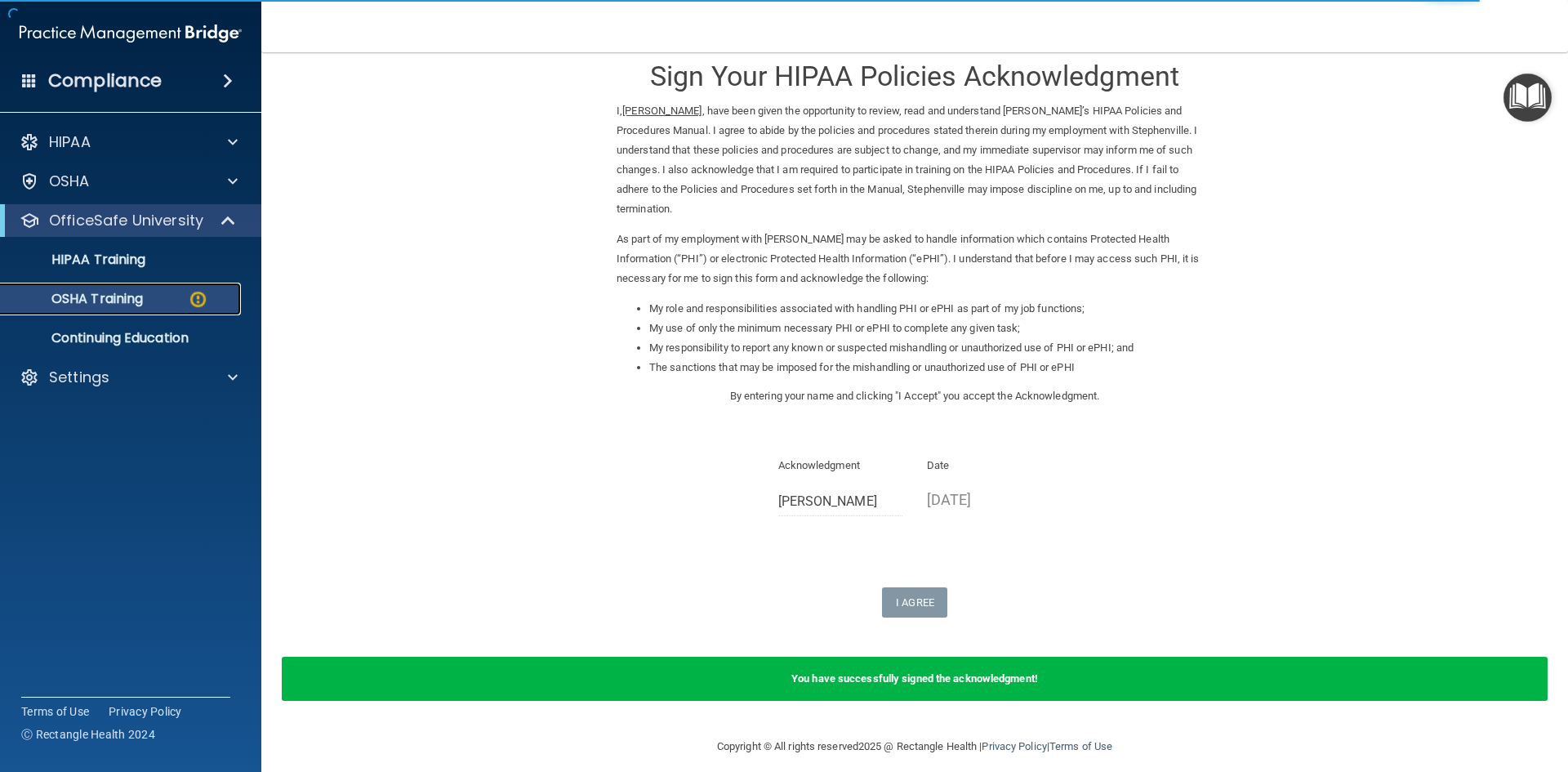
scroll to position [40, 0]
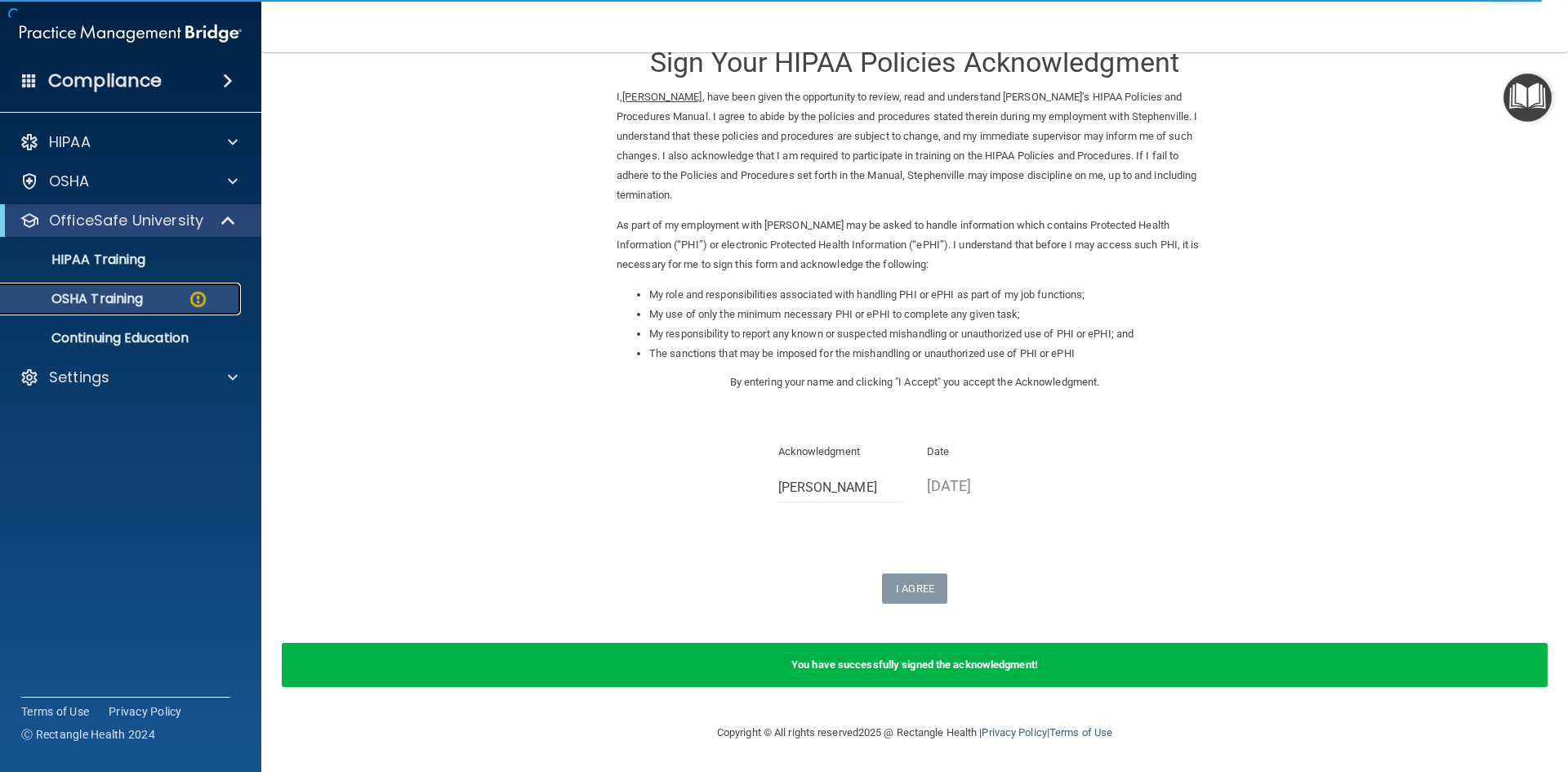
click at [143, 293] on p "OSHA Training" at bounding box center [76, 298] width 132 height 17
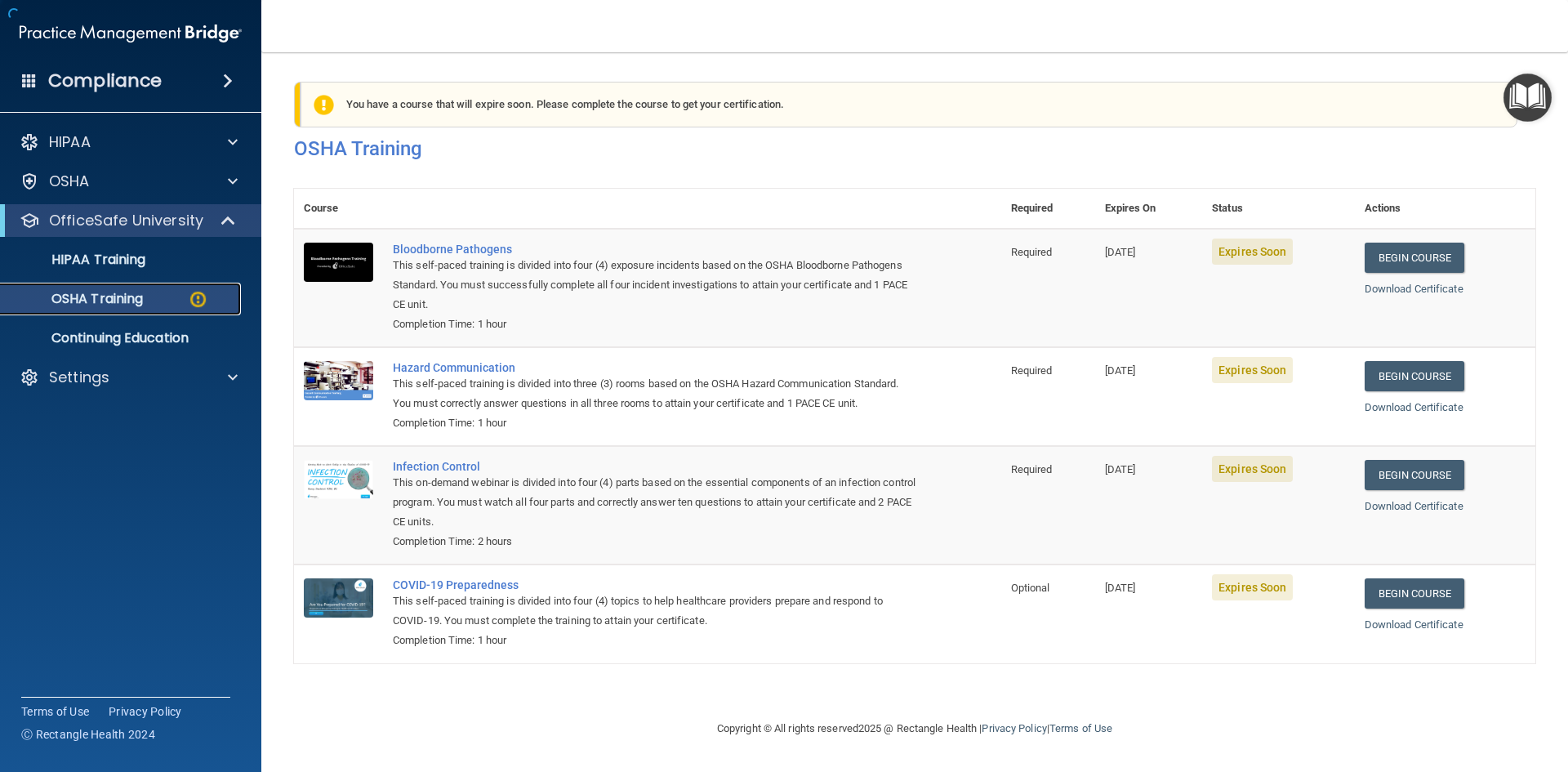
scroll to position [0, 0]
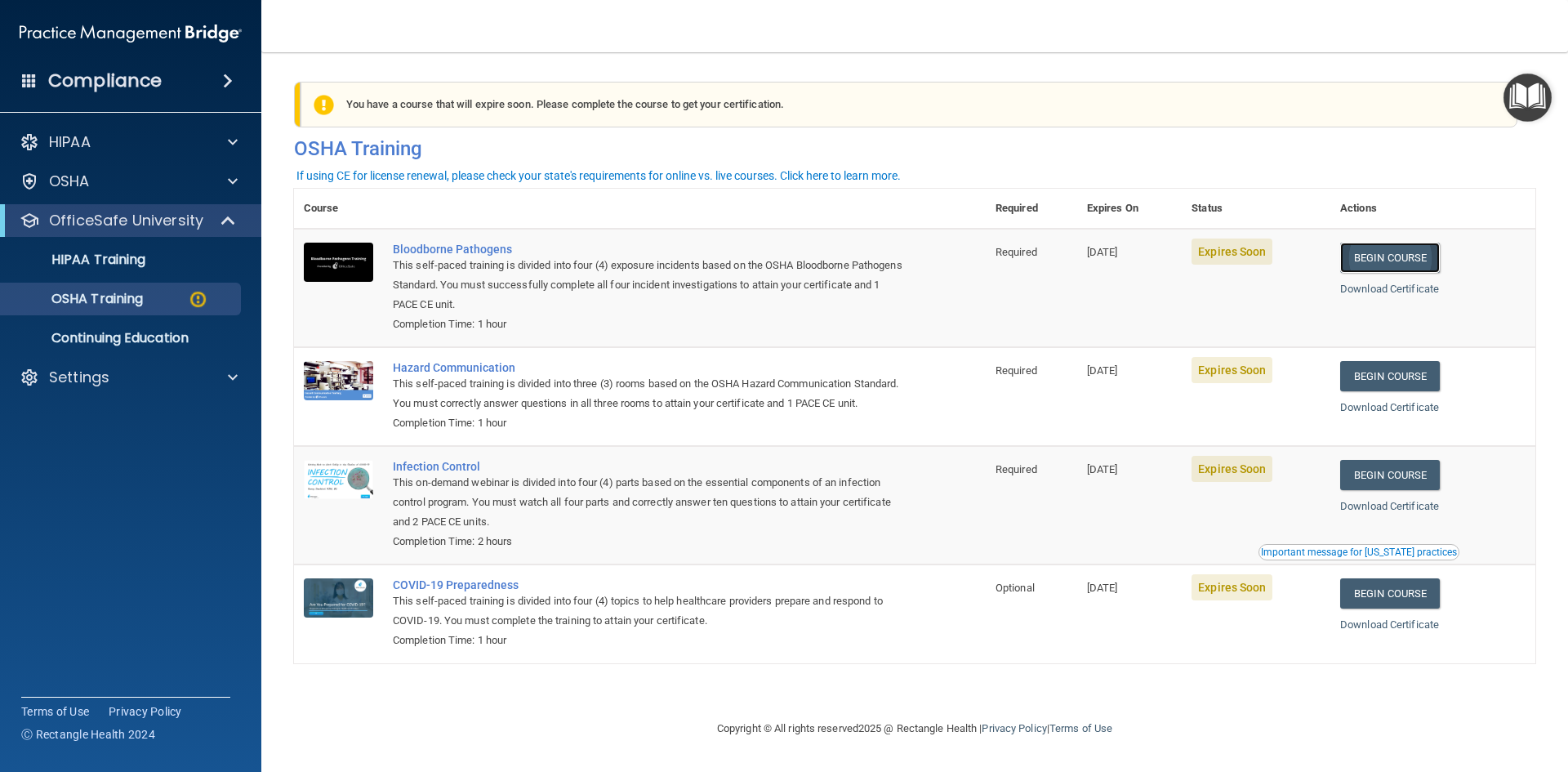
click at [1418, 265] on link "Begin Course" at bounding box center [1390, 257] width 100 height 31
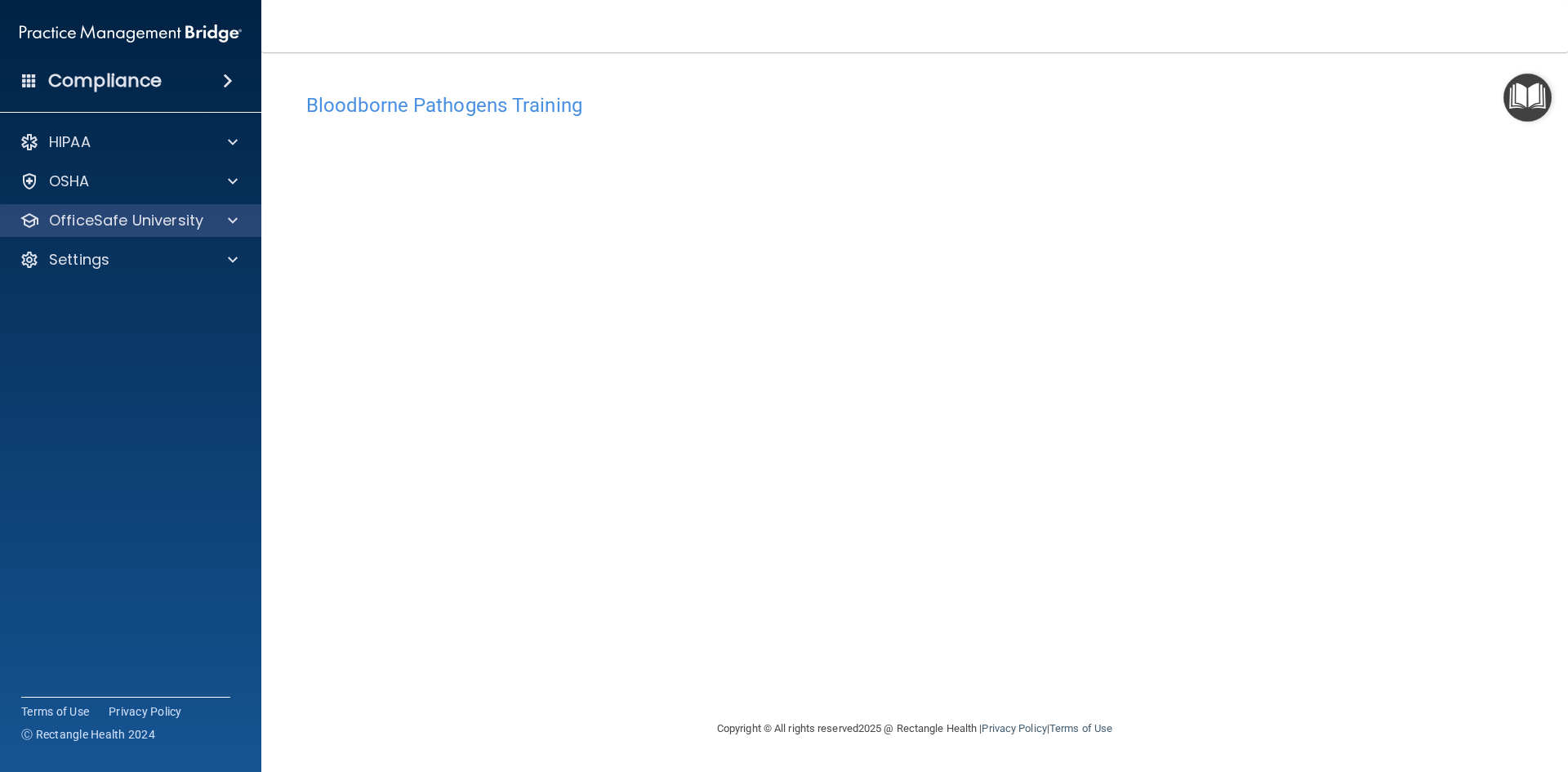
click at [88, 235] on div "OfficeSafe University" at bounding box center [131, 220] width 262 height 32
click at [139, 207] on div "HIPAA Documents and Policies Report an Incident Business Associates Emergency P…" at bounding box center [131, 204] width 262 height 170
click at [131, 220] on p "OfficeSafe University" at bounding box center [126, 221] width 154 height 19
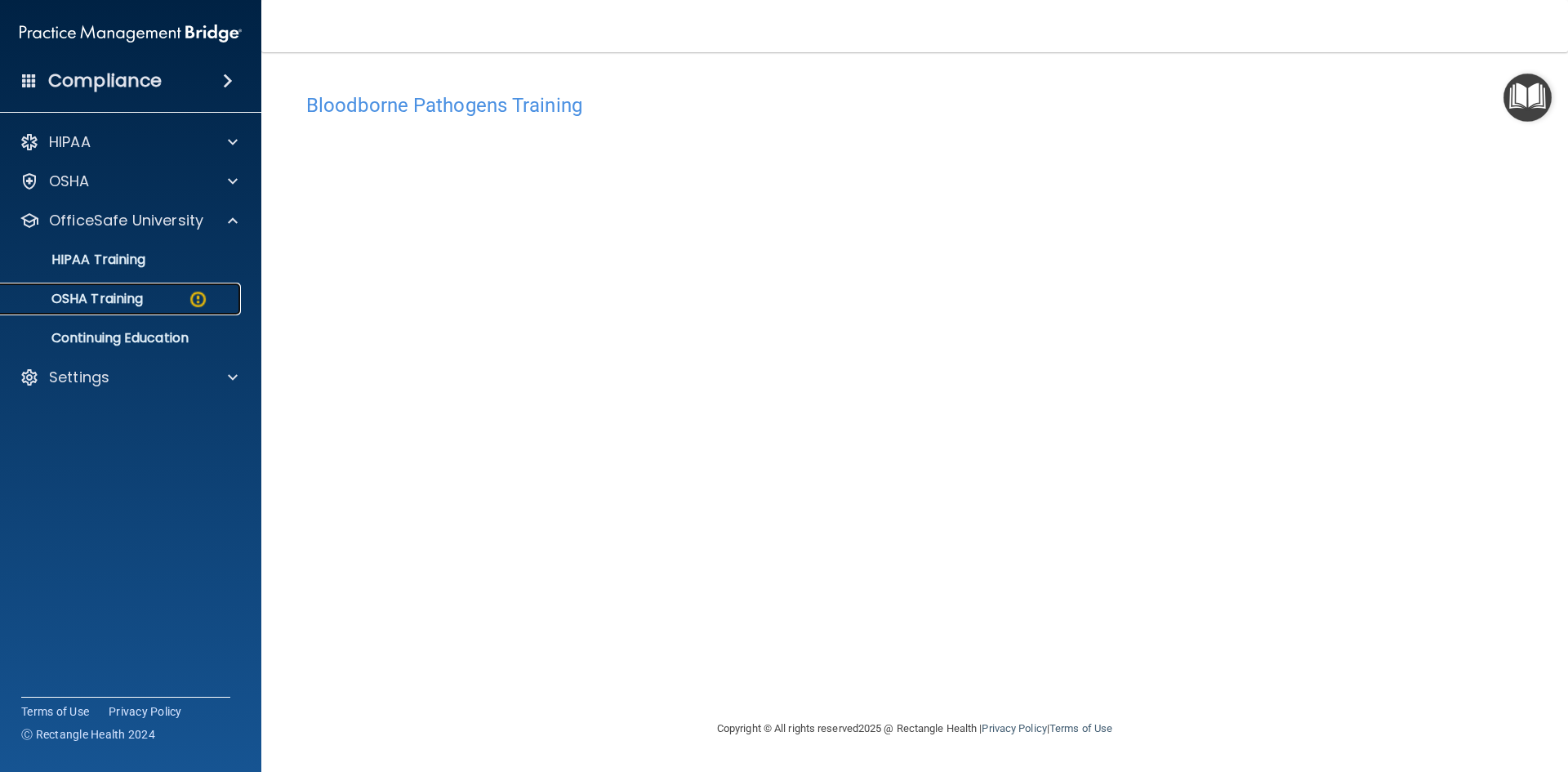
click at [129, 312] on link "OSHA Training" at bounding box center [112, 298] width 257 height 32
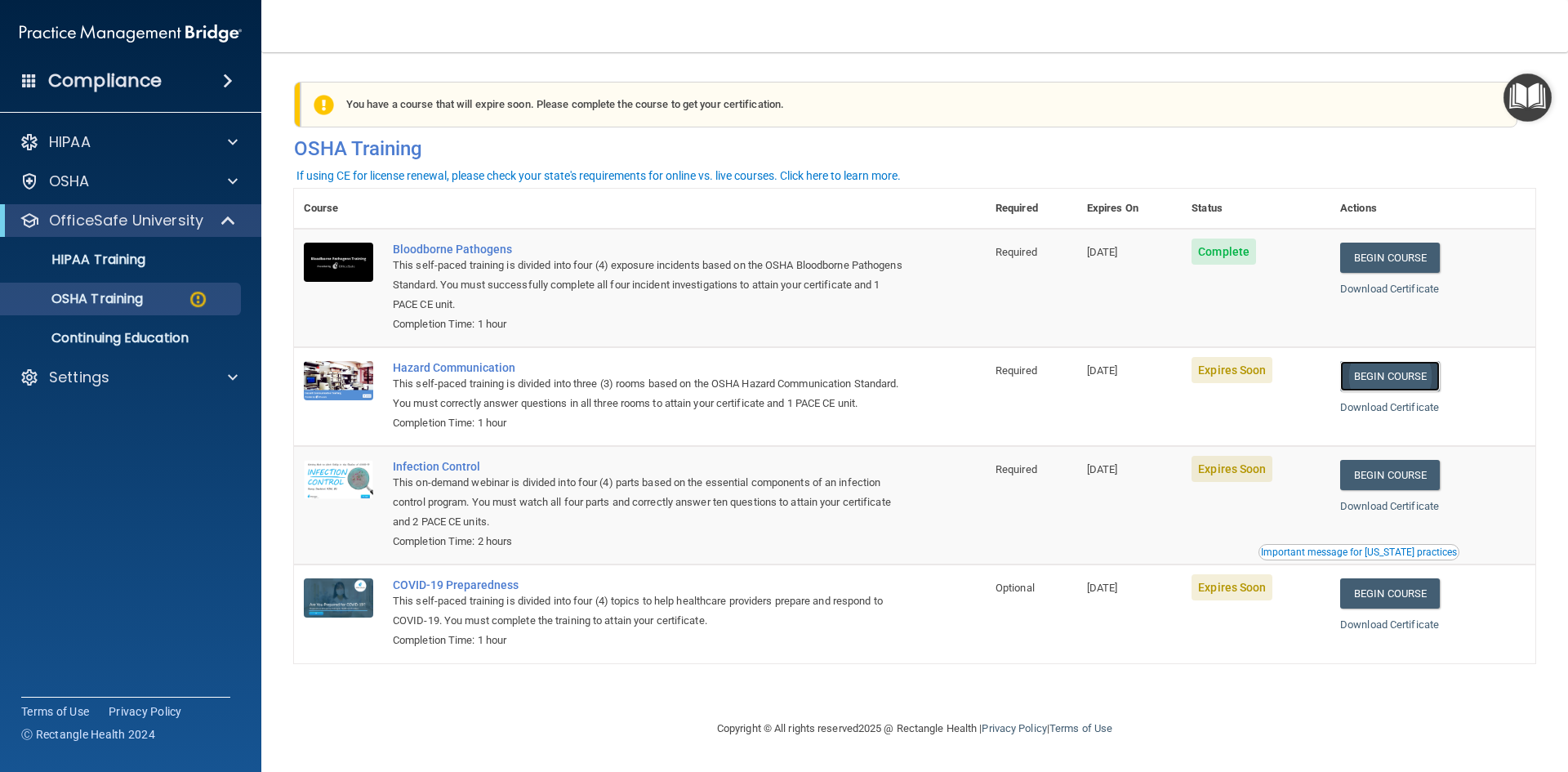
click at [1421, 390] on link "Begin Course" at bounding box center [1390, 376] width 100 height 31
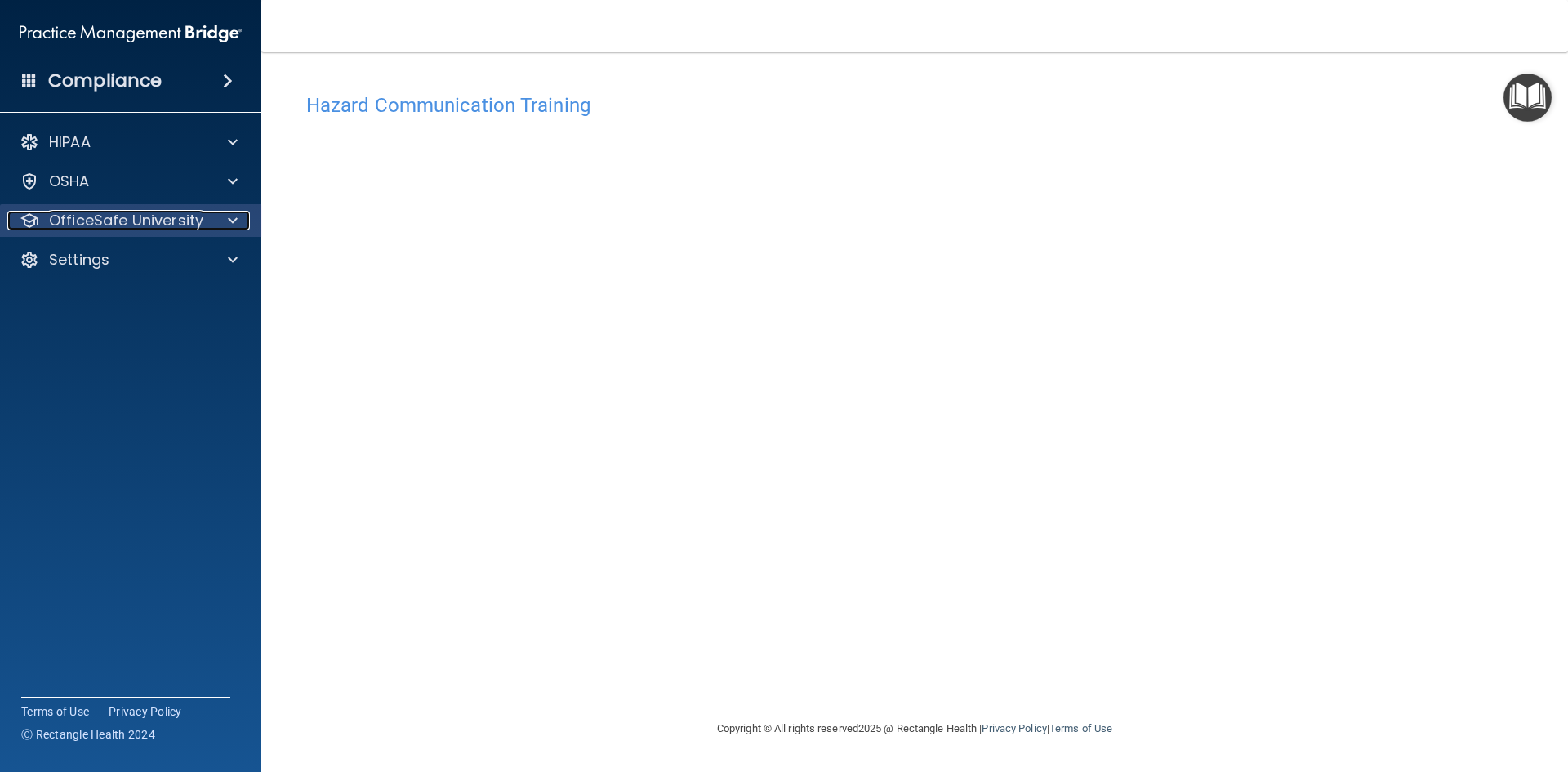
click at [171, 220] on p "OfficeSafe University" at bounding box center [126, 221] width 154 height 19
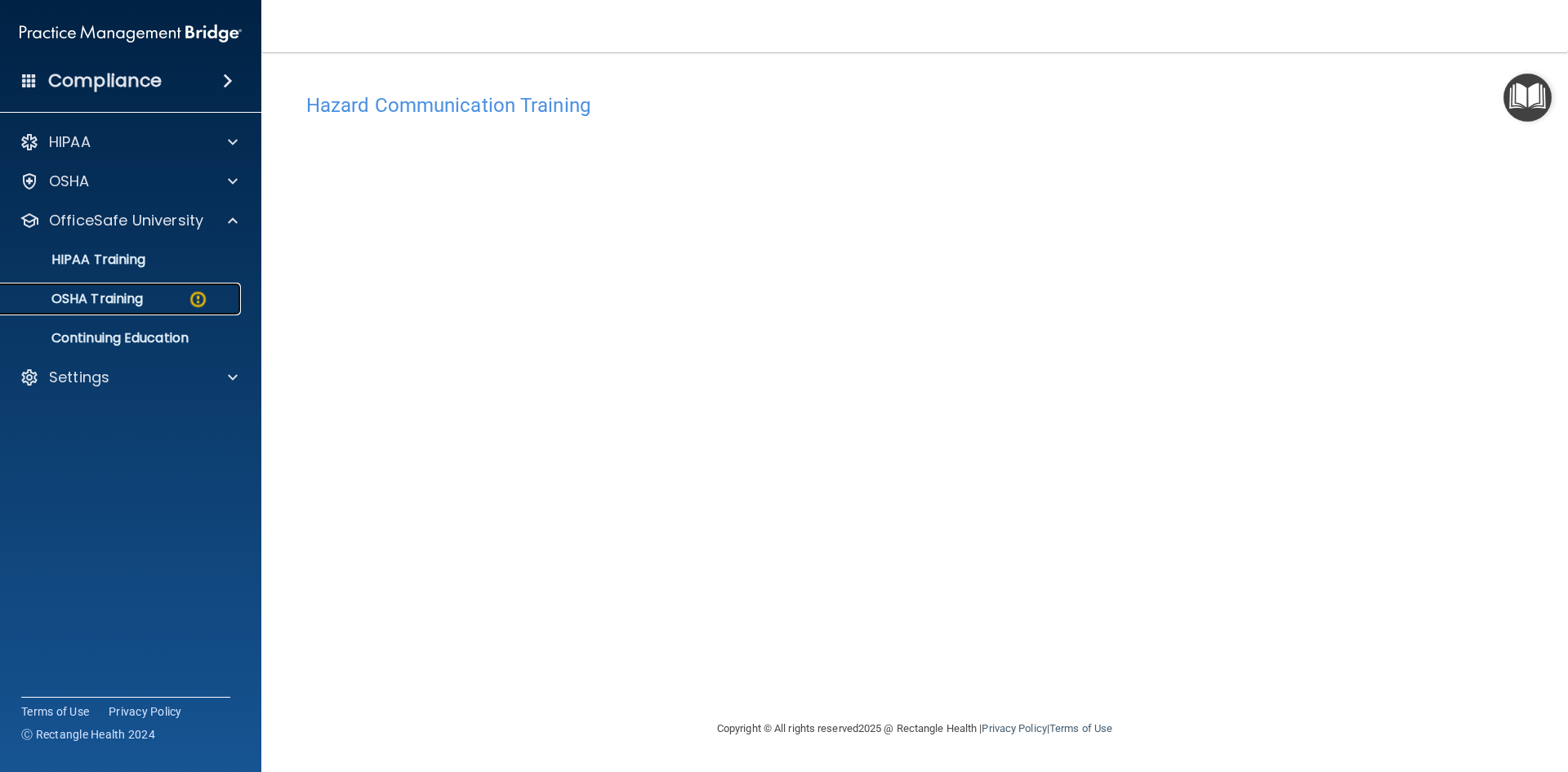
click at [147, 295] on div "OSHA Training" at bounding box center [122, 298] width 223 height 17
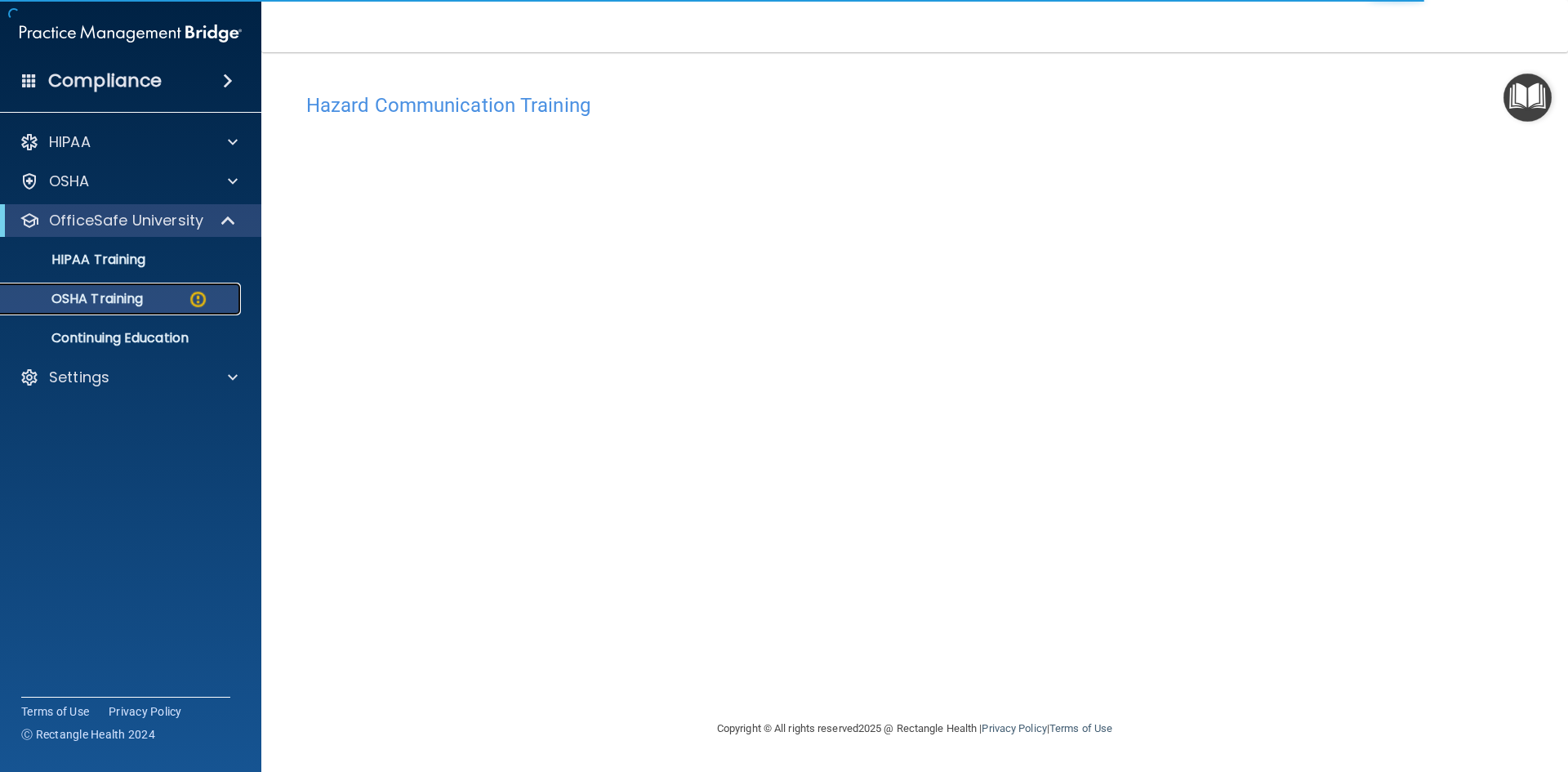
click at [128, 303] on p "OSHA Training" at bounding box center [76, 298] width 132 height 17
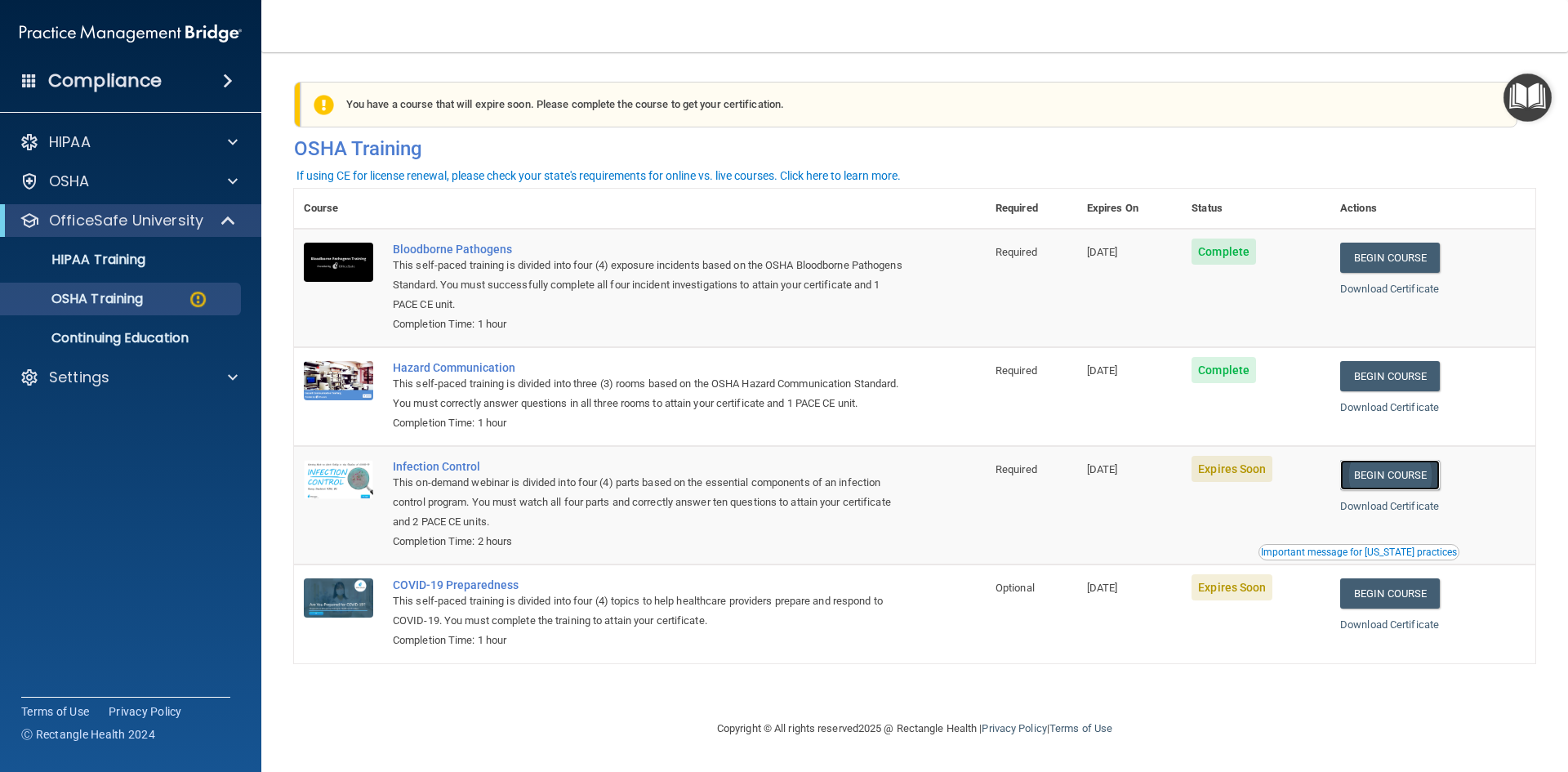
click at [1430, 490] on link "Begin Course" at bounding box center [1390, 474] width 100 height 31
click at [58, 142] on p "HIPAA" at bounding box center [70, 142] width 42 height 19
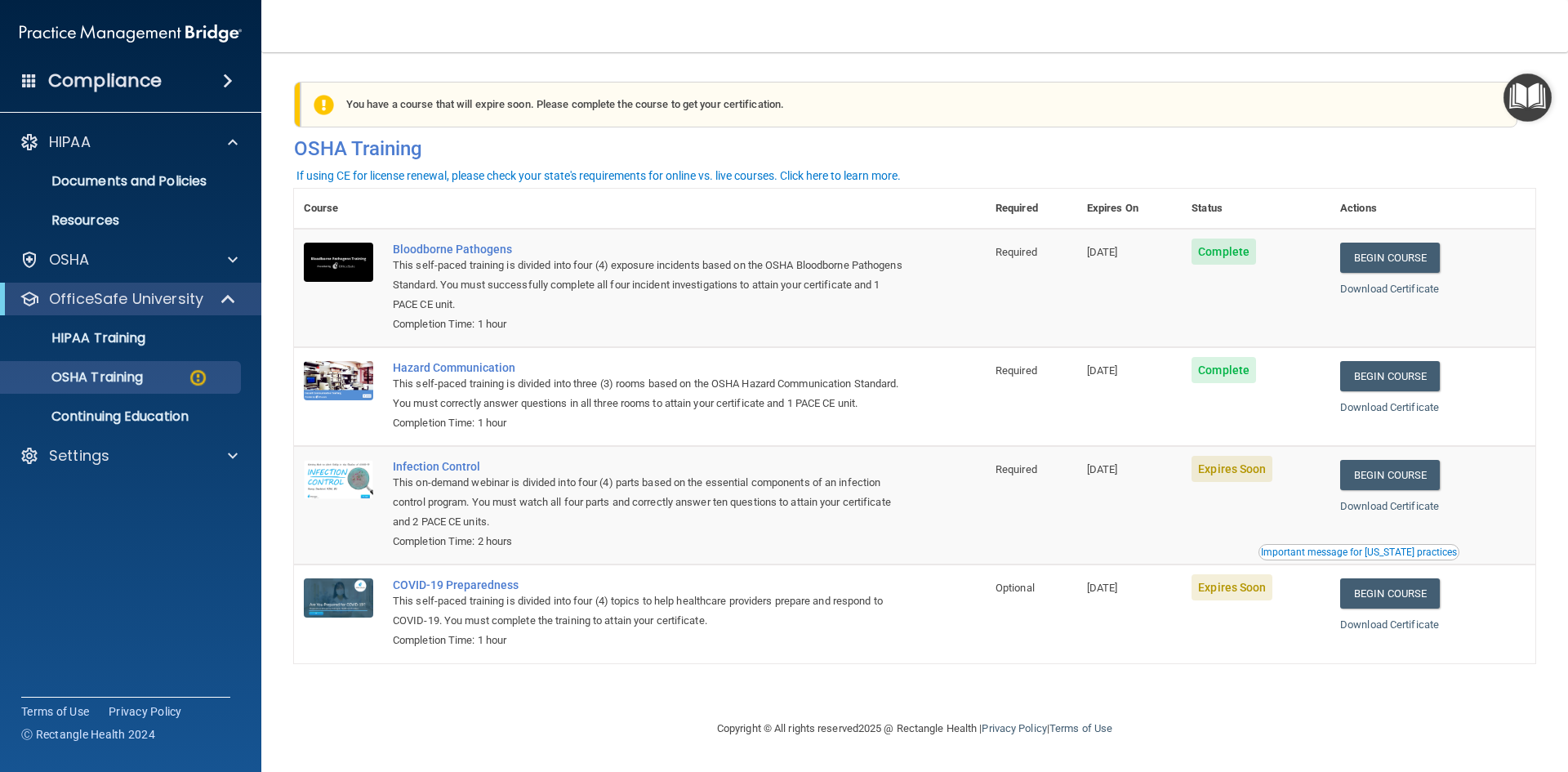
click at [74, 74] on h4 "Compliance" at bounding box center [105, 81] width 114 height 23
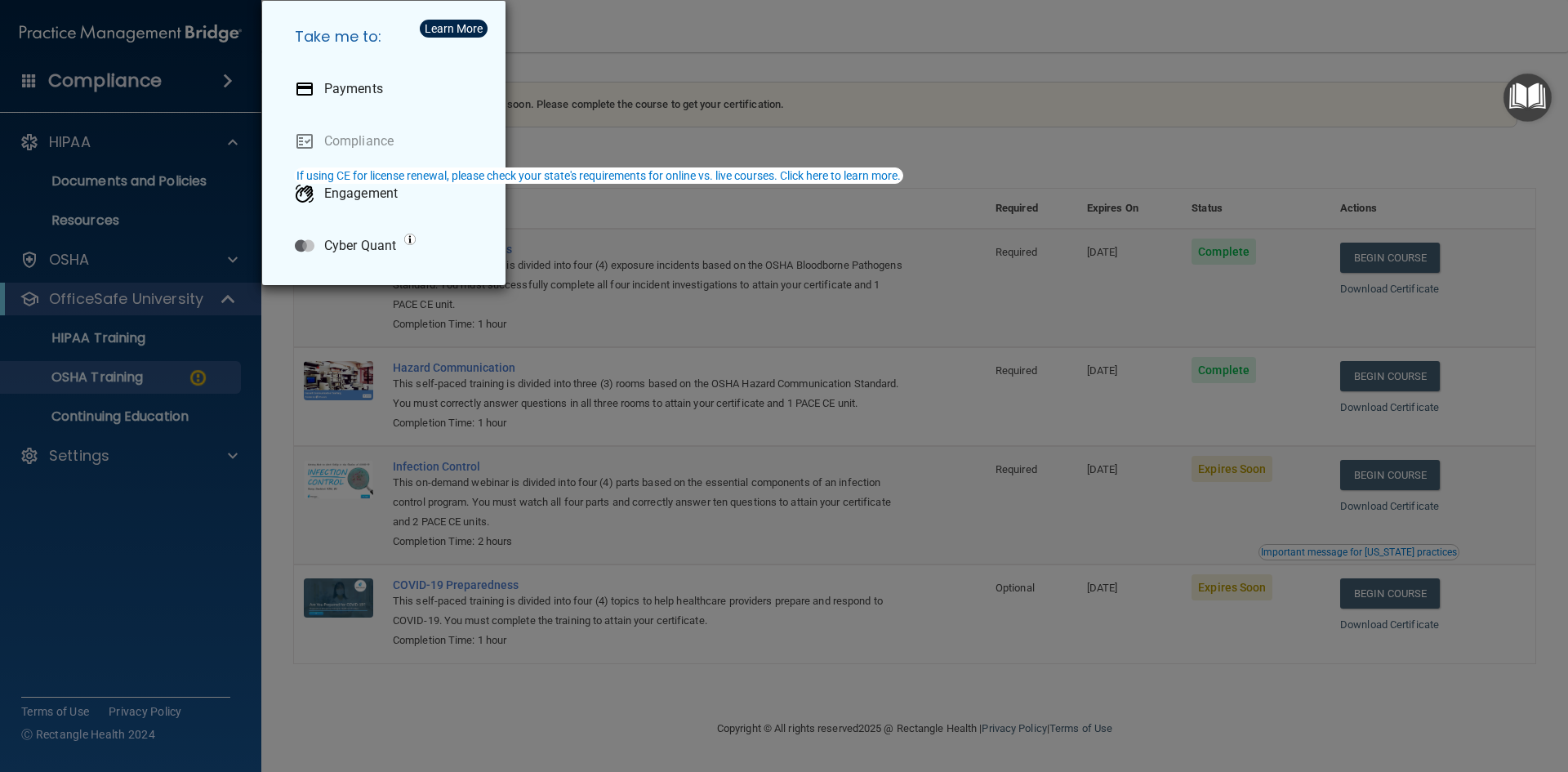
click at [74, 74] on div "Take me to: Payments Compliance Engagement Cyber Quant" at bounding box center [784, 386] width 1568 height 772
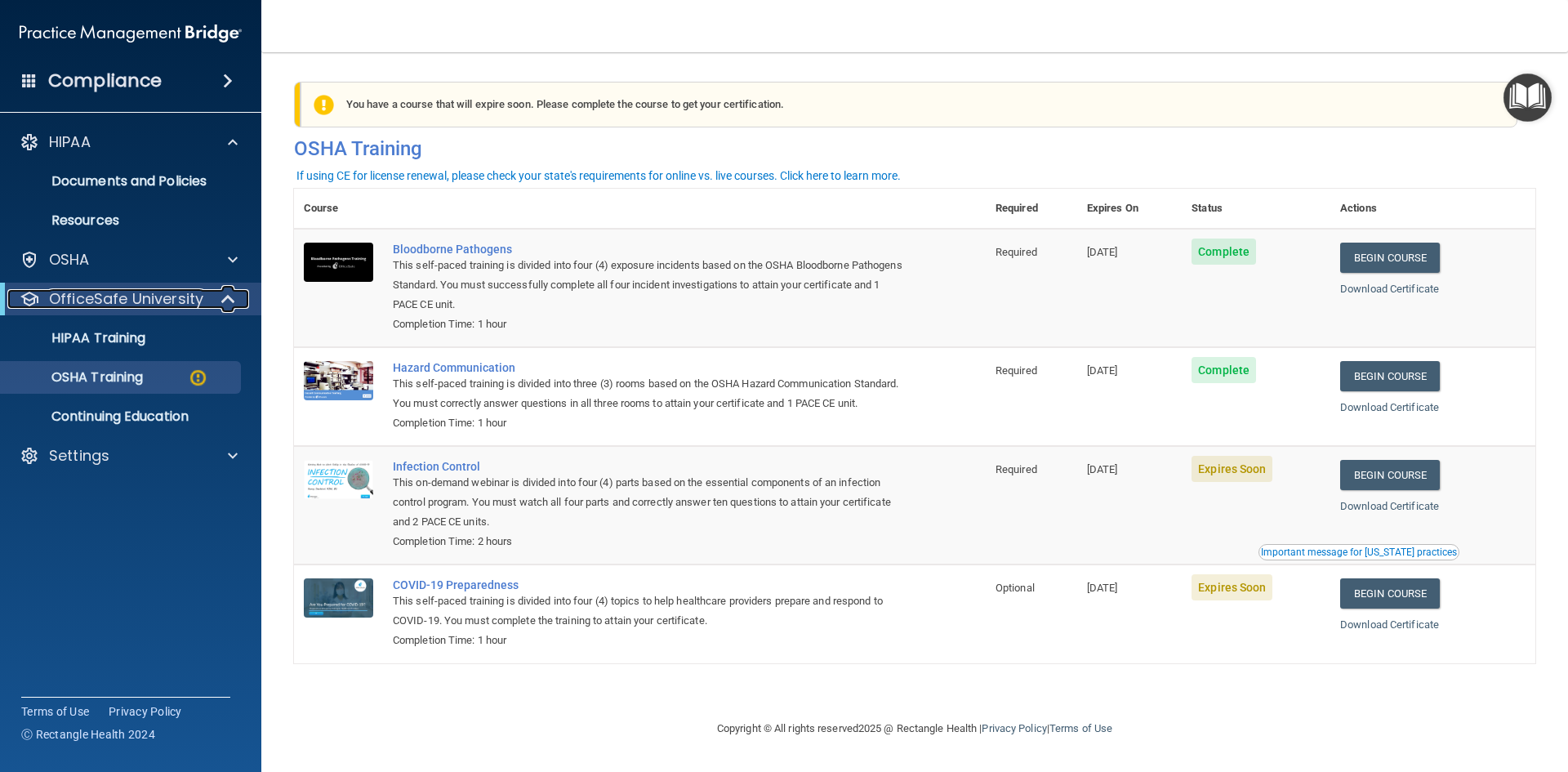
click at [85, 298] on p "OfficeSafe University" at bounding box center [126, 298] width 154 height 19
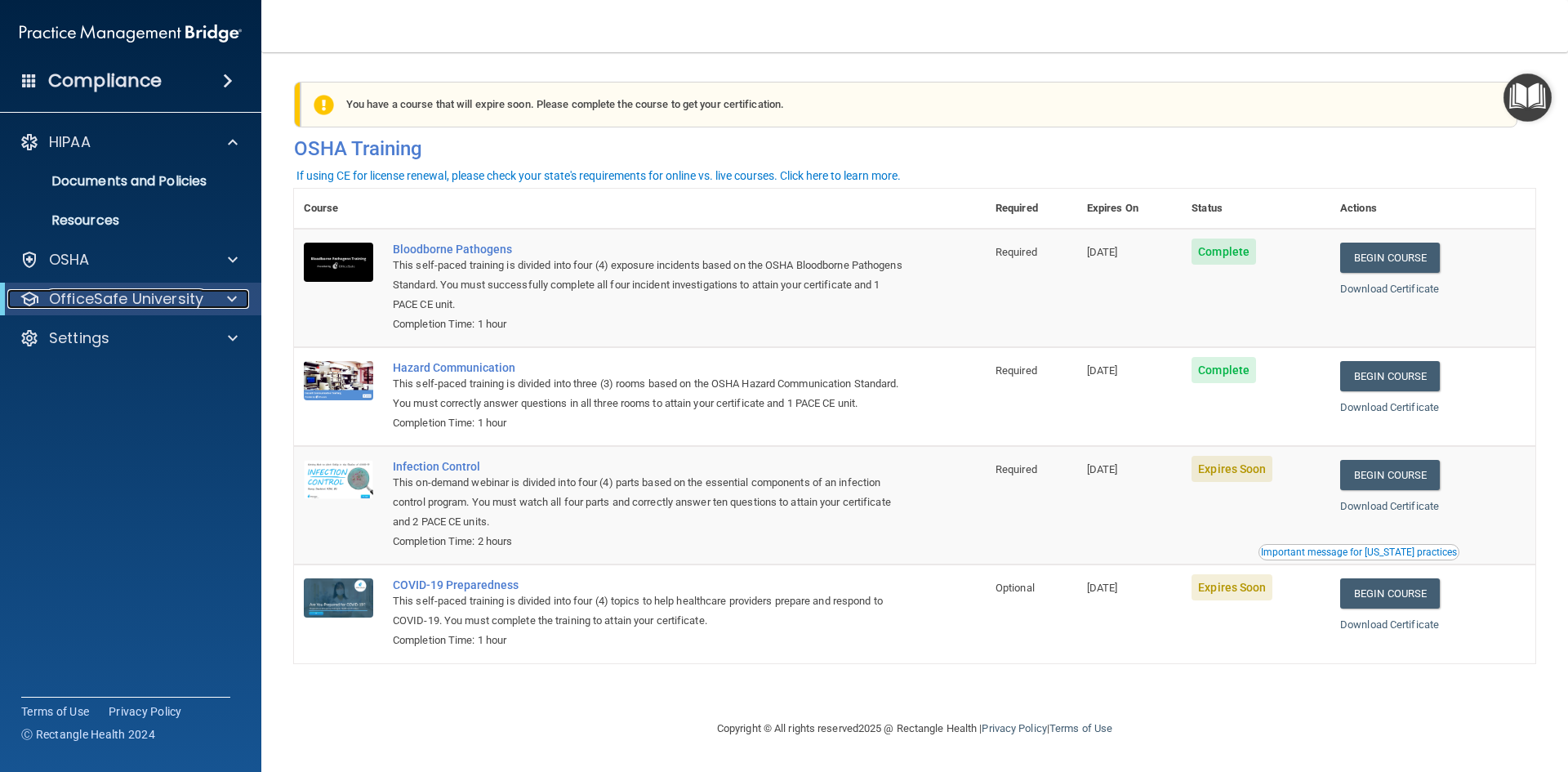
click at [84, 298] on p "OfficeSafe University" at bounding box center [126, 298] width 154 height 19
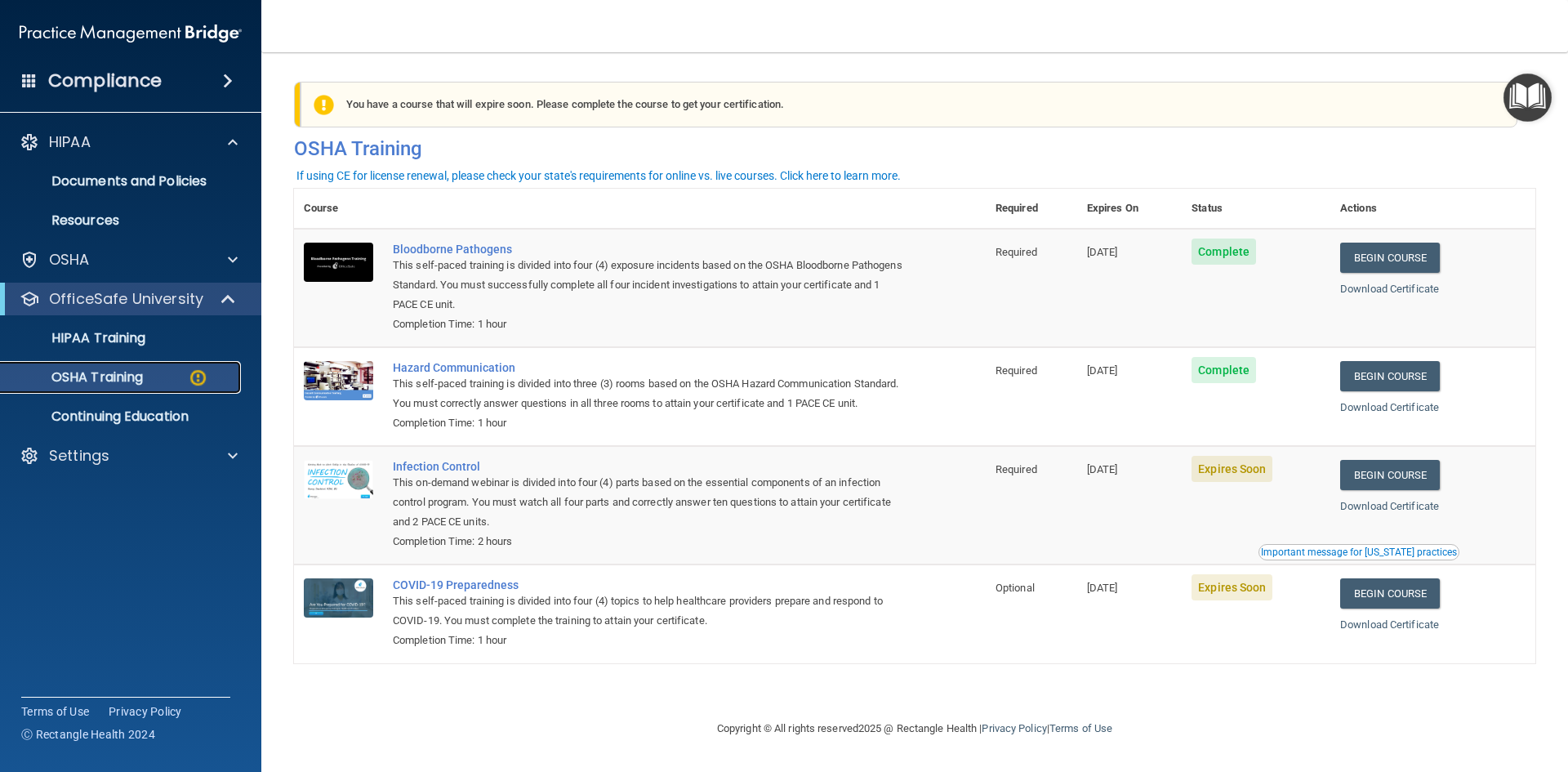
click at [142, 375] on p "OSHA Training" at bounding box center [76, 377] width 132 height 17
click at [143, 386] on link "OSHA Training" at bounding box center [112, 377] width 257 height 32
click at [186, 381] on div "OSHA Training" at bounding box center [122, 377] width 223 height 17
click at [208, 374] on div "OSHA Training" at bounding box center [122, 377] width 223 height 17
click at [1261, 505] on td "Expires Soon" at bounding box center [1256, 505] width 149 height 118
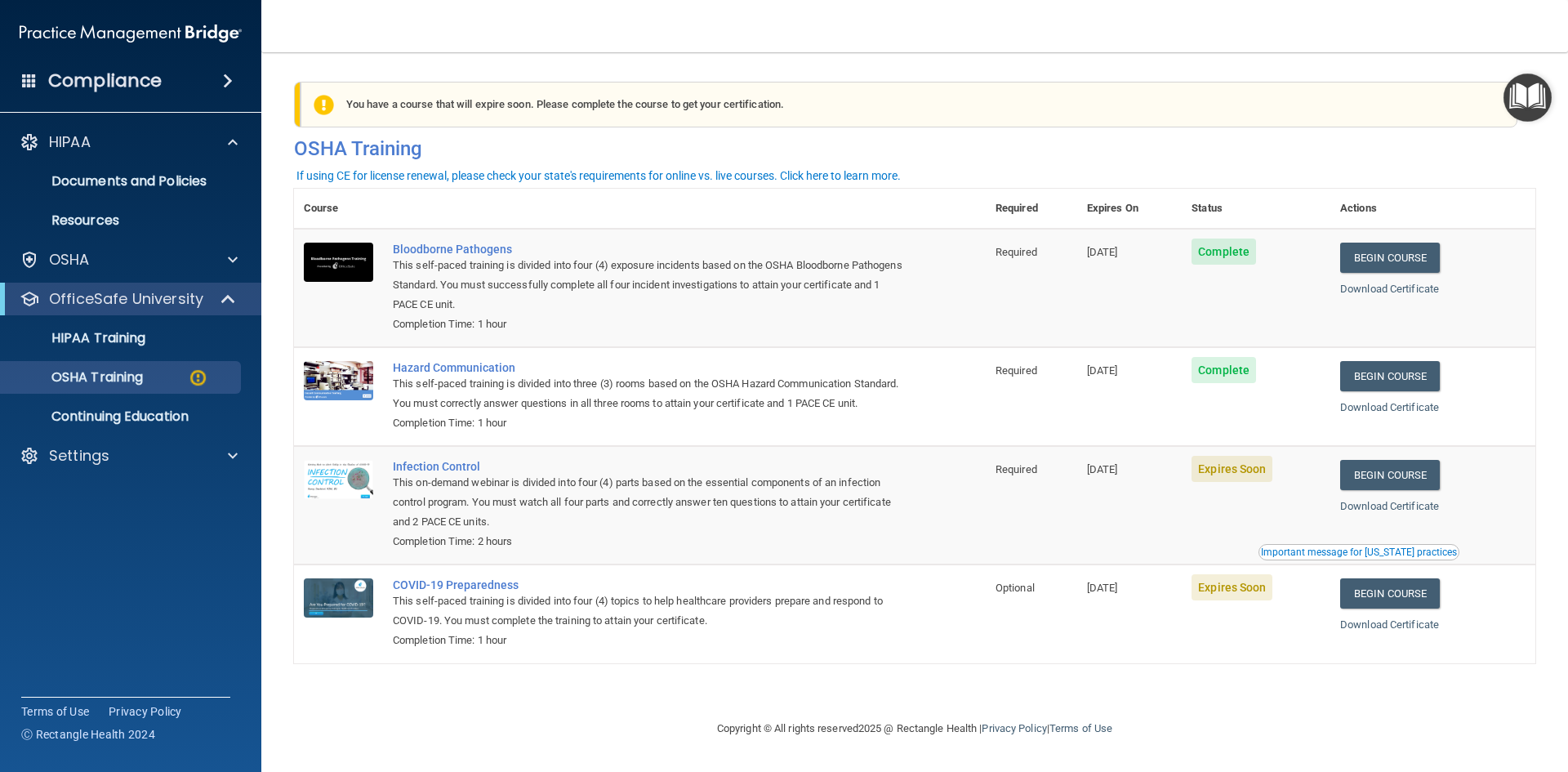
click at [1256, 482] on span "Expires Soon" at bounding box center [1232, 469] width 80 height 26
click at [1384, 490] on link "Begin Course" at bounding box center [1390, 474] width 100 height 31
click at [78, 256] on p "OSHA" at bounding box center [69, 260] width 41 height 19
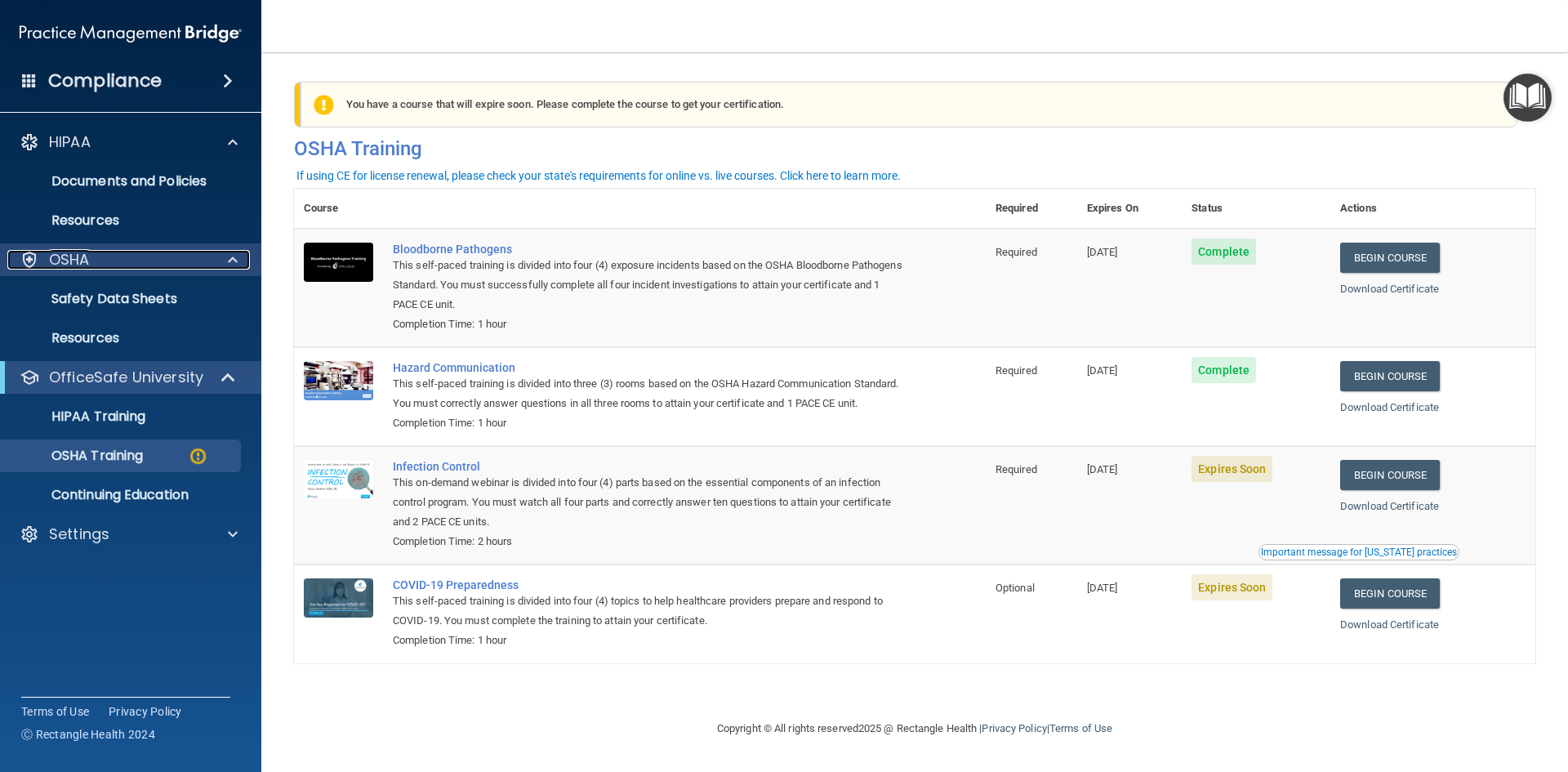
click at [78, 256] on p "OSHA" at bounding box center [69, 260] width 41 height 19
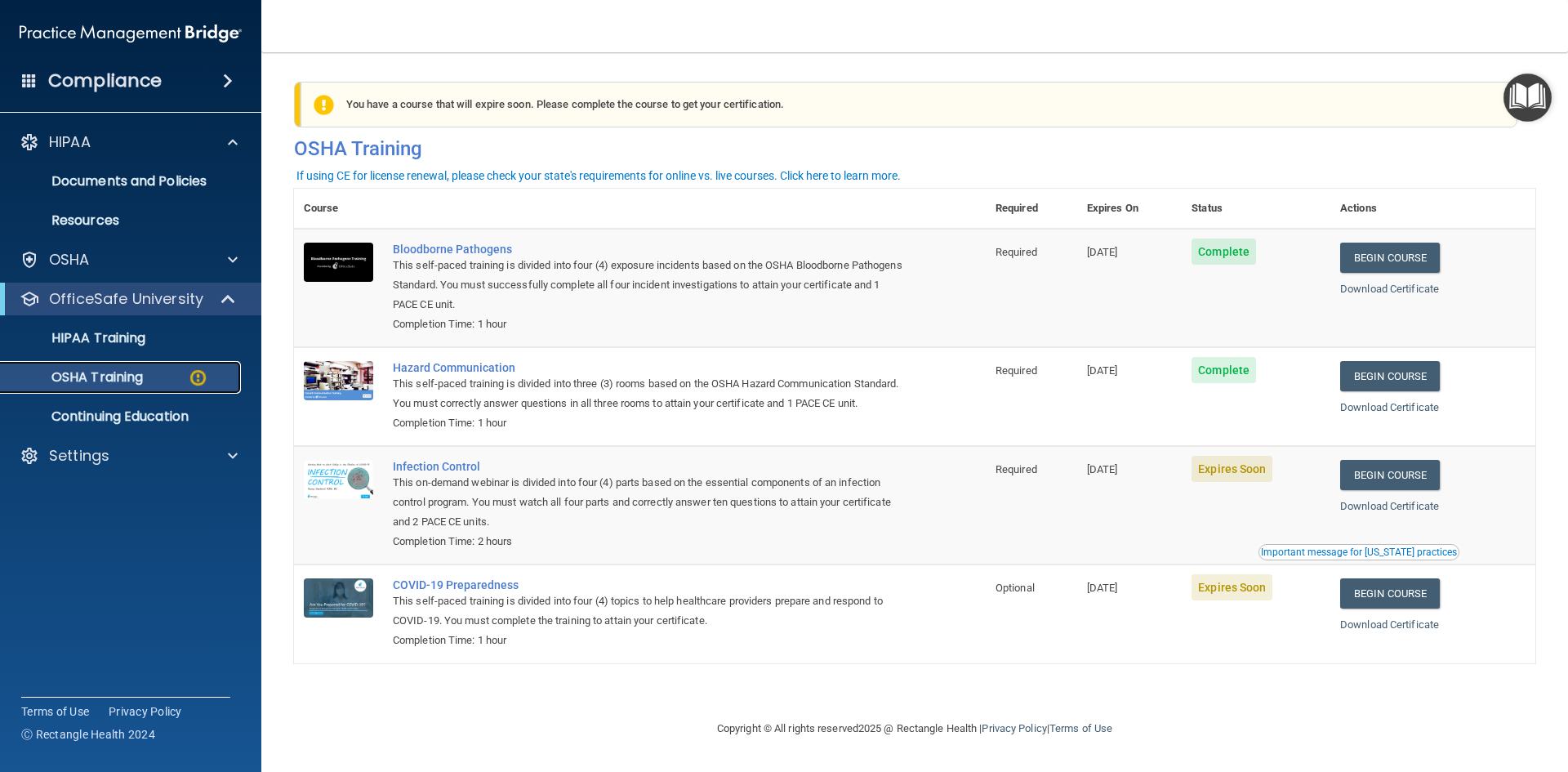
click at [88, 378] on p "OSHA Training" at bounding box center [76, 377] width 132 height 17
click at [88, 376] on p "OSHA Training" at bounding box center [76, 377] width 132 height 17
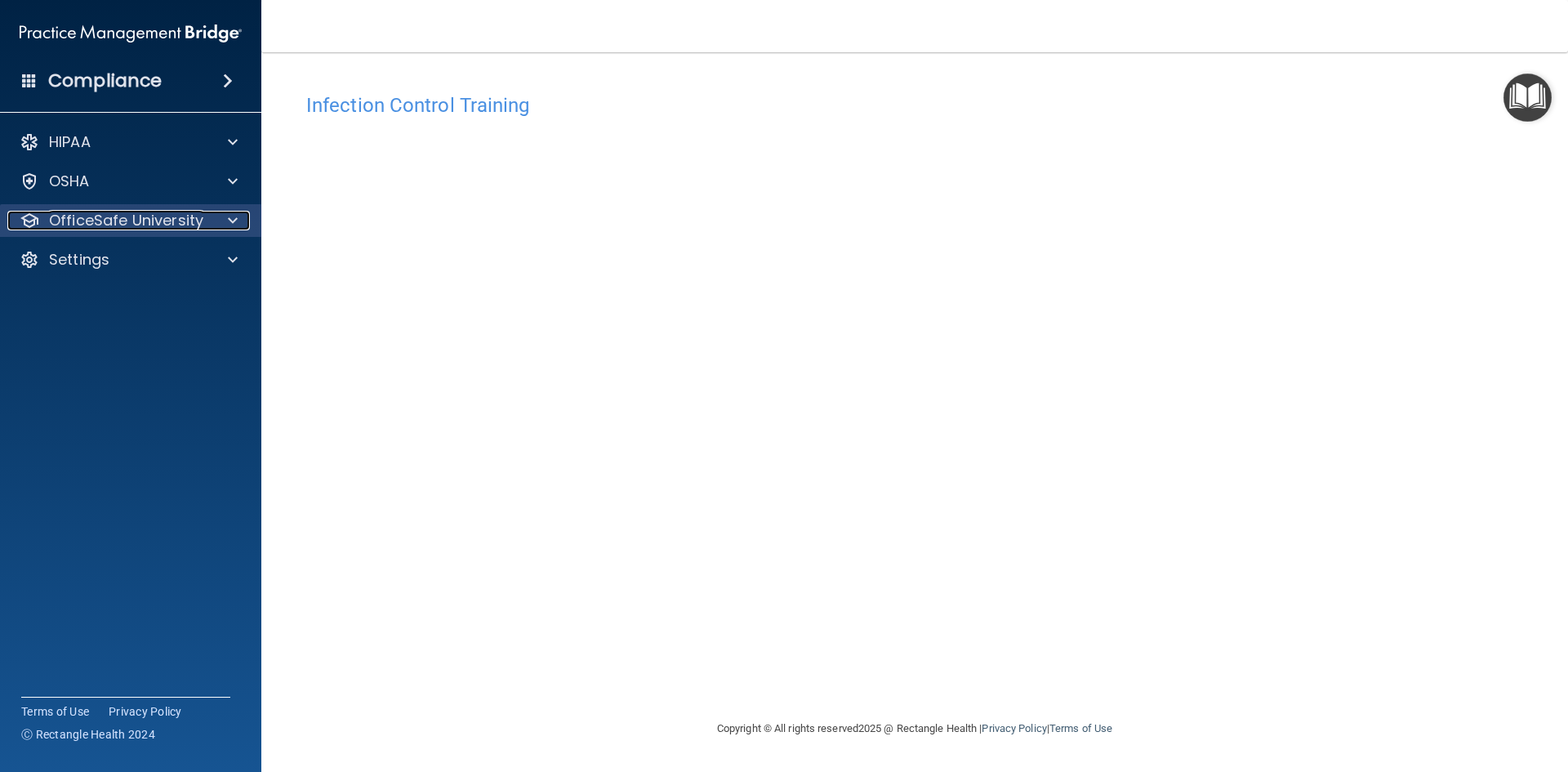
click at [133, 219] on p "OfficeSafe University" at bounding box center [126, 221] width 154 height 19
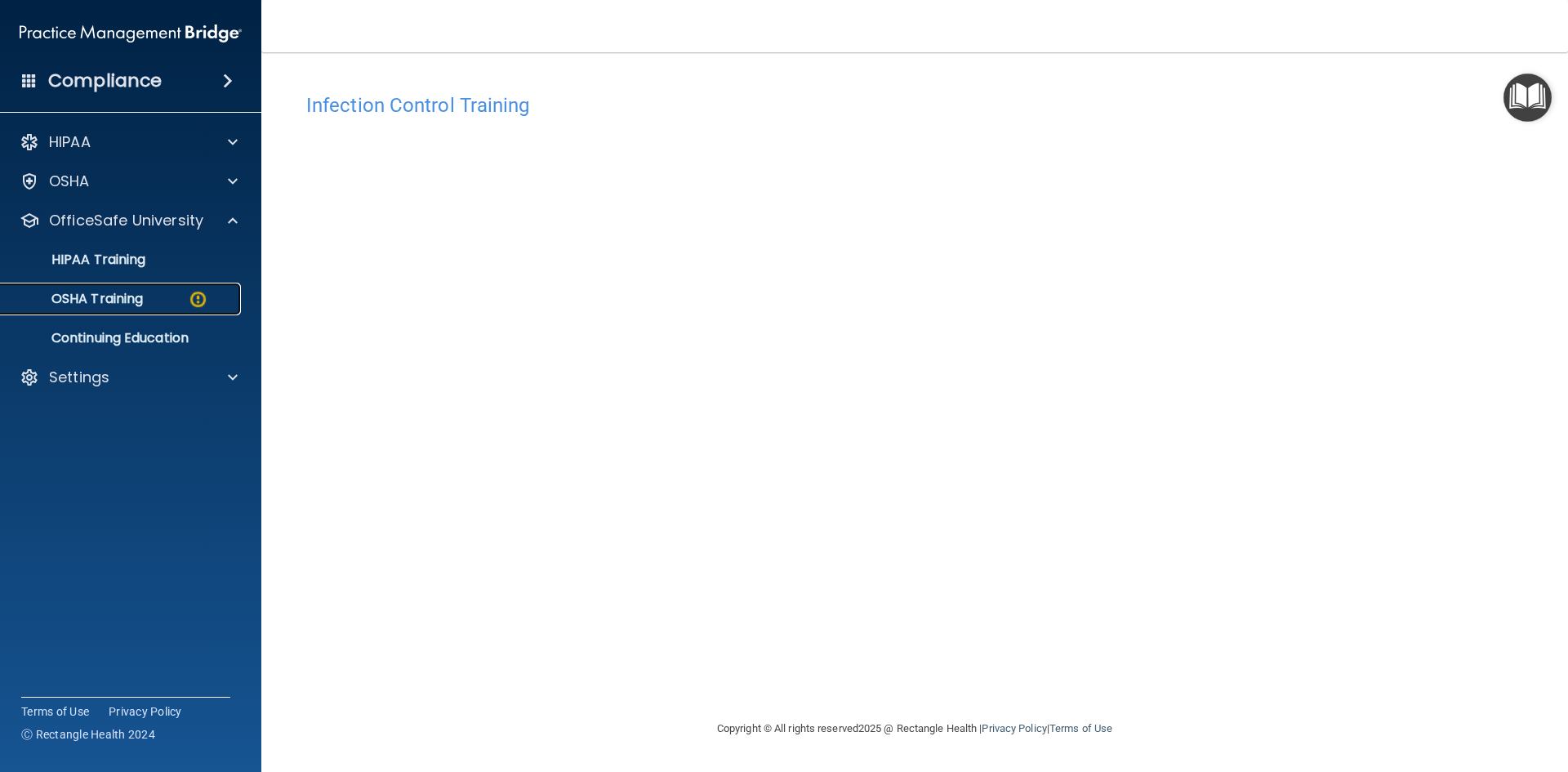
click at [110, 297] on p "OSHA Training" at bounding box center [76, 298] width 132 height 17
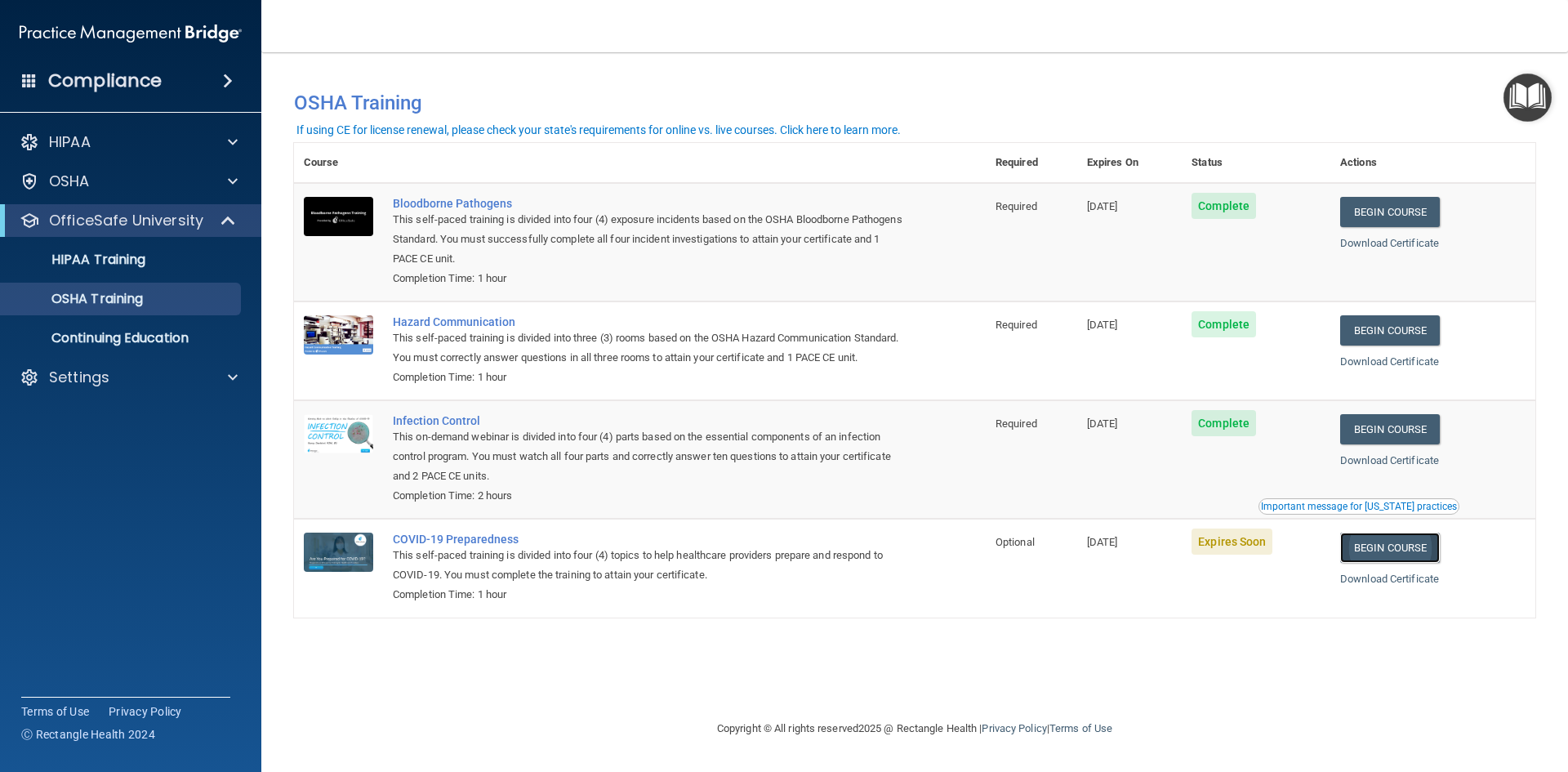
click at [1399, 563] on link "Begin Course" at bounding box center [1390, 547] width 100 height 31
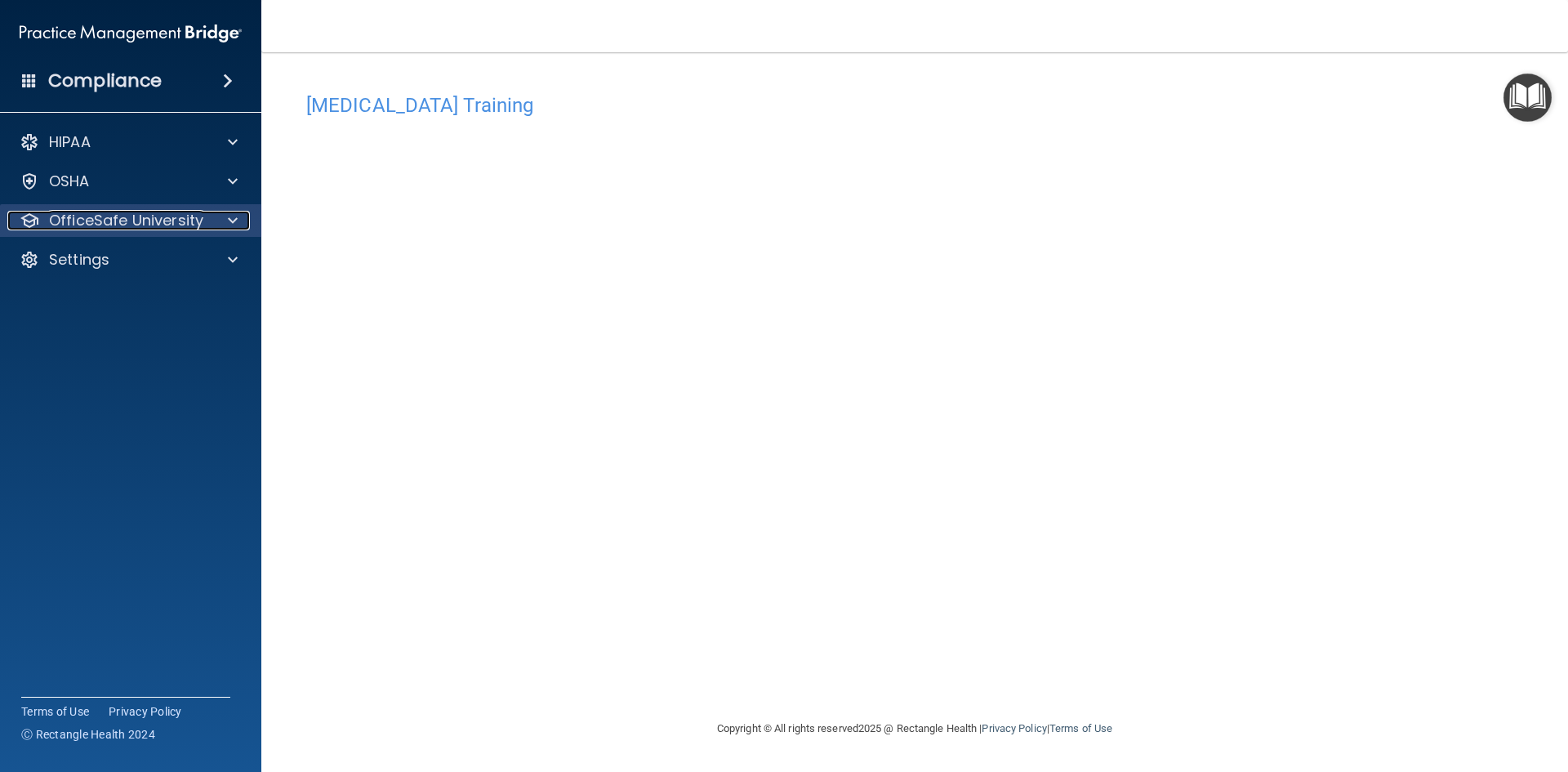
click at [143, 227] on p "OfficeSafe University" at bounding box center [126, 221] width 154 height 19
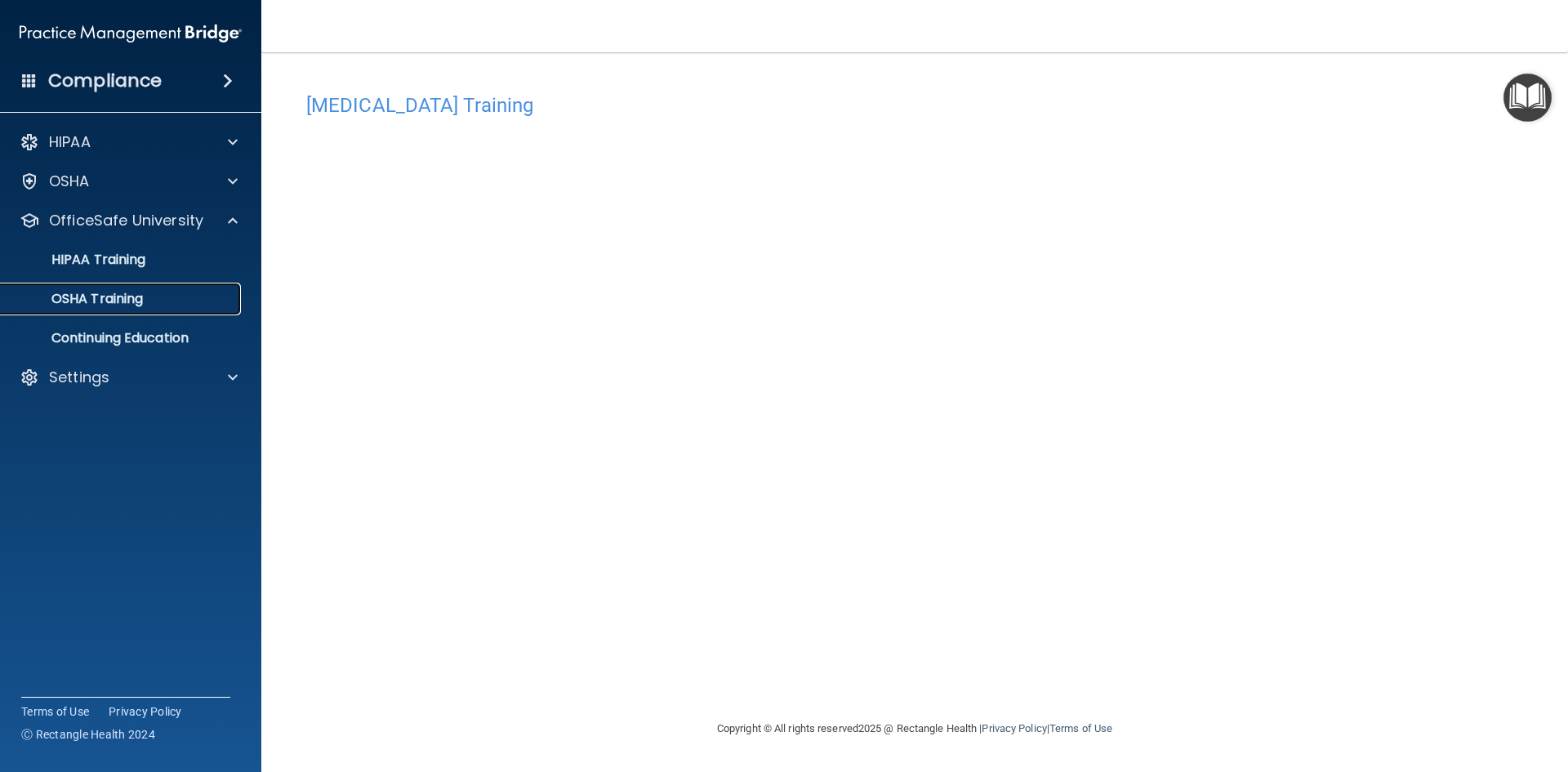
click at [113, 308] on link "OSHA Training" at bounding box center [112, 298] width 257 height 32
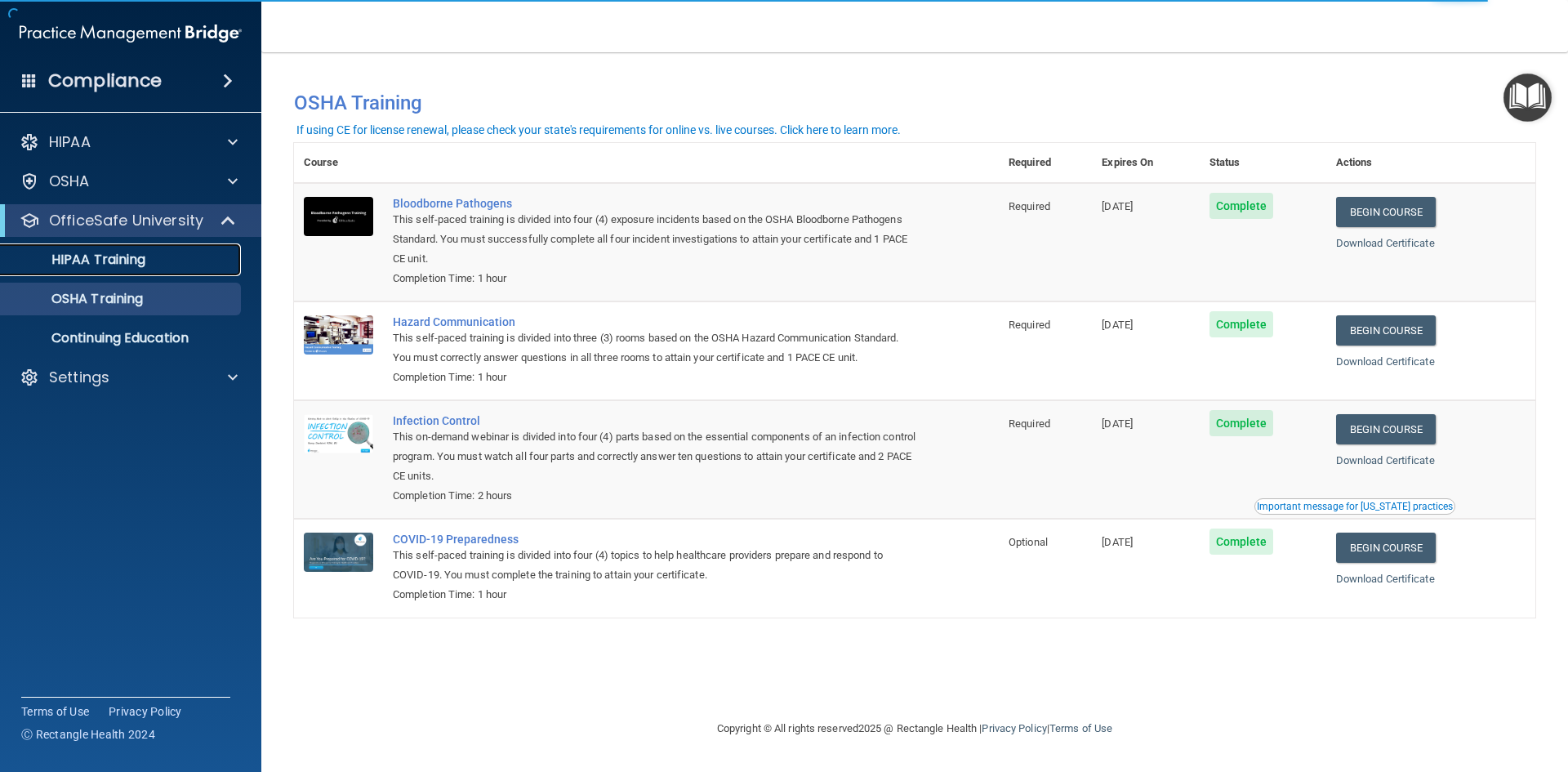
click at [75, 263] on p "HIPAA Training" at bounding box center [78, 259] width 135 height 17
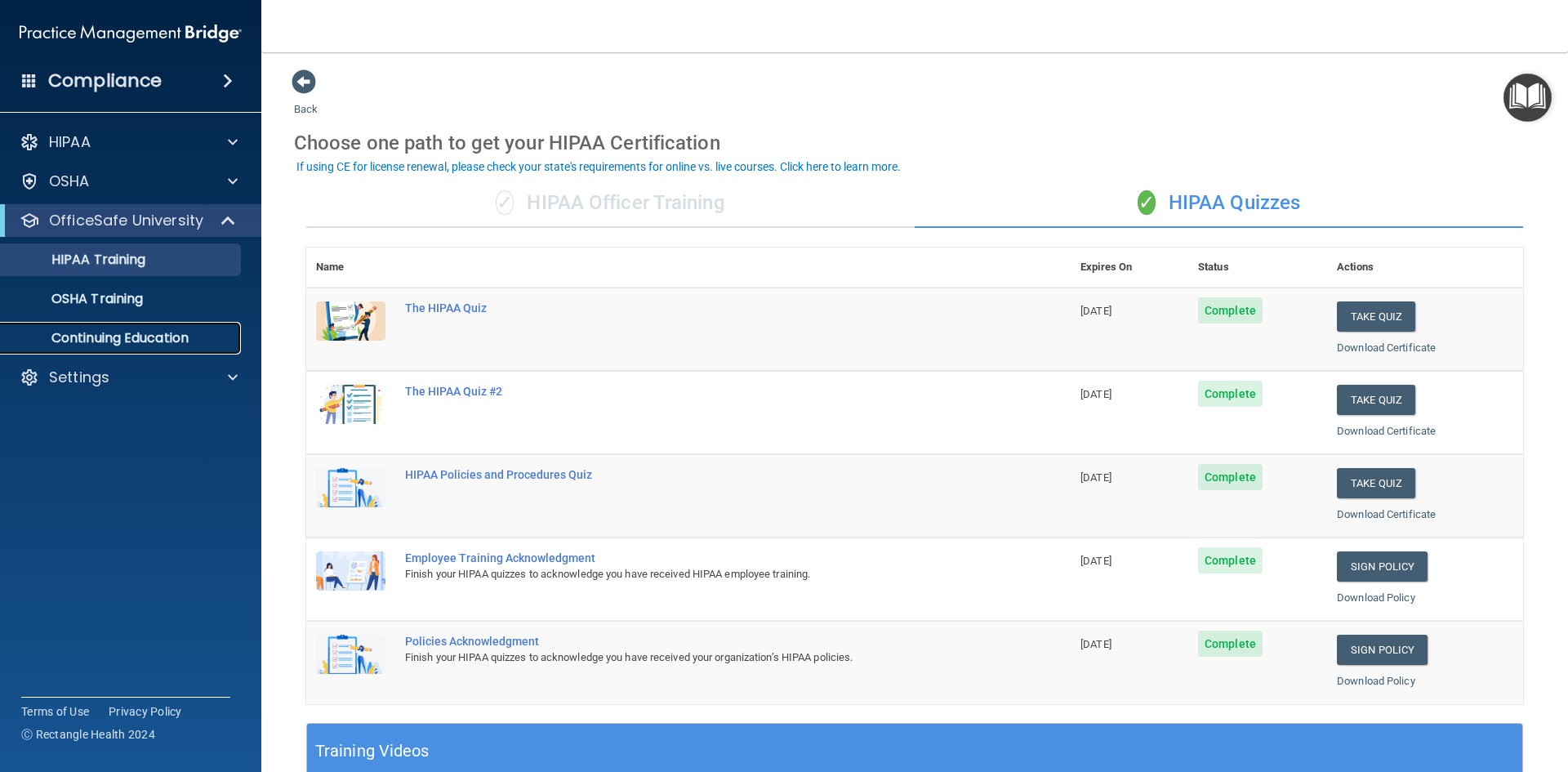
click at [120, 333] on p "Continuing Education" at bounding box center [122, 338] width 223 height 17
